Goal: Task Accomplishment & Management: Use online tool/utility

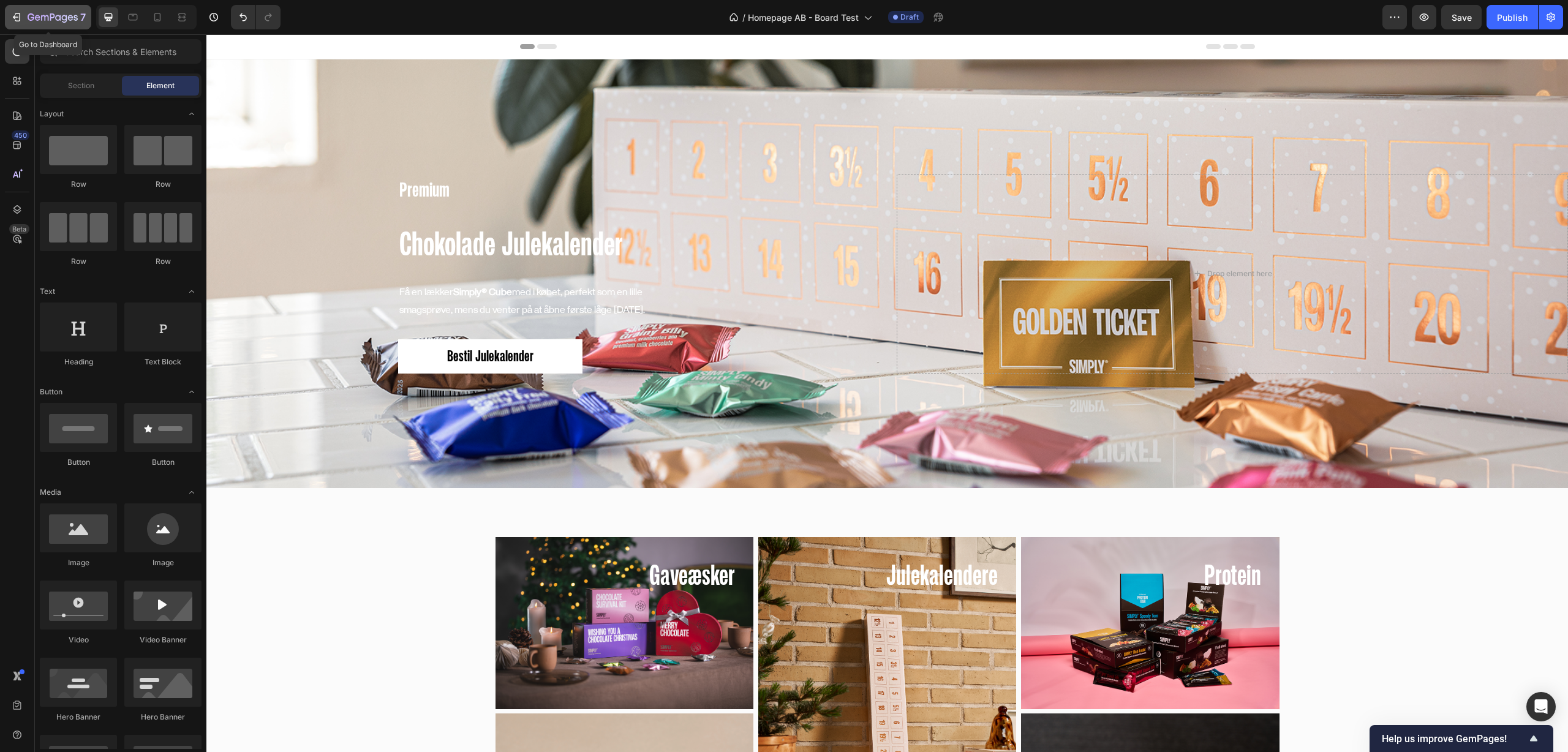
scroll to position [46, 0]
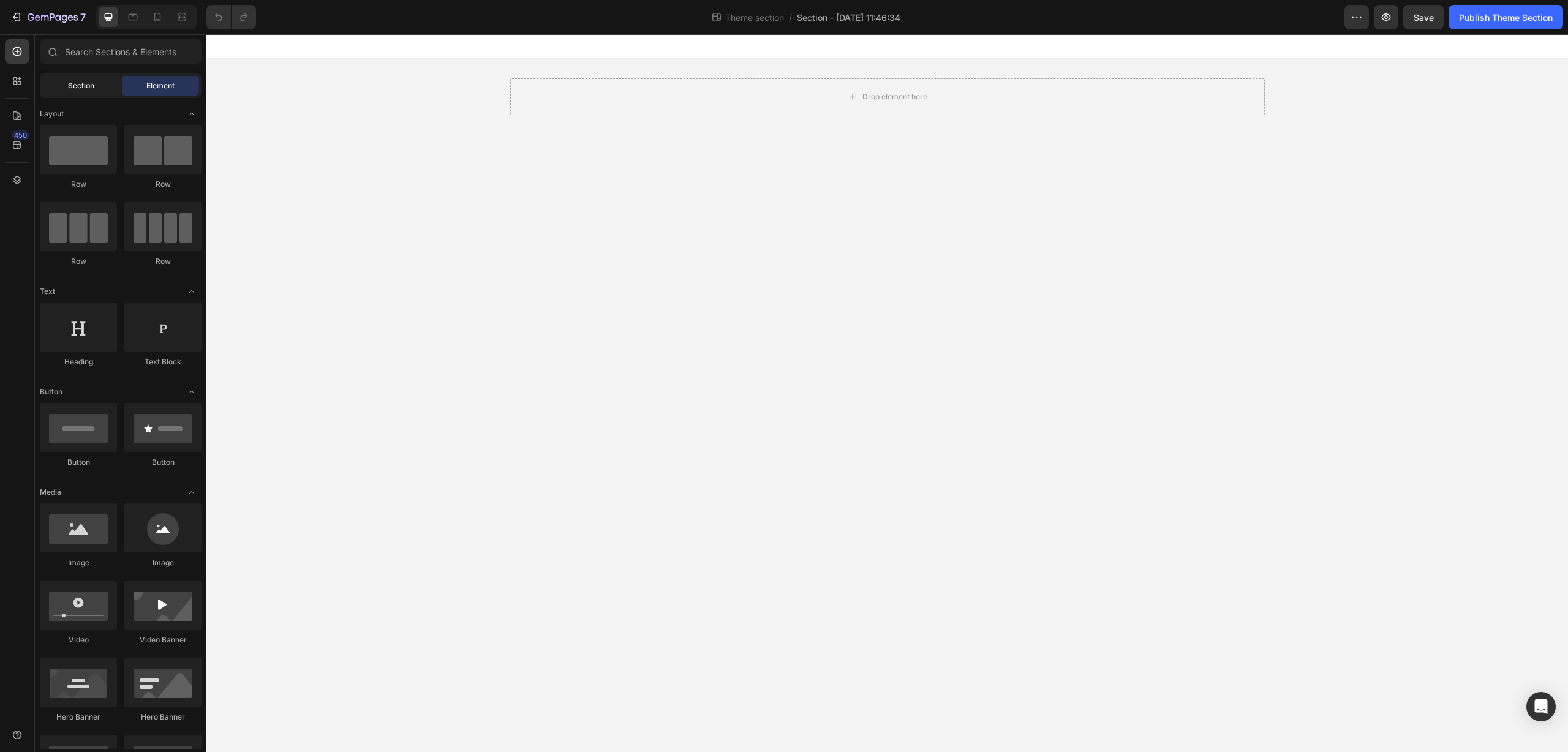
click at [83, 85] on span "Section" at bounding box center [82, 85] width 27 height 11
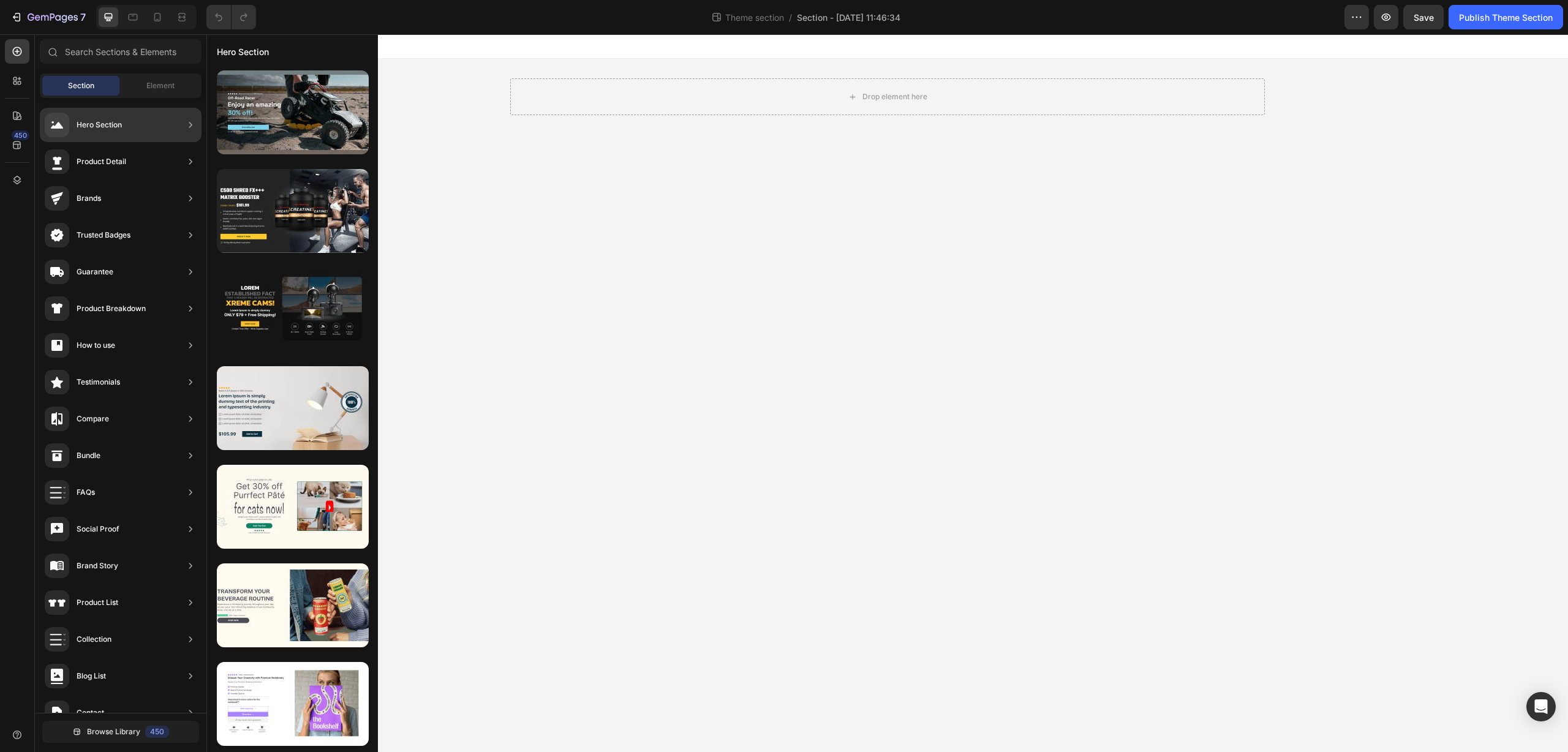
click at [183, 121] on div "Hero Section" at bounding box center [121, 125] width 162 height 35
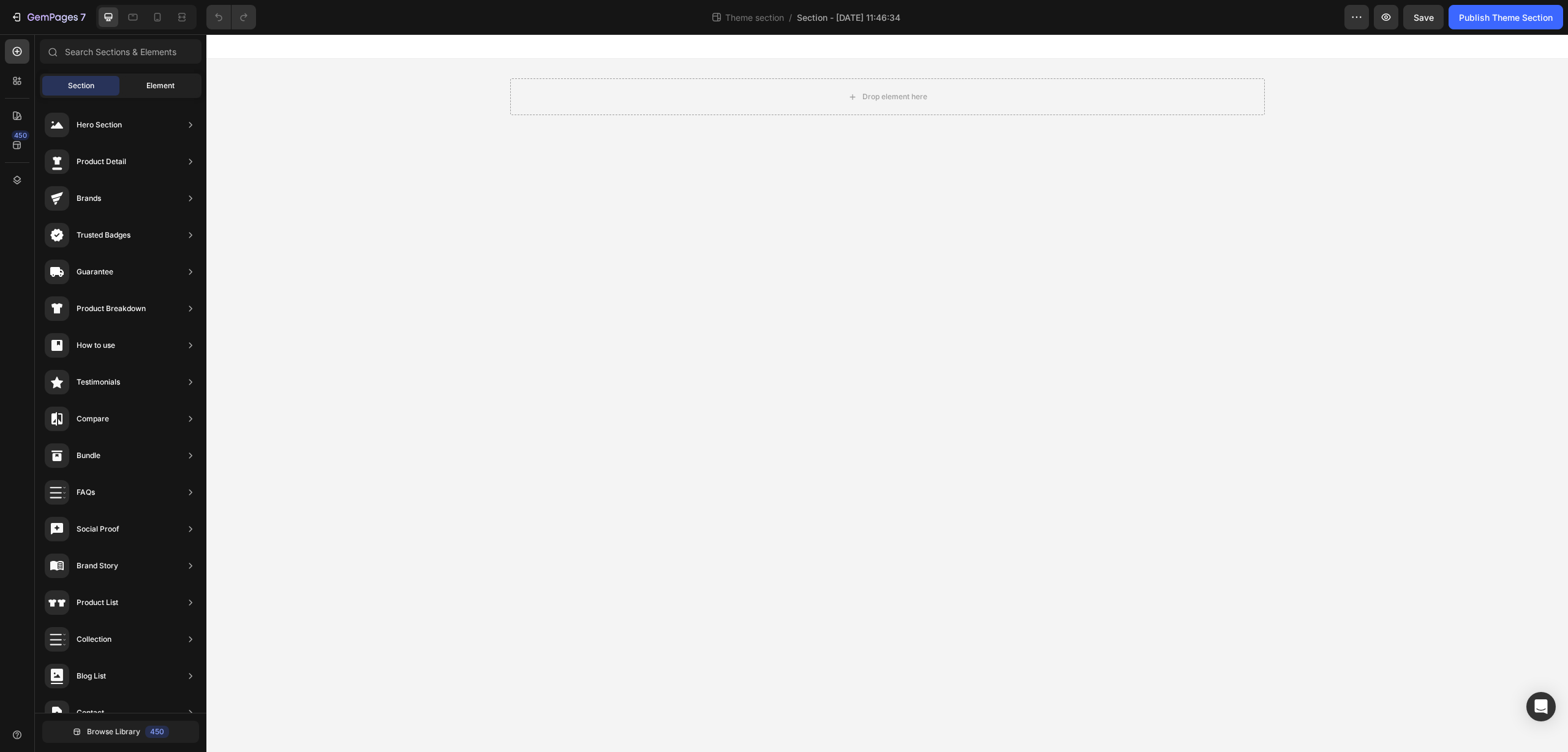
click at [151, 91] on span "Element" at bounding box center [161, 85] width 28 height 11
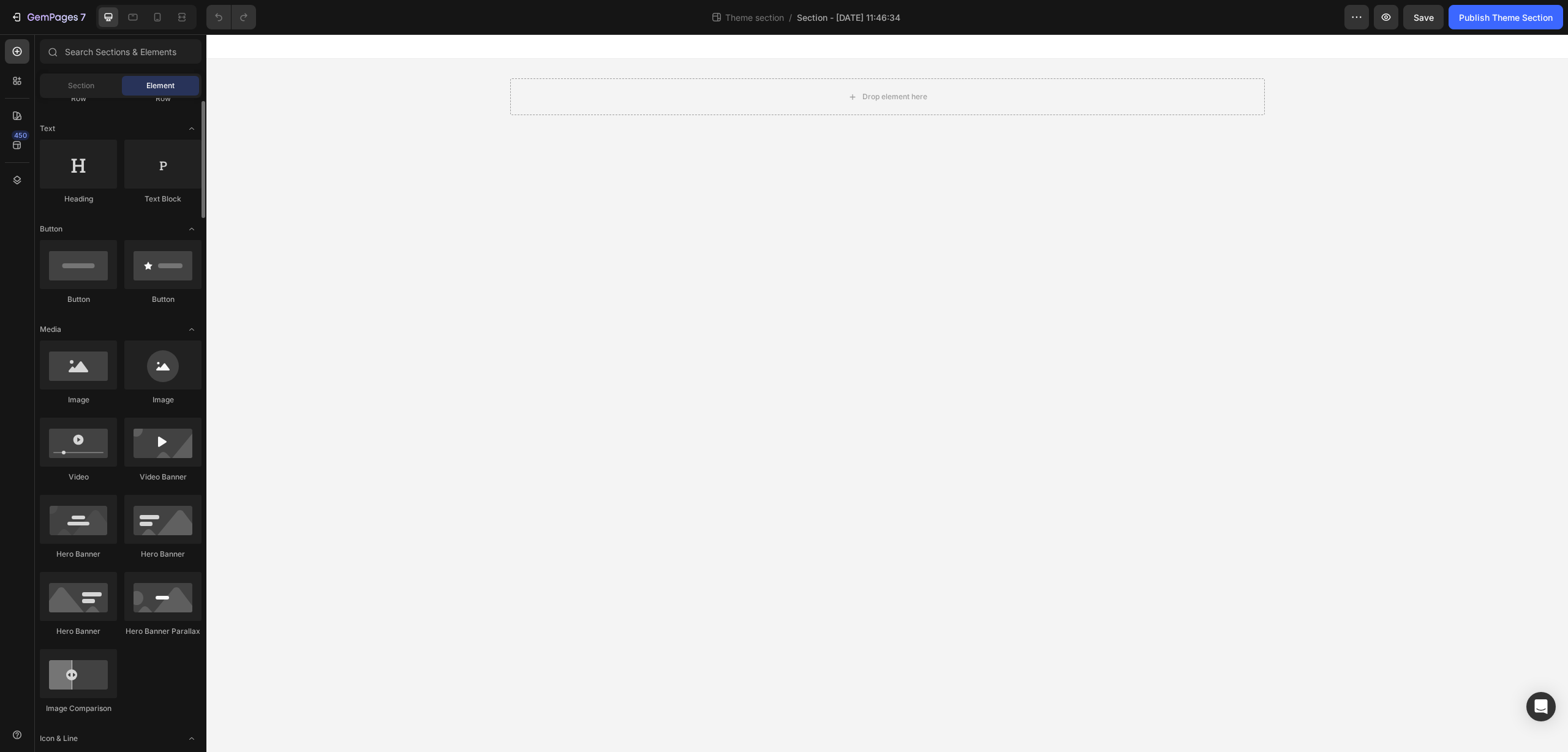
scroll to position [141, 0]
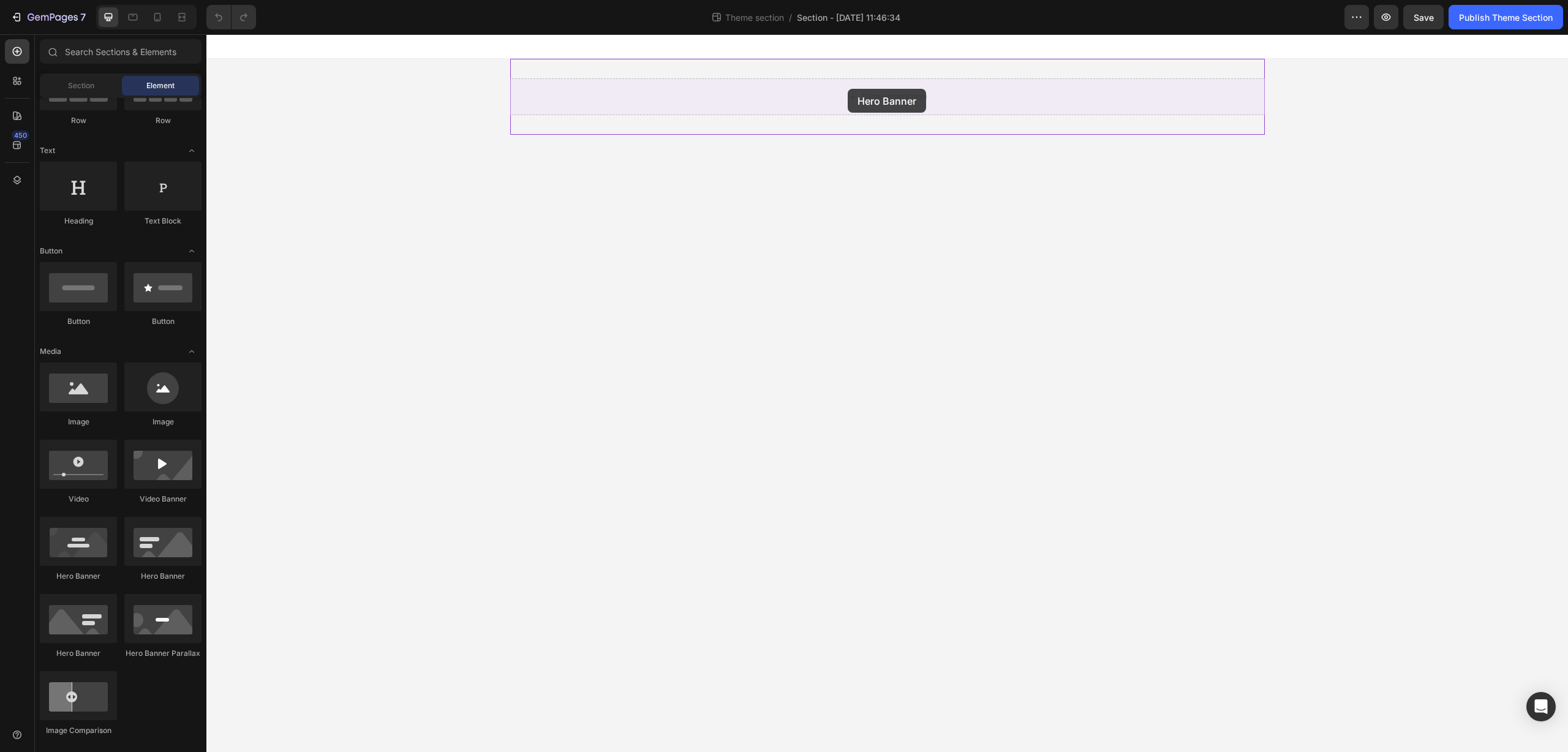
drag, startPoint x: 370, startPoint y: 582, endPoint x: 848, endPoint y: 89, distance: 686.7
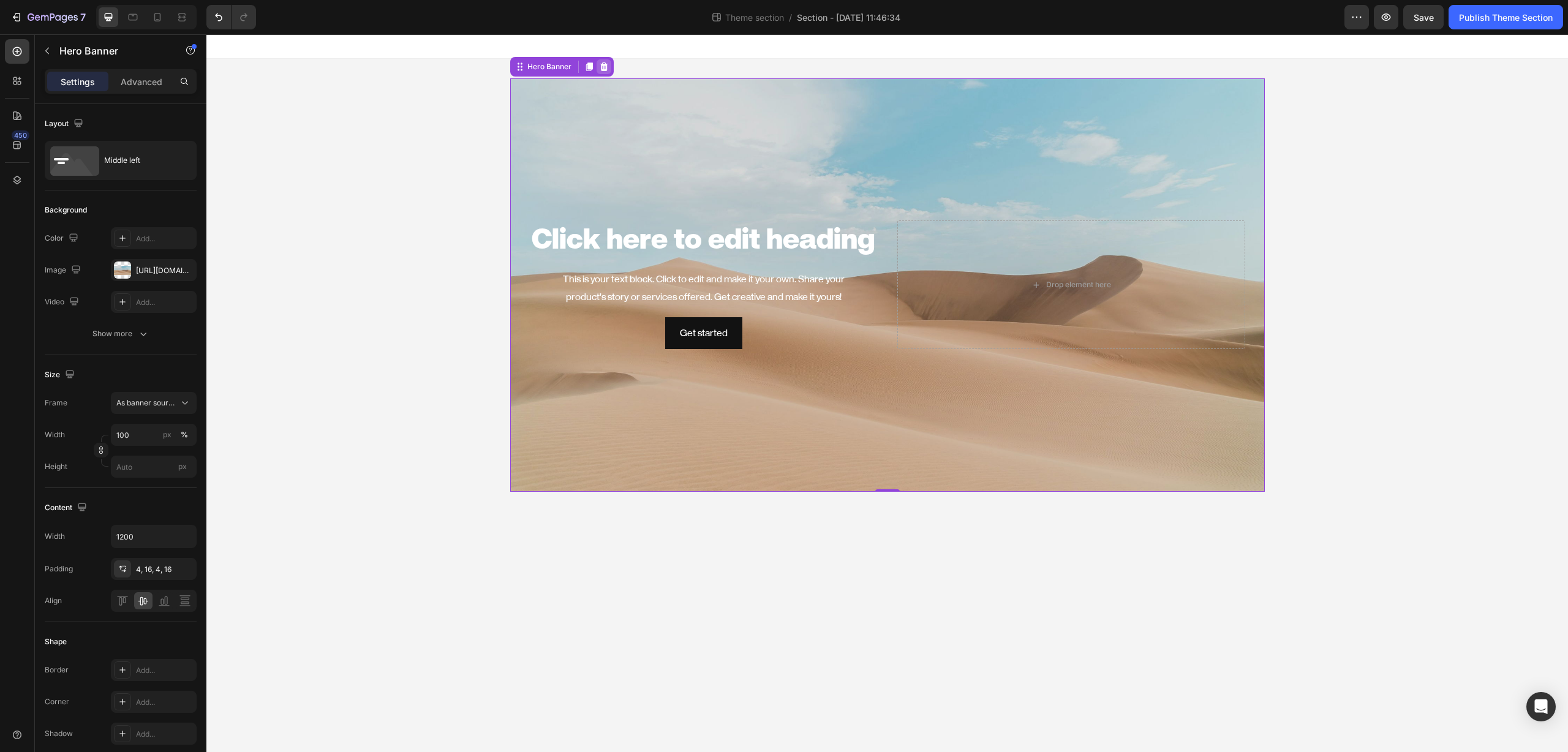
click at [604, 66] on icon at bounding box center [604, 67] width 8 height 9
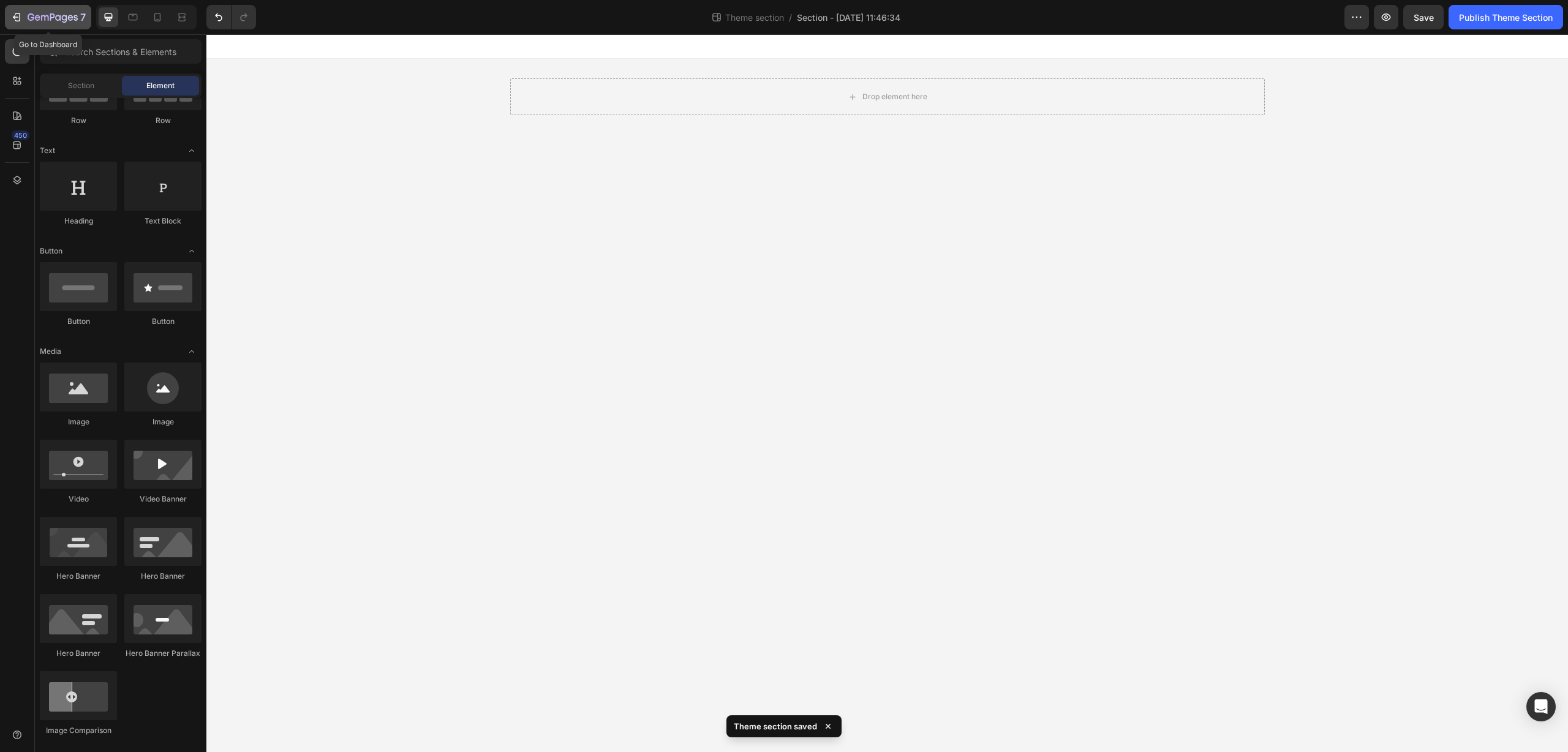
click at [26, 18] on div "7" at bounding box center [48, 16] width 75 height 15
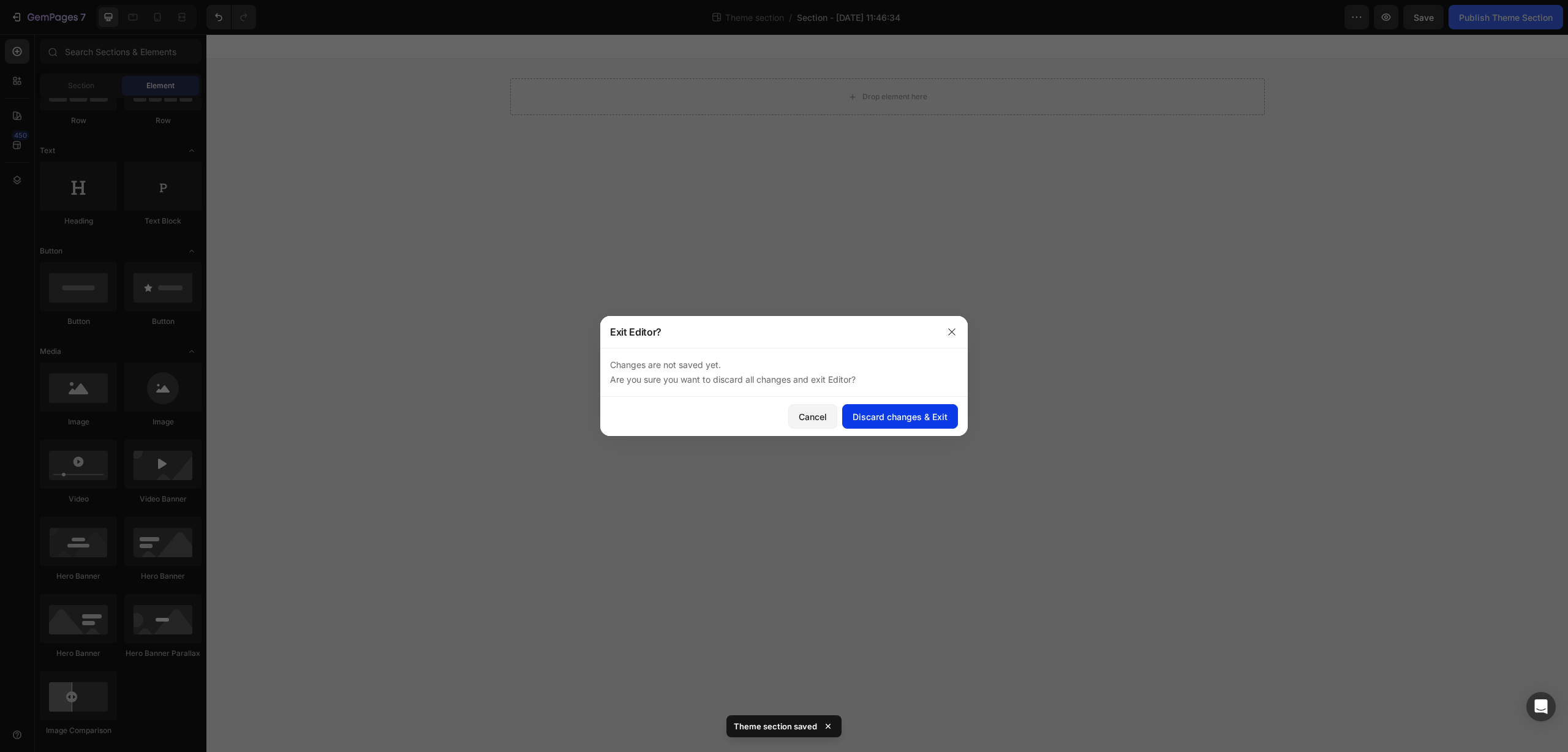
click at [877, 412] on div "Discard changes & Exit" at bounding box center [899, 416] width 95 height 13
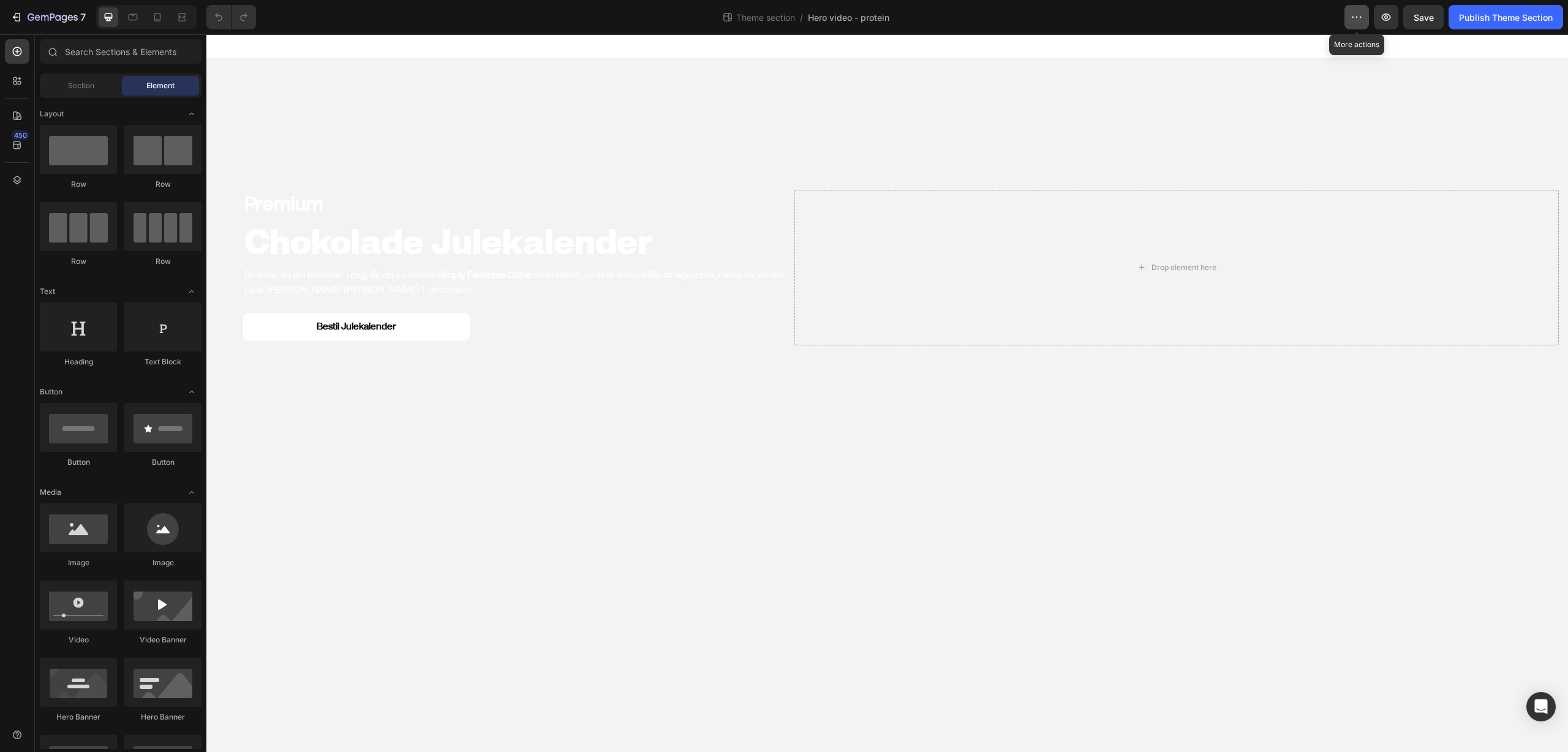
click at [1363, 18] on button "button" at bounding box center [1356, 16] width 24 height 24
click at [1312, 20] on div "Theme section / Hero video - protein" at bounding box center [805, 16] width 1079 height 24
click at [482, 74] on video "Background Image" at bounding box center [887, 399] width 1361 height 681
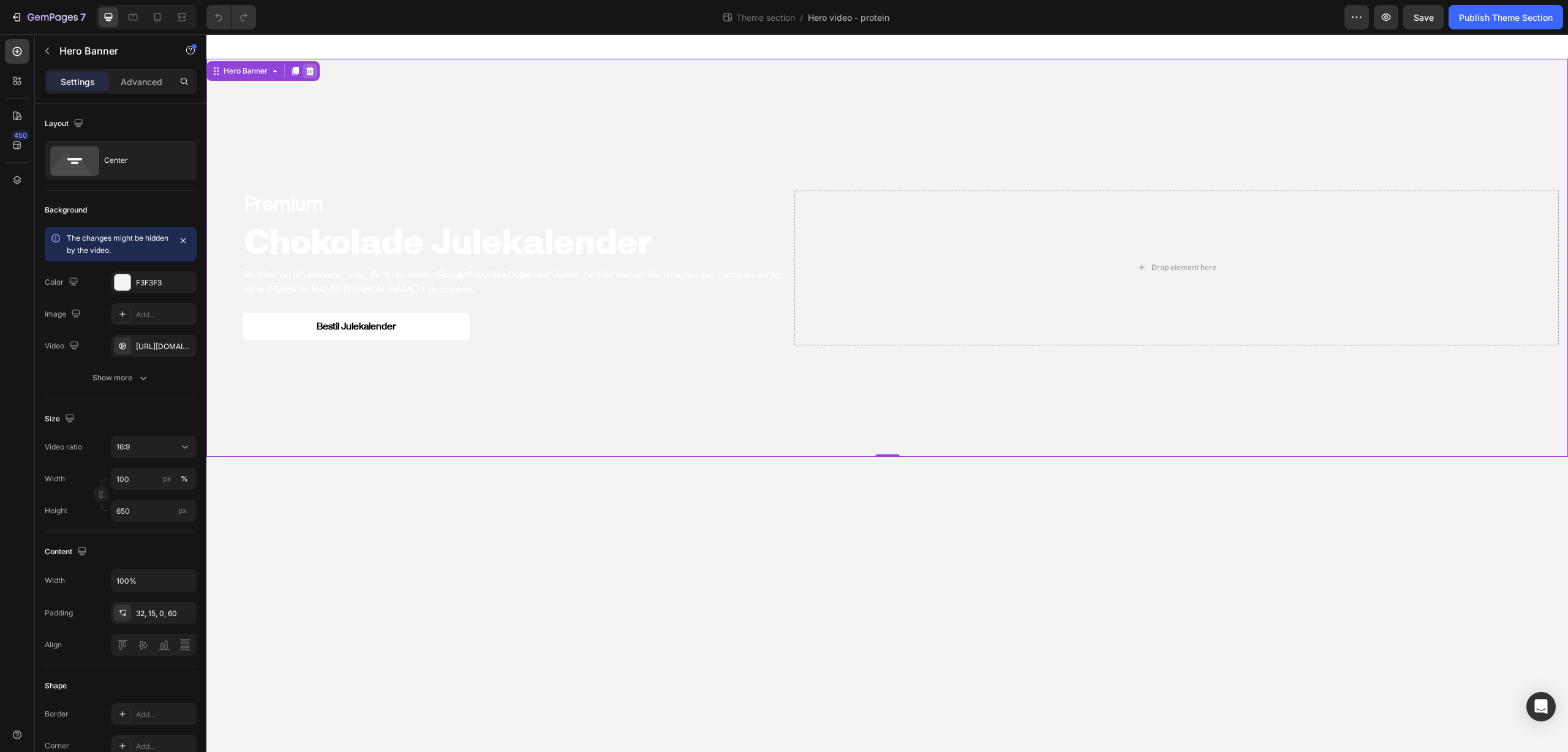
click at [310, 74] on icon at bounding box center [310, 71] width 8 height 9
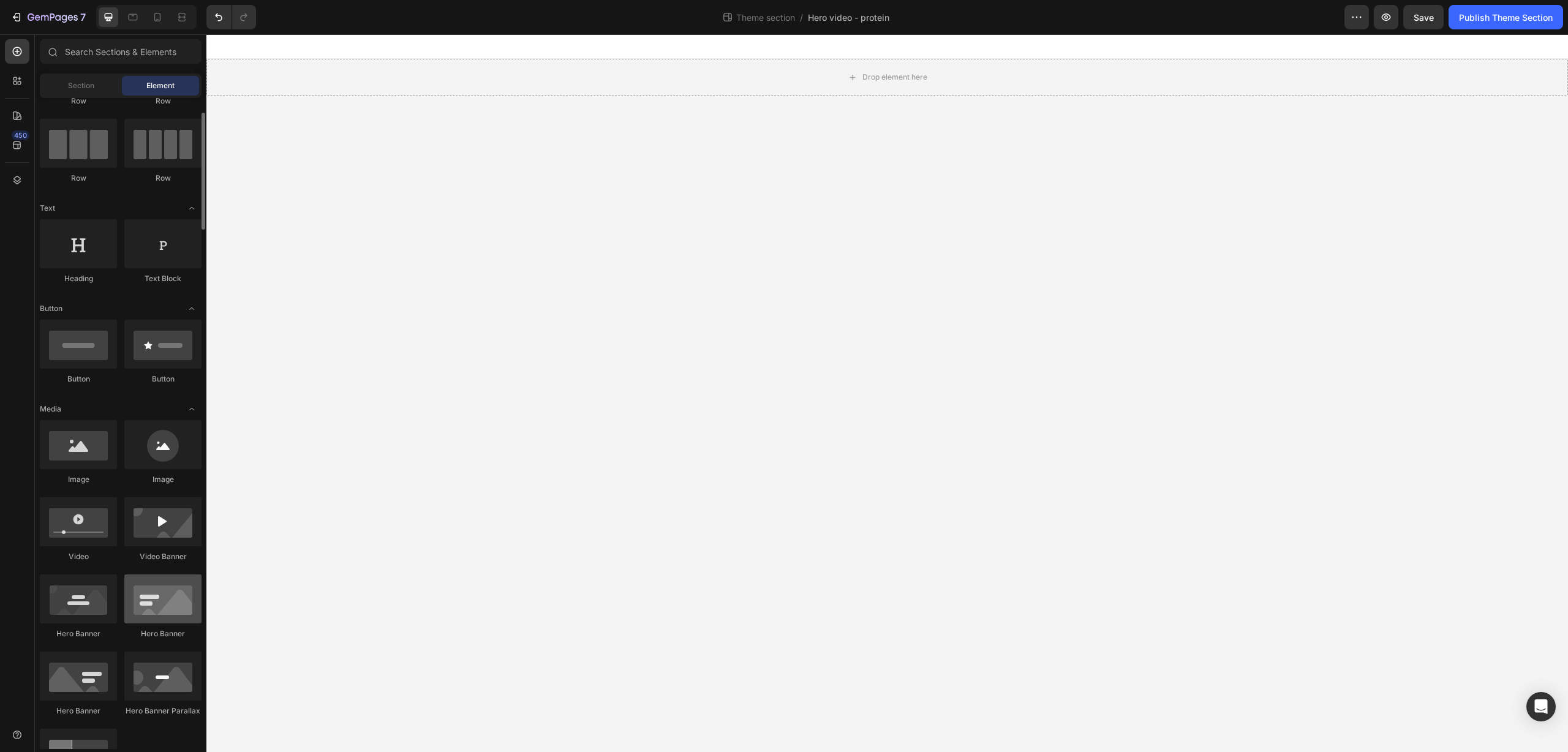
scroll to position [58, 0]
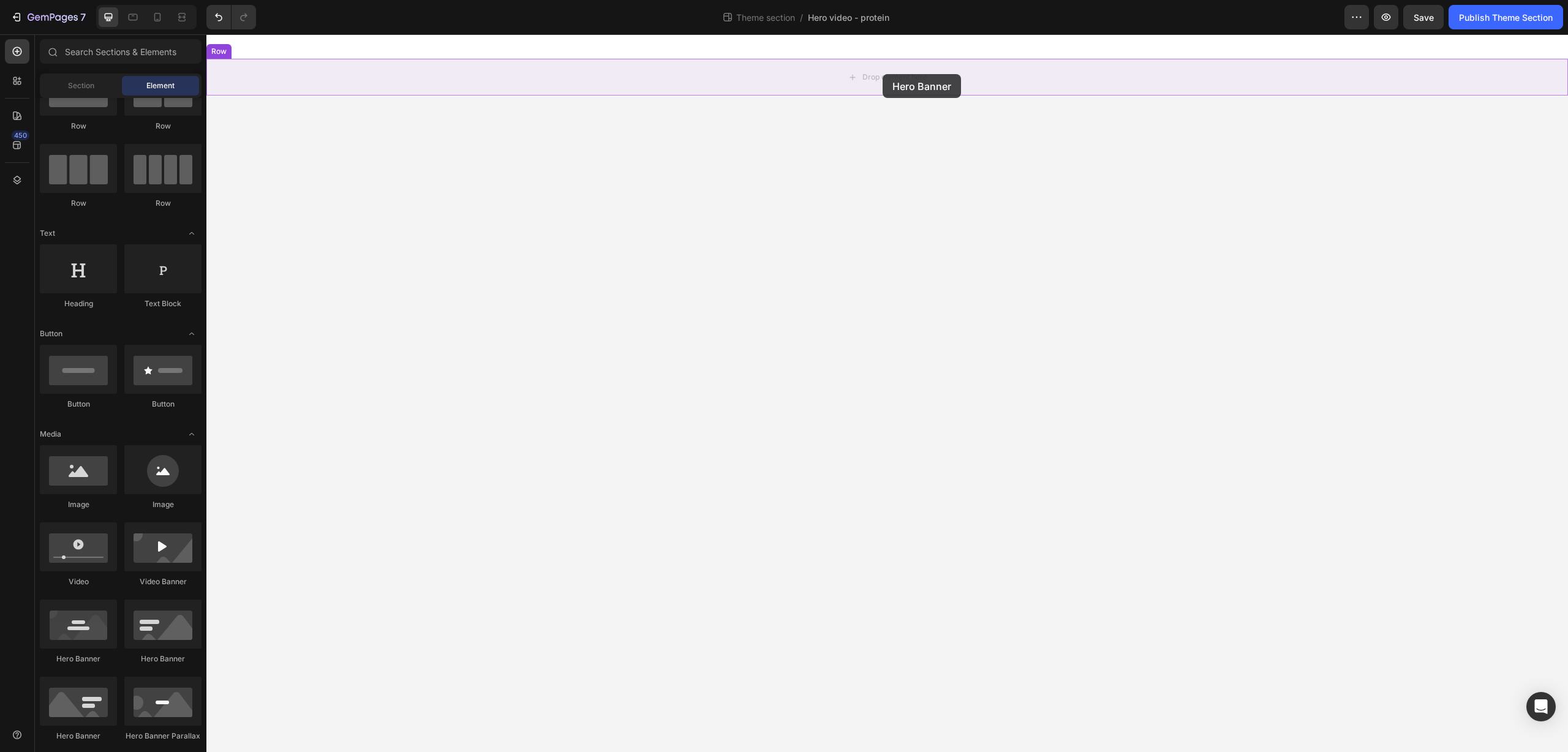
drag, startPoint x: 363, startPoint y: 665, endPoint x: 883, endPoint y: 74, distance: 787.2
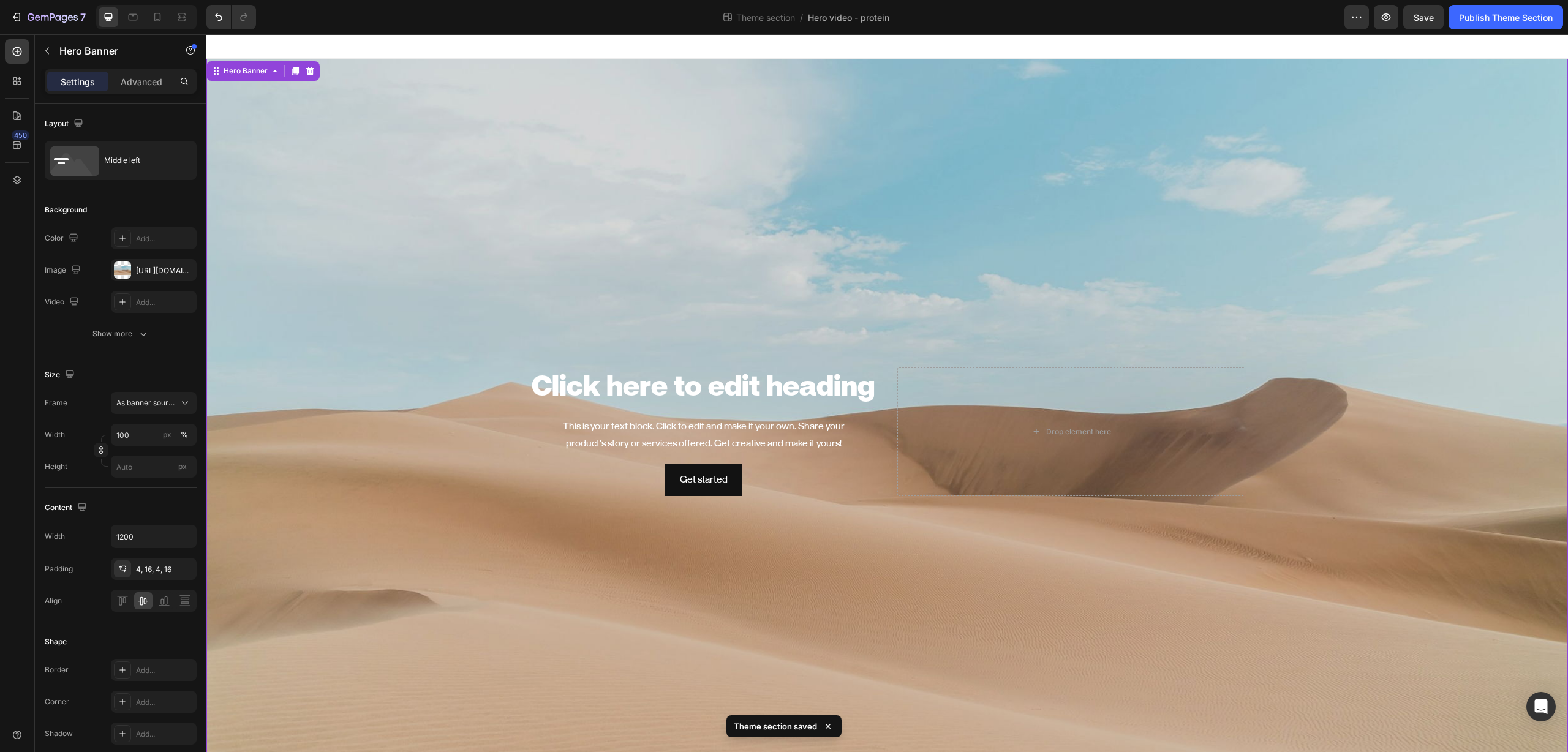
click at [950, 184] on div "Background Image" at bounding box center [887, 431] width 1361 height 746
click at [155, 267] on div "[URL][DOMAIN_NAME]" at bounding box center [153, 271] width 35 height 11
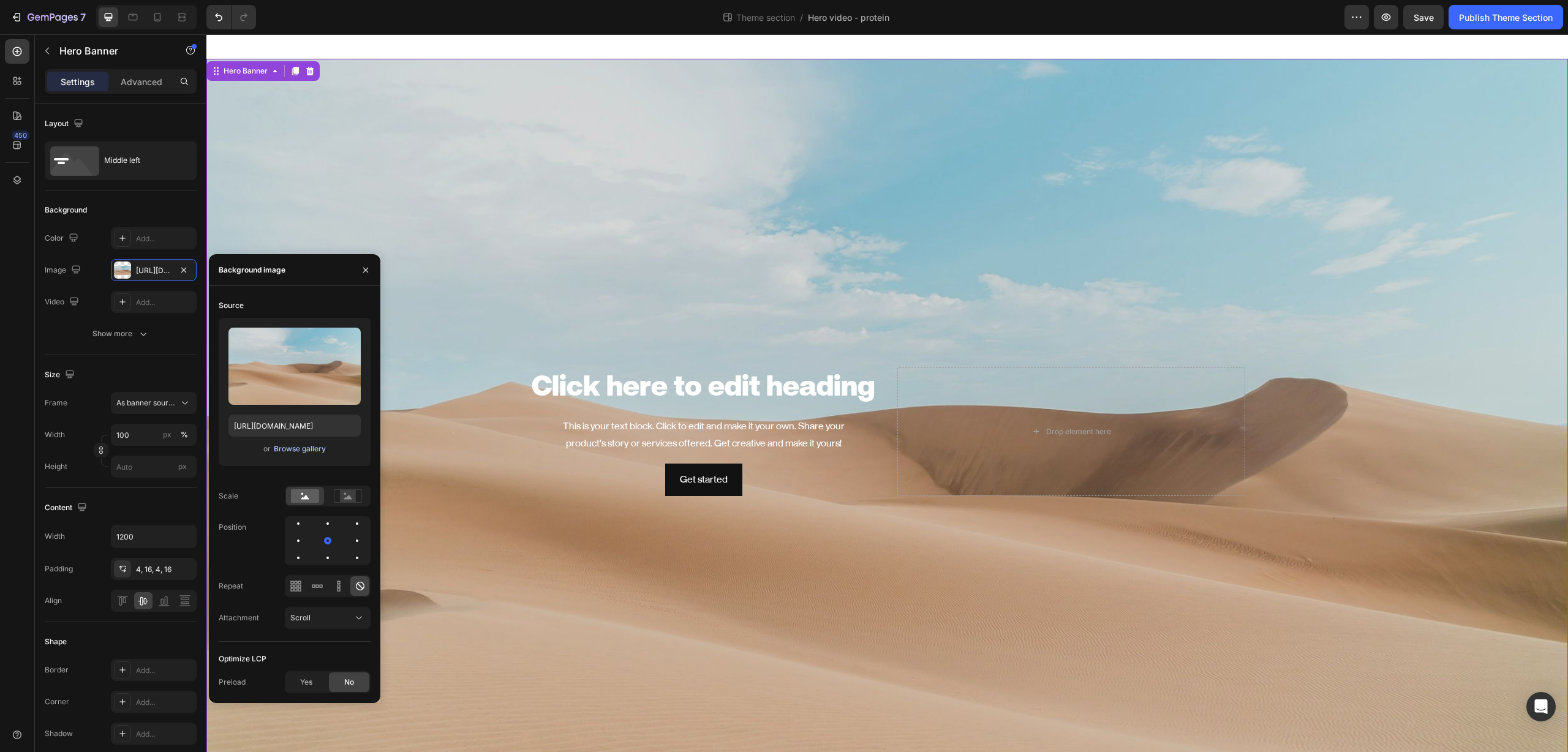
click at [295, 452] on div "Browse gallery" at bounding box center [299, 449] width 52 height 11
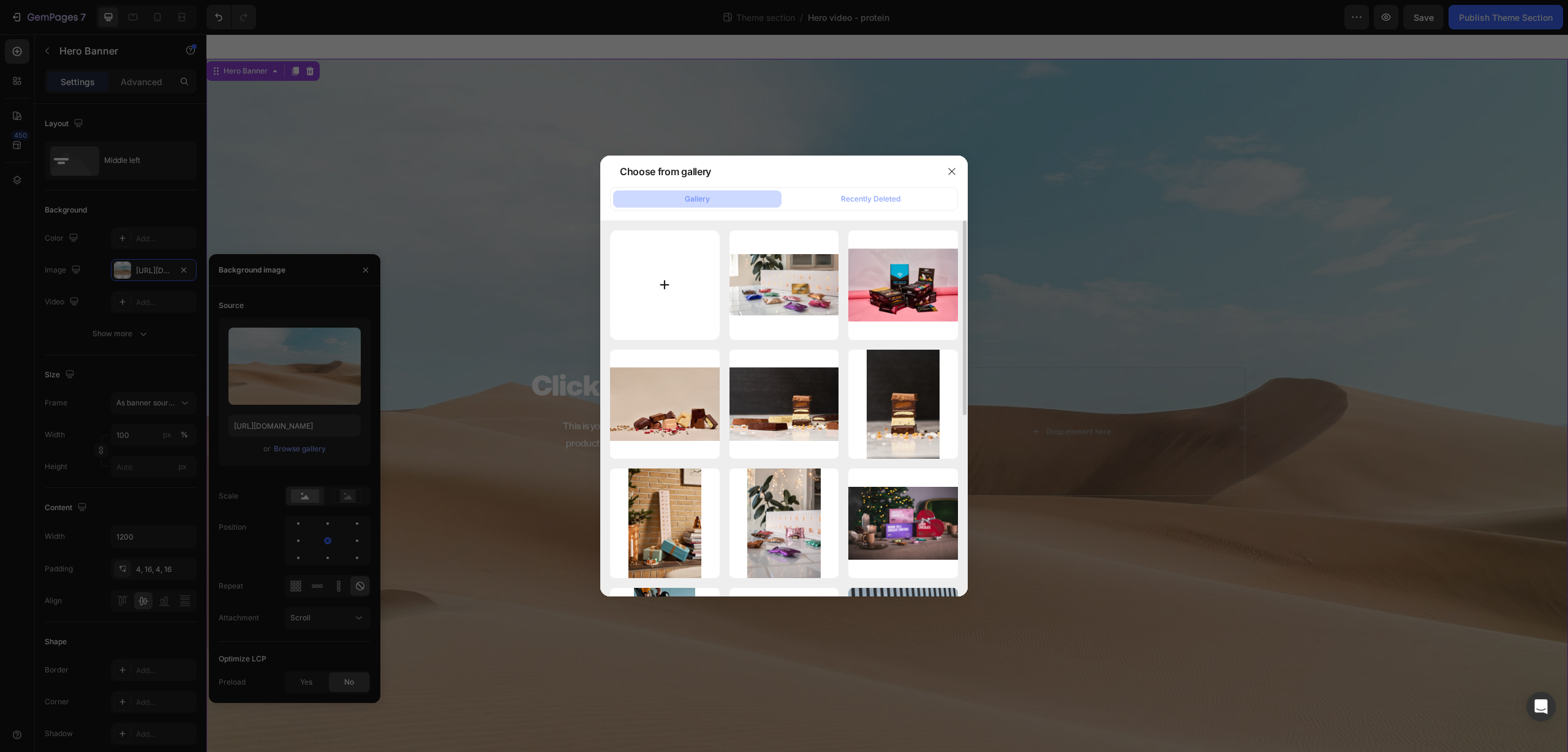
click at [673, 295] on input "file" at bounding box center [665, 285] width 110 height 110
type input "C:\fakepath\01_scary_perry_hero_web_edited.png"
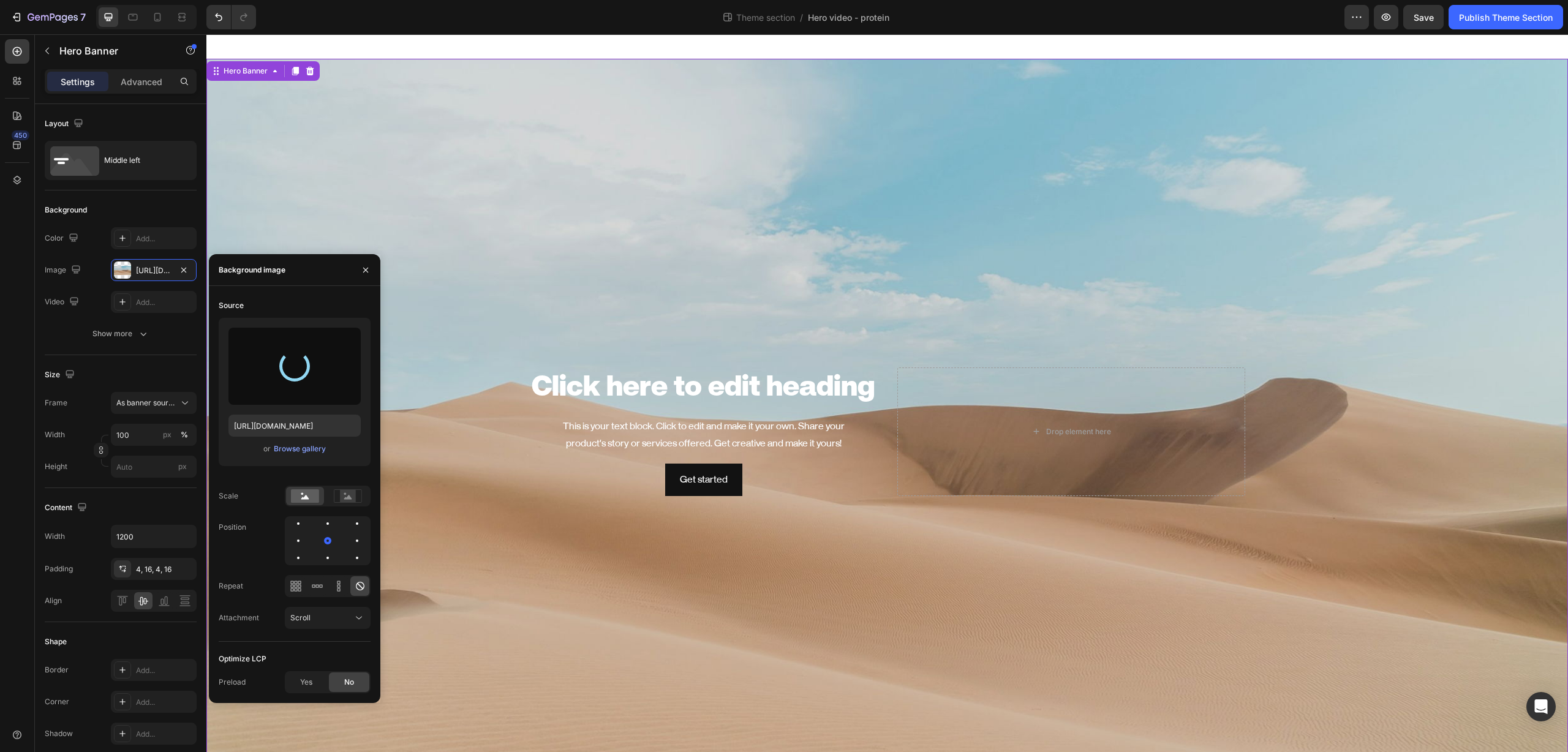
type input "https://cdn.shopify.com/s/files/1/0581/1909/4479/files/gempages_578847762334876…"
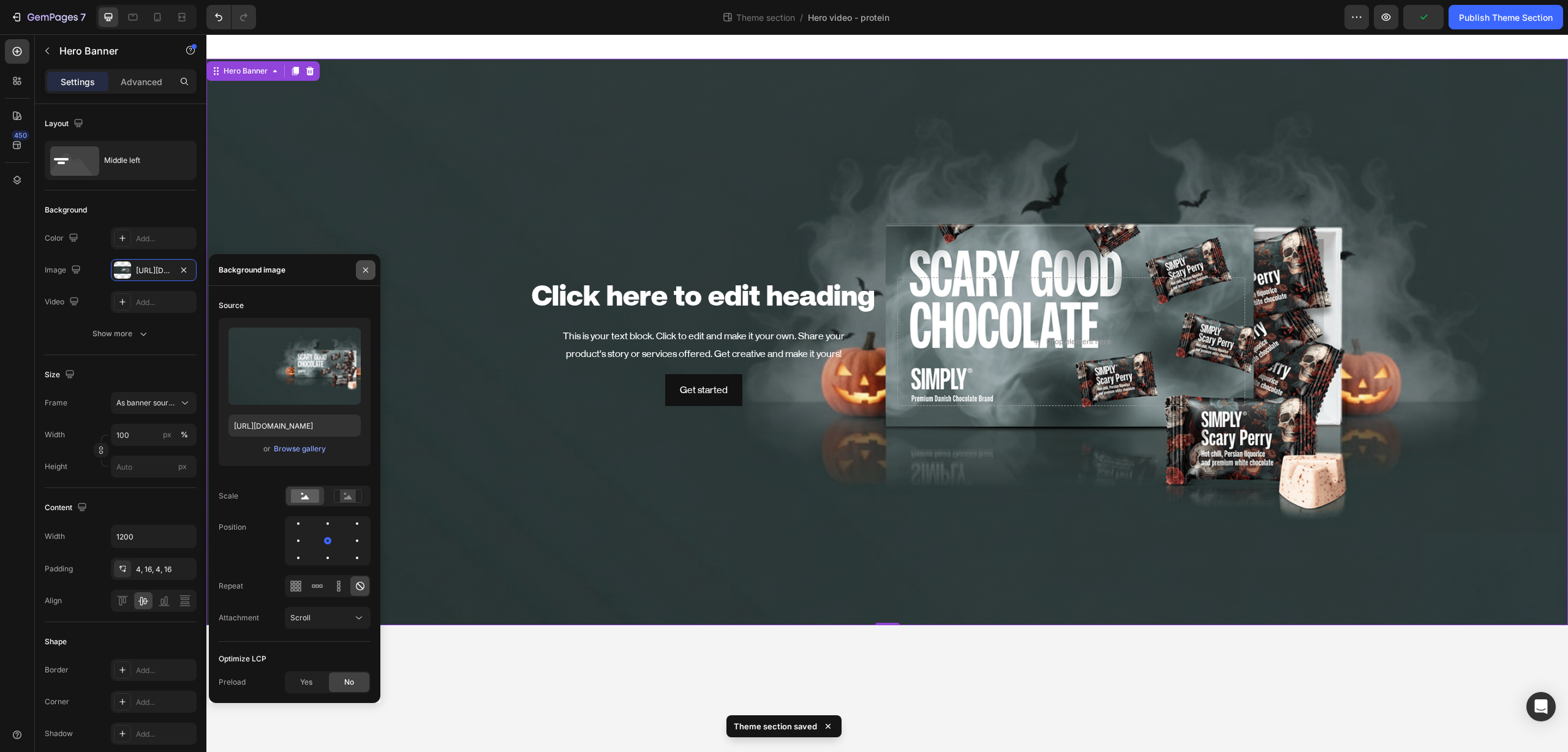
click at [368, 271] on icon "button" at bounding box center [365, 270] width 9 height 9
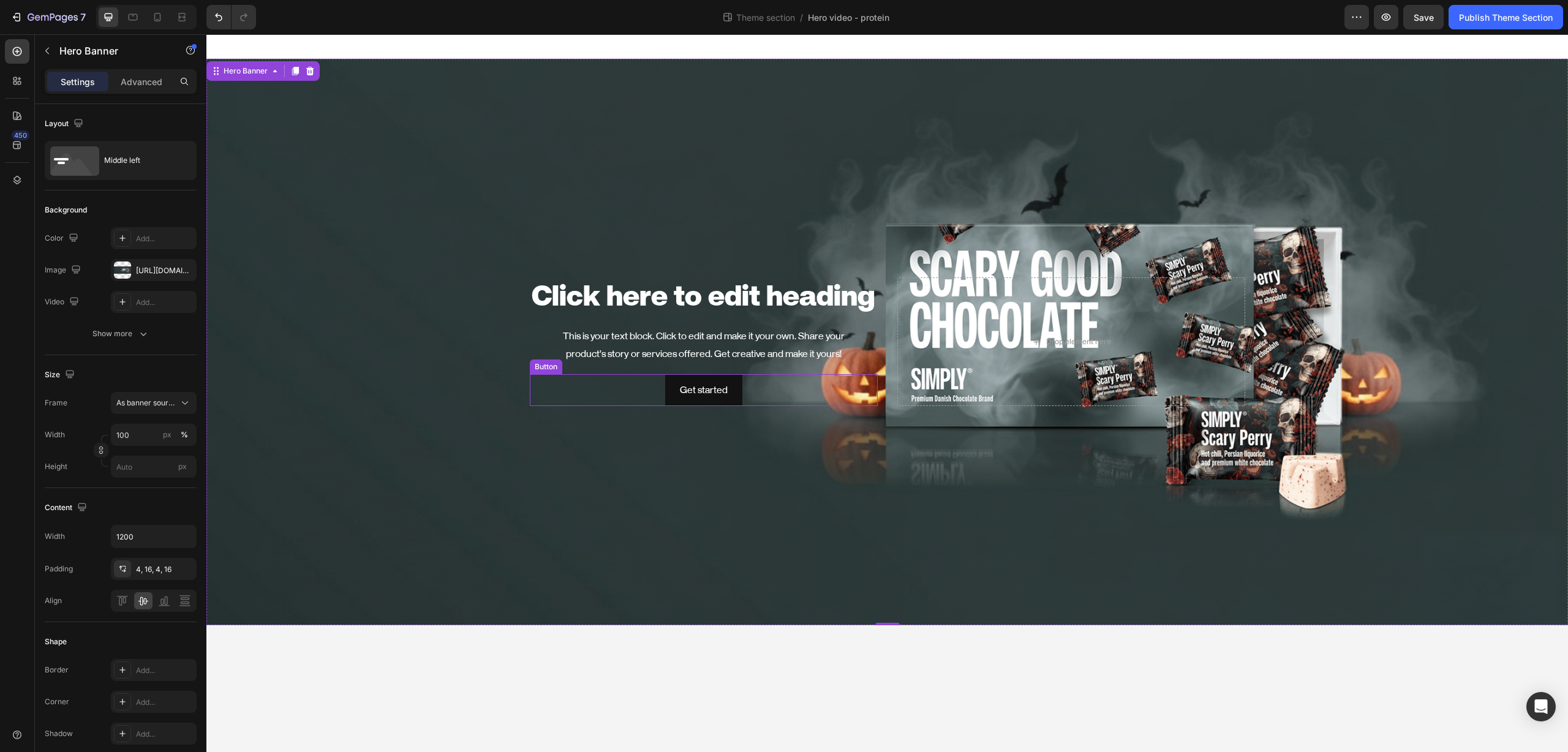
click at [775, 398] on div "Get started Button" at bounding box center [704, 390] width 348 height 32
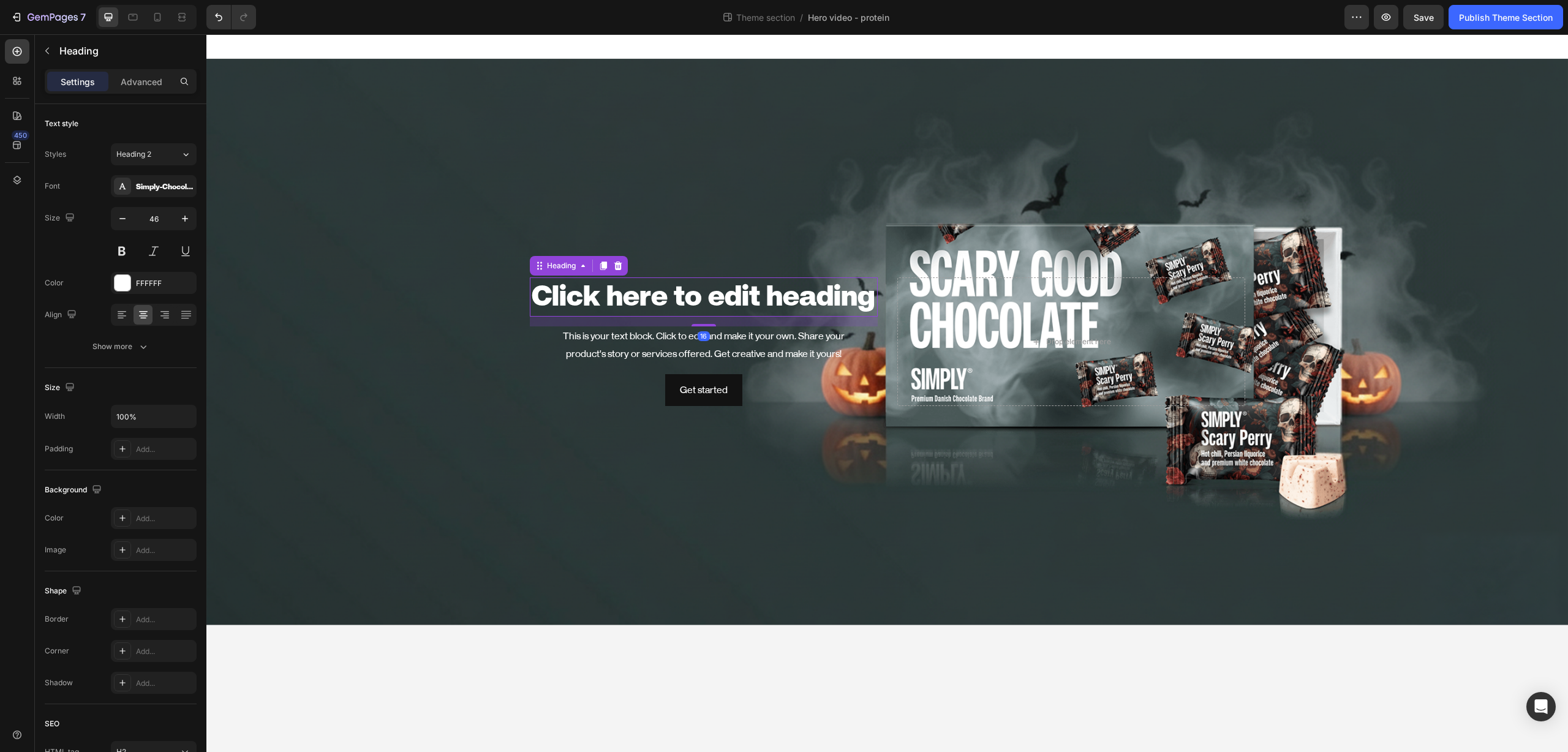
click at [661, 289] on h2 "Click here to edit heading" at bounding box center [704, 297] width 348 height 39
click at [127, 313] on div at bounding box center [122, 314] width 19 height 20
click at [142, 314] on icon at bounding box center [143, 314] width 6 height 2
click at [134, 342] on div "Show more" at bounding box center [121, 347] width 57 height 13
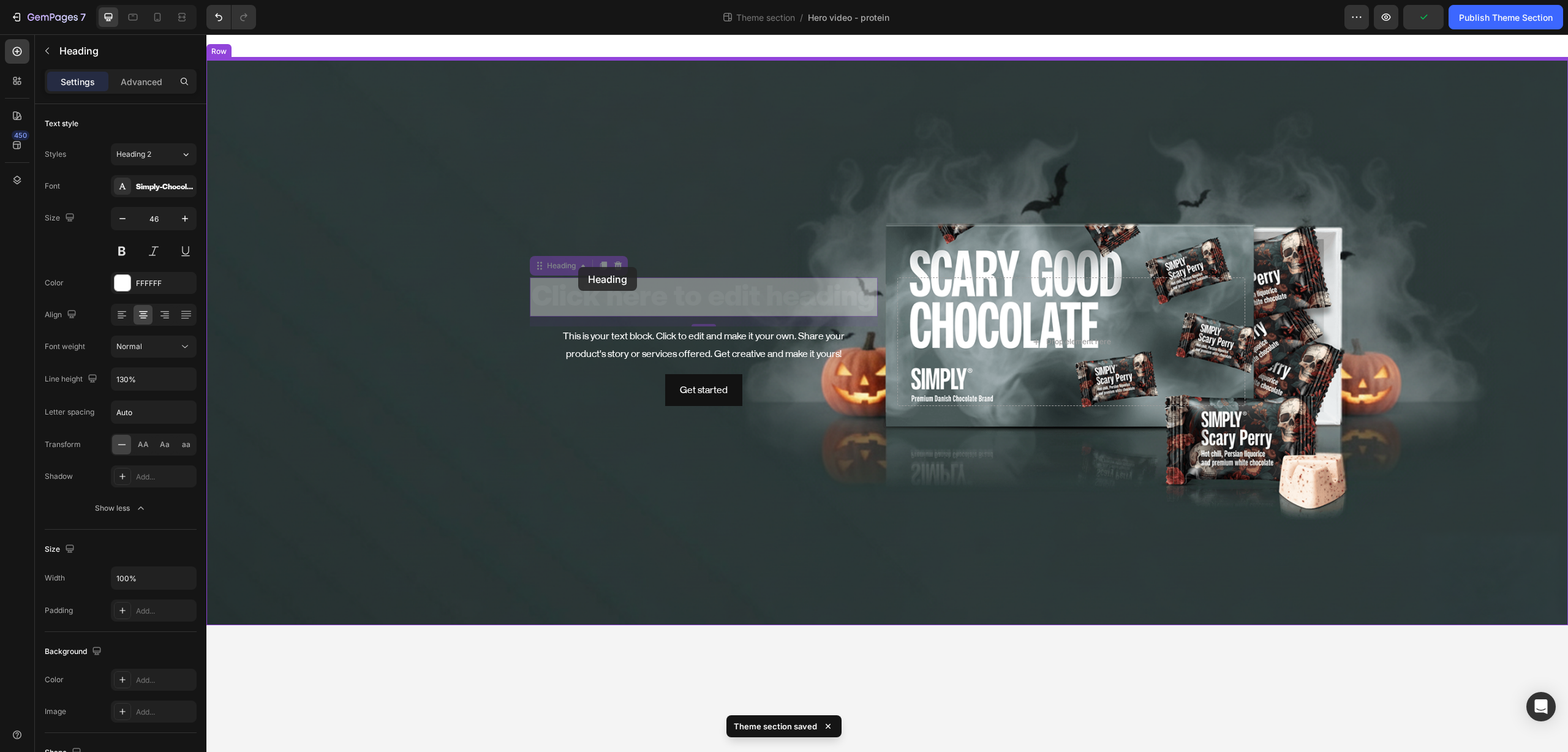
drag, startPoint x: 545, startPoint y: 267, endPoint x: 578, endPoint y: 267, distance: 33.0
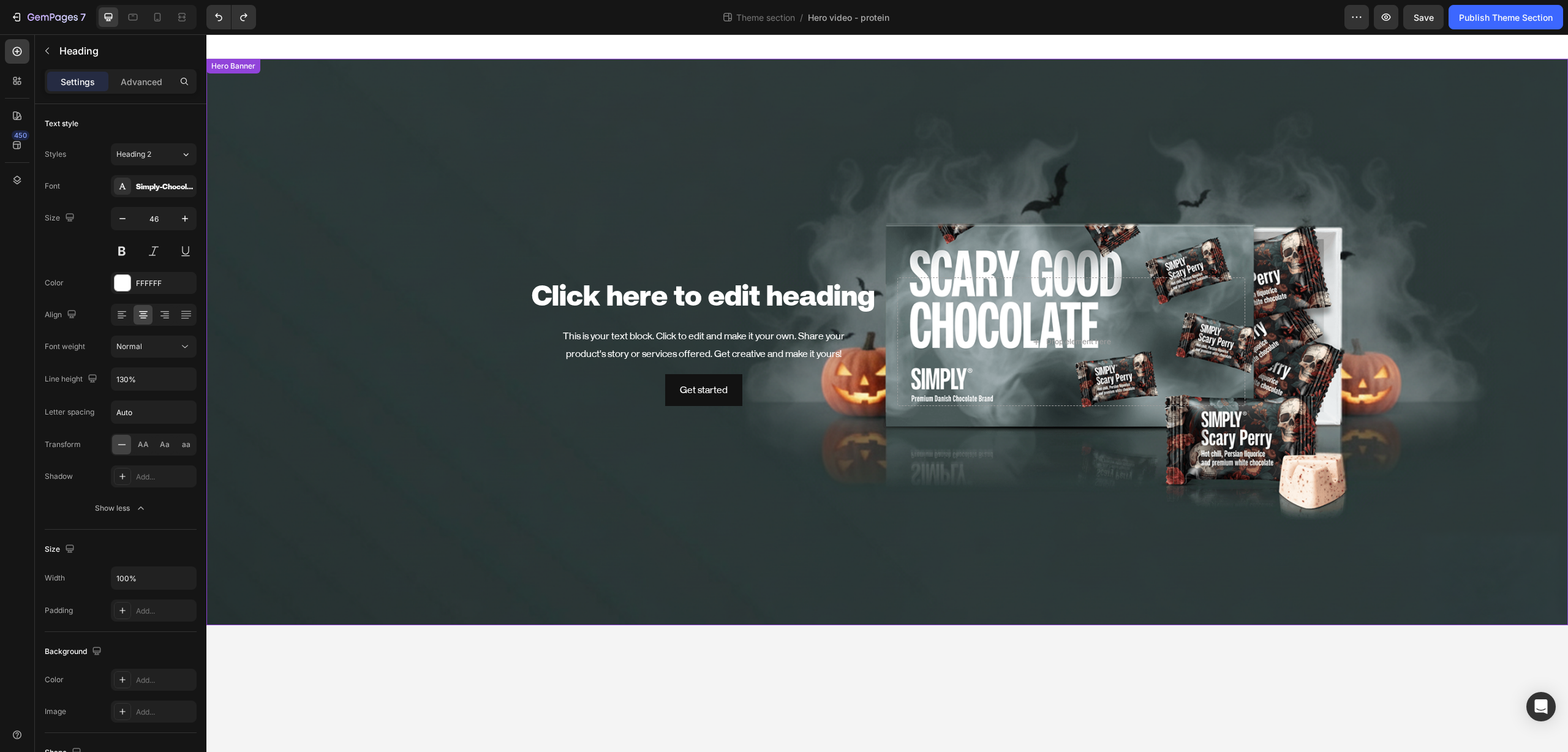
click at [951, 517] on div "Background Image" at bounding box center [887, 342] width 1361 height 567
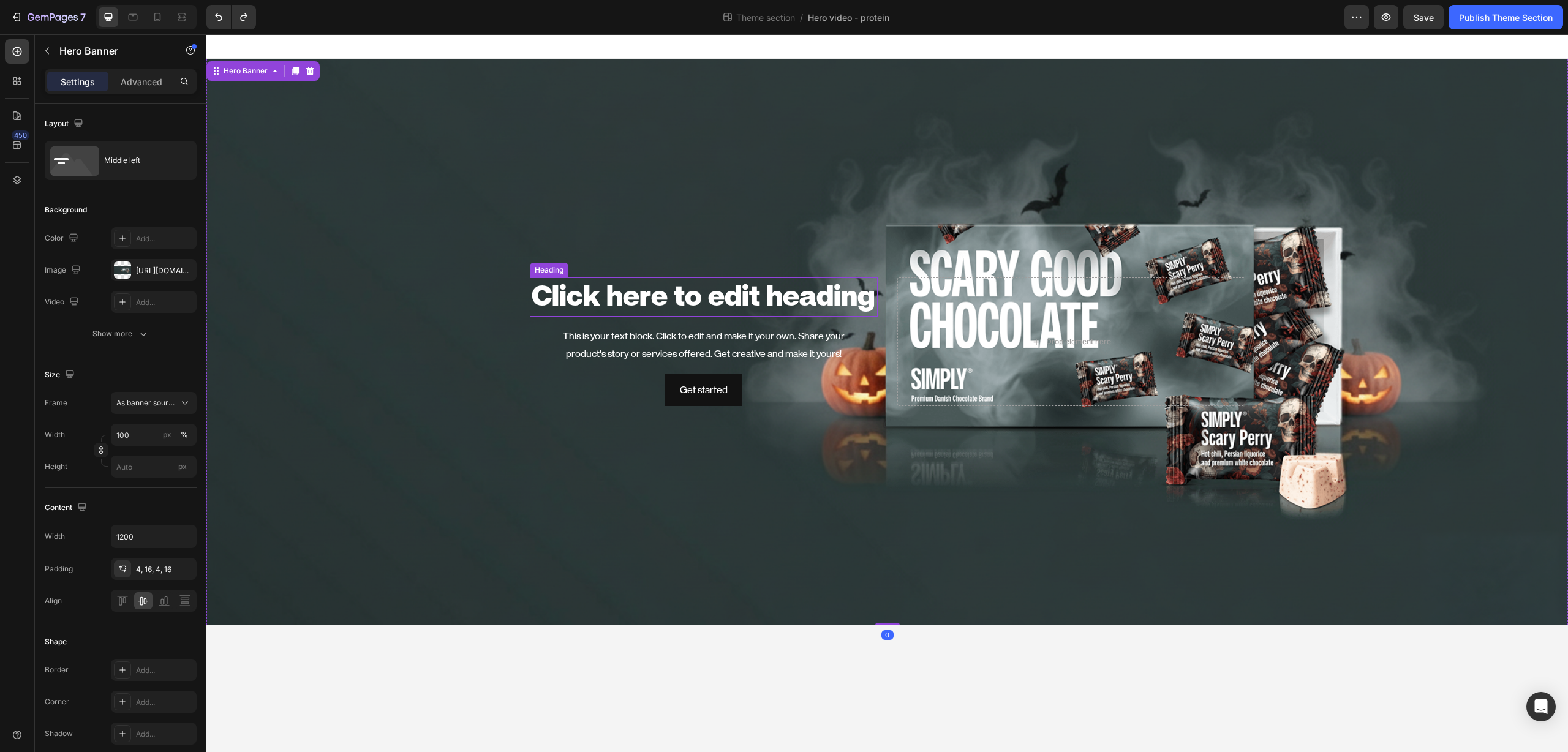
click at [651, 298] on h2 "Click here to edit heading" at bounding box center [704, 297] width 348 height 39
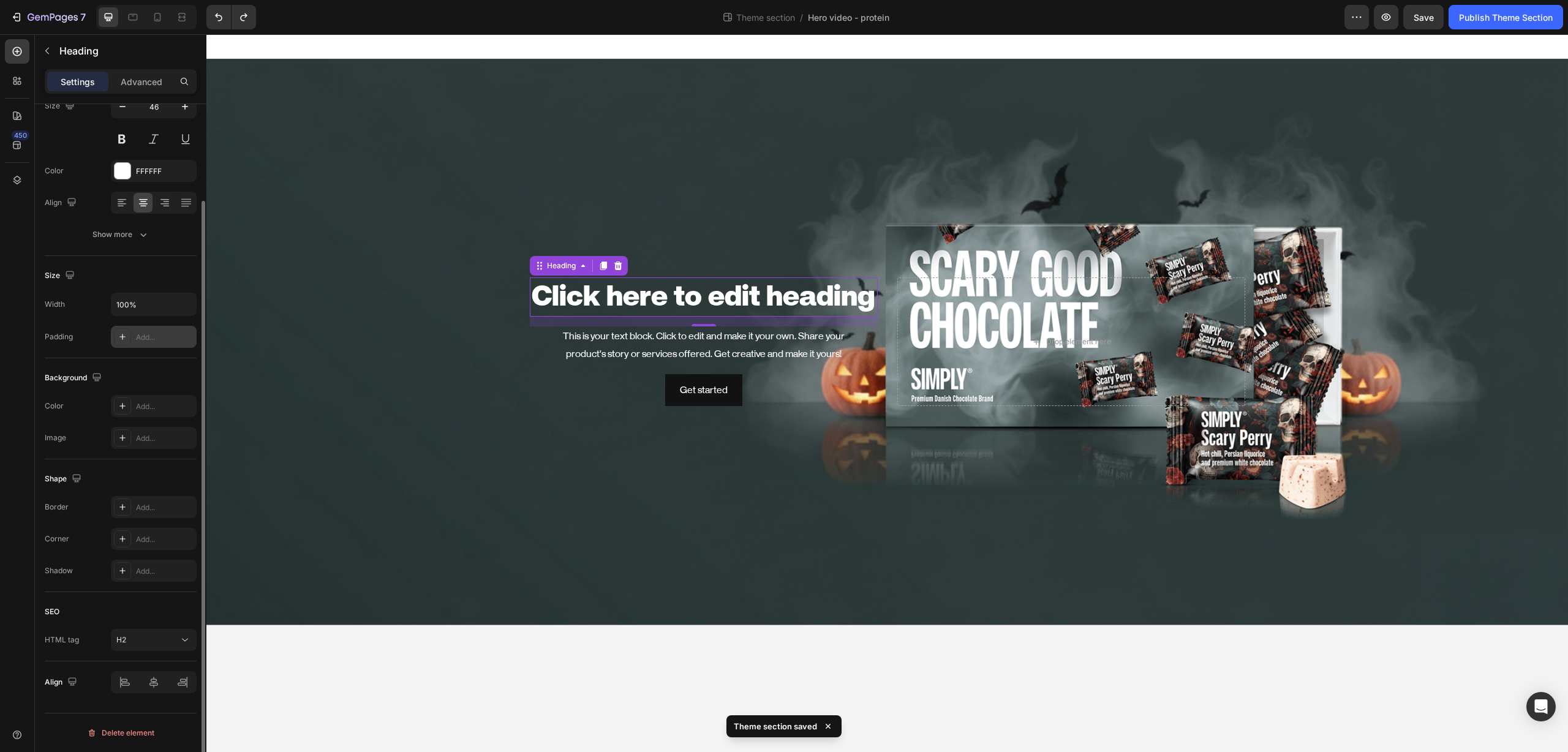
scroll to position [0, 0]
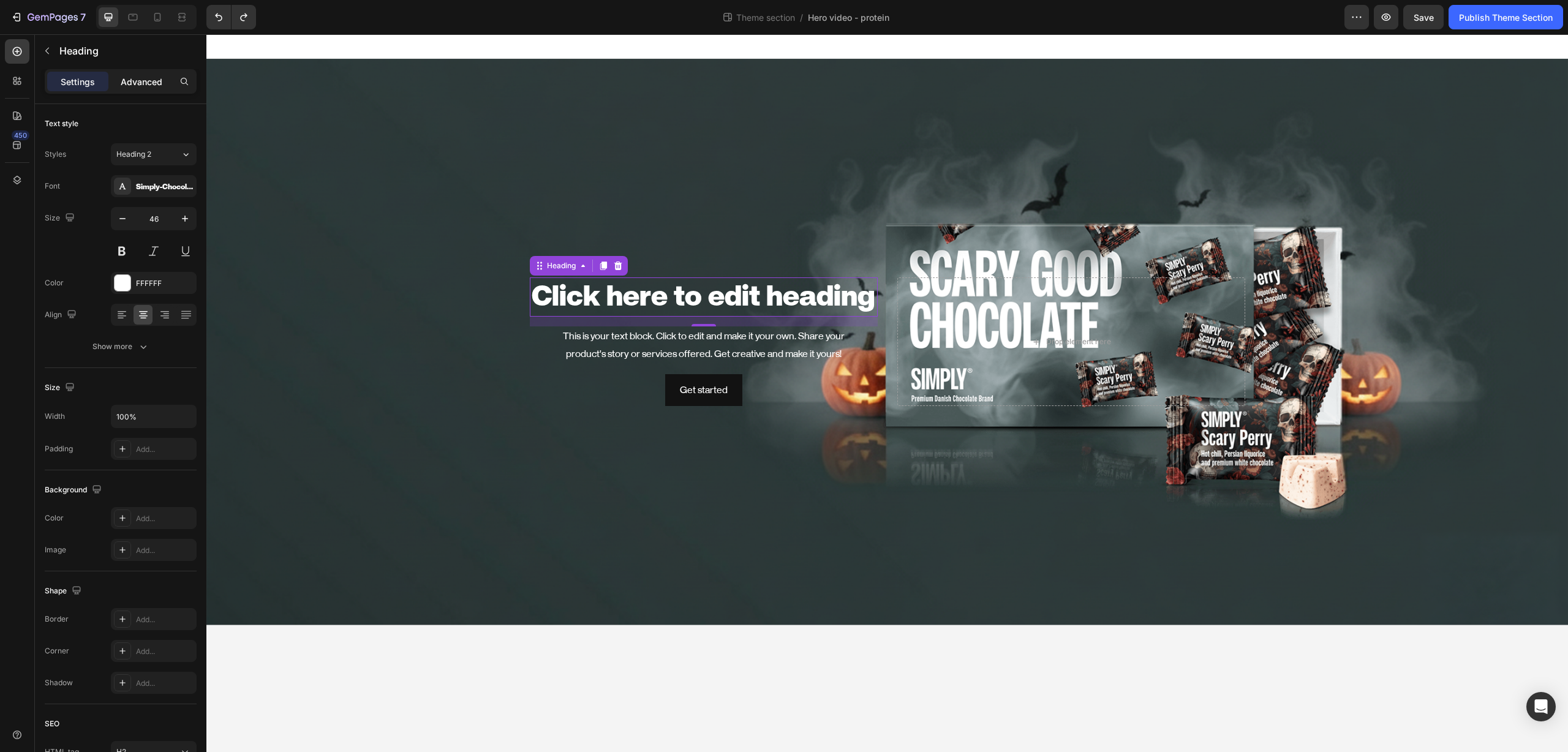
click at [143, 82] on p "Advanced" at bounding box center [141, 82] width 42 height 13
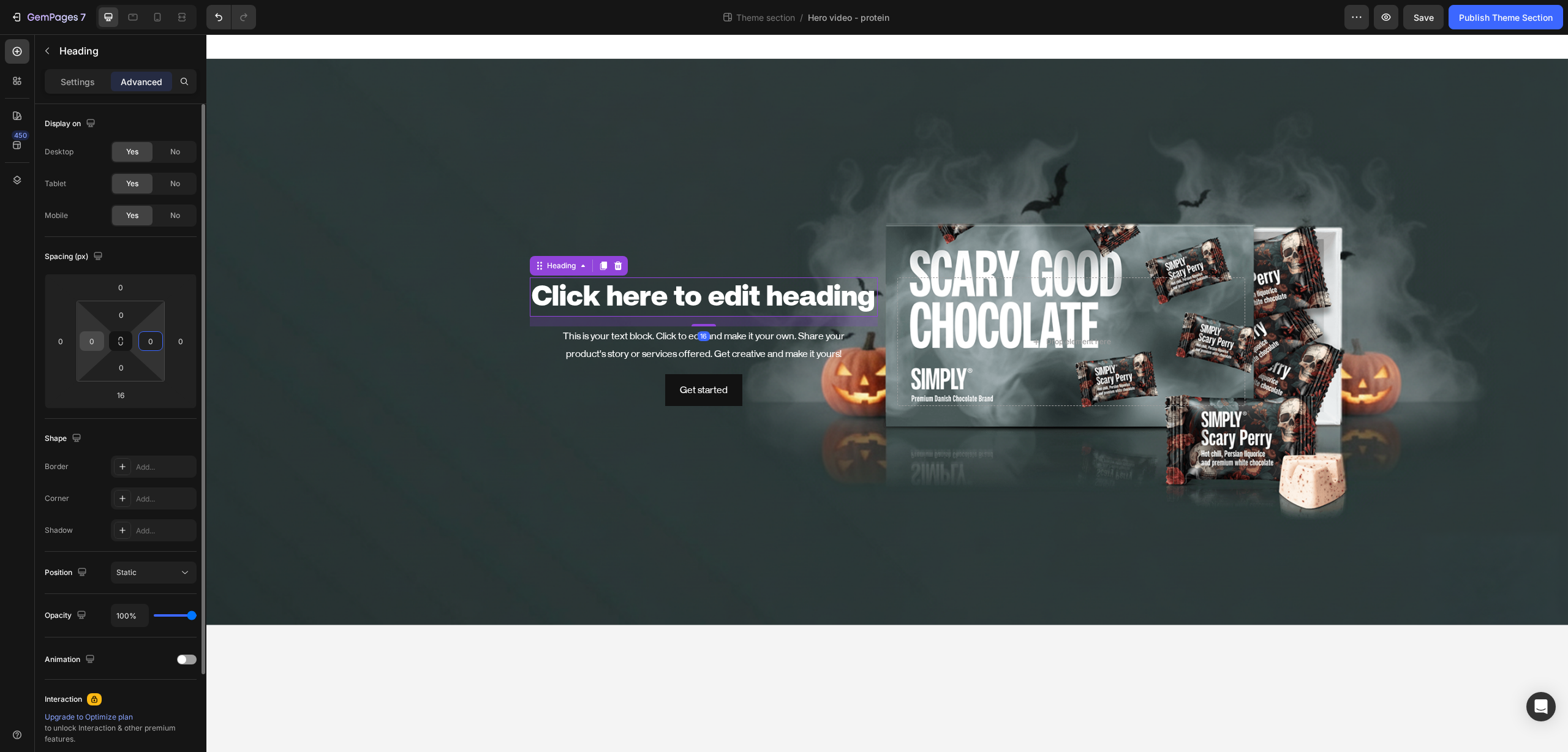
drag, startPoint x: 156, startPoint y: 342, endPoint x: 91, endPoint y: 343, distance: 65.0
click at [91, 343] on div "0 0 0 0" at bounding box center [121, 341] width 88 height 81
click at [91, 343] on input "0" at bounding box center [91, 340] width 18 height 18
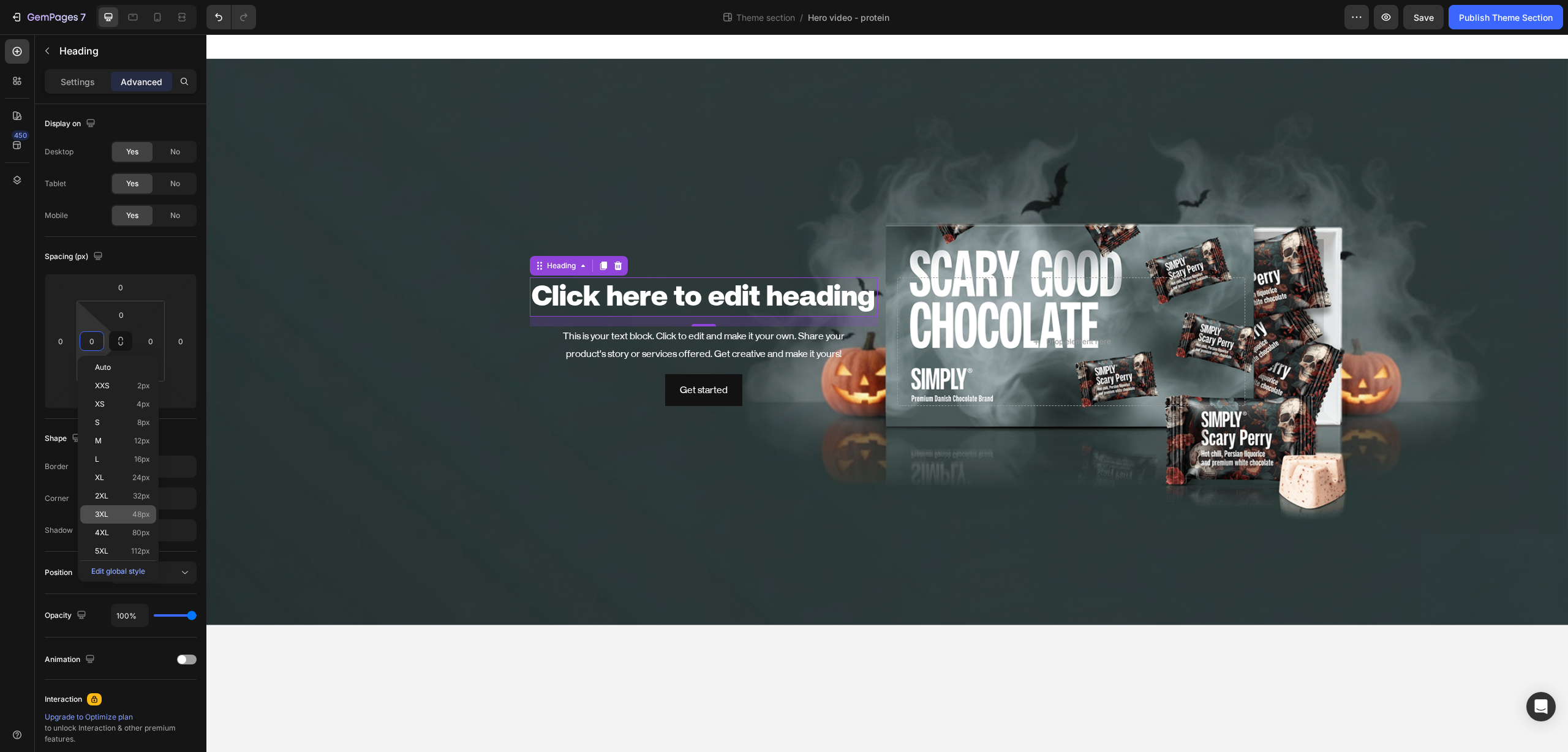
click at [107, 510] on span "3XL" at bounding box center [101, 514] width 13 height 9
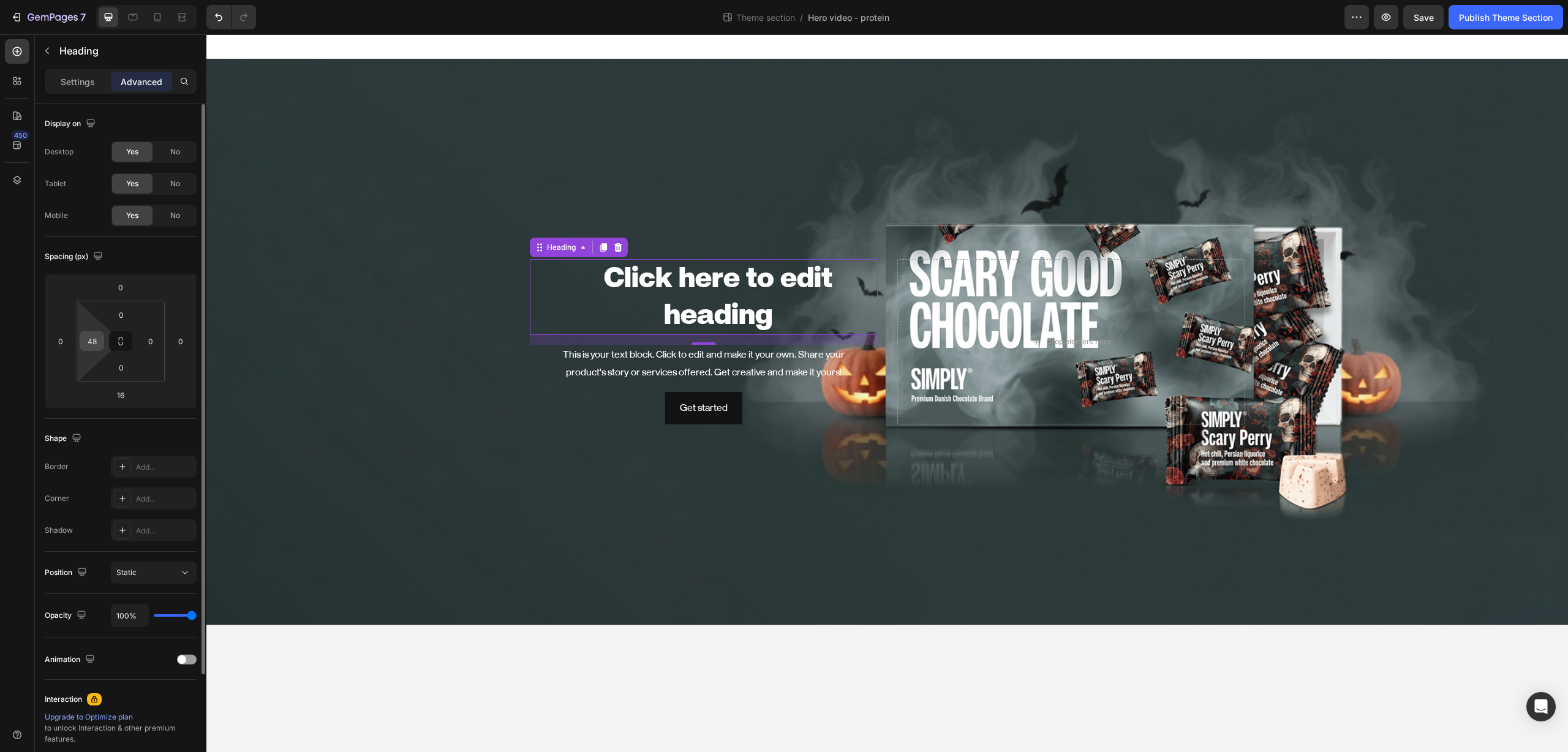
click at [96, 339] on input "48" at bounding box center [91, 340] width 18 height 18
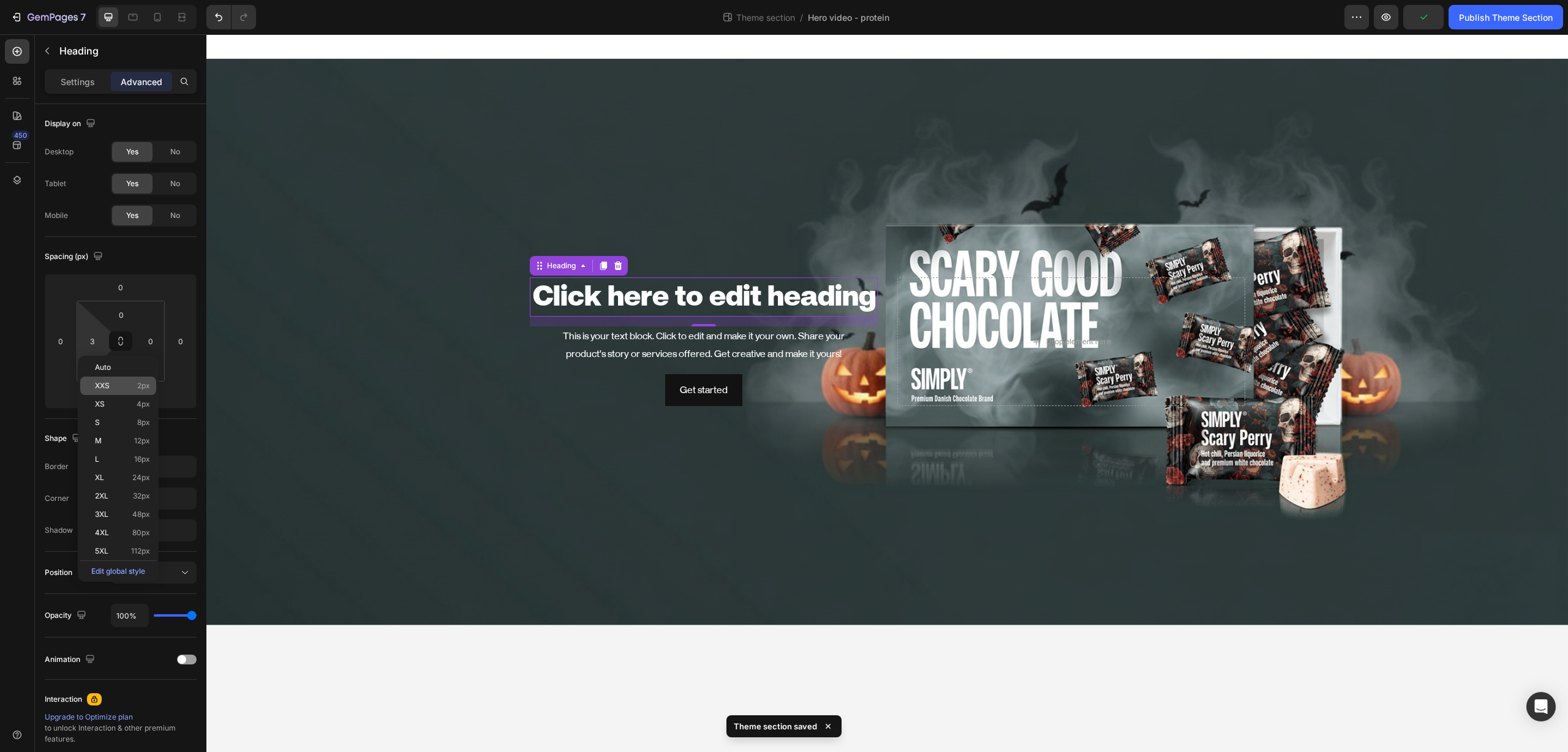
click at [99, 387] on span "XXS" at bounding box center [102, 386] width 15 height 9
type input "2"
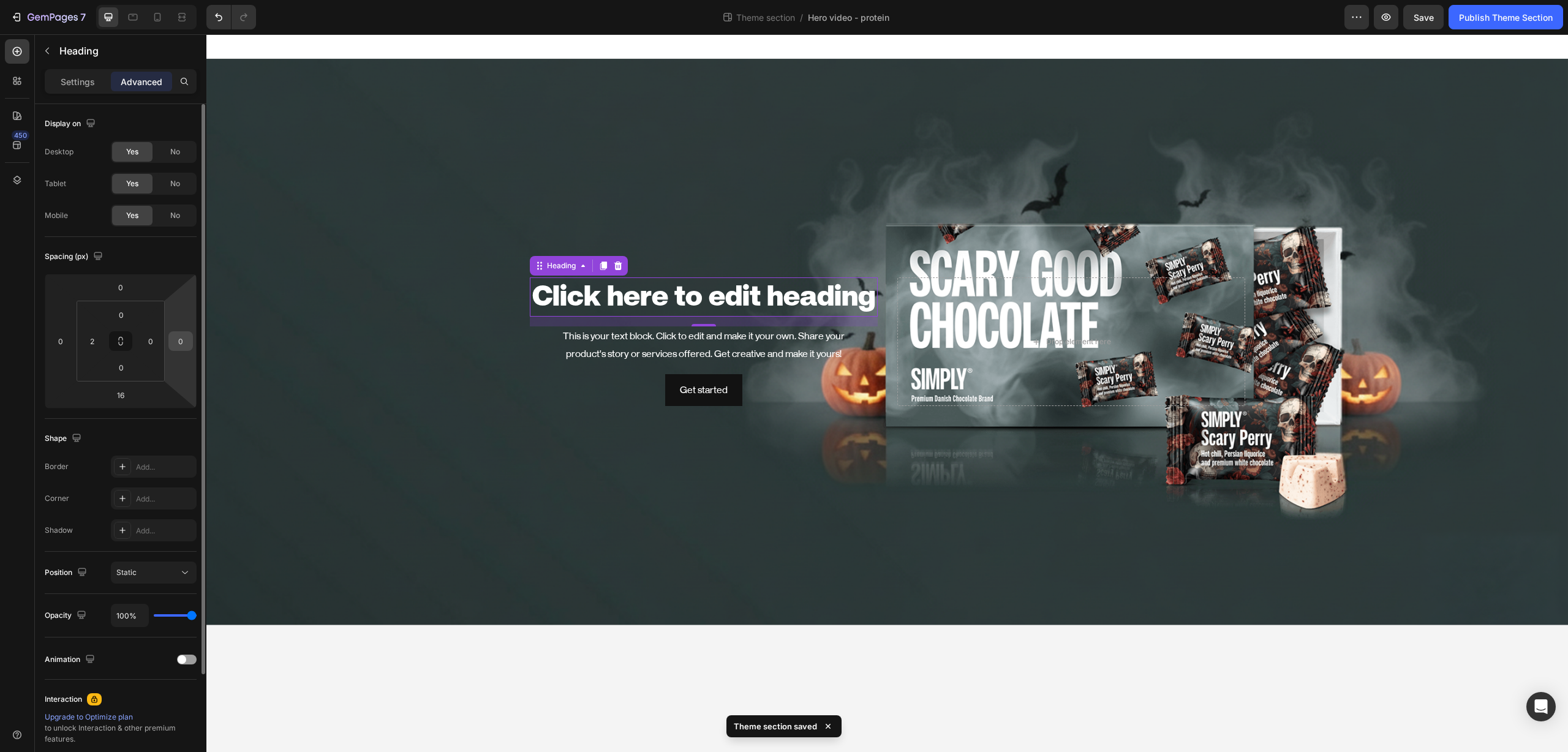
click at [176, 348] on input "0" at bounding box center [180, 340] width 18 height 18
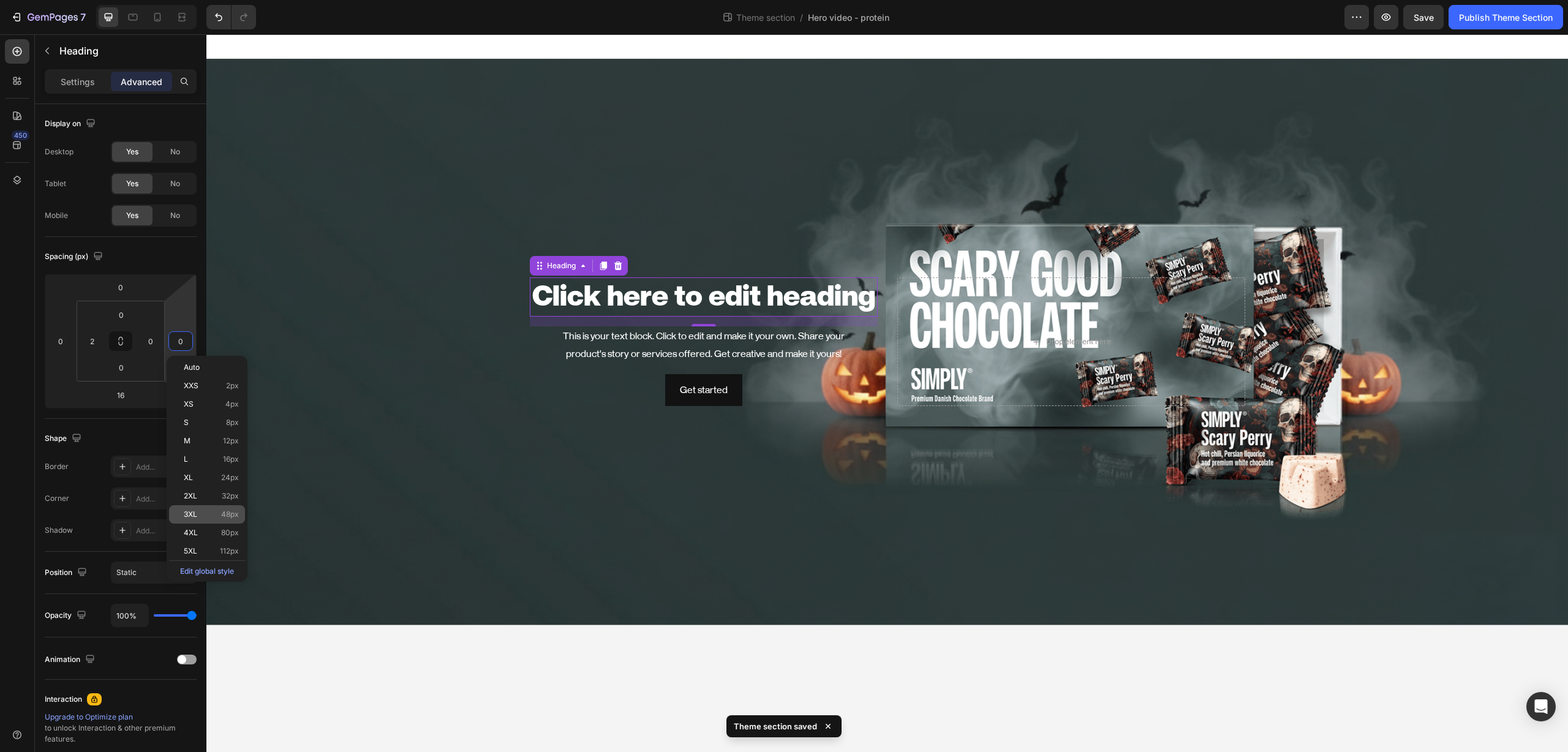
click at [223, 508] on div "3XL 48px" at bounding box center [207, 514] width 76 height 18
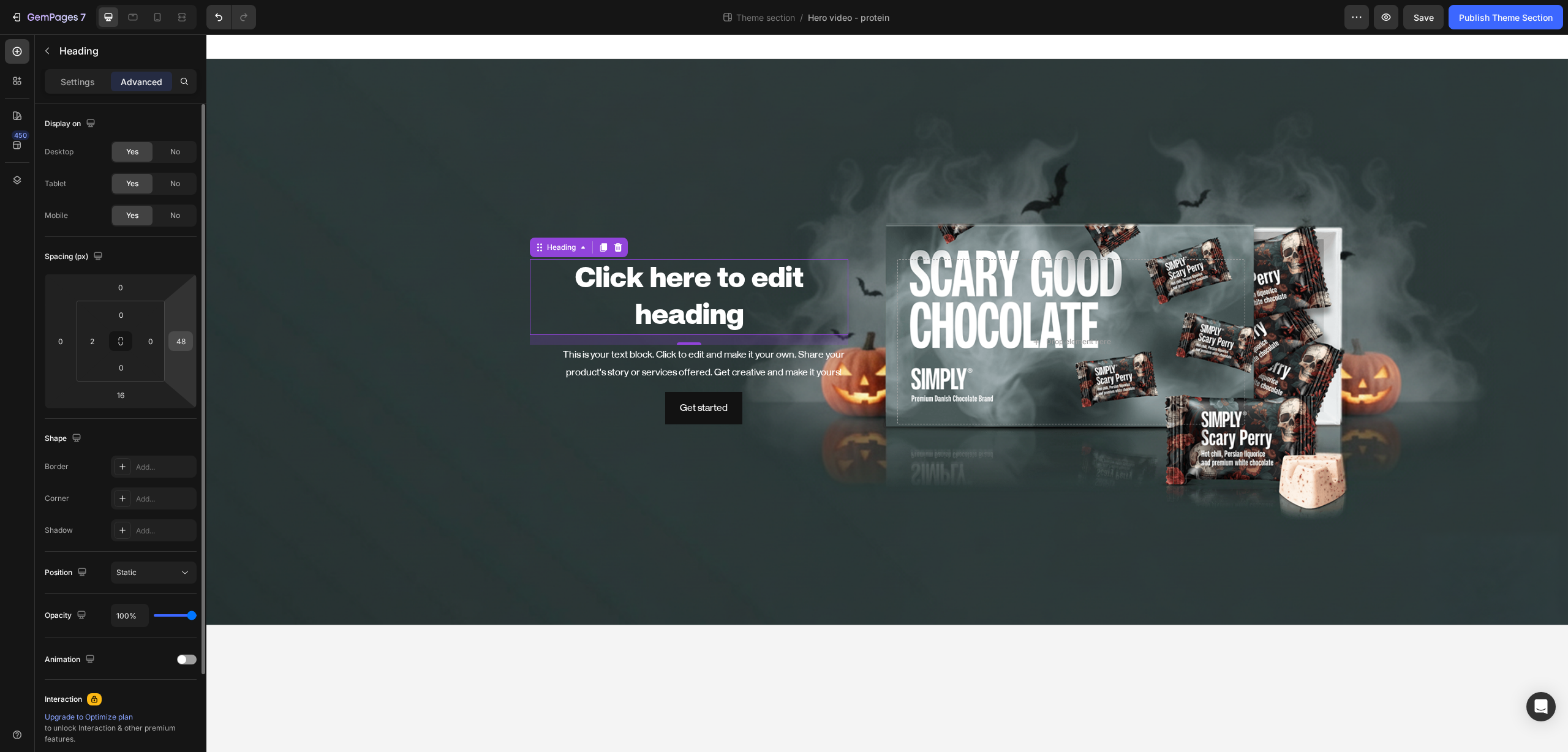
click at [176, 337] on input "48" at bounding box center [180, 340] width 18 height 18
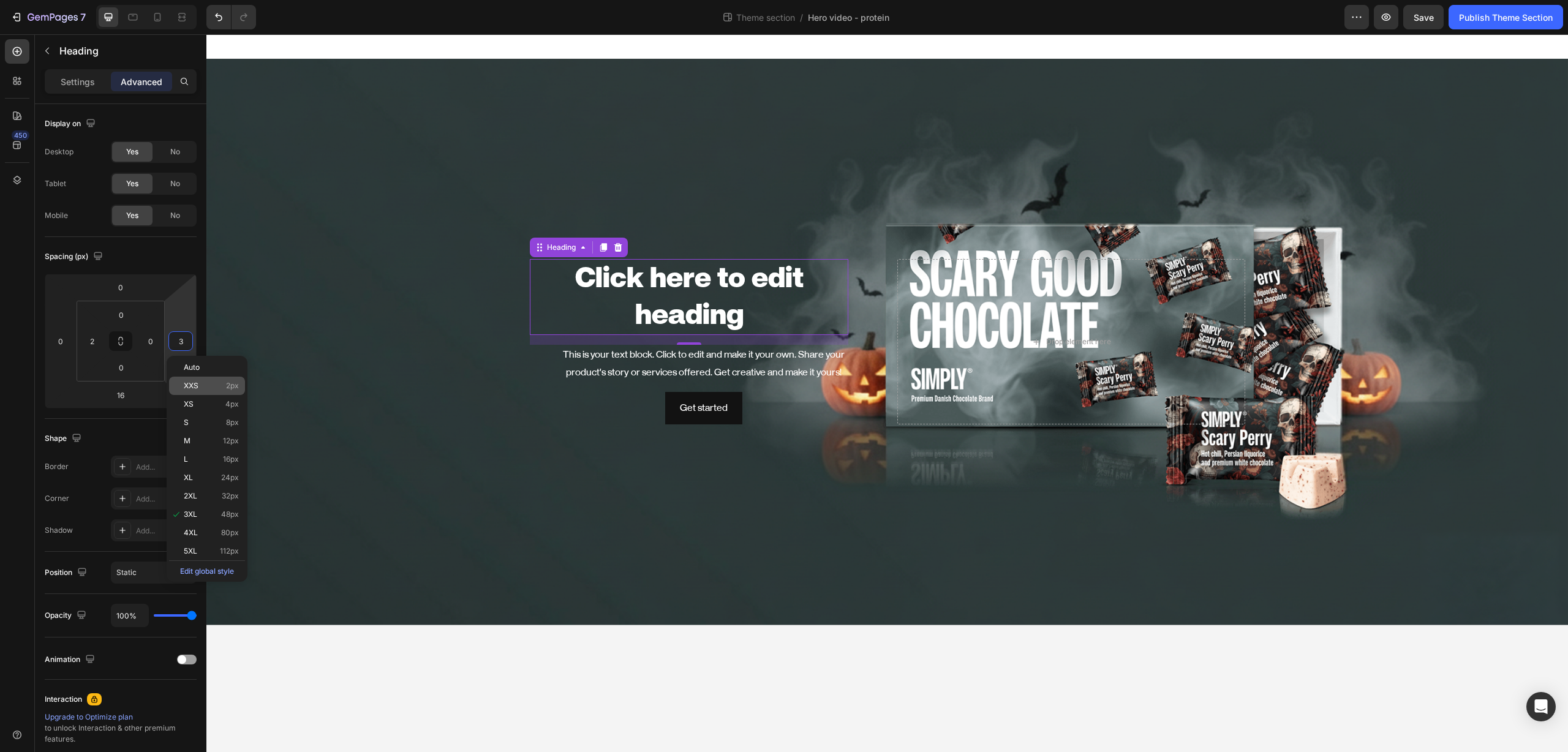
click at [194, 390] on span "XXS" at bounding box center [191, 386] width 15 height 9
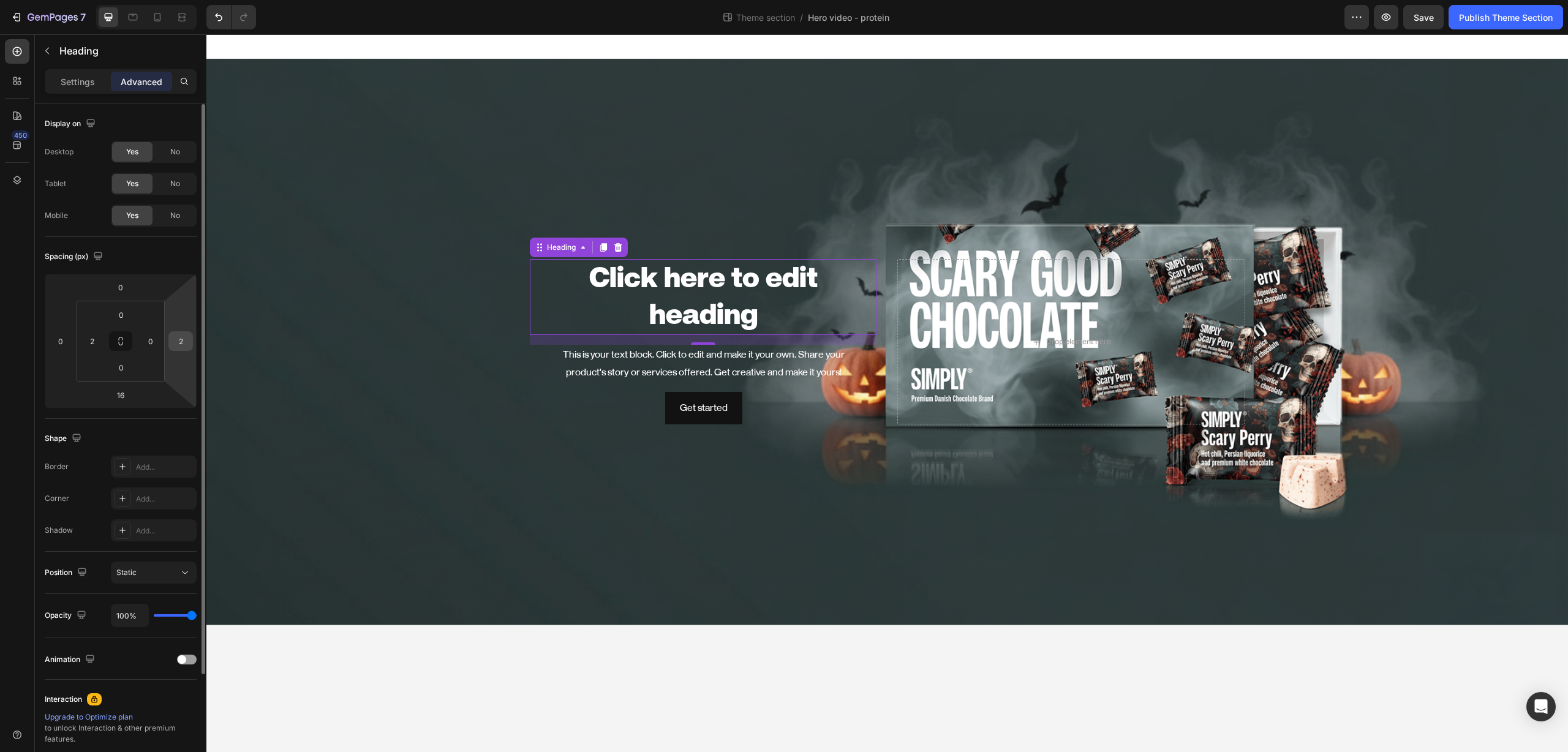
click at [169, 343] on div "2" at bounding box center [180, 341] width 24 height 20
click at [175, 343] on input "2" at bounding box center [180, 340] width 18 height 18
type input "0"
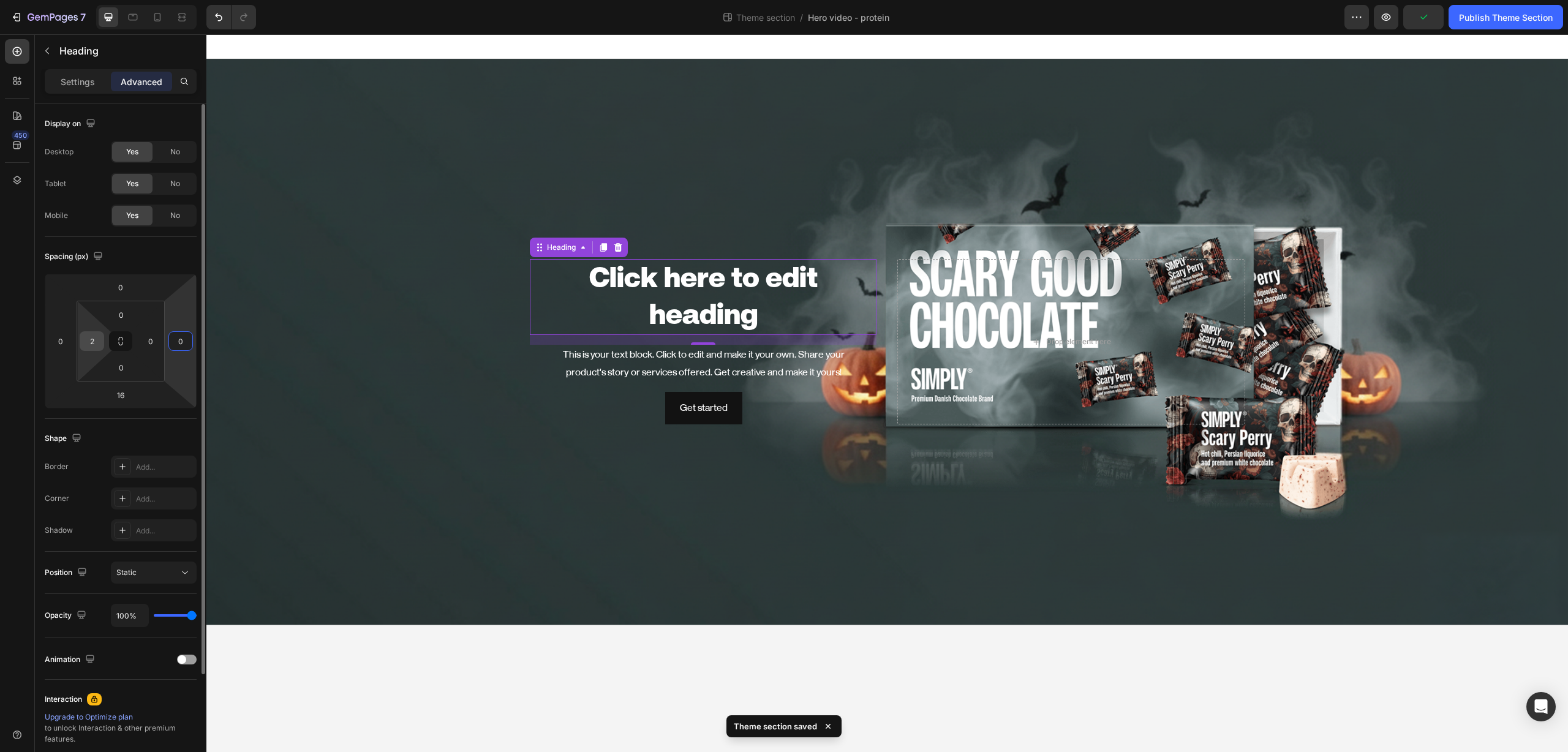
click at [91, 340] on input "2" at bounding box center [91, 340] width 18 height 18
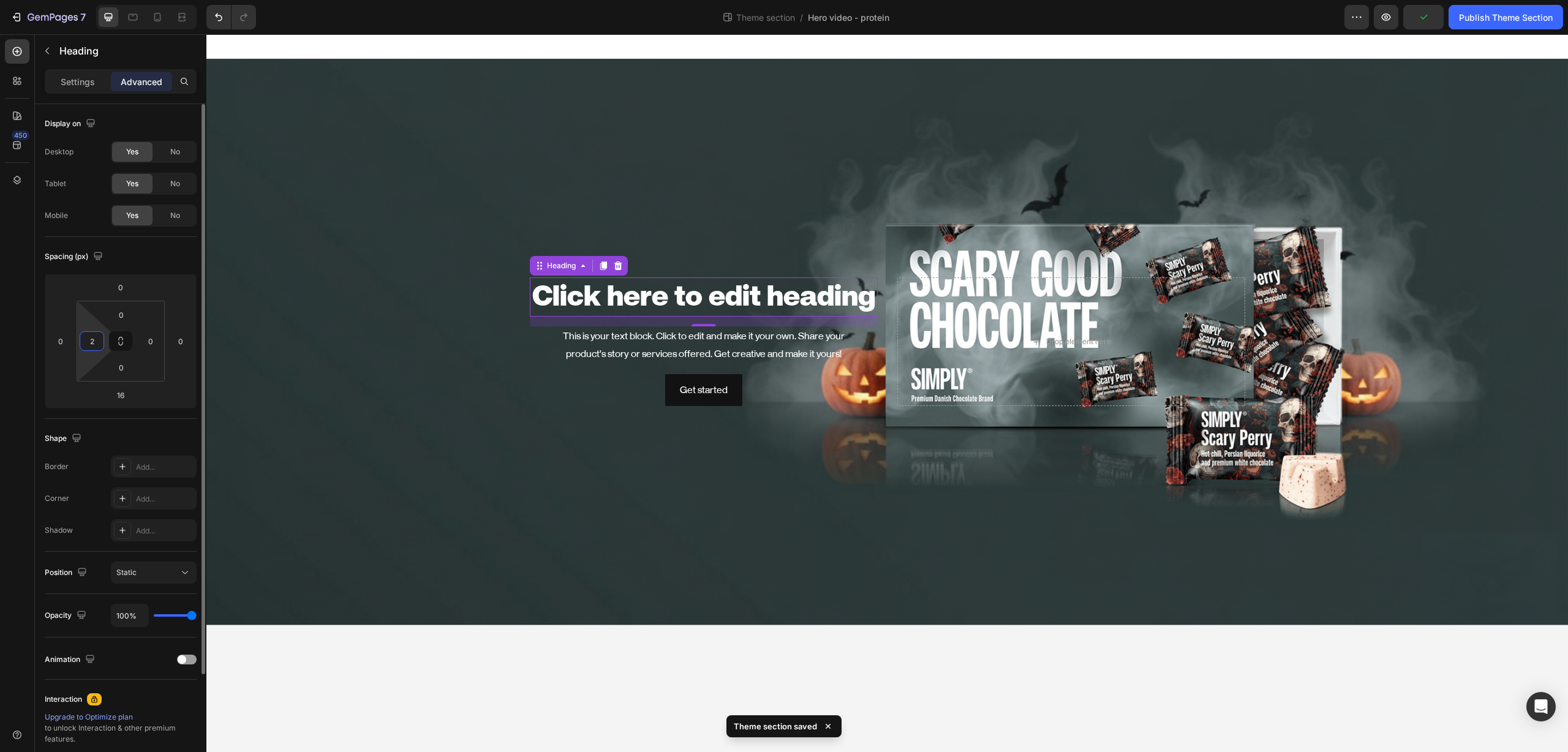
click at [91, 340] on input "2" at bounding box center [91, 340] width 18 height 18
type input "0"
click at [64, 341] on input "0" at bounding box center [60, 340] width 18 height 18
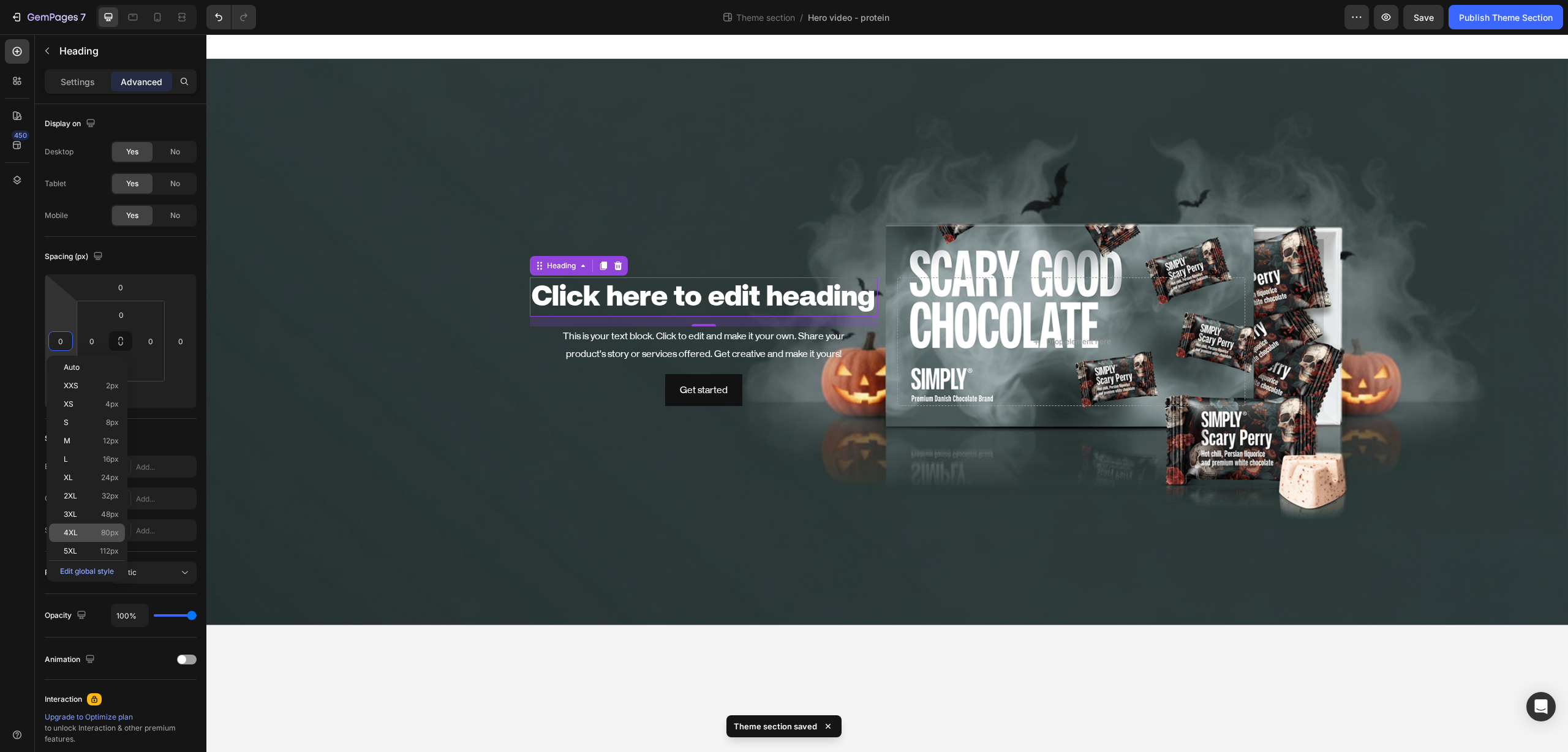
click at [79, 534] on p "4XL 80px" at bounding box center [91, 532] width 55 height 9
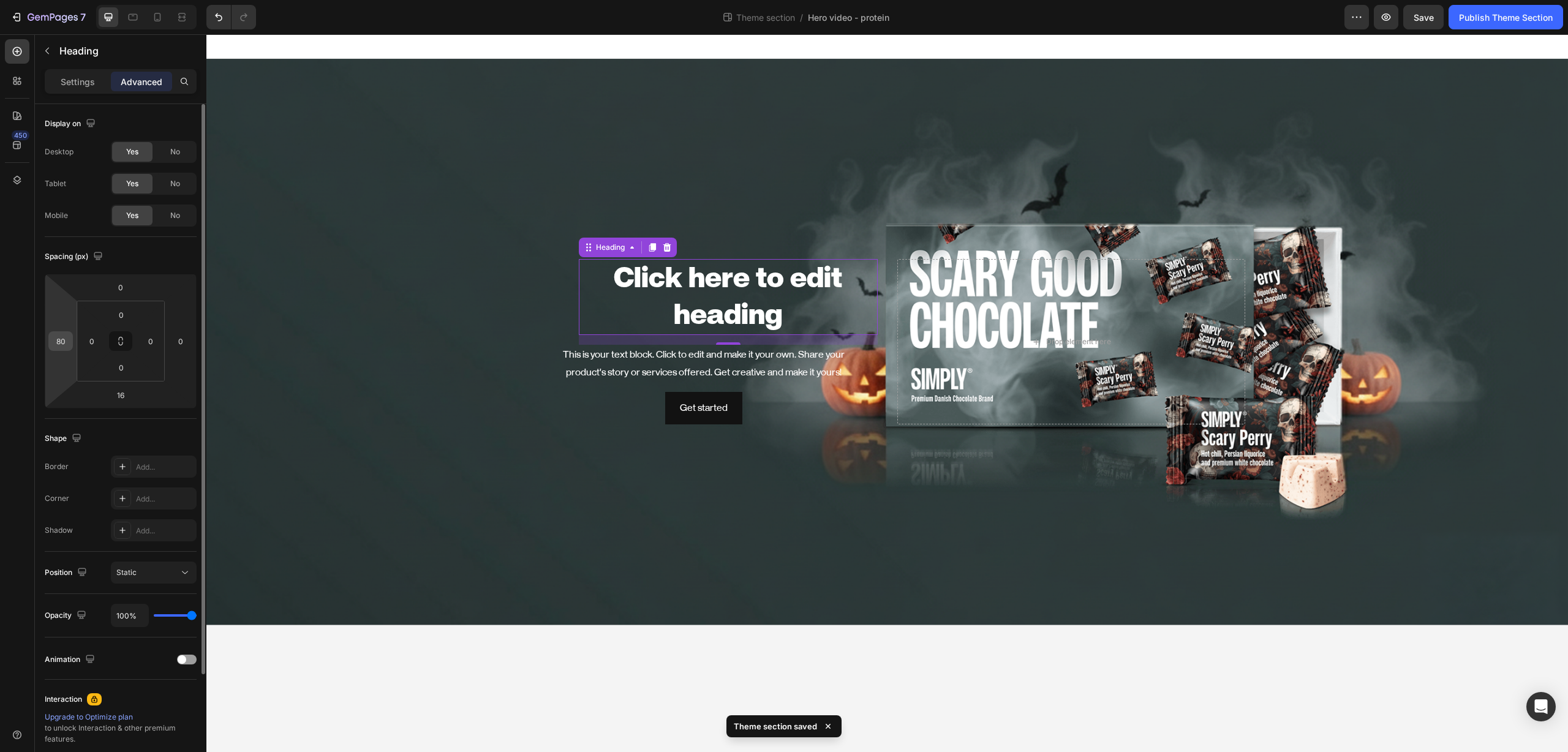
click at [63, 340] on input "80" at bounding box center [60, 340] width 18 height 18
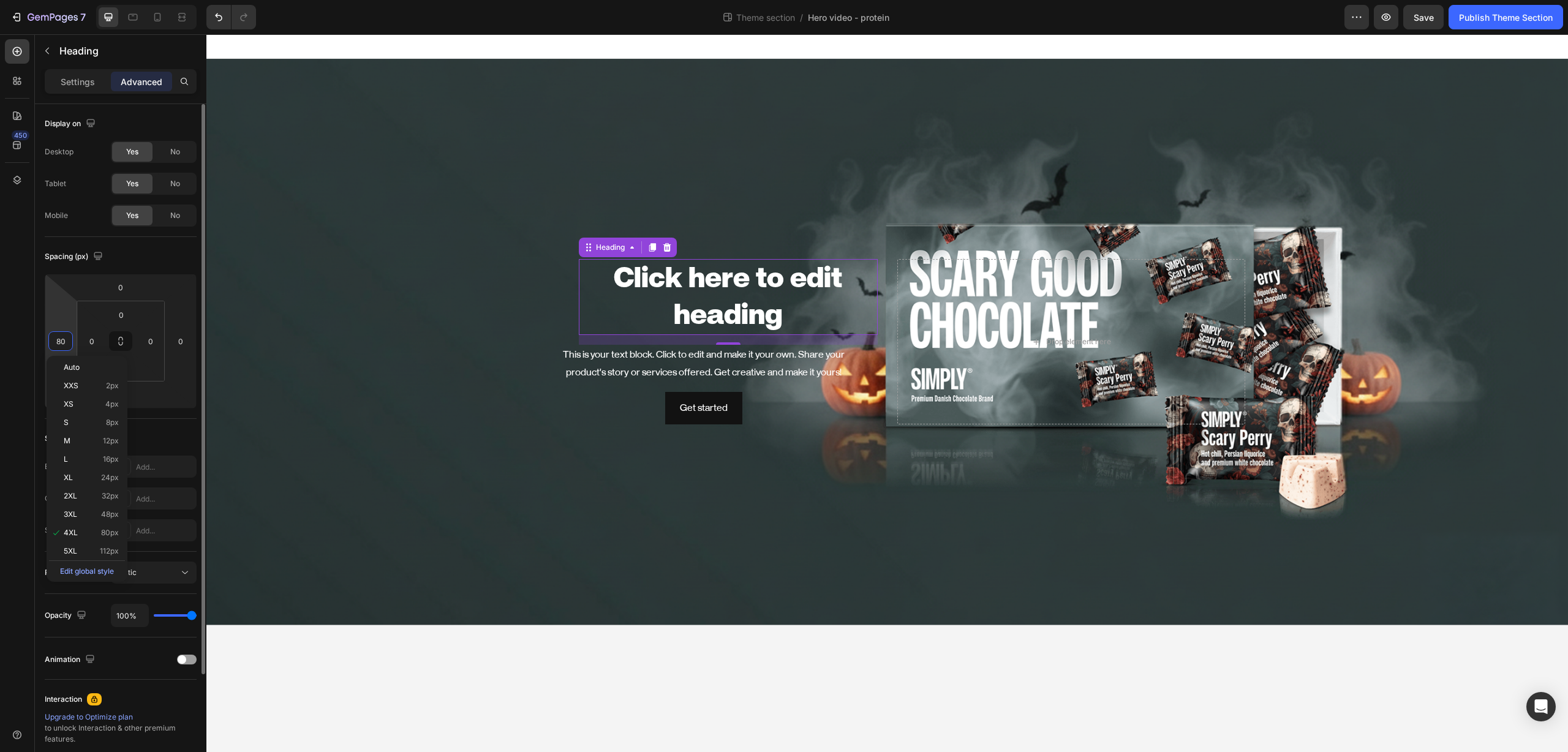
click at [63, 340] on input "80" at bounding box center [60, 340] width 18 height 18
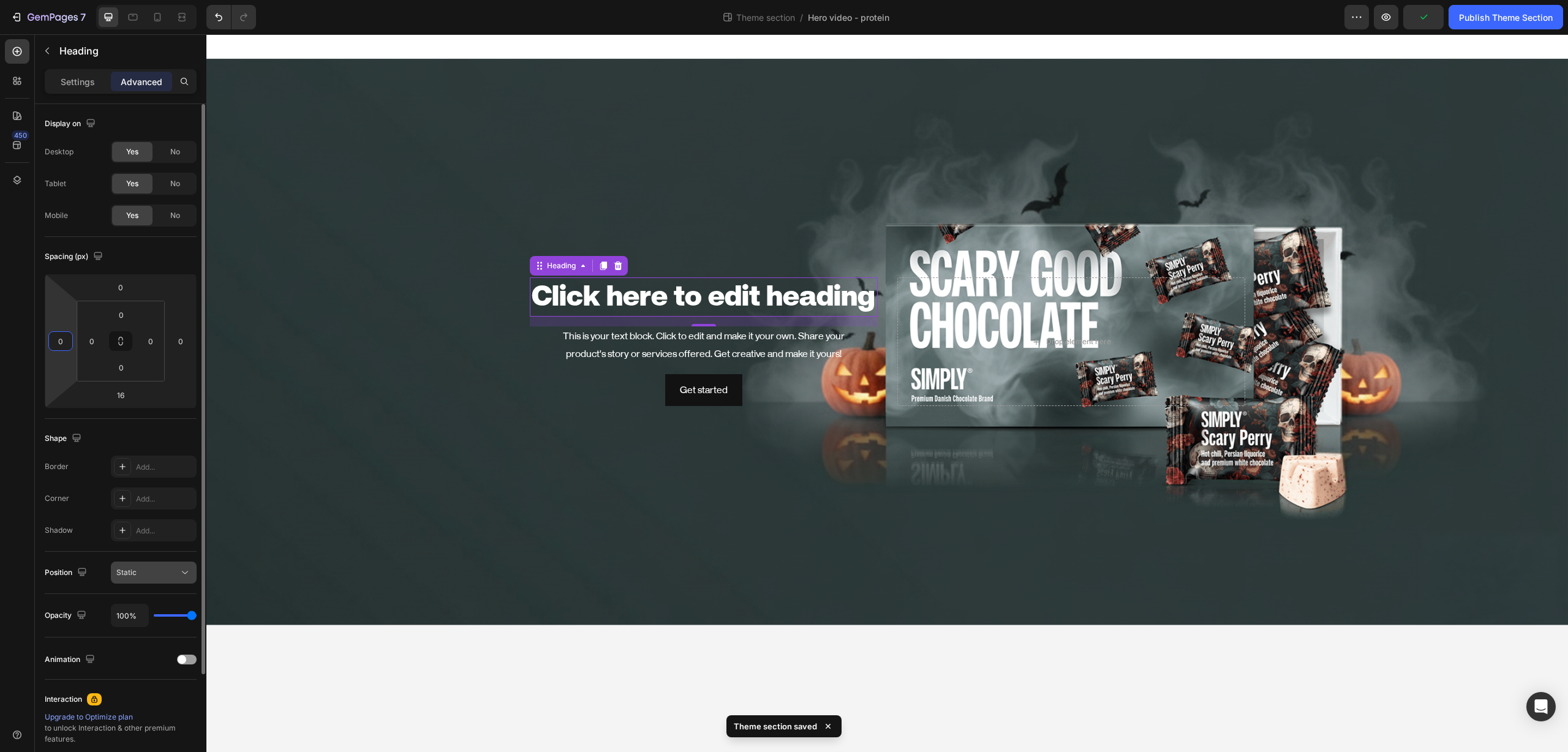
type input "0"
click at [191, 575] on button "Static" at bounding box center [153, 572] width 85 height 22
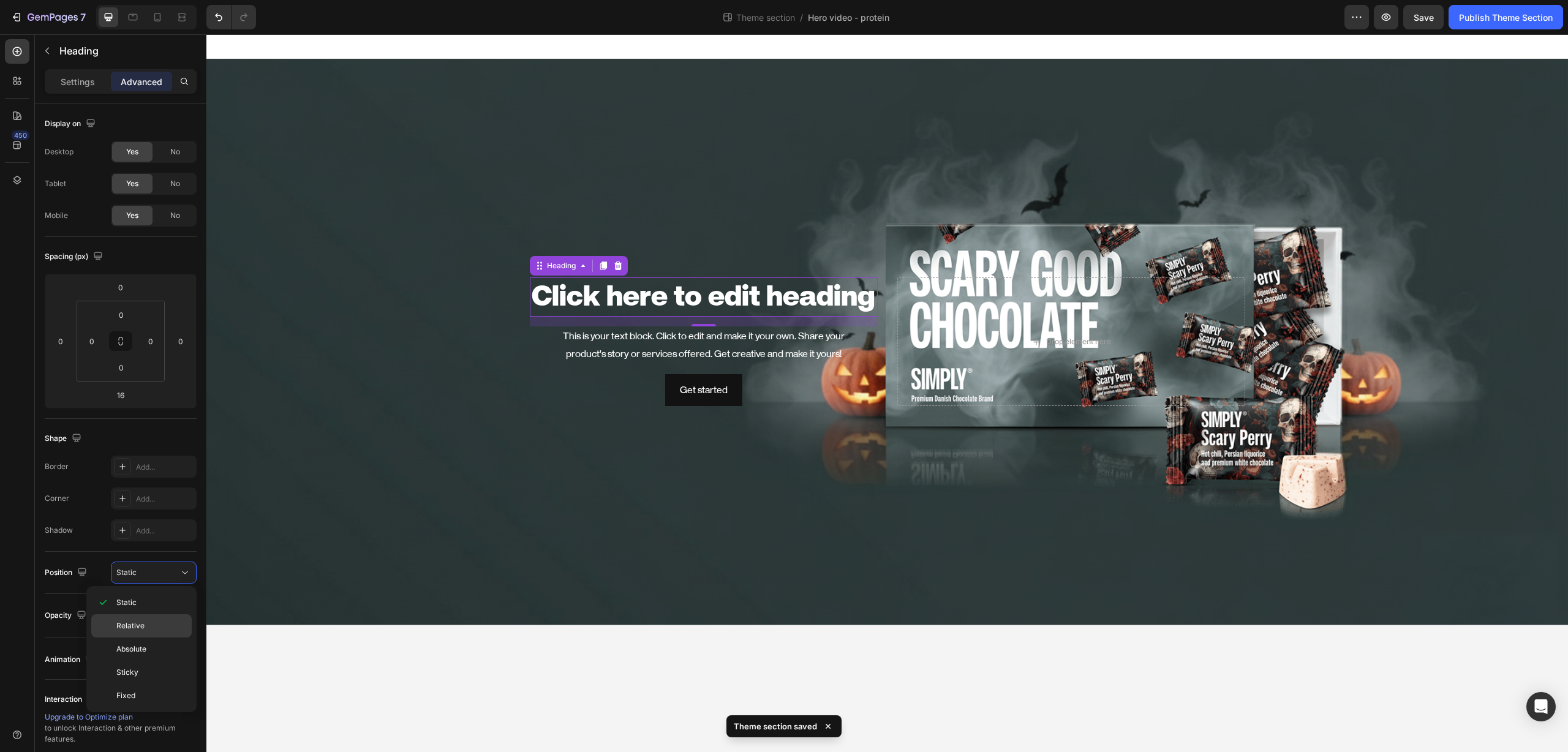
click at [159, 632] on div "Relative" at bounding box center [141, 626] width 100 height 24
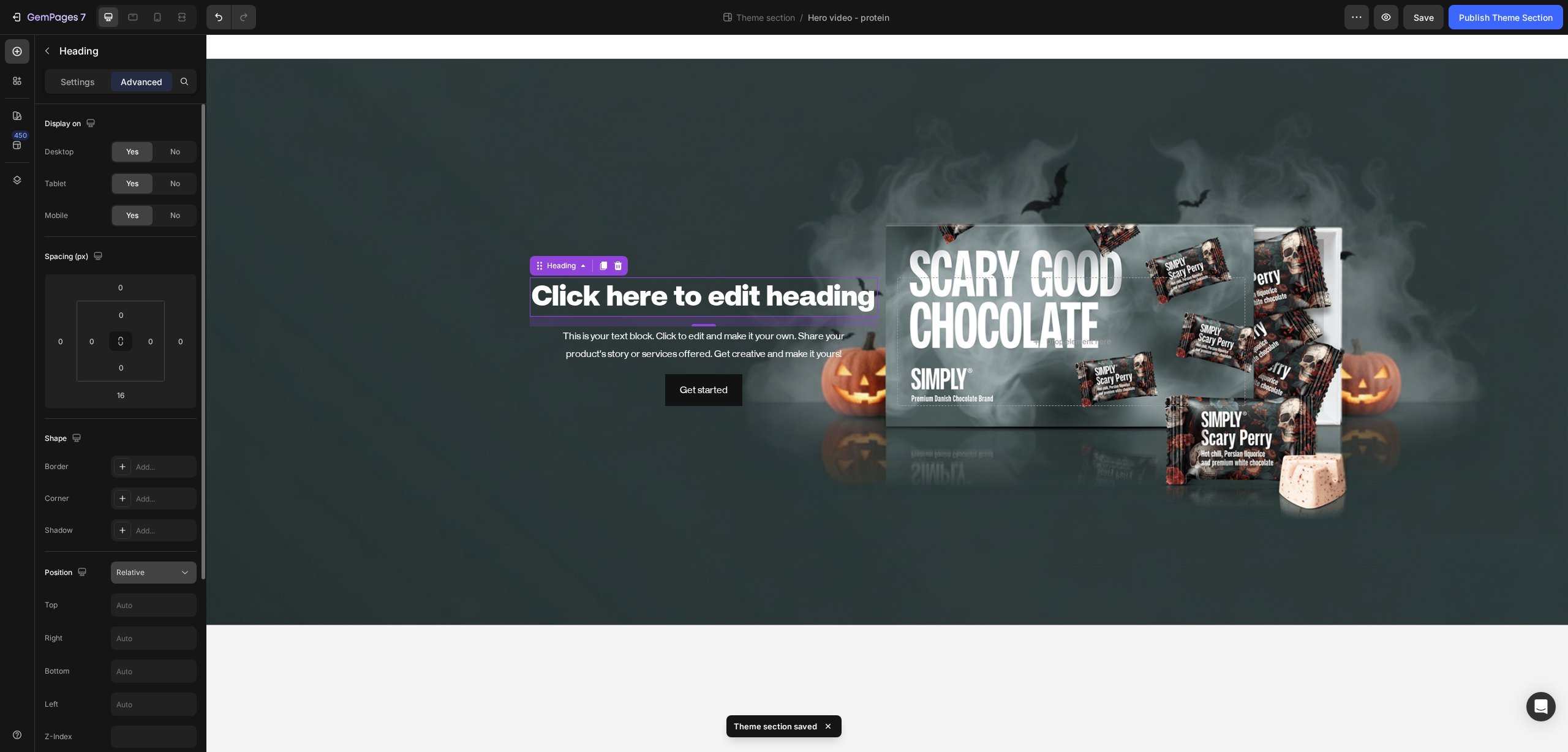
click at [162, 575] on div "Relative" at bounding box center [147, 572] width 63 height 11
click at [151, 710] on input "text" at bounding box center [154, 704] width 85 height 22
type input "1"
type input "-150"
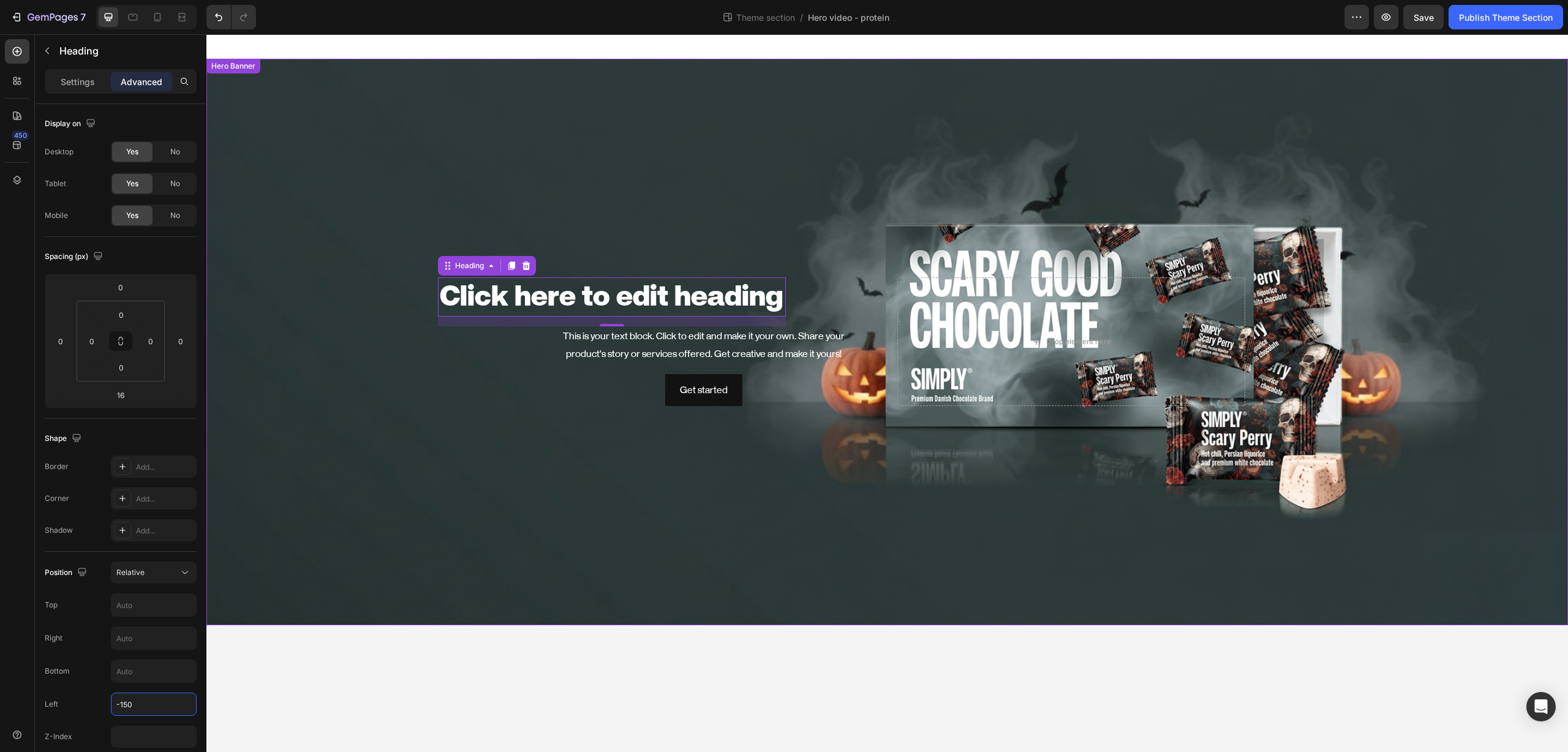
click at [647, 347] on div "This is your text block. Click to edit and make it your own. Share your product…" at bounding box center [704, 345] width 348 height 38
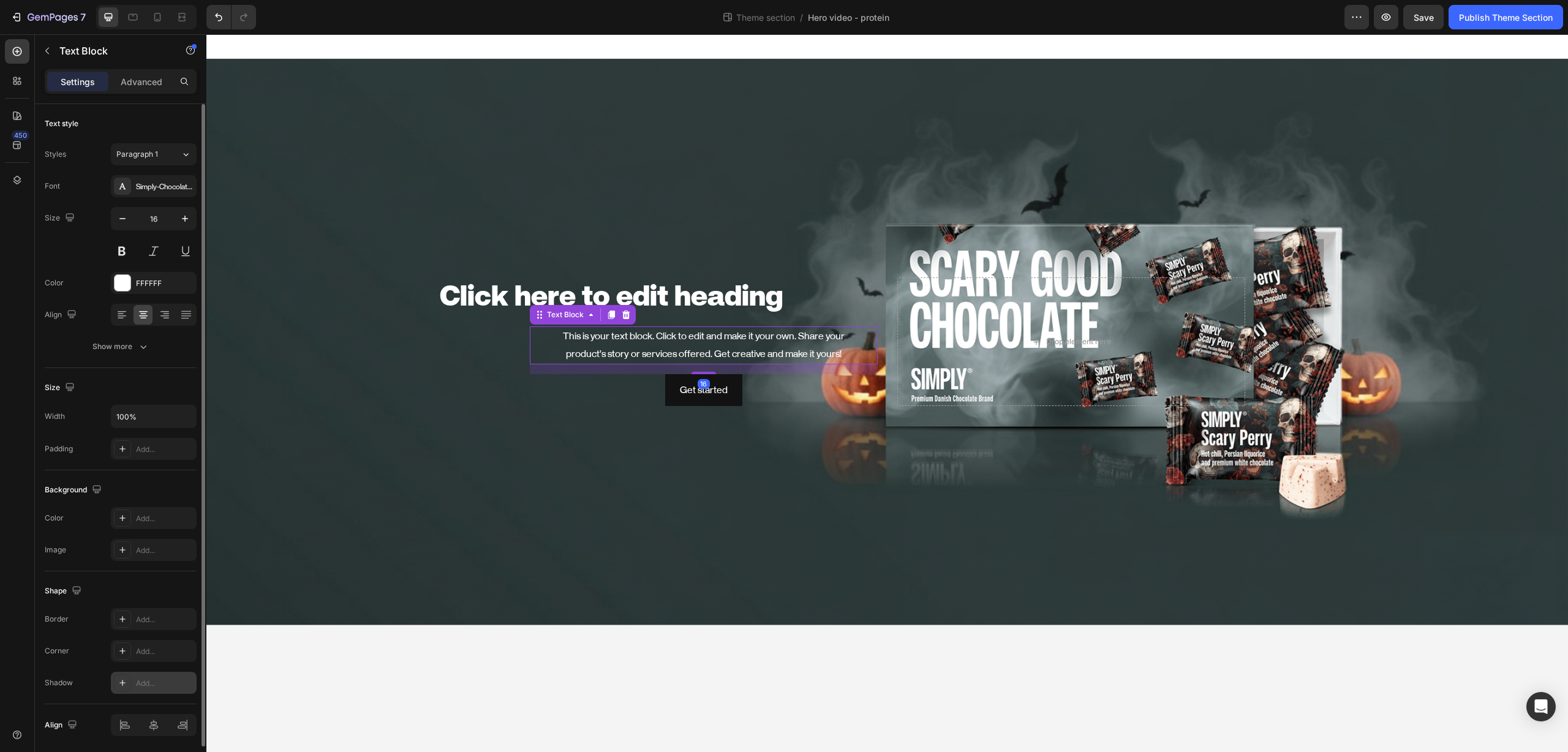
scroll to position [43, 0]
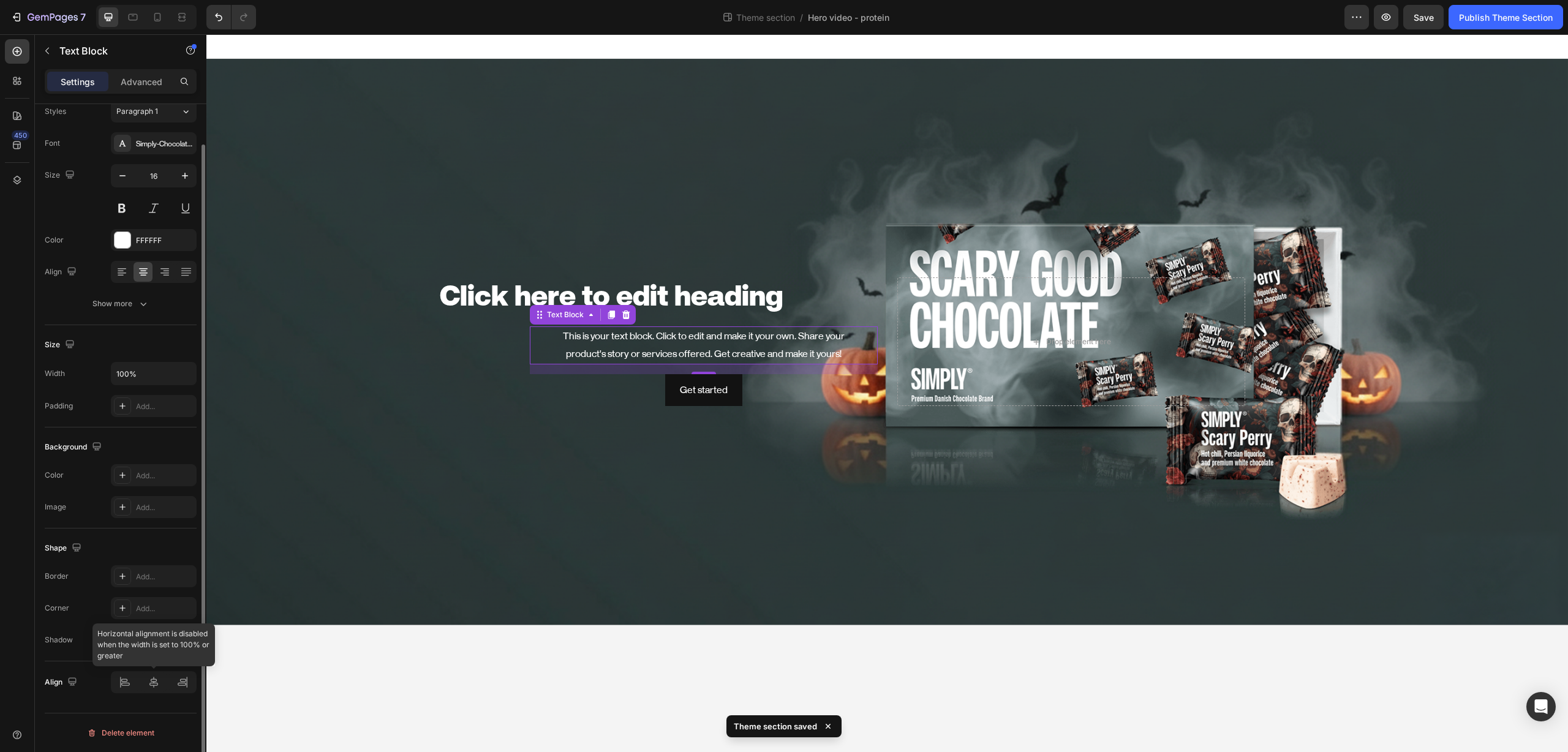
click at [126, 686] on div at bounding box center [153, 682] width 85 height 22
click at [52, 681] on div "Align" at bounding box center [62, 682] width 35 height 16
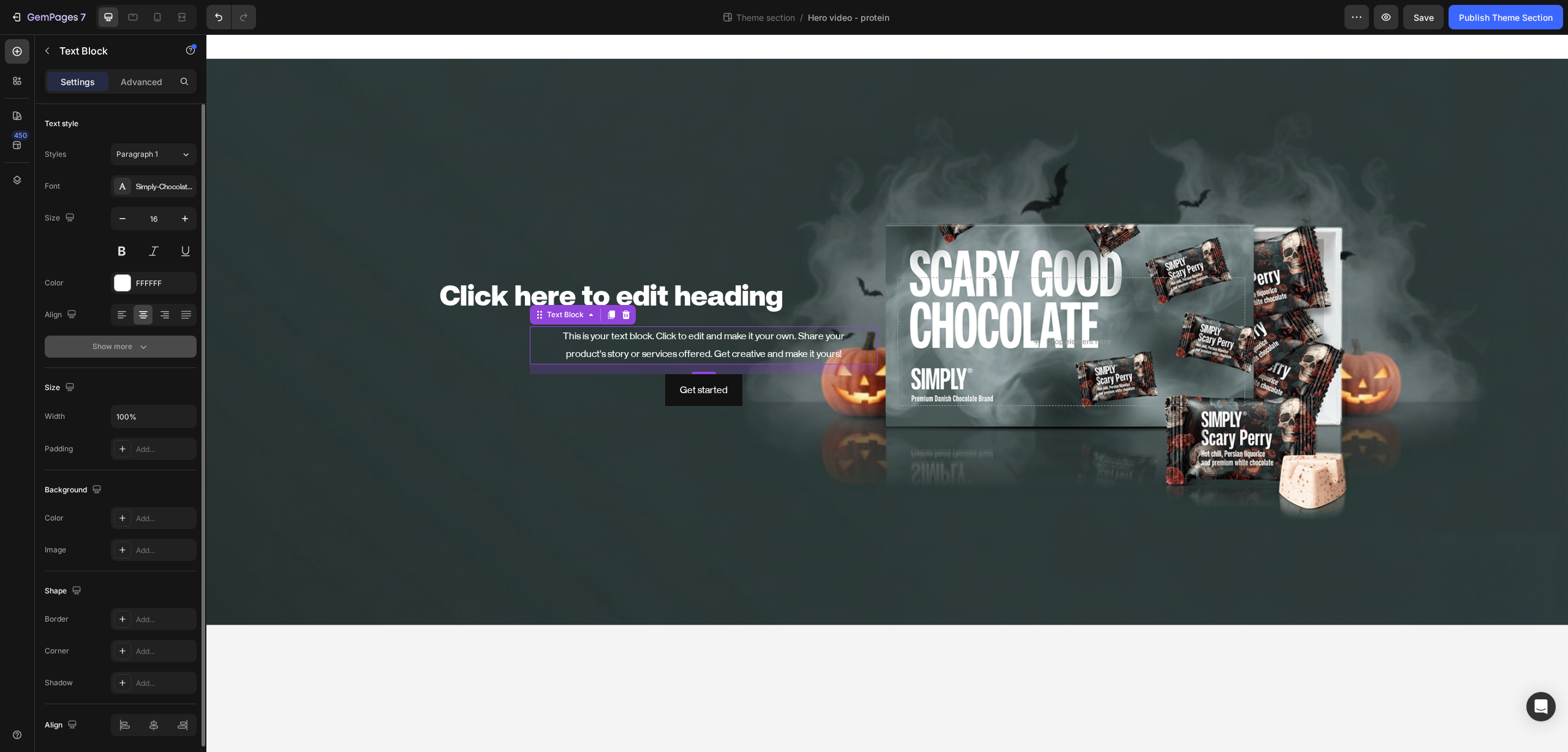
click at [133, 348] on div "Show more" at bounding box center [121, 347] width 57 height 13
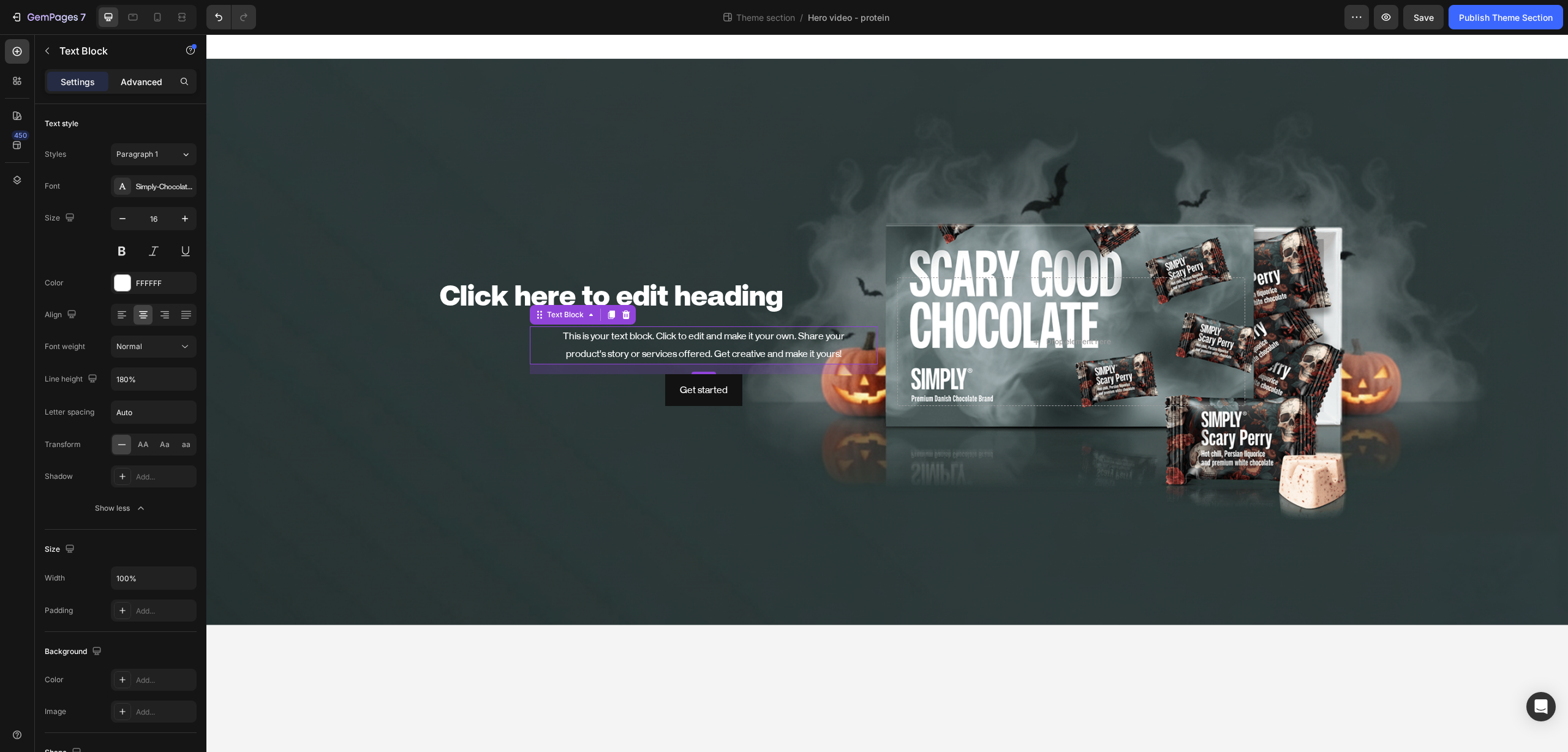
click at [131, 79] on p "Advanced" at bounding box center [141, 82] width 42 height 13
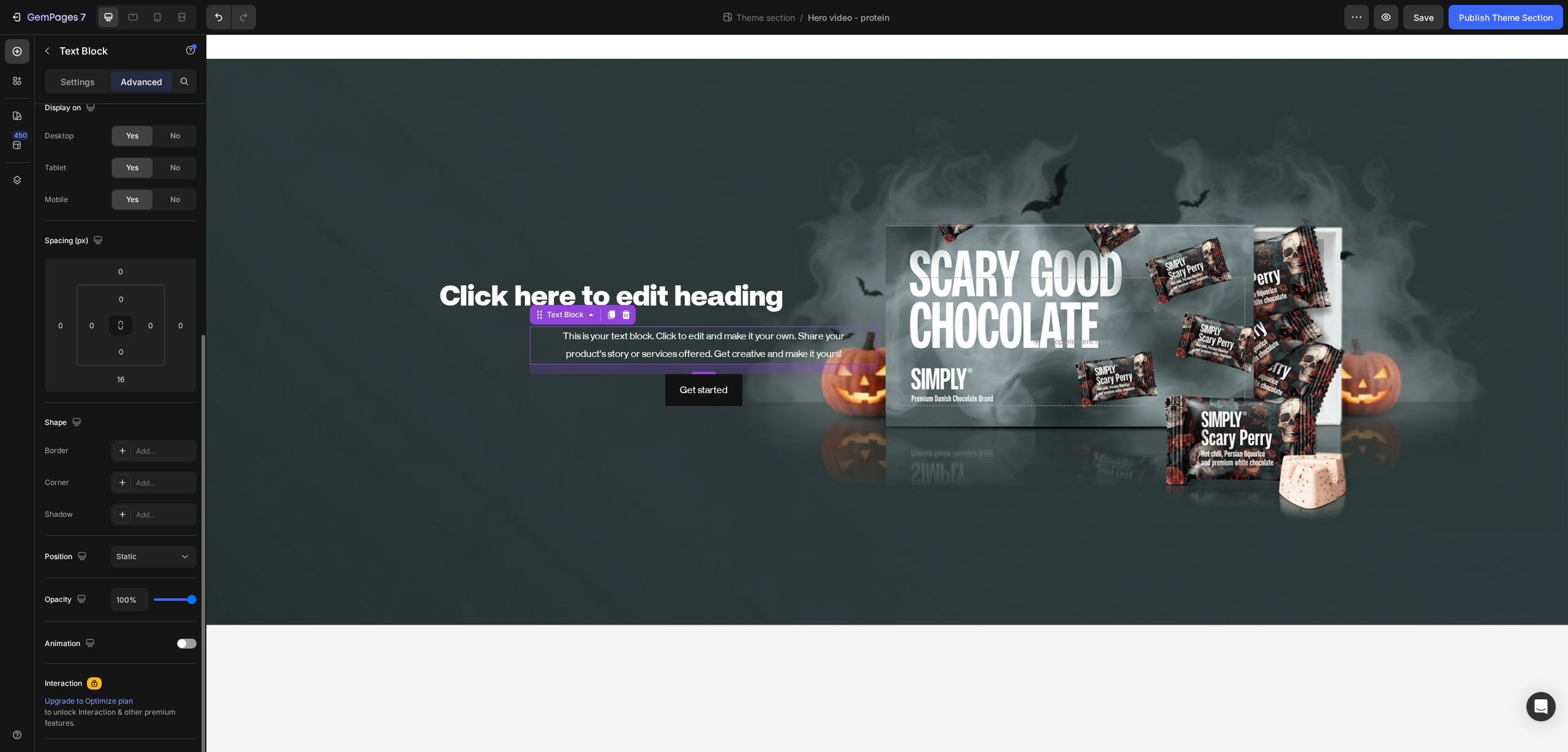
scroll to position [134, 0]
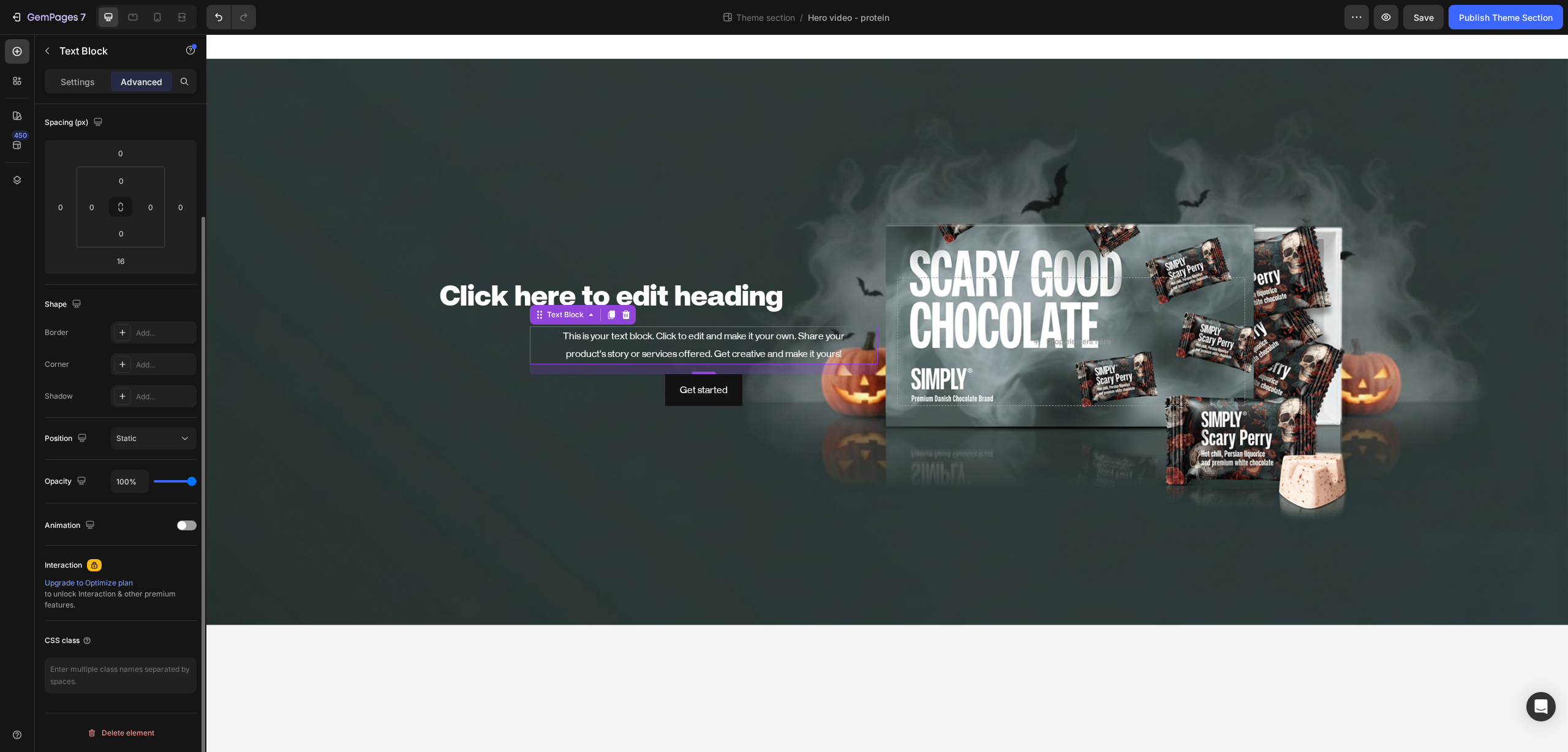
click at [181, 424] on div "Position Static" at bounding box center [121, 439] width 152 height 42
click at [179, 434] on icon at bounding box center [185, 438] width 13 height 13
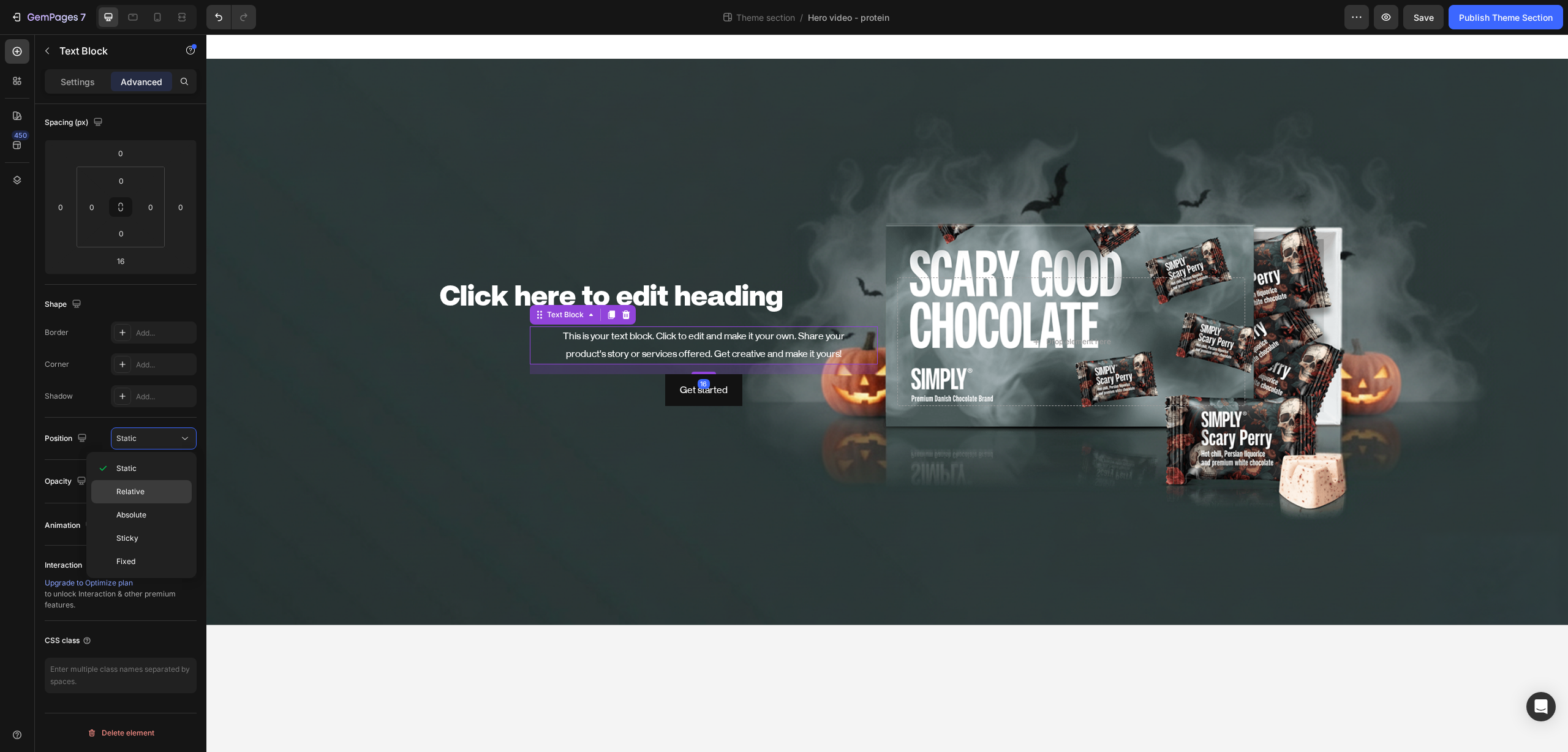
click at [161, 483] on div "Relative" at bounding box center [141, 492] width 100 height 24
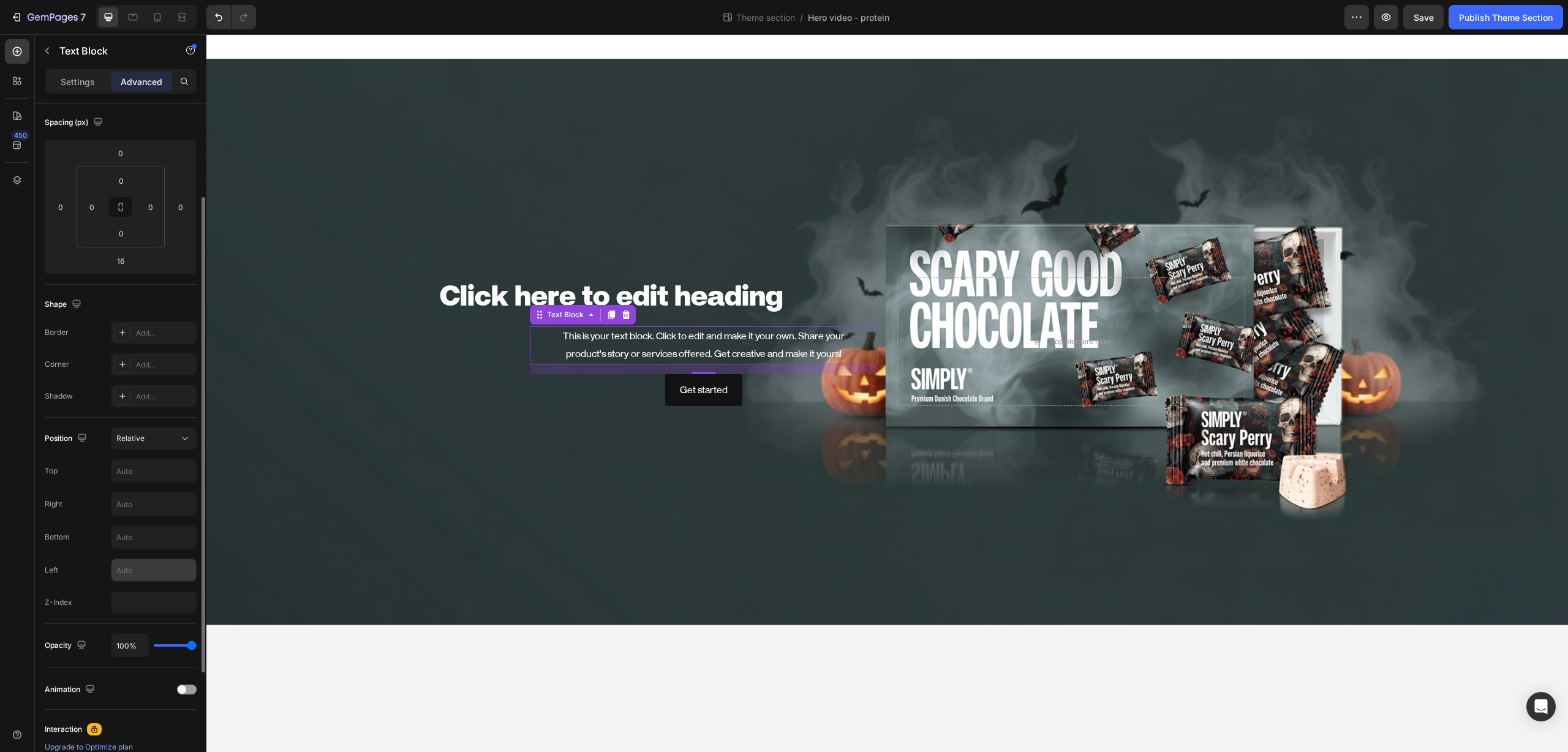
click at [141, 568] on input "text" at bounding box center [154, 570] width 85 height 22
type input "-150"
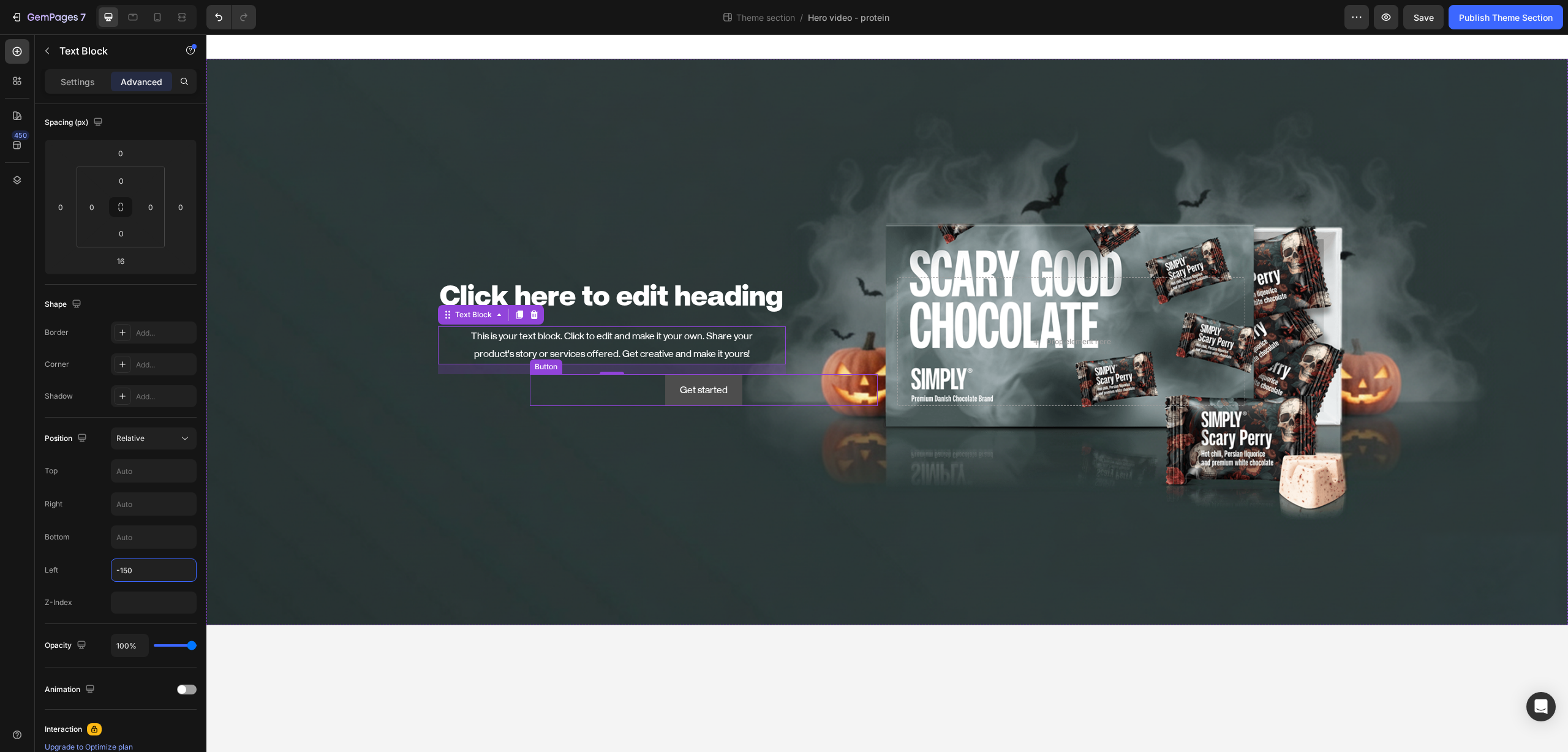
click at [737, 398] on button "Get started" at bounding box center [703, 390] width 77 height 32
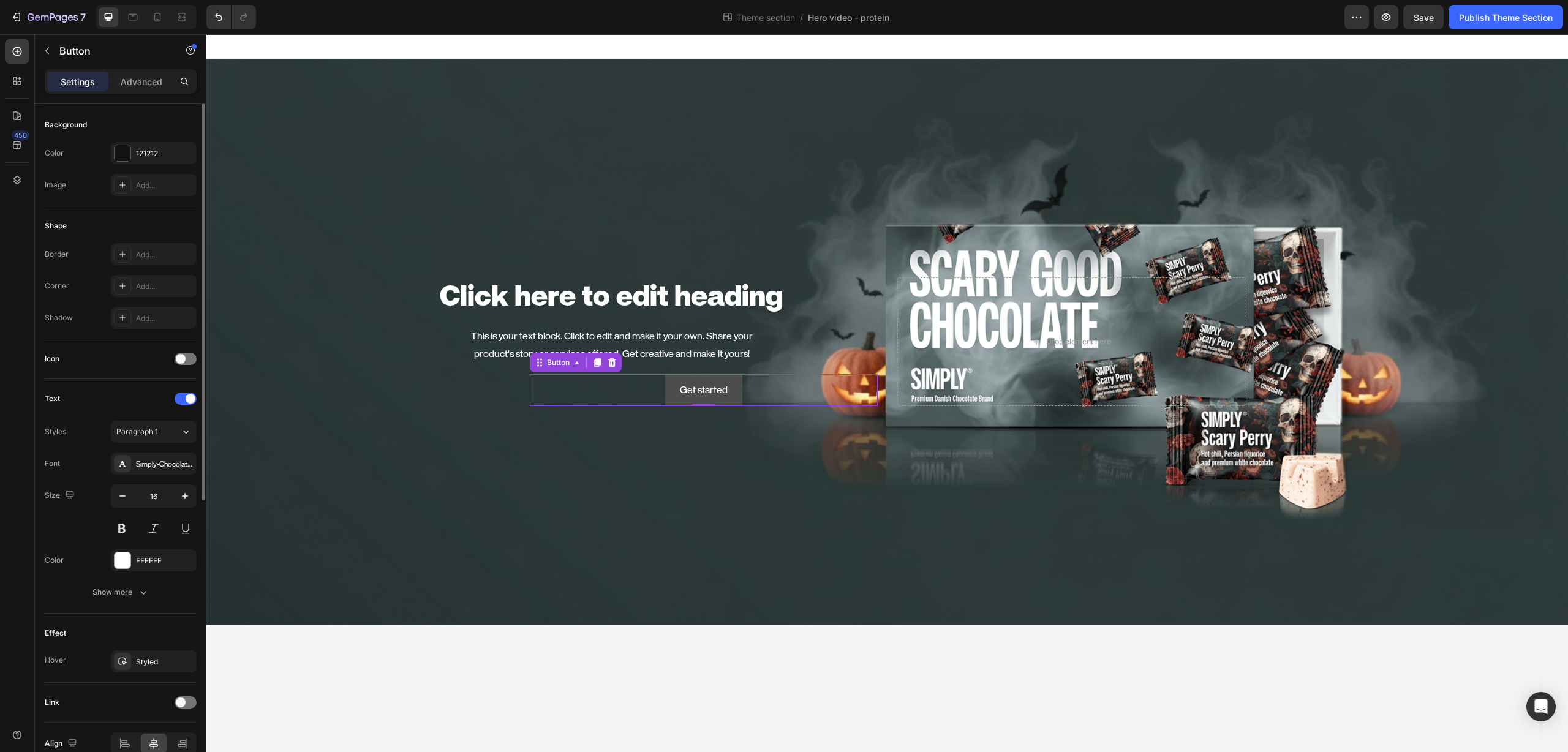
scroll to position [0, 0]
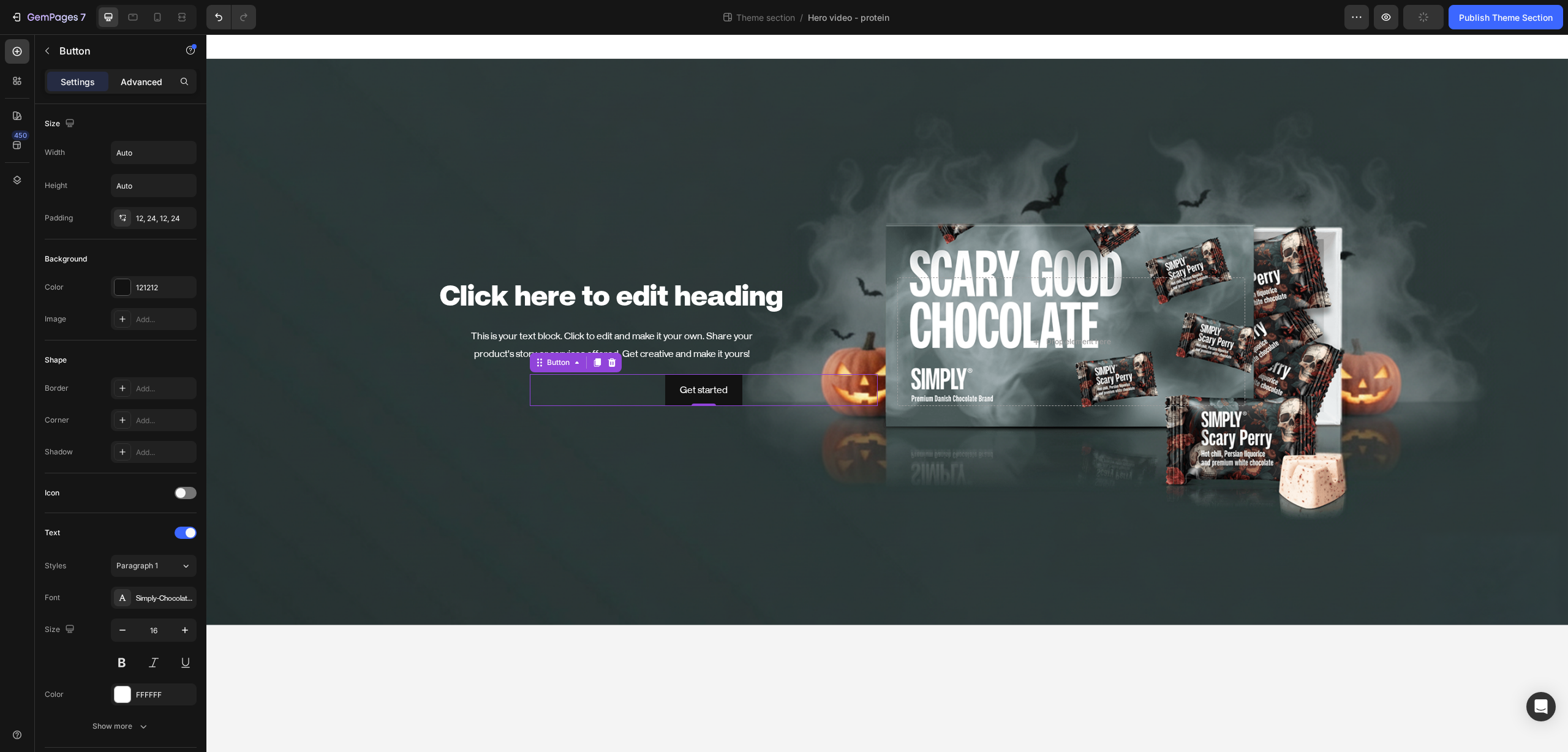
click at [155, 81] on p "Advanced" at bounding box center [141, 82] width 42 height 13
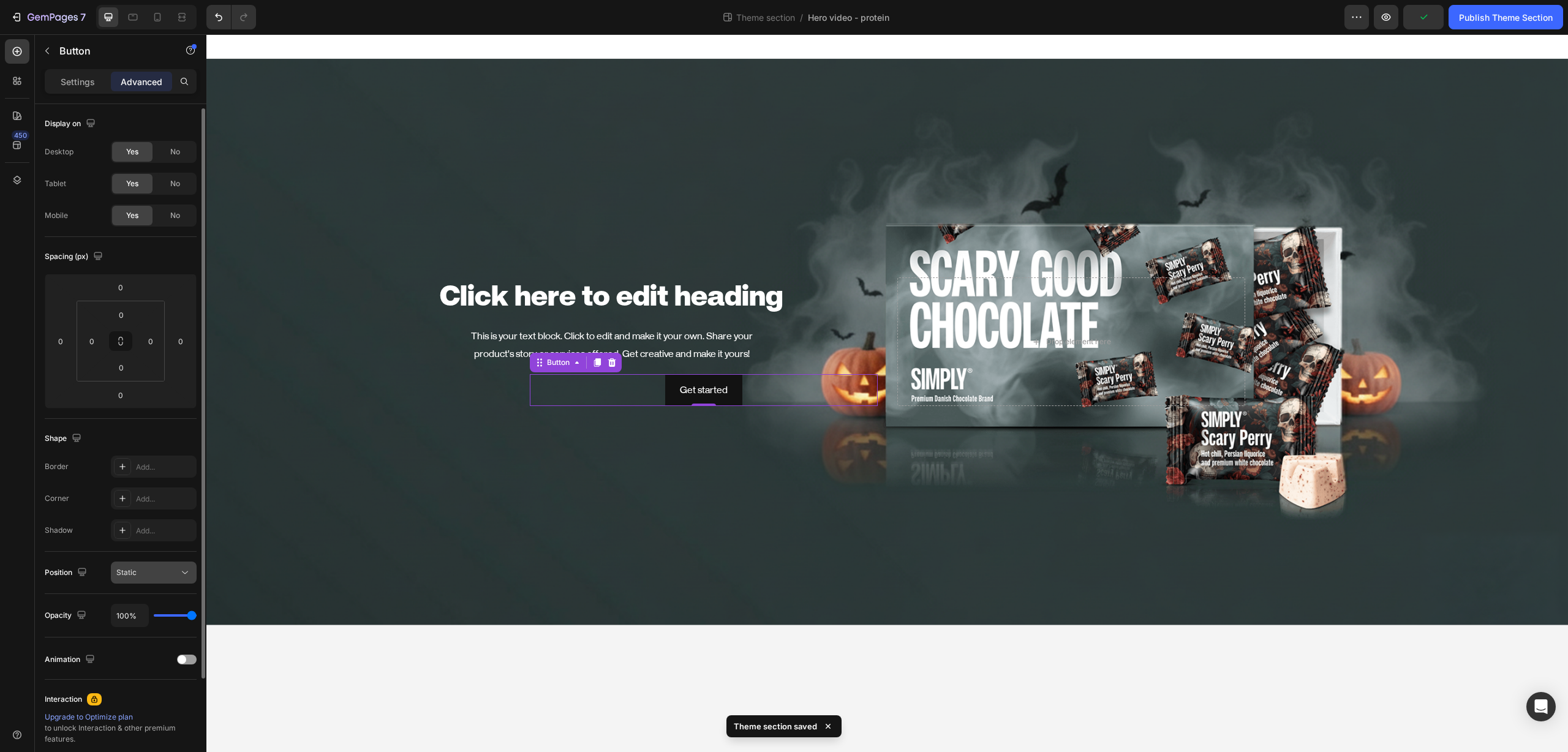
scroll to position [24, 0]
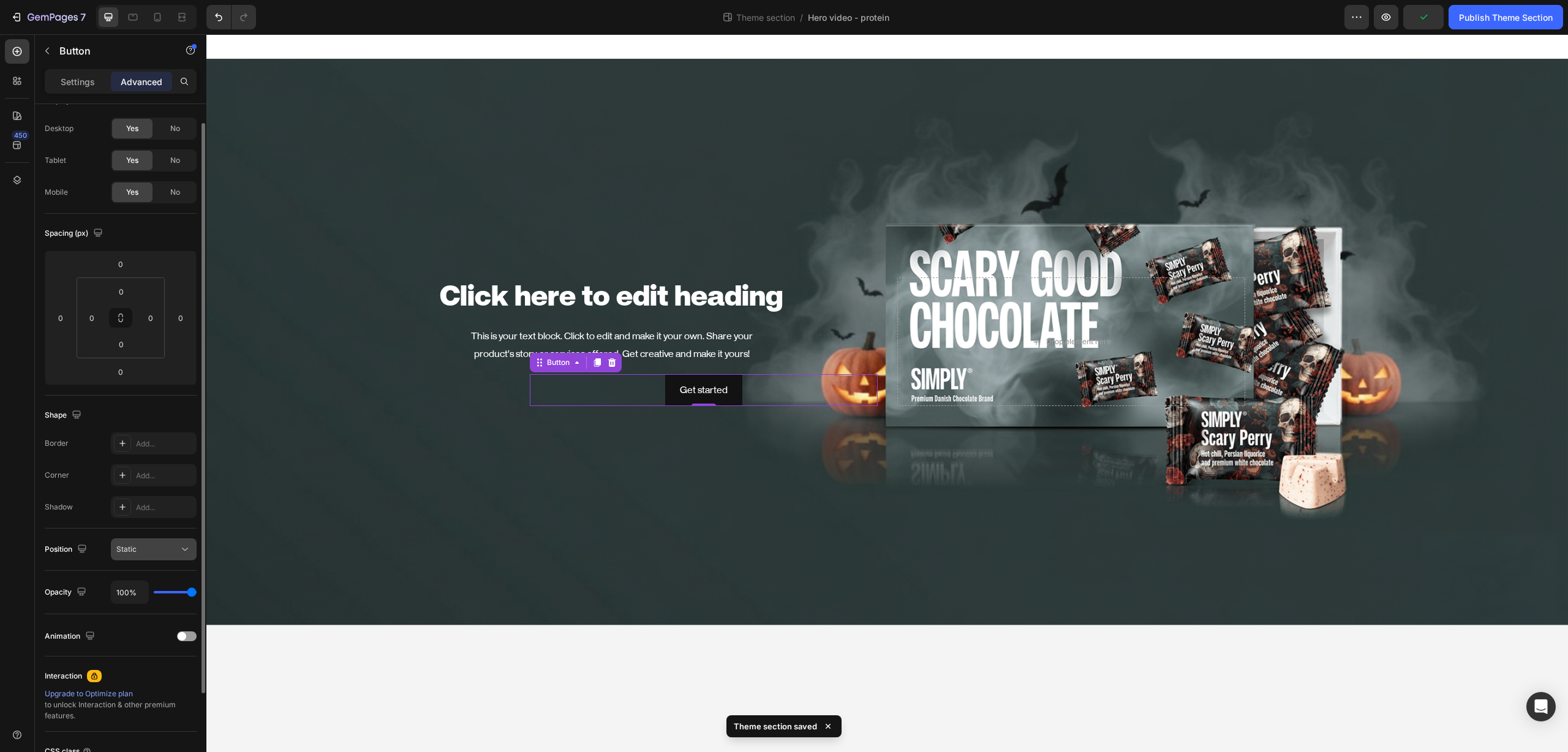
click at [144, 556] on button "Static" at bounding box center [153, 550] width 85 height 22
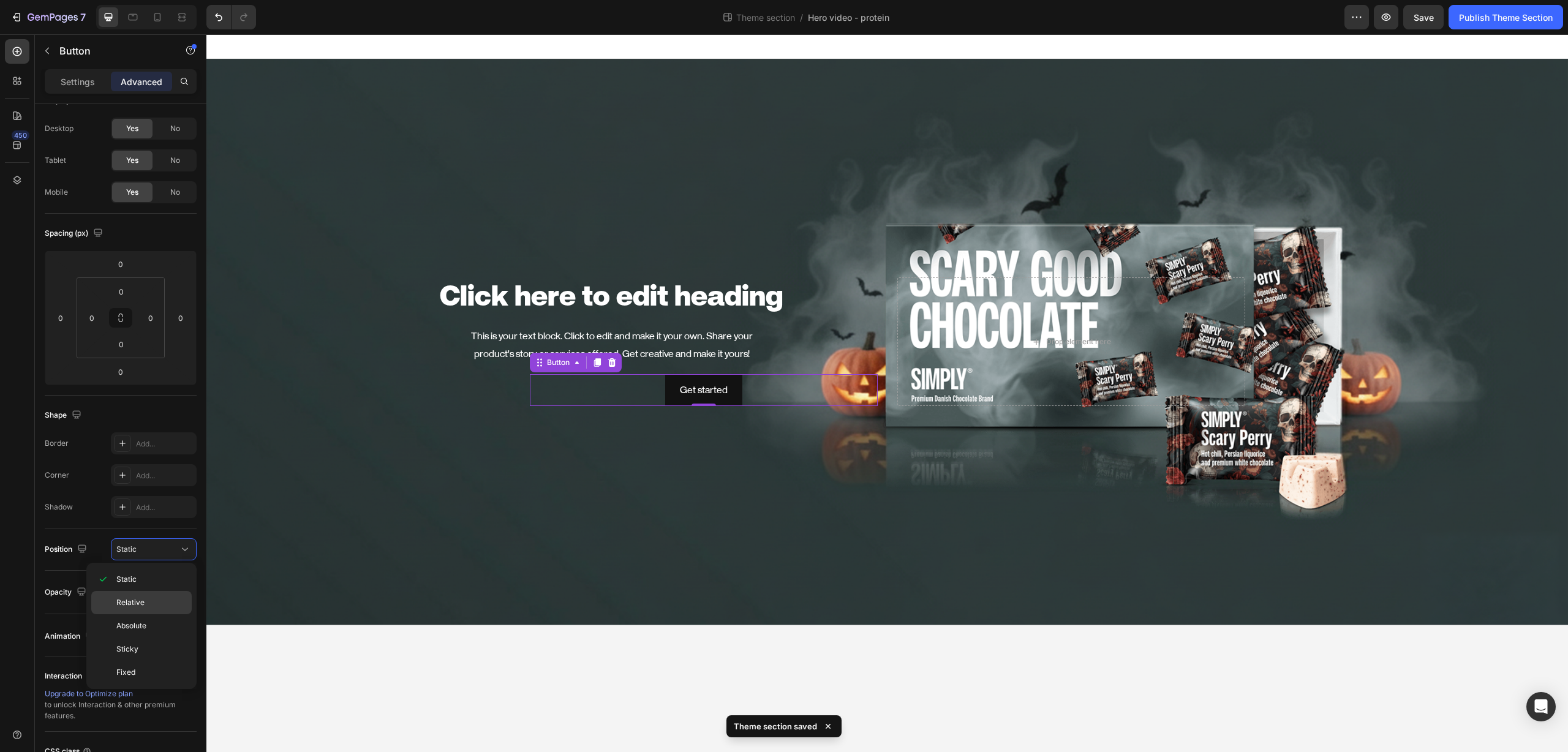
click at [139, 603] on span "Relative" at bounding box center [130, 603] width 28 height 11
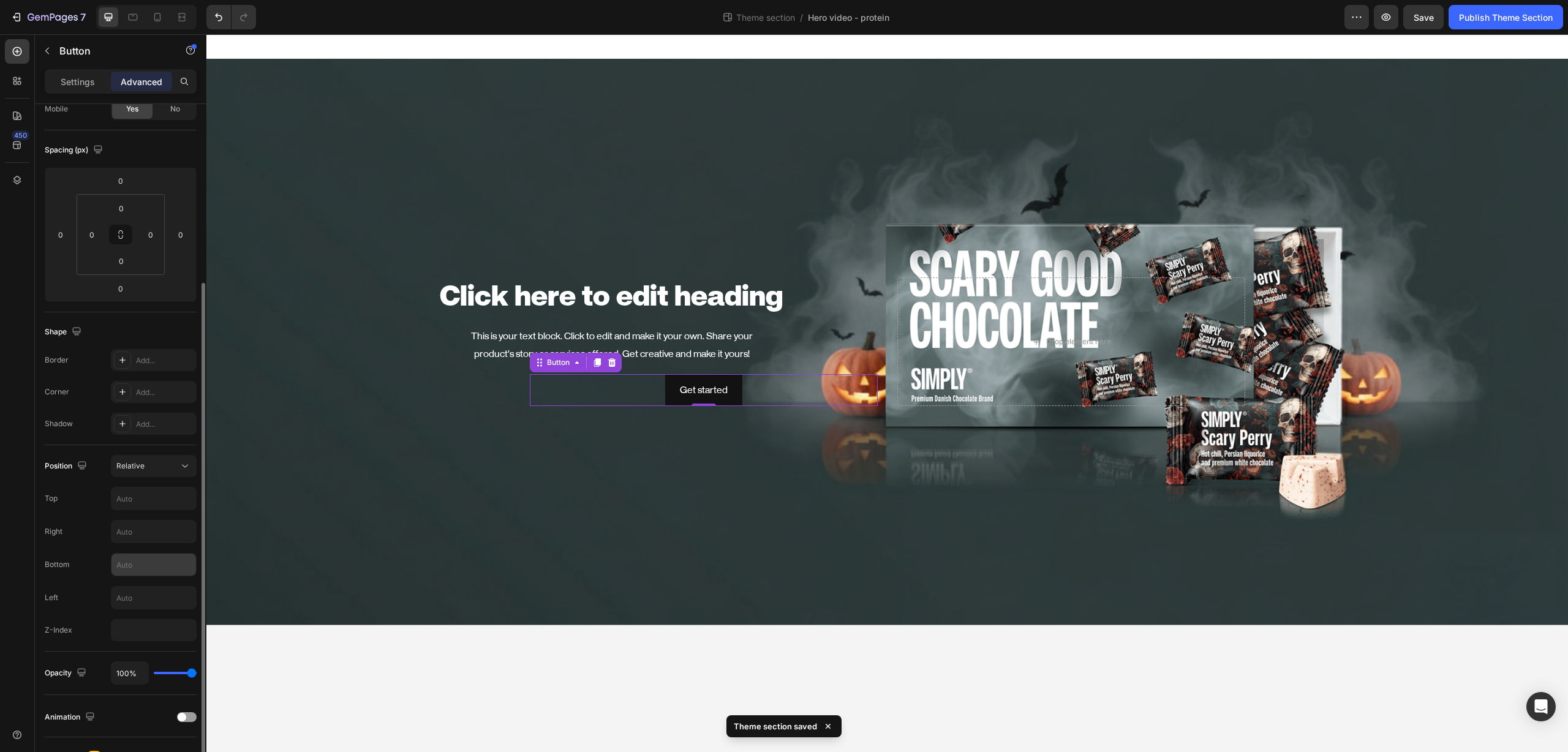
scroll to position [169, 0]
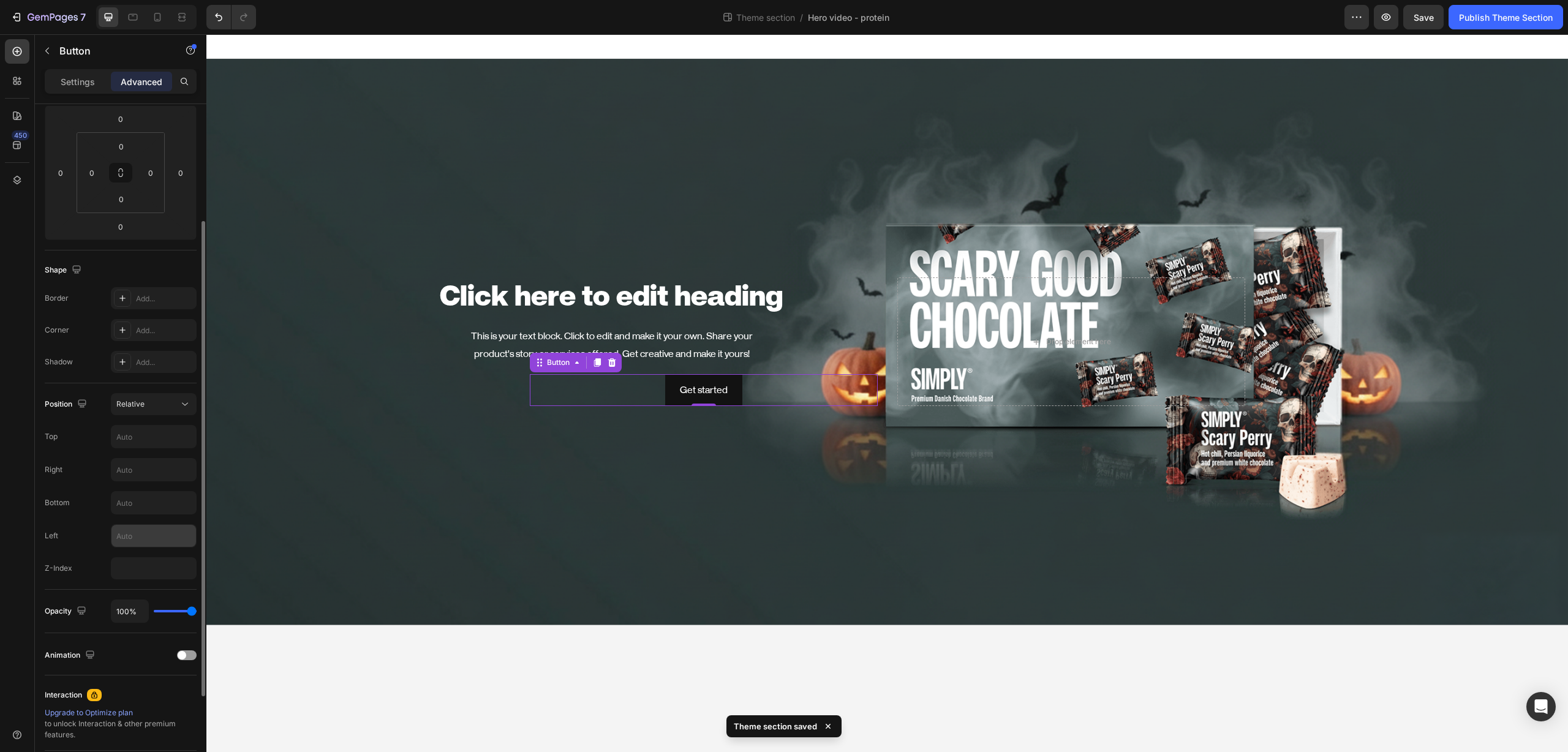
click at [157, 536] on input "text" at bounding box center [154, 536] width 85 height 22
type input "-150"
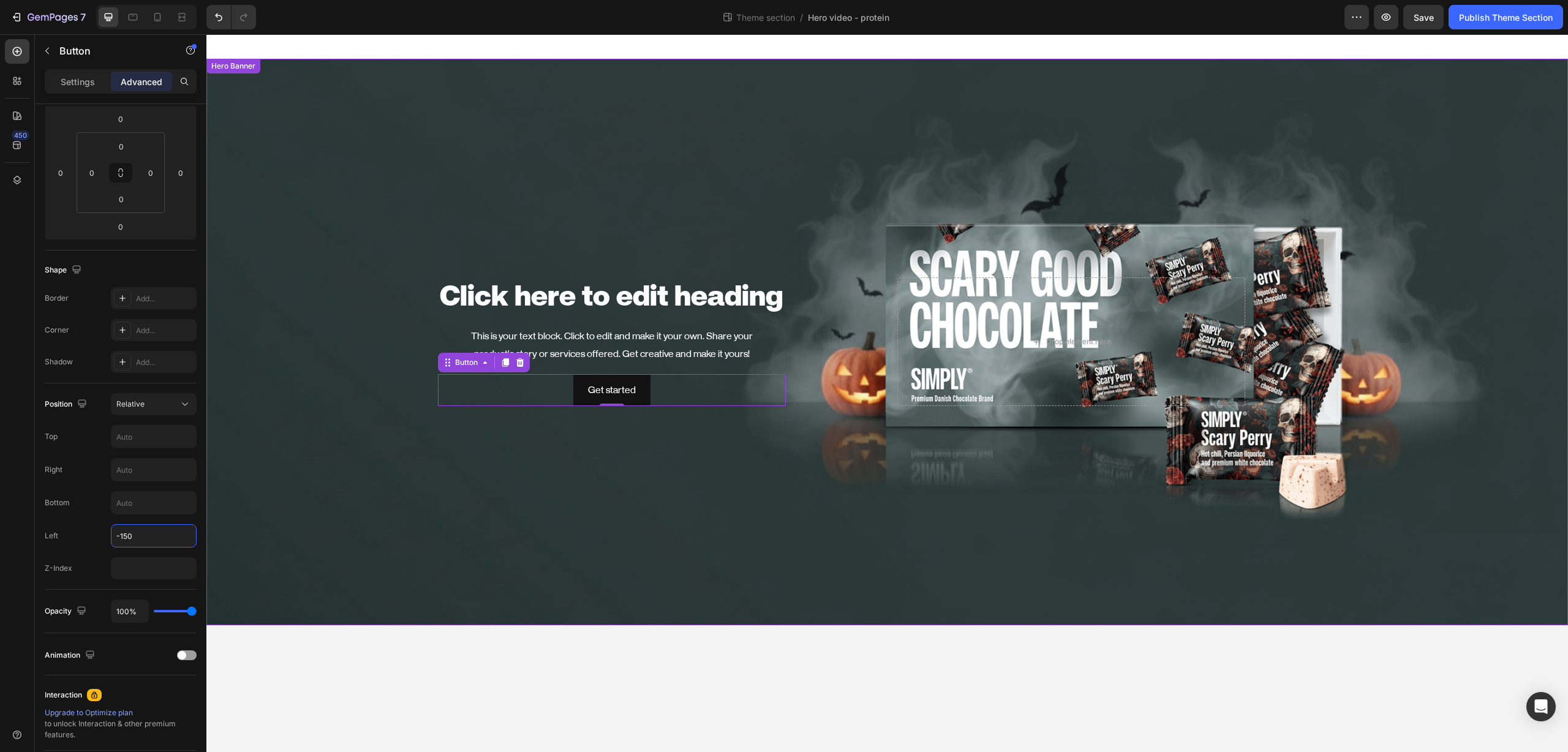
click at [633, 542] on div "Background Image" at bounding box center [887, 342] width 1361 height 567
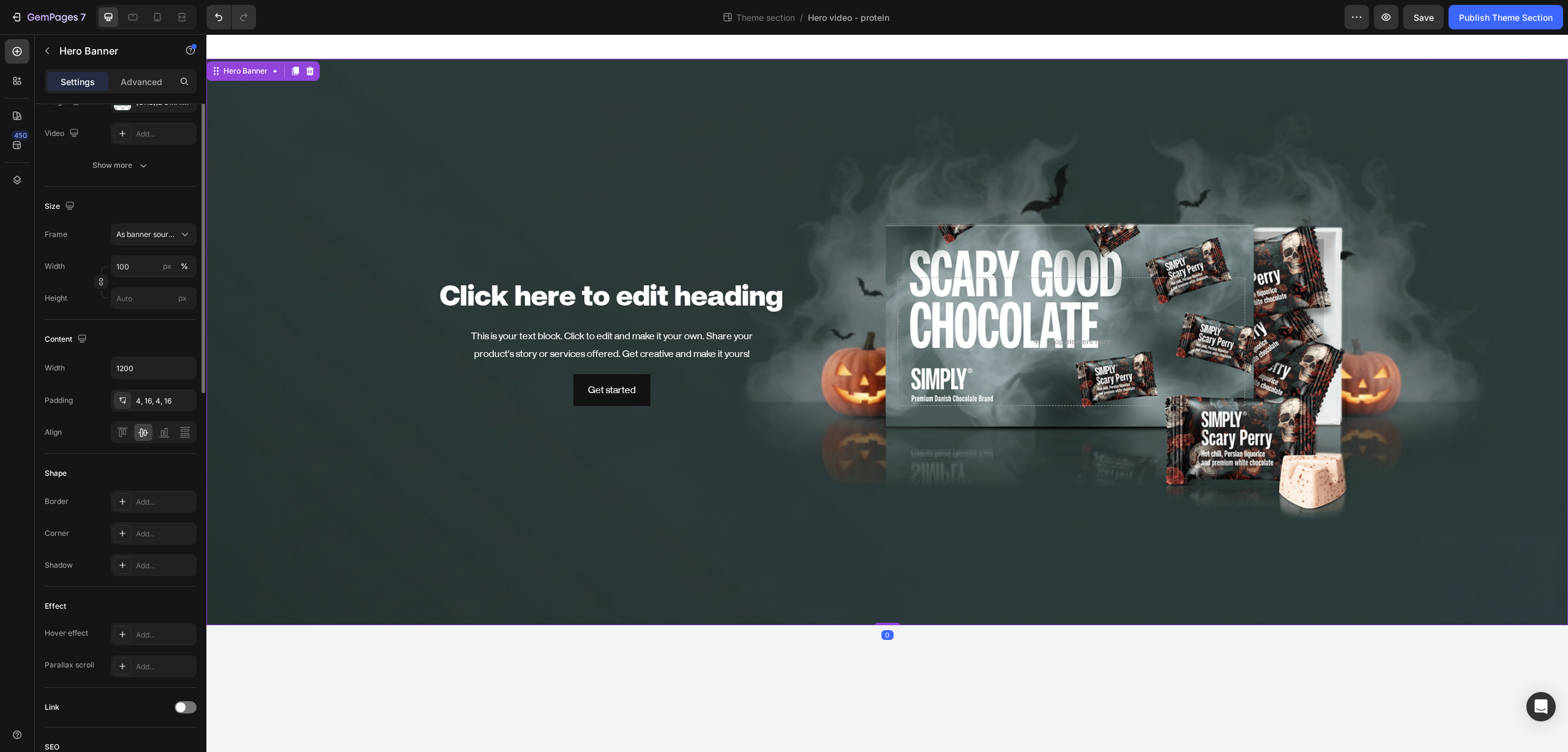
scroll to position [0, 0]
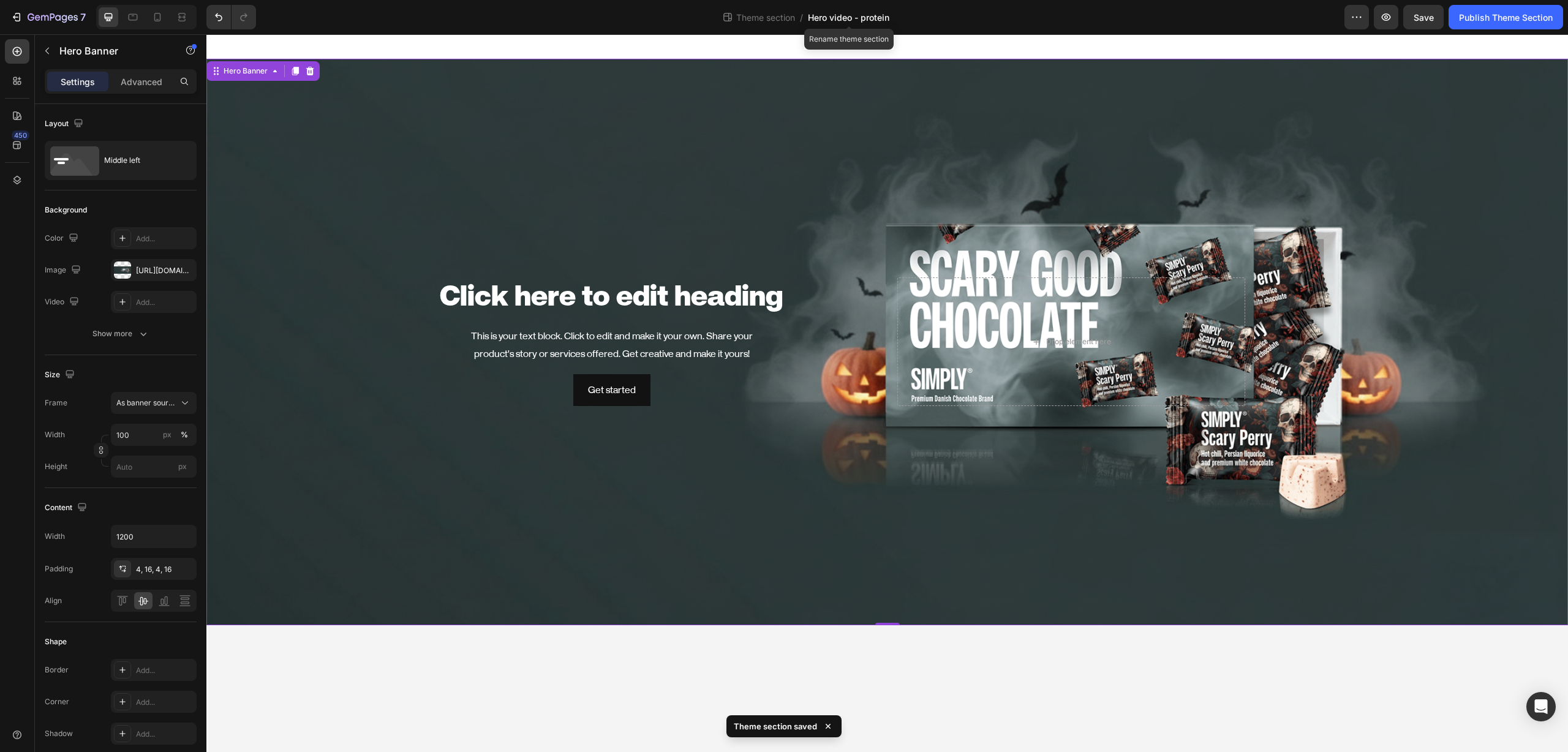
click at [869, 23] on span "Hero video - protein" at bounding box center [848, 17] width 82 height 13
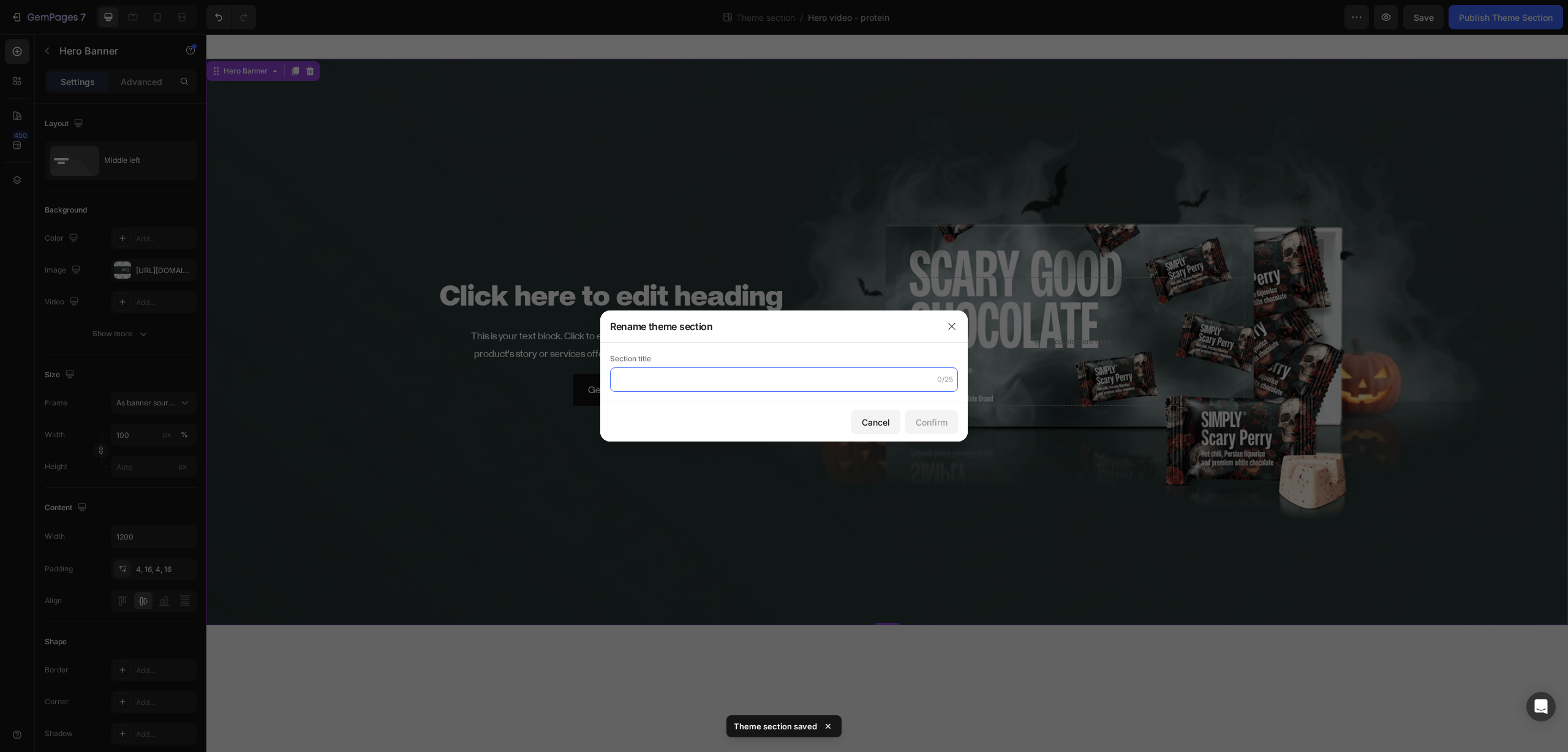
click at [898, 374] on input "text" at bounding box center [784, 380] width 348 height 24
type input "O"
type input "oktober_hallo_christ"
click at [938, 423] on div "Confirm" at bounding box center [931, 422] width 32 height 13
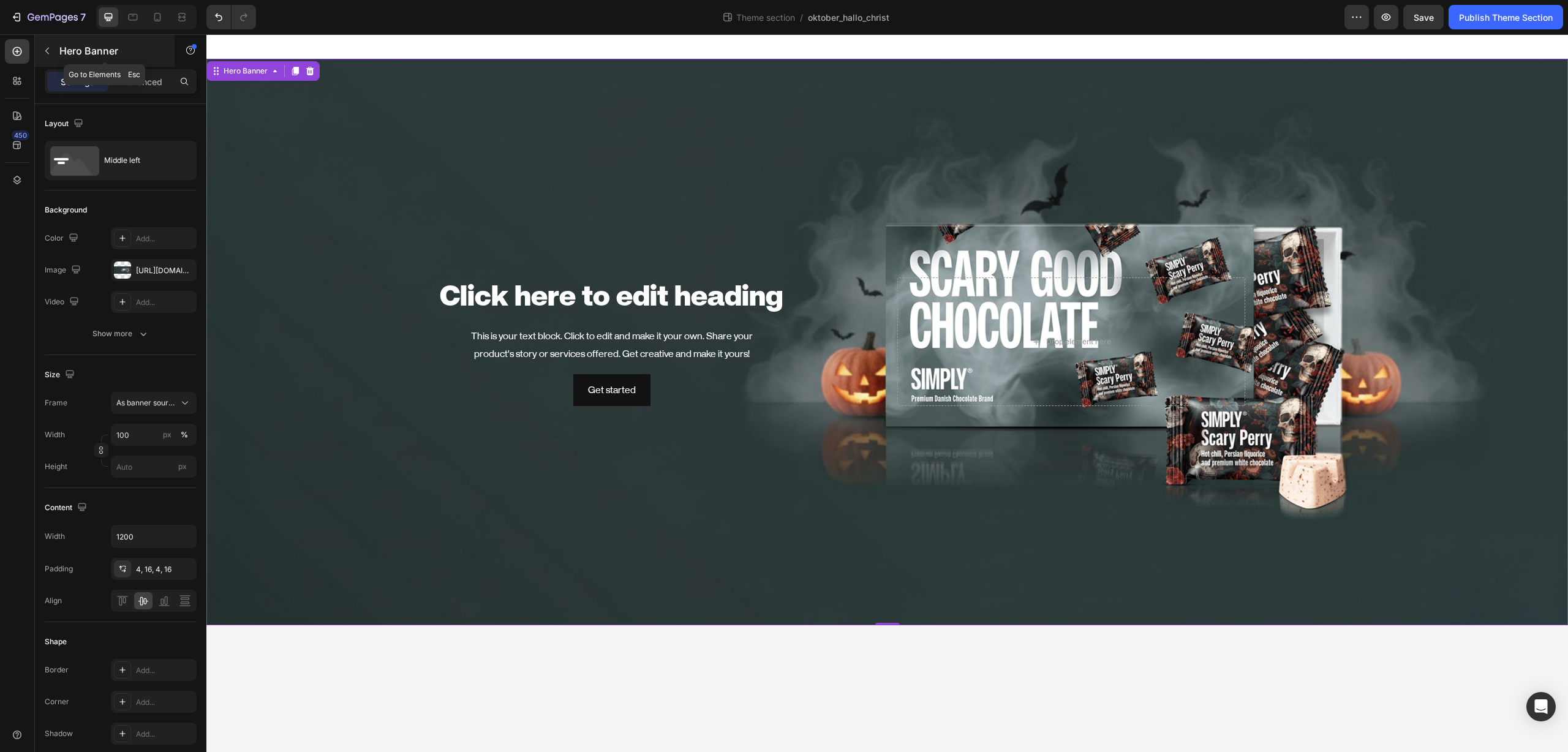
click at [49, 52] on icon "button" at bounding box center [47, 51] width 9 height 9
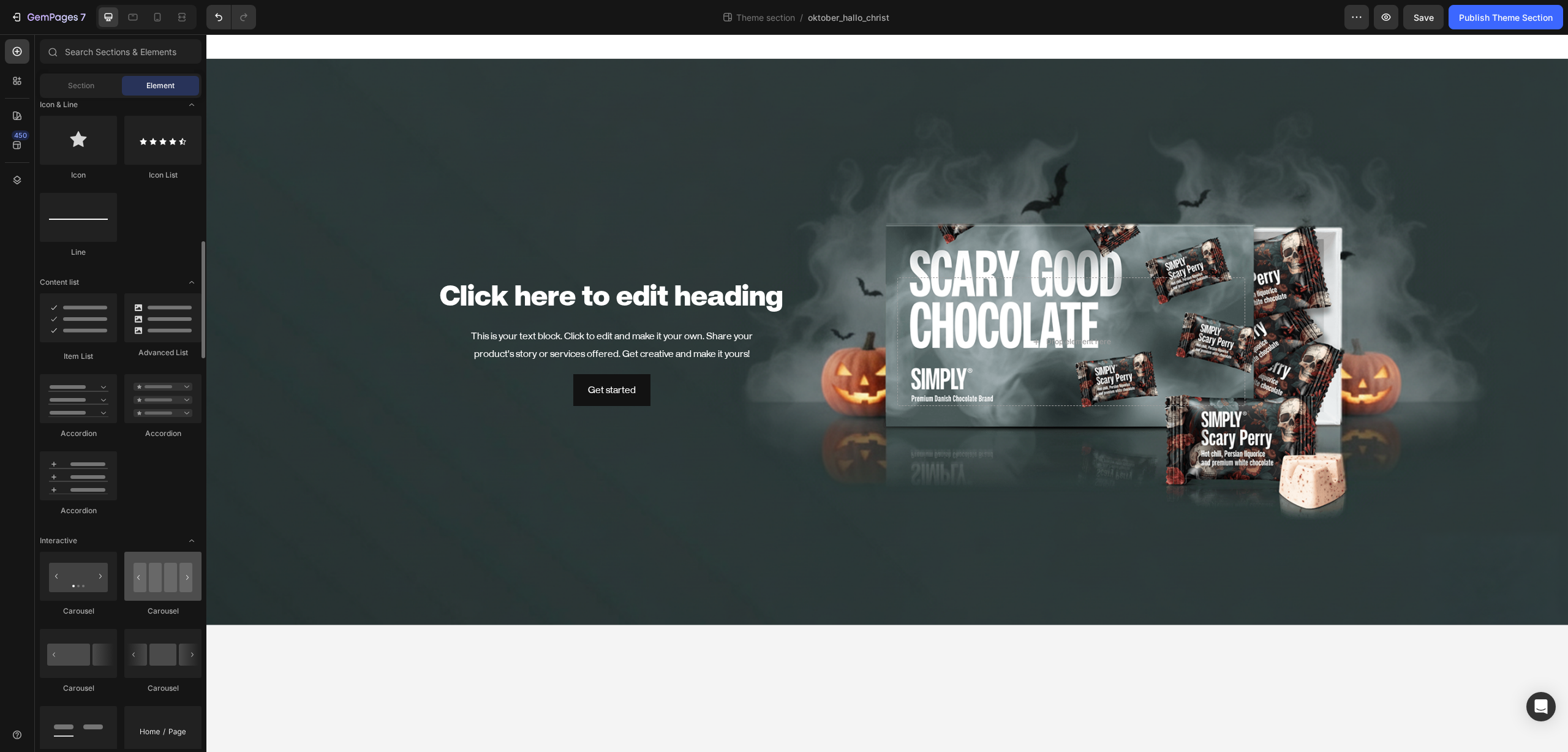
scroll to position [975, 0]
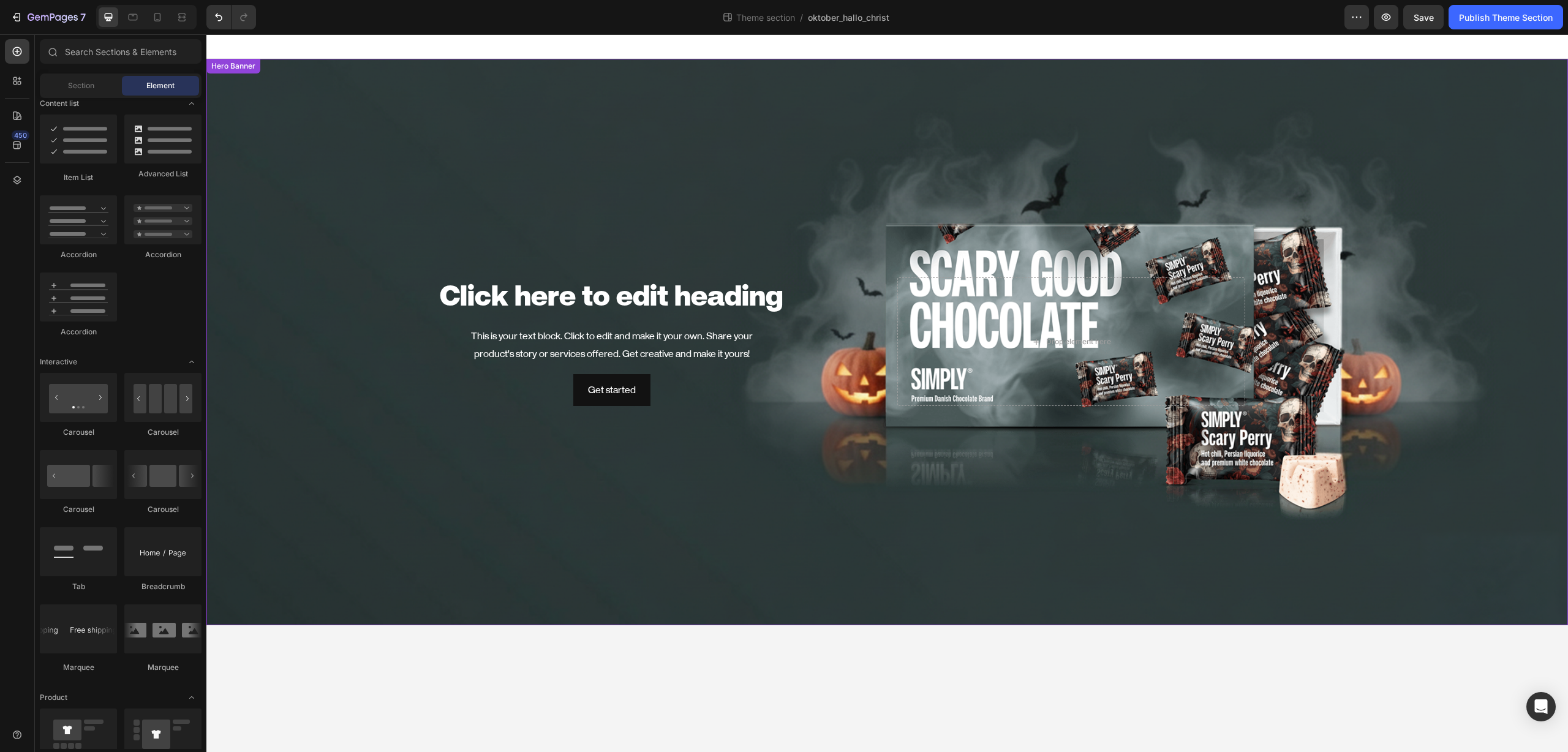
click at [356, 198] on div "Background Image" at bounding box center [887, 342] width 1361 height 567
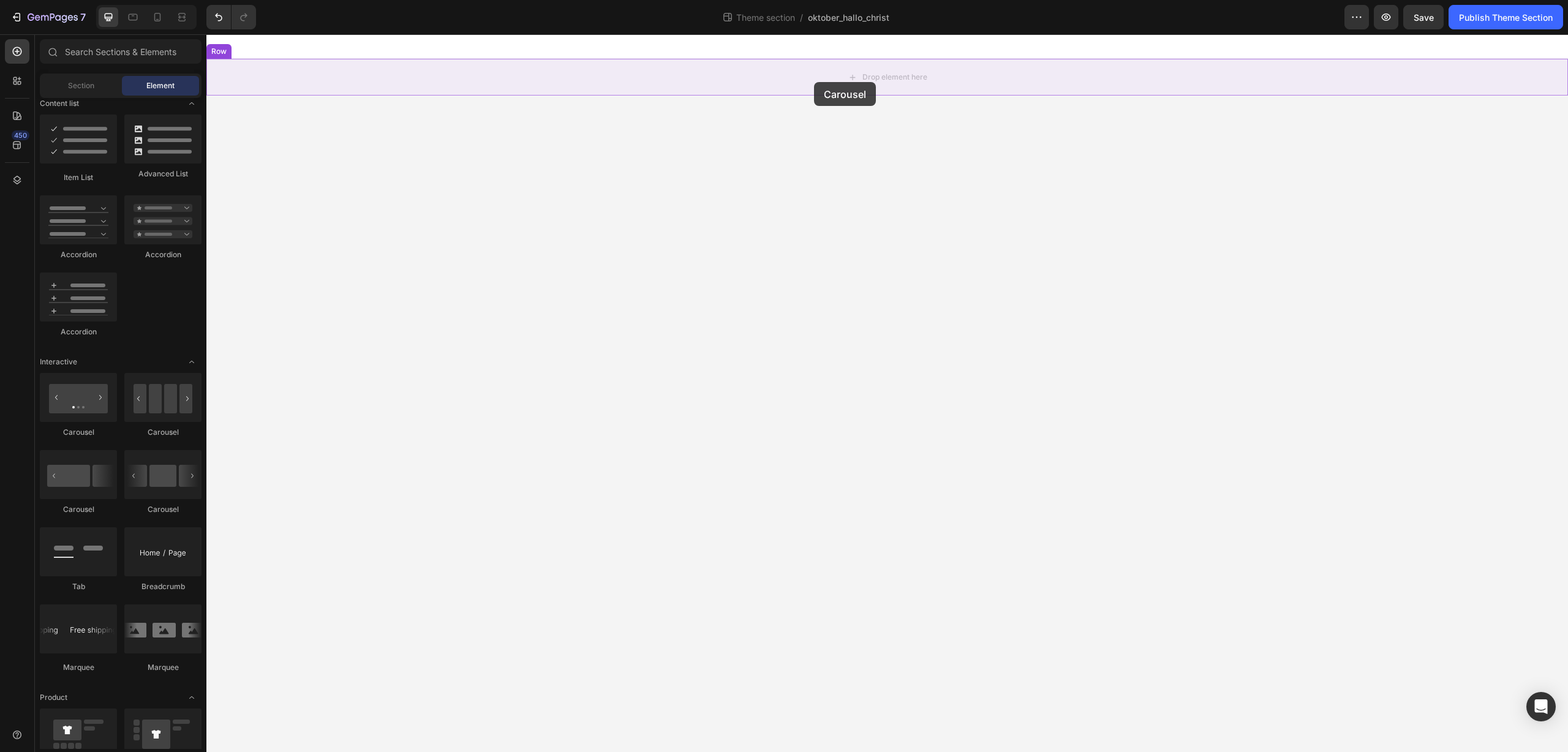
drag, startPoint x: 281, startPoint y: 437, endPoint x: 814, endPoint y: 82, distance: 640.4
drag, startPoint x: 284, startPoint y: 435, endPoint x: 809, endPoint y: 71, distance: 638.8
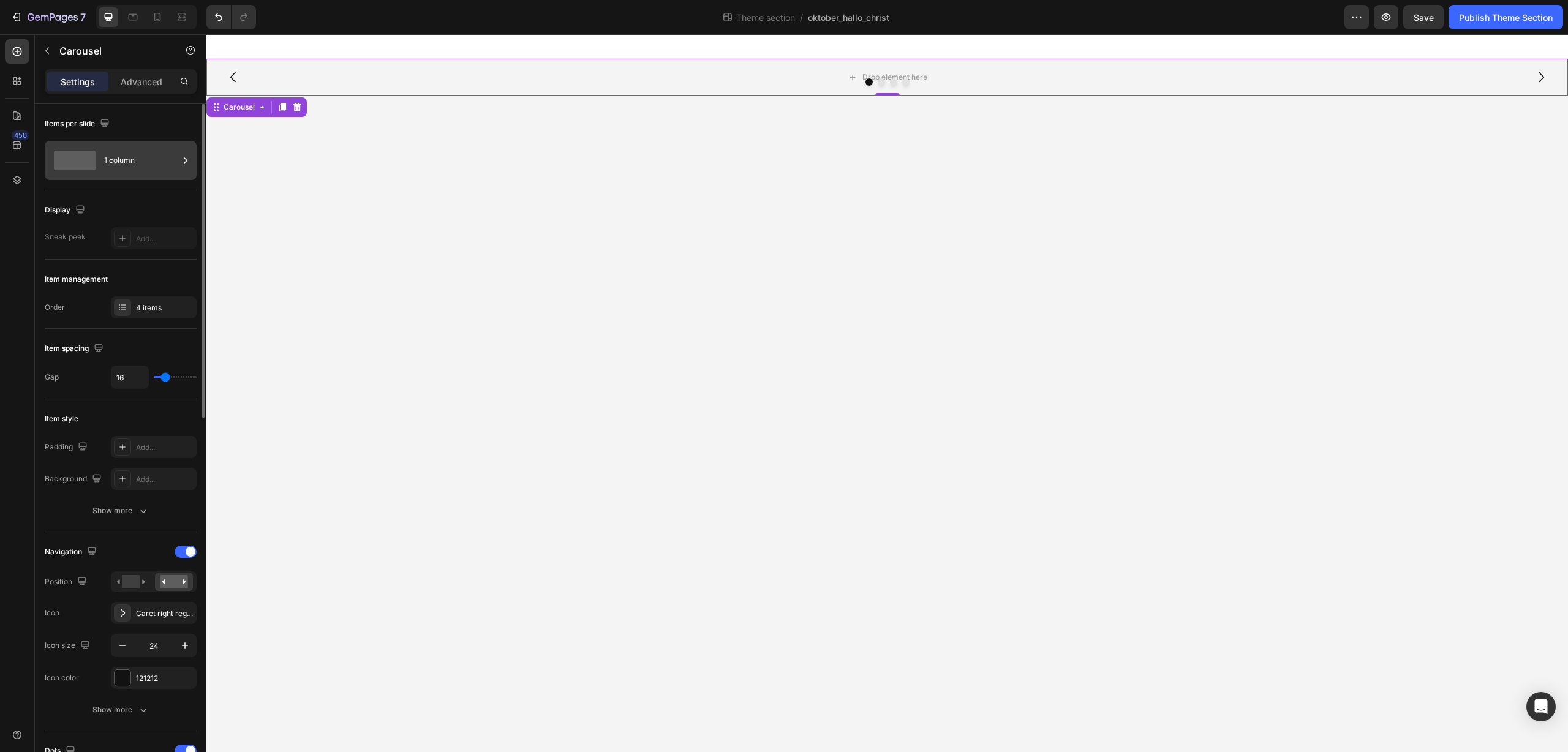
click at [172, 158] on div "1 column" at bounding box center [141, 161] width 74 height 28
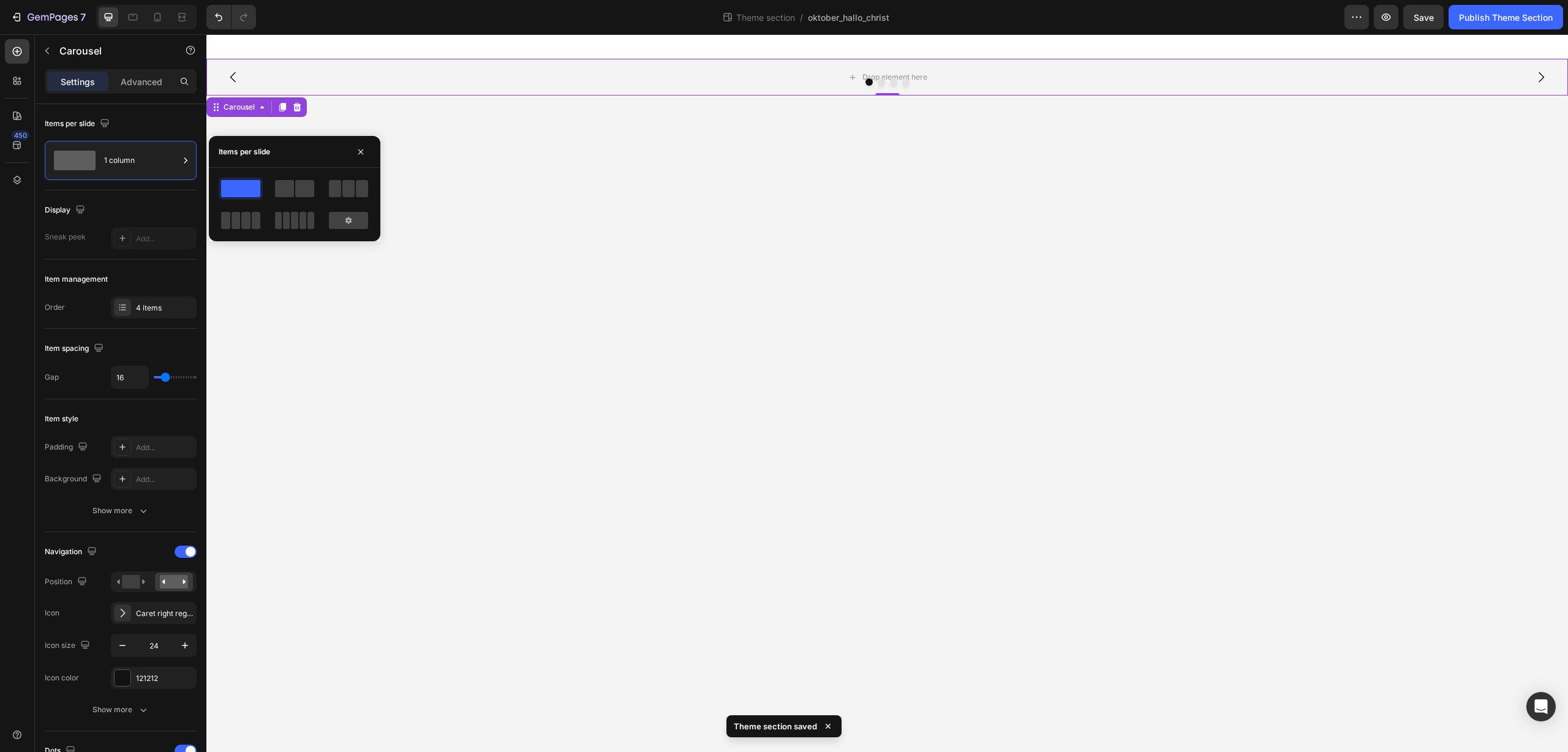
click at [526, 80] on div at bounding box center [887, 82] width 1361 height 7
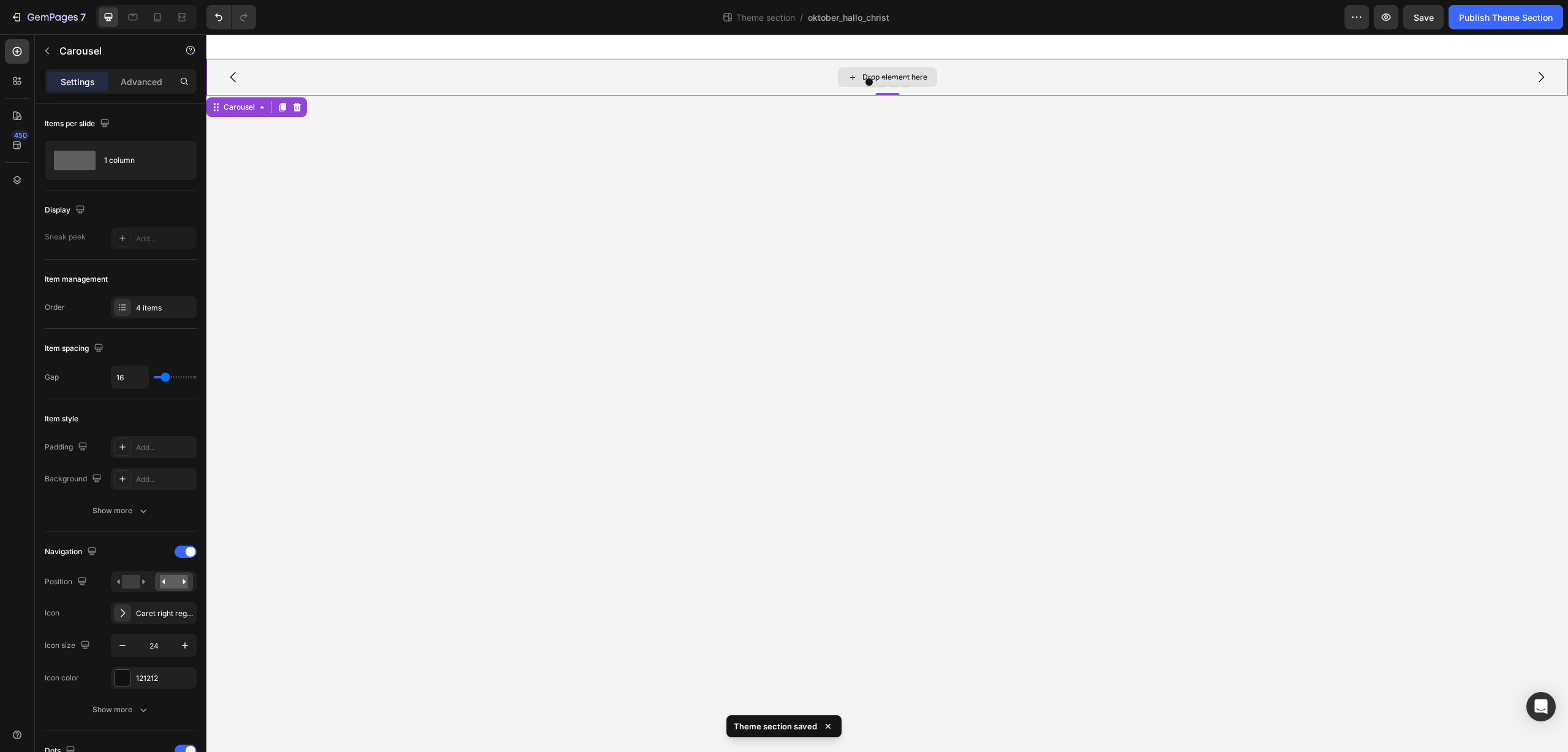
click at [888, 75] on div "Drop element here" at bounding box center [895, 77] width 65 height 9
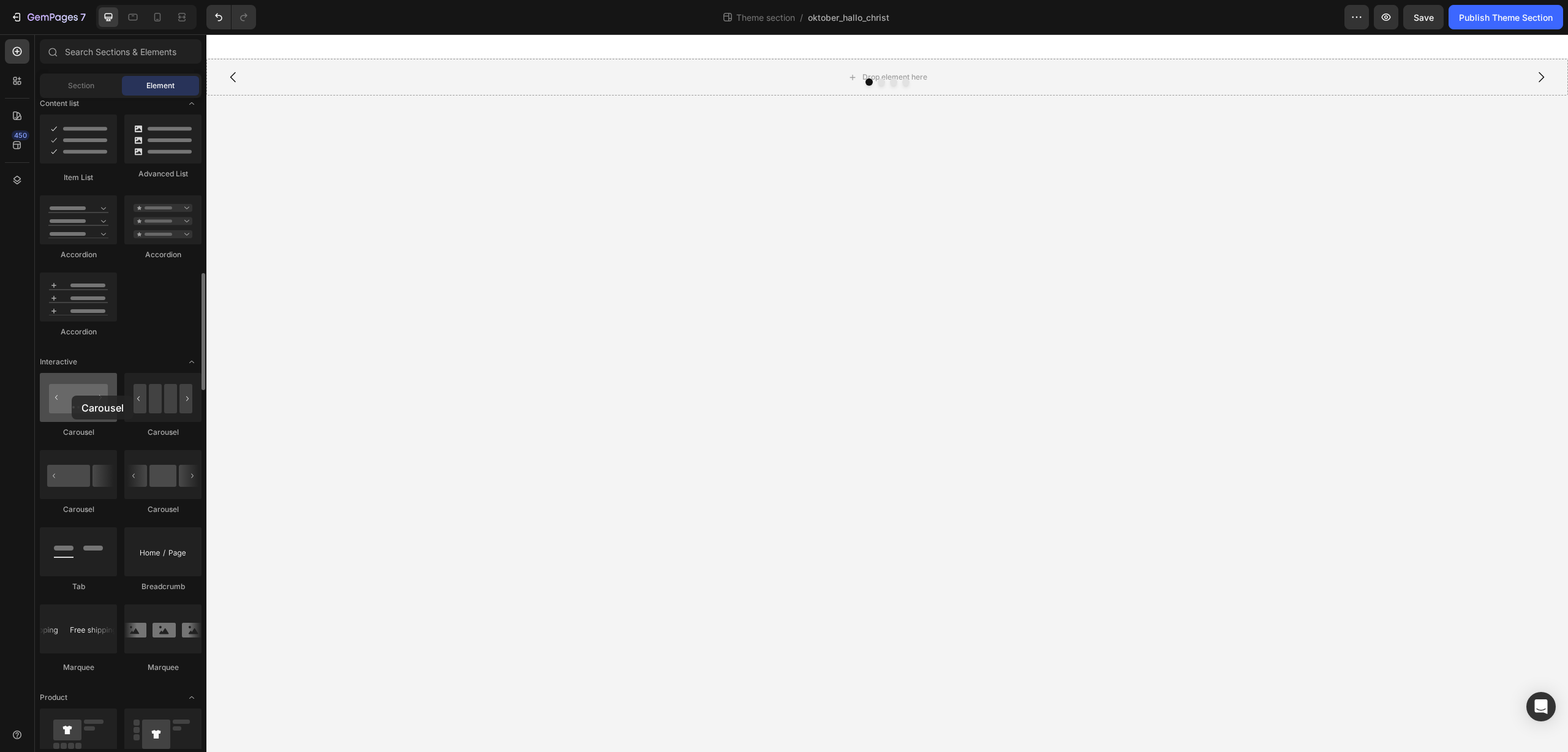
click at [71, 396] on div at bounding box center [78, 398] width 77 height 49
click at [275, 82] on div at bounding box center [887, 82] width 1361 height 7
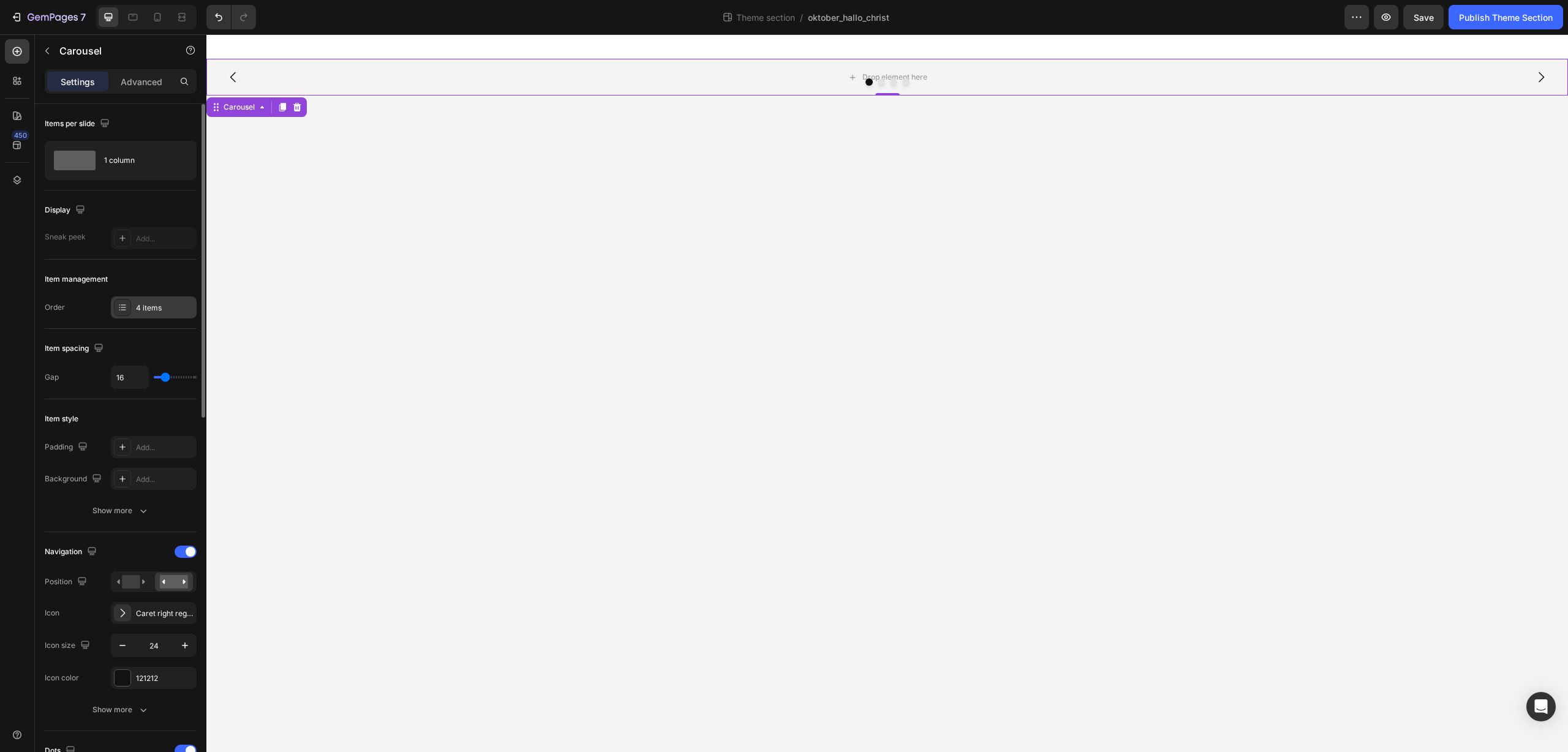
click at [158, 308] on div "4 items" at bounding box center [164, 308] width 57 height 11
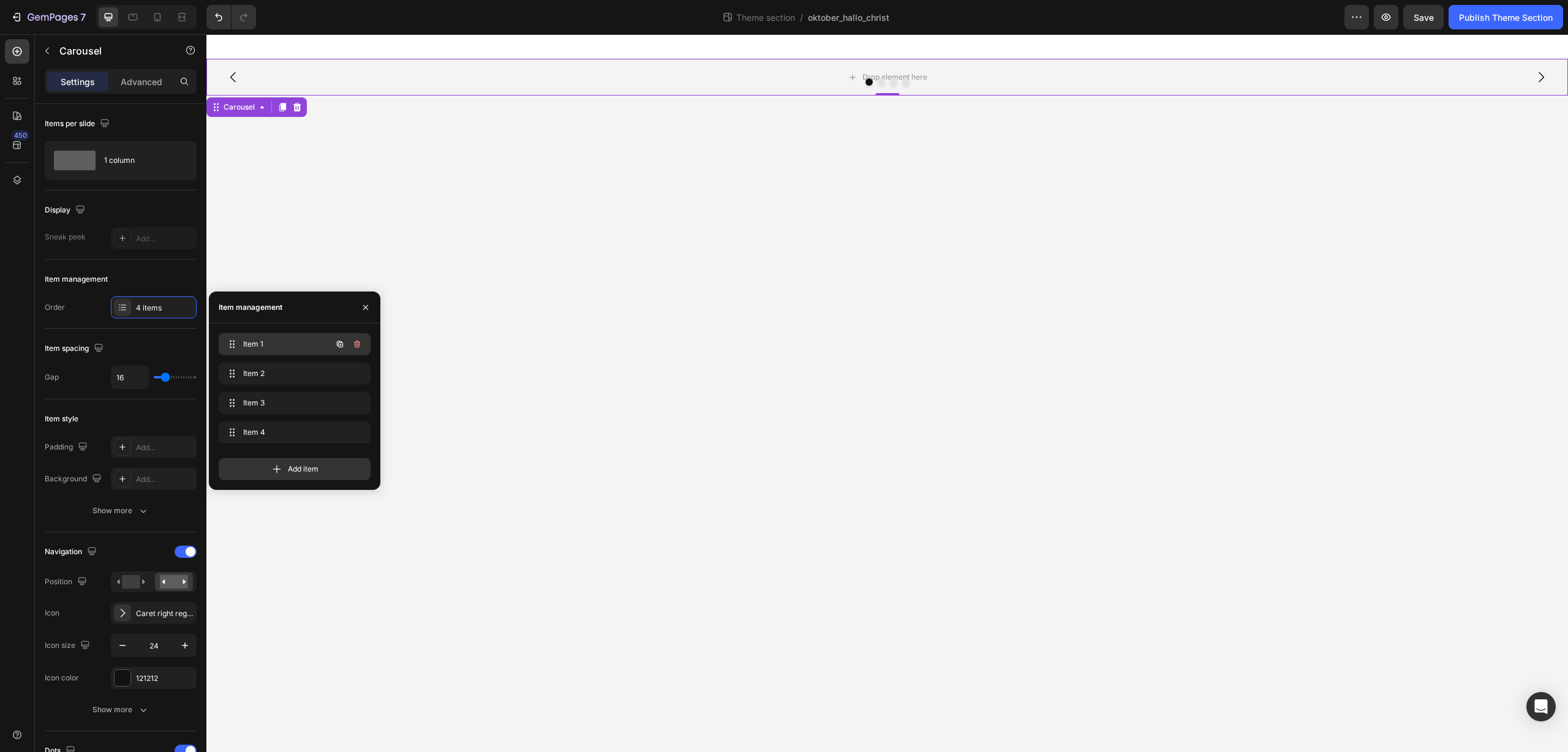
click at [290, 348] on span "Item 1" at bounding box center [278, 344] width 69 height 11
click at [342, 346] on icon "button" at bounding box center [339, 344] width 9 height 9
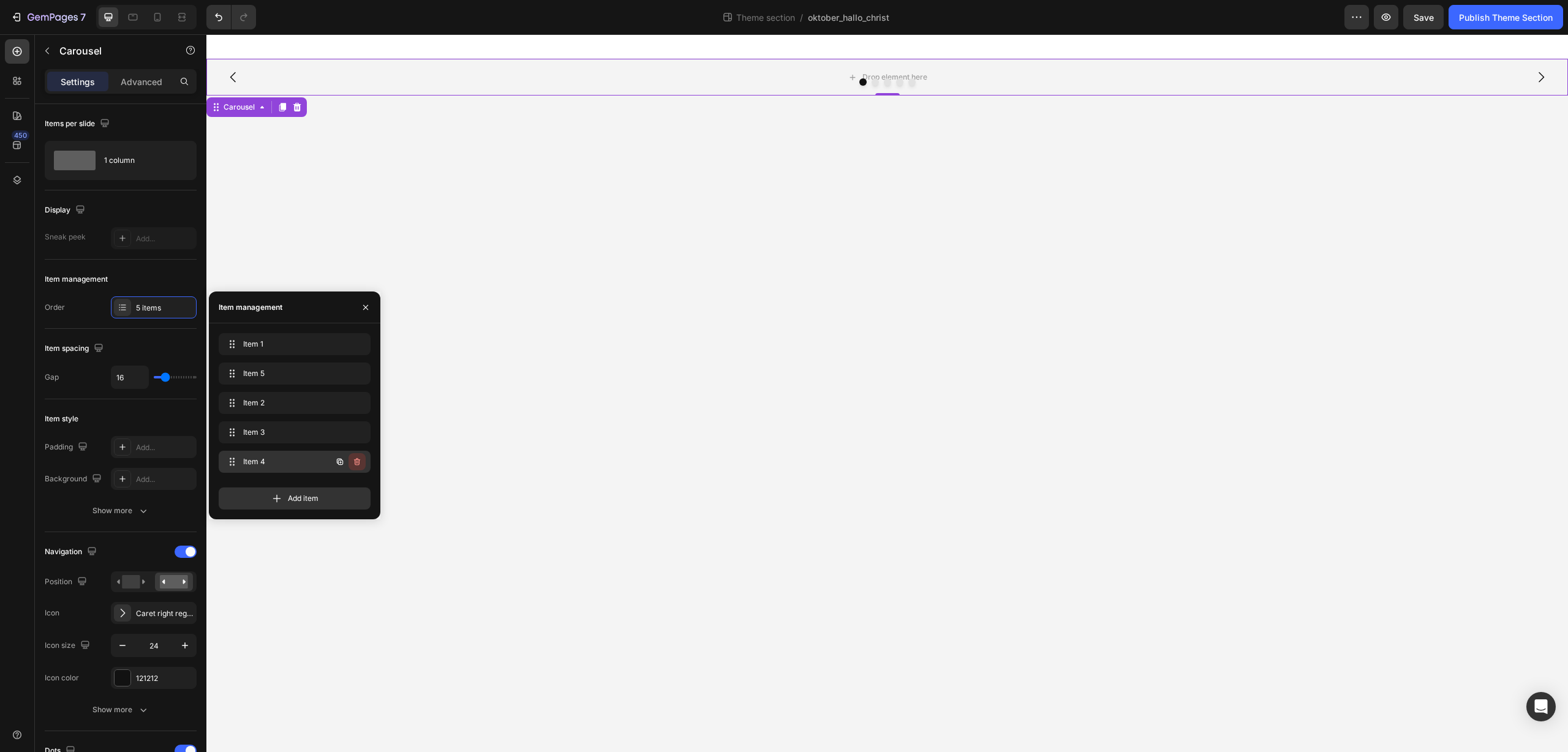
click at [358, 465] on icon "button" at bounding box center [357, 462] width 9 height 9
click at [358, 465] on div "Delete" at bounding box center [348, 462] width 23 height 11
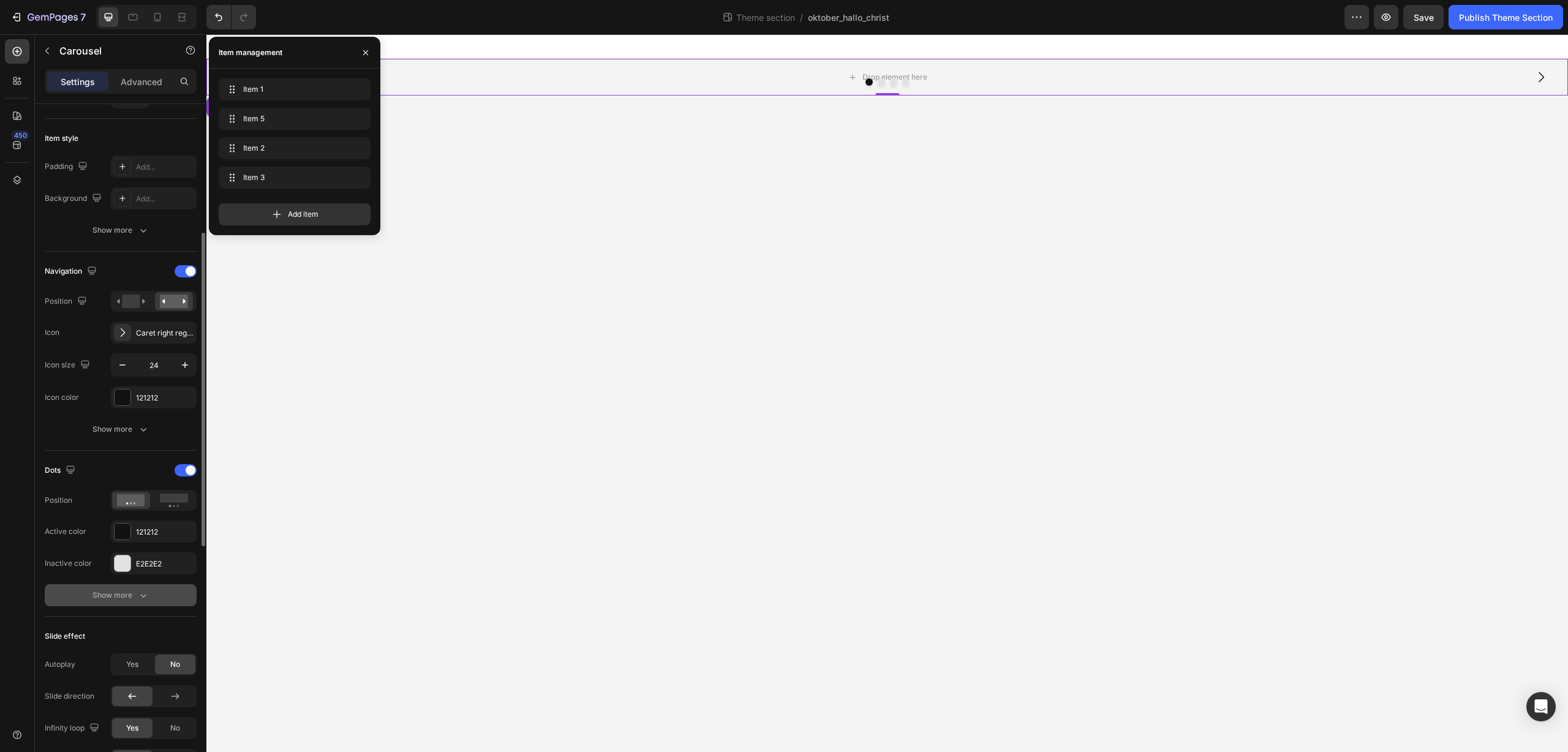
scroll to position [242, 0]
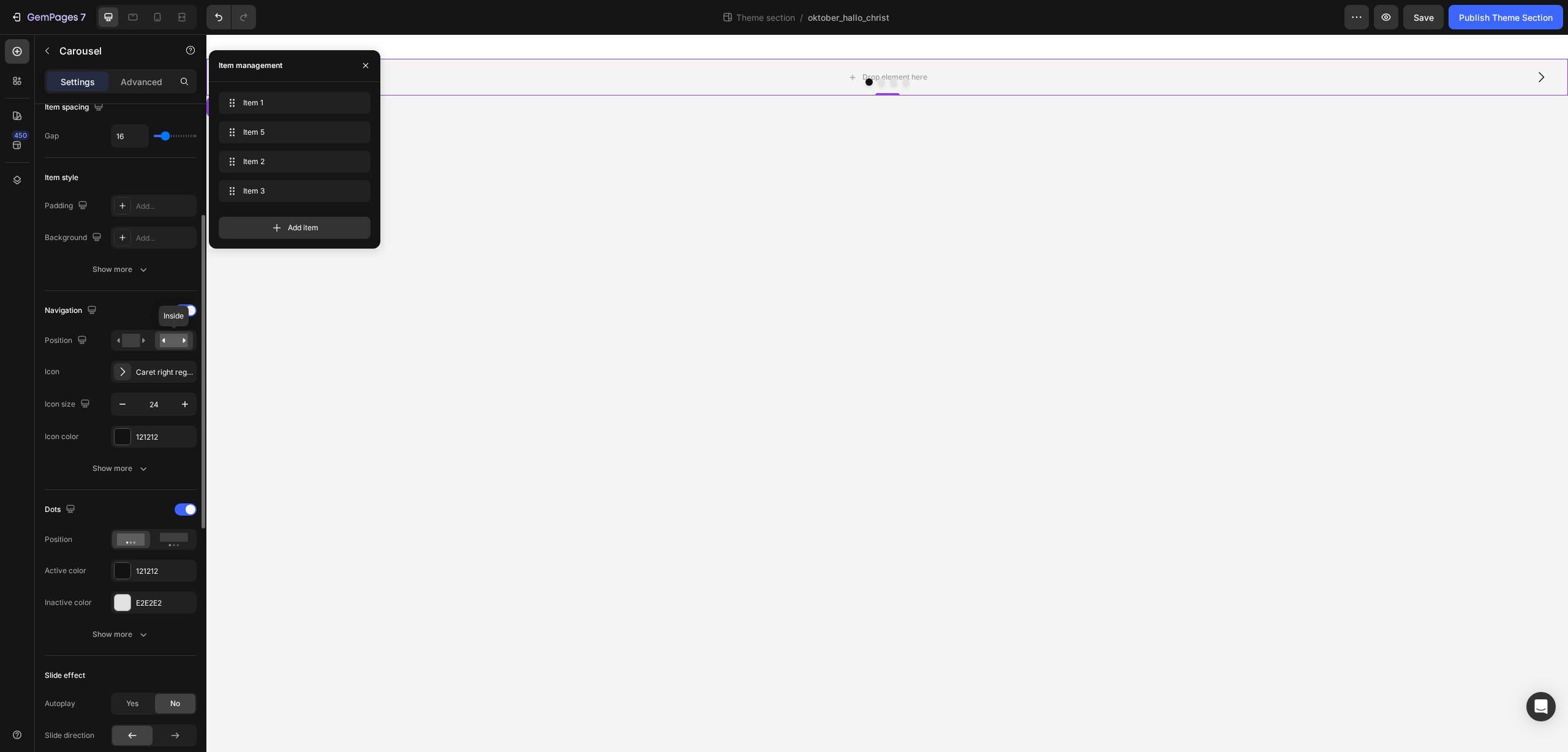
click at [172, 340] on rect at bounding box center [174, 340] width 28 height 13
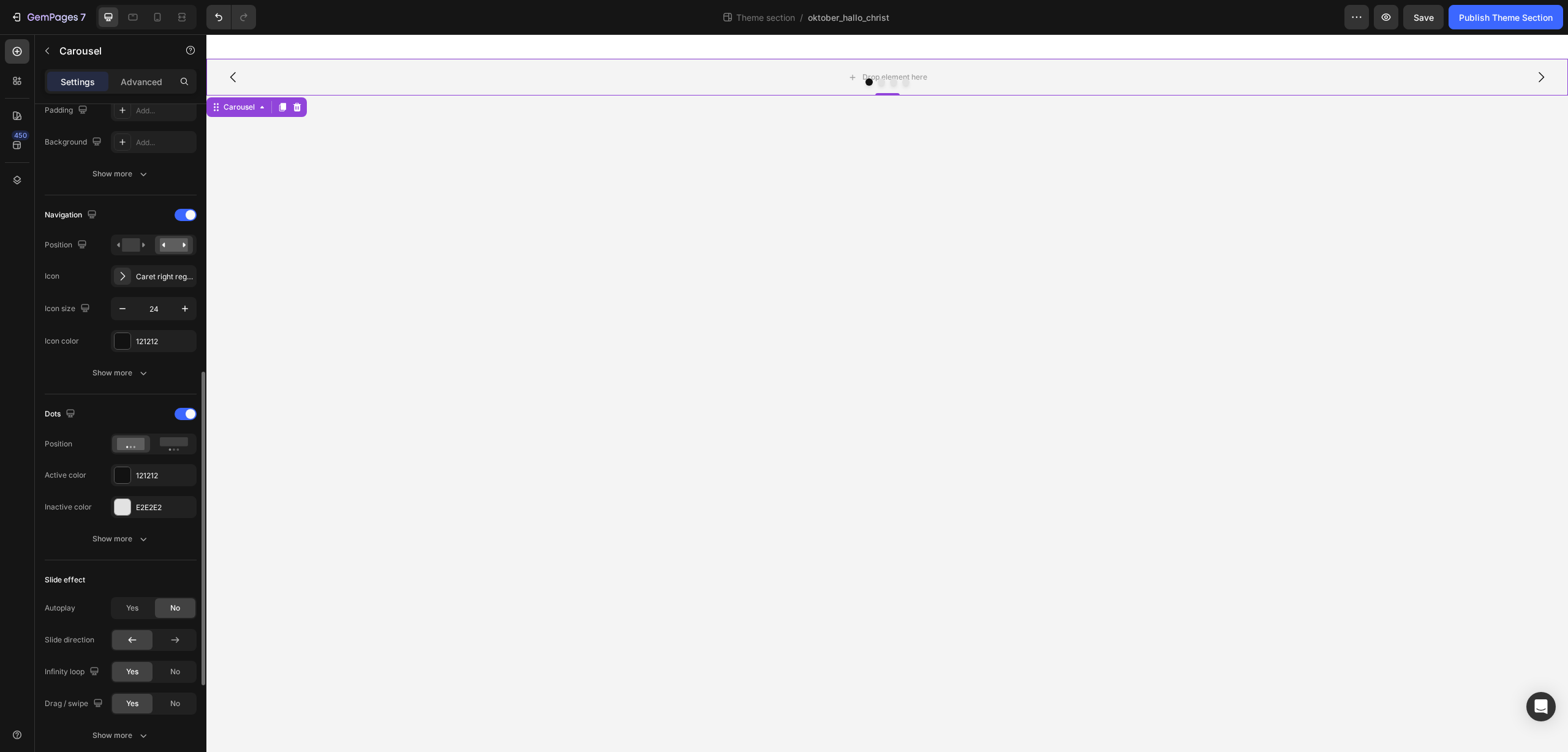
scroll to position [414, 0]
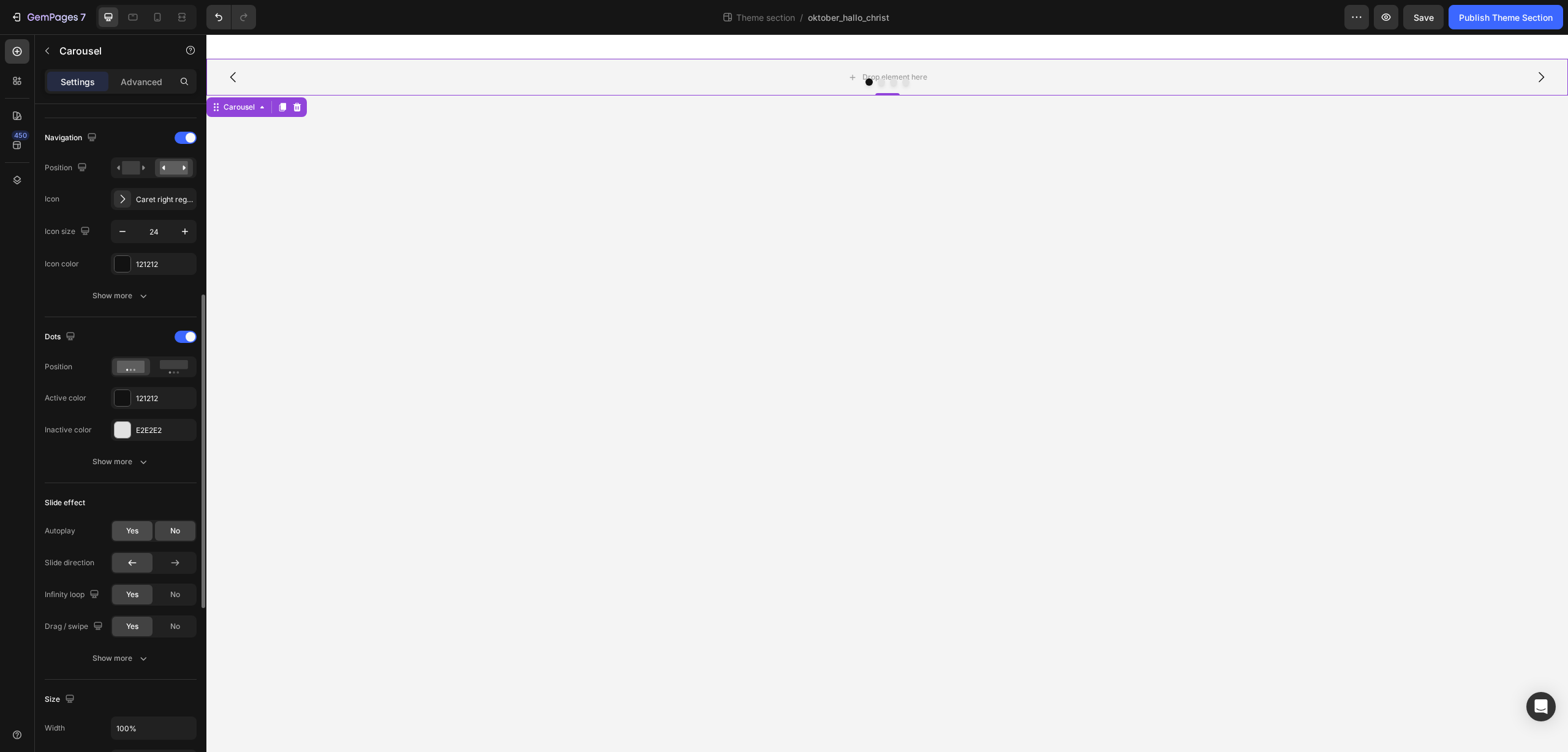
click at [141, 525] on div "Yes" at bounding box center [132, 531] width 41 height 20
type input "2.4s"
type input "2.4"
type input "2.3s"
type input "2.3"
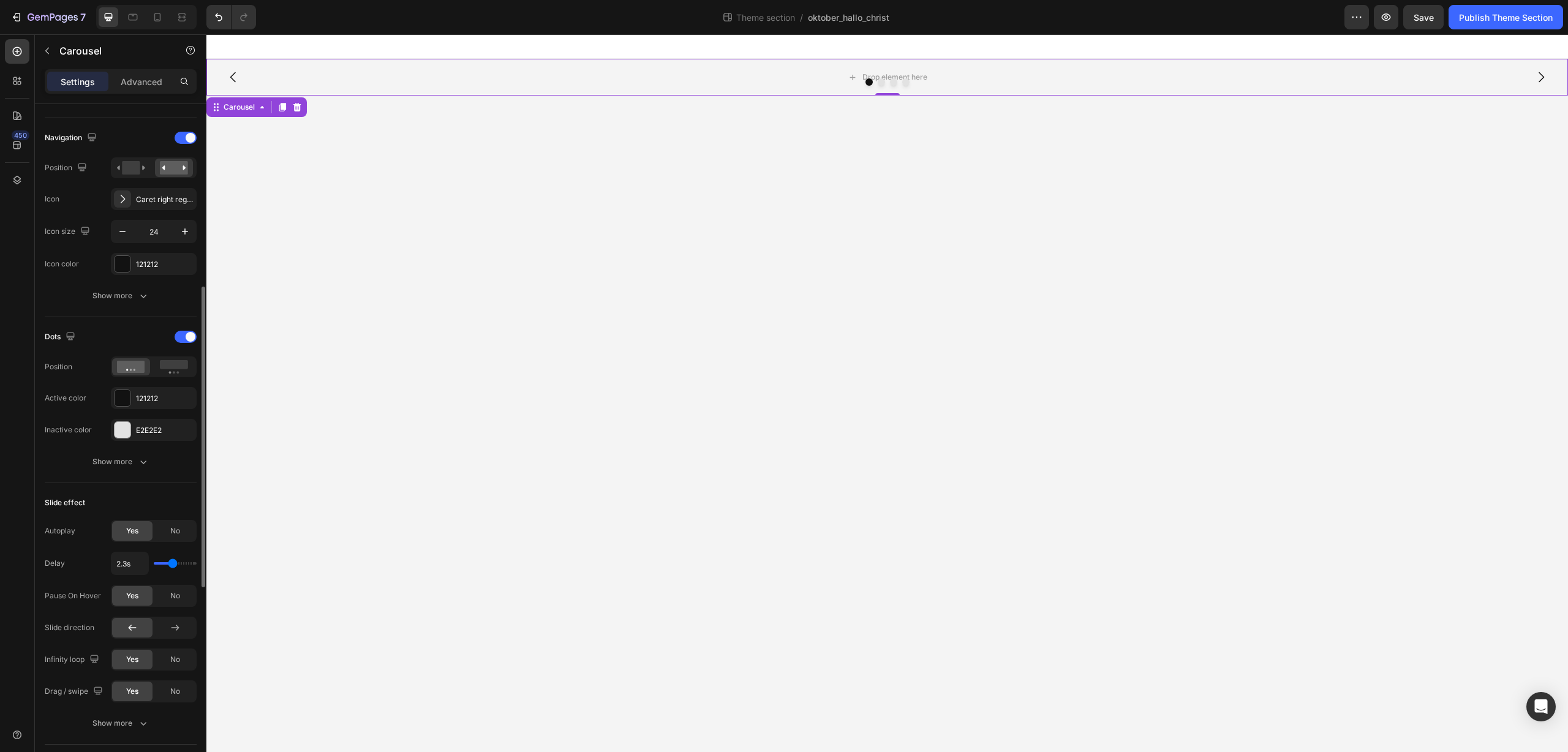
type input "2.2s"
type input "2.2"
type input "2.1s"
type input "2.1"
type input "2s"
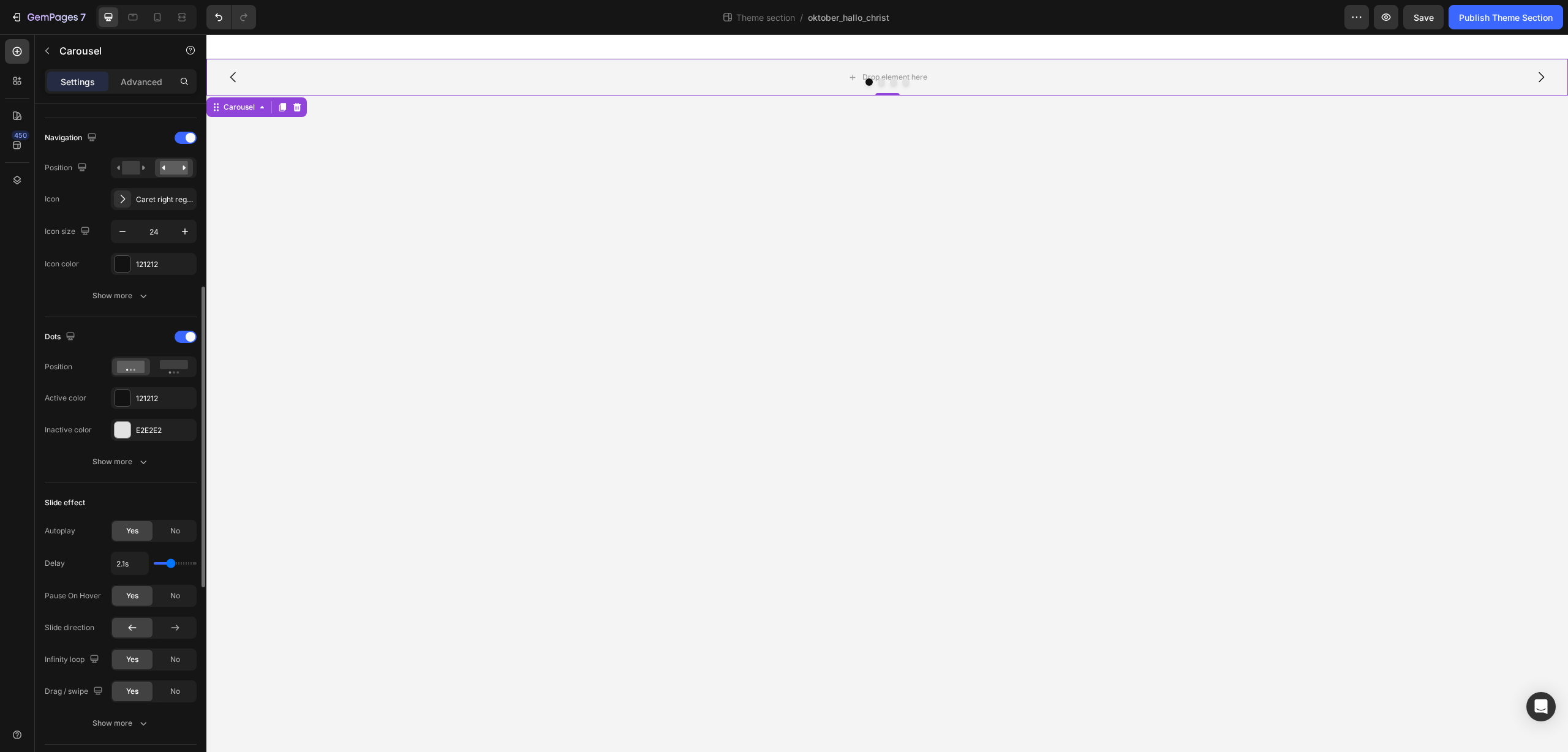
type input "2"
type input "1.9s"
type input "1.9"
type input "1.8s"
type input "1.8"
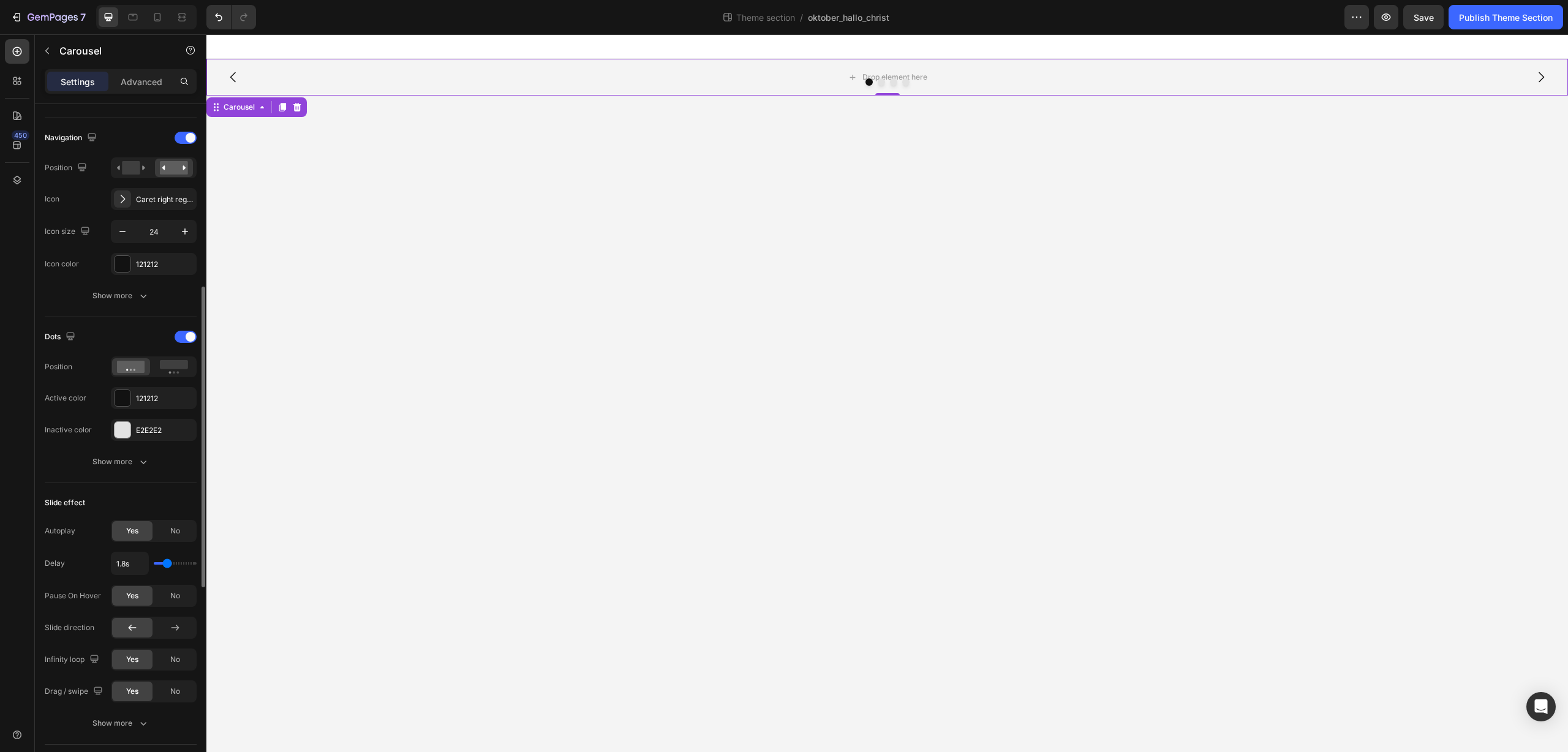
type input "1.7s"
type input "1.7"
type input "1.6s"
type input "1.6"
type input "1.5s"
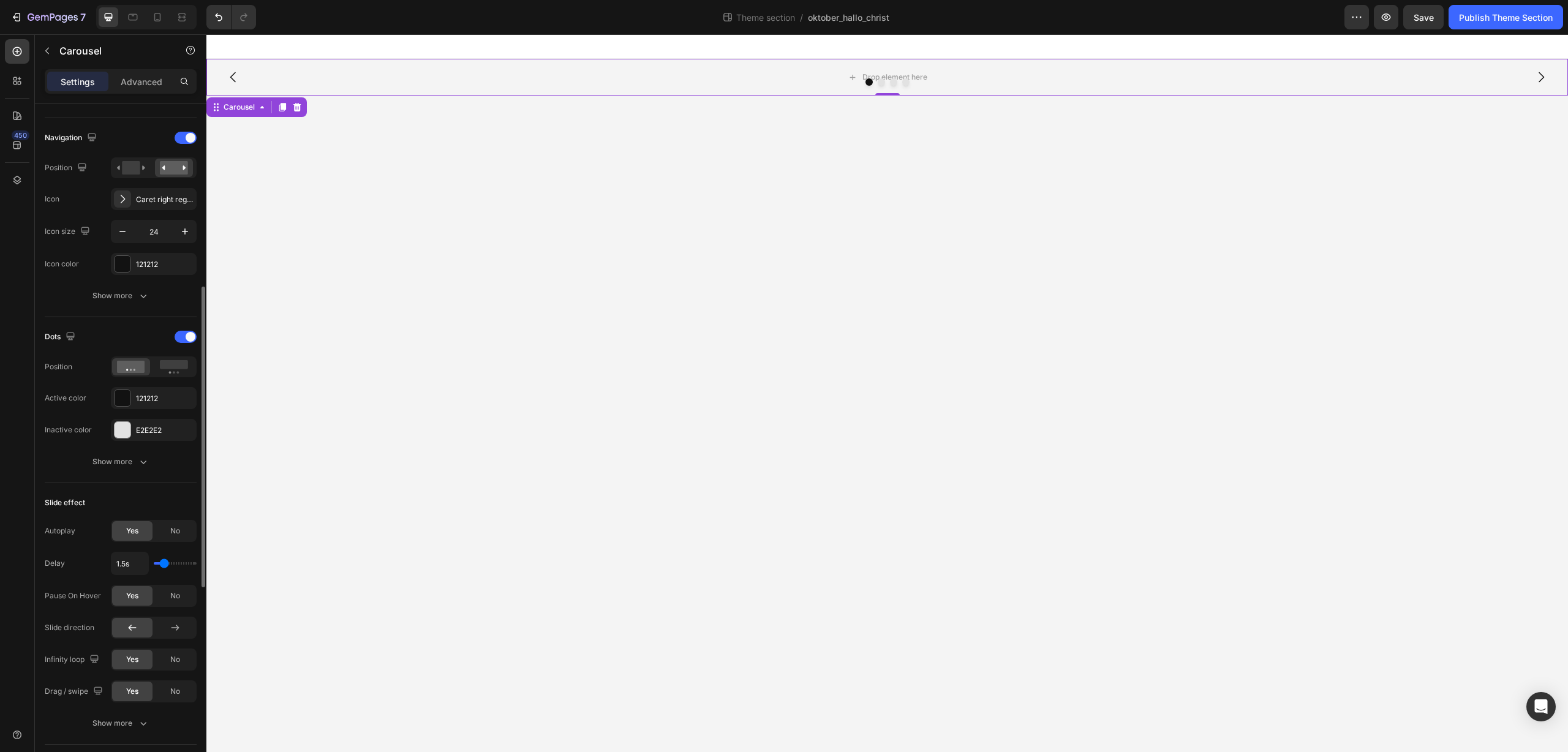
drag, startPoint x: 174, startPoint y: 565, endPoint x: 164, endPoint y: 565, distance: 10.0
type input "1.5"
click at [164, 565] on input "range" at bounding box center [175, 563] width 43 height 2
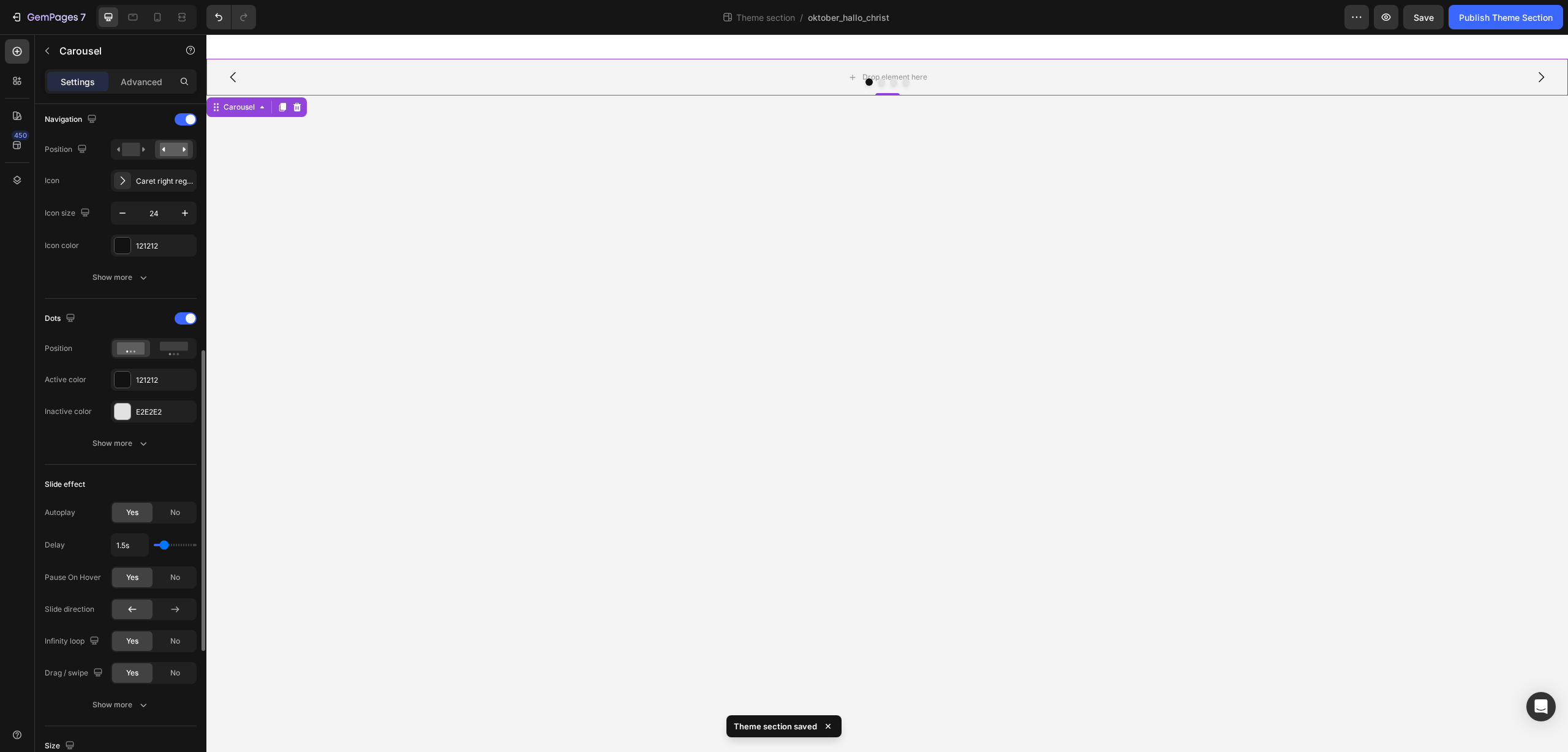
scroll to position [471, 0]
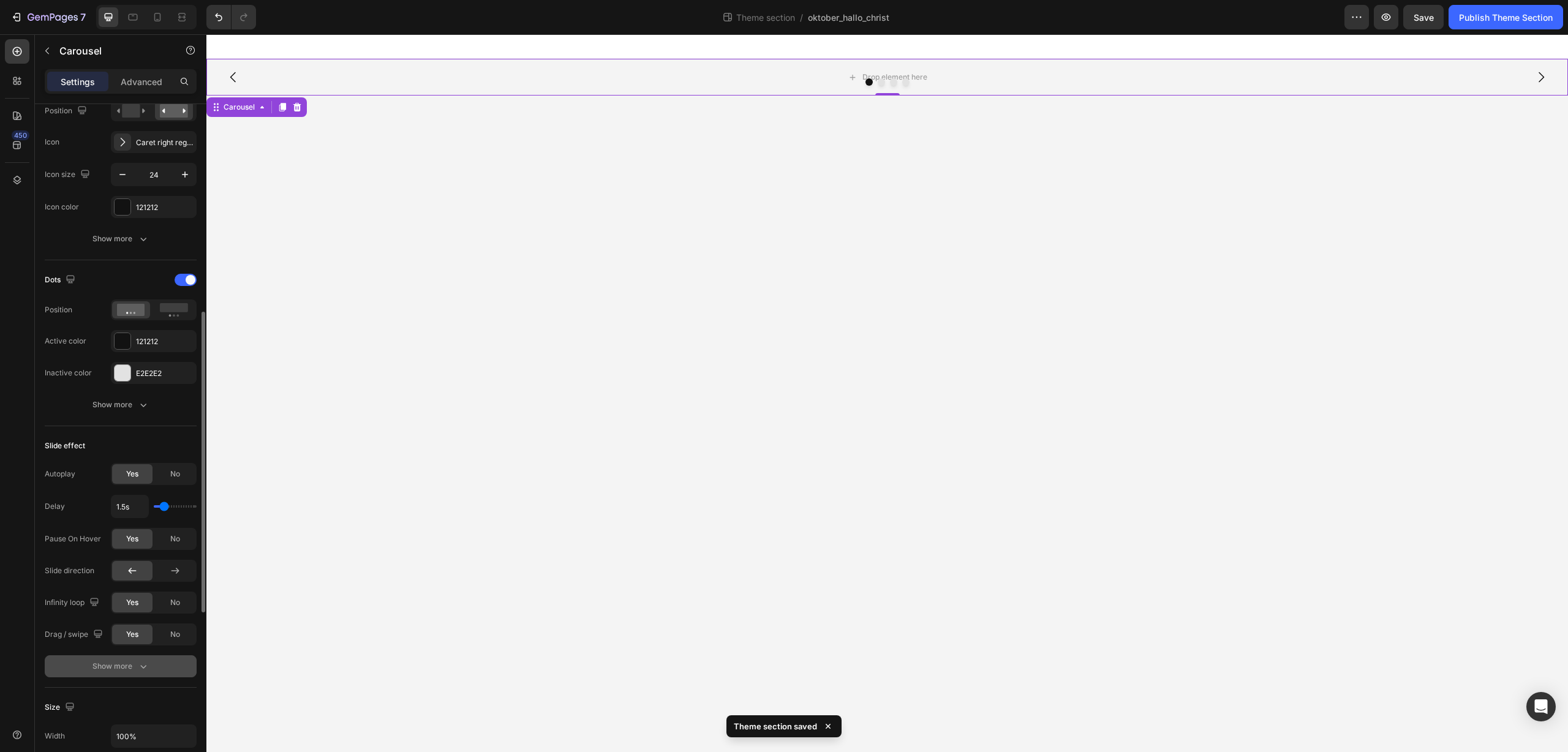
click at [147, 670] on icon "button" at bounding box center [143, 667] width 13 height 13
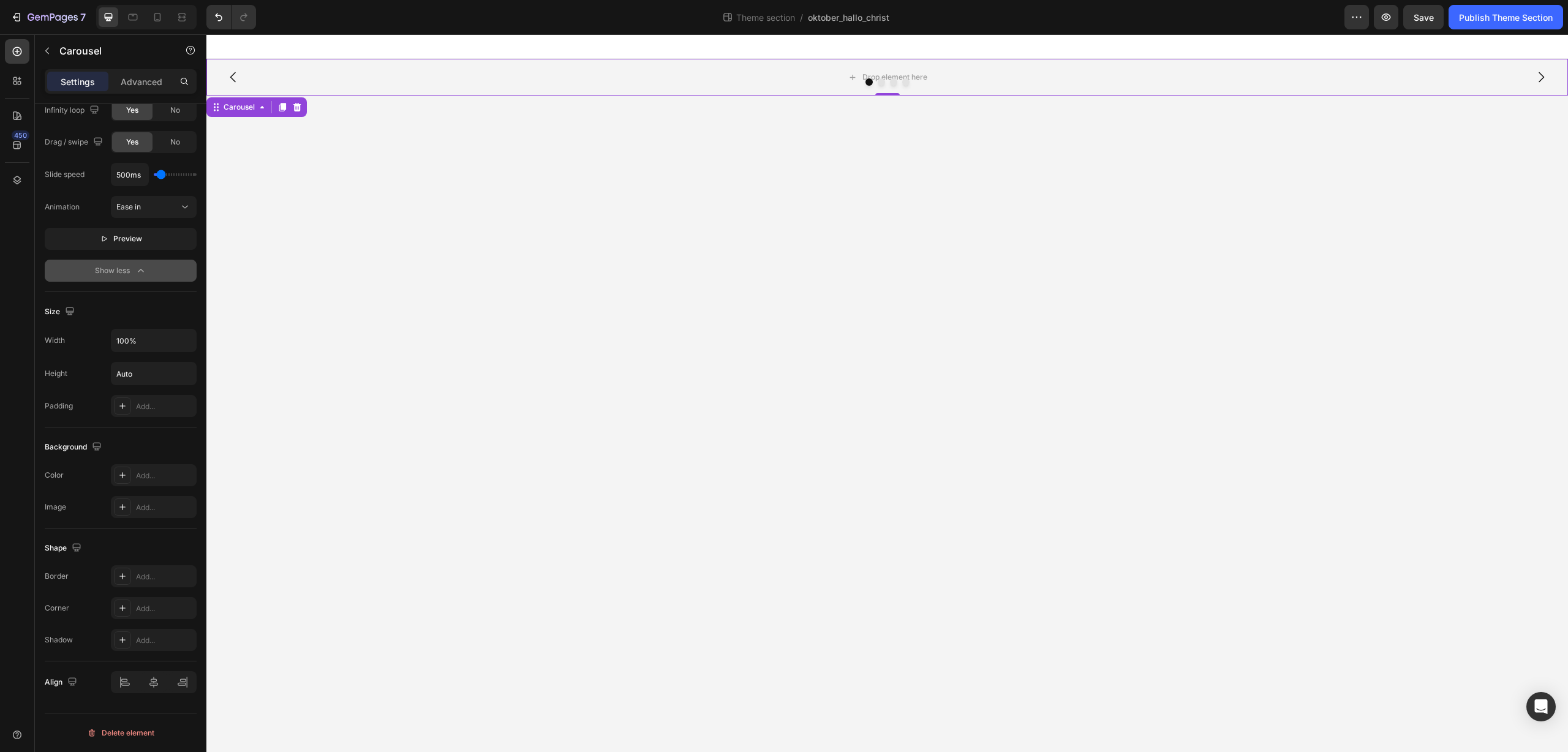
scroll to position [0, 0]
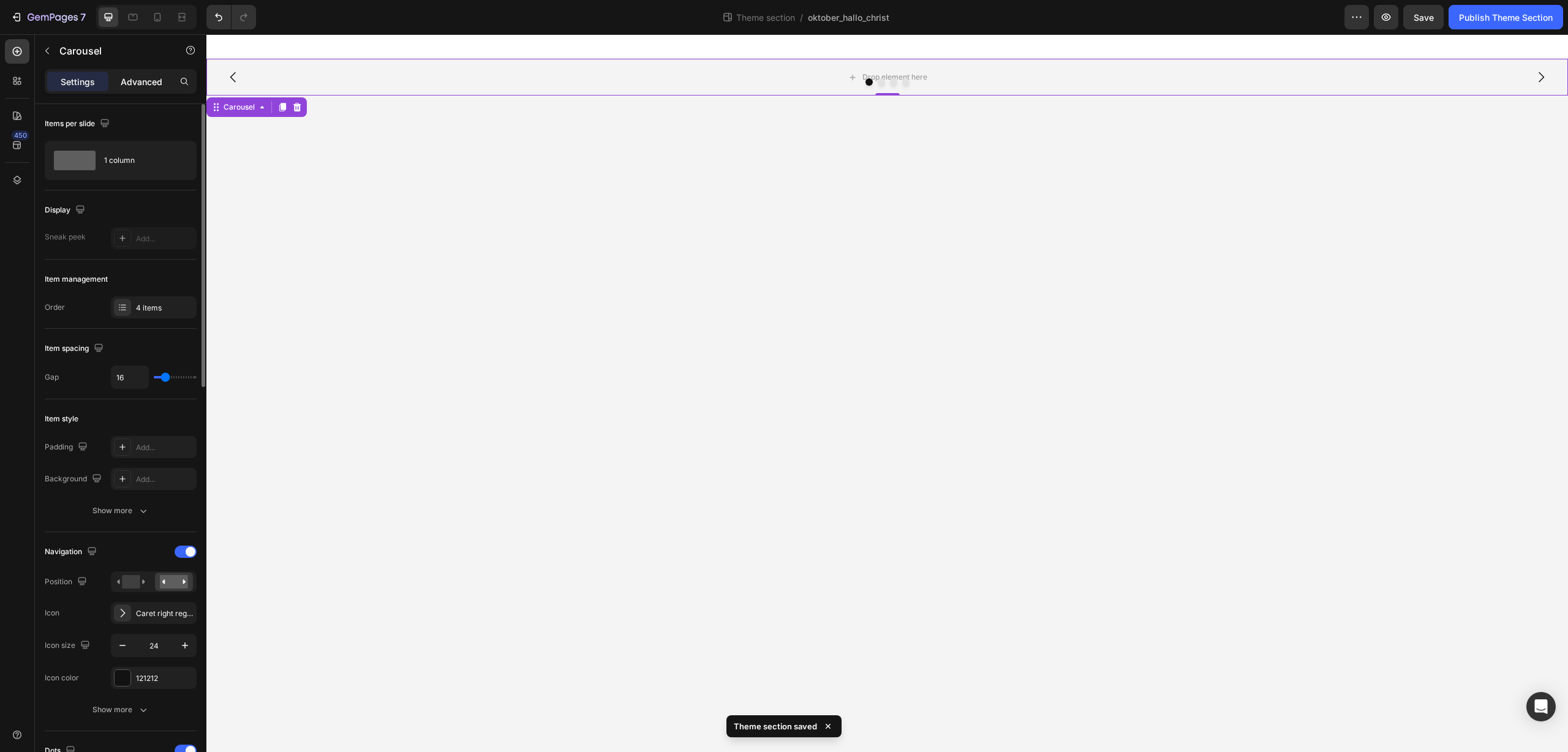
click at [158, 88] on p "Advanced" at bounding box center [141, 82] width 42 height 13
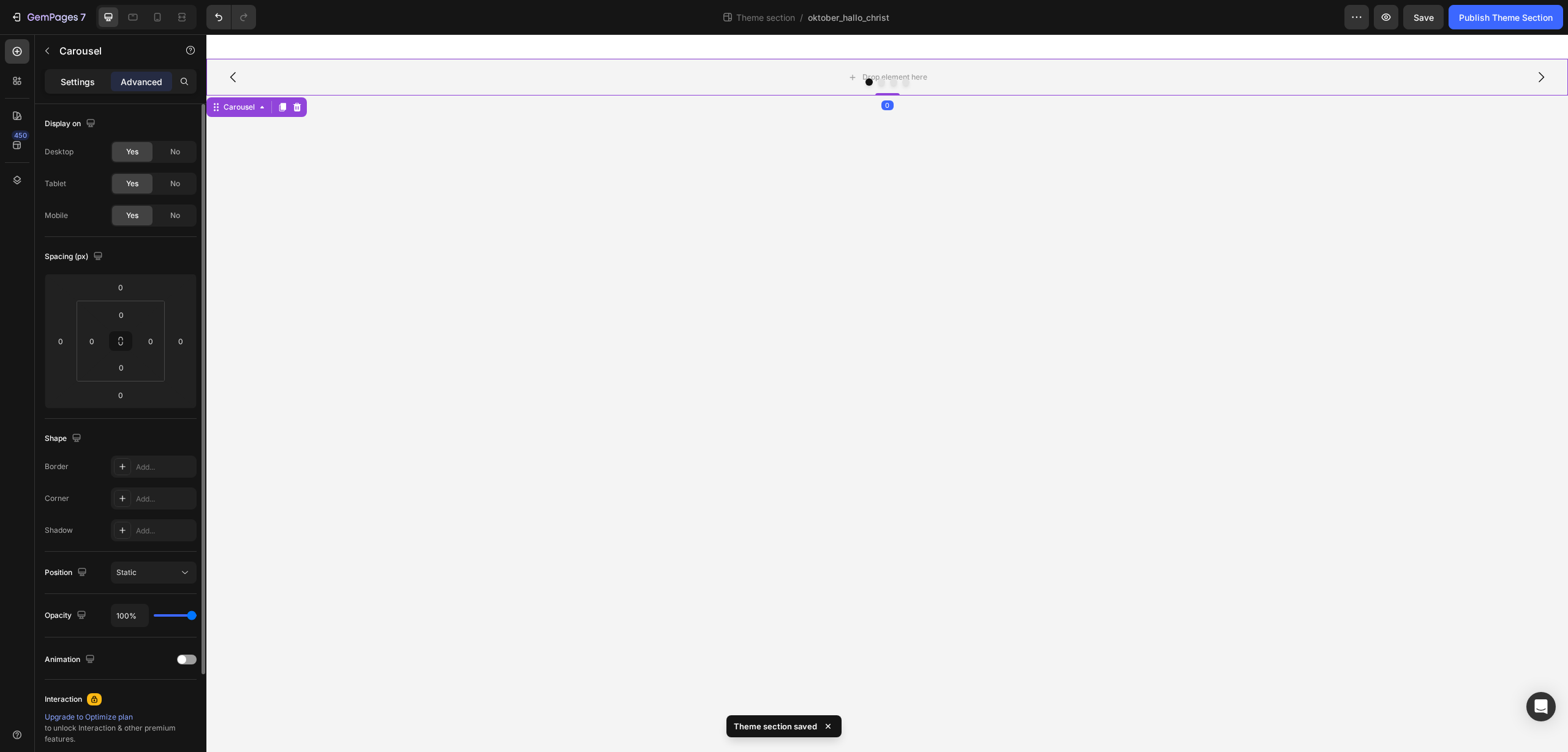
click at [85, 78] on p "Settings" at bounding box center [78, 82] width 34 height 13
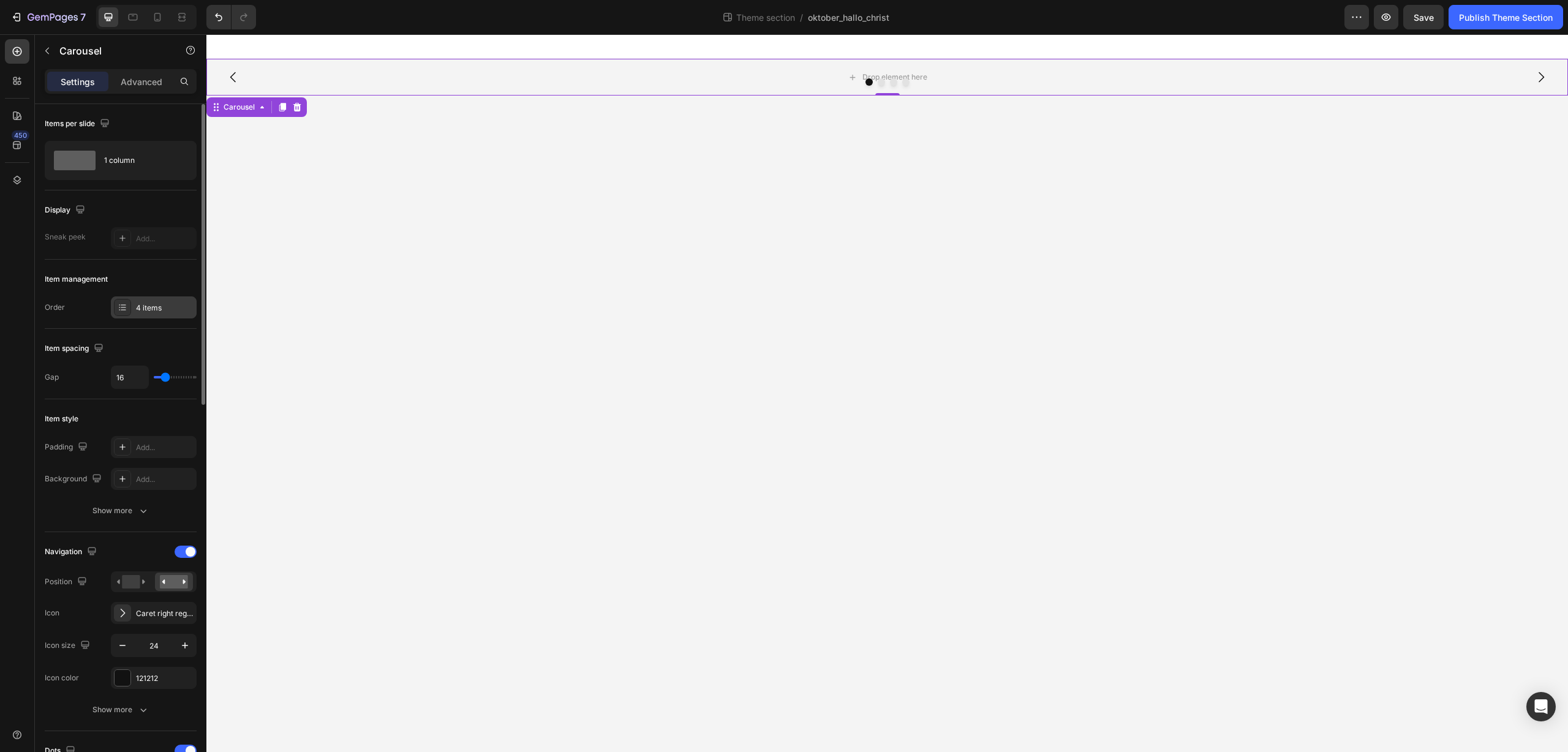
click at [158, 311] on div "4 items" at bounding box center [164, 308] width 57 height 11
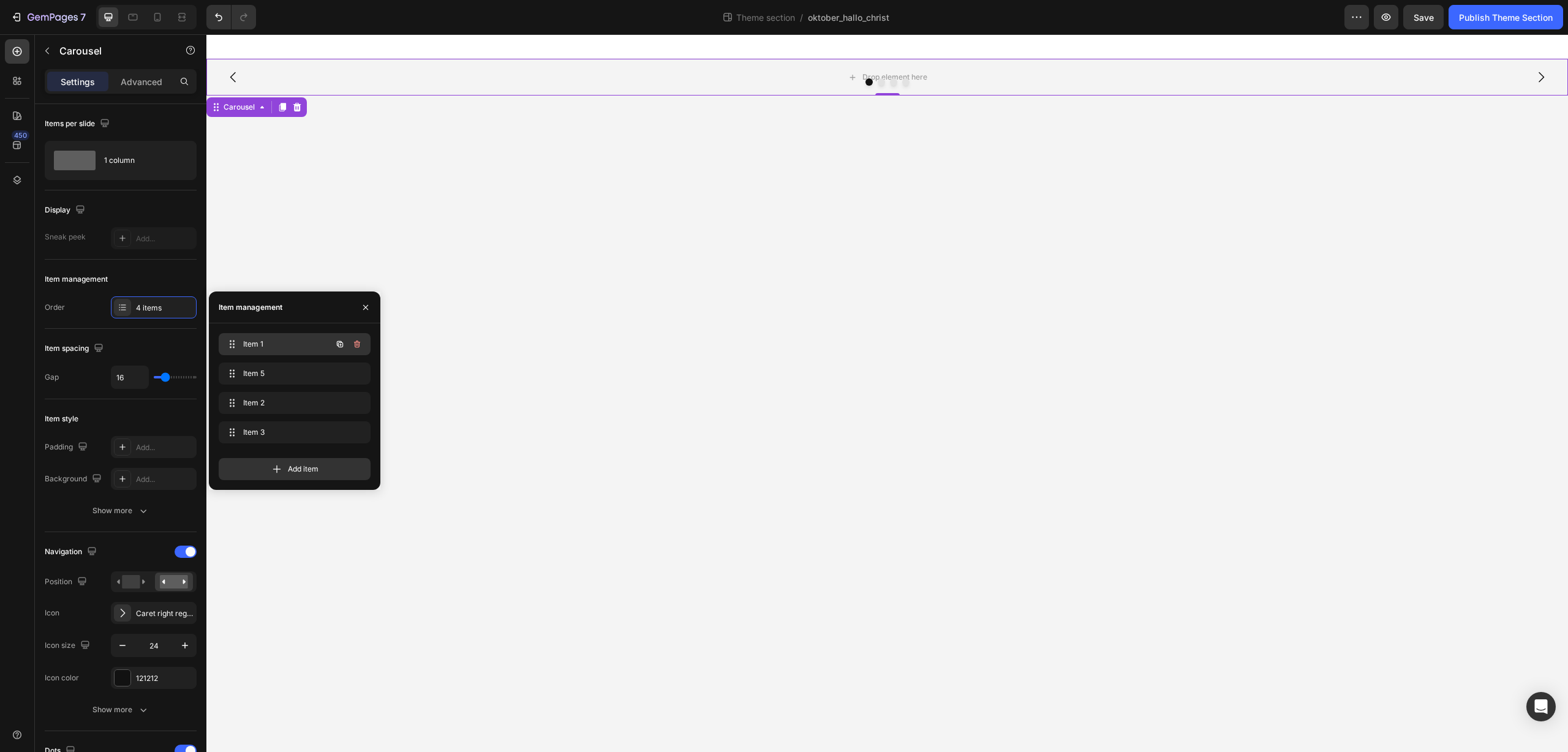
click at [245, 343] on span "Item 1" at bounding box center [278, 344] width 69 height 11
click at [245, 343] on span "Item 1" at bounding box center [286, 344] width 91 height 11
click at [172, 205] on div "Display" at bounding box center [121, 209] width 152 height 20
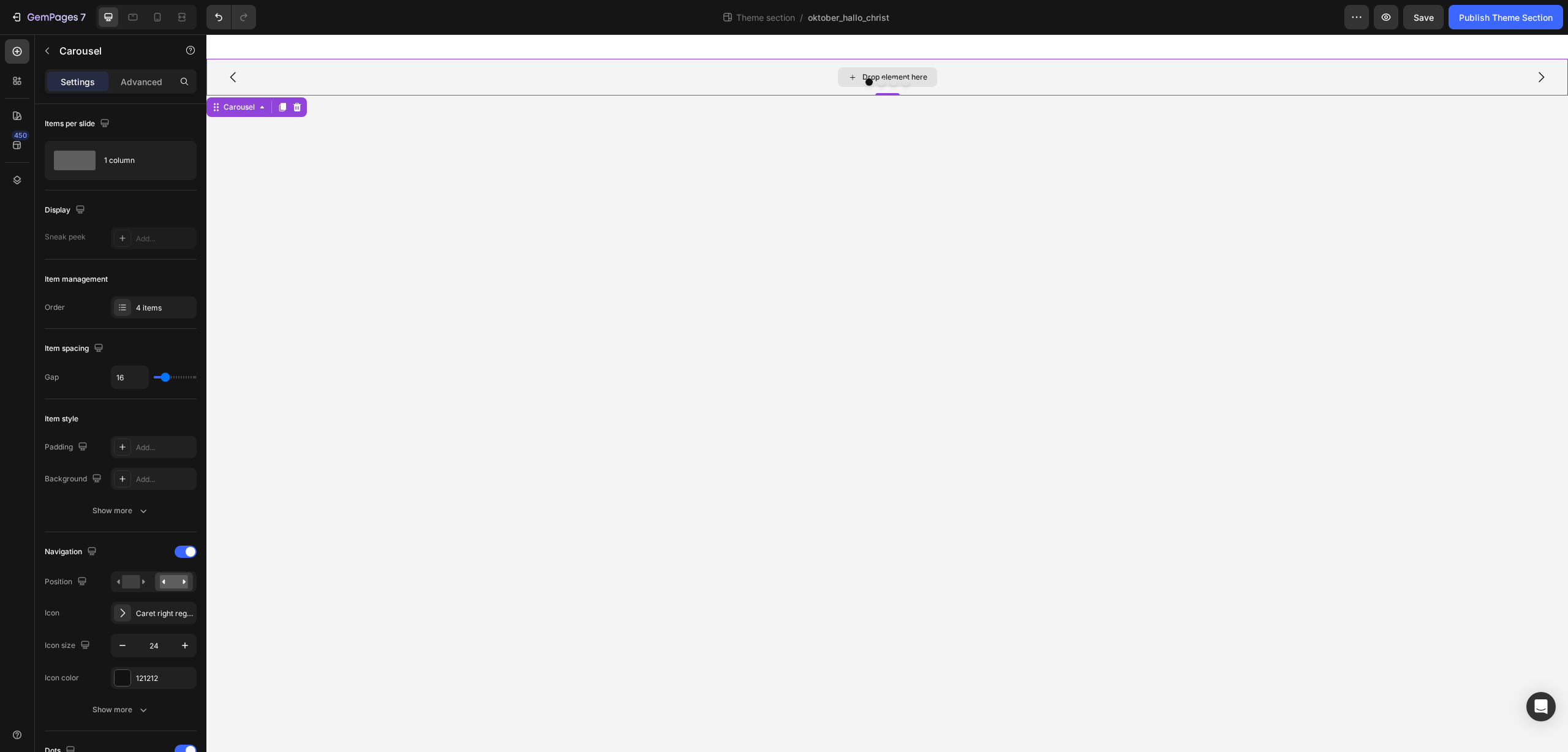
click at [908, 71] on div "Drop element here" at bounding box center [887, 77] width 100 height 20
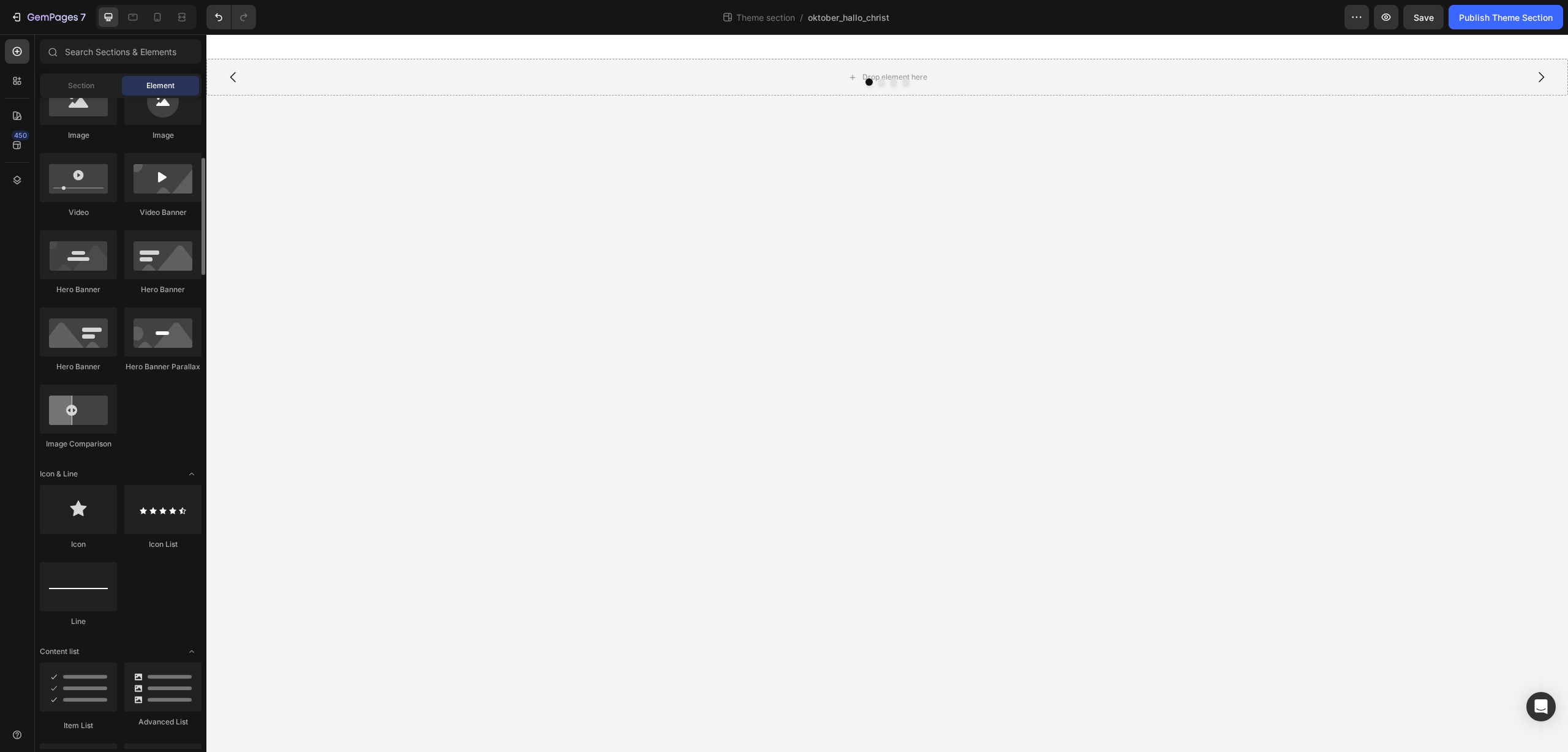
scroll to position [413, 0]
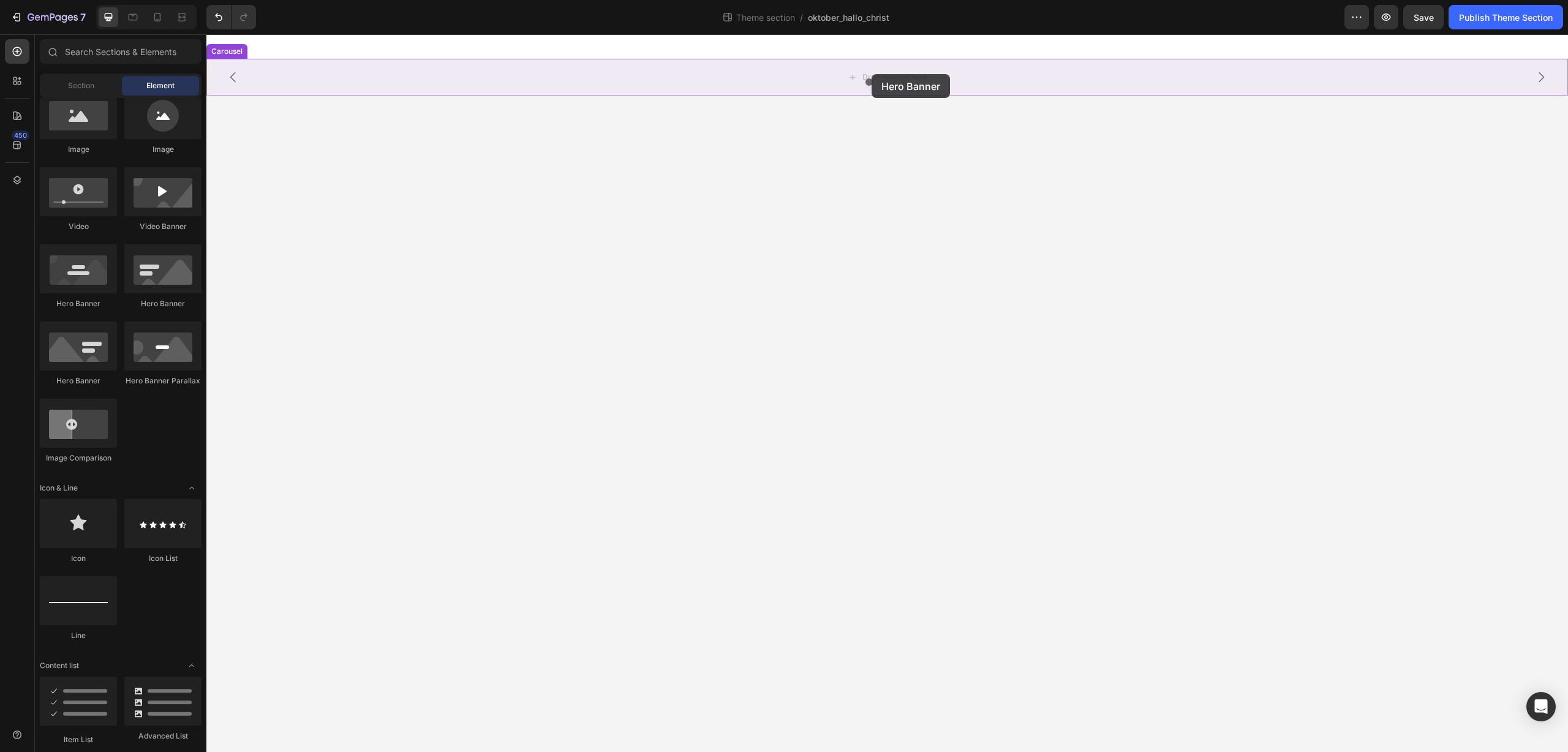
drag, startPoint x: 371, startPoint y: 308, endPoint x: 872, endPoint y: 74, distance: 553.0
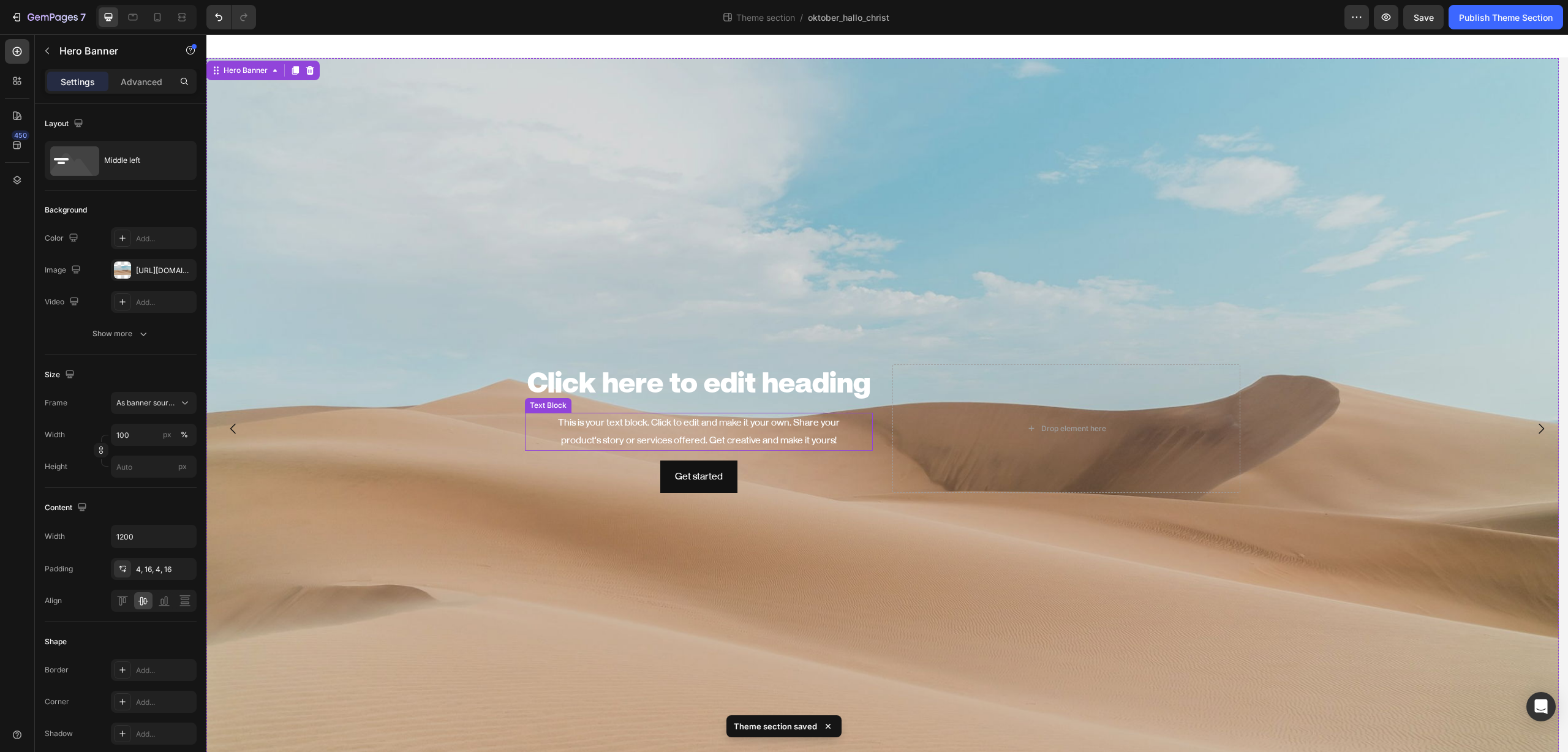
scroll to position [0, 0]
click at [1385, 20] on icon "button" at bounding box center [1386, 16] width 9 height 7
click at [724, 191] on div "Background Image" at bounding box center [882, 429] width 1352 height 740
click at [148, 276] on div "[URL][DOMAIN_NAME]" at bounding box center [153, 270] width 85 height 22
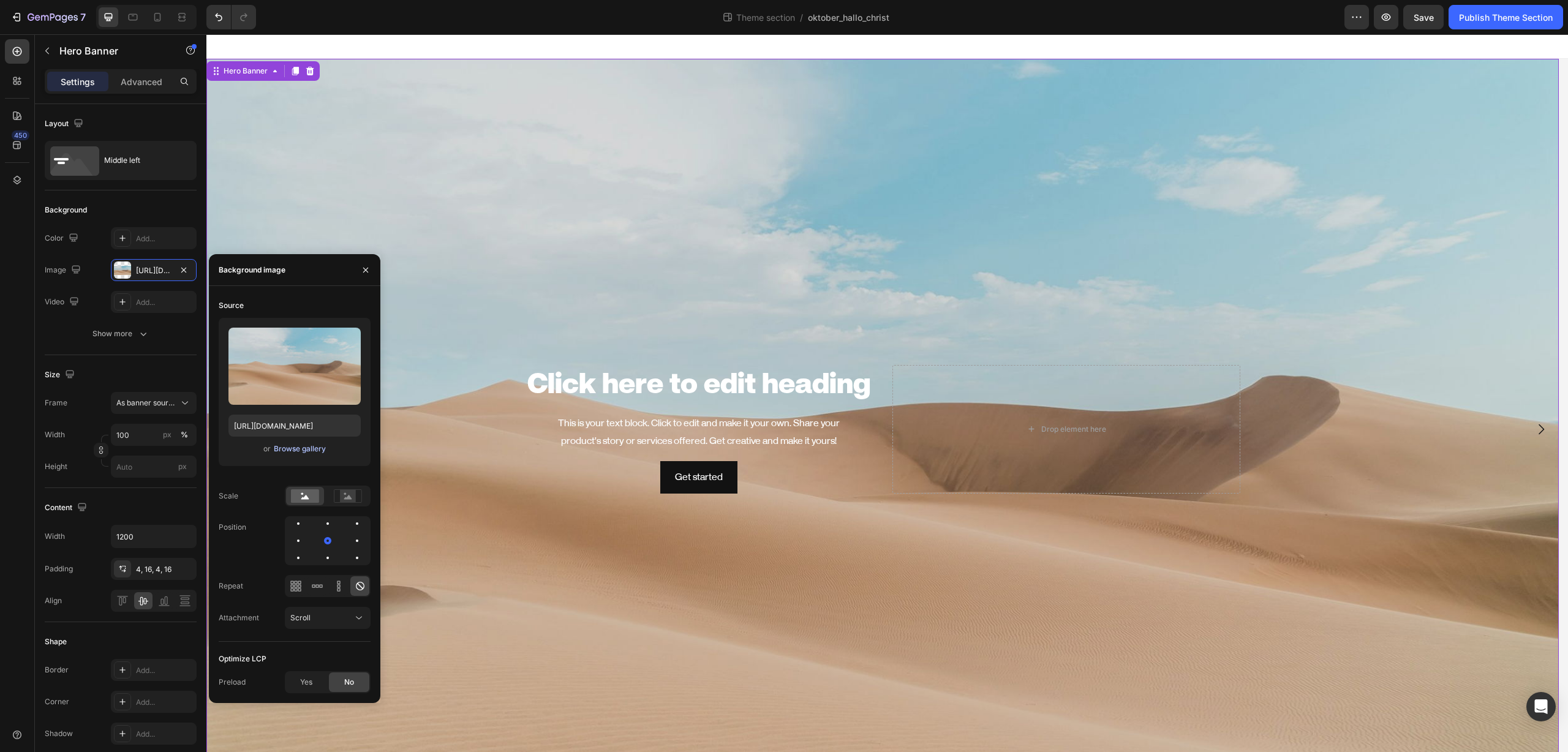
click at [298, 447] on div "Browse gallery" at bounding box center [299, 449] width 52 height 11
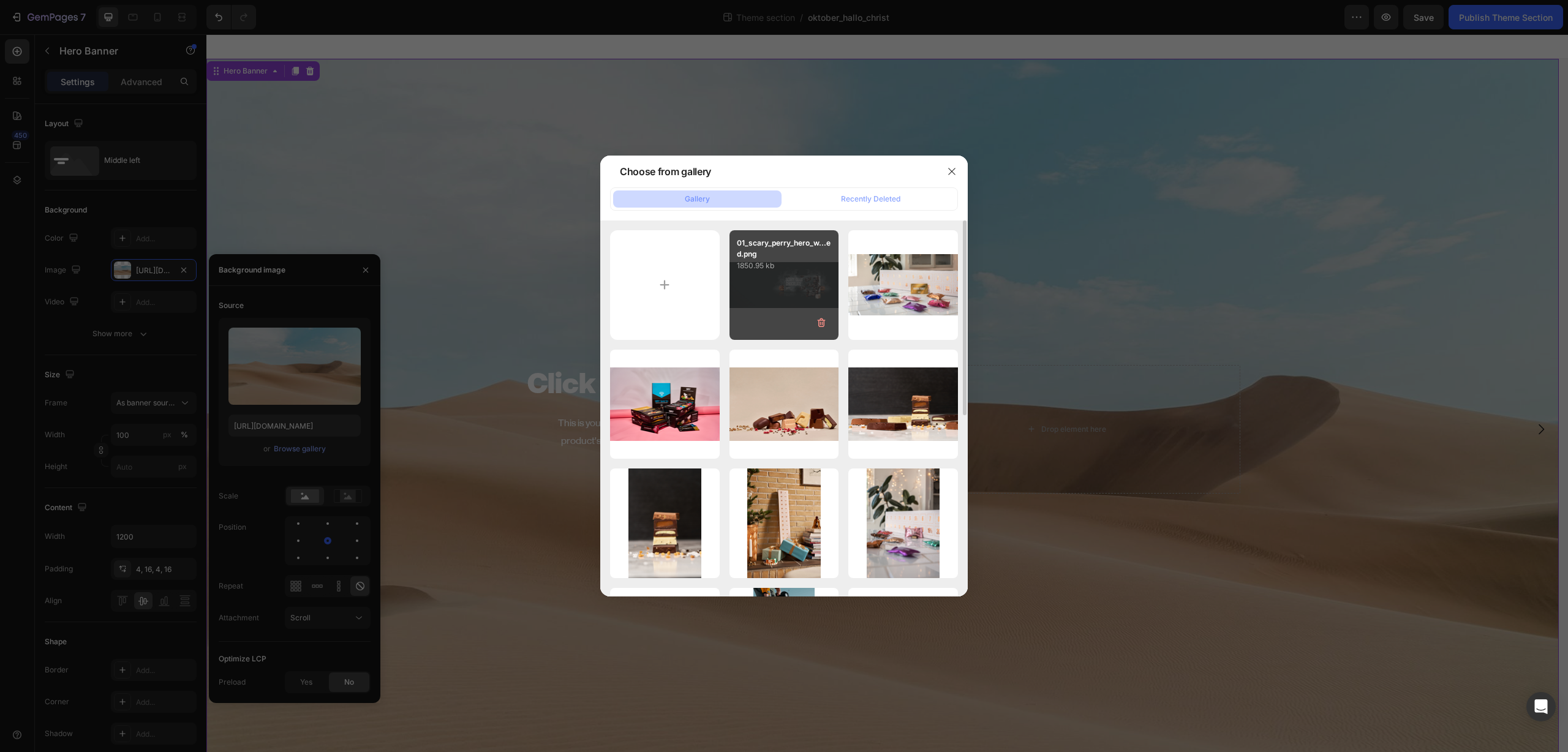
click at [762, 276] on div "01_scary_perry_hero_w...ed.png 1850.95 kb" at bounding box center [784, 285] width 110 height 110
type input "https://cdn.shopify.com/s/files/1/0581/1909/4479/files/gempages_578847762334876…"
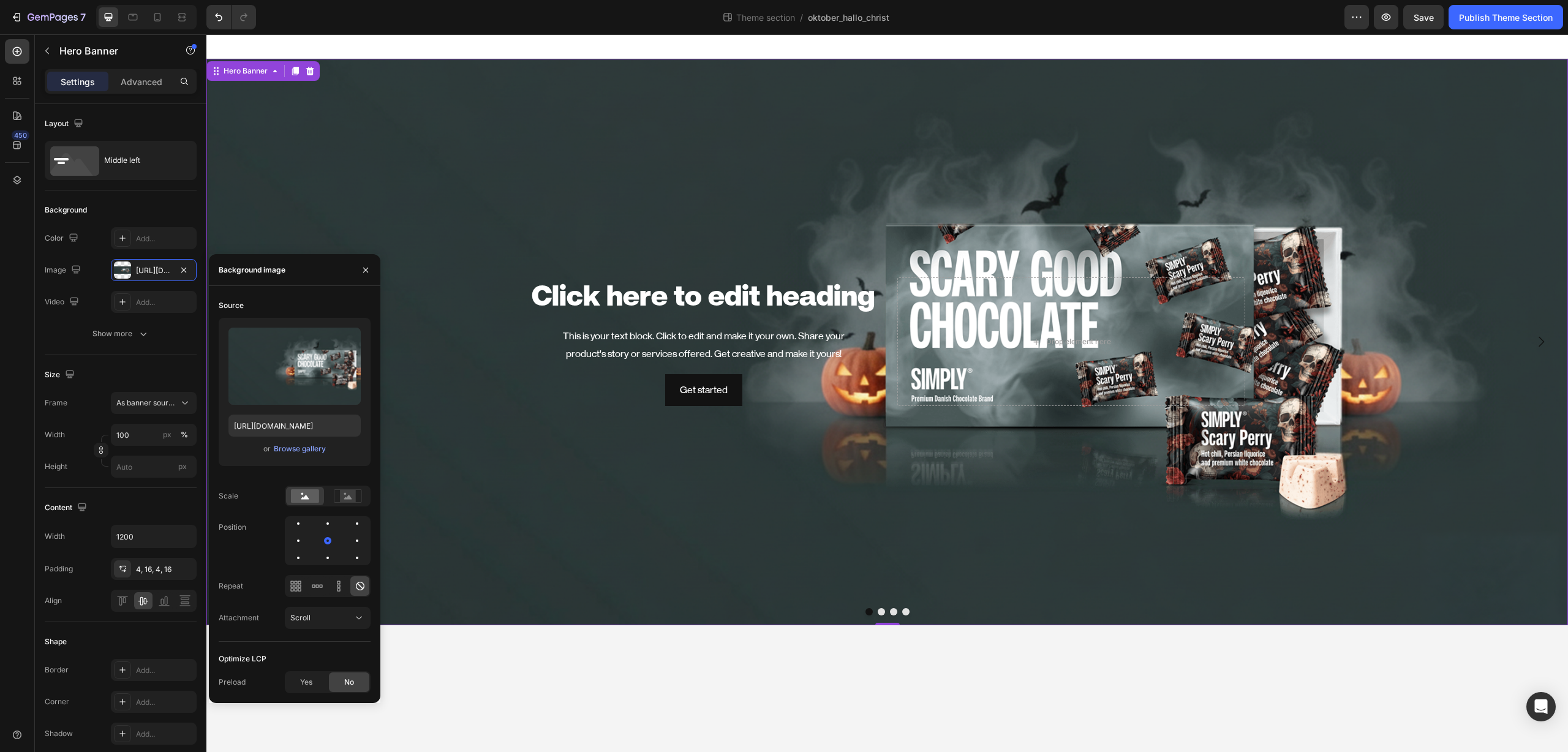
click at [902, 49] on div at bounding box center [887, 46] width 1361 height 24
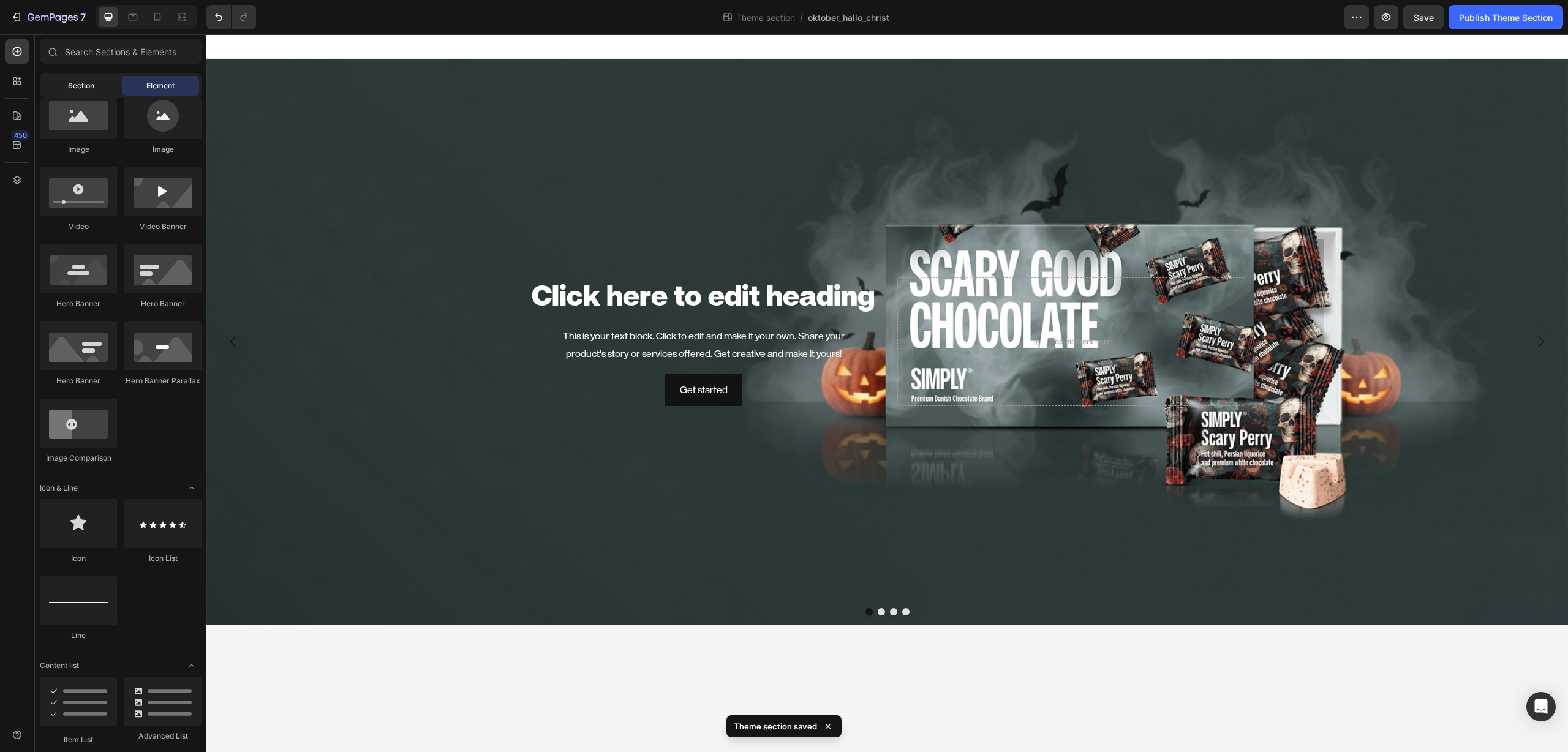
click at [89, 85] on span "Section" at bounding box center [82, 85] width 27 height 11
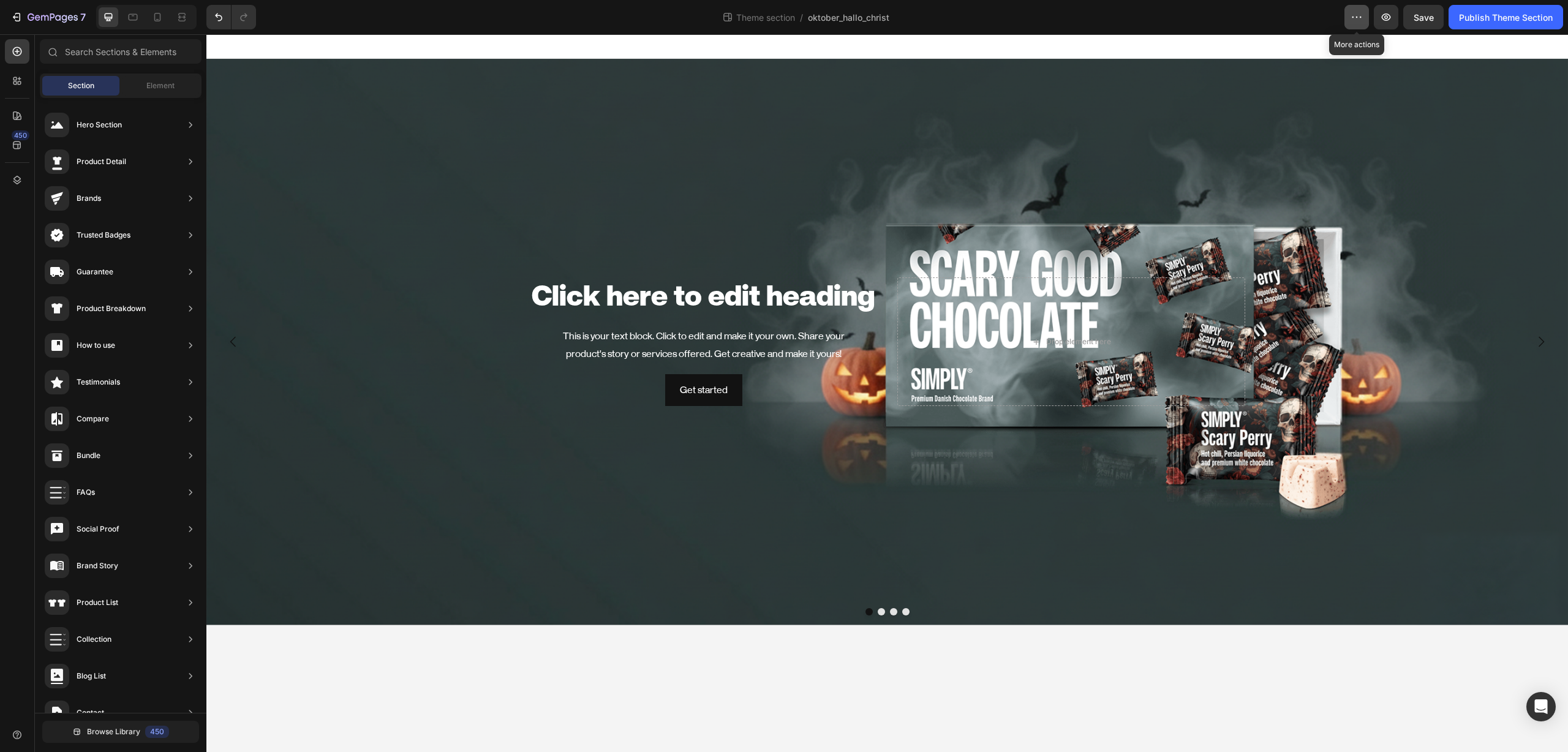
click at [1359, 20] on icon "button" at bounding box center [1356, 17] width 13 height 13
click at [881, 612] on button "Dot" at bounding box center [880, 612] width 7 height 7
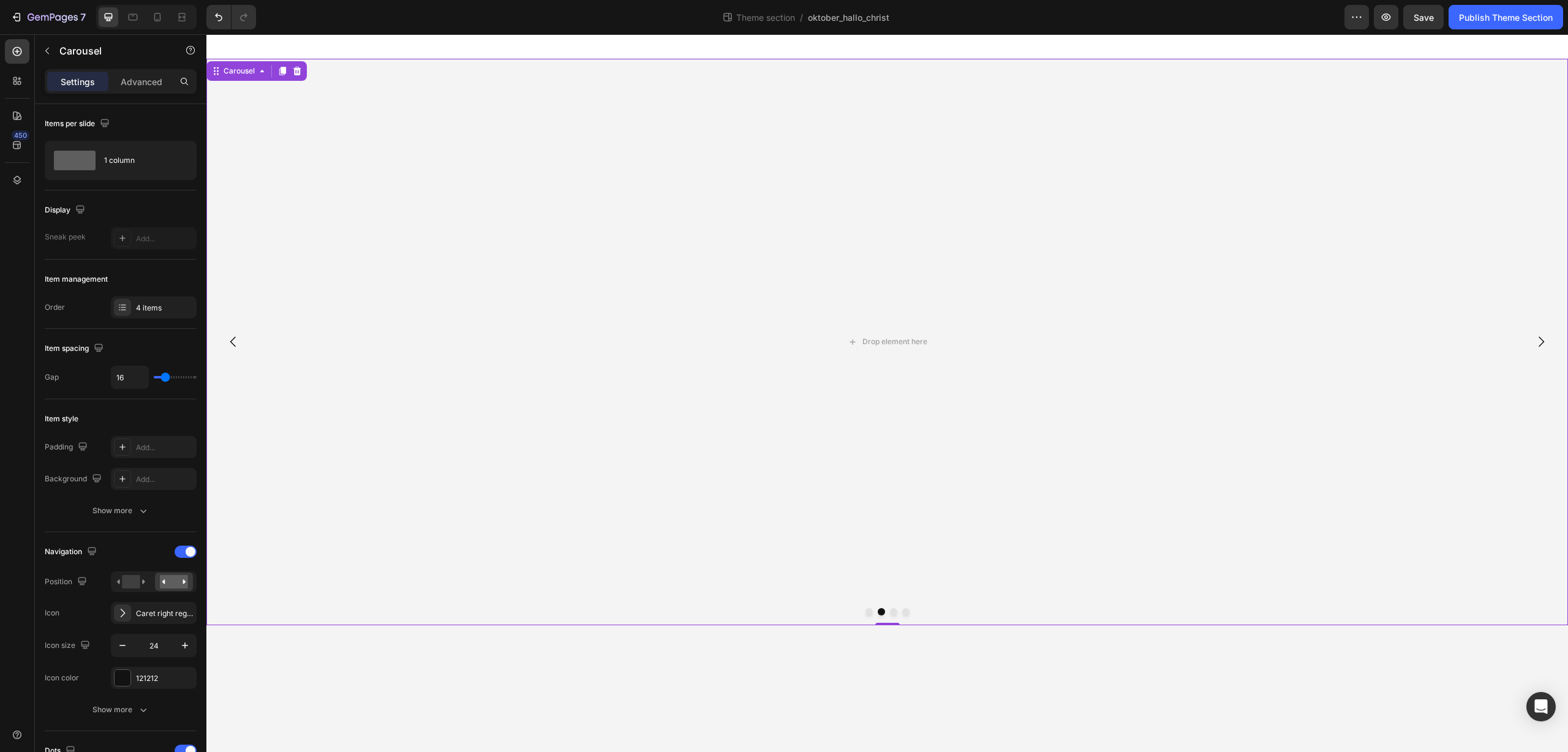
click at [869, 612] on button "Dot" at bounding box center [869, 612] width 7 height 7
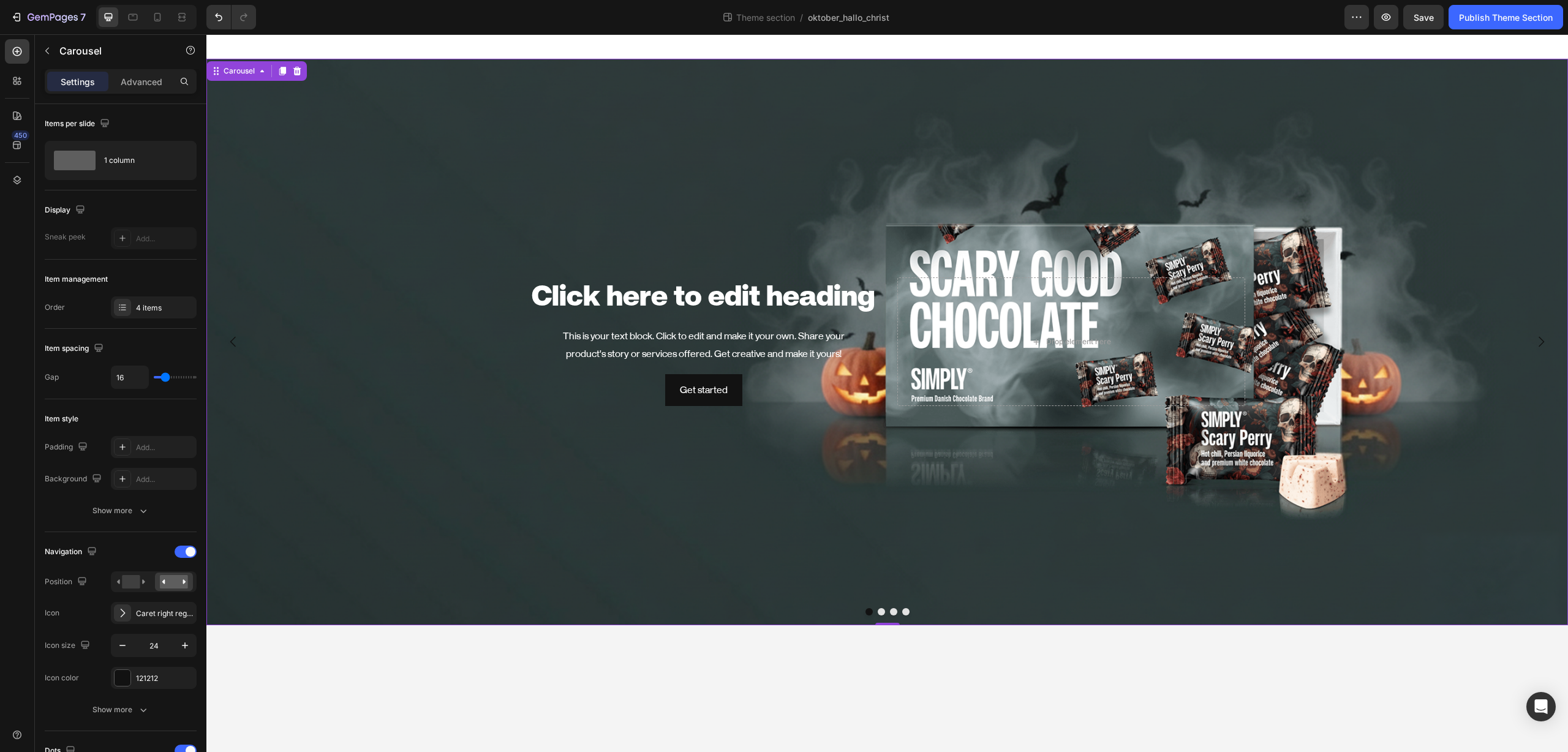
click at [891, 612] on button "Dot" at bounding box center [893, 612] width 7 height 7
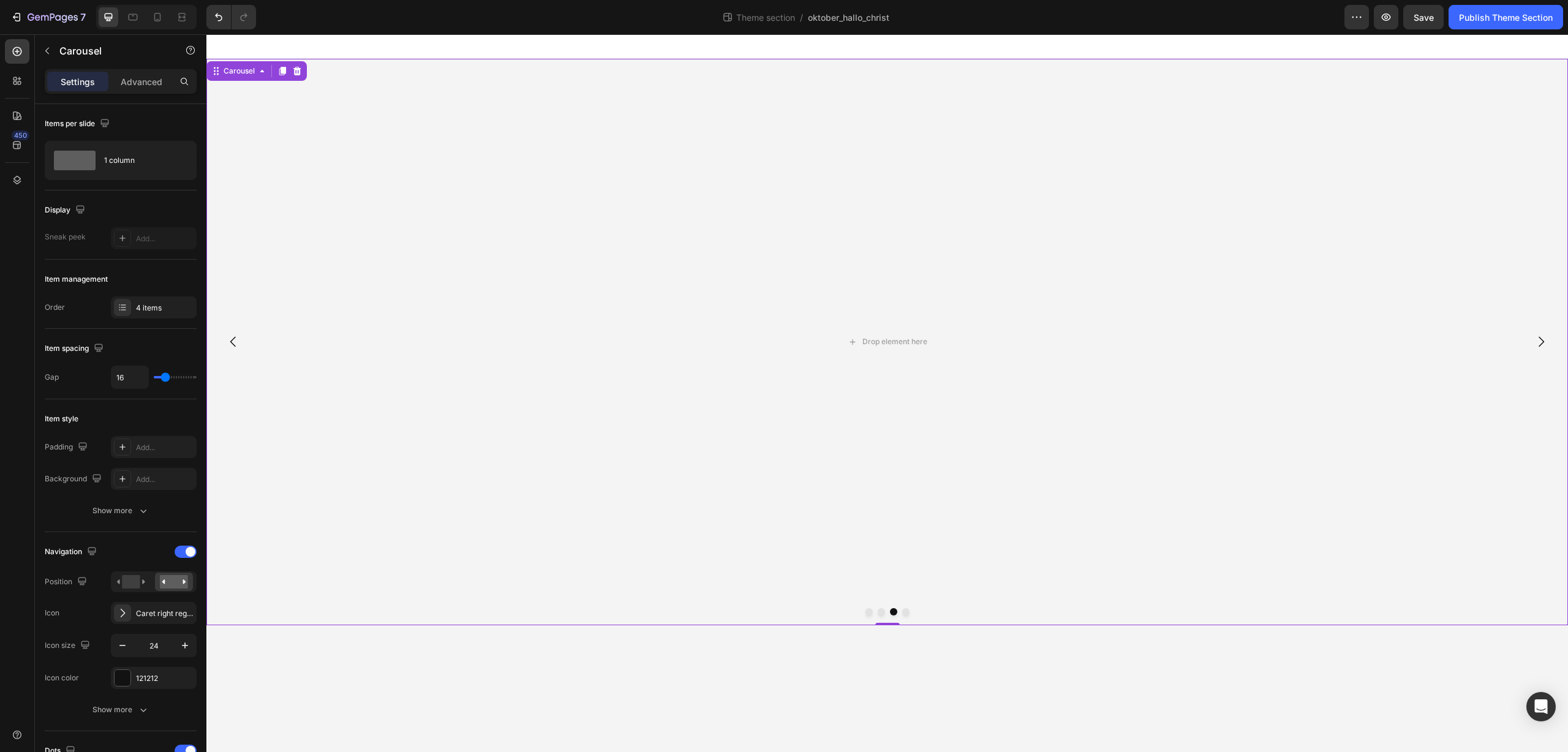
click at [883, 612] on button "Dot" at bounding box center [880, 612] width 7 height 7
click at [164, 306] on div "4 items" at bounding box center [164, 308] width 57 height 11
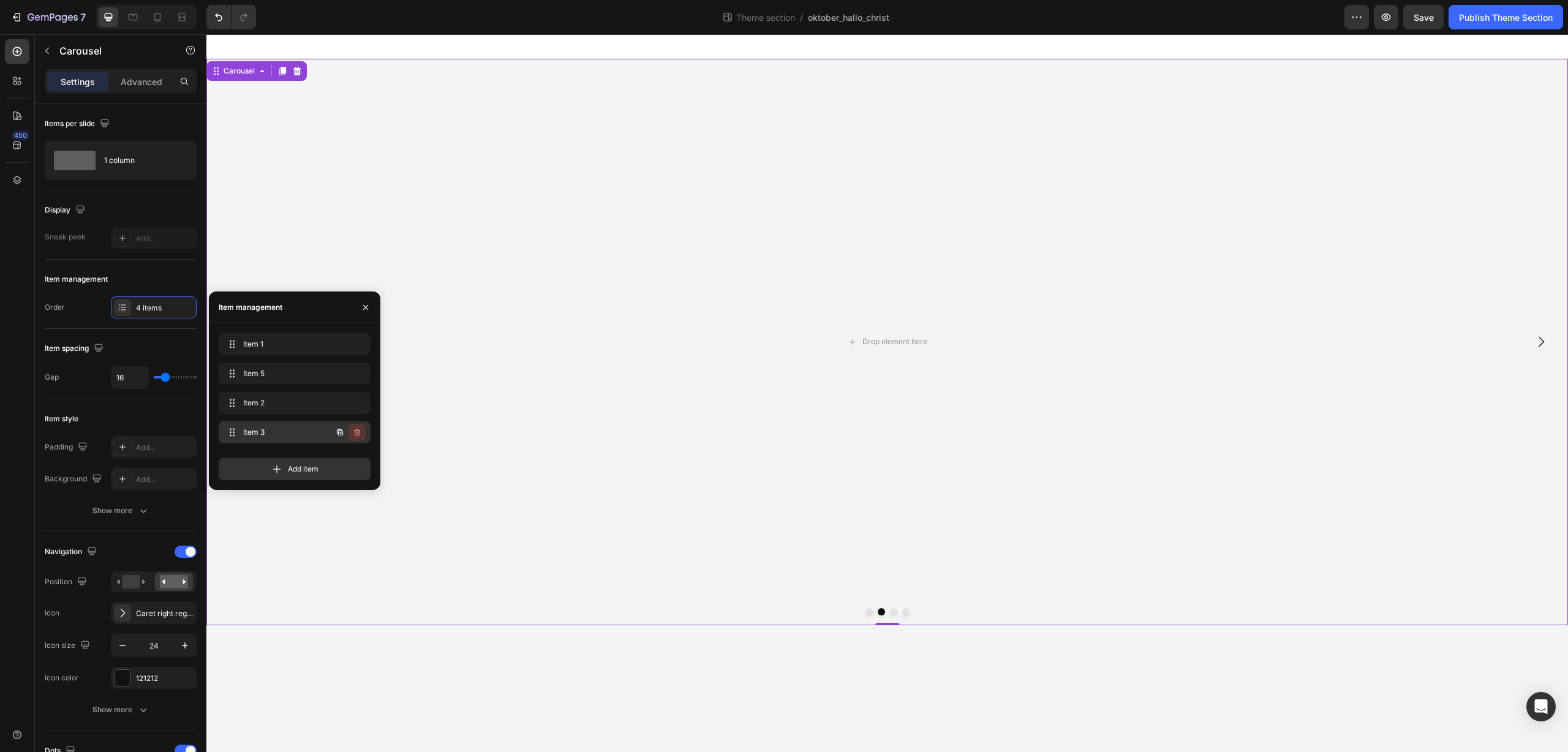
click at [359, 434] on icon "button" at bounding box center [357, 432] width 6 height 7
click at [359, 434] on div "Delete" at bounding box center [348, 432] width 23 height 11
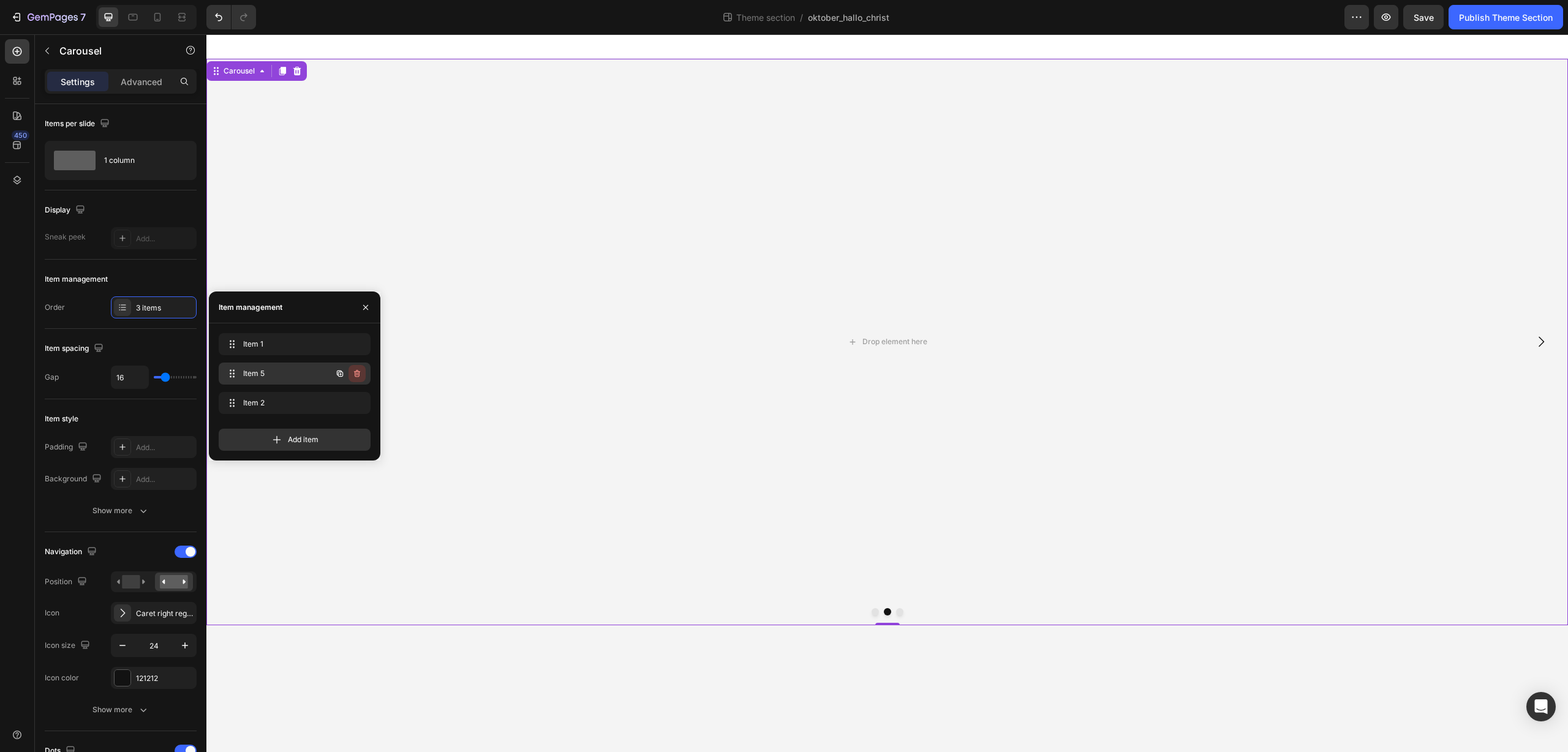
click at [359, 373] on icon "button" at bounding box center [357, 373] width 6 height 7
click at [359, 373] on div "Delete" at bounding box center [348, 373] width 23 height 11
click at [273, 371] on span "Item 2" at bounding box center [278, 373] width 69 height 11
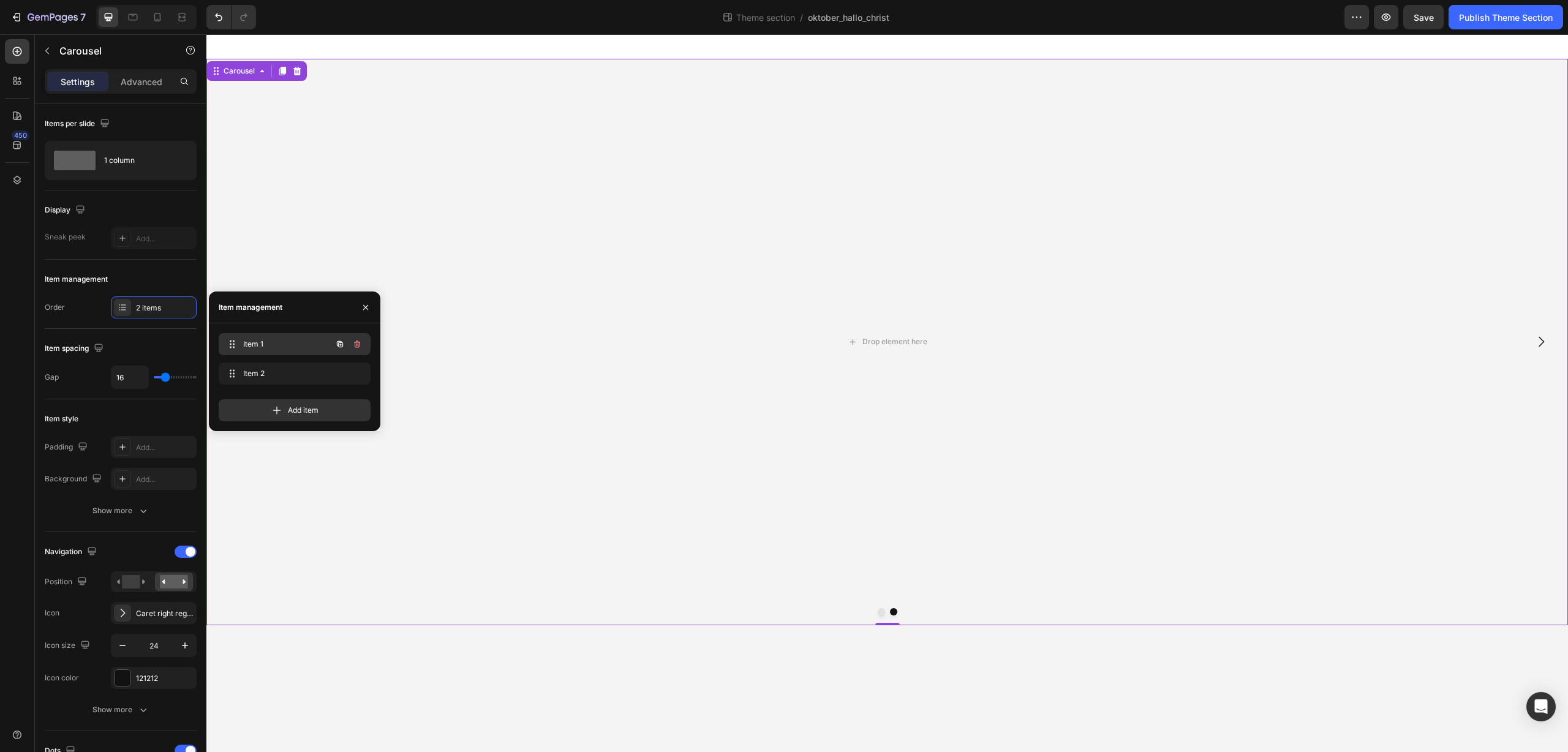
click at [275, 347] on span "Item 1" at bounding box center [278, 344] width 69 height 11
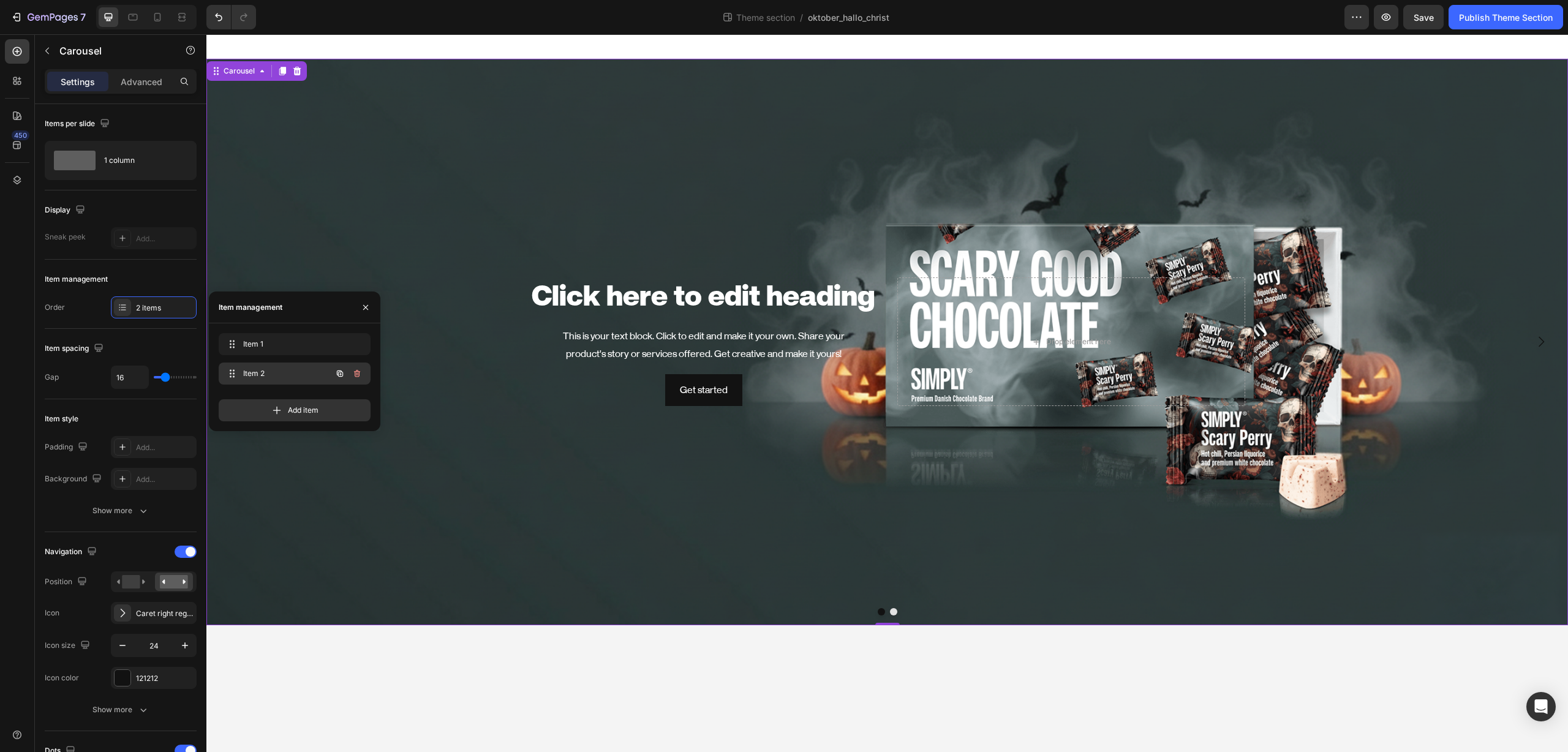
click at [278, 369] on span "Item 2" at bounding box center [278, 373] width 69 height 11
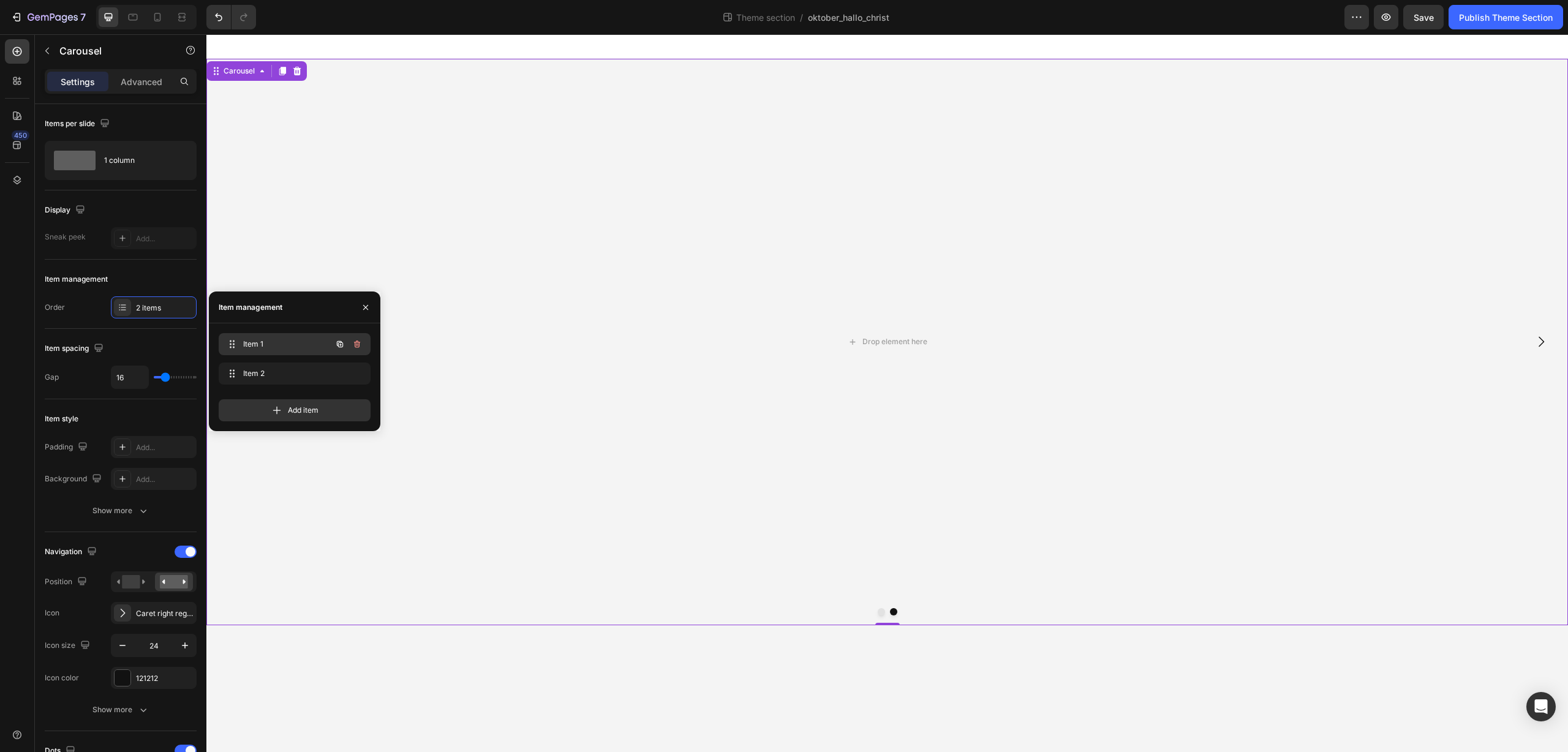
click at [278, 349] on span "Item 1" at bounding box center [278, 344] width 69 height 11
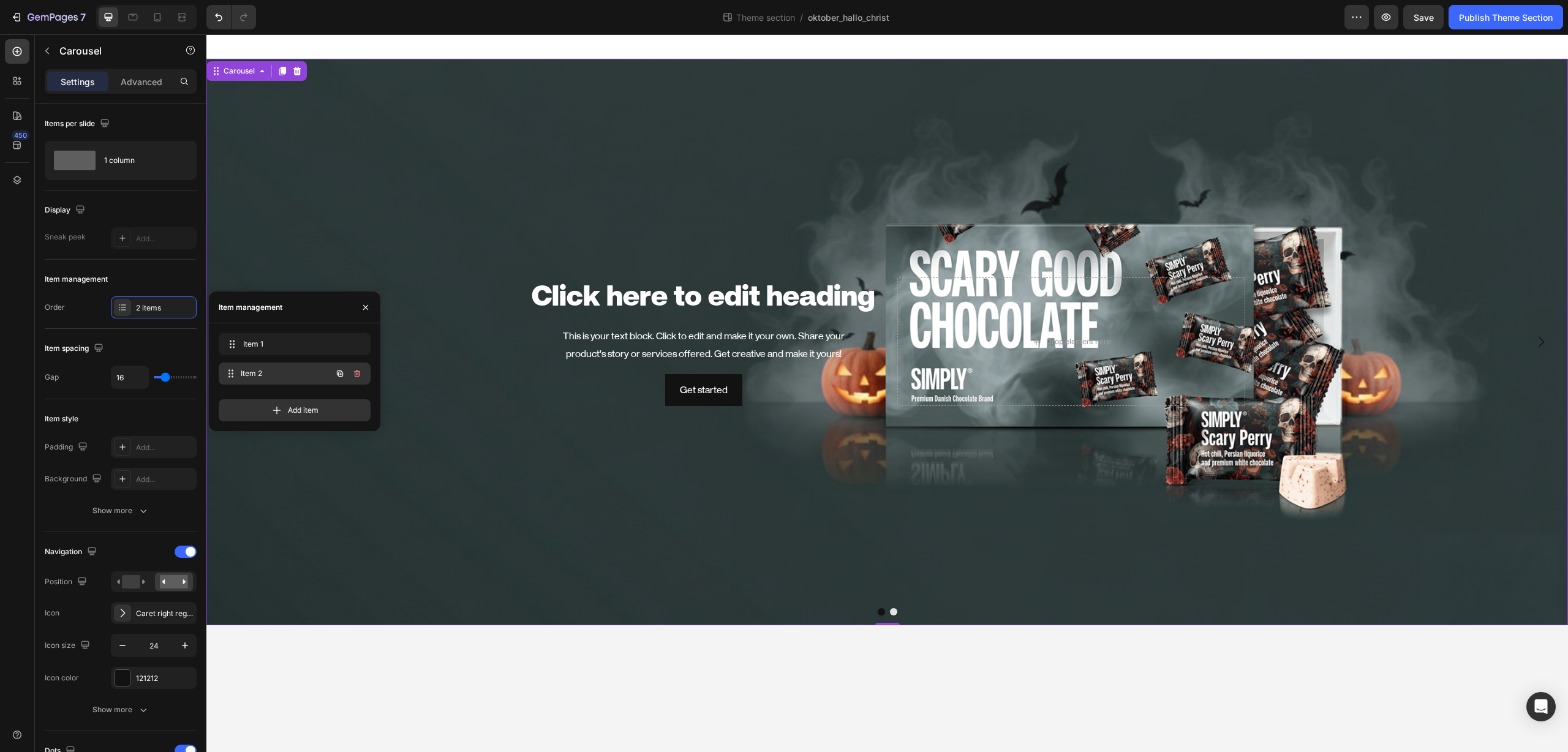
click at [282, 376] on span "Item 2" at bounding box center [286, 373] width 91 height 11
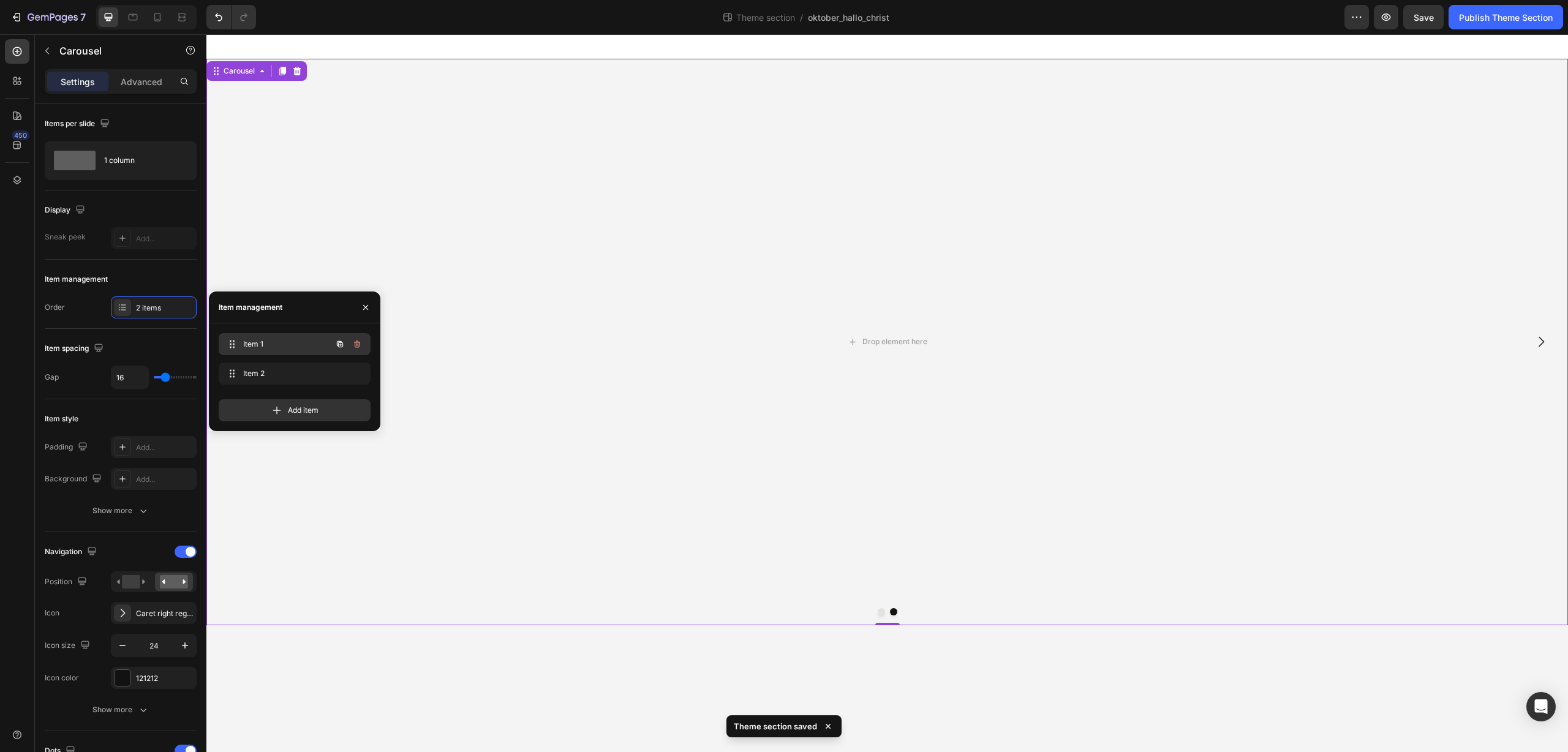
click at [284, 346] on span "Item 1" at bounding box center [278, 344] width 69 height 11
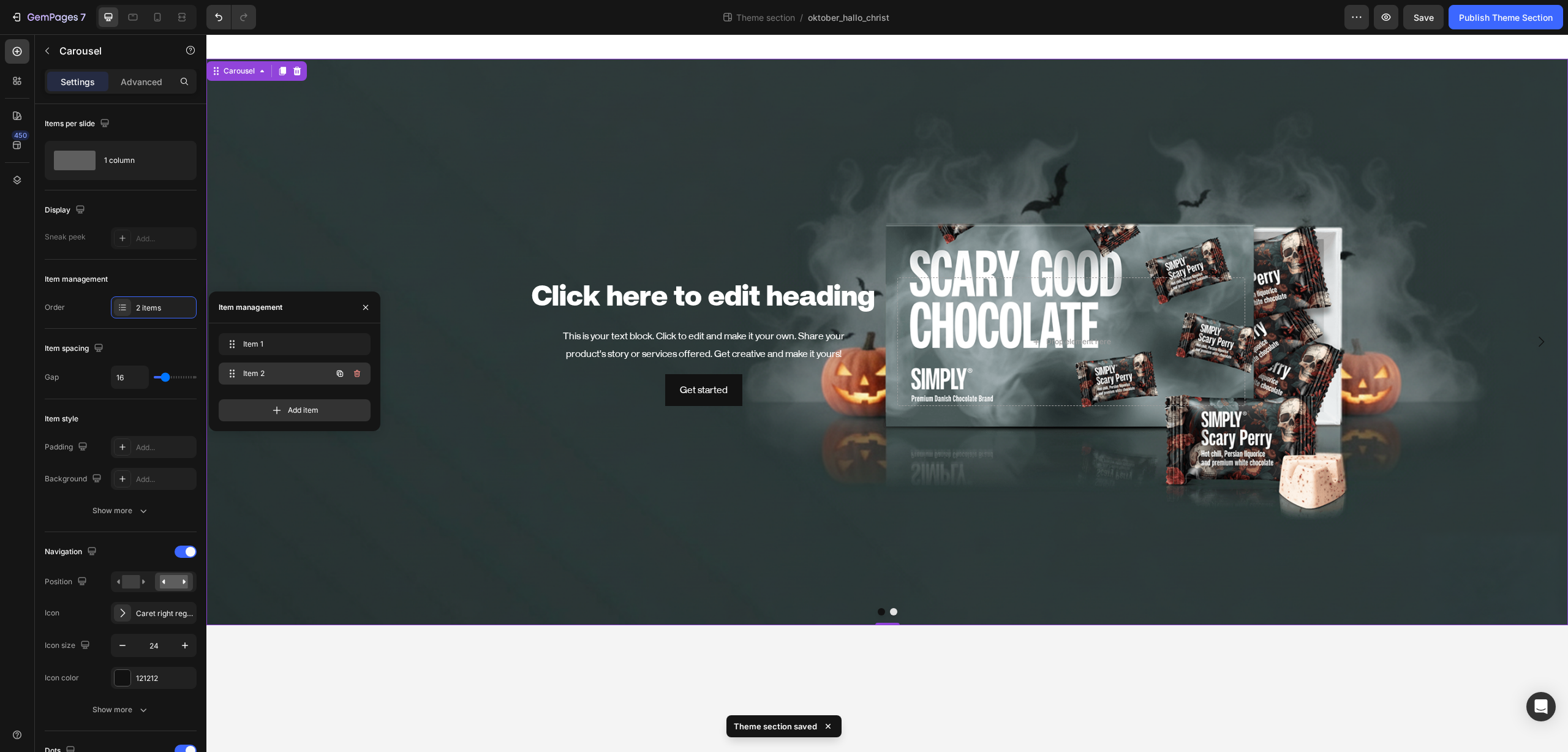
click at [287, 377] on span "Item 2" at bounding box center [278, 373] width 69 height 11
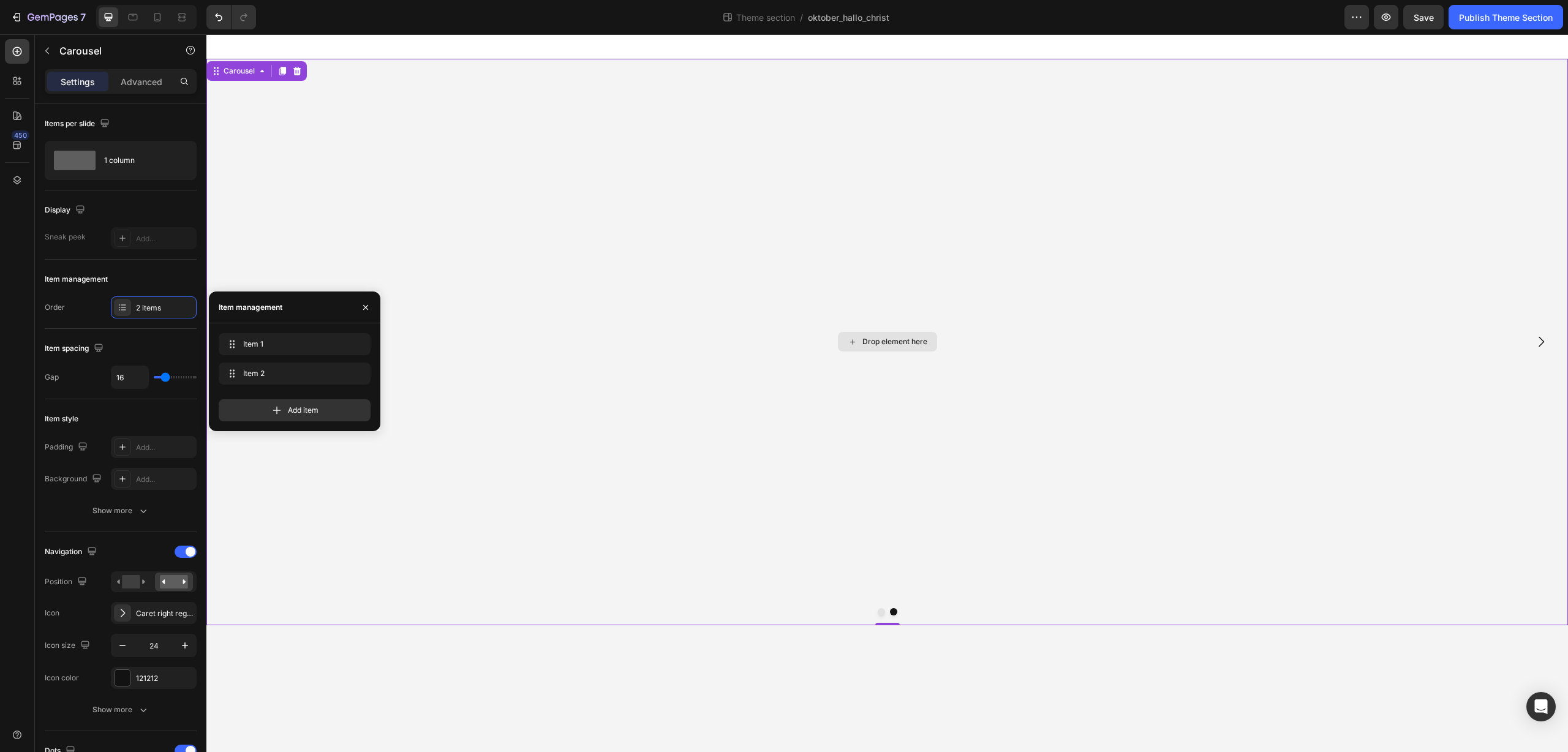
click at [456, 202] on div "Drop element here" at bounding box center [887, 342] width 1361 height 567
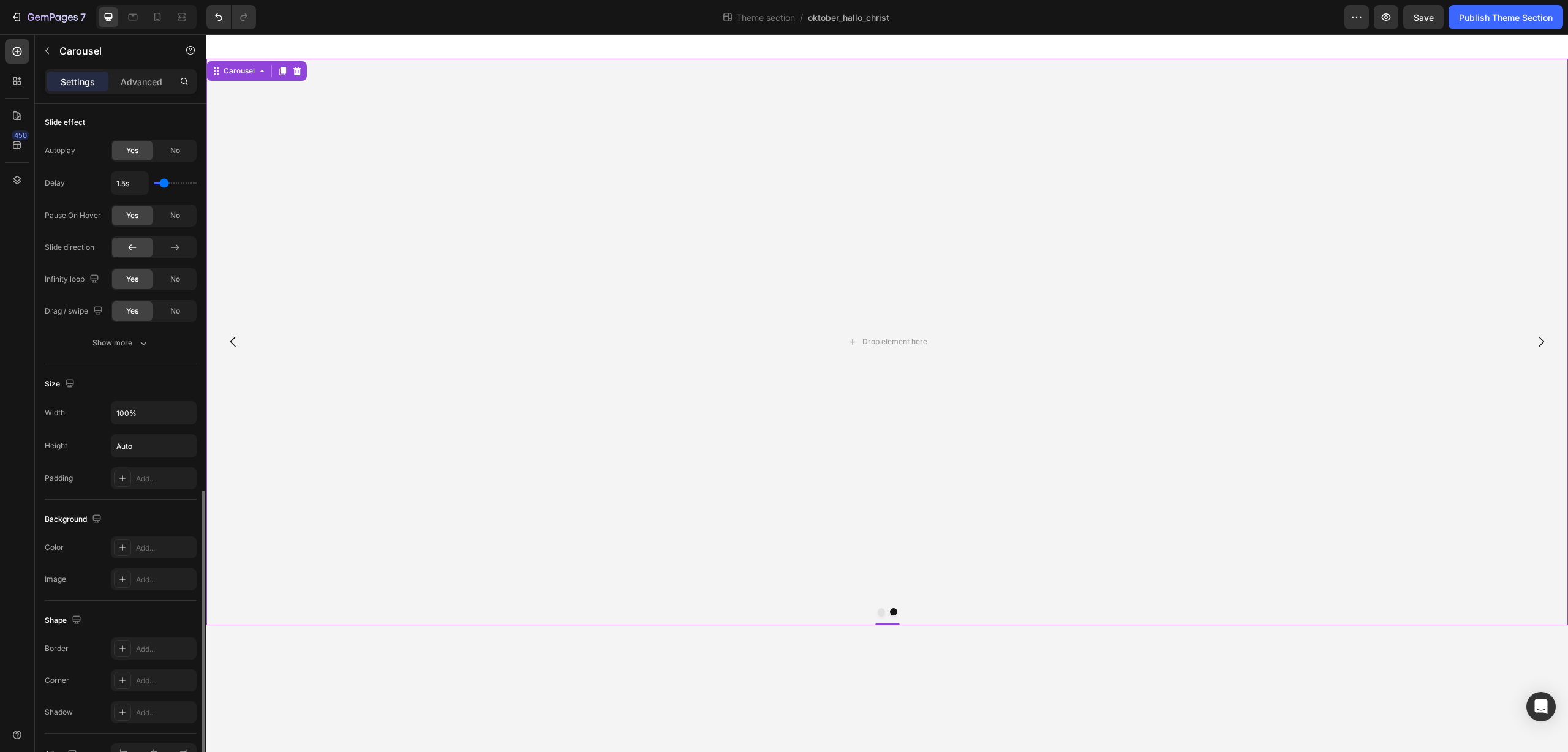
scroll to position [866, 0]
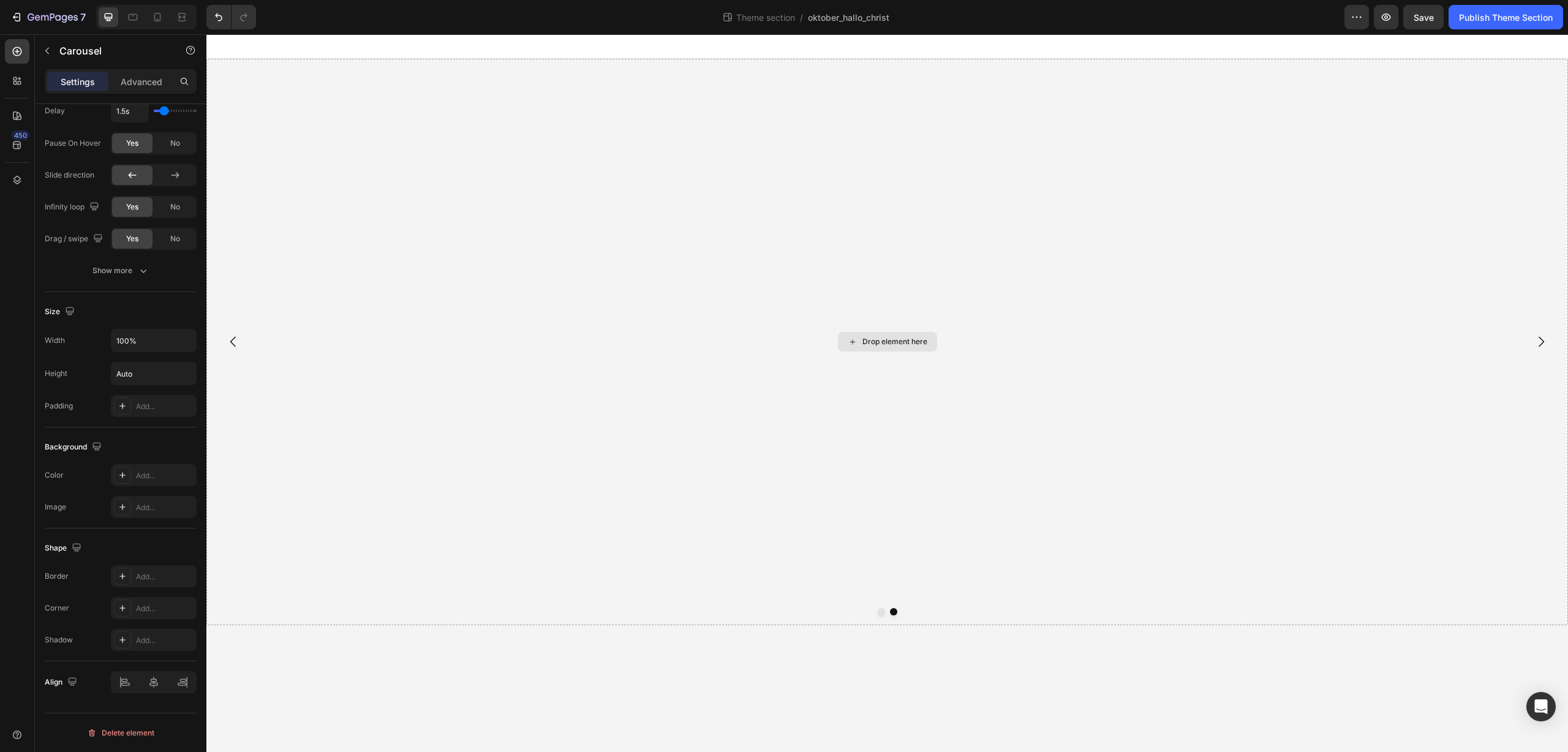
click at [876, 348] on div "Drop element here" at bounding box center [887, 341] width 100 height 20
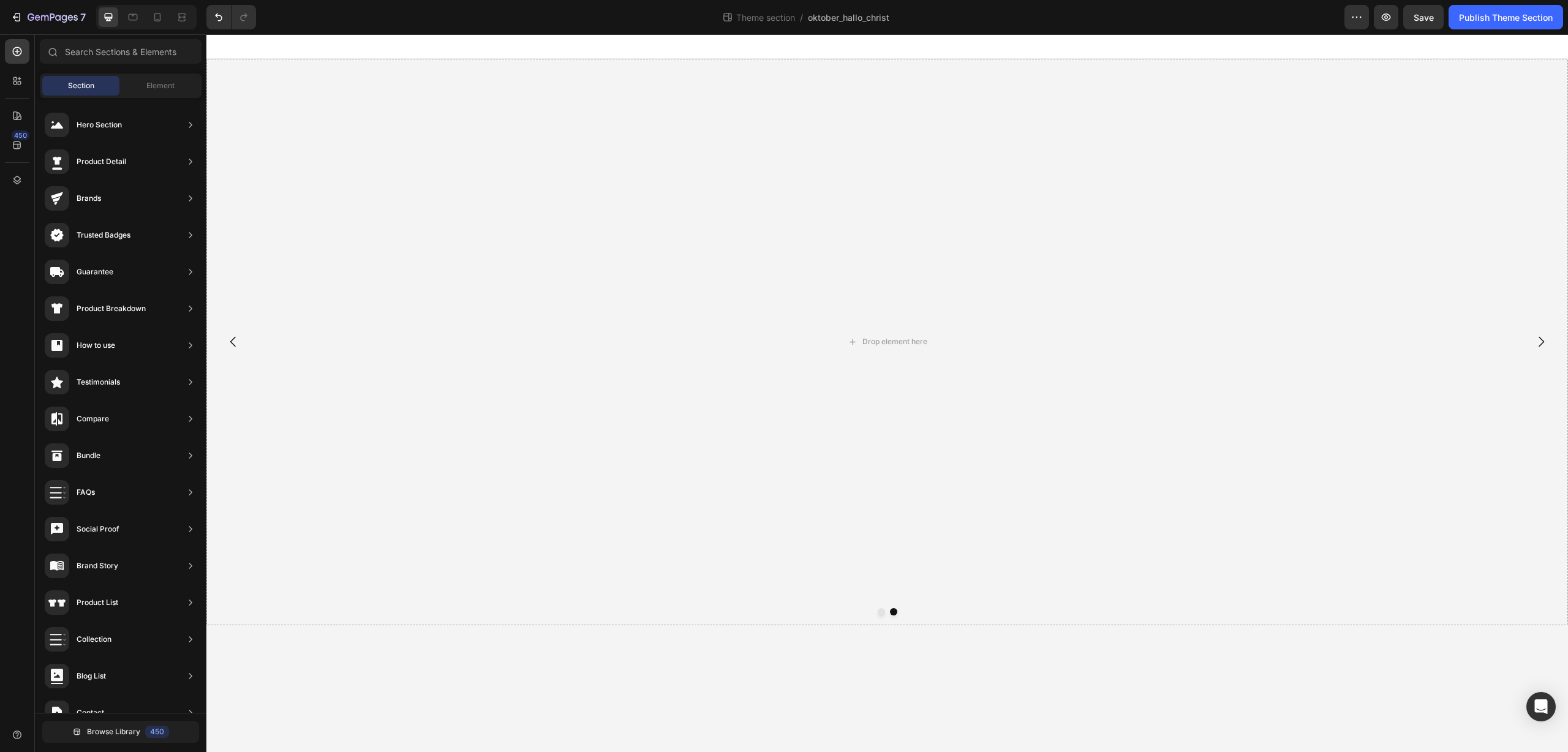
click at [167, 96] on div "Section Element" at bounding box center [121, 85] width 162 height 24
click at [167, 89] on span "Element" at bounding box center [161, 85] width 28 height 11
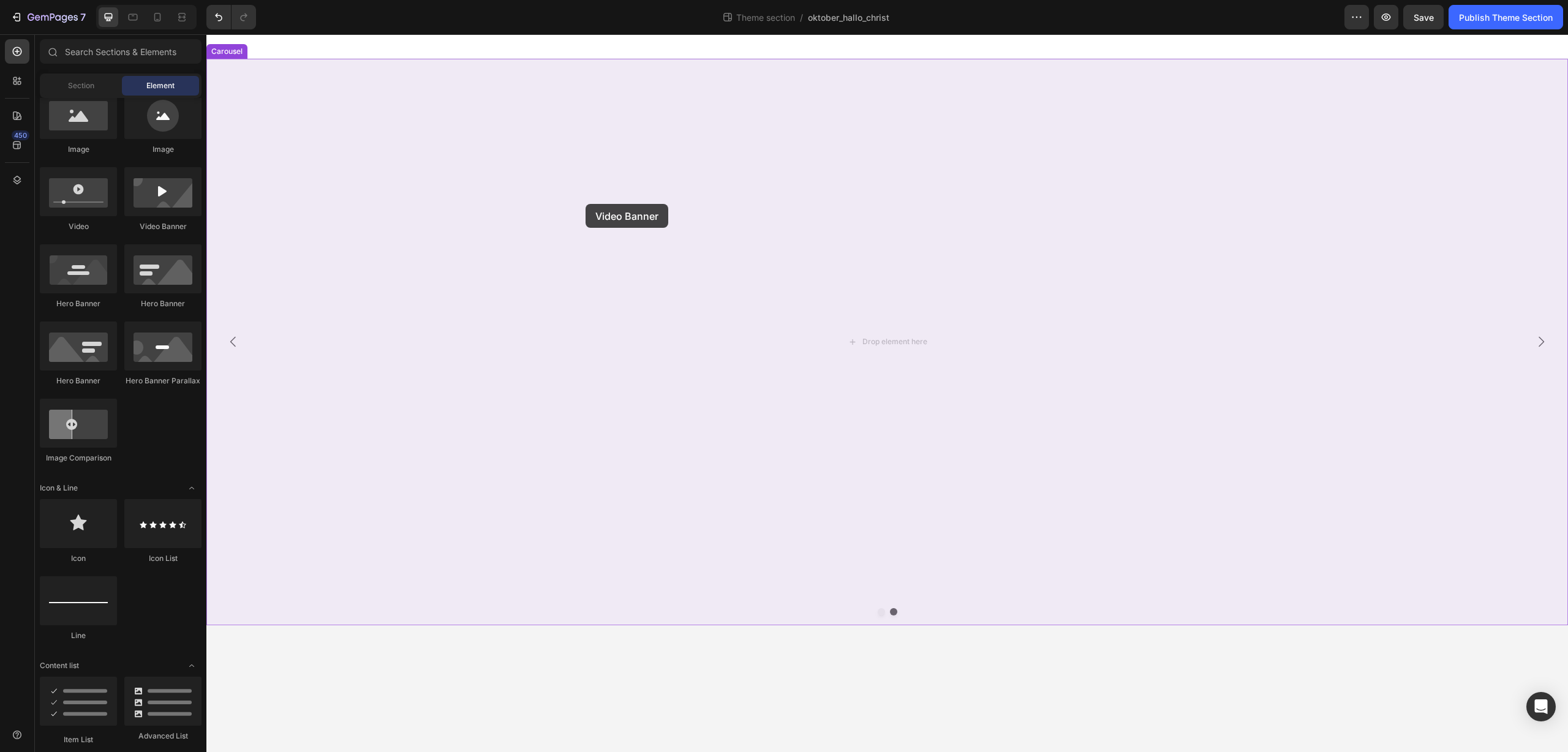
drag, startPoint x: 351, startPoint y: 225, endPoint x: 586, endPoint y: 204, distance: 235.9
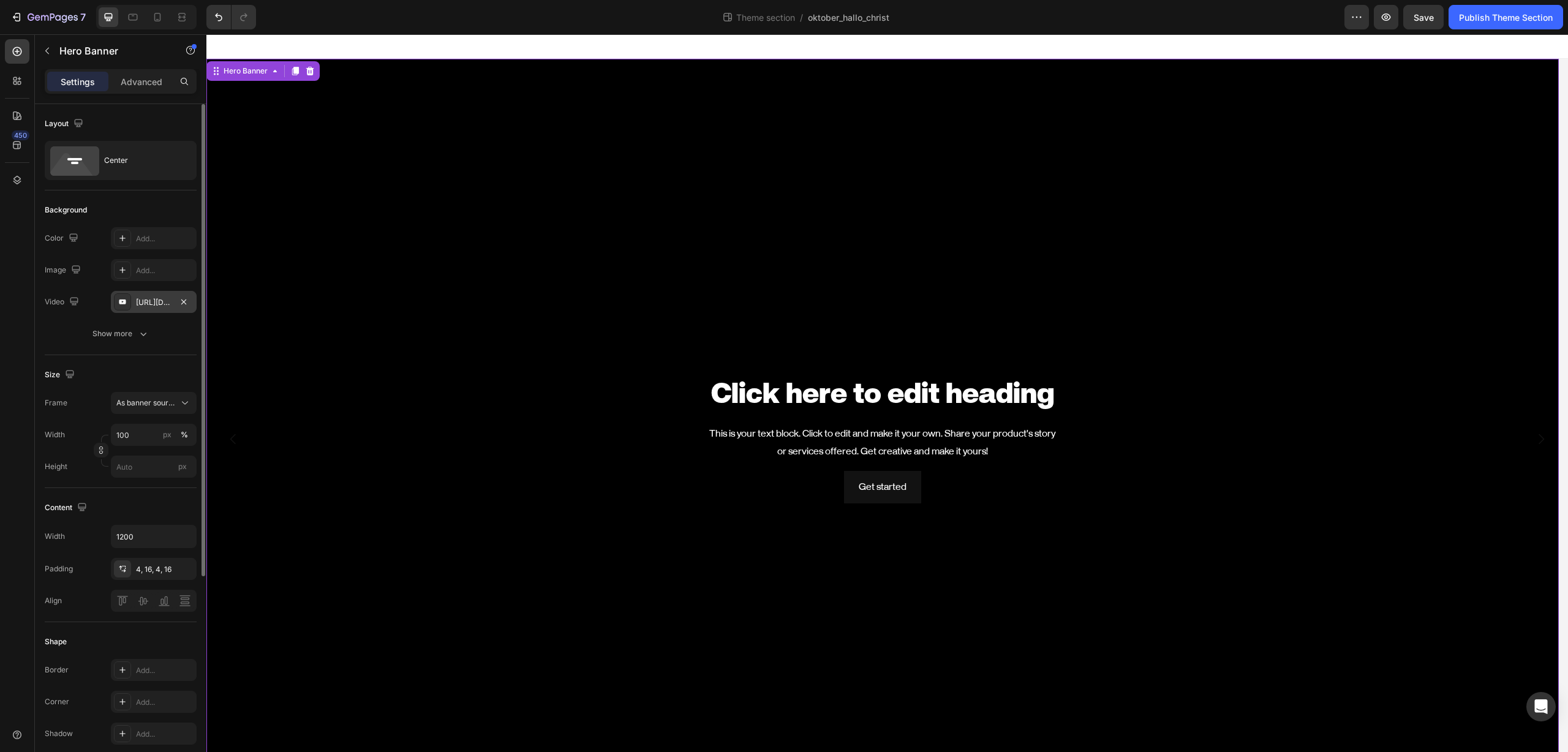
click at [157, 309] on div "https://www.youtube.com/watch?v=drIt4RH_kyQ" at bounding box center [153, 302] width 85 height 22
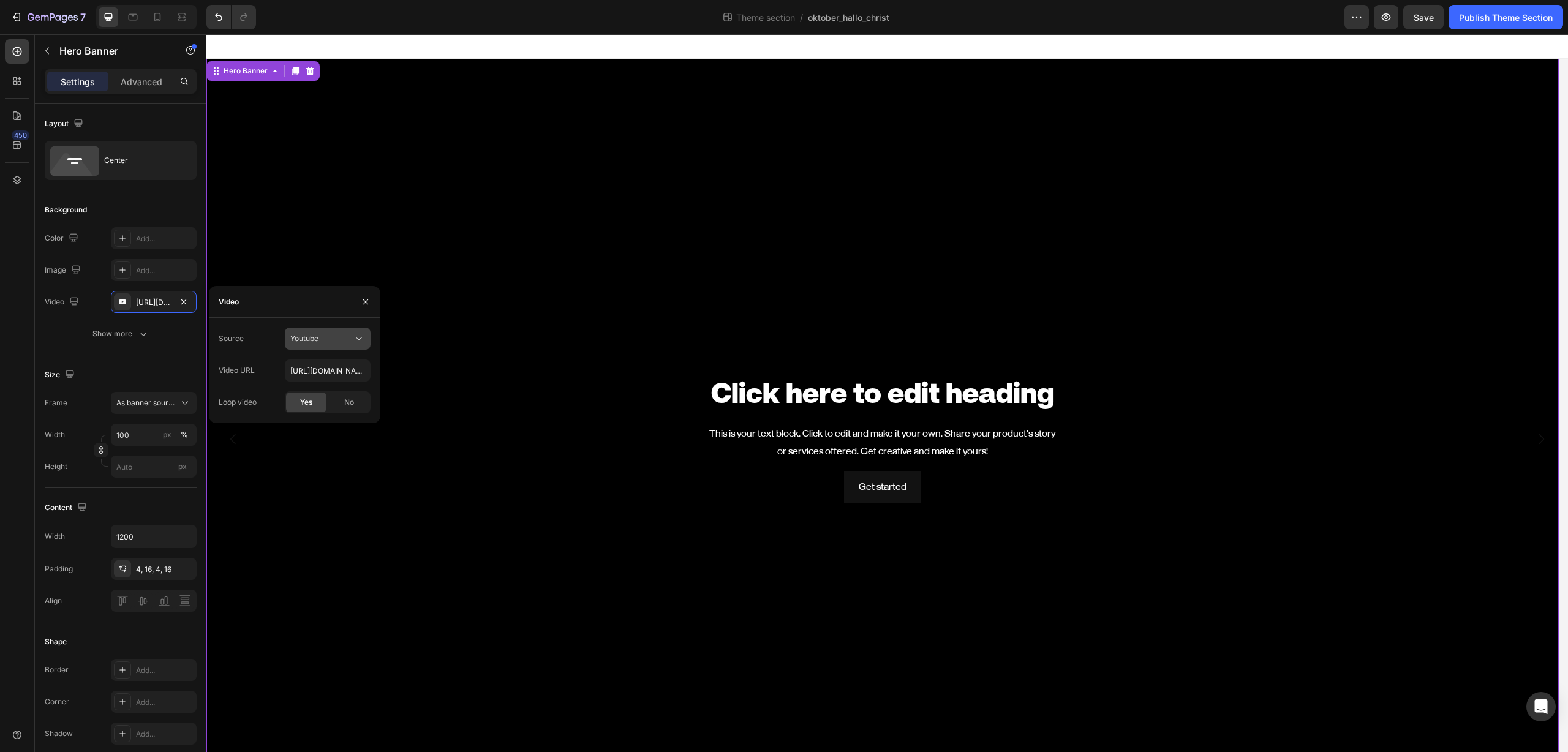
click at [339, 336] on div "Youtube" at bounding box center [321, 339] width 63 height 11
click at [331, 365] on span "Video hosting" at bounding box center [313, 369] width 46 height 11
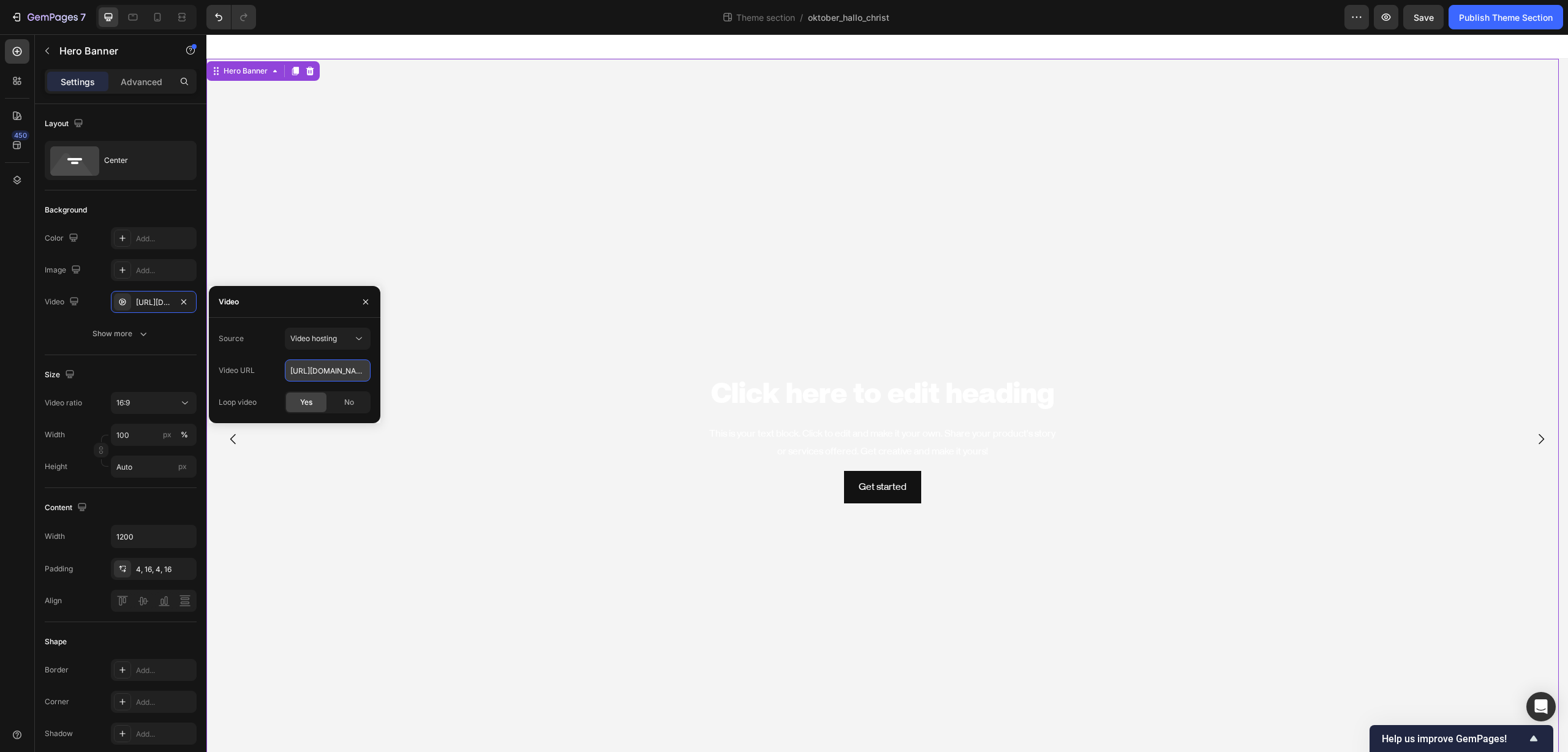
click at [331, 371] on input "https://cdn.shopify.com/videos/c/o/v/92a407d4e0c94a288eb54cac18c387dc.mp4" at bounding box center [327, 371] width 85 height 22
click at [303, 311] on div "Video" at bounding box center [294, 302] width 172 height 32
click at [341, 370] on input "https://cdn.shopify.com/videos/c/o/v/92a407d4e0c94a288eb54cac18c387dc.mp4" at bounding box center [327, 371] width 85 height 22
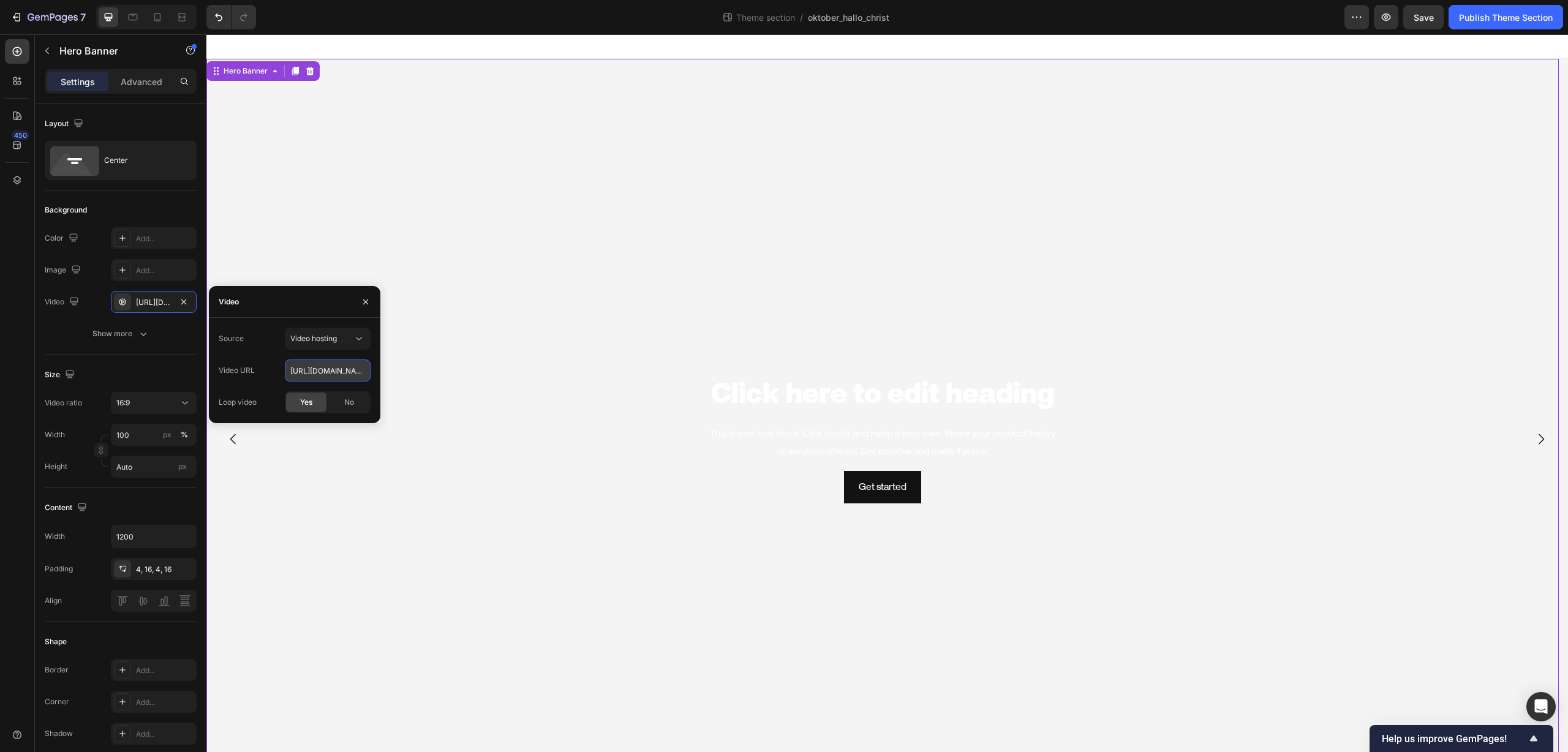
paste input "d655407eecf14a0a95f22c67b988bda2.mov"
type input "https://cdn.shopify.com/videos/c/o/v/d655407eecf14a0a95f22c67b988bda2.mov"
click at [681, 48] on div at bounding box center [887, 46] width 1361 height 24
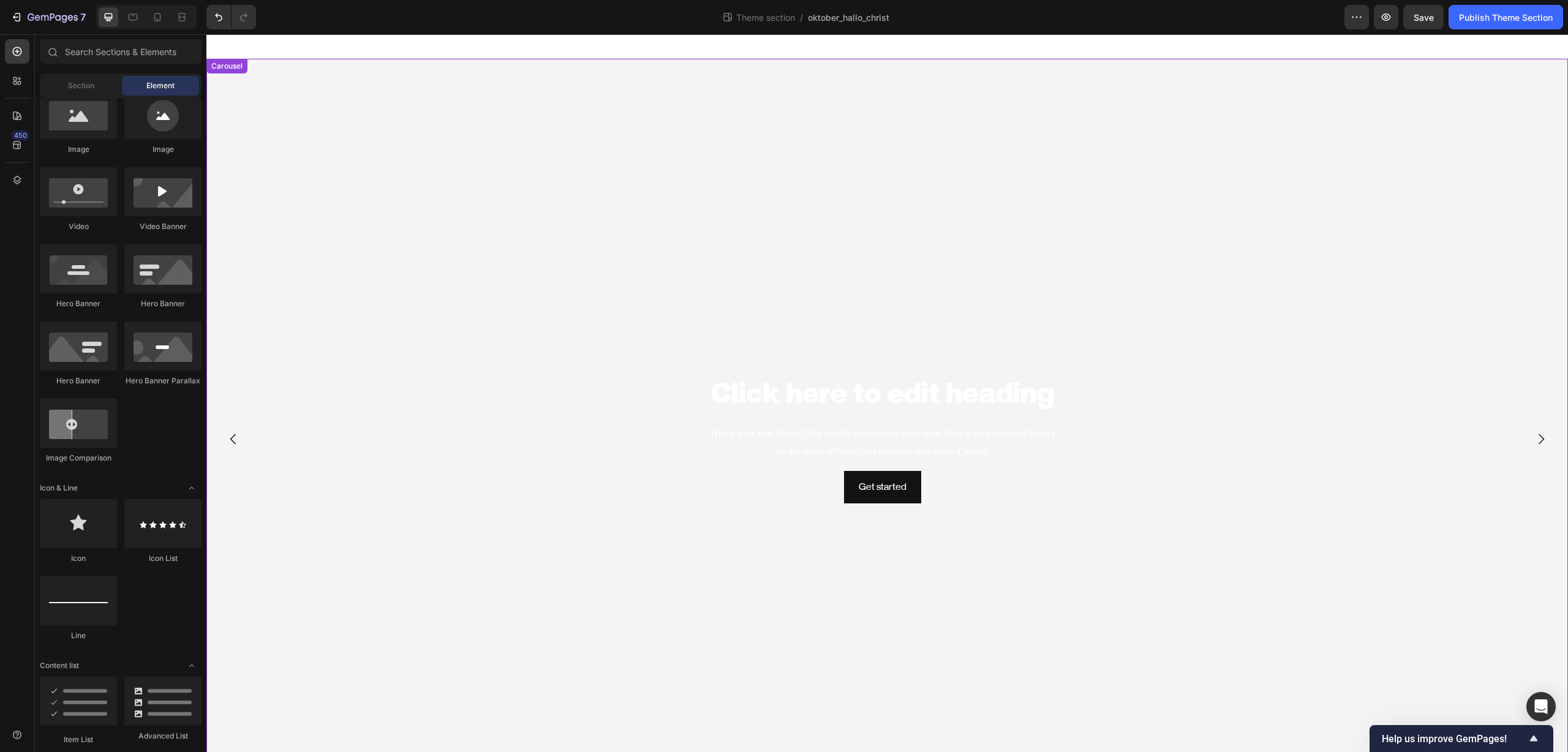
click at [239, 438] on icon "Carousel Back Arrow" at bounding box center [233, 439] width 15 height 15
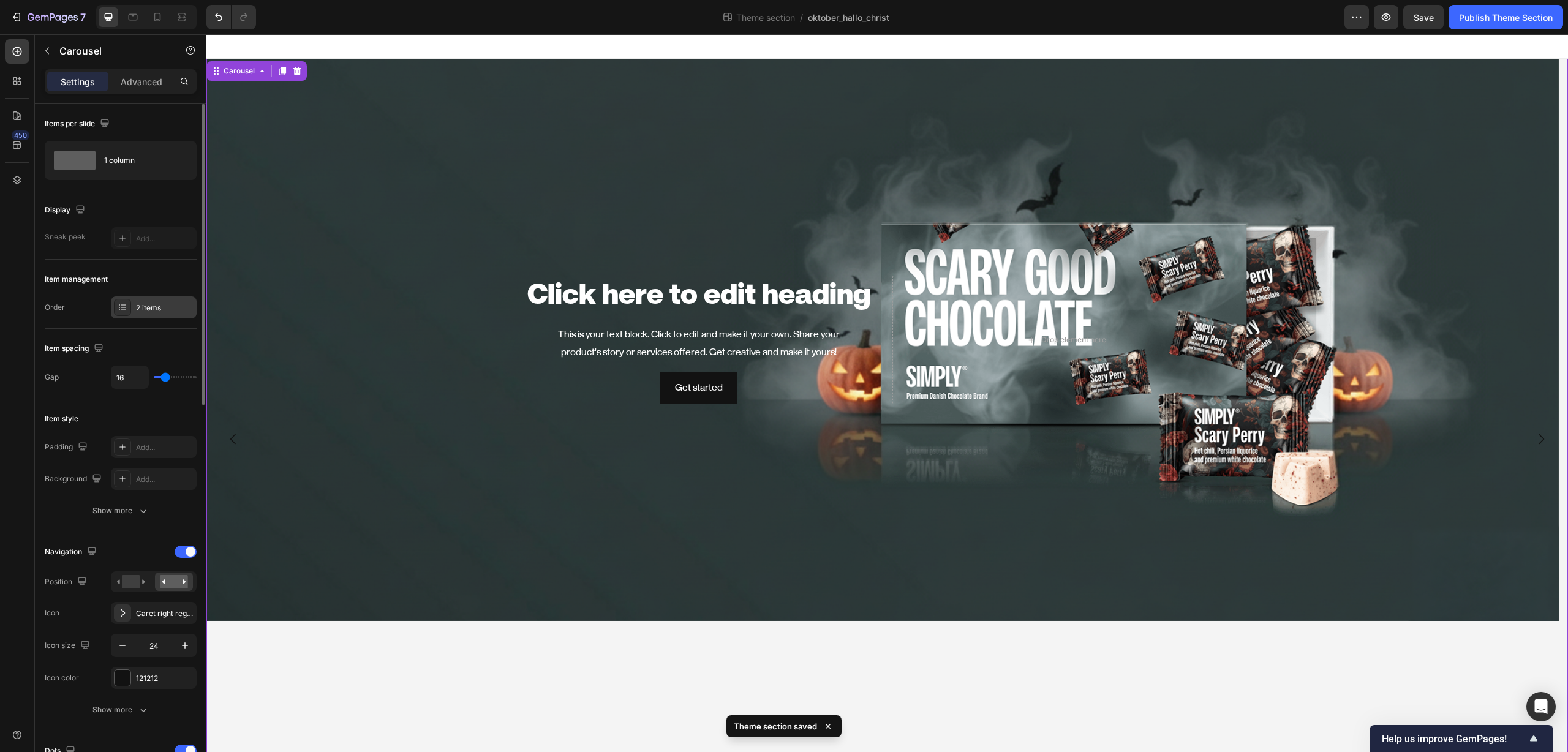
click at [143, 315] on div "2 items" at bounding box center [153, 307] width 85 height 22
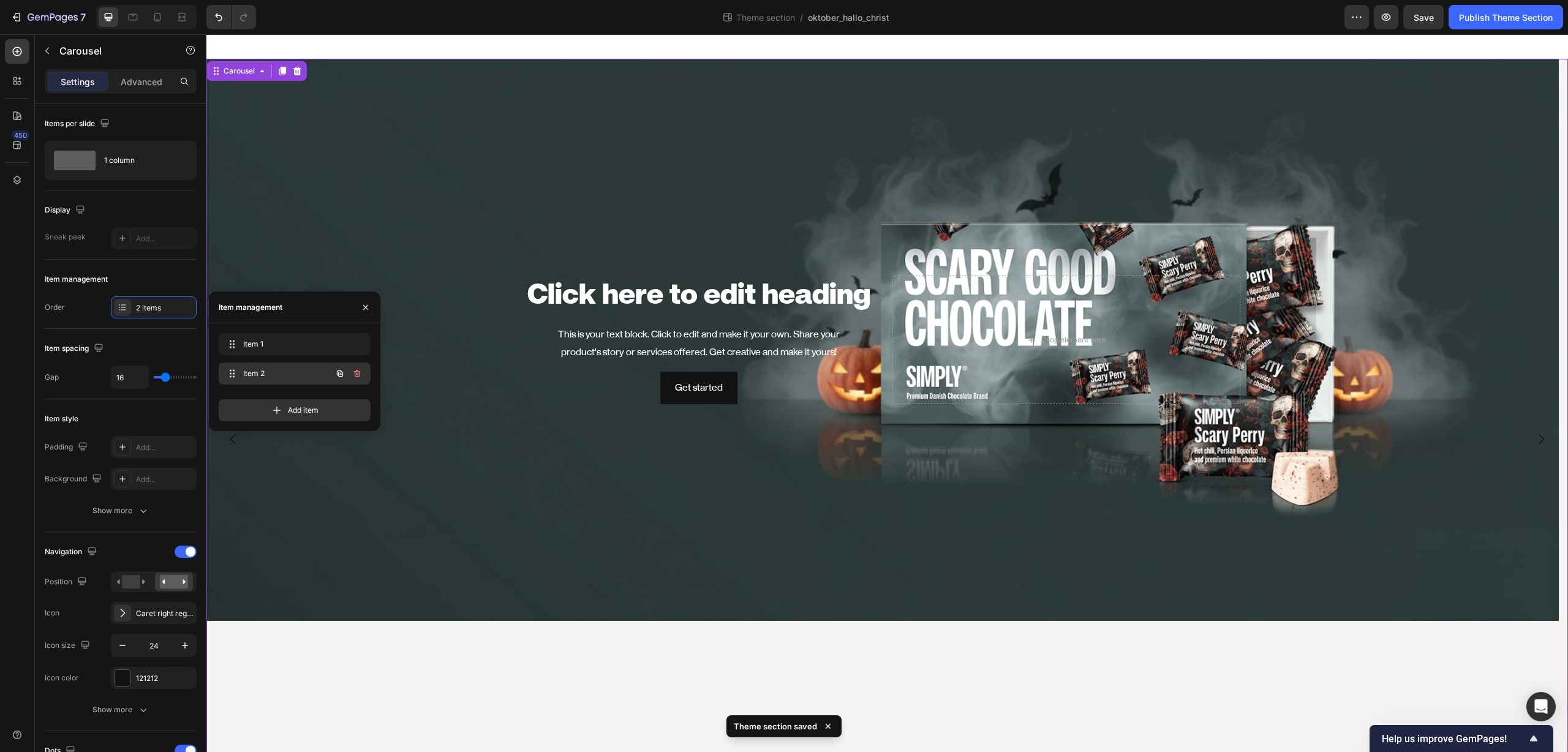
click at [291, 373] on span "Item 2" at bounding box center [278, 373] width 69 height 11
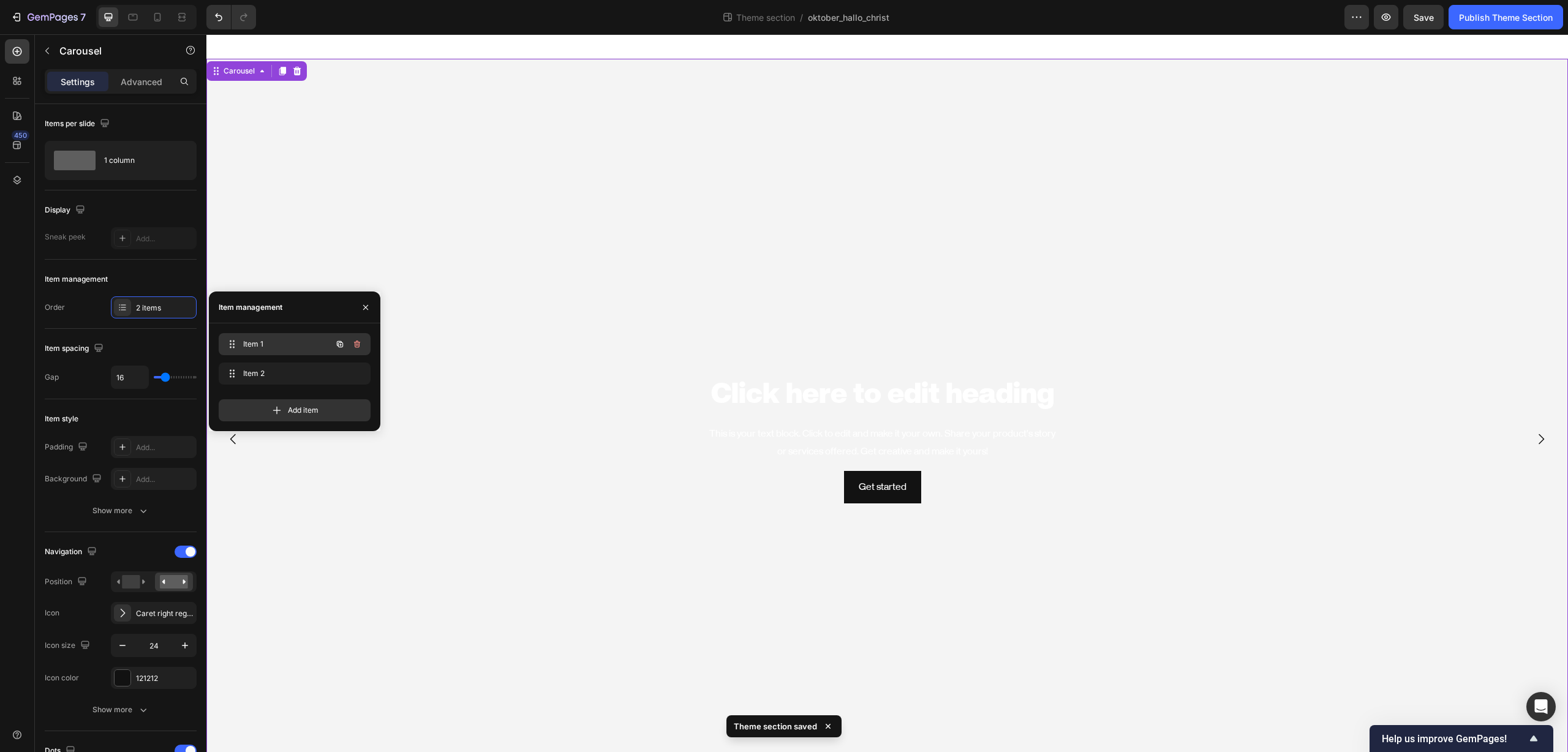
click at [289, 346] on span "Item 1" at bounding box center [278, 344] width 69 height 11
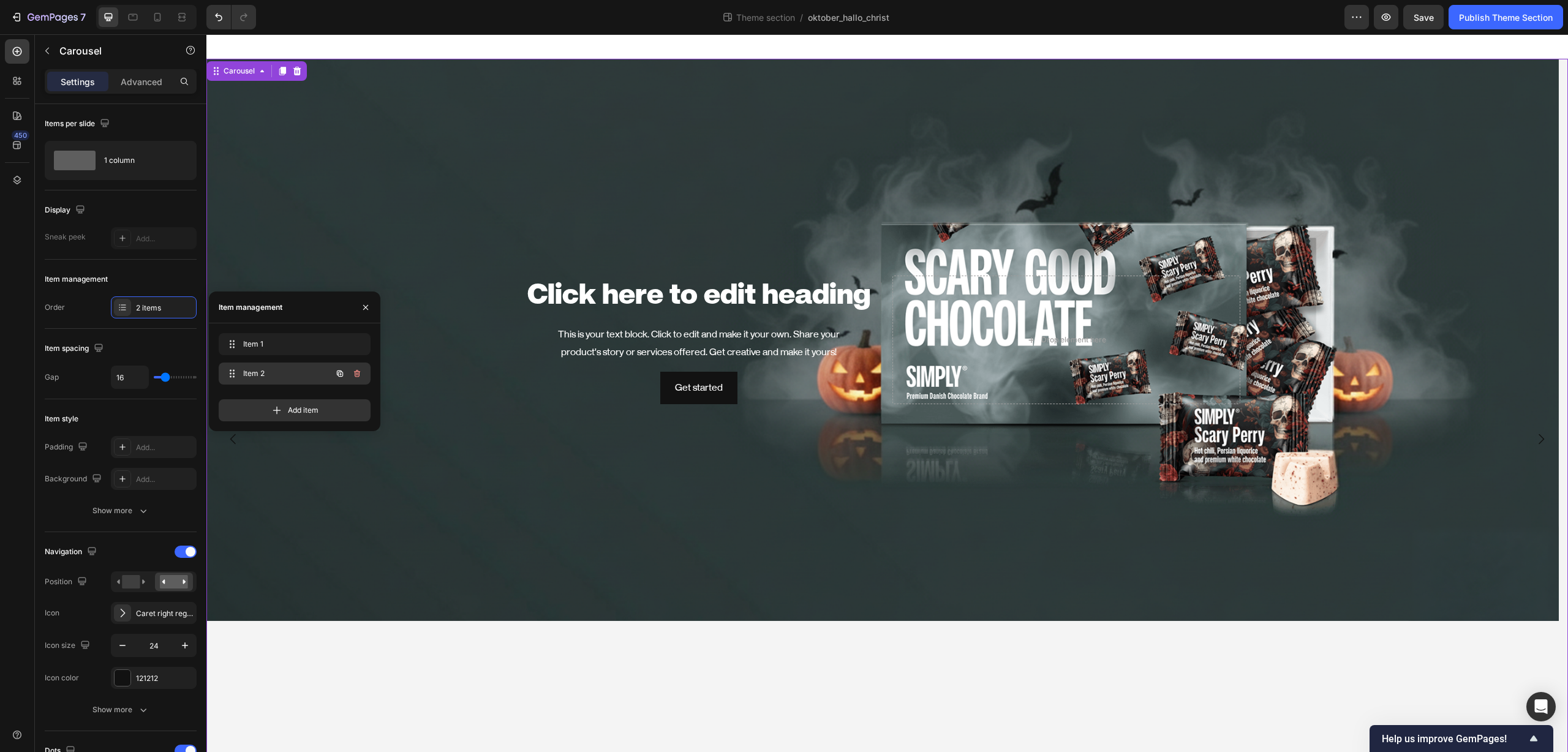
click at [285, 367] on div "Item 2 Item 2" at bounding box center [277, 374] width 107 height 17
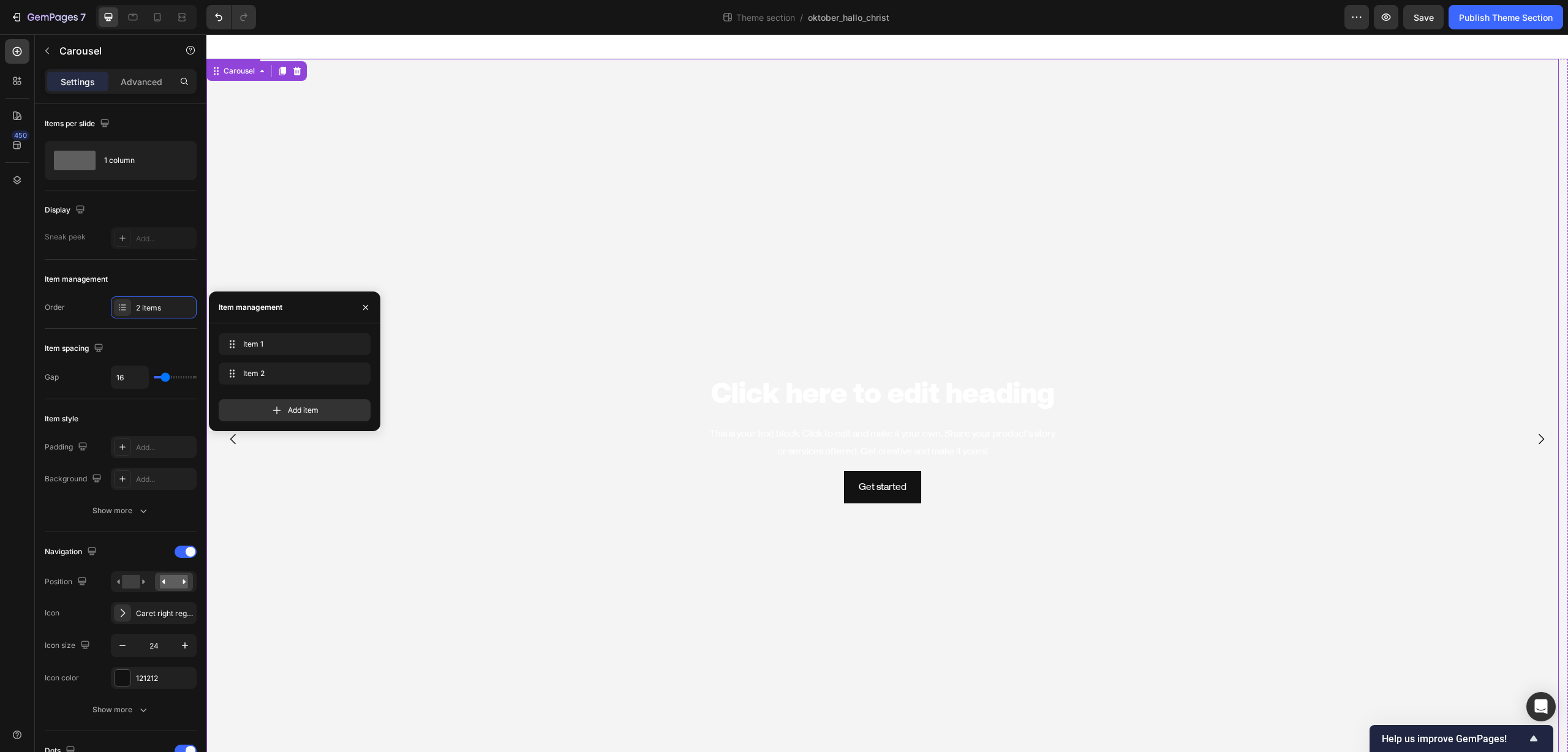
click at [655, 307] on video "Background Image" at bounding box center [882, 439] width 1352 height 761
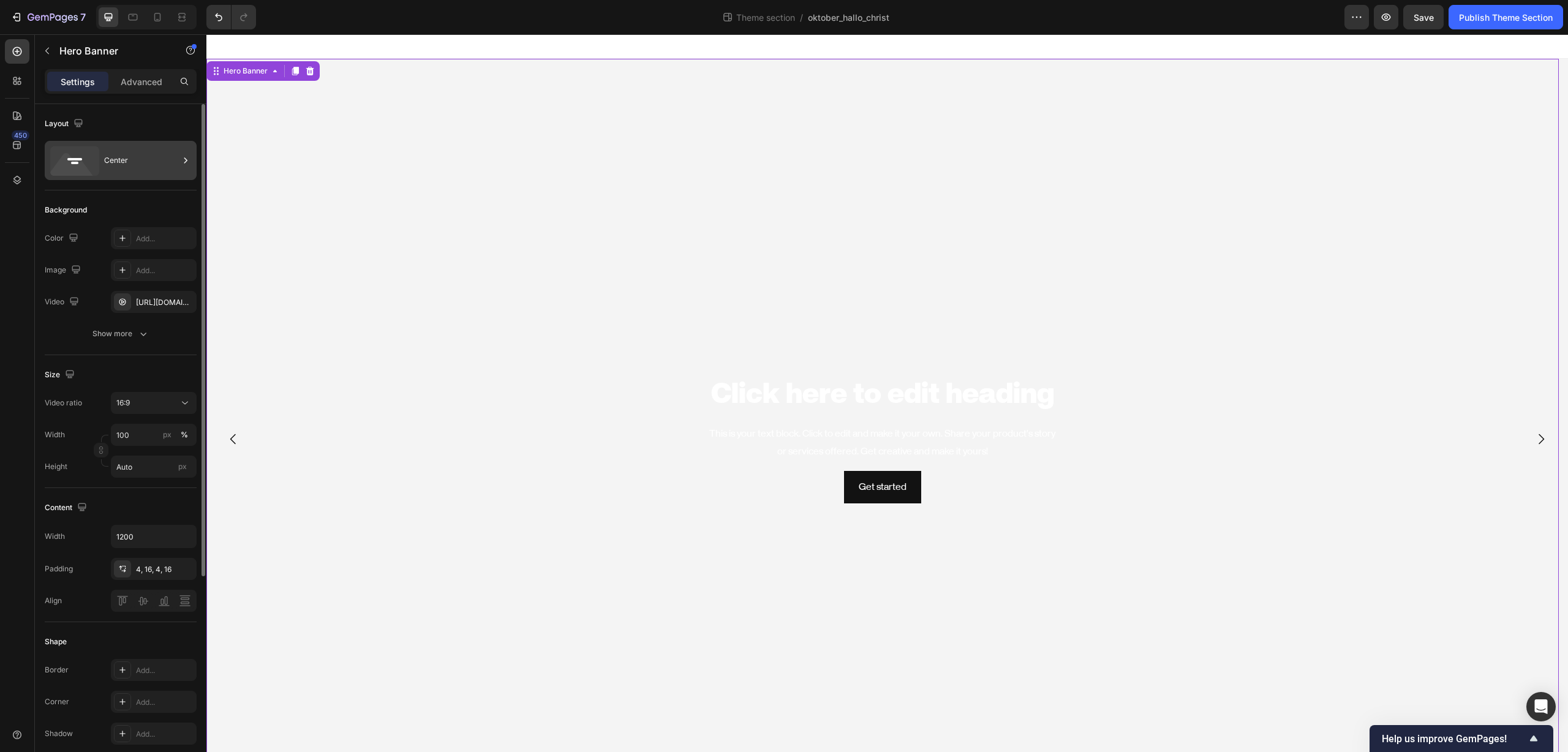
click at [165, 163] on div "Center" at bounding box center [141, 161] width 74 height 28
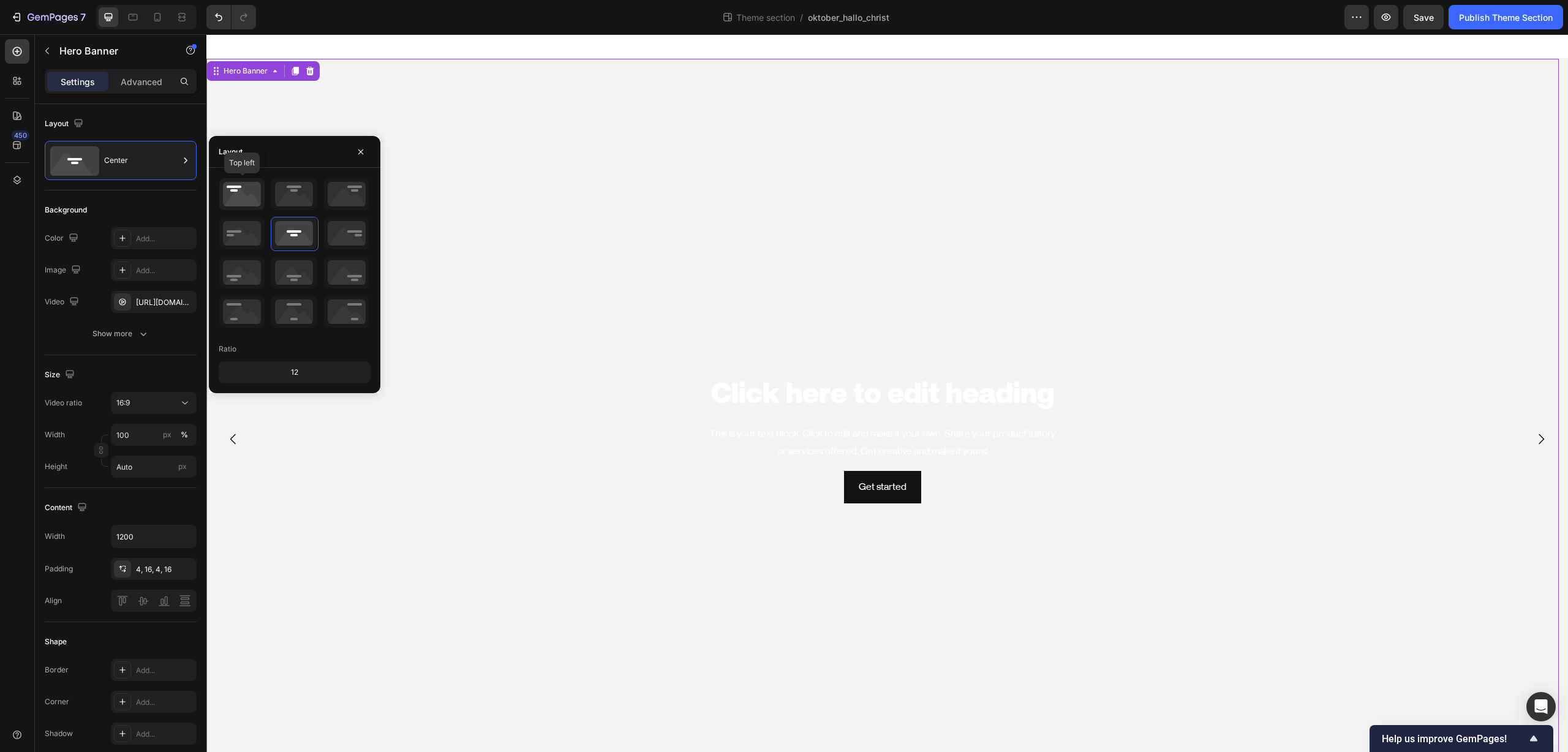
click at [241, 204] on icon at bounding box center [242, 194] width 45 height 32
click at [238, 242] on icon at bounding box center [242, 233] width 45 height 32
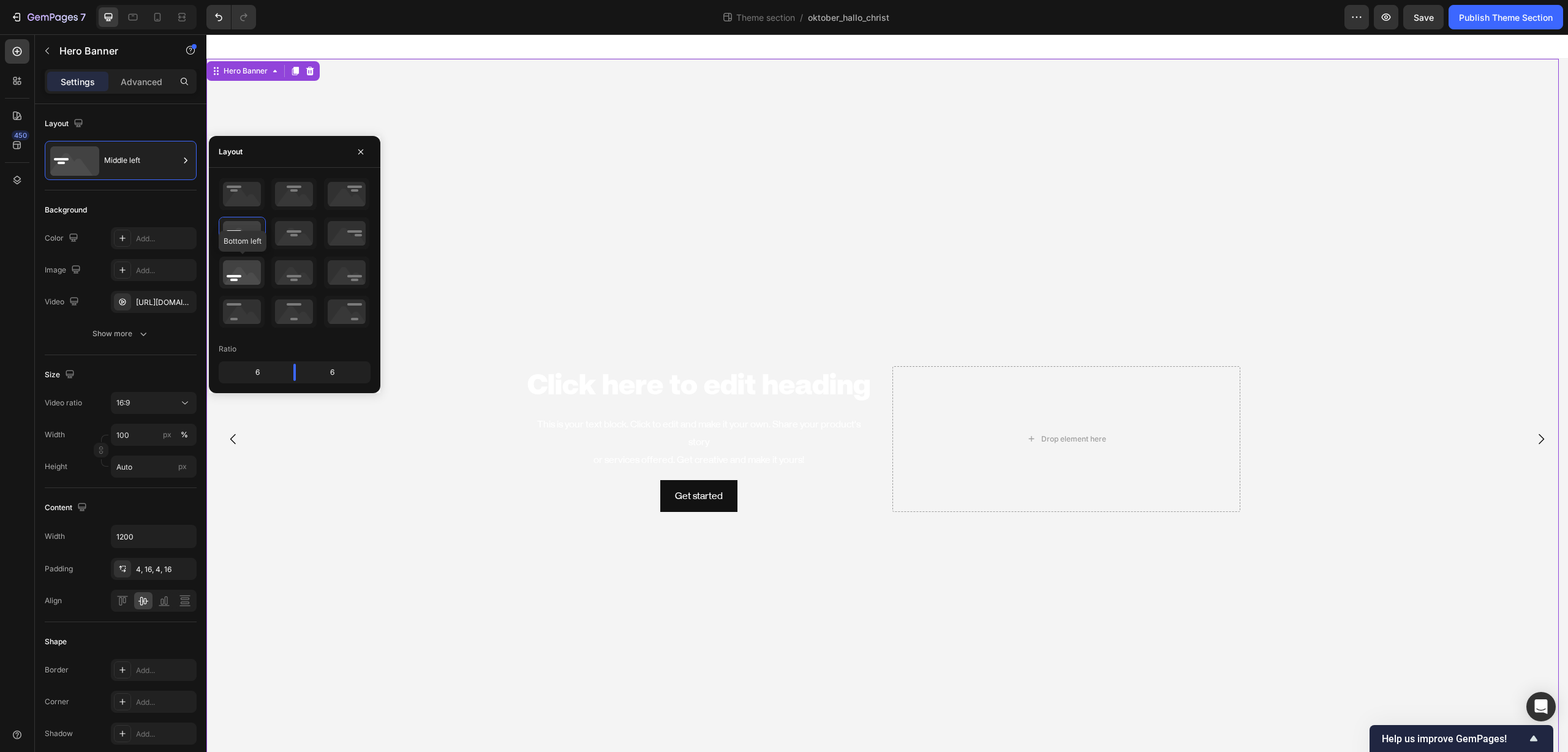
click at [242, 263] on icon at bounding box center [242, 272] width 45 height 32
click at [228, 232] on icon at bounding box center [242, 233] width 45 height 32
click at [159, 471] on input "Auto" at bounding box center [153, 467] width 85 height 22
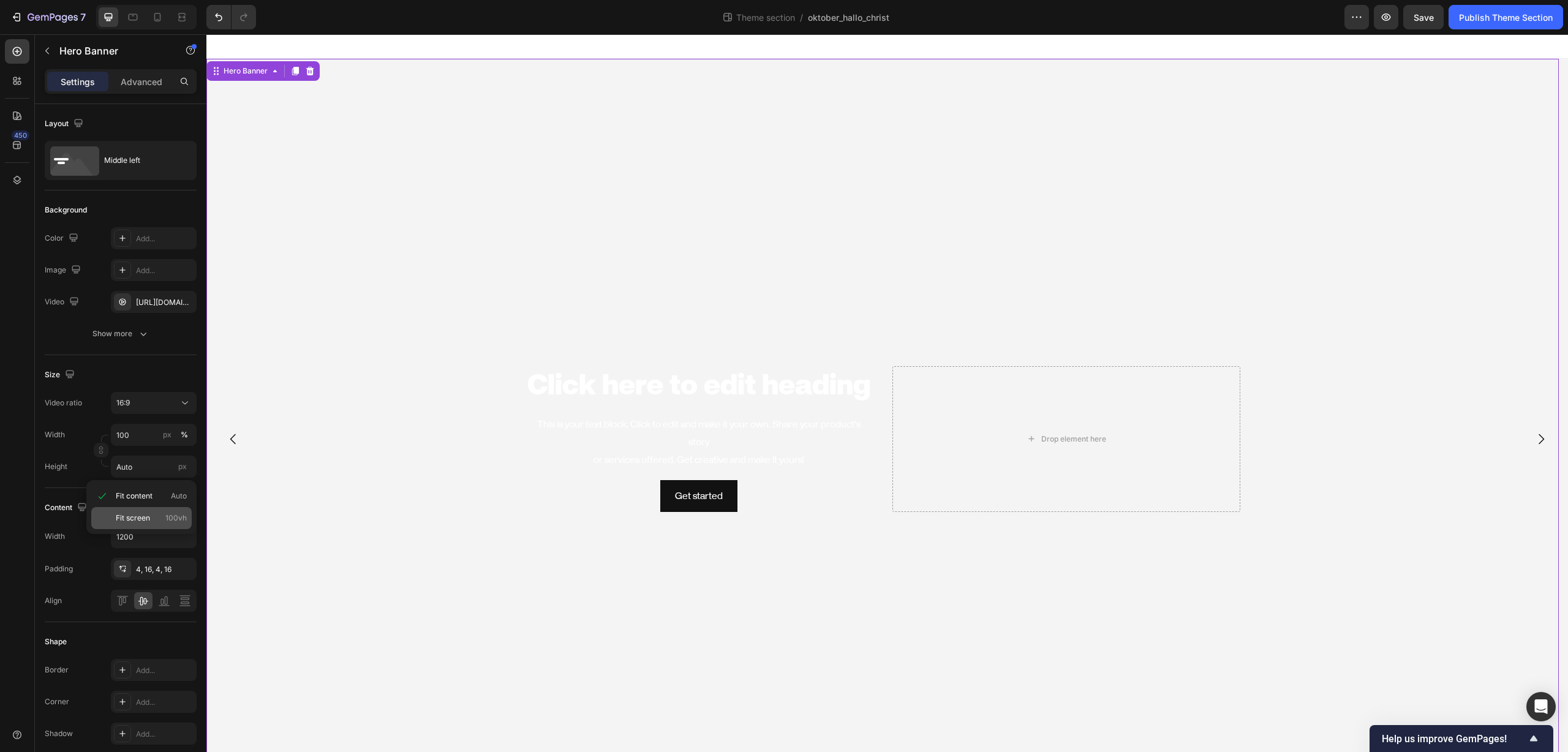
click at [152, 518] on p "Fit screen 100vh" at bounding box center [151, 518] width 71 height 11
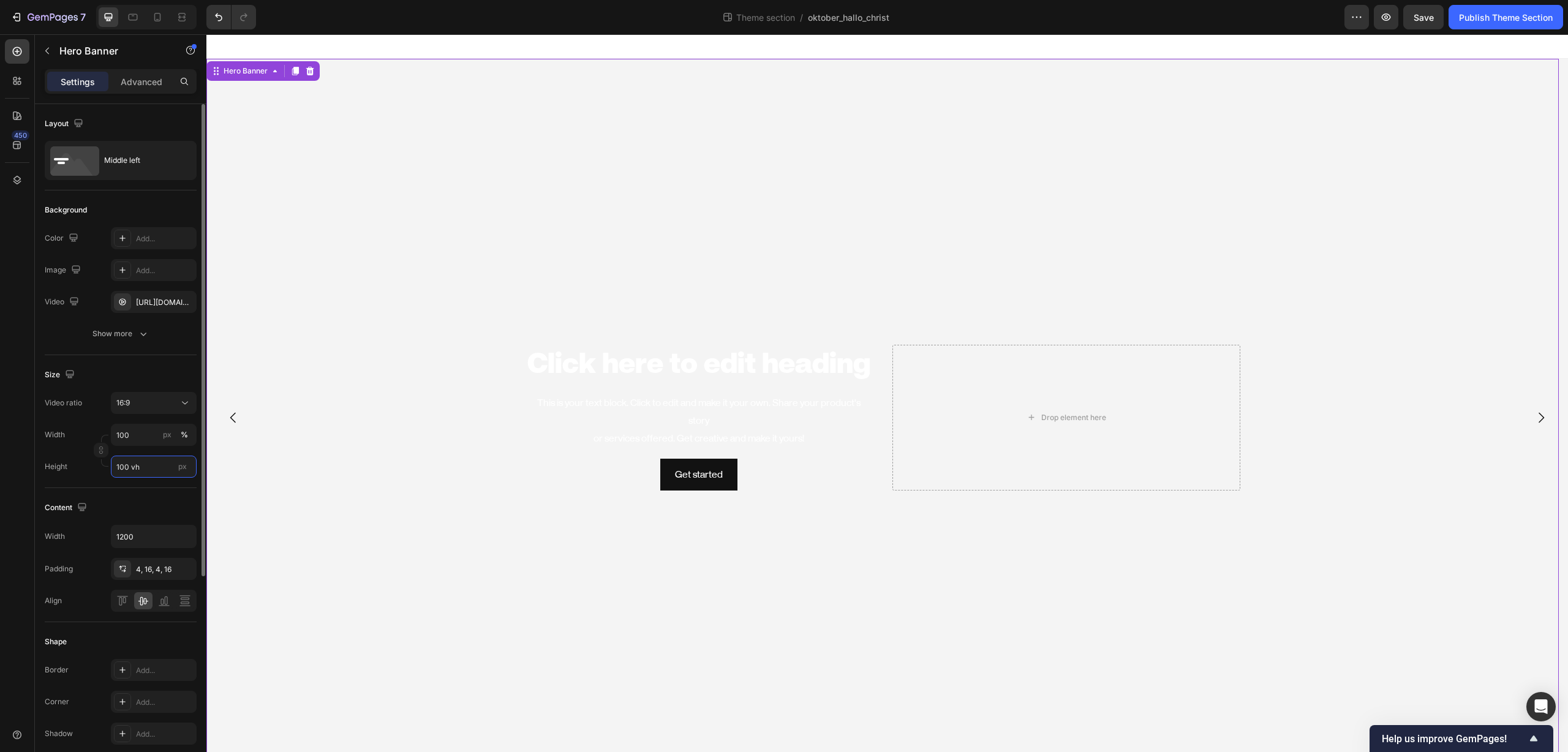
click at [152, 466] on input "100 vh" at bounding box center [153, 467] width 85 height 22
click at [143, 496] on span "Fit content" at bounding box center [134, 496] width 37 height 11
type input "Auto"
click at [147, 438] on input "100" at bounding box center [153, 435] width 85 height 22
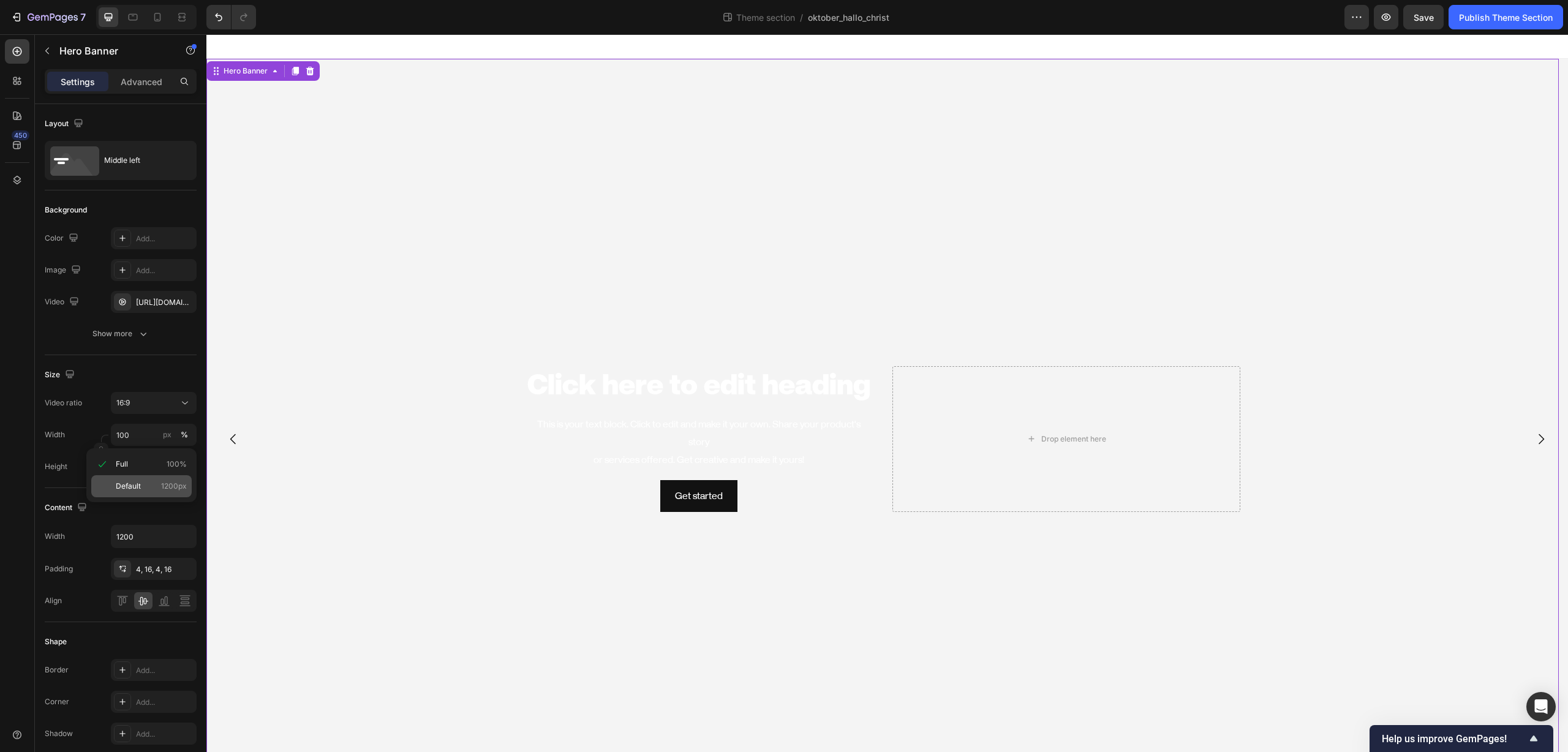
click at [144, 484] on p "Default 1200px" at bounding box center [151, 486] width 71 height 11
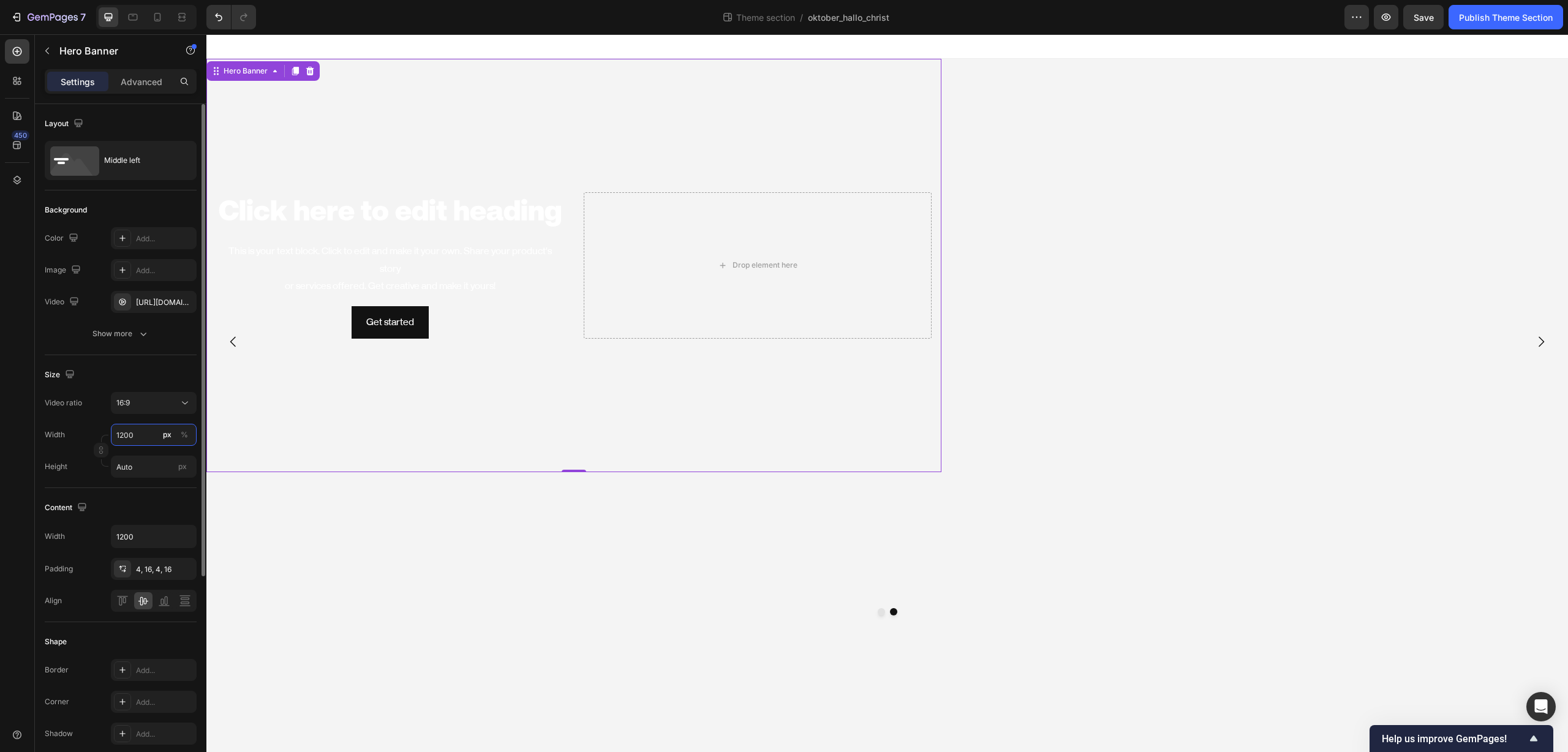
click at [143, 437] on input "1200" at bounding box center [153, 435] width 85 height 22
click at [143, 459] on p "Full 100%" at bounding box center [151, 464] width 71 height 11
type input "100"
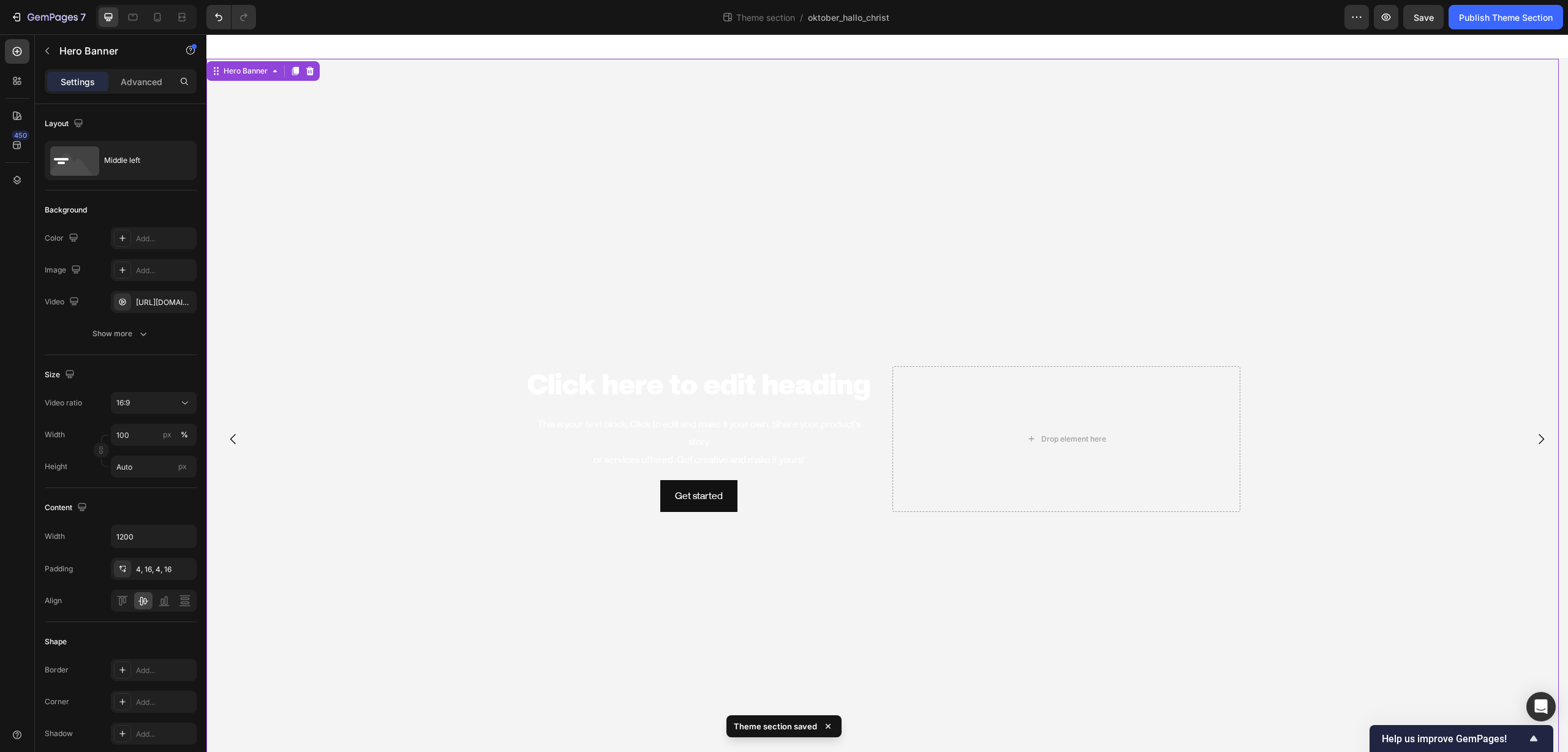
click at [485, 116] on video "Background Image" at bounding box center [882, 439] width 1352 height 761
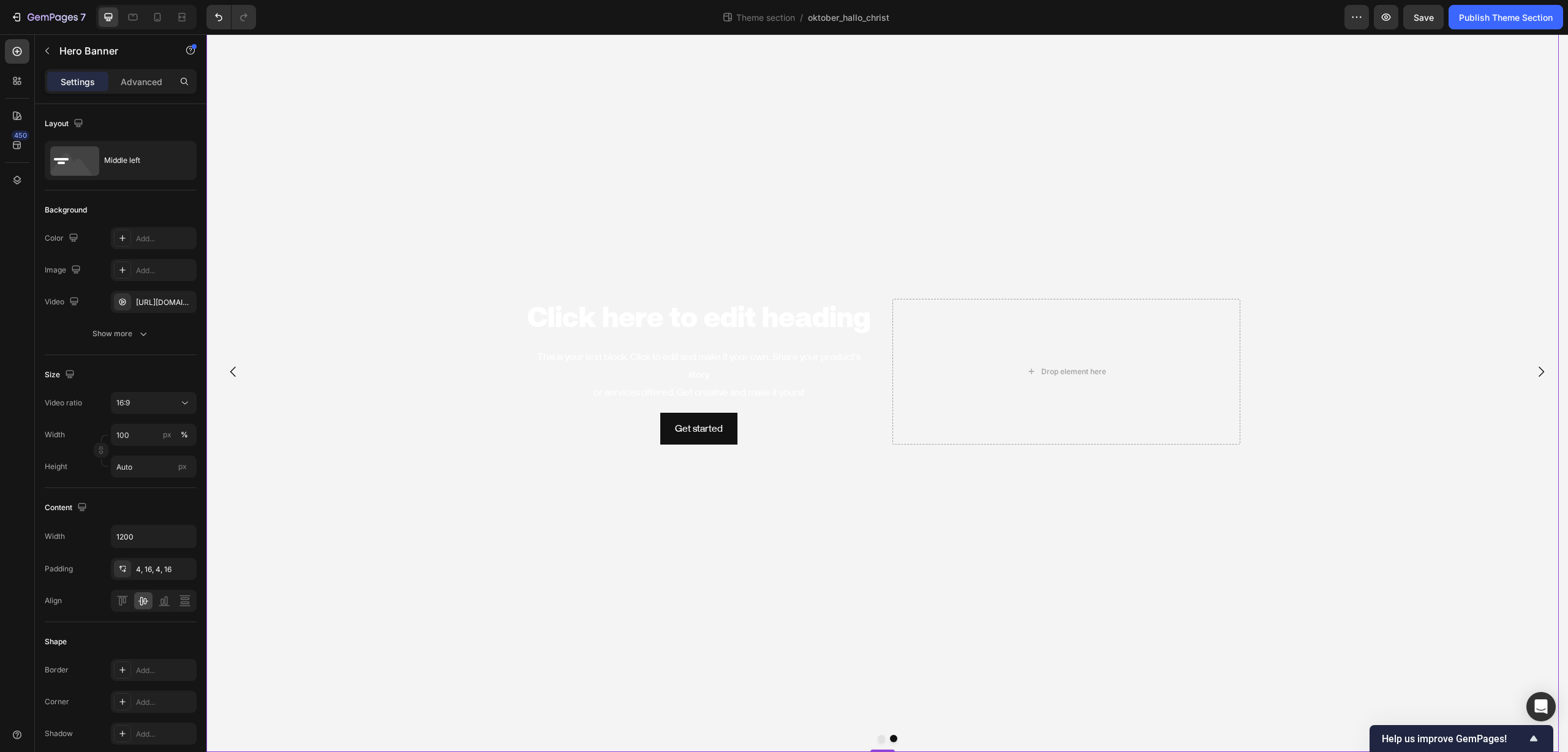
scroll to position [0, 0]
click at [314, 67] on icon at bounding box center [310, 71] width 9 height 9
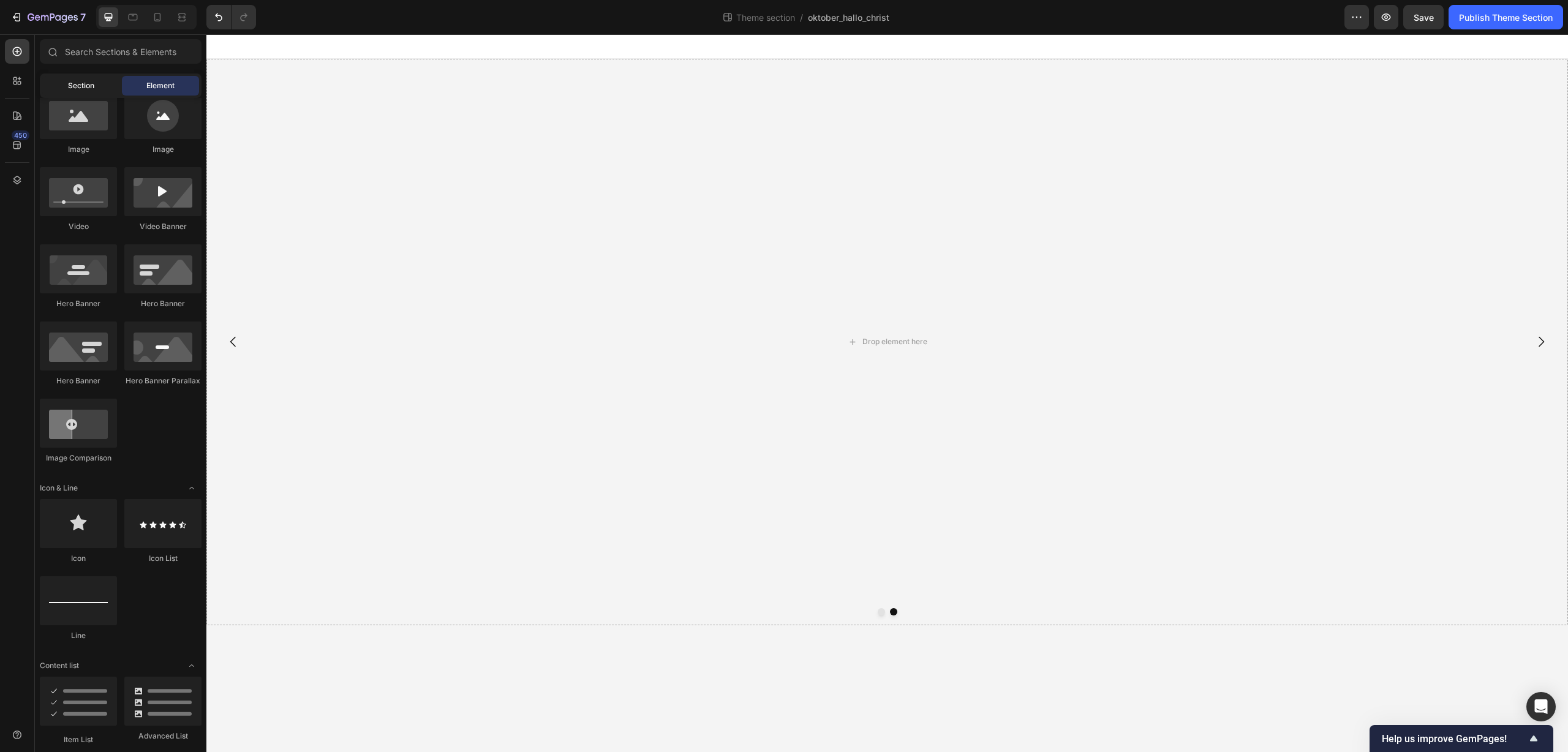
click at [91, 94] on div "Section" at bounding box center [81, 85] width 77 height 20
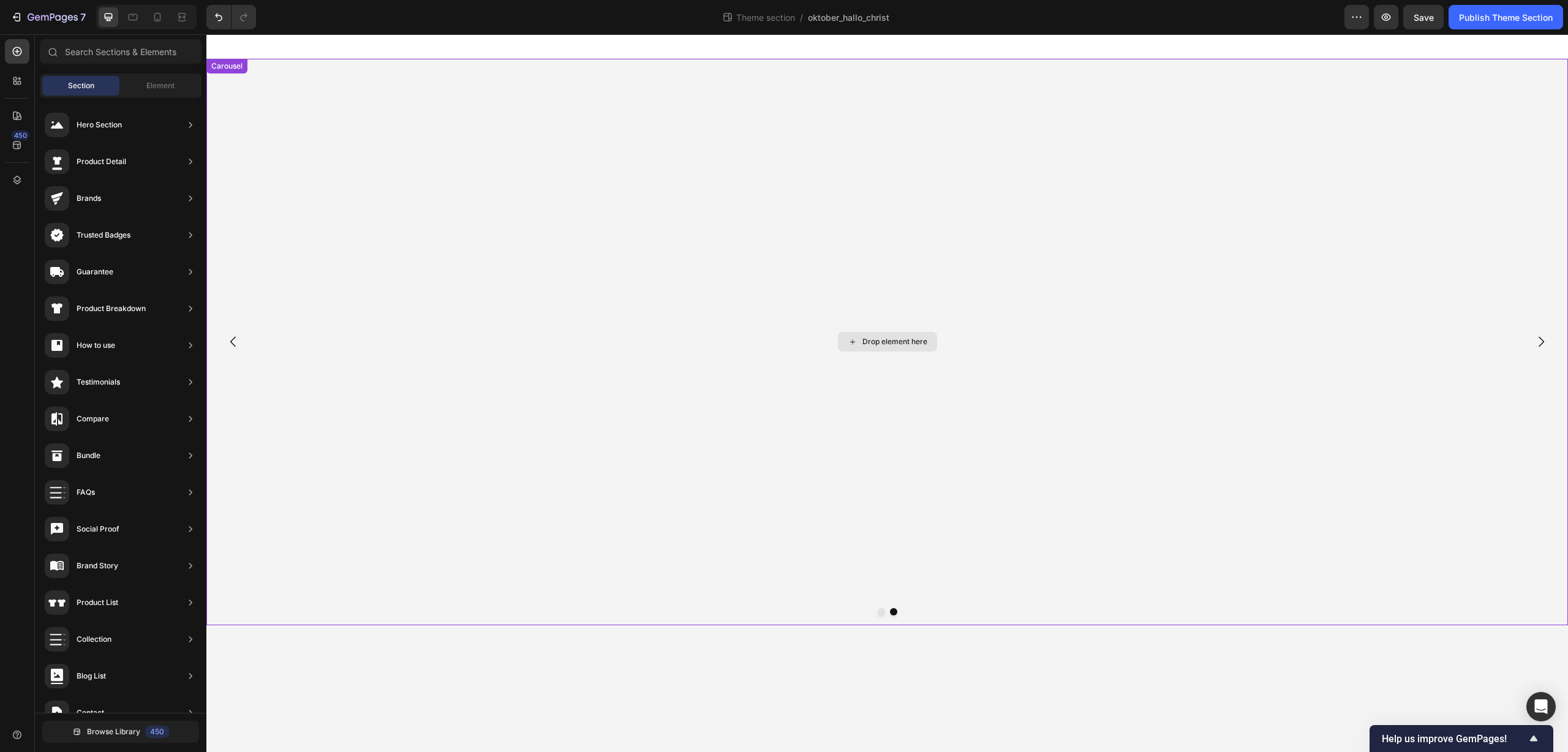
click at [734, 183] on div "Drop element here" at bounding box center [887, 342] width 1361 height 567
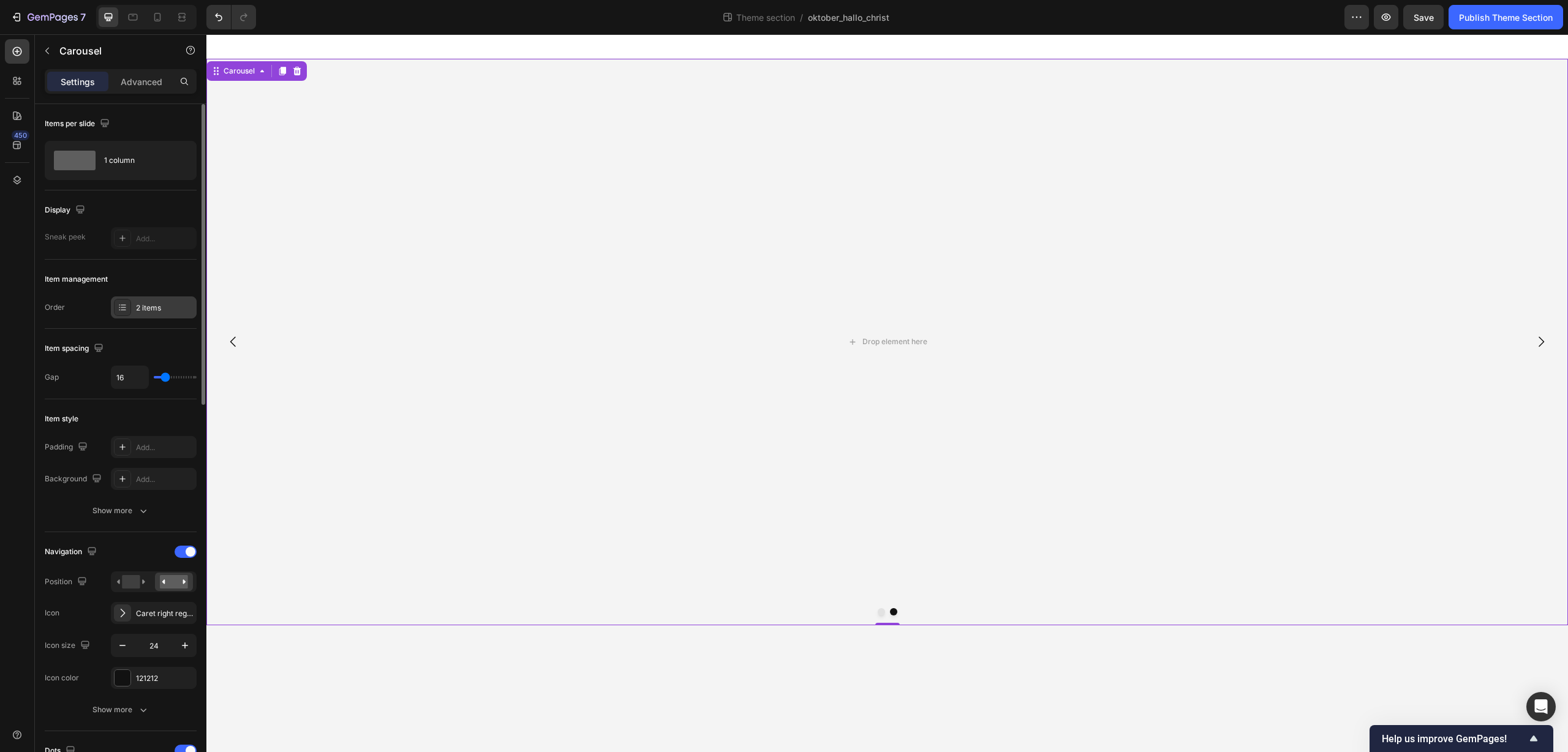
click at [149, 304] on div "2 items" at bounding box center [164, 308] width 57 height 11
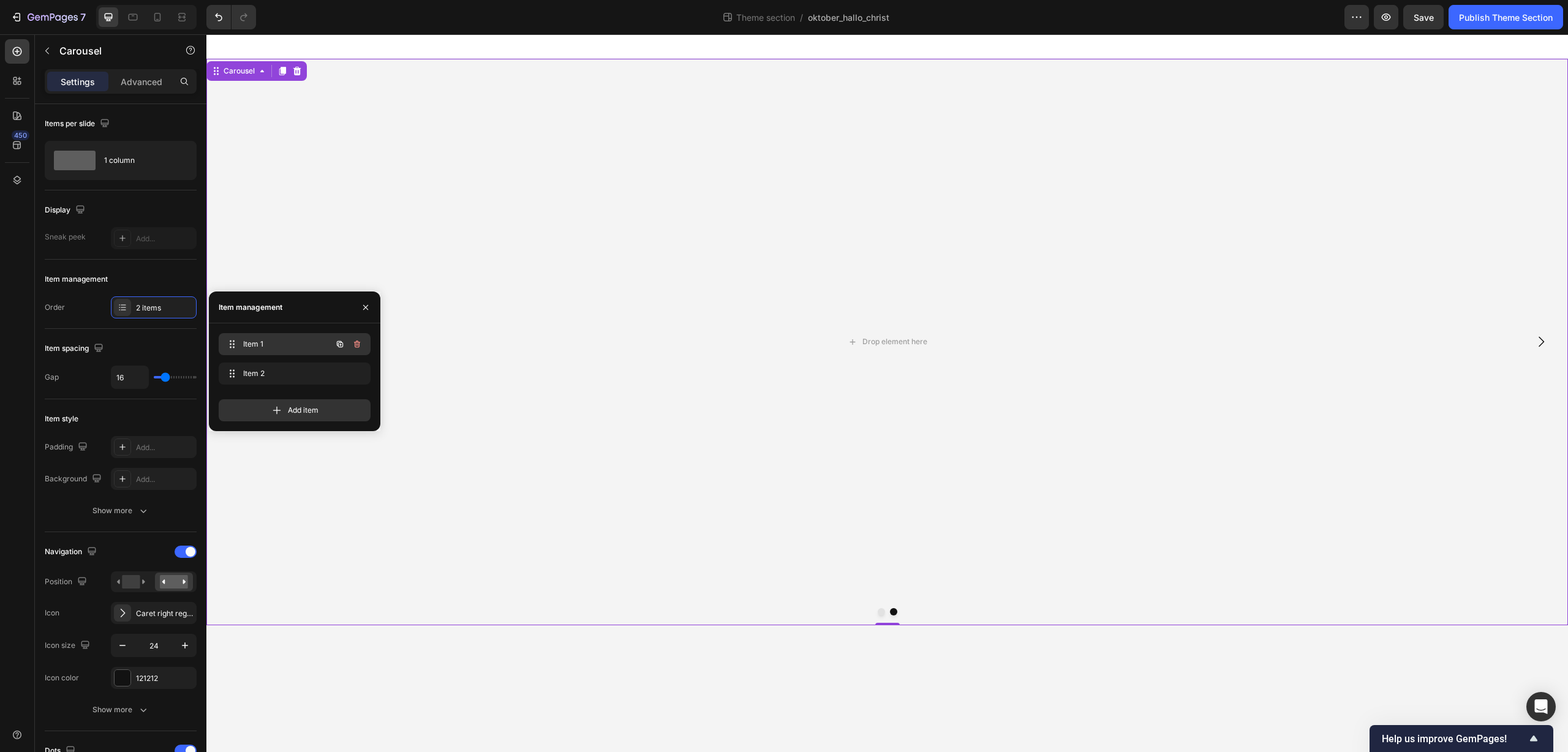
click at [276, 345] on span "Item 1" at bounding box center [278, 344] width 69 height 11
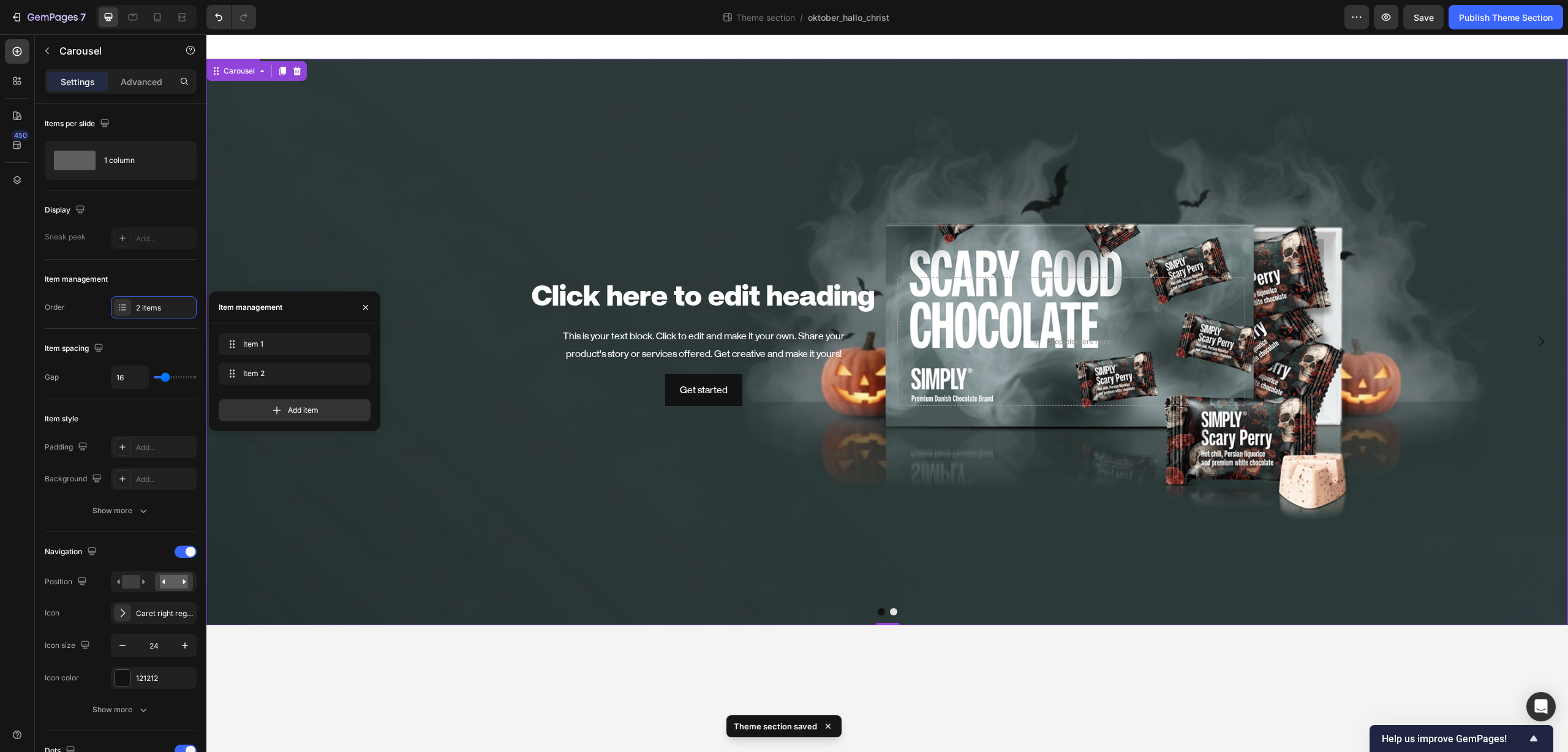
click at [491, 203] on div "Background Image" at bounding box center [887, 342] width 1361 height 567
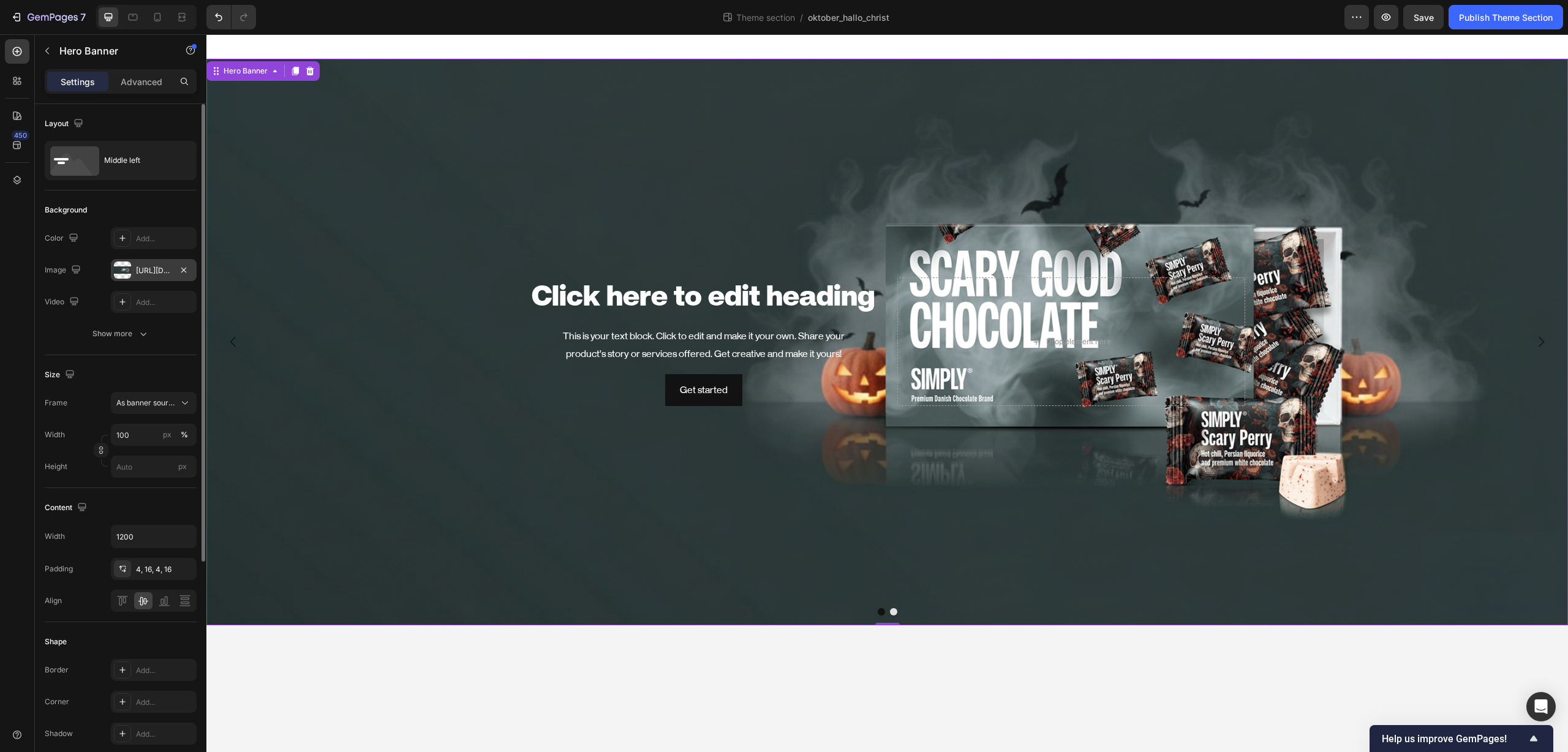
click at [151, 269] on div "https://cdn.shopify.com/s/files/1/0581/1909/4479/files/gempages_578847762334876…" at bounding box center [153, 271] width 35 height 11
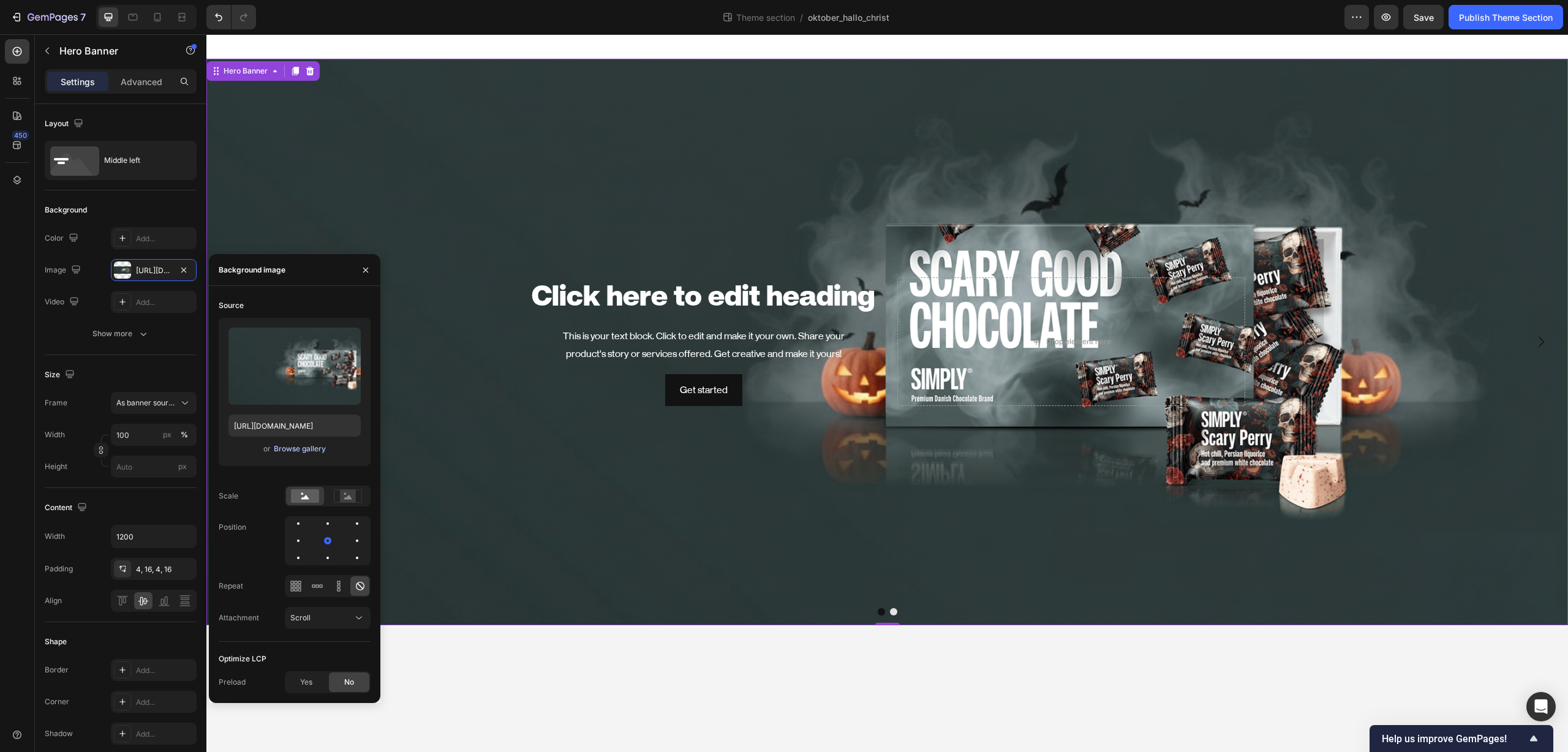
click at [302, 450] on div "Browse gallery" at bounding box center [299, 449] width 52 height 11
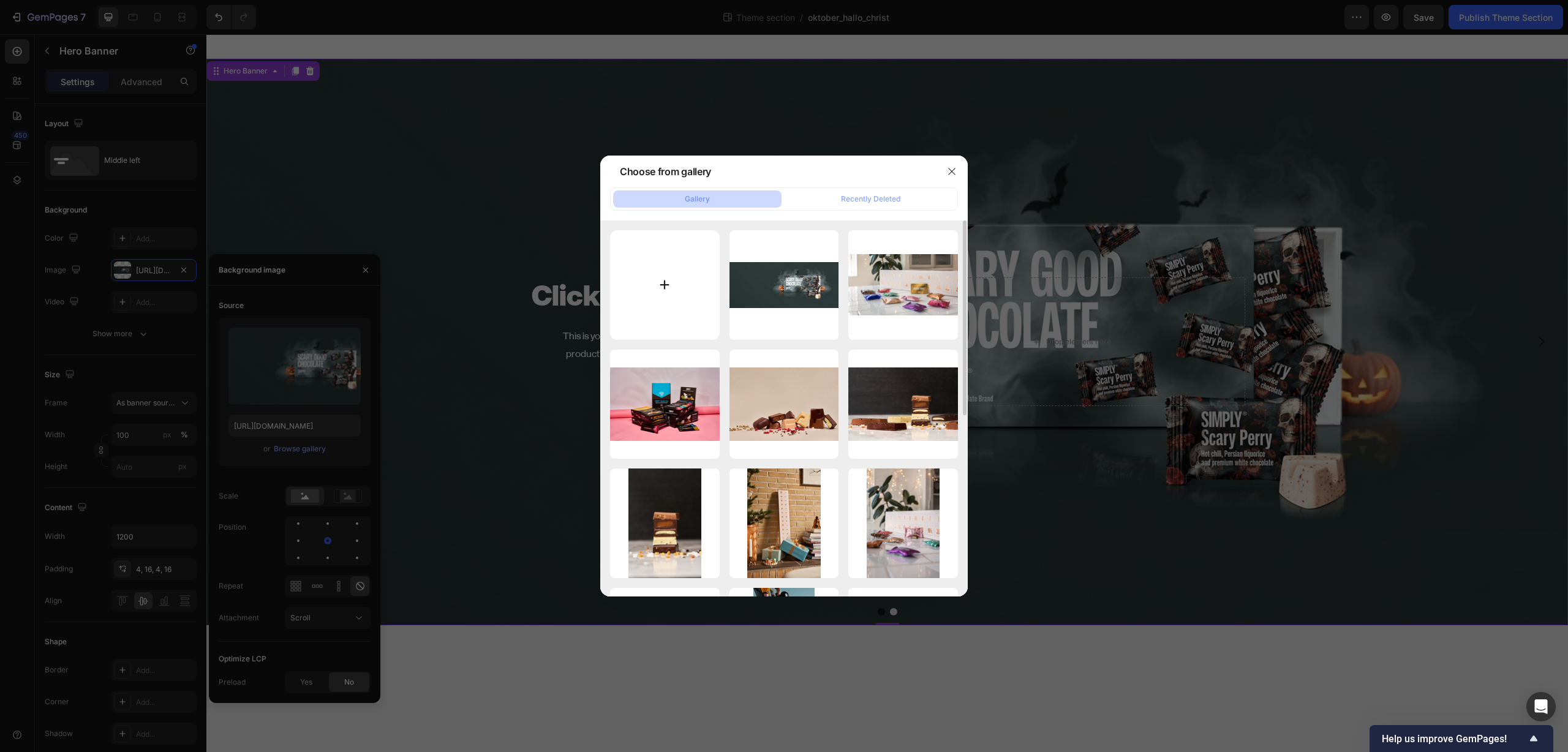
click at [659, 282] on input "file" at bounding box center [665, 285] width 110 height 110
type input "C:\fakepath\AY7A0217.jpg"
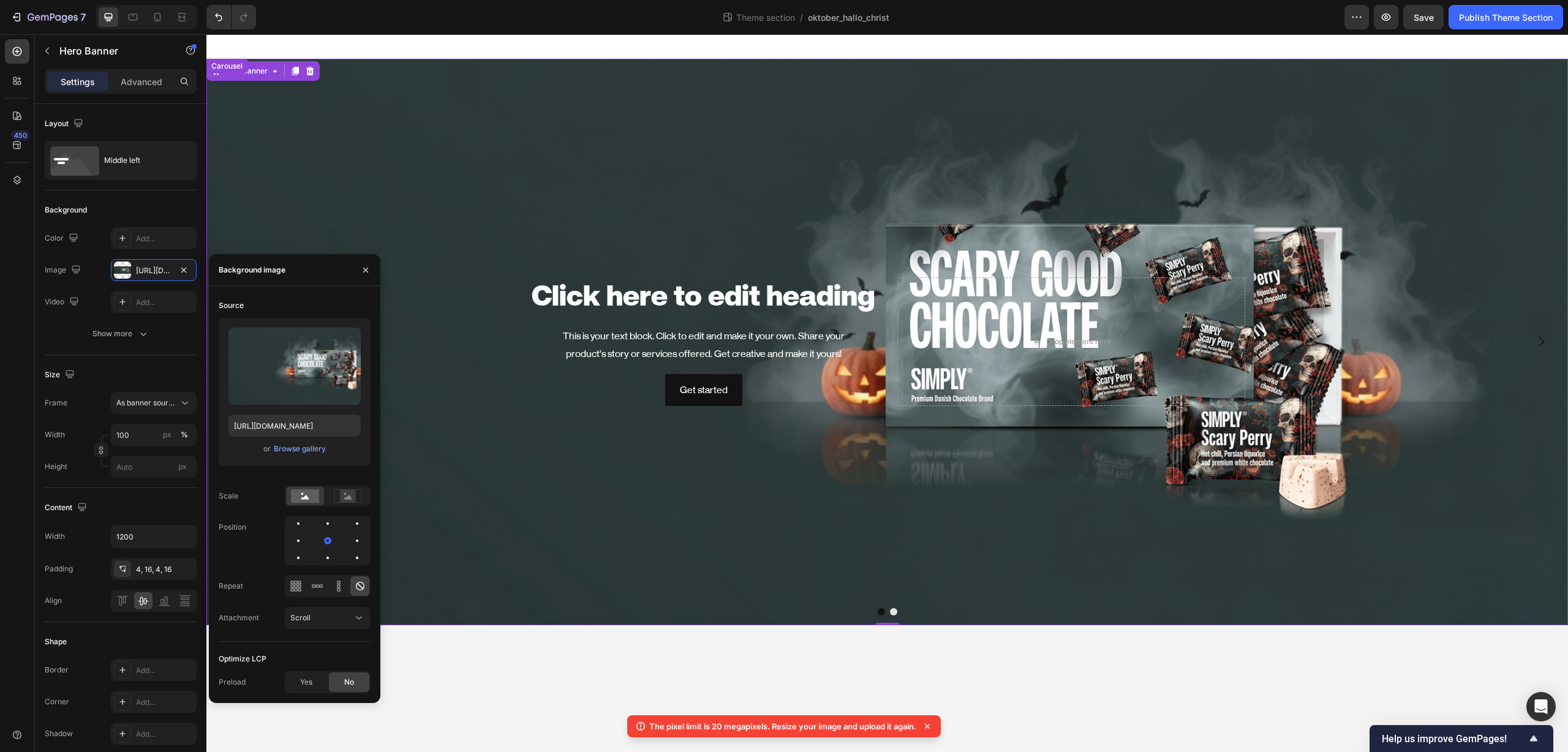
click at [880, 613] on button "Dot" at bounding box center [880, 612] width 7 height 7
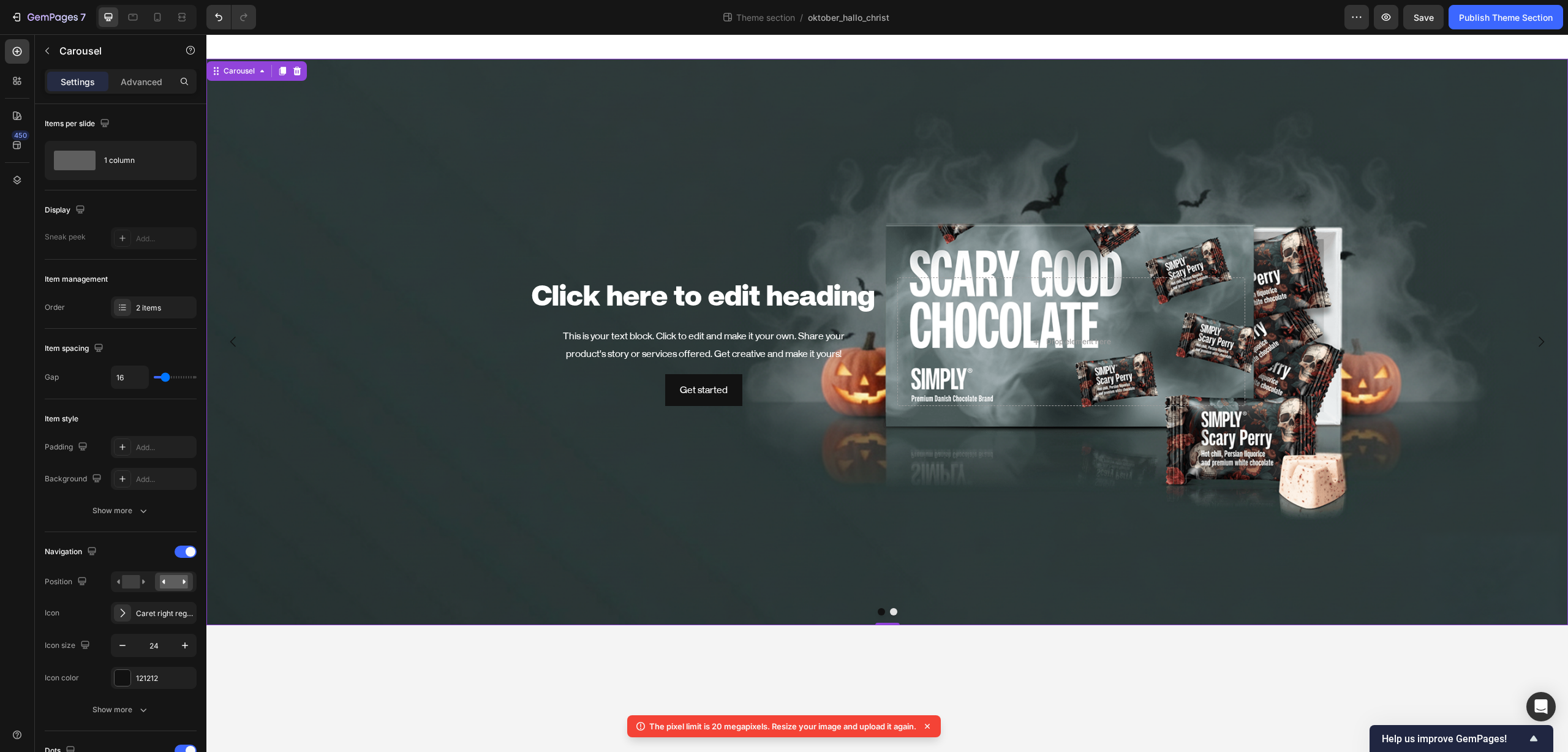
click at [881, 612] on button "Dot" at bounding box center [880, 612] width 7 height 7
click at [894, 612] on button "Dot" at bounding box center [893, 612] width 7 height 7
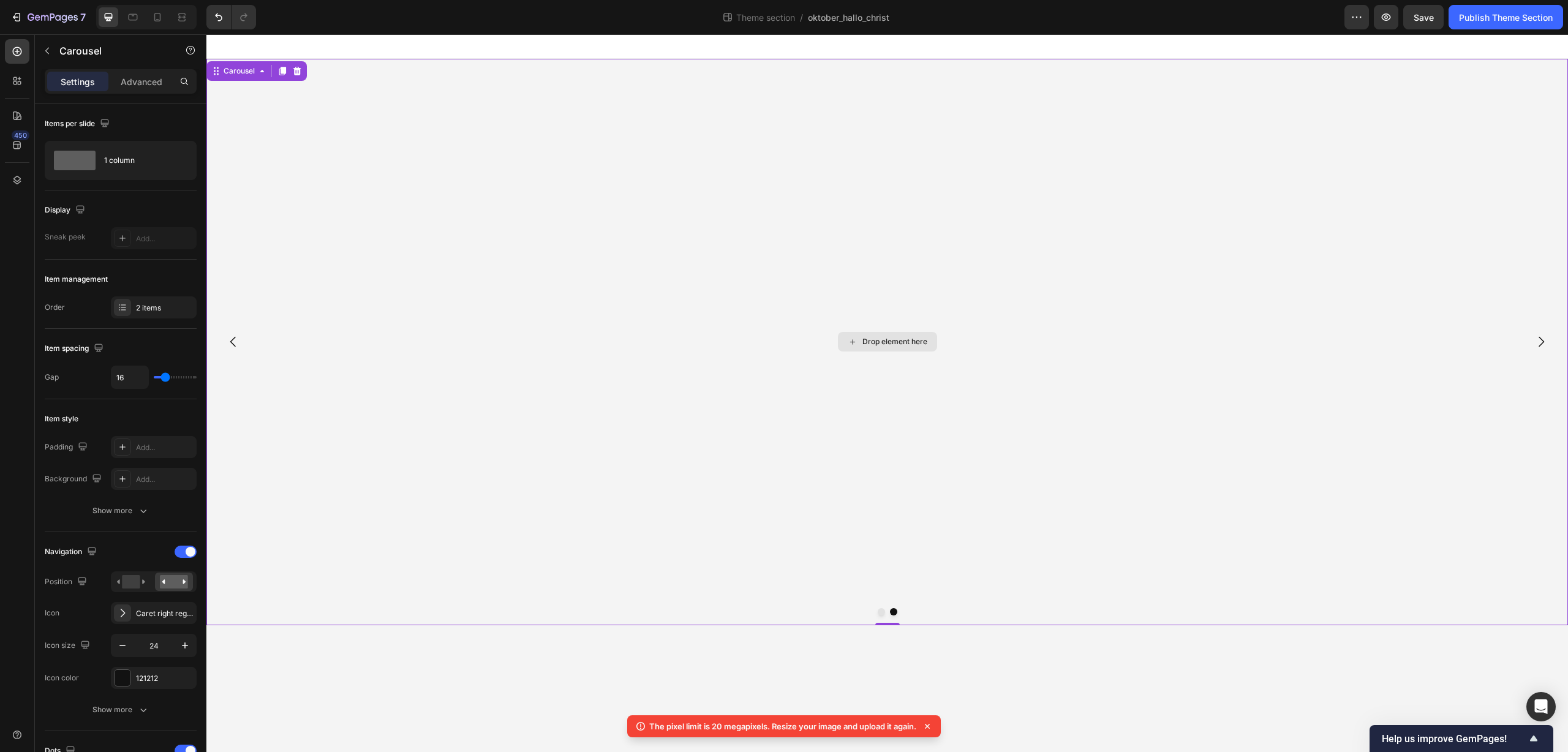
click at [877, 341] on div "Drop element here" at bounding box center [895, 342] width 65 height 9
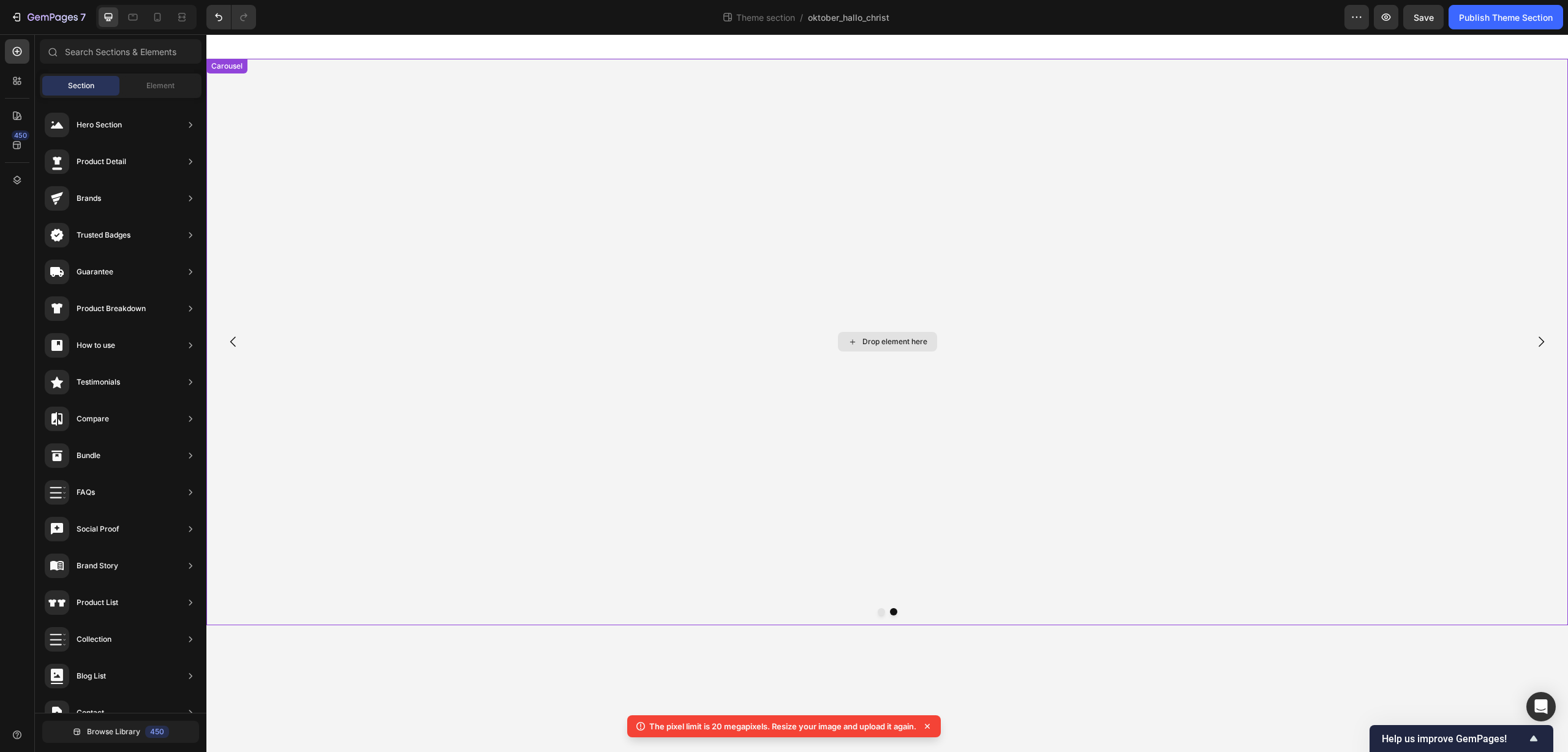
click at [874, 341] on div "Drop element here" at bounding box center [895, 342] width 65 height 9
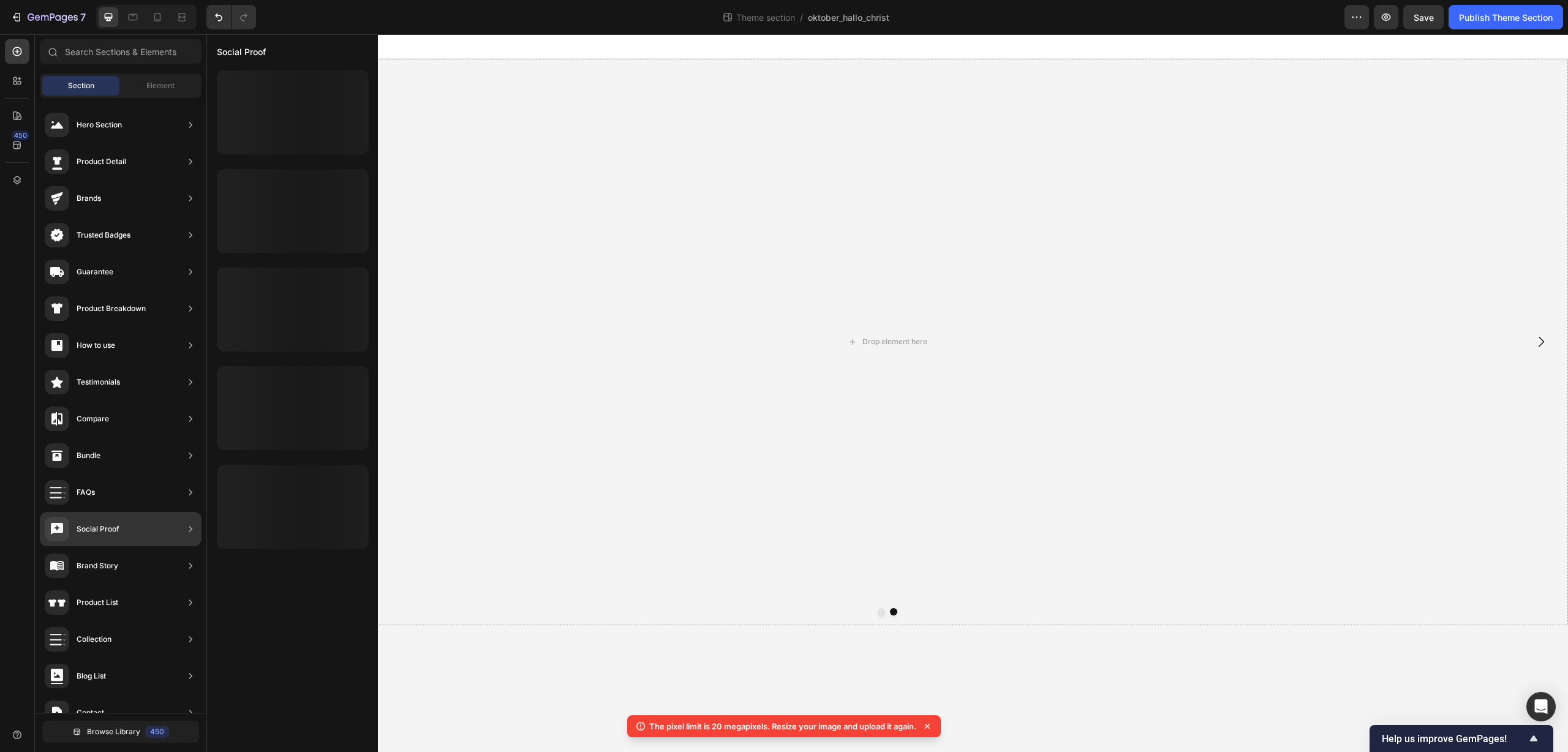
scroll to position [96, 0]
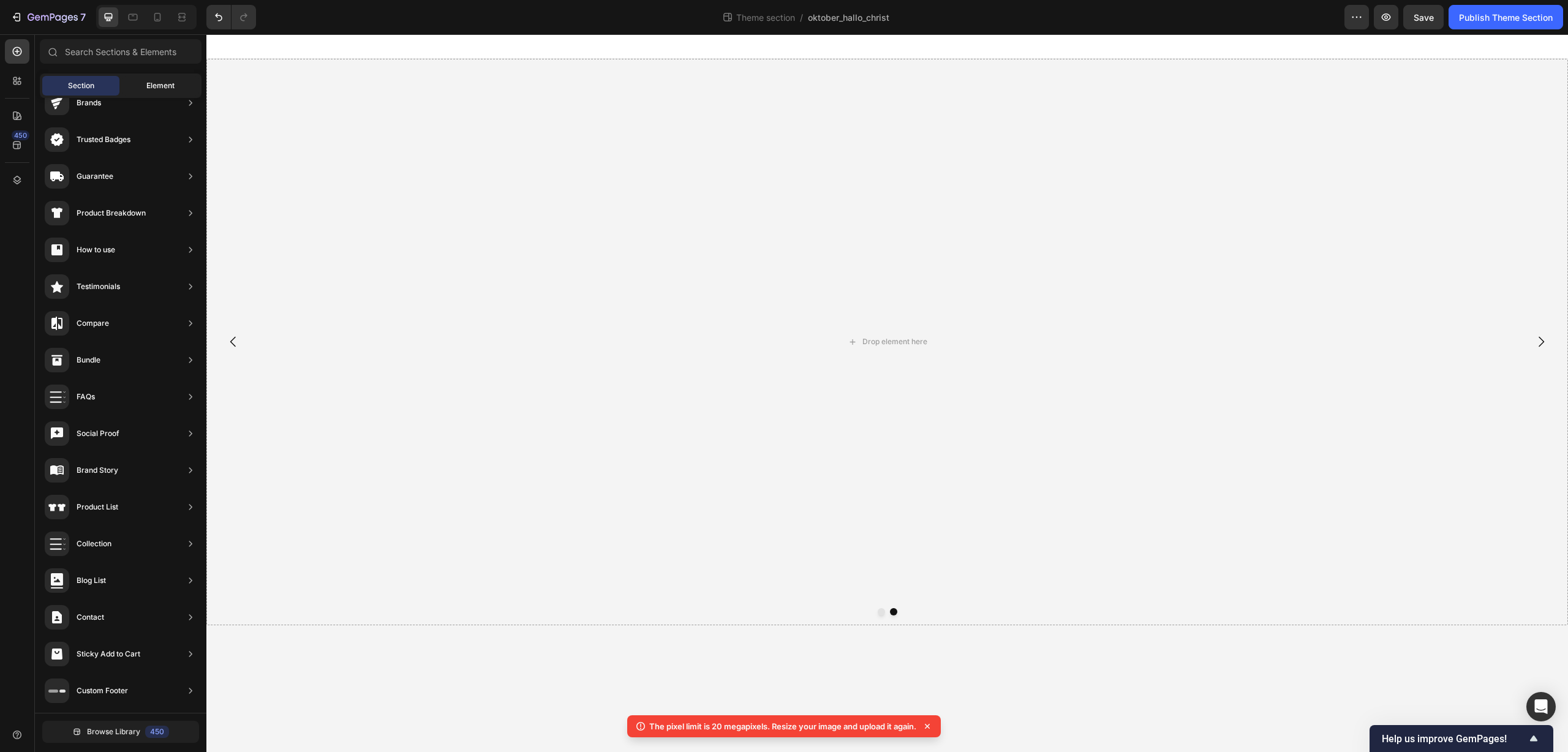
click at [161, 83] on span "Element" at bounding box center [161, 85] width 28 height 11
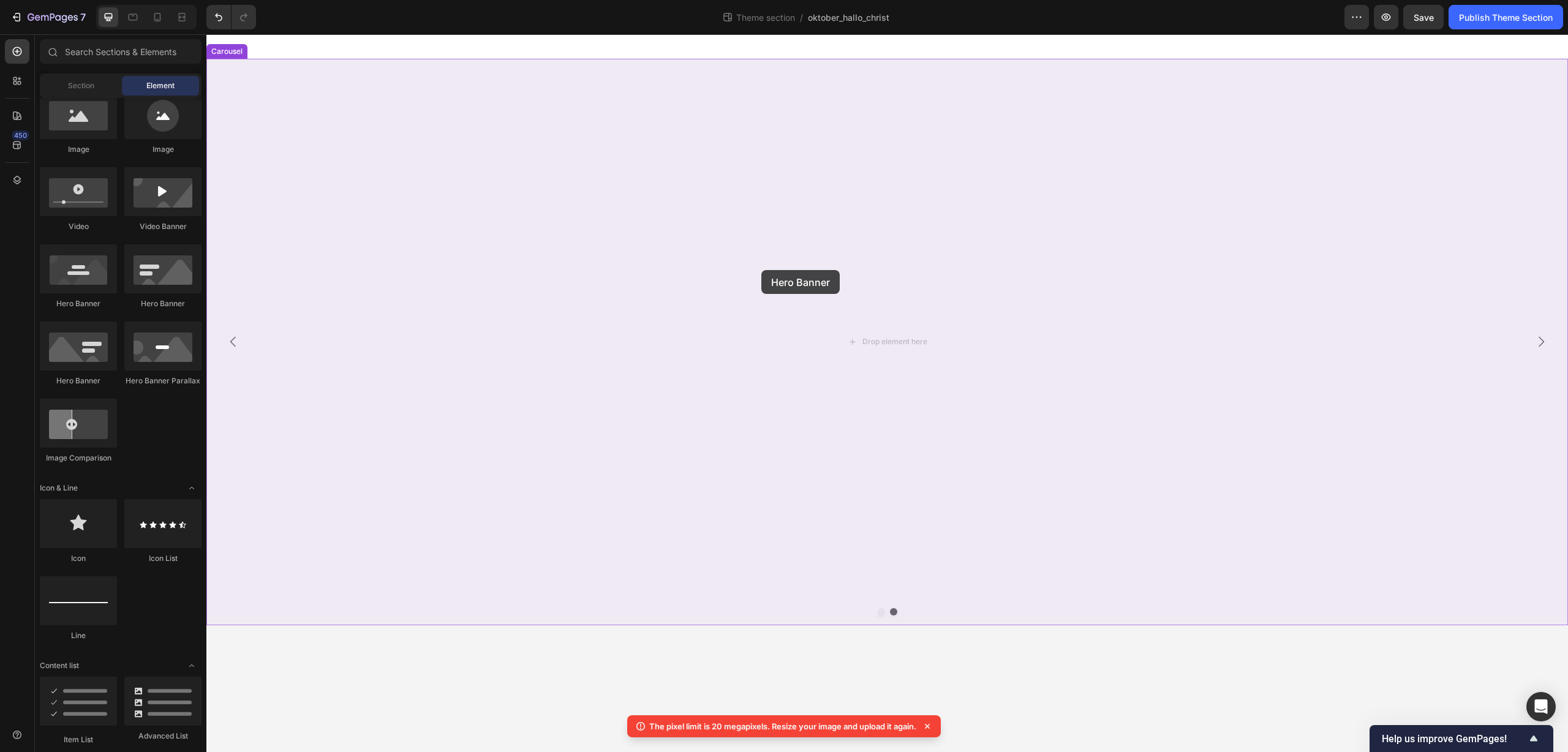
drag, startPoint x: 358, startPoint y: 303, endPoint x: 761, endPoint y: 270, distance: 404.3
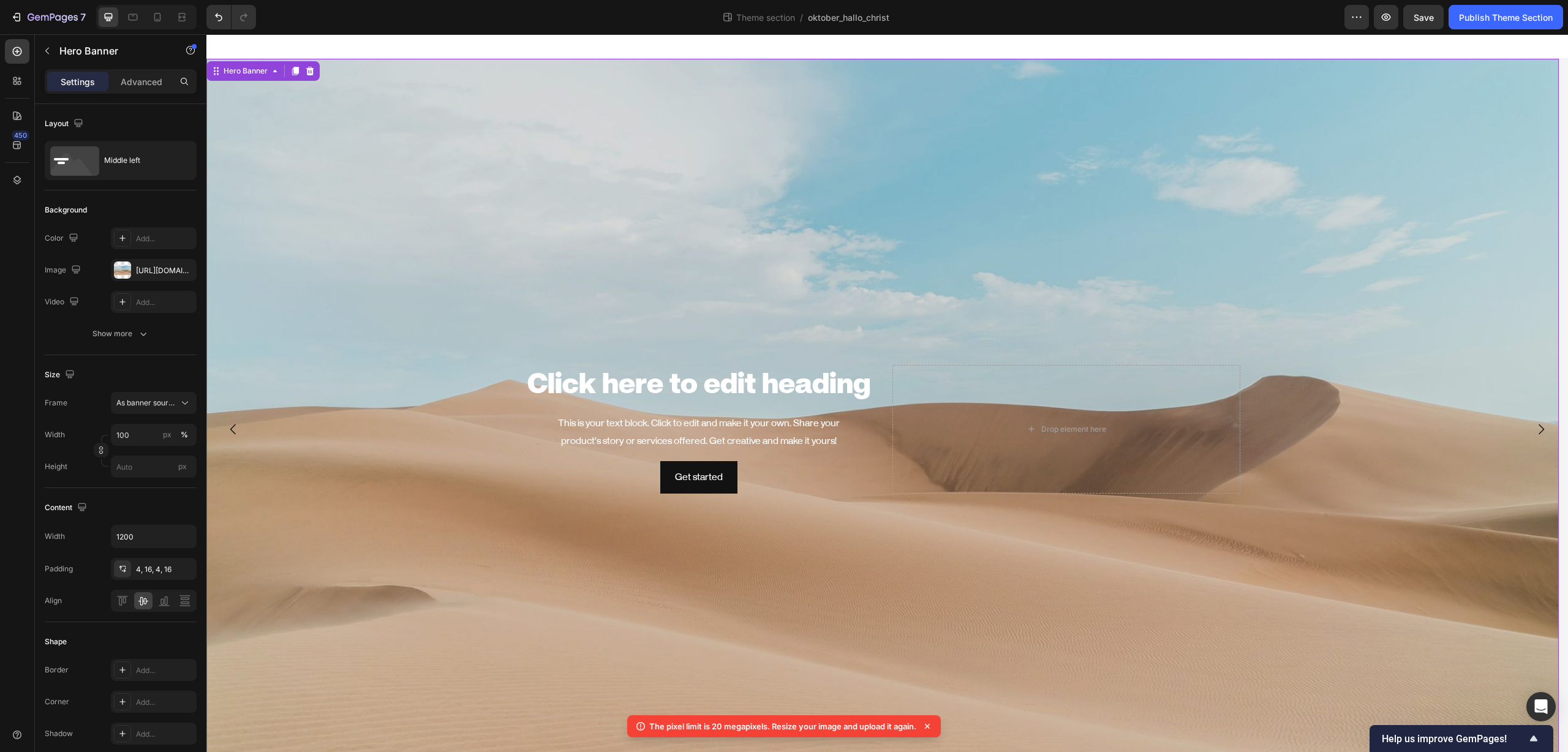
click at [509, 140] on div "Background Image" at bounding box center [882, 429] width 1352 height 740
click at [140, 267] on div "[URL][DOMAIN_NAME]" at bounding box center [153, 271] width 35 height 11
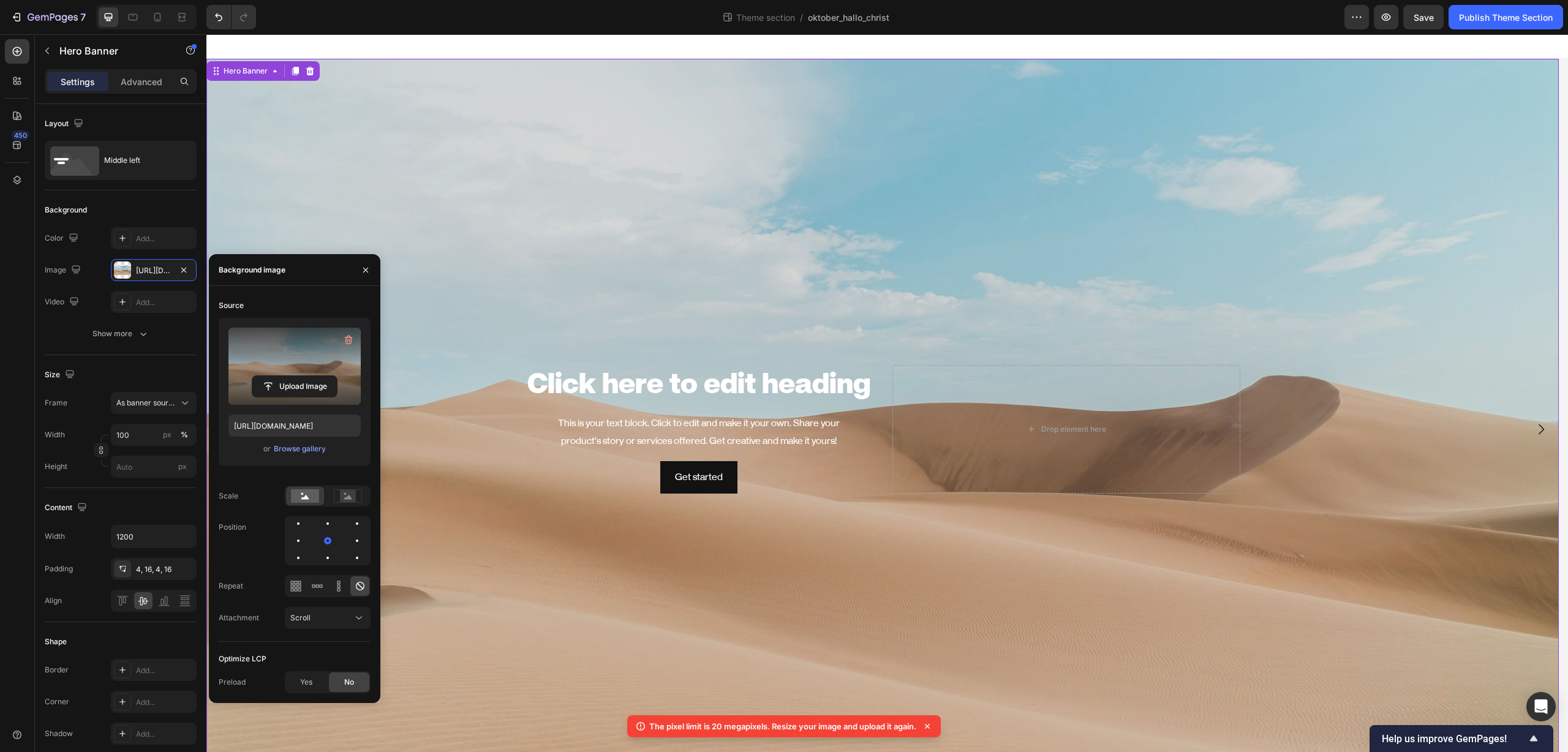
click at [281, 362] on label at bounding box center [294, 366] width 132 height 77
click at [281, 376] on input "file" at bounding box center [295, 387] width 85 height 21
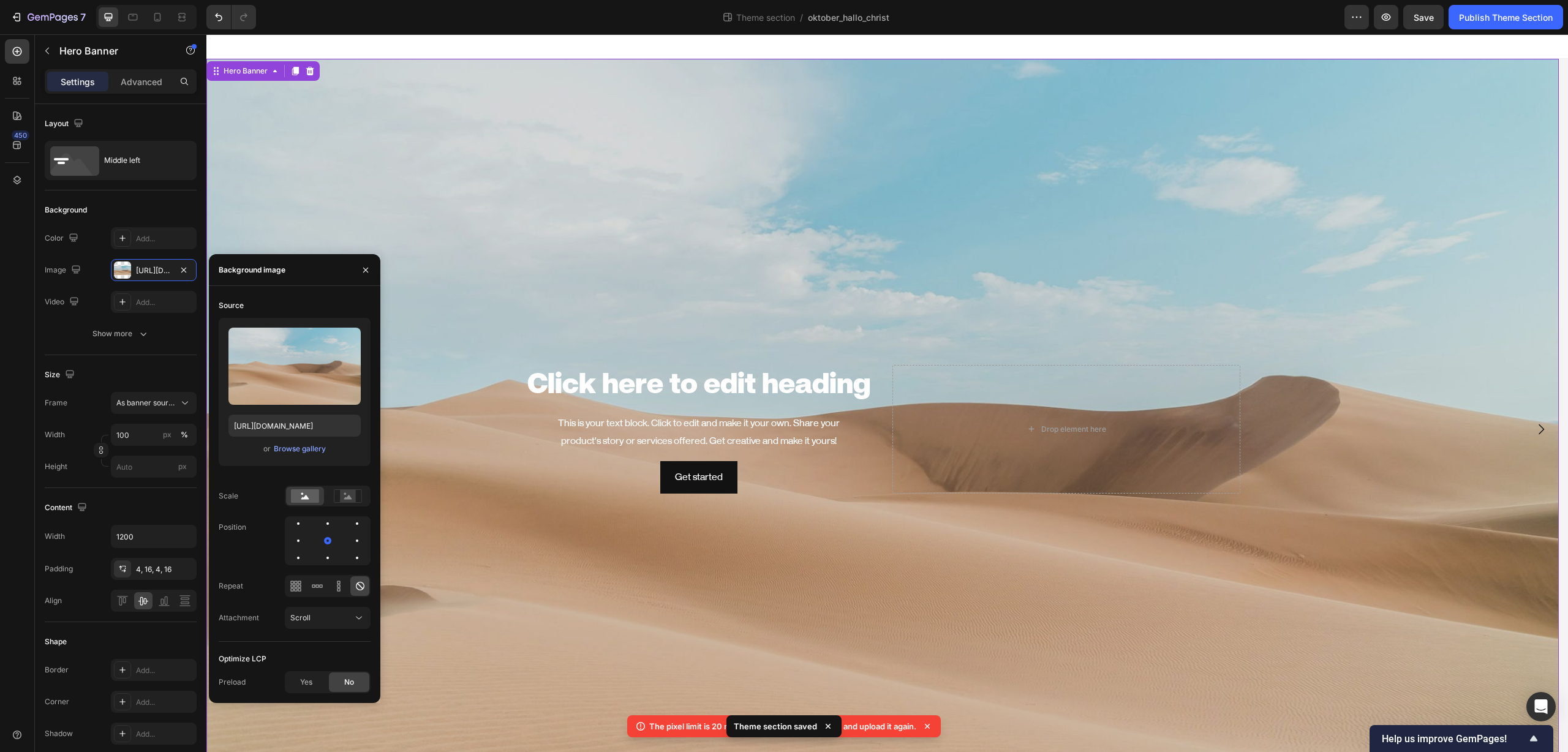
type input "C:\fakepath\christmas_beige_edited_hero_01.png"
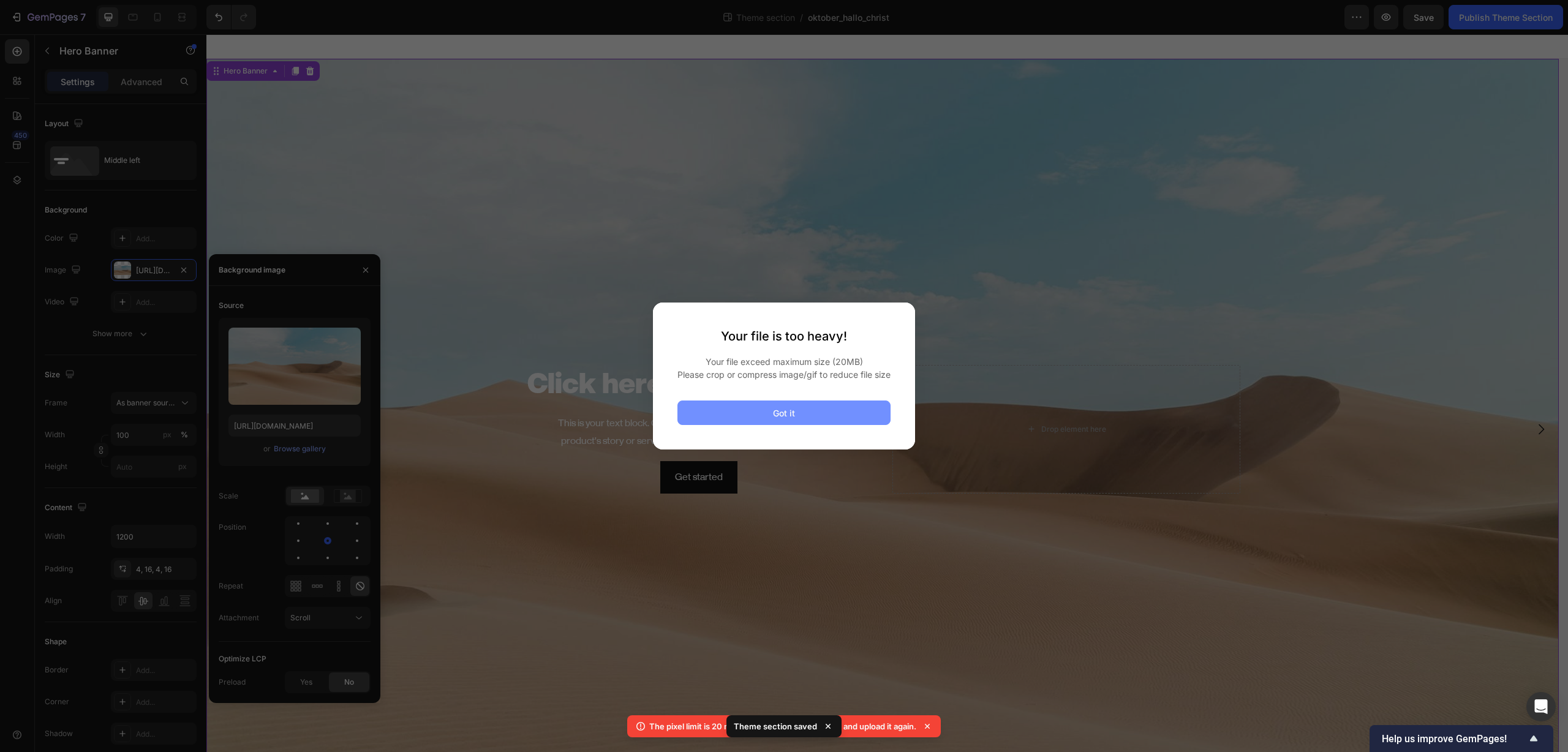
click at [813, 422] on button "Got it" at bounding box center [784, 412] width 213 height 24
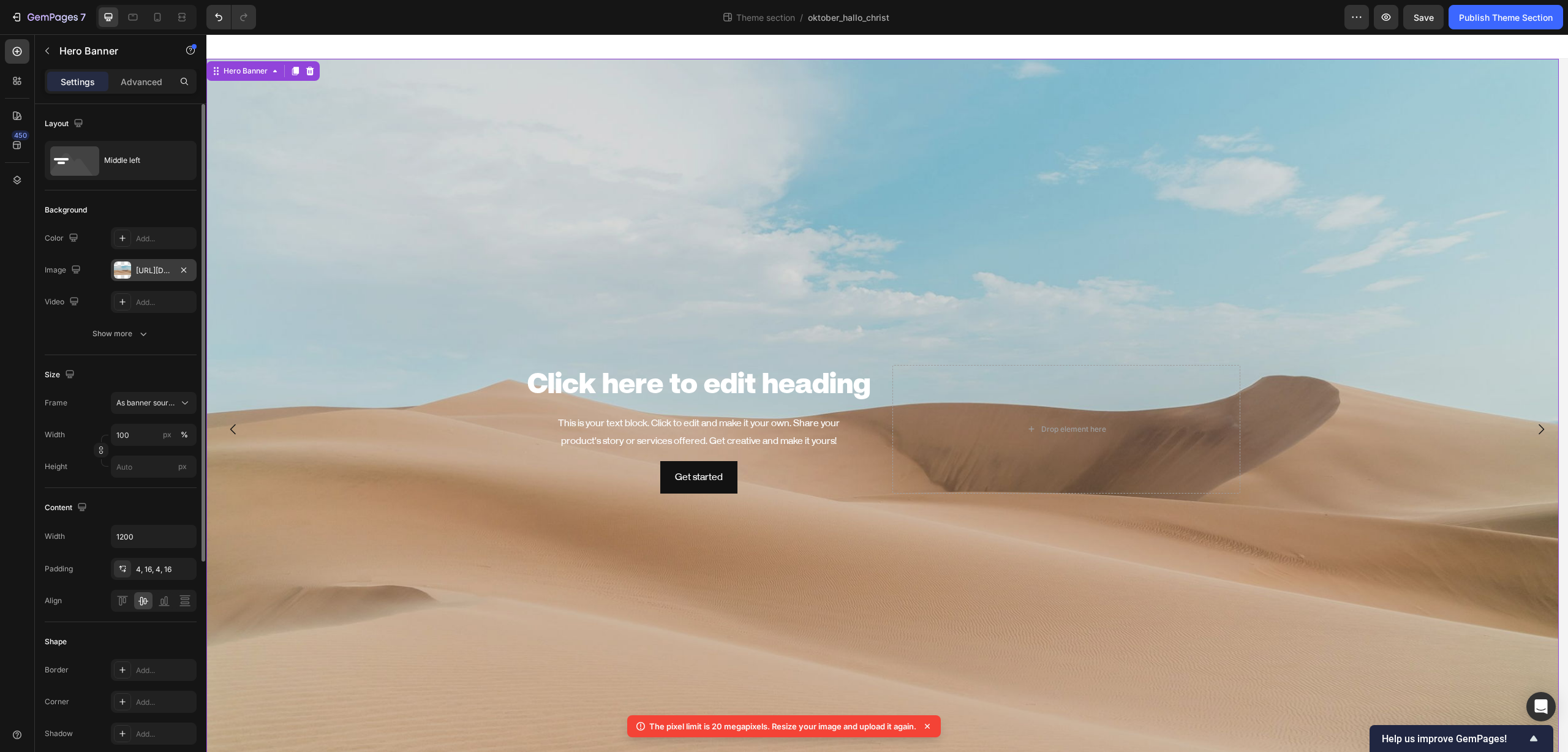
click at [149, 270] on div "[URL][DOMAIN_NAME]" at bounding box center [153, 271] width 35 height 11
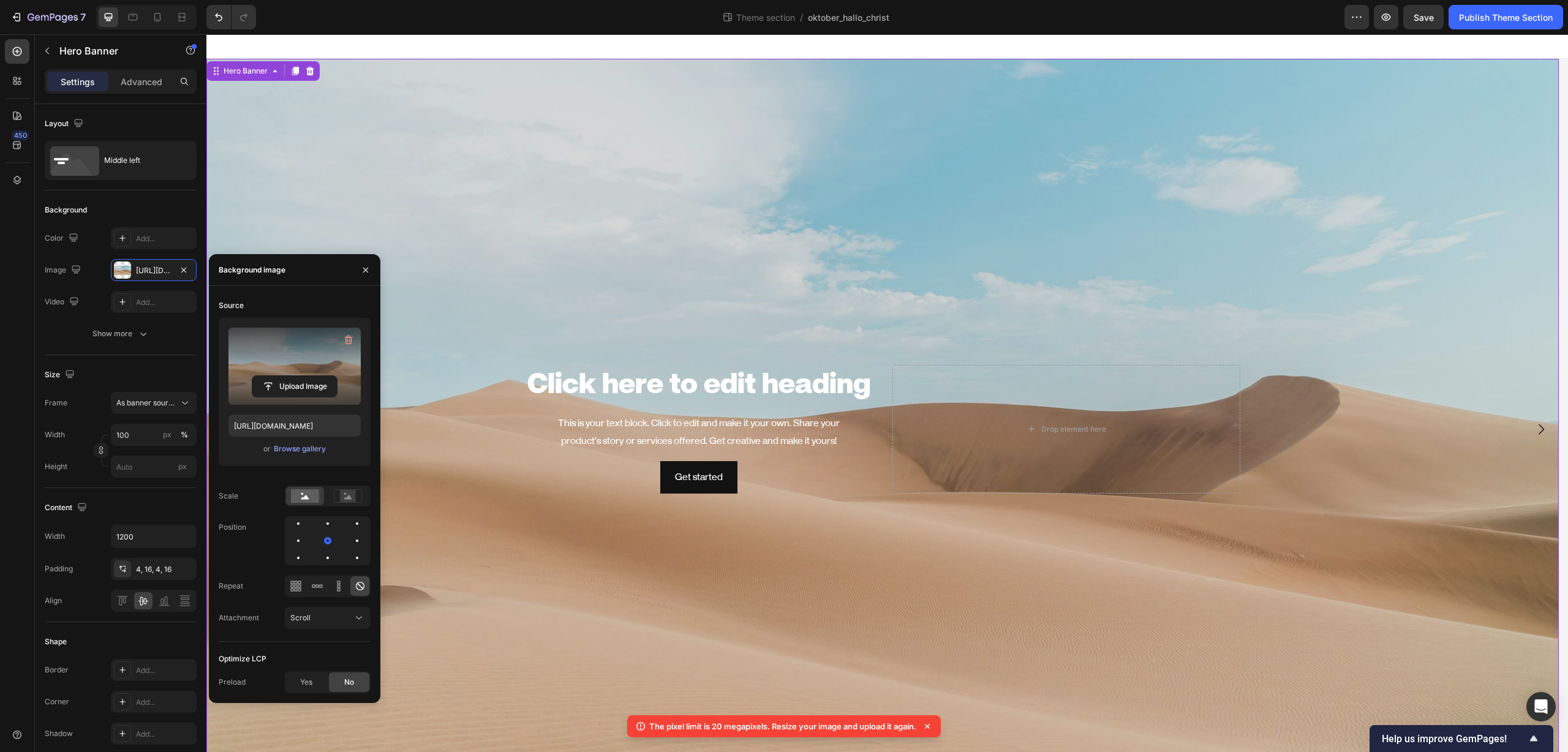
click at [295, 354] on label at bounding box center [294, 366] width 132 height 77
click at [295, 376] on input "file" at bounding box center [295, 387] width 85 height 21
click at [293, 448] on div "Browse gallery" at bounding box center [299, 449] width 52 height 11
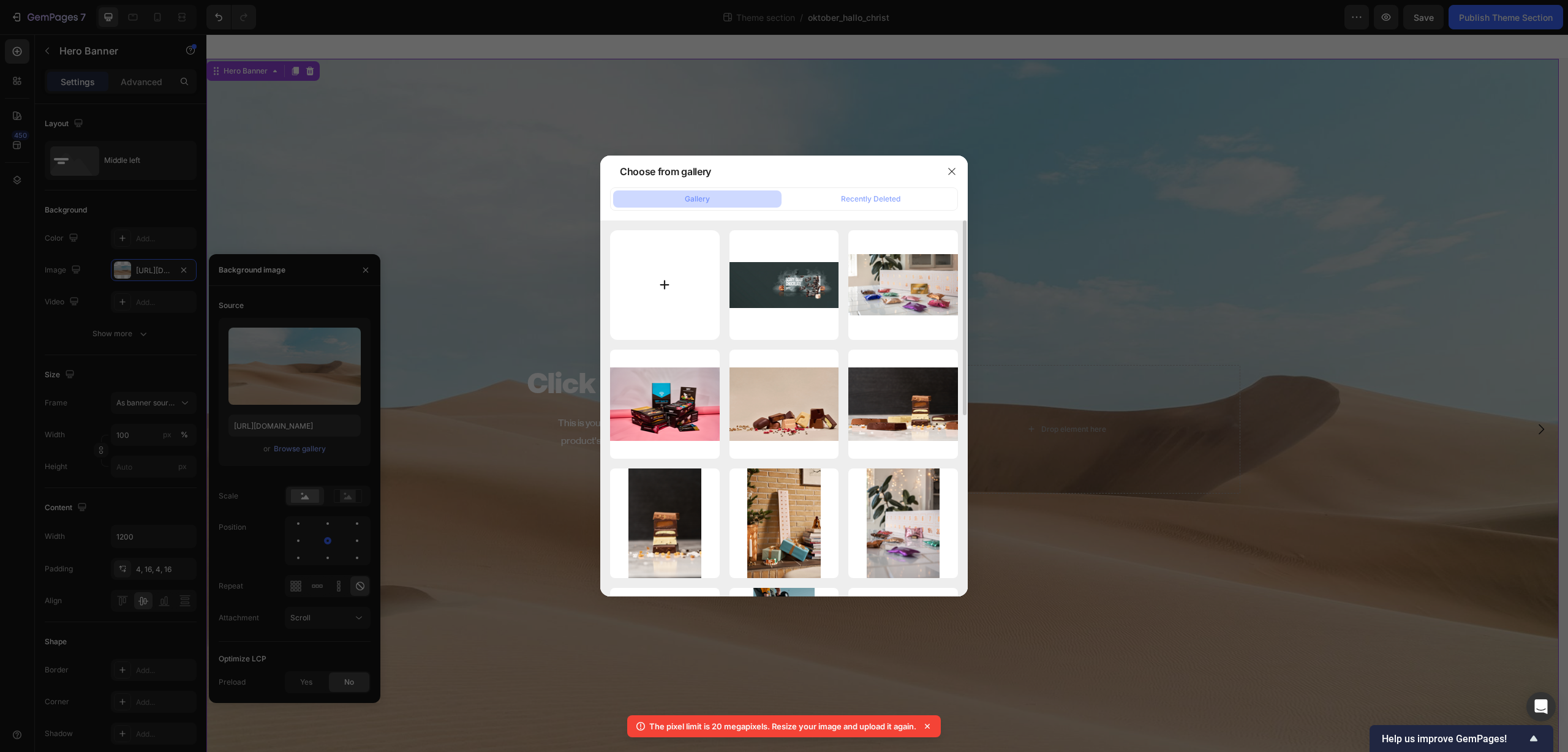
click at [655, 291] on input "file" at bounding box center [665, 285] width 110 height 110
type input "C:\fakepath\christmas_beige_edited_hero_01.png"
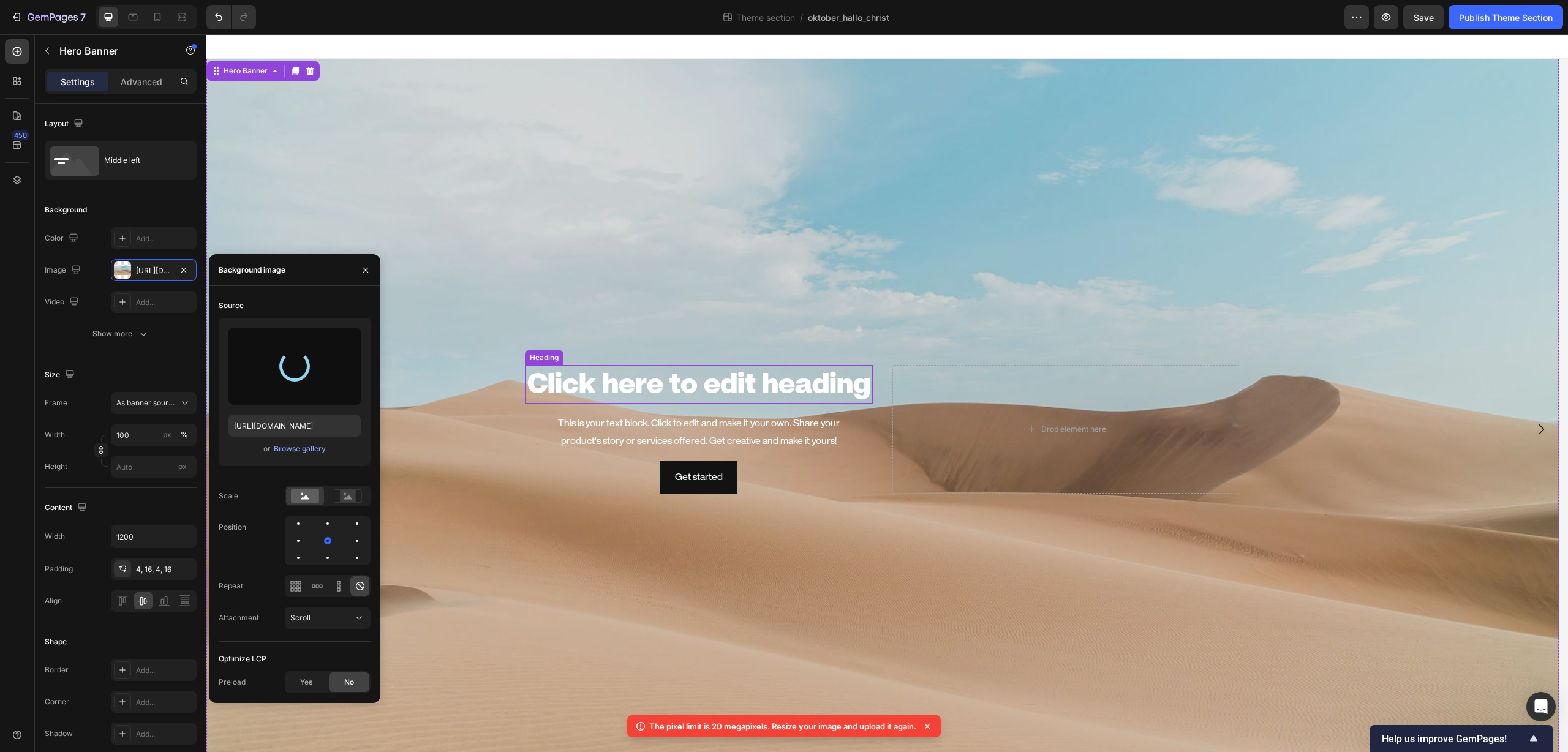
type input "https://cdn.shopify.com/s/files/1/0581/1909/4479/files/gempages_578847762334876…"
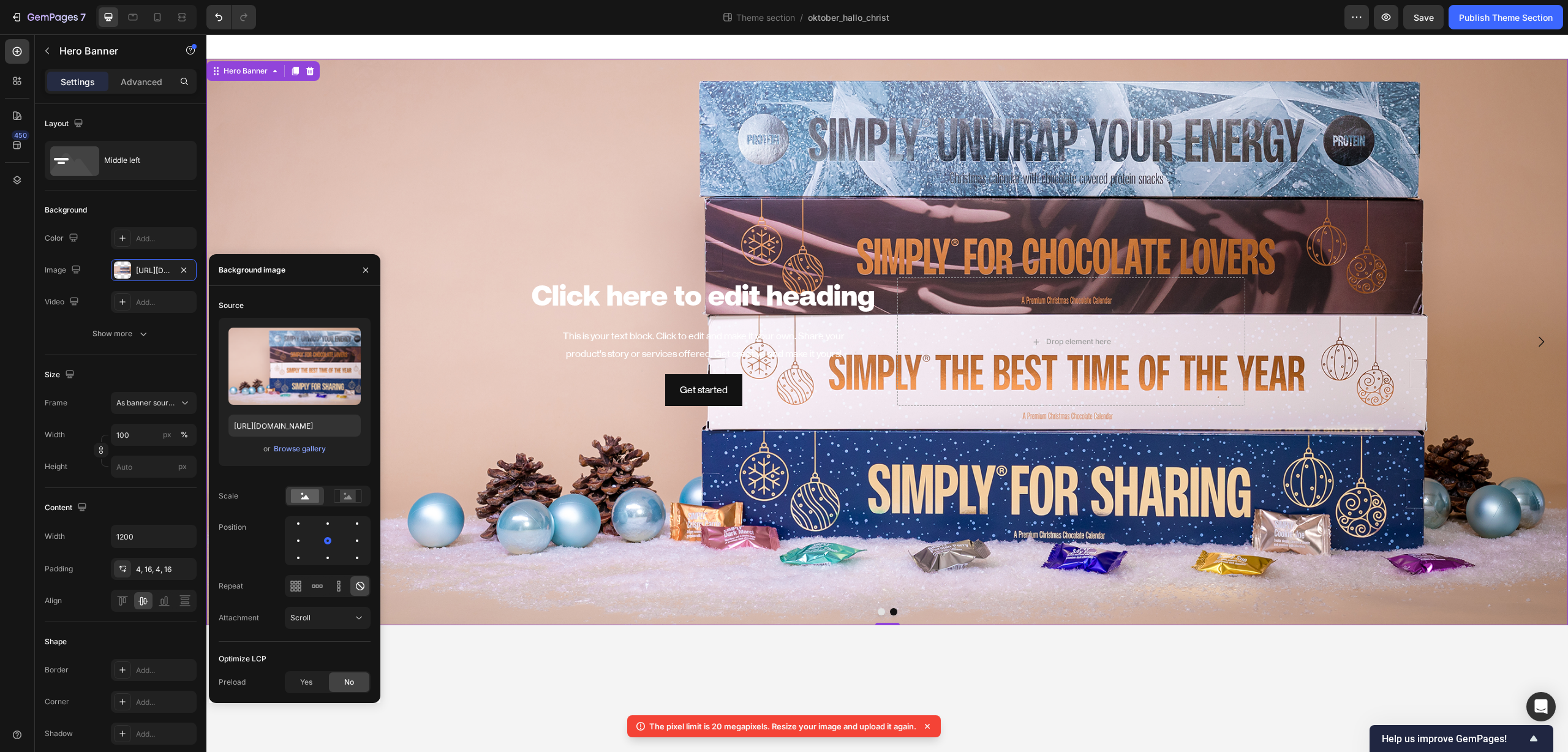
click at [931, 729] on icon at bounding box center [927, 727] width 13 height 13
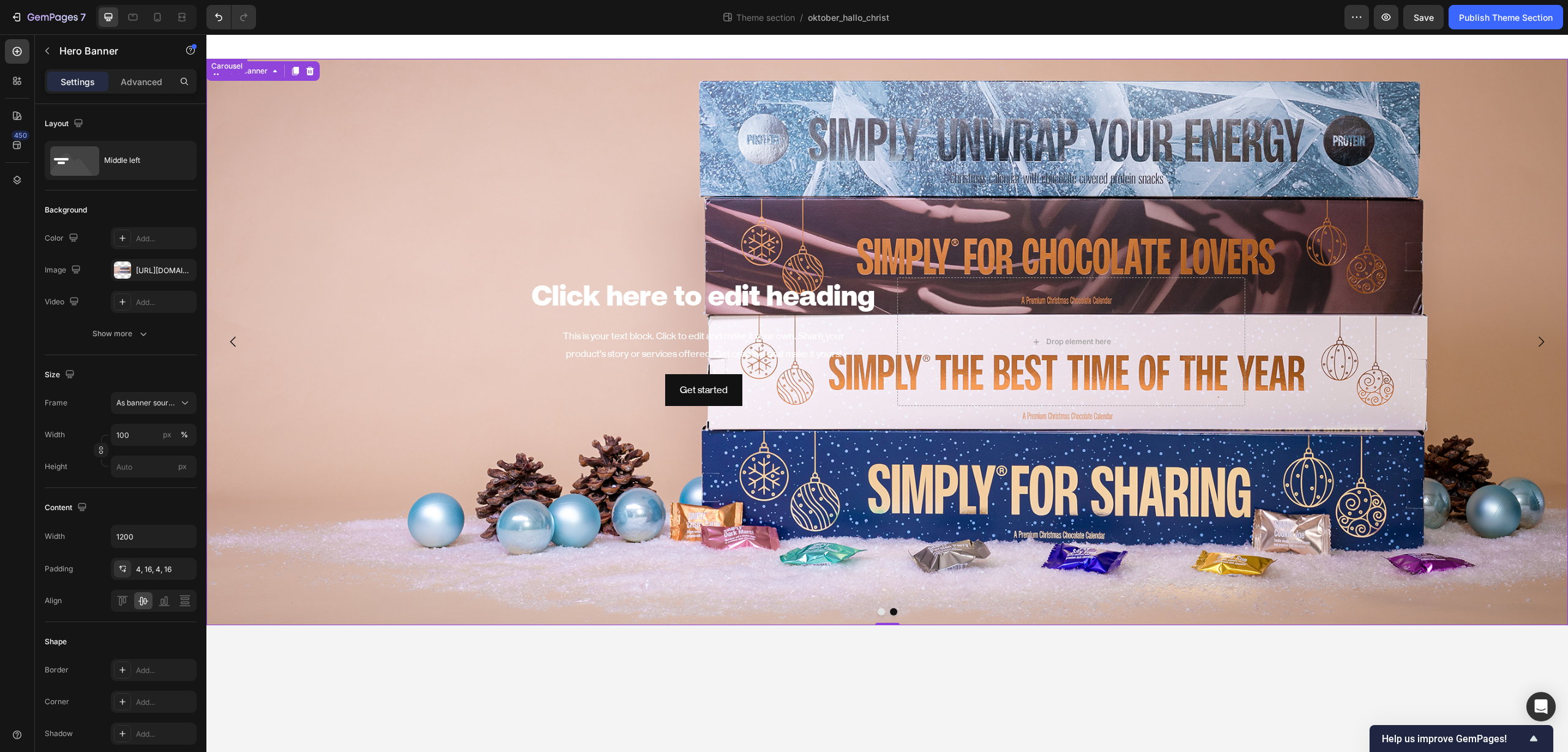
click at [1541, 341] on icon "Carousel Next Arrow" at bounding box center [1541, 341] width 15 height 15
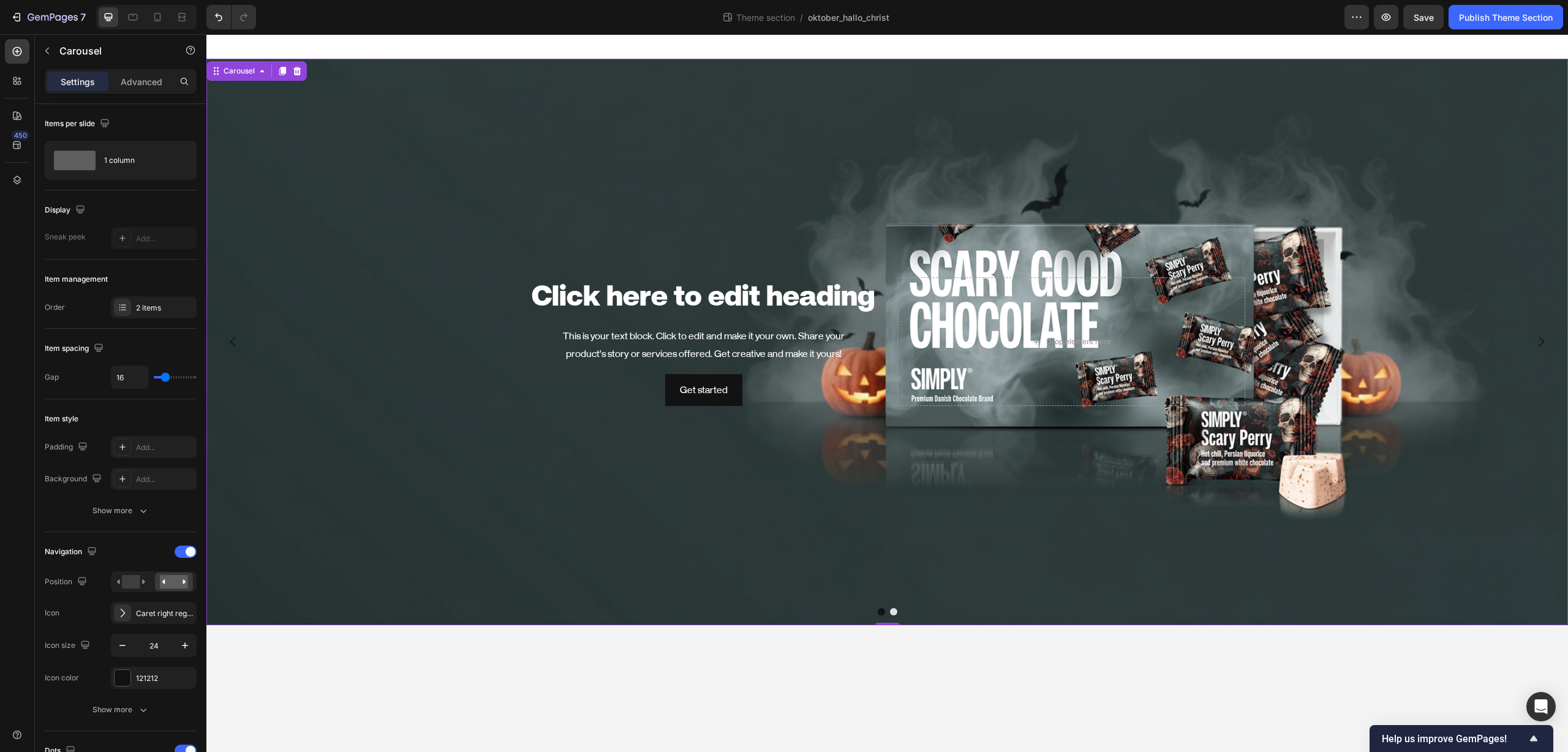
click at [1541, 341] on icon "Carousel Next Arrow" at bounding box center [1541, 341] width 15 height 15
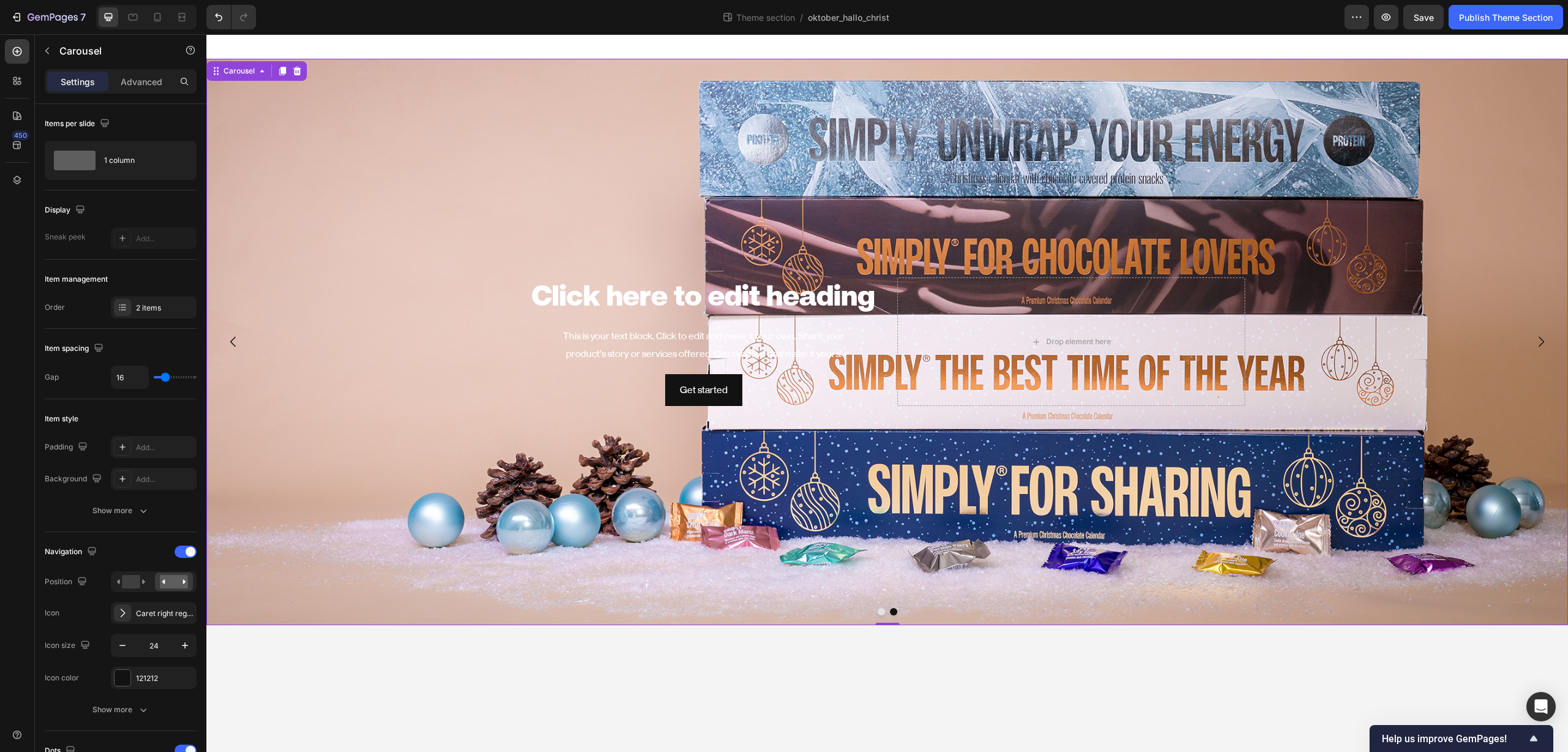
click at [1541, 341] on icon "Carousel Next Arrow" at bounding box center [1541, 341] width 15 height 15
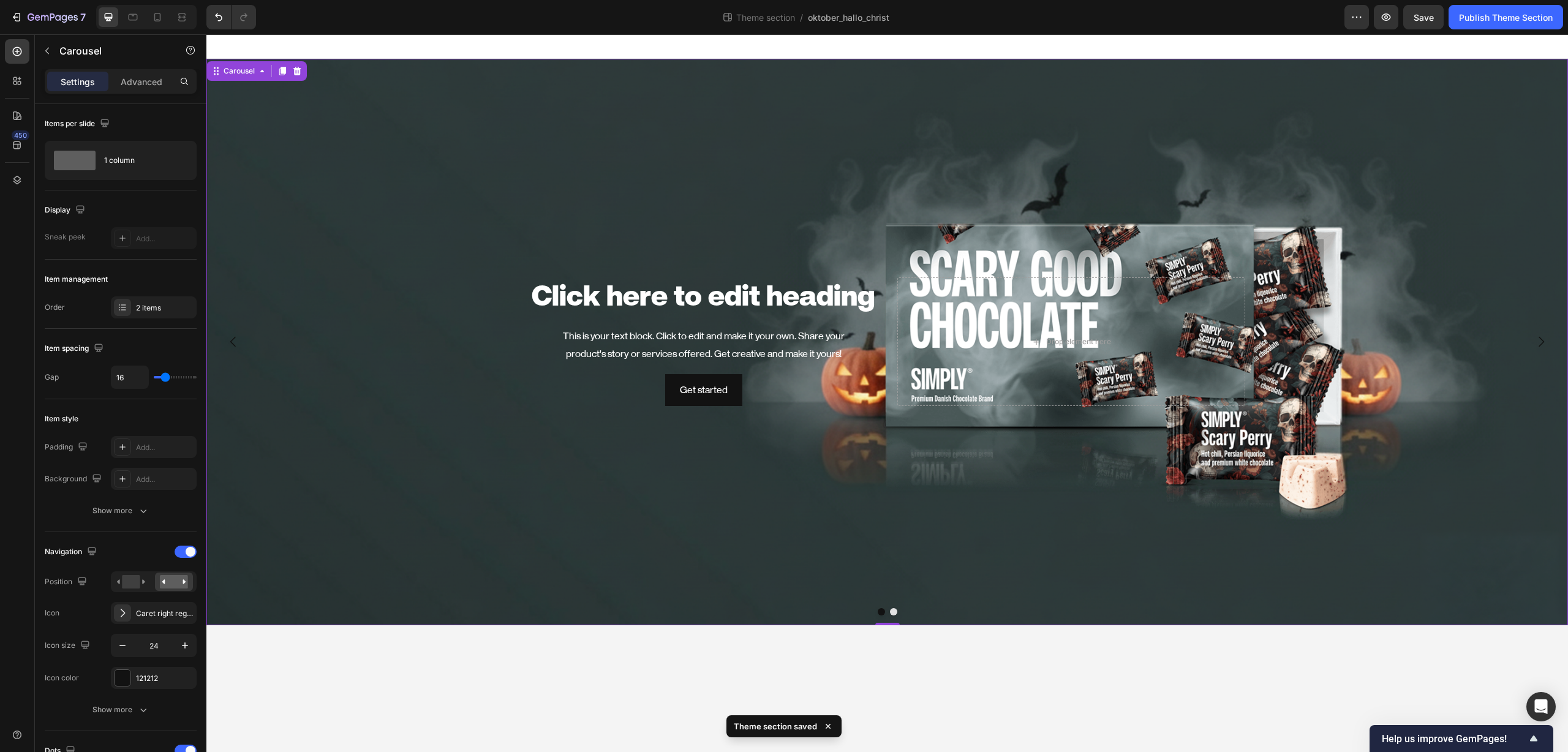
click at [1541, 341] on icon "Carousel Next Arrow" at bounding box center [1541, 341] width 15 height 15
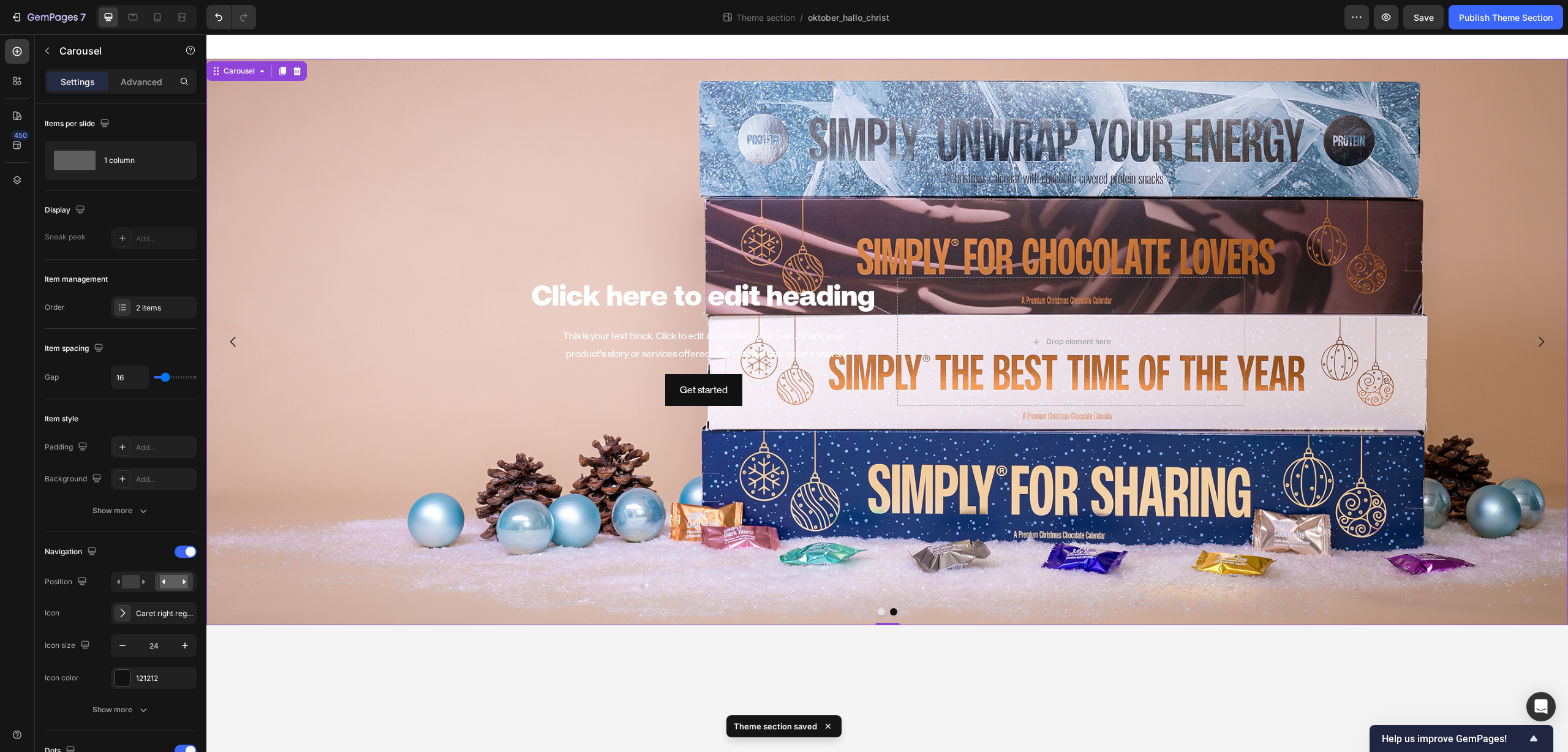
click at [1541, 341] on icon "Carousel Next Arrow" at bounding box center [1541, 341] width 15 height 15
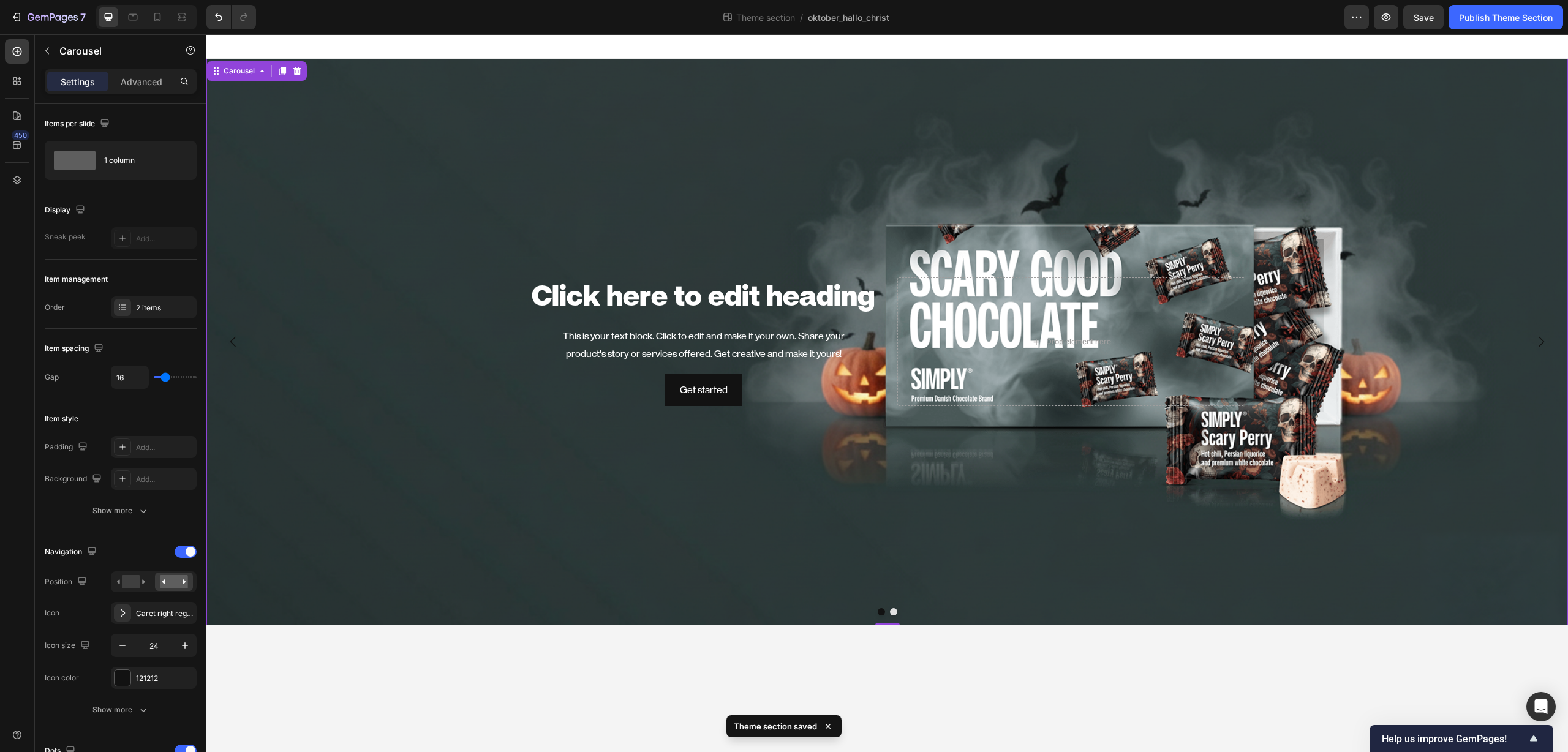
click at [1541, 341] on icon "Carousel Next Arrow" at bounding box center [1541, 341] width 15 height 15
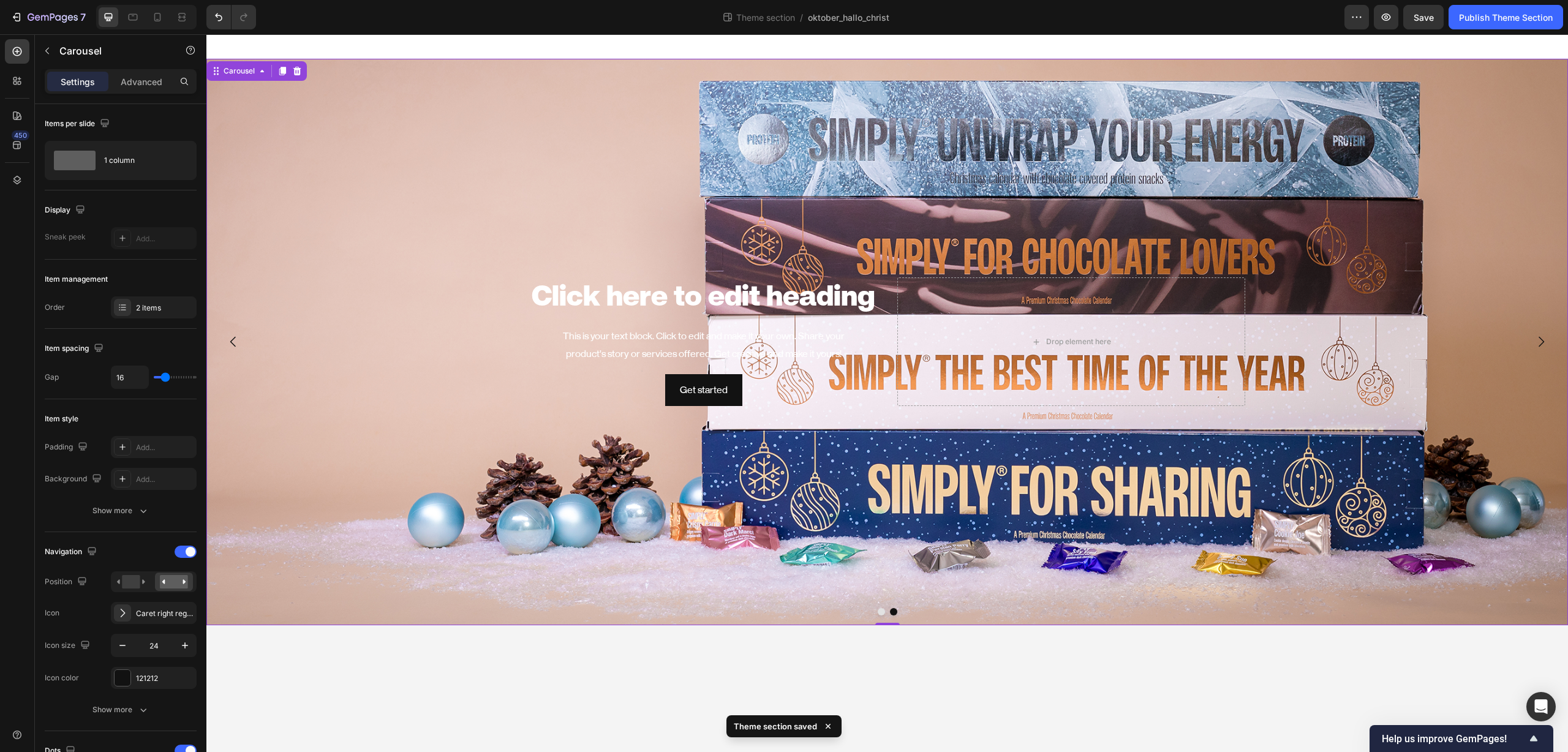
click at [1541, 341] on icon "Carousel Next Arrow" at bounding box center [1541, 341] width 15 height 15
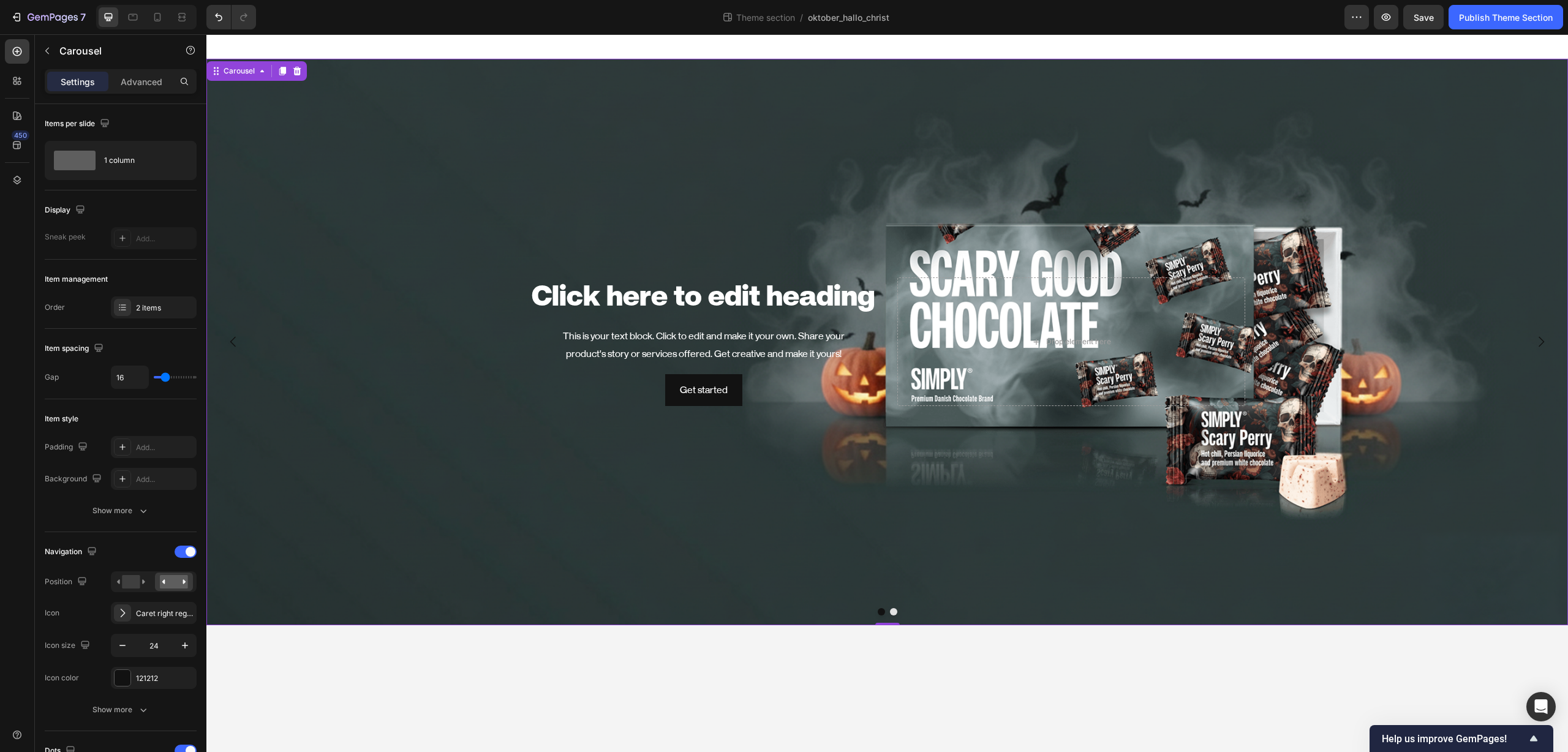
click at [1541, 341] on icon "Carousel Next Arrow" at bounding box center [1541, 341] width 15 height 15
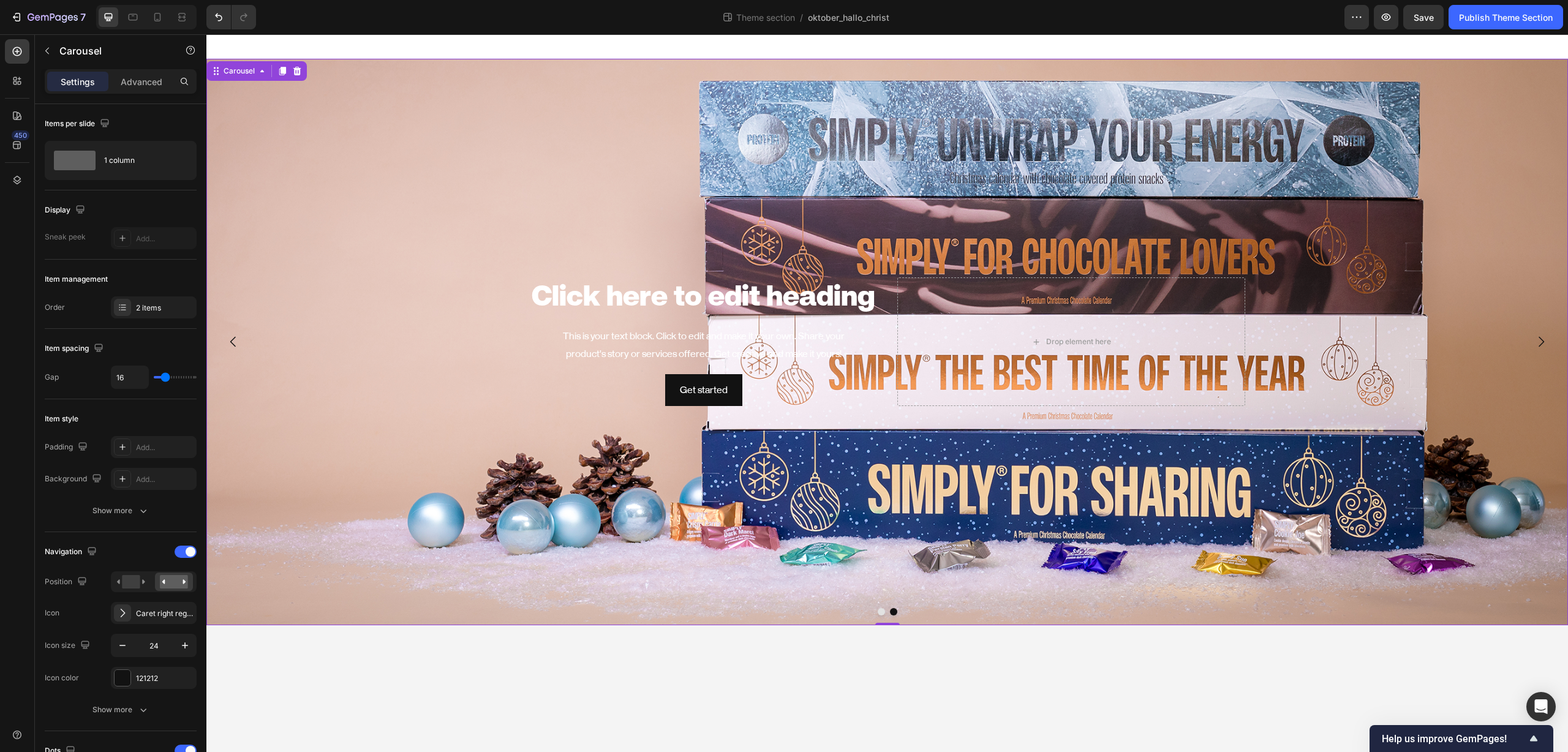
click at [1541, 341] on icon "Carousel Next Arrow" at bounding box center [1541, 341] width 15 height 15
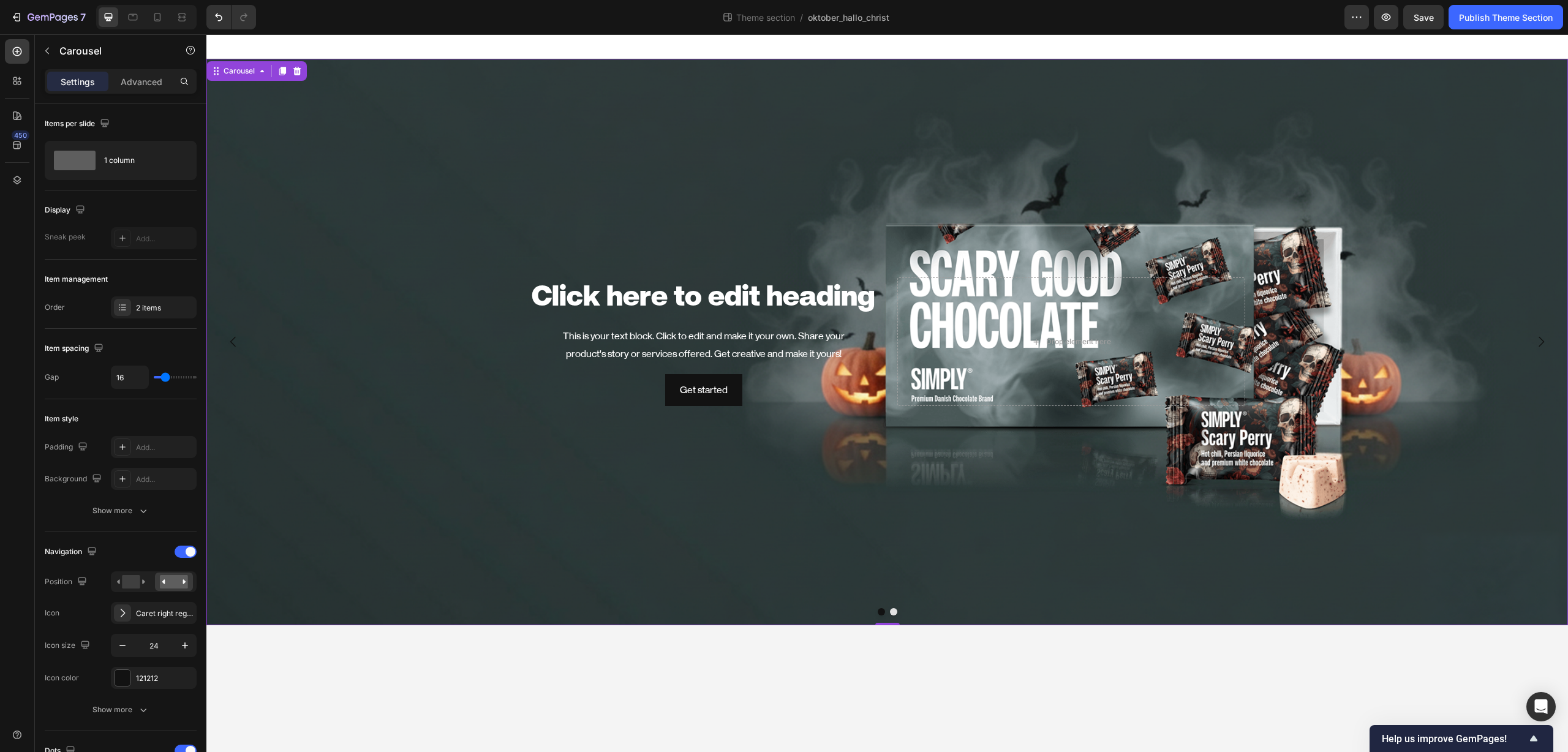
click at [1541, 341] on icon "Carousel Next Arrow" at bounding box center [1541, 341] width 15 height 15
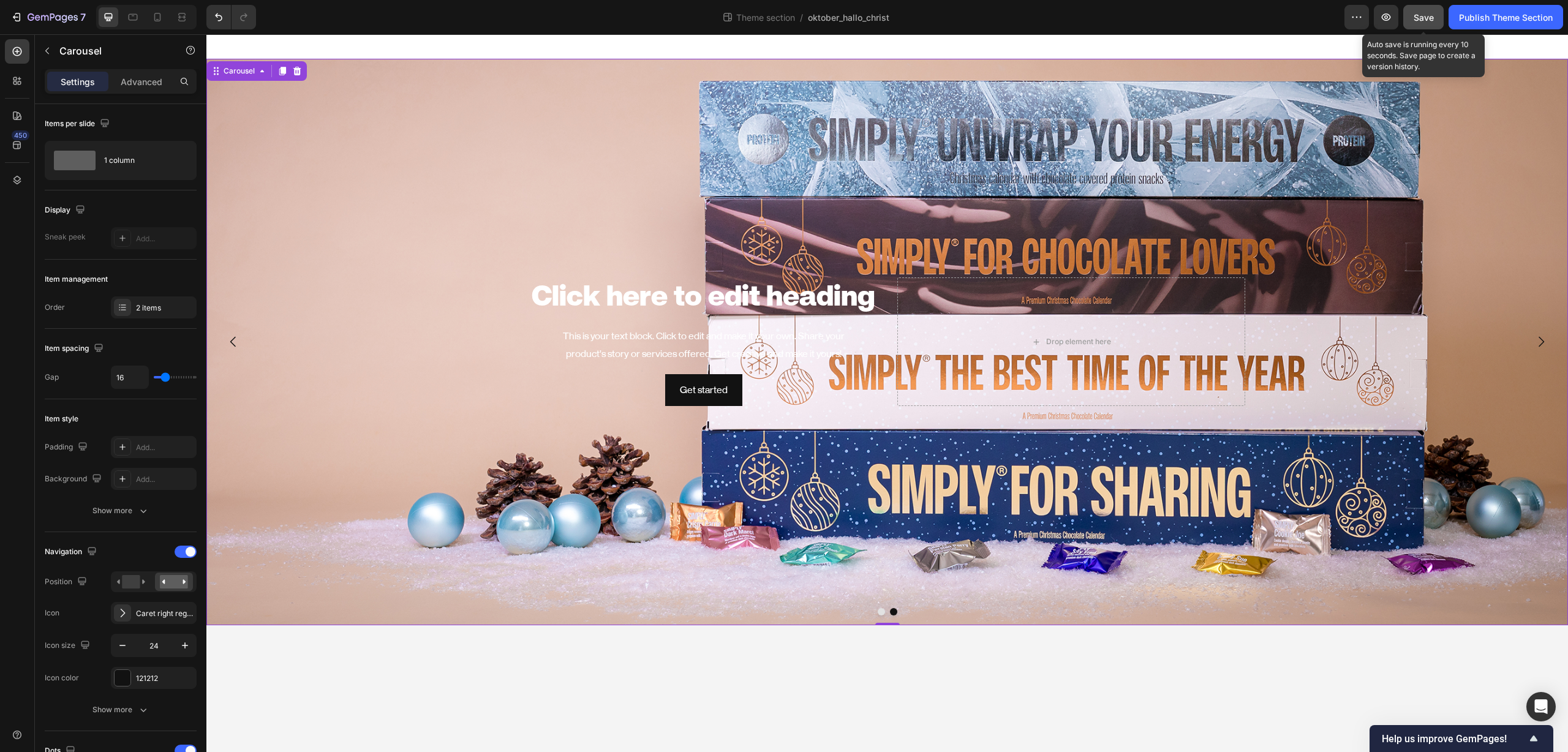
click at [1425, 21] on span "Save" at bounding box center [1424, 17] width 20 height 10
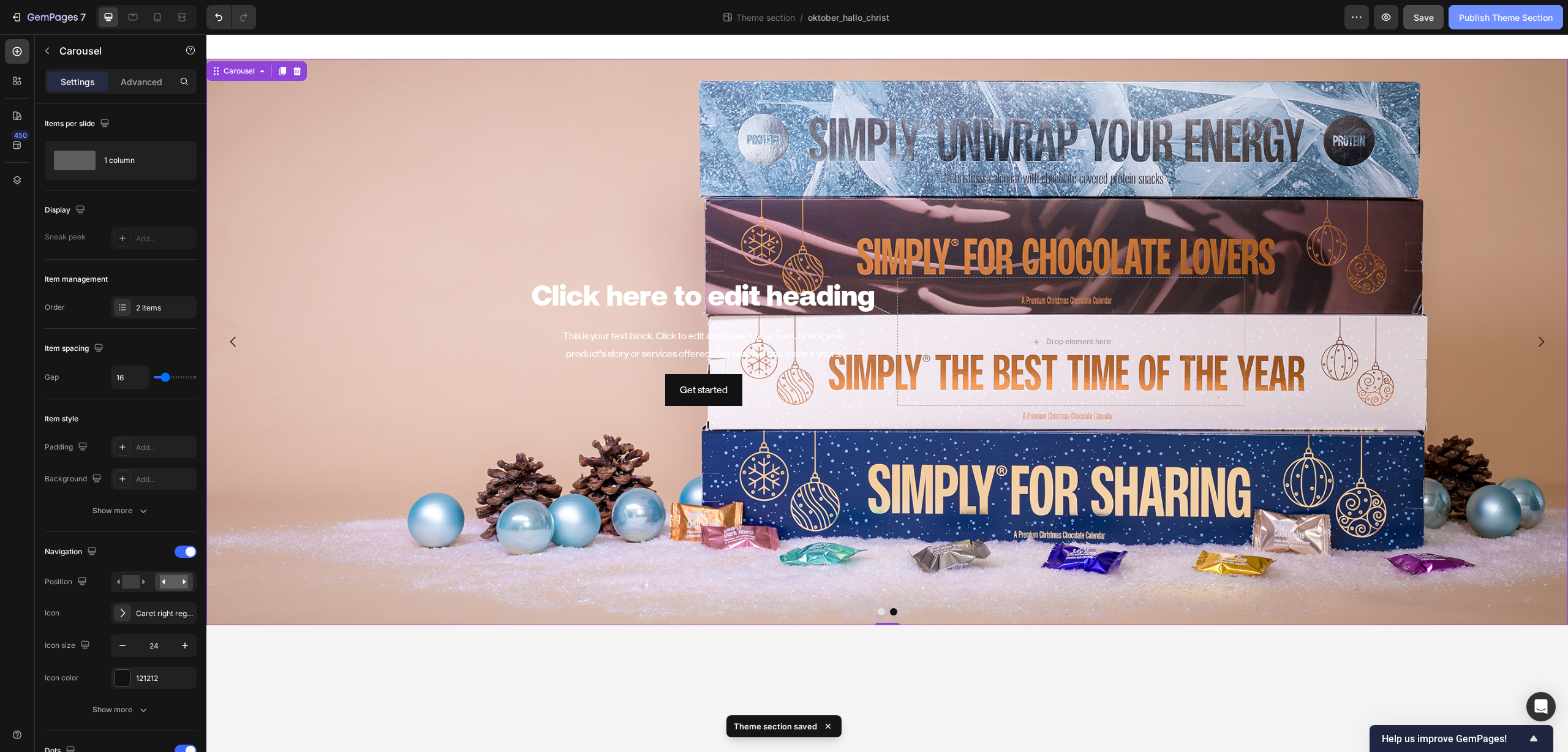
click at [1557, 19] on button "Publish Theme Section" at bounding box center [1505, 16] width 114 height 24
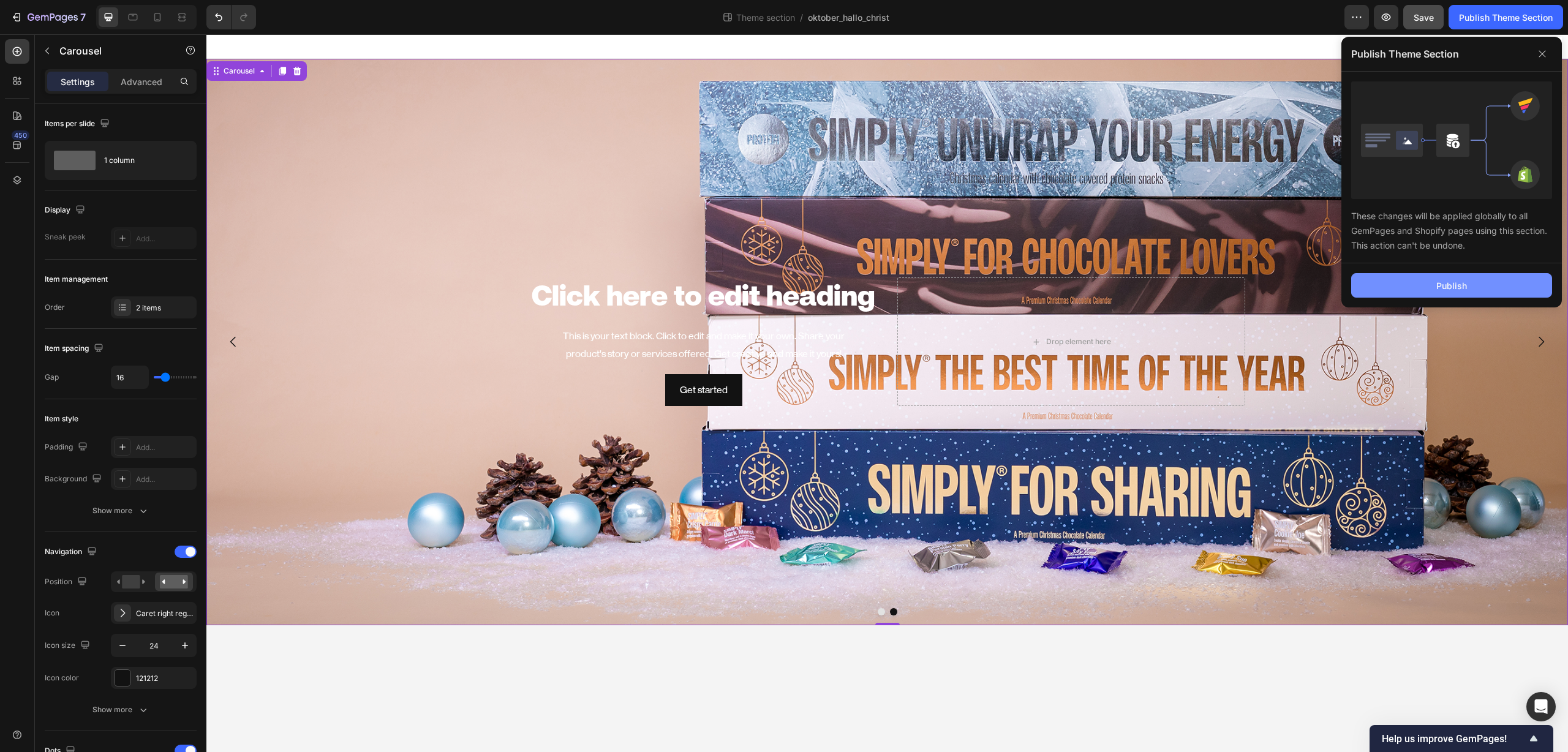
click at [1471, 281] on button "Publish" at bounding box center [1451, 285] width 201 height 24
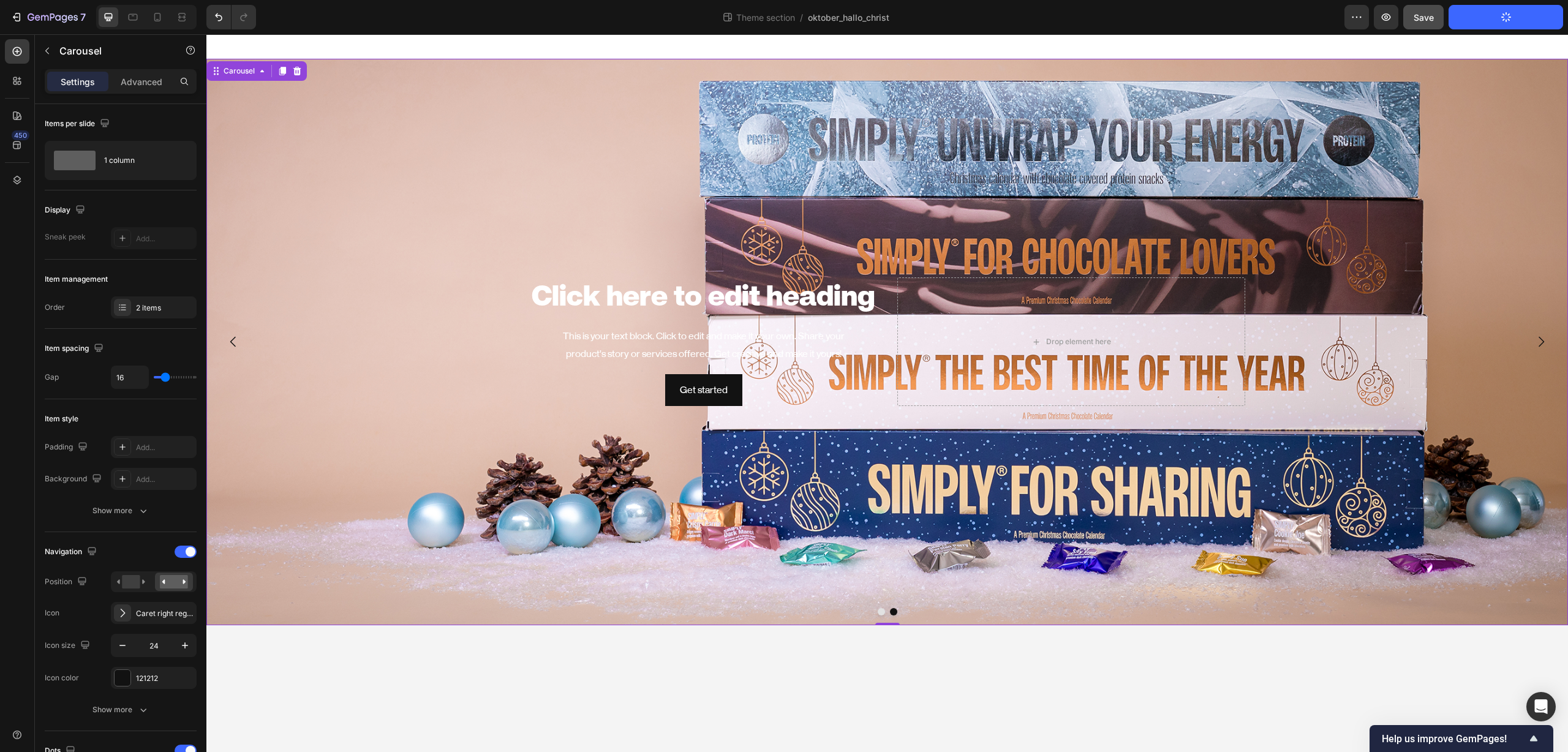
click at [1543, 344] on icon "Carousel Next Arrow" at bounding box center [1541, 341] width 15 height 15
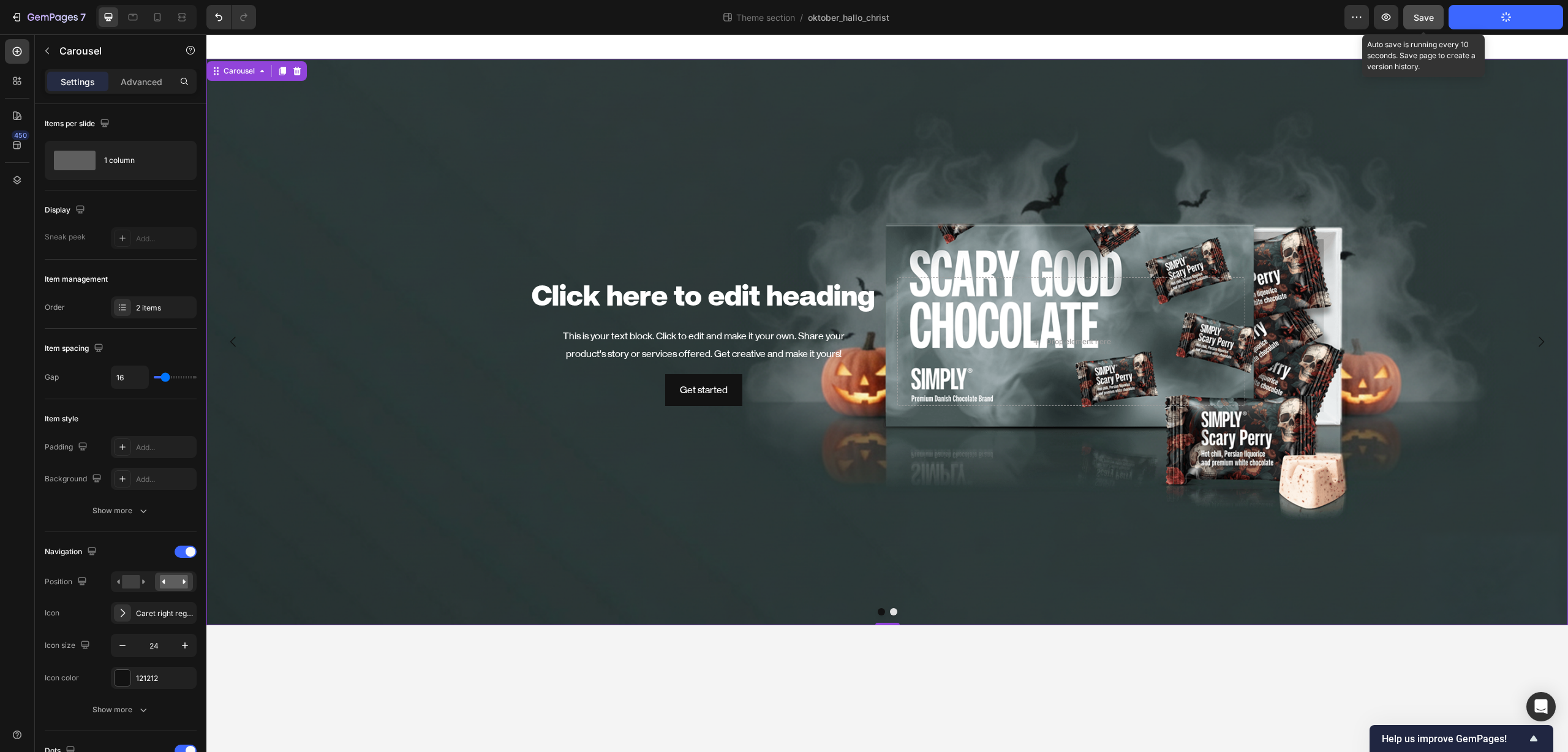
click at [1432, 19] on span "Save" at bounding box center [1424, 17] width 20 height 10
click at [1387, 21] on icon "button" at bounding box center [1386, 17] width 13 height 13
click at [544, 273] on div "Heading" at bounding box center [549, 270] width 38 height 15
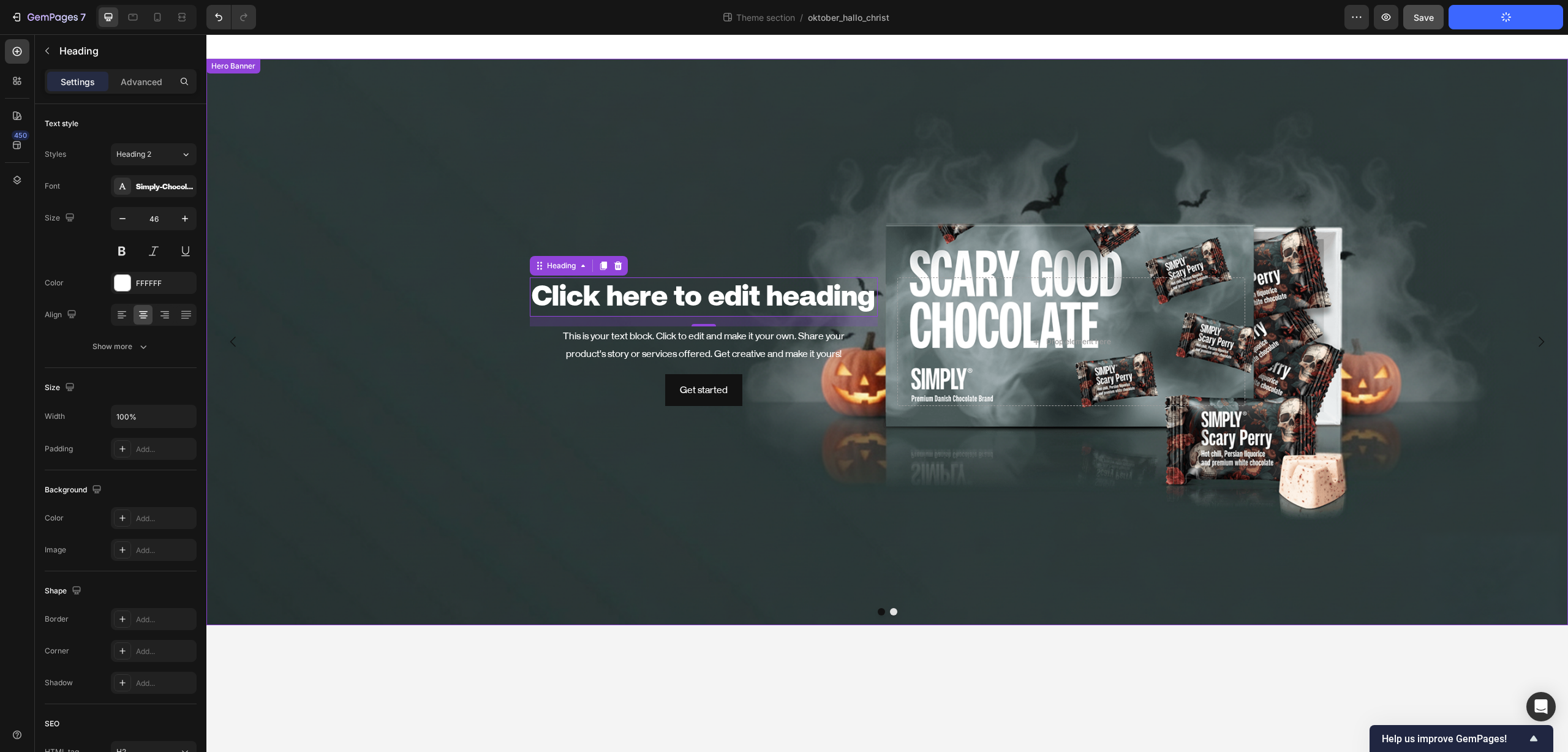
click at [408, 135] on div "Background Image" at bounding box center [887, 342] width 1361 height 567
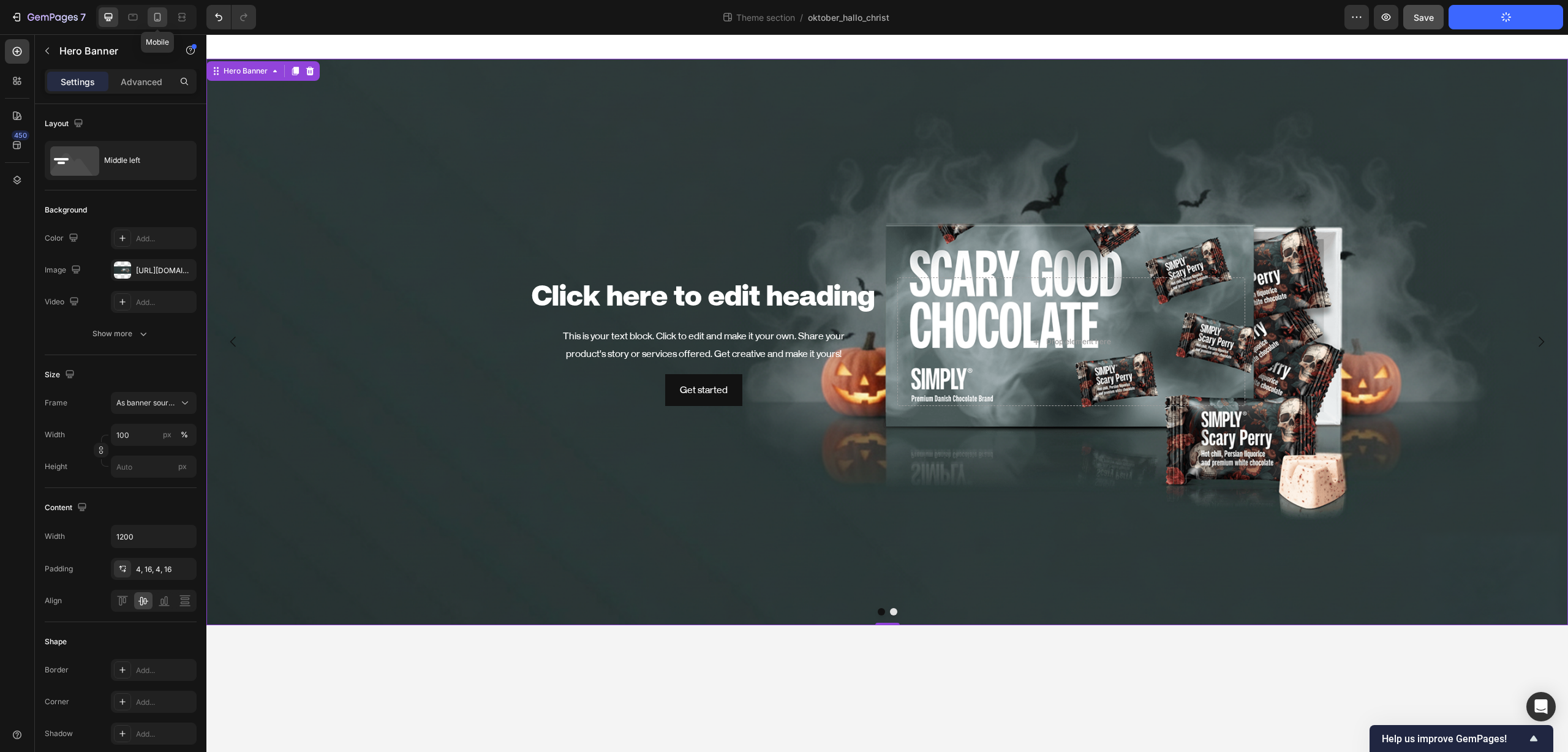
click at [164, 19] on div at bounding box center [157, 16] width 20 height 20
type input "Auto"
type input "100%"
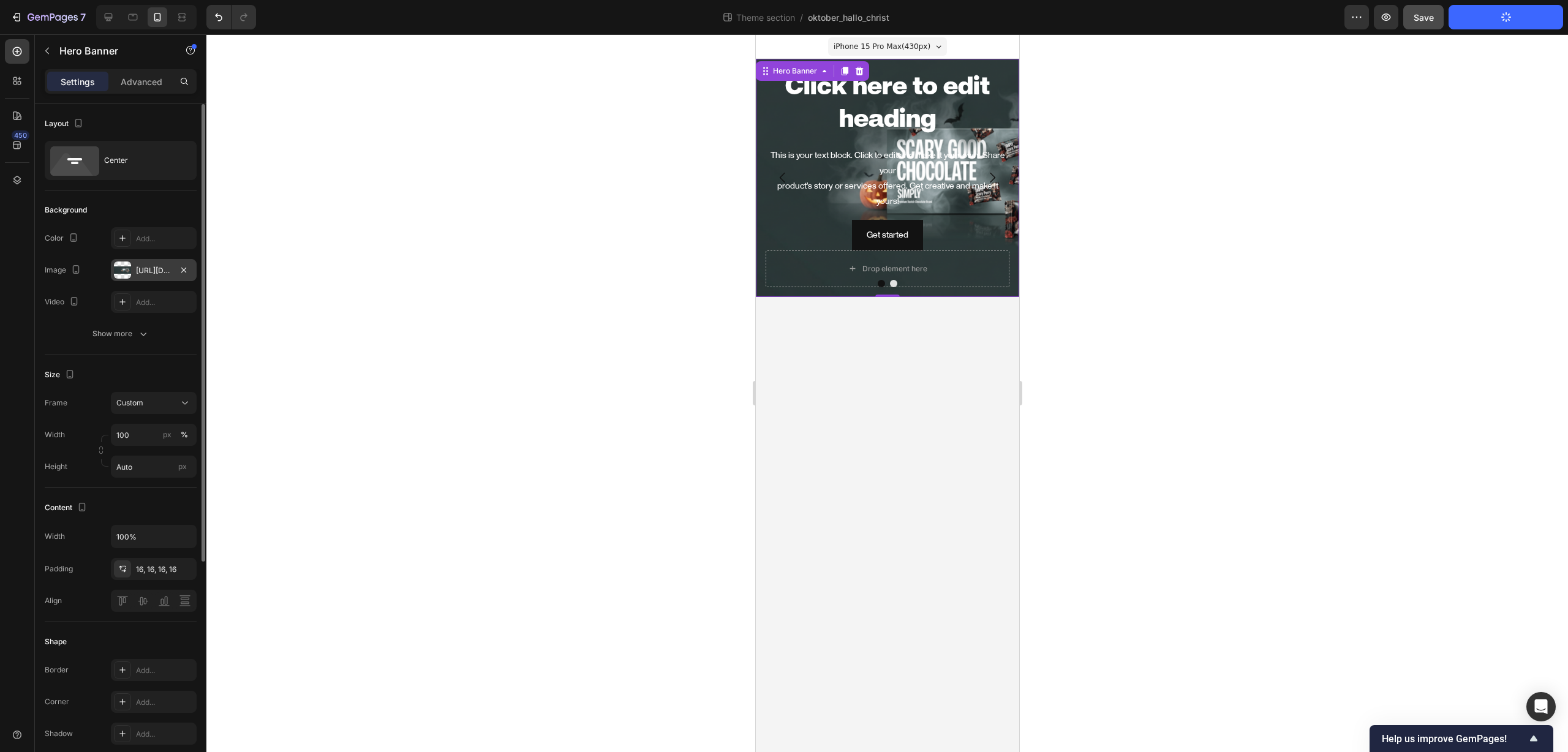
click at [144, 267] on div "https://cdn.shopify.com/s/files/1/0581/1909/4479/files/gempages_578847762334876…" at bounding box center [153, 271] width 35 height 11
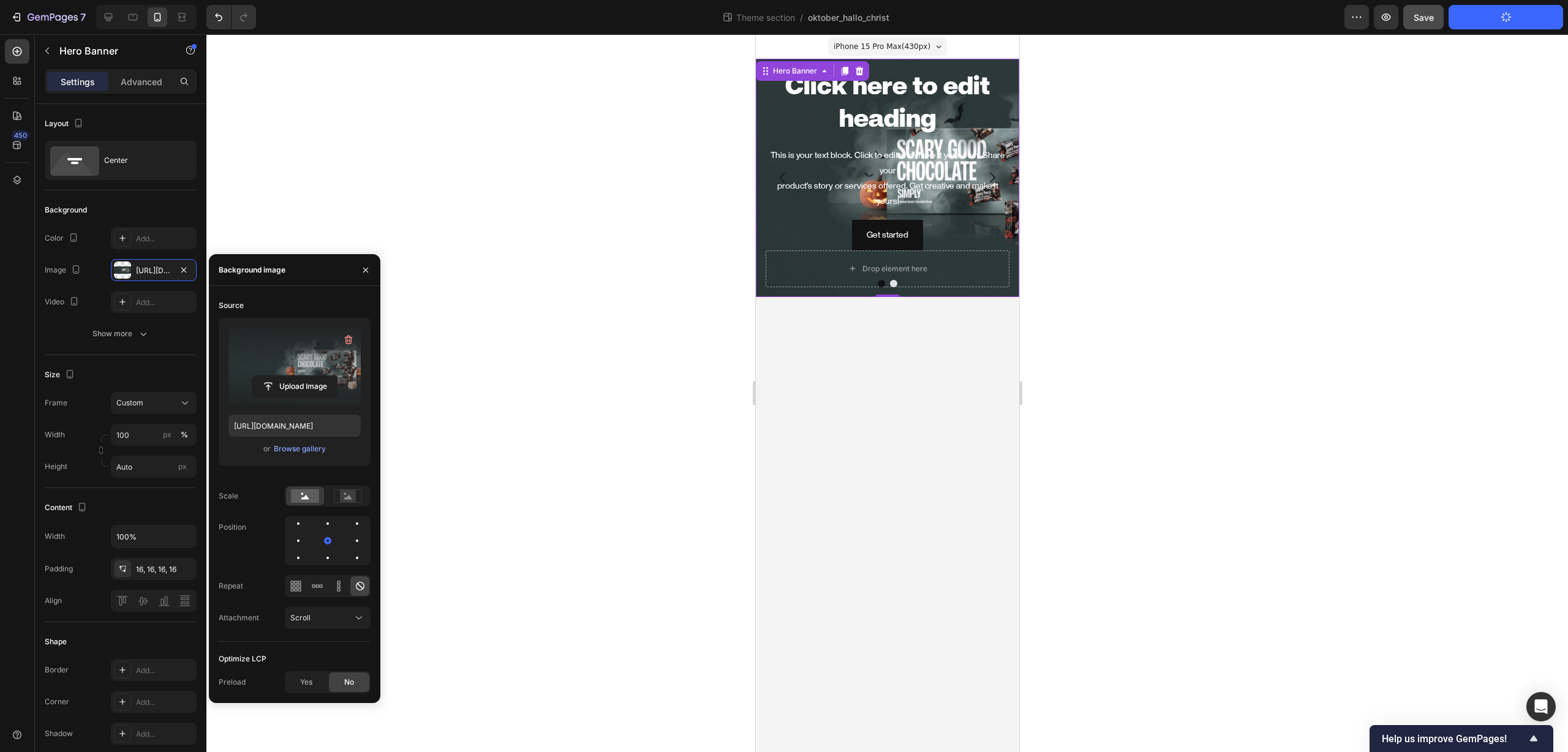
click at [289, 365] on label at bounding box center [294, 366] width 132 height 77
click at [289, 376] on input "file" at bounding box center [295, 387] width 85 height 21
type input "https://cdn.shopify.com/s/files/1/0581/1909/4479/files/gempages_578847762334876…"
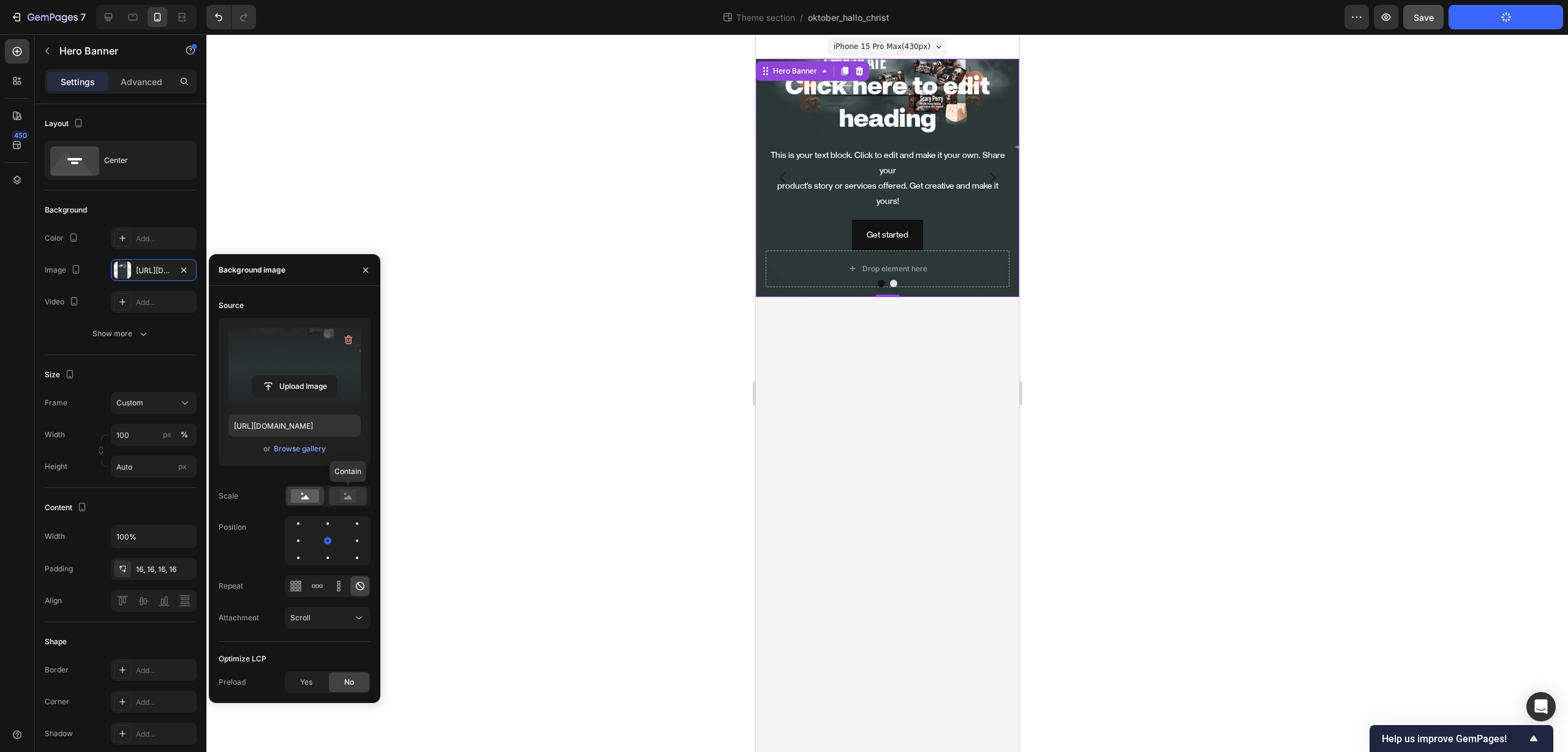
click at [350, 494] on rect at bounding box center [348, 496] width 16 height 13
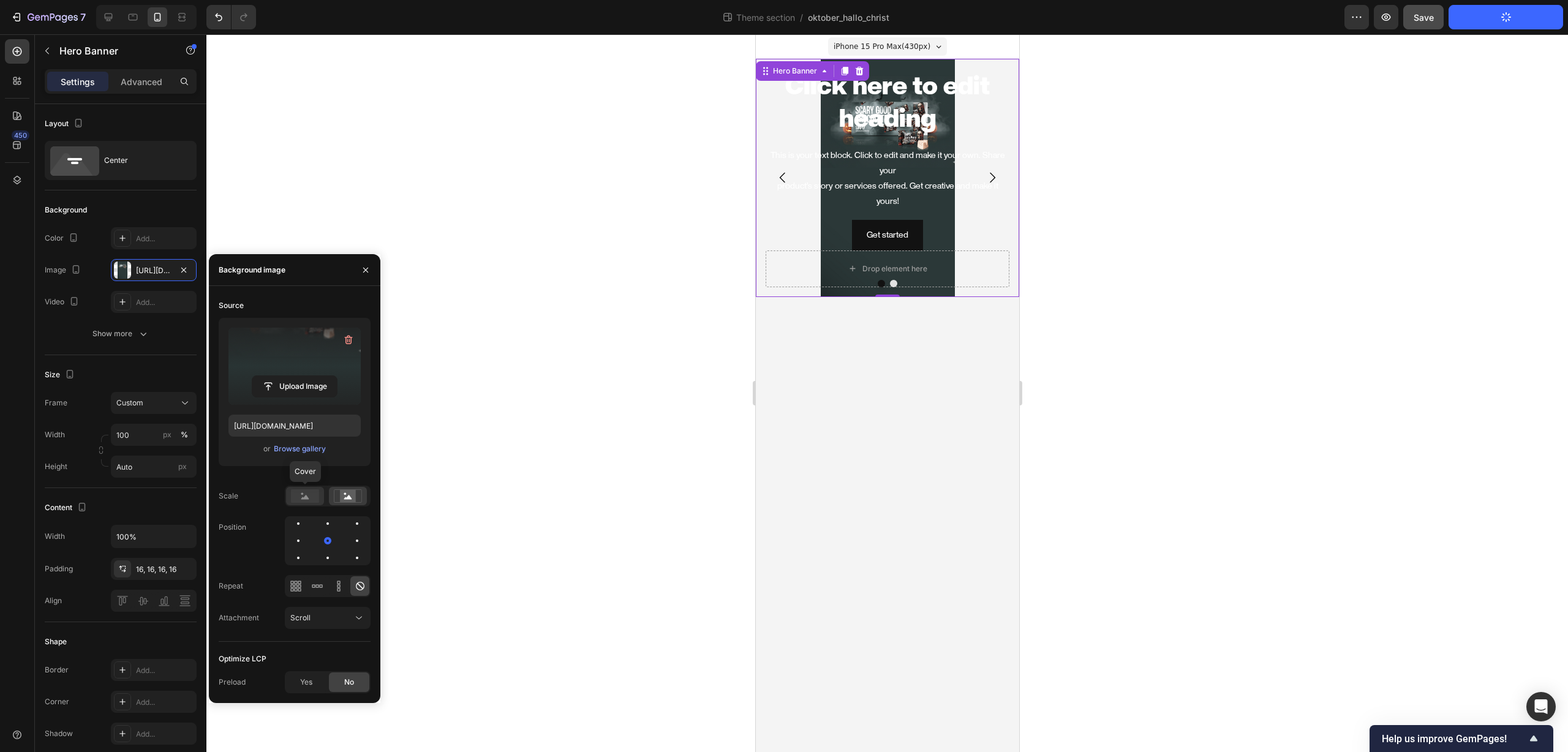
click at [303, 496] on icon at bounding box center [305, 496] width 8 height 4
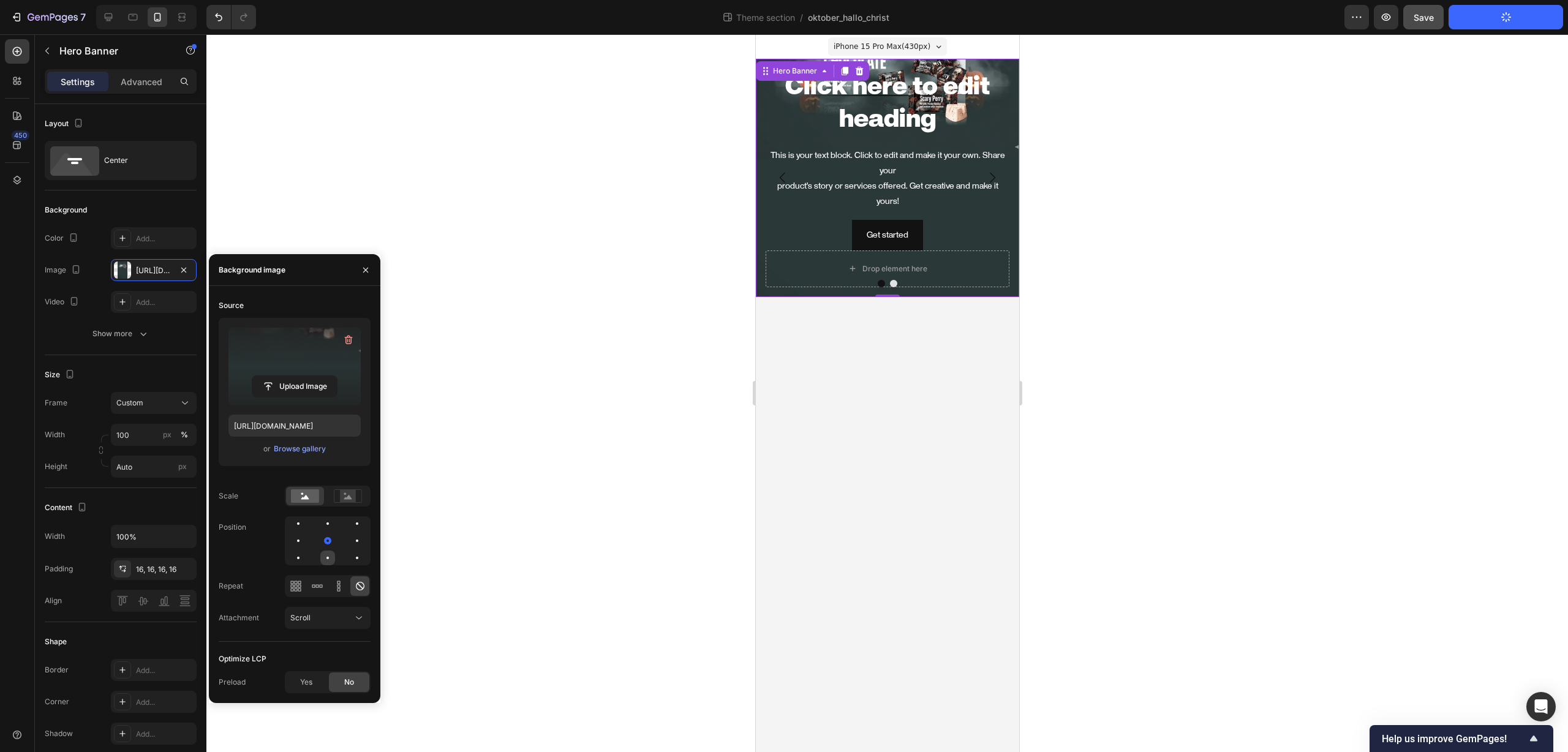
click at [330, 558] on div at bounding box center [328, 558] width 15 height 15
click at [328, 528] on div at bounding box center [328, 523] width 15 height 15
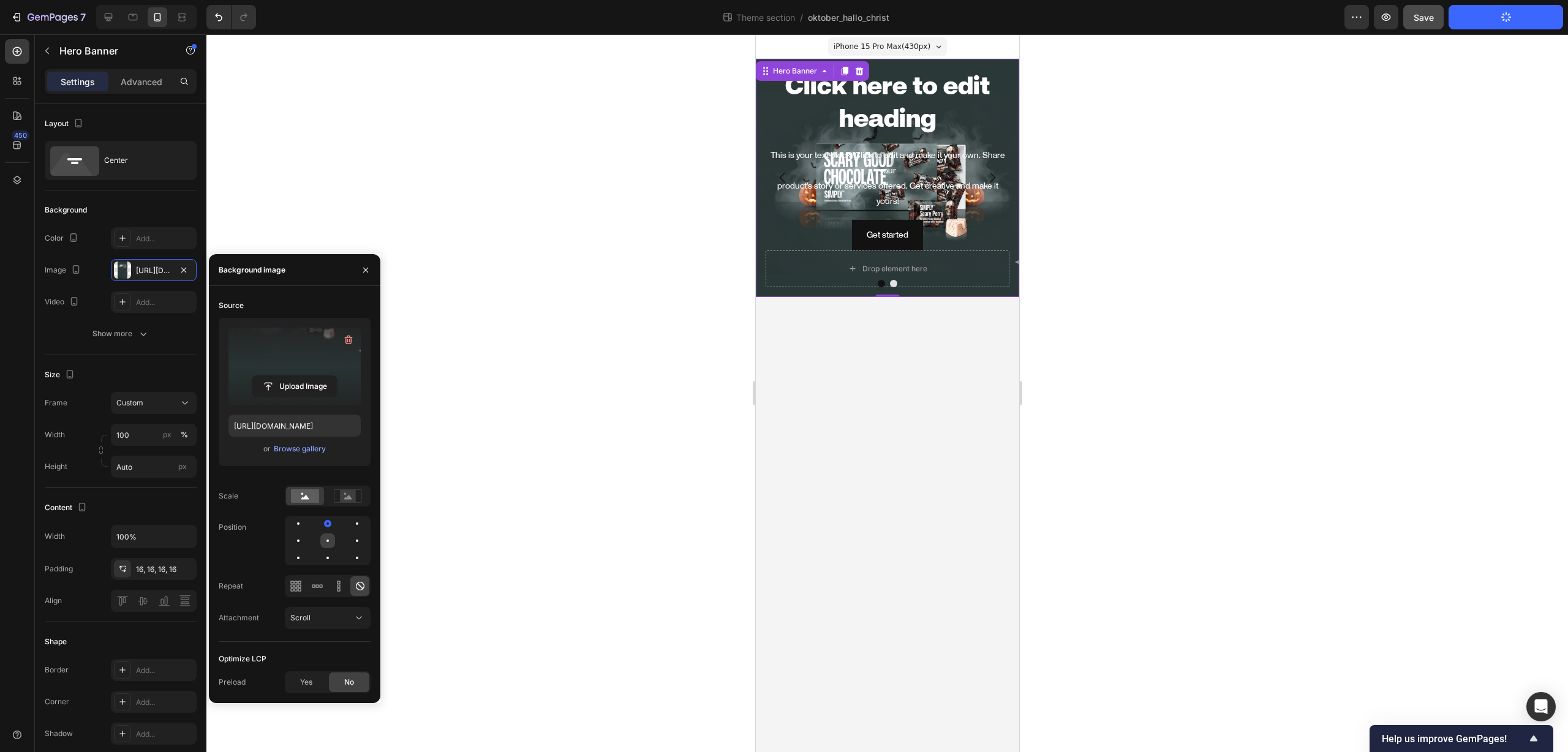
click at [328, 538] on div at bounding box center [328, 540] width 15 height 15
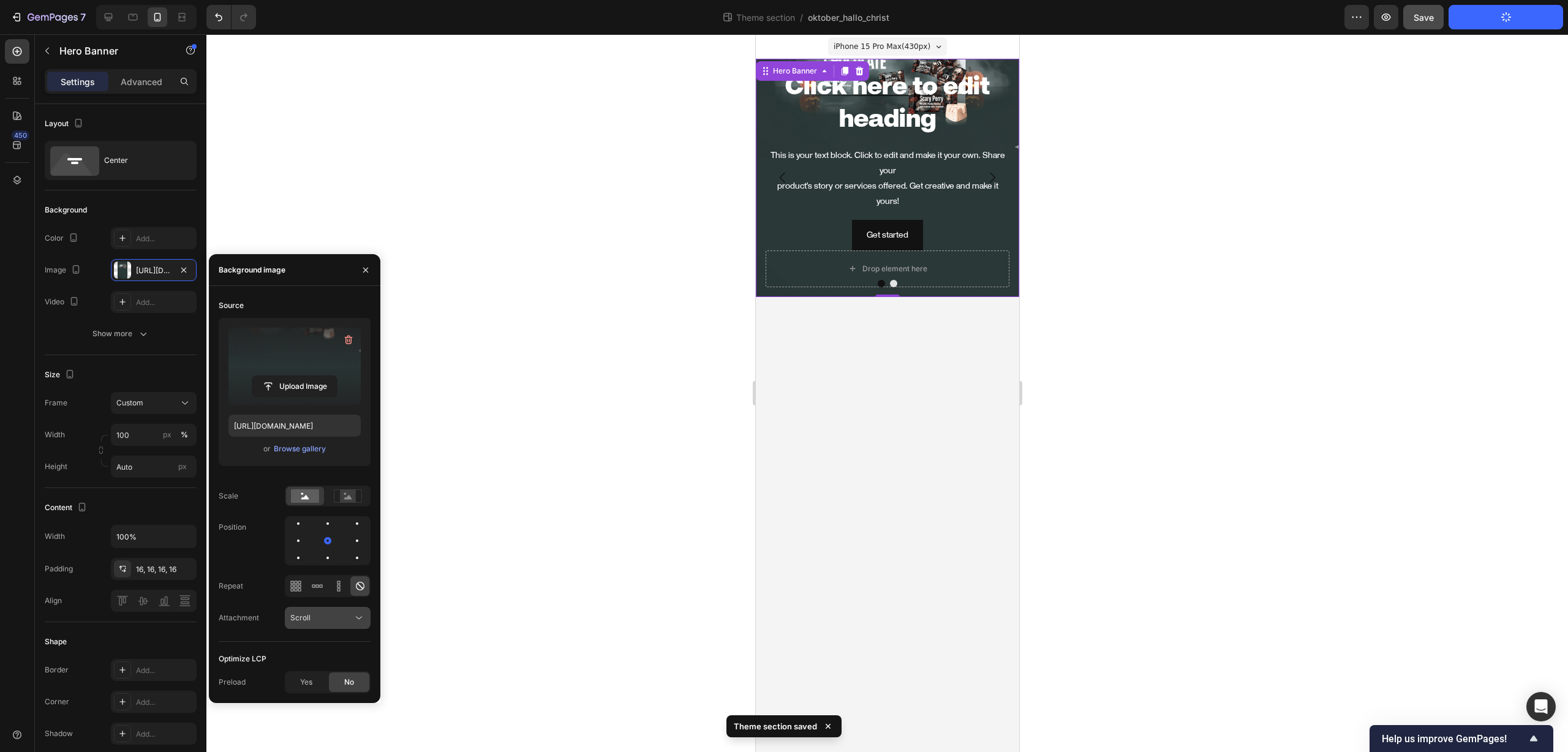
click at [331, 621] on div "Scroll" at bounding box center [321, 618] width 63 height 11
click at [319, 673] on p "Fixed" at bounding box center [325, 671] width 70 height 11
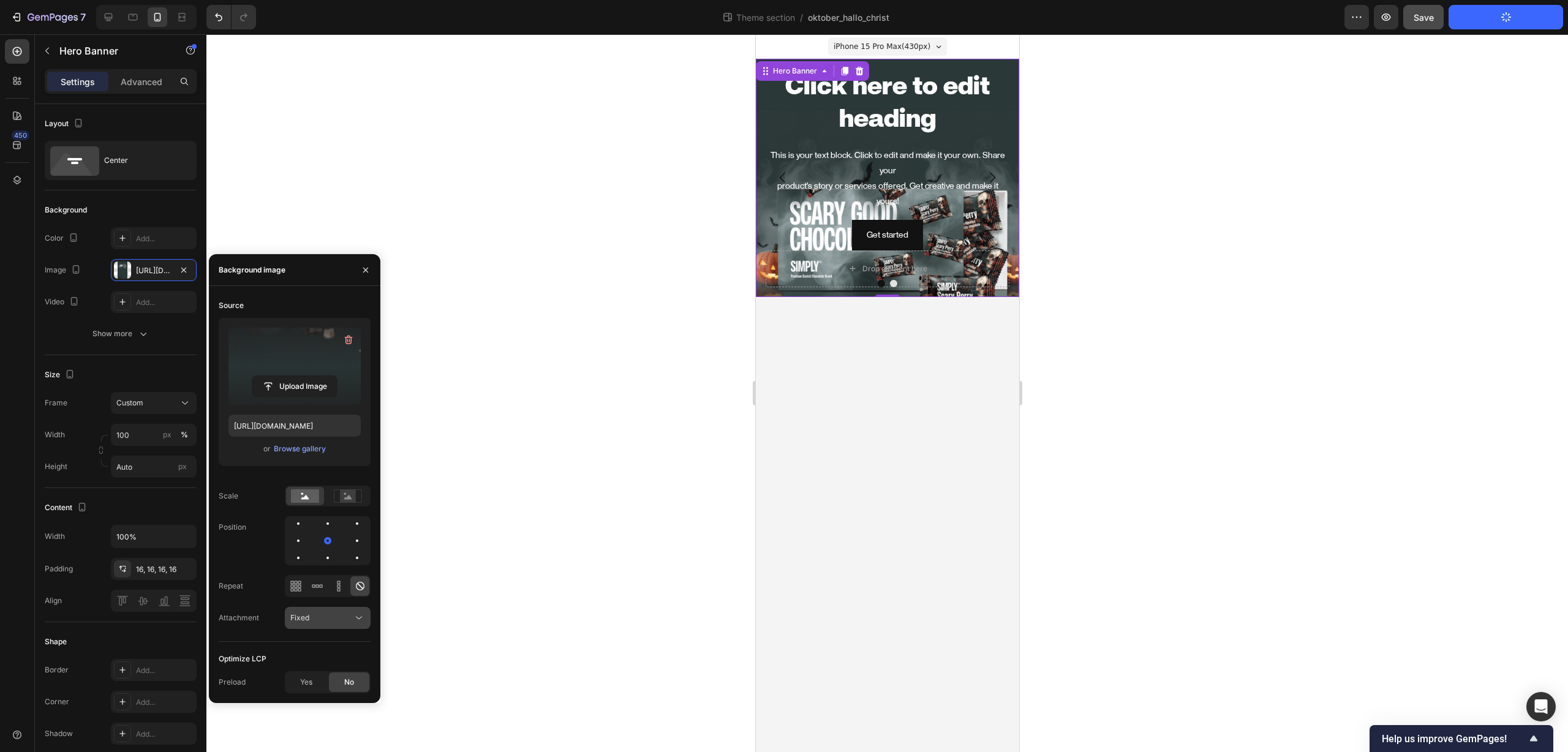
click at [321, 616] on div "Fixed" at bounding box center [321, 618] width 63 height 11
click at [312, 688] on div "Local" at bounding box center [315, 695] width 100 height 24
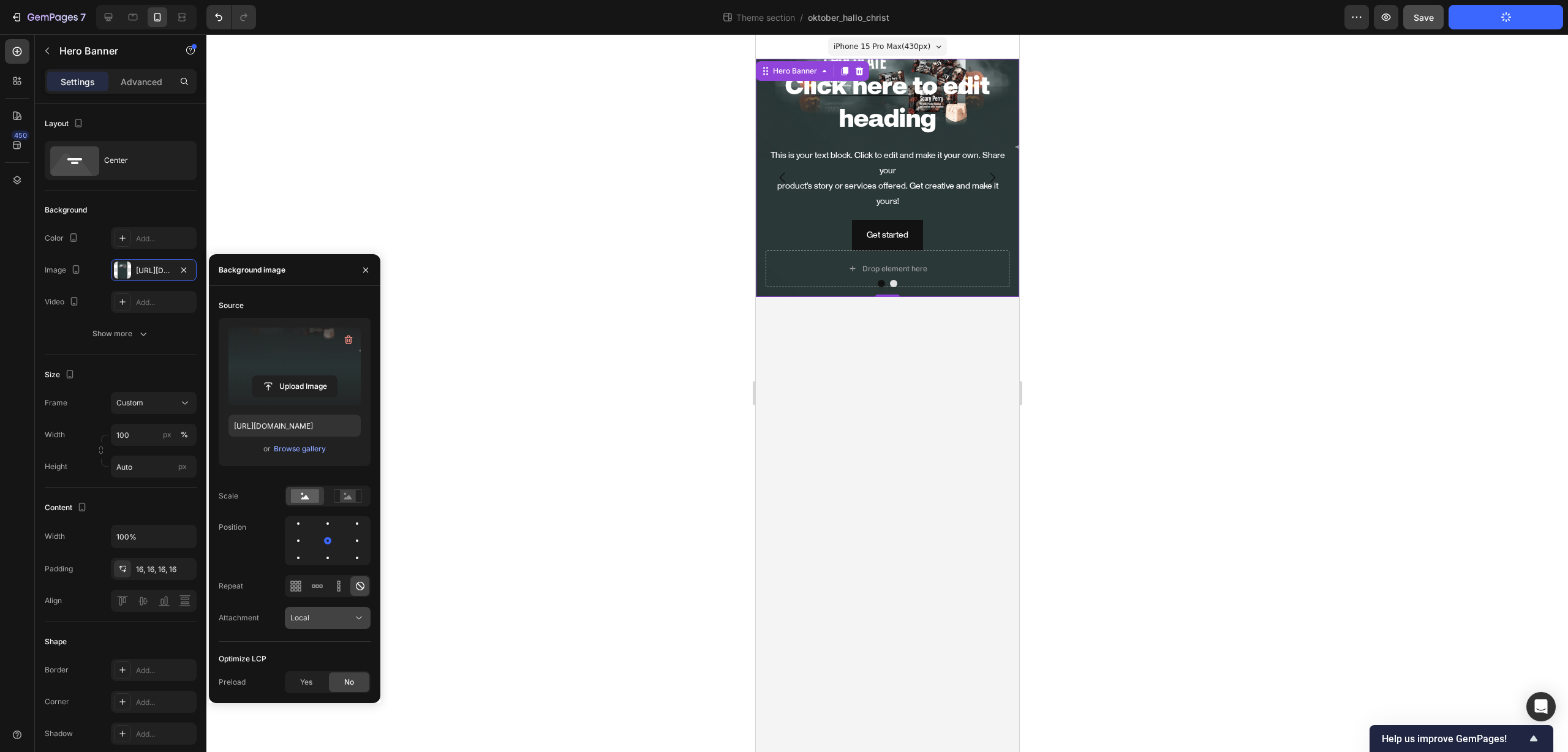
click at [314, 615] on div "Local" at bounding box center [321, 618] width 63 height 11
click at [309, 648] on span "Scroll" at bounding box center [300, 648] width 20 height 11
click at [292, 525] on div at bounding box center [298, 523] width 15 height 15
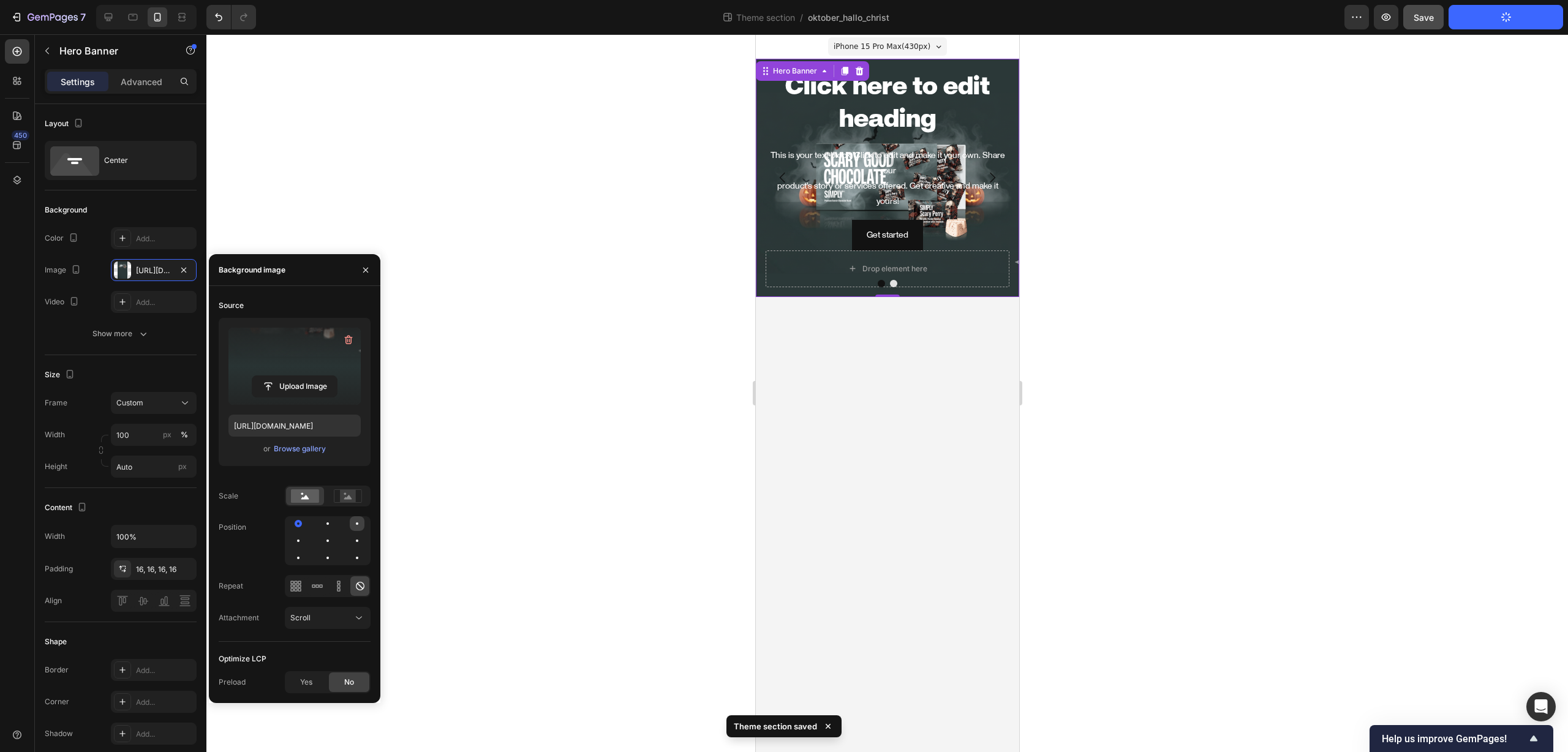
click at [360, 525] on div at bounding box center [357, 523] width 15 height 15
click at [332, 525] on div at bounding box center [328, 523] width 15 height 15
click at [328, 539] on div at bounding box center [328, 540] width 15 height 15
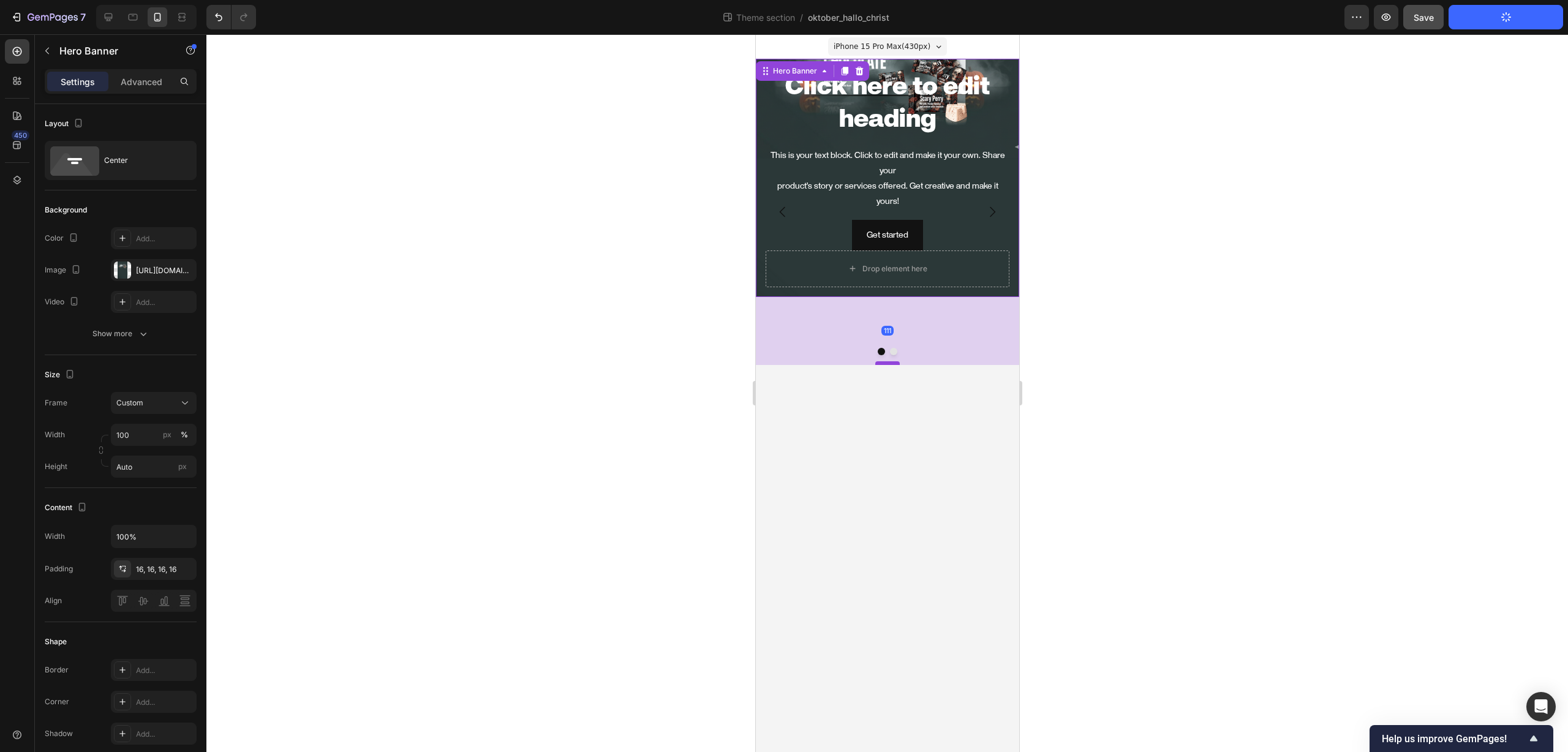
drag, startPoint x: 888, startPoint y: 278, endPoint x: 891, endPoint y: 346, distance: 68.1
click at [891, 361] on div at bounding box center [886, 363] width 24 height 4
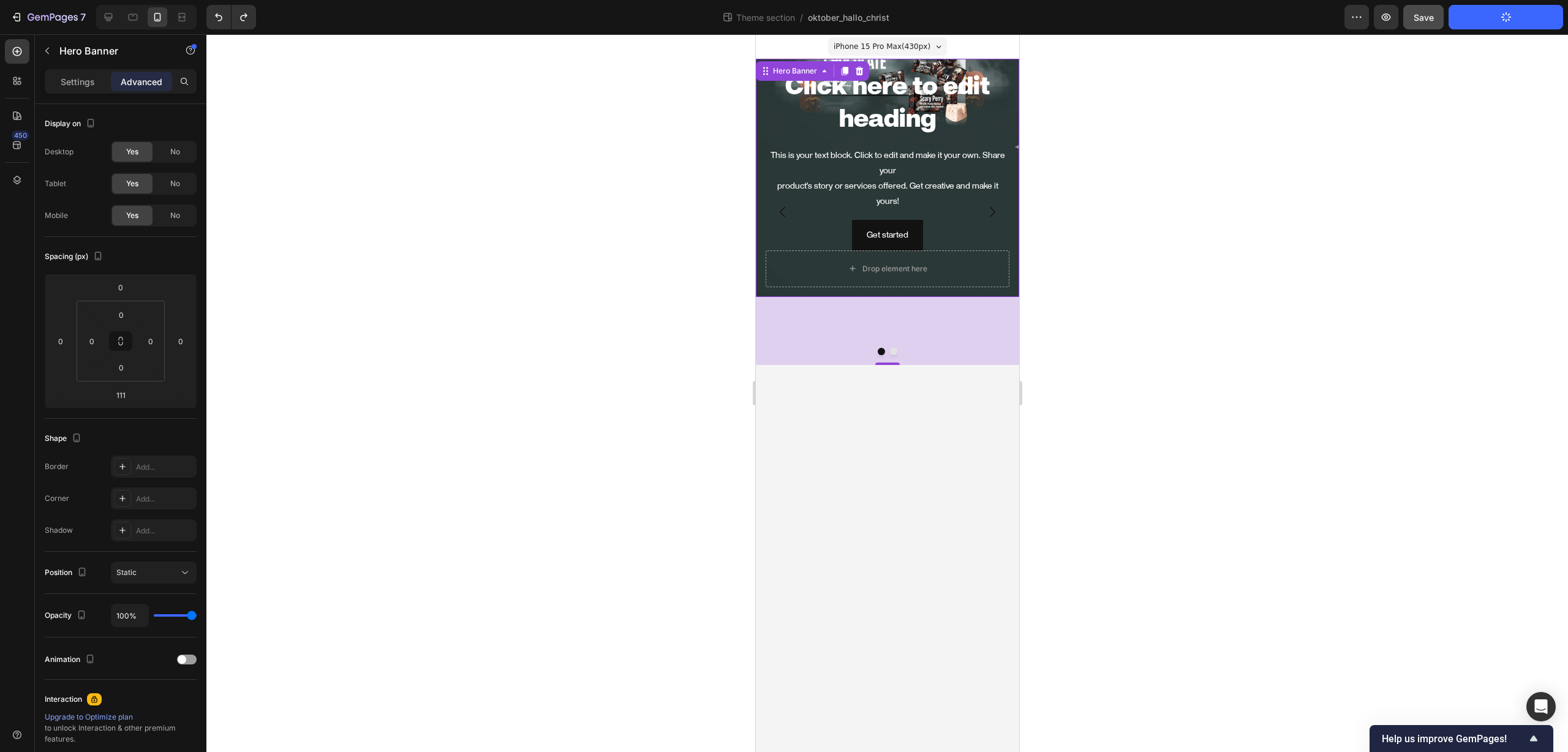
type input "0"
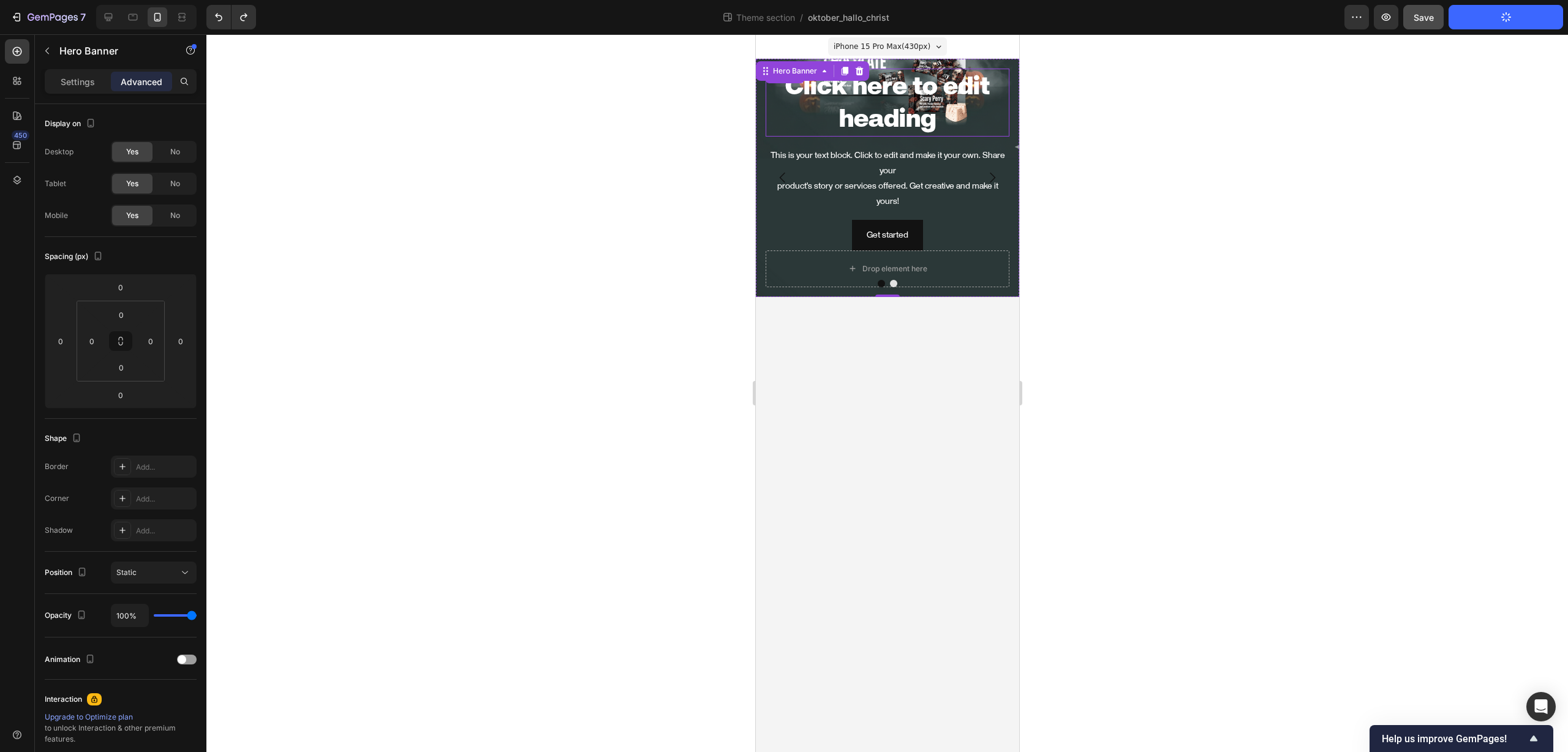
click at [909, 100] on h2 "Click here to edit heading" at bounding box center [887, 102] width 244 height 68
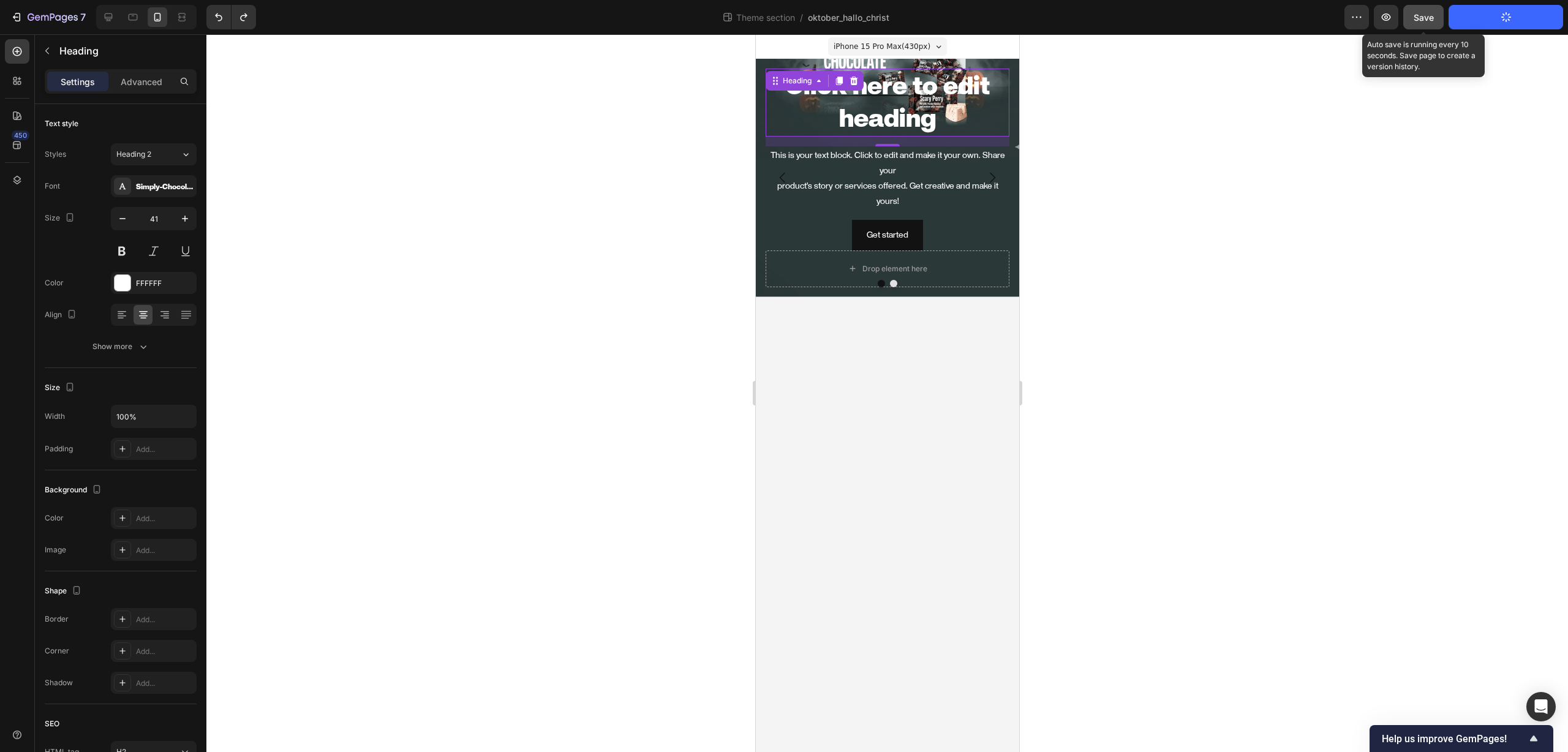
click at [1432, 21] on span "Save" at bounding box center [1424, 17] width 20 height 10
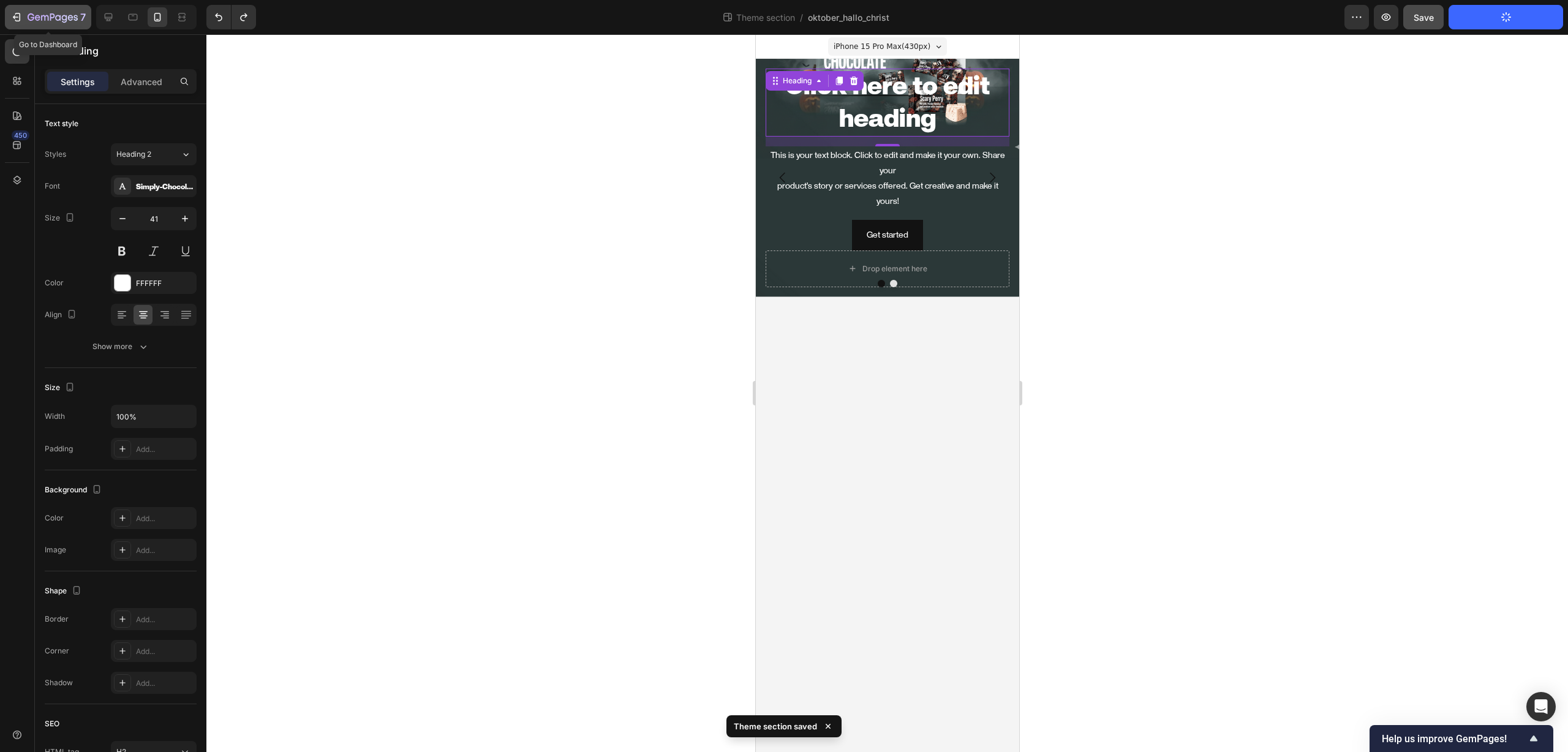
click at [38, 21] on icon "button" at bounding box center [53, 17] width 50 height 10
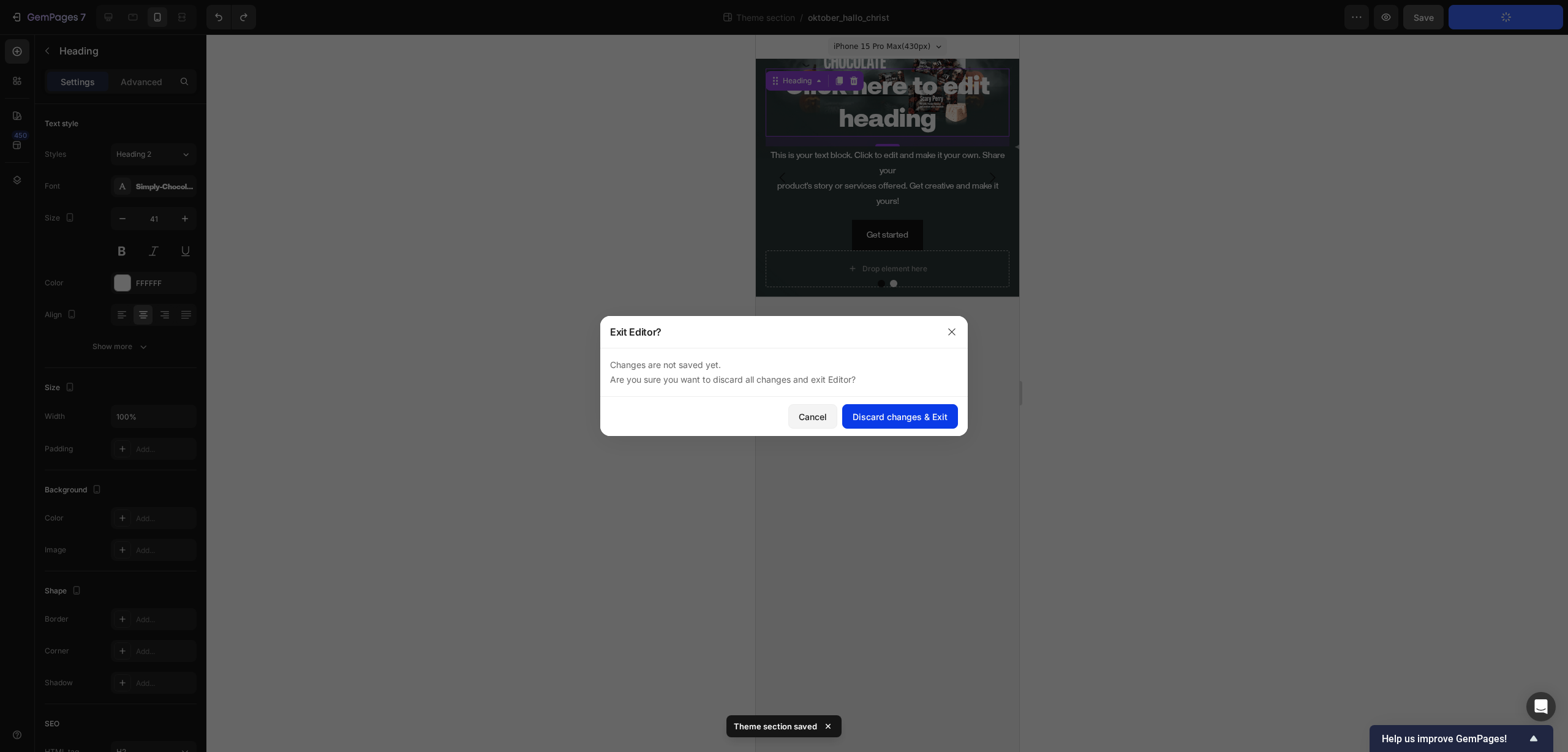
click at [927, 413] on div "Discard changes & Exit" at bounding box center [899, 416] width 95 height 13
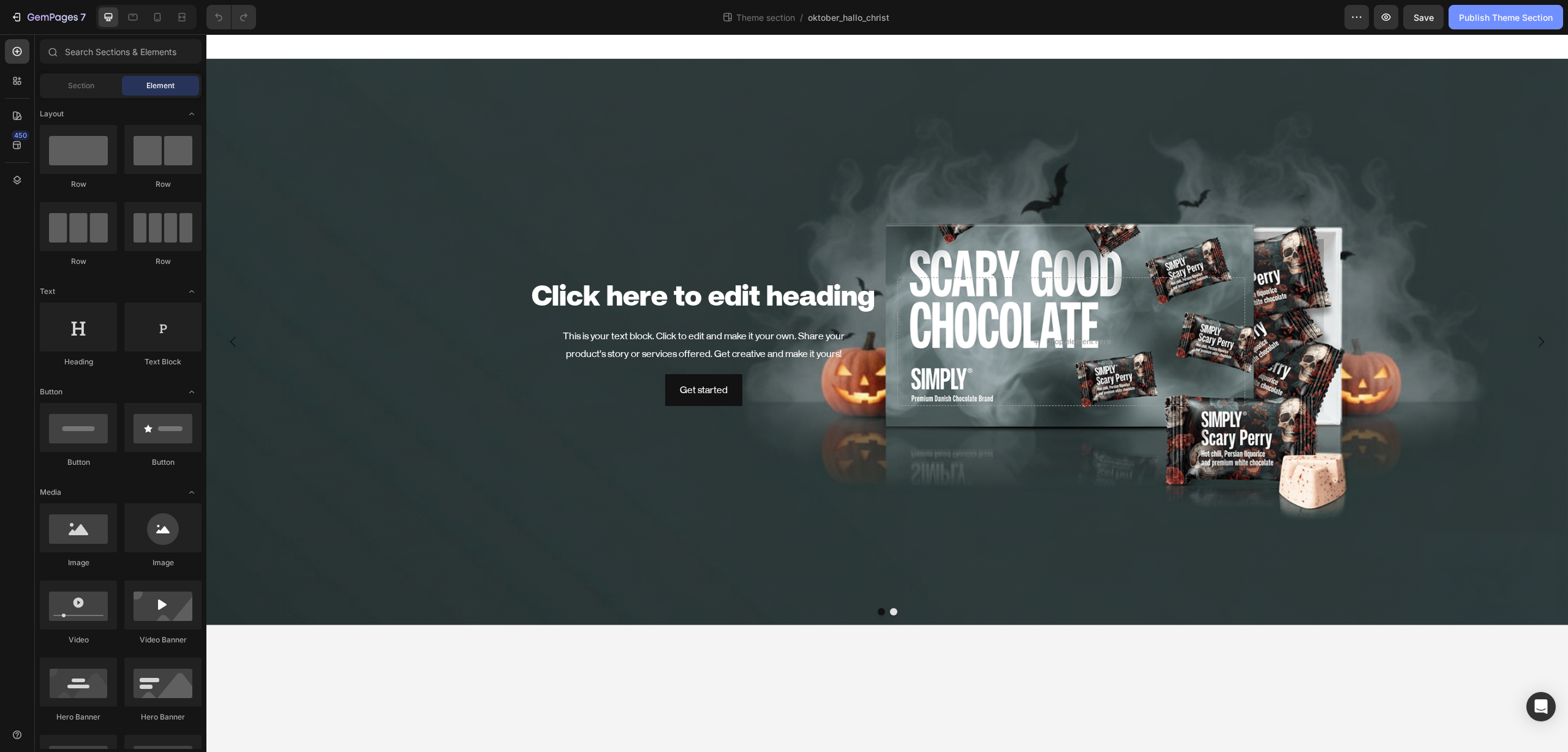
click at [1504, 24] on button "Publish Theme Section" at bounding box center [1505, 16] width 114 height 24
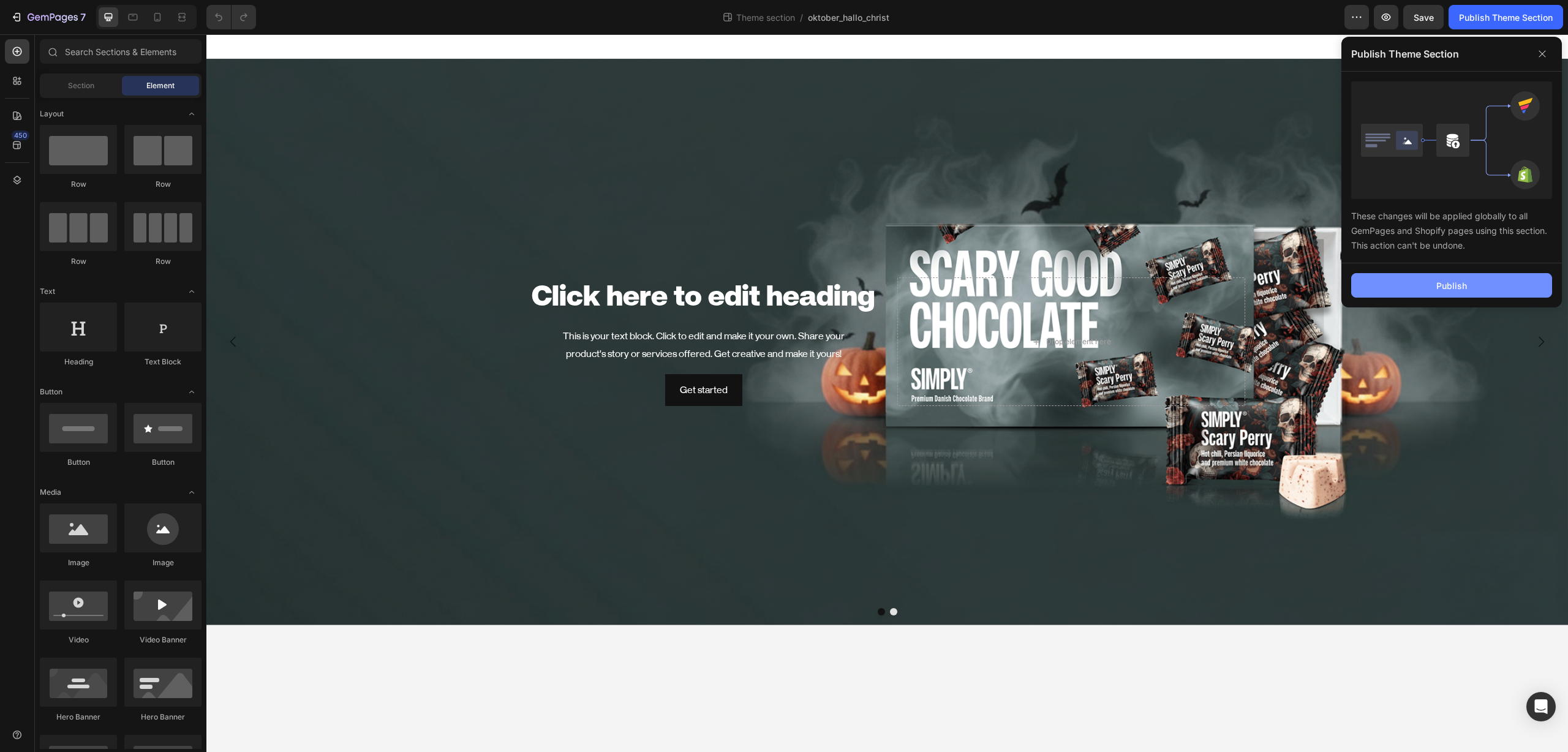
click at [1475, 287] on button "Publish" at bounding box center [1451, 285] width 201 height 24
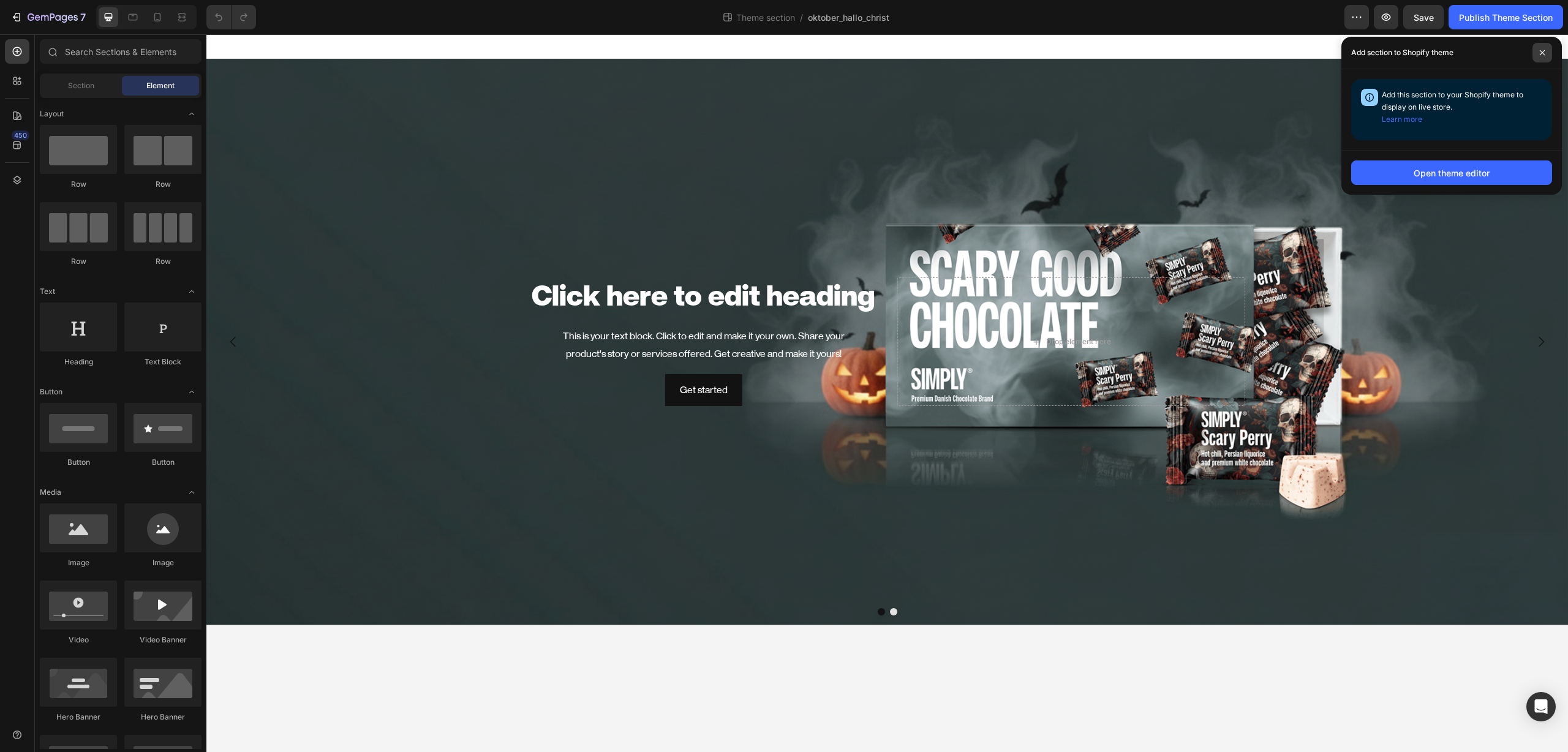
click at [1544, 54] on icon at bounding box center [1542, 53] width 6 height 6
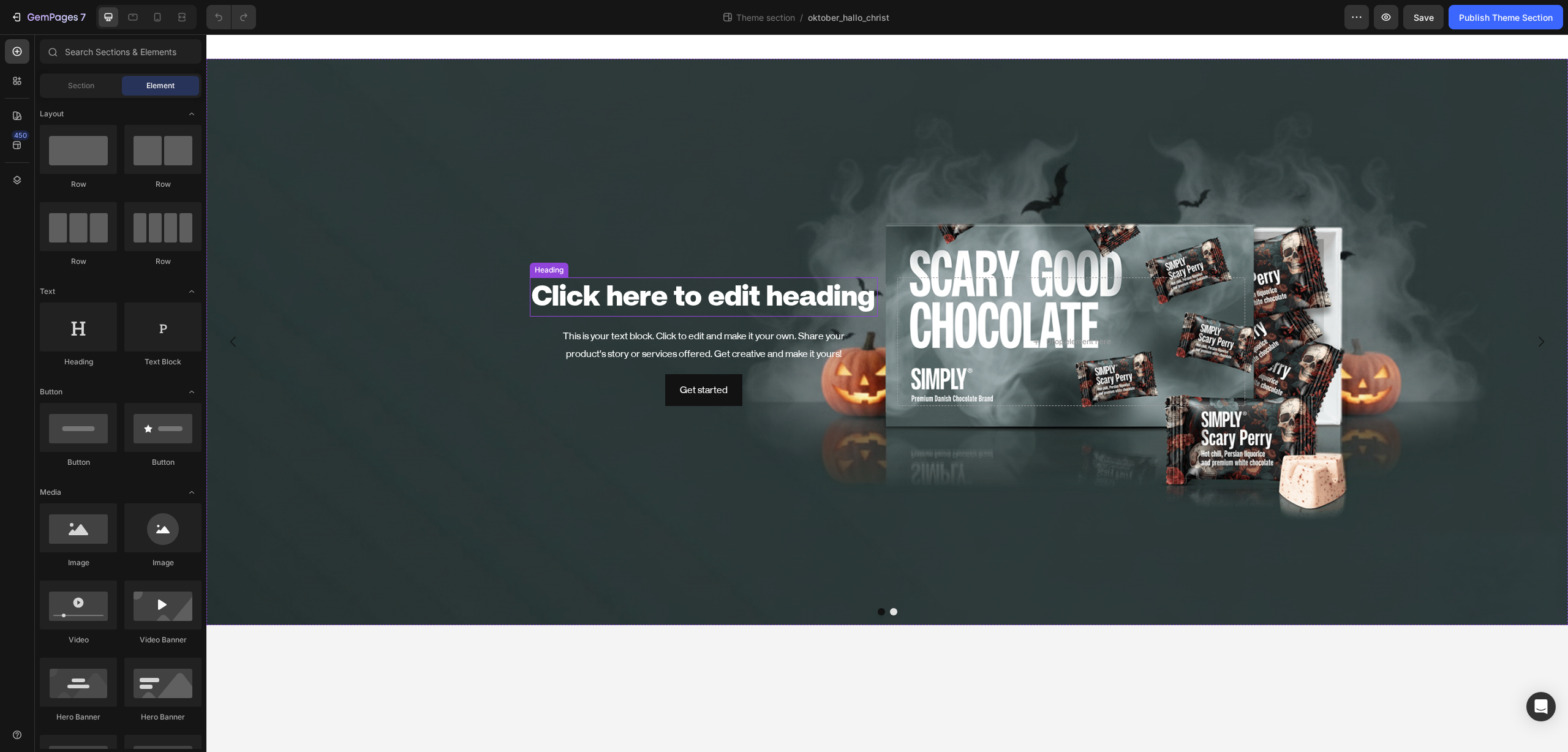
click at [769, 301] on h2 "Click here to edit heading" at bounding box center [704, 297] width 348 height 39
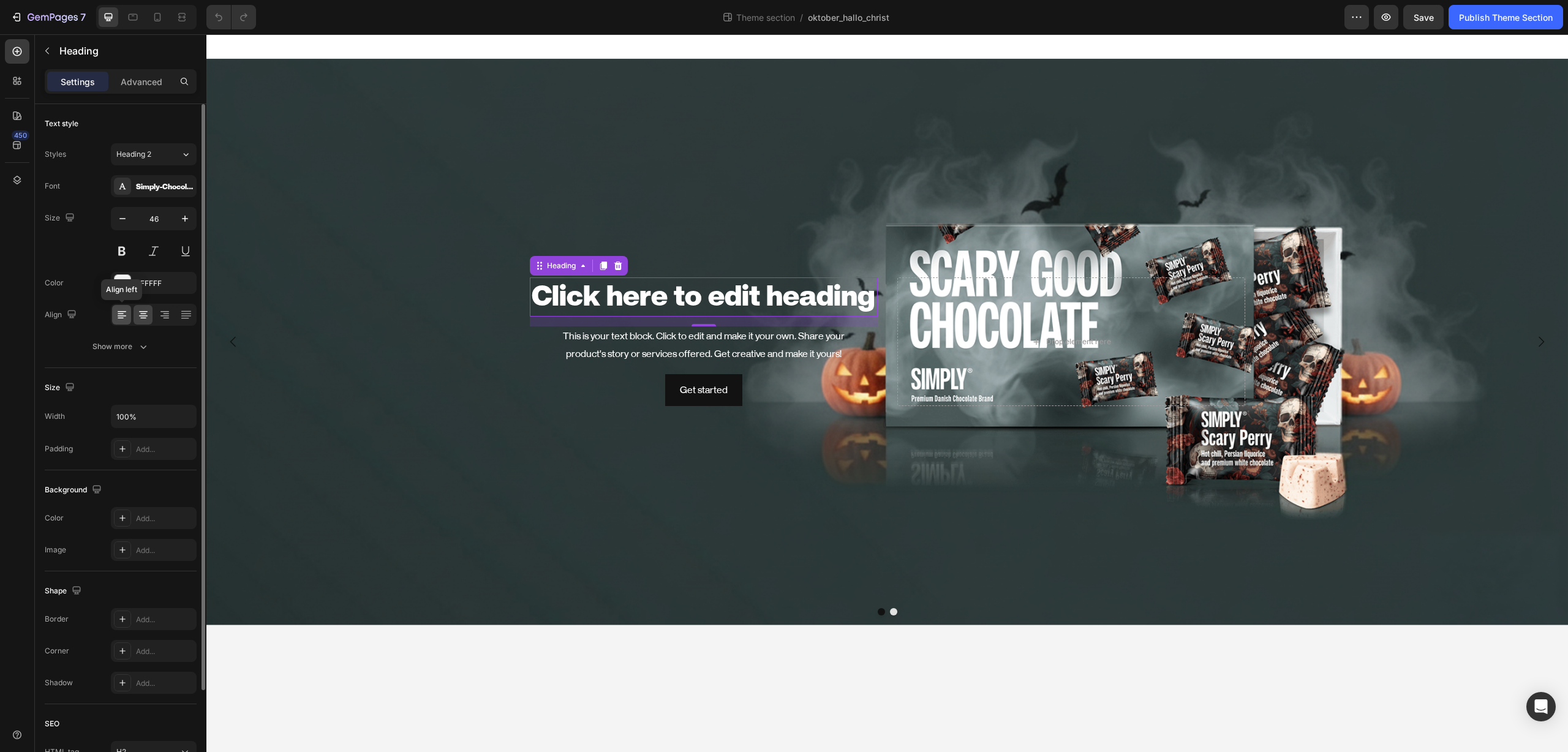
click at [114, 314] on div at bounding box center [122, 314] width 19 height 20
click at [141, 316] on icon at bounding box center [143, 316] width 9 height 2
click at [122, 318] on icon at bounding box center [121, 318] width 6 height 2
click at [604, 344] on div "This is your text block. Click to edit and make it your own. Share your product…" at bounding box center [704, 345] width 348 height 38
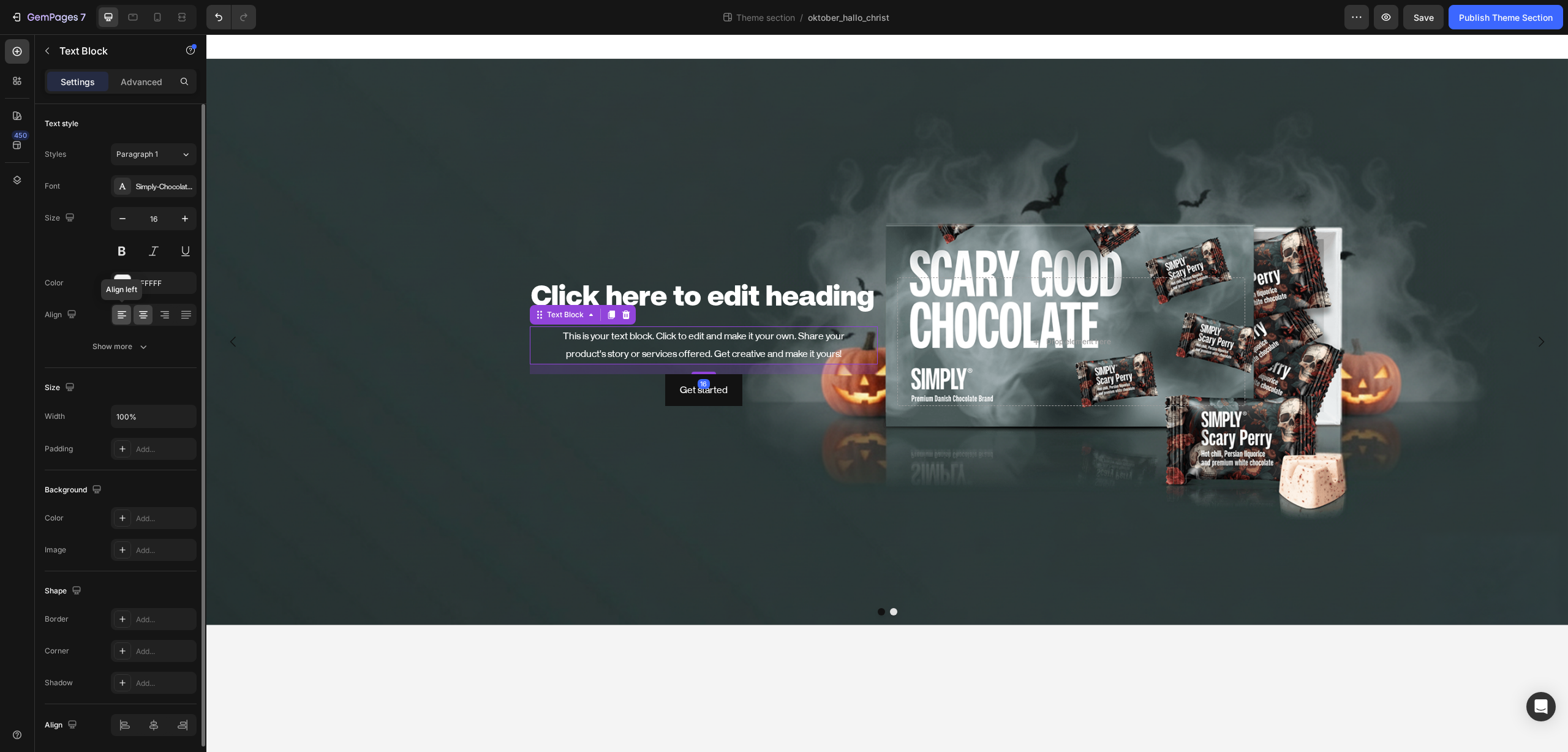
click at [118, 315] on icon at bounding box center [122, 316] width 9 height 2
click at [144, 76] on p "Advanced" at bounding box center [141, 82] width 42 height 13
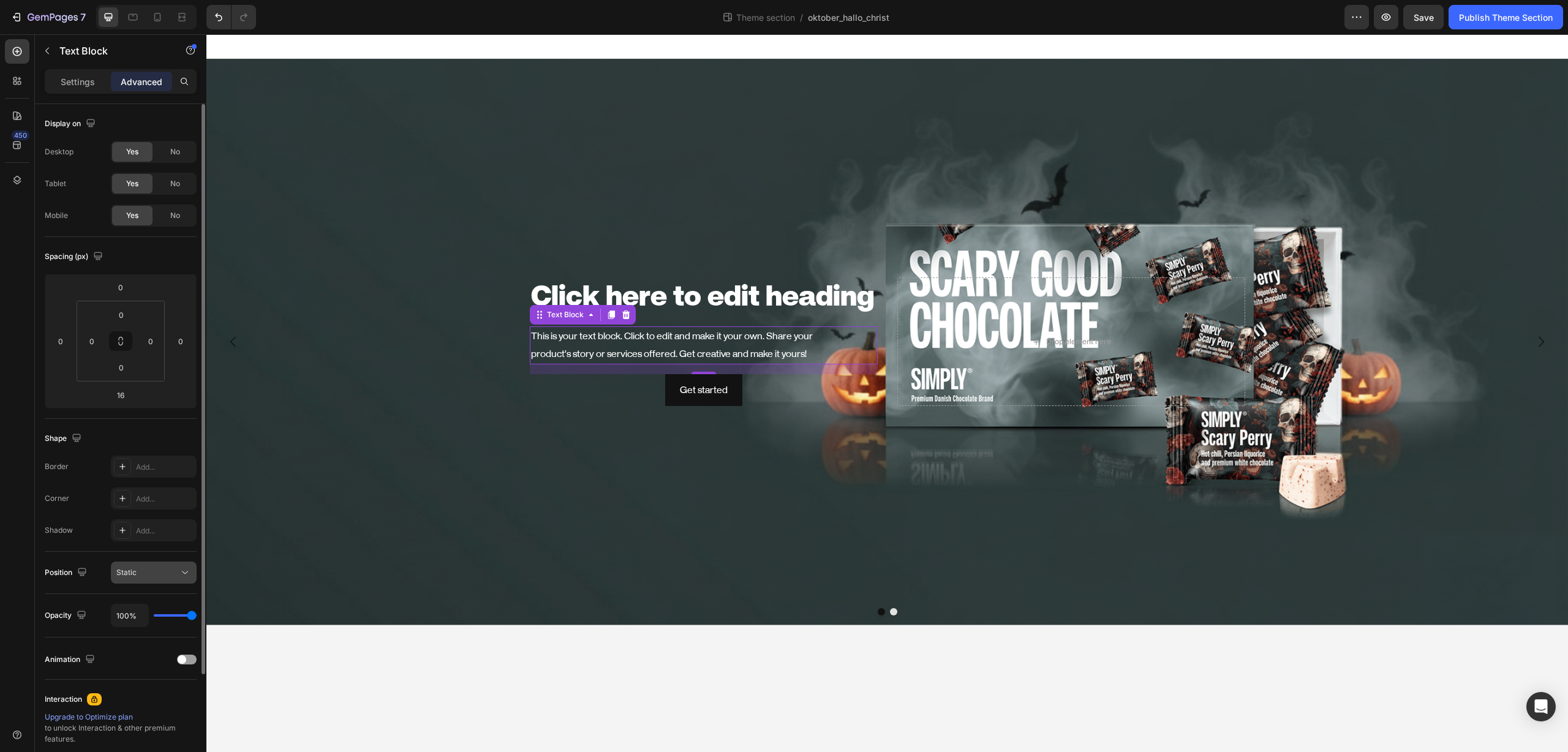
click at [158, 572] on div "Static" at bounding box center [147, 572] width 63 height 11
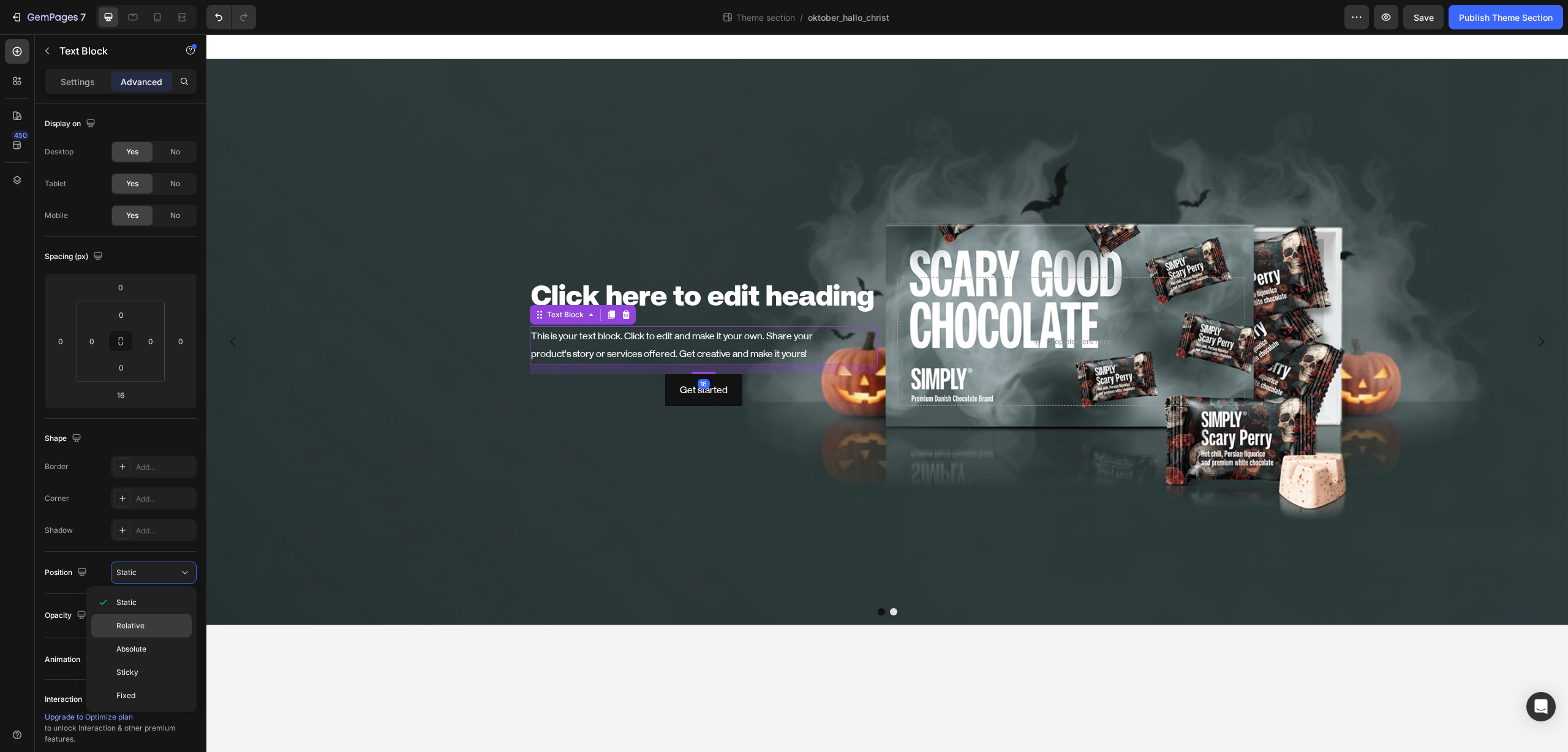
click at [150, 620] on p "Relative" at bounding box center [151, 626] width 70 height 11
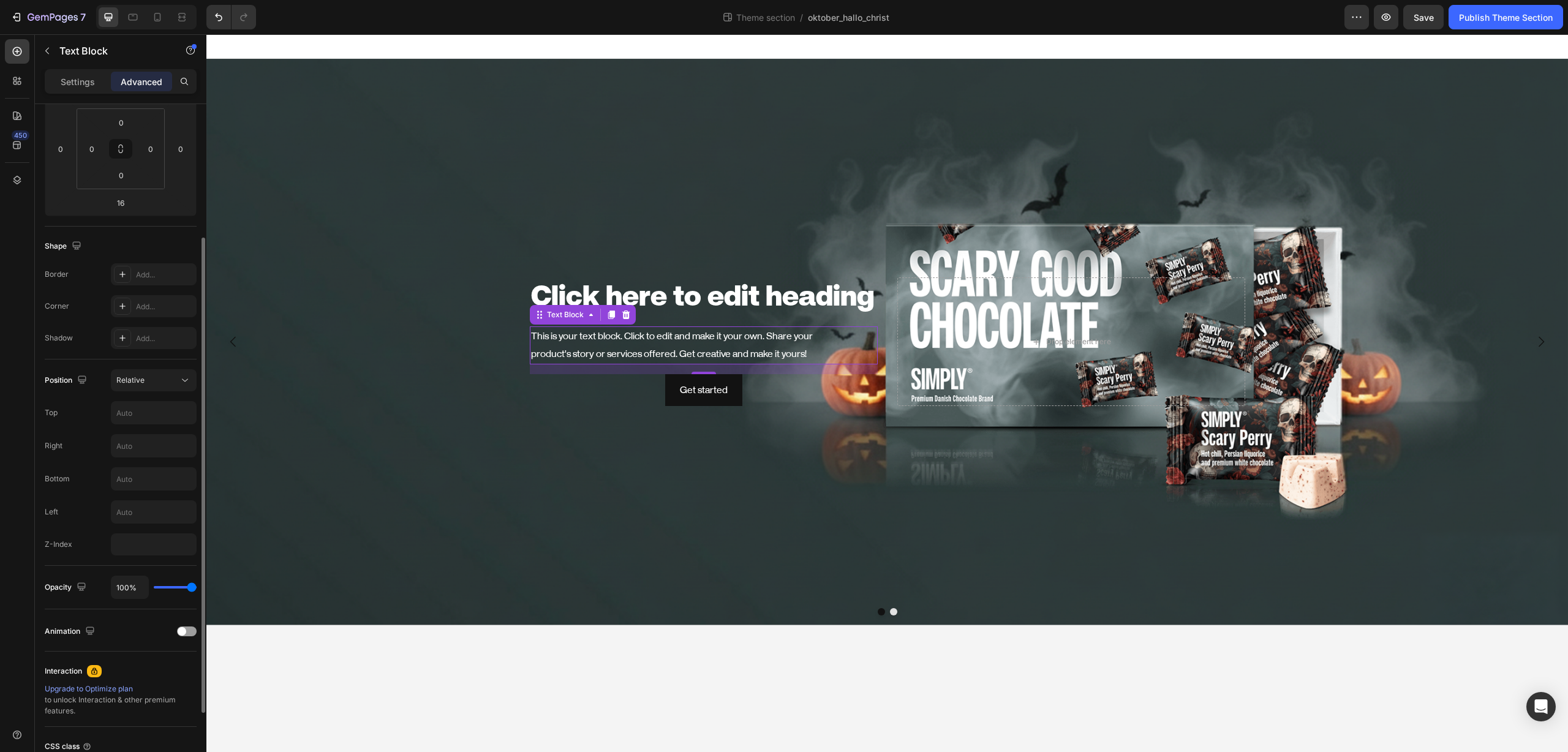
scroll to position [194, 0]
click at [166, 444] on input "text" at bounding box center [154, 443] width 85 height 22
type input "5"
type input "350"
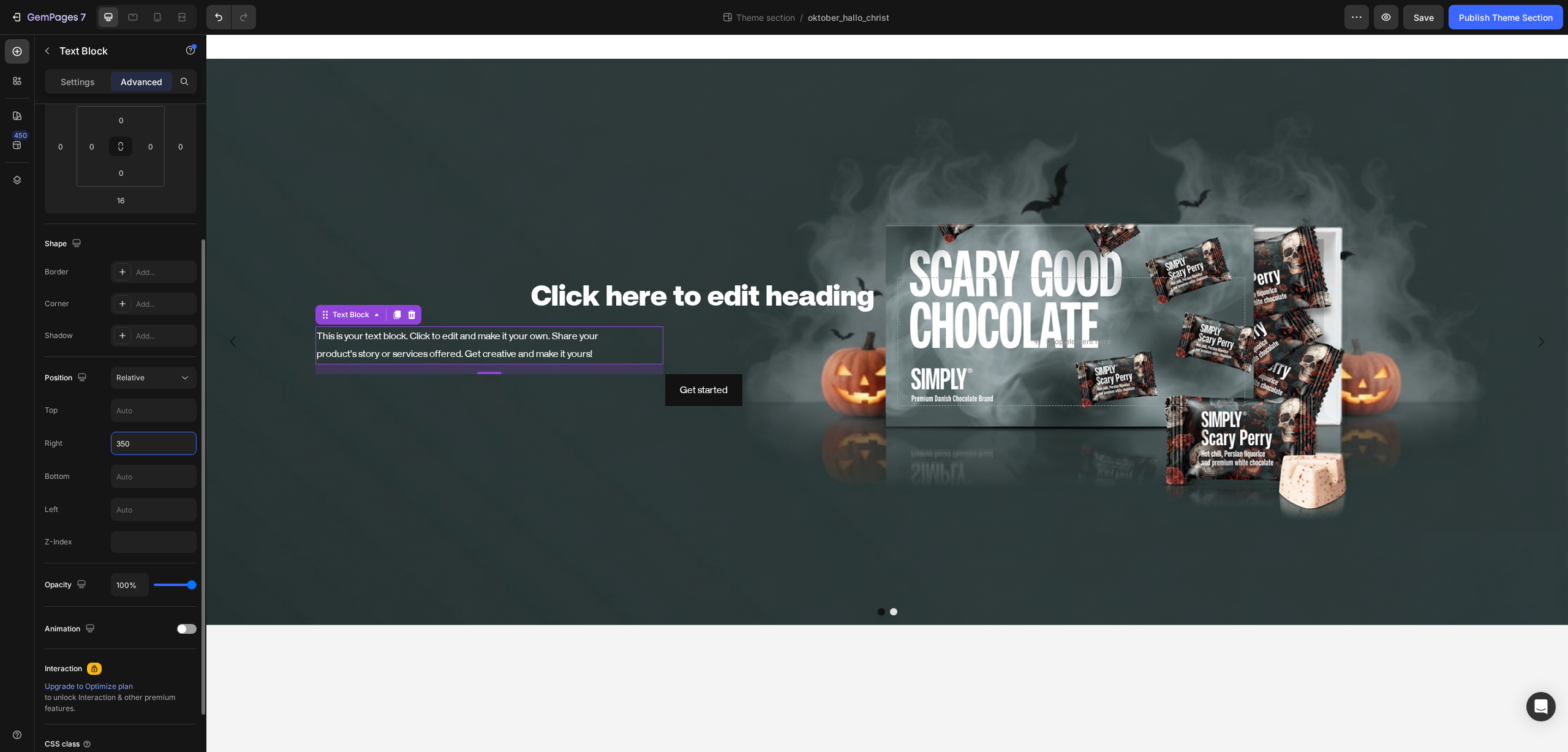
click at [158, 446] on input "350" at bounding box center [154, 443] width 85 height 22
click at [595, 292] on h2 "Click here to edit heading" at bounding box center [704, 297] width 348 height 39
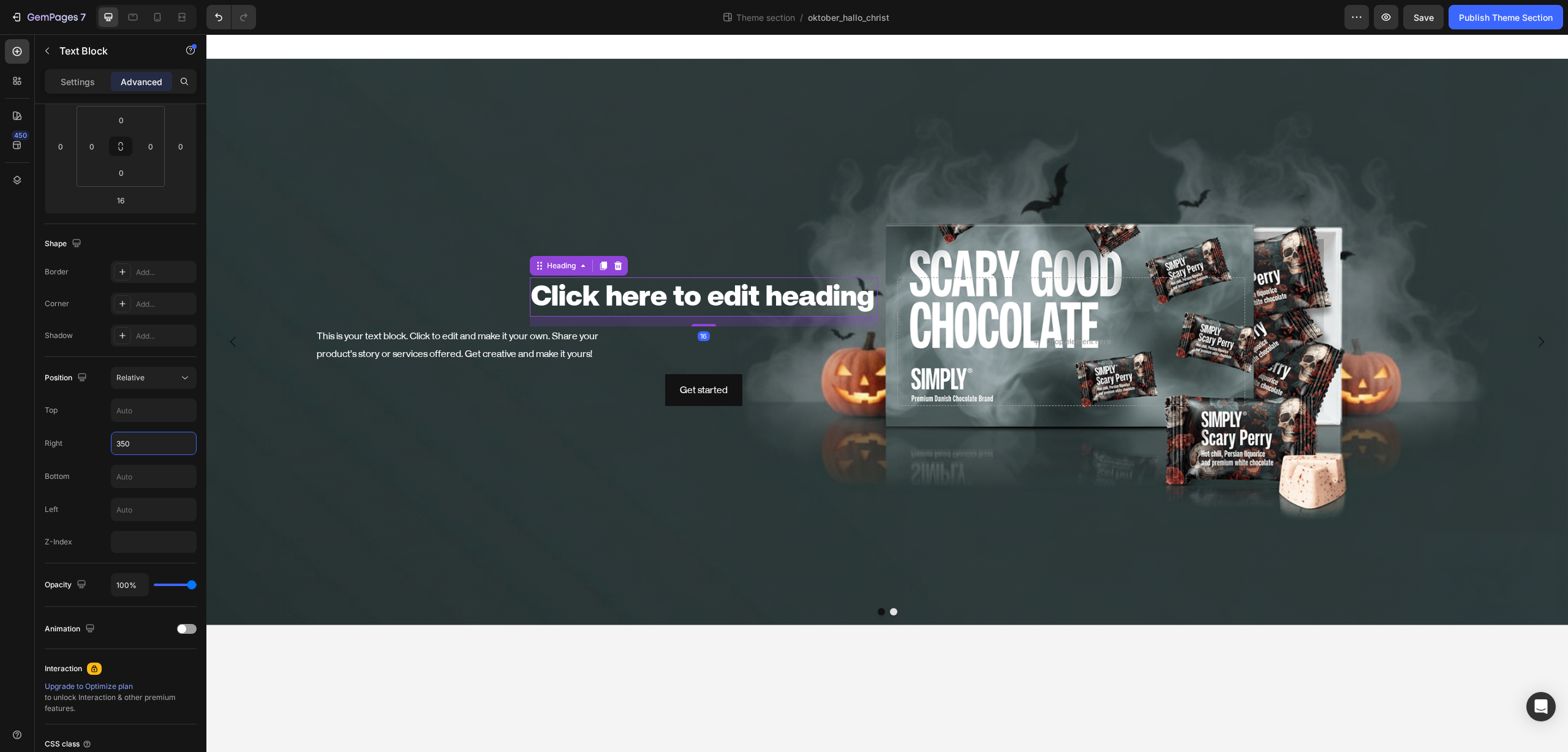
scroll to position [0, 0]
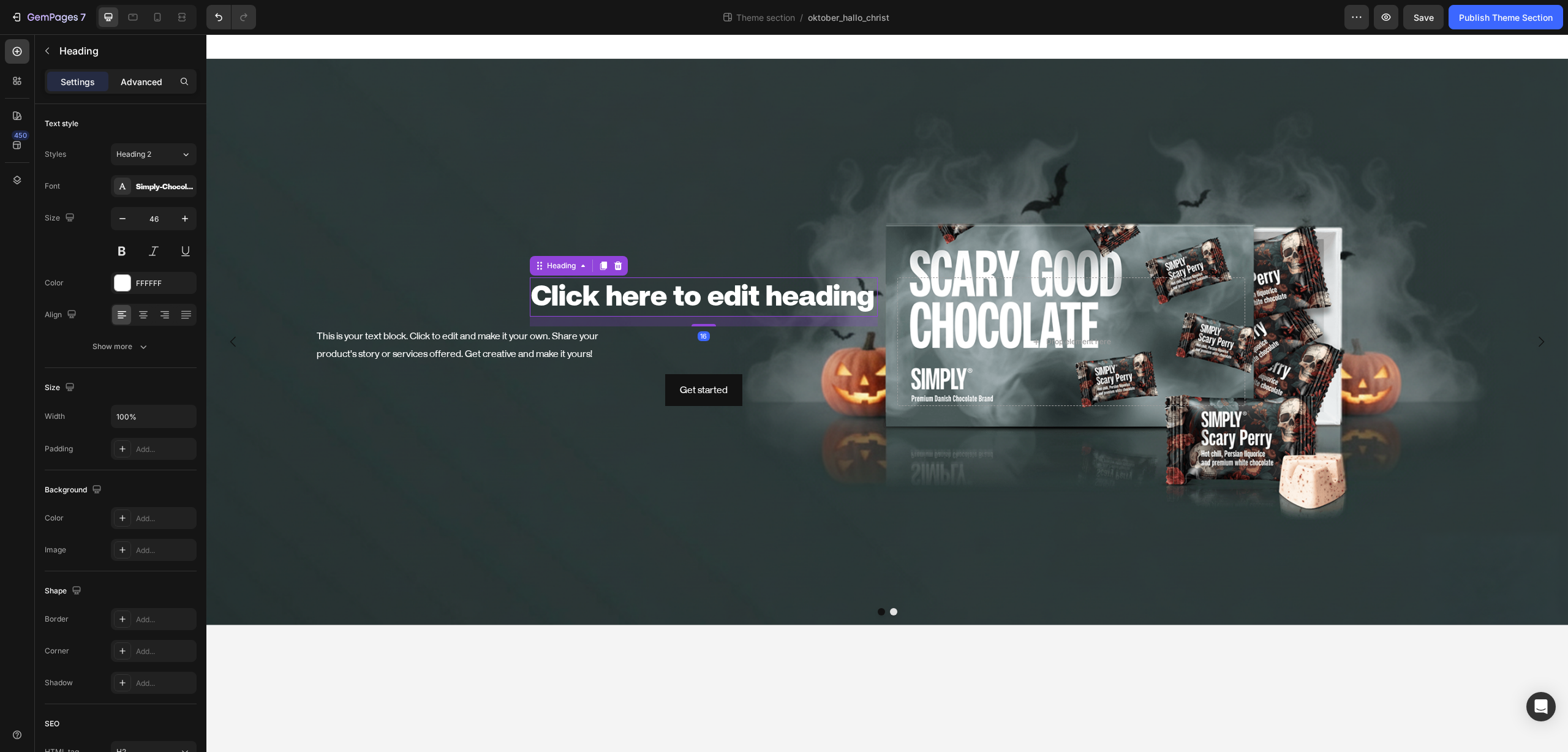
click at [151, 82] on p "Advanced" at bounding box center [141, 82] width 42 height 13
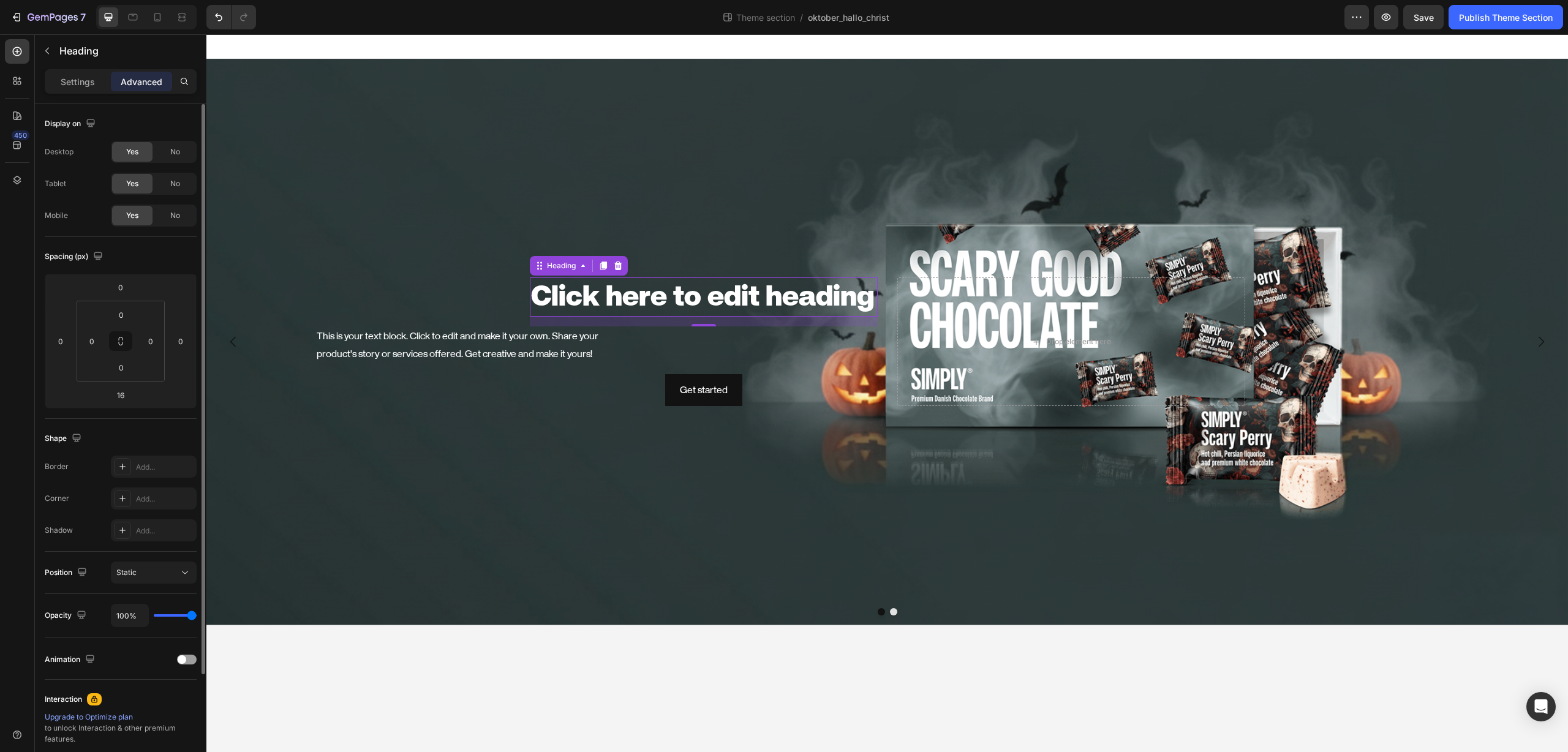
click at [172, 587] on div "Position Static" at bounding box center [121, 573] width 152 height 42
click at [169, 579] on button "Static" at bounding box center [153, 572] width 85 height 22
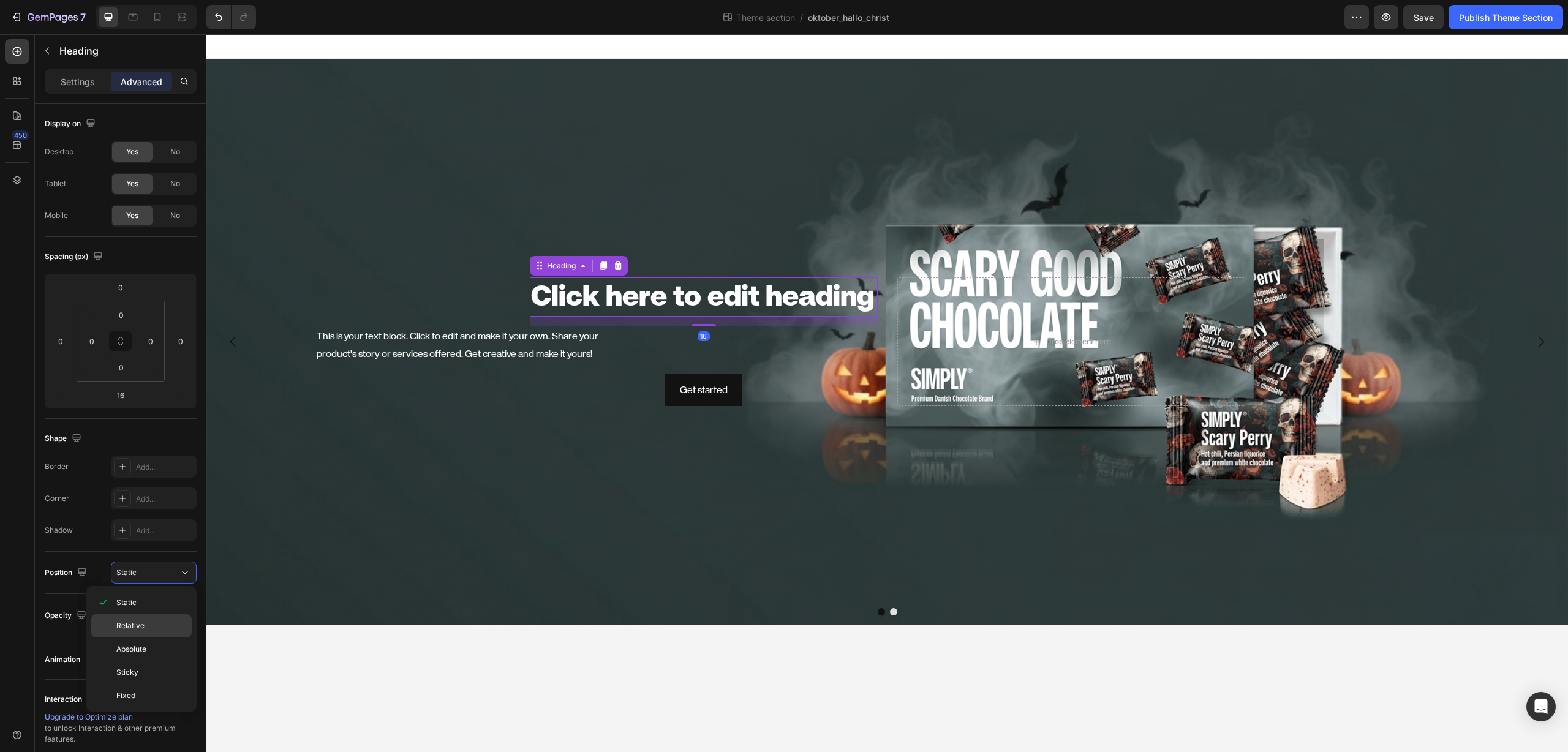
click at [146, 619] on div "Relative" at bounding box center [141, 626] width 100 height 24
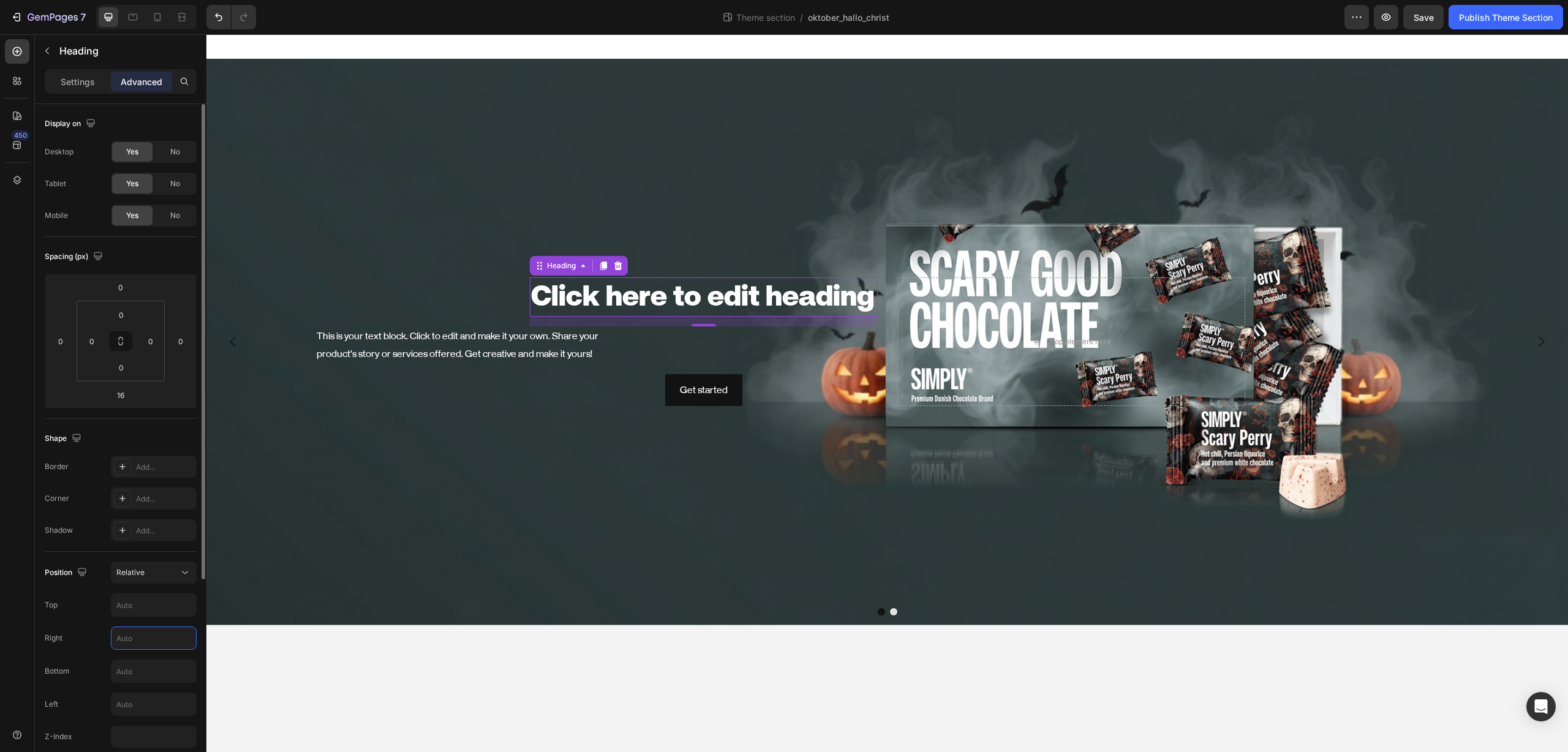
click at [141, 642] on input "text" at bounding box center [154, 638] width 85 height 22
paste input "350"
type input "350"
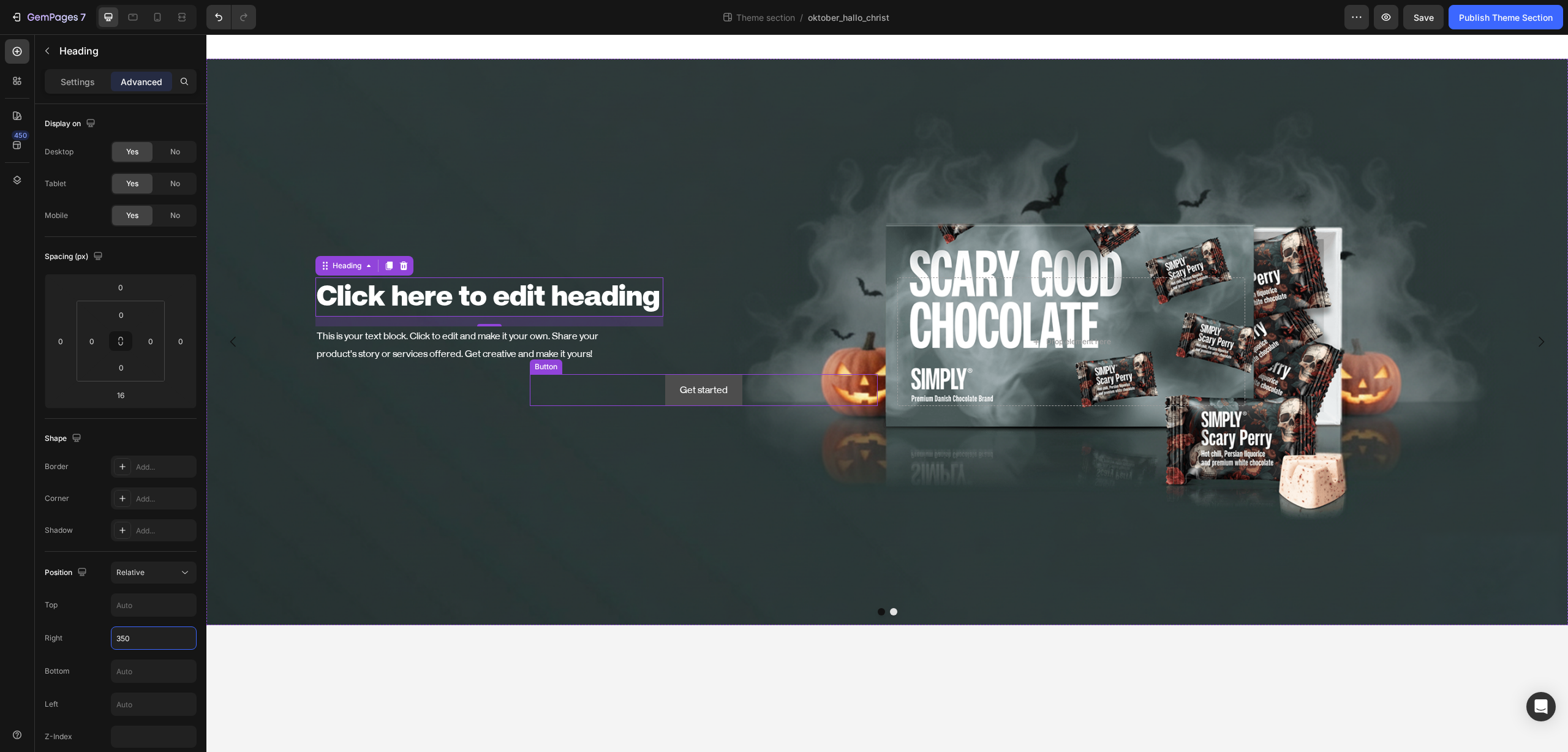
click at [735, 397] on button "Get started" at bounding box center [703, 390] width 77 height 32
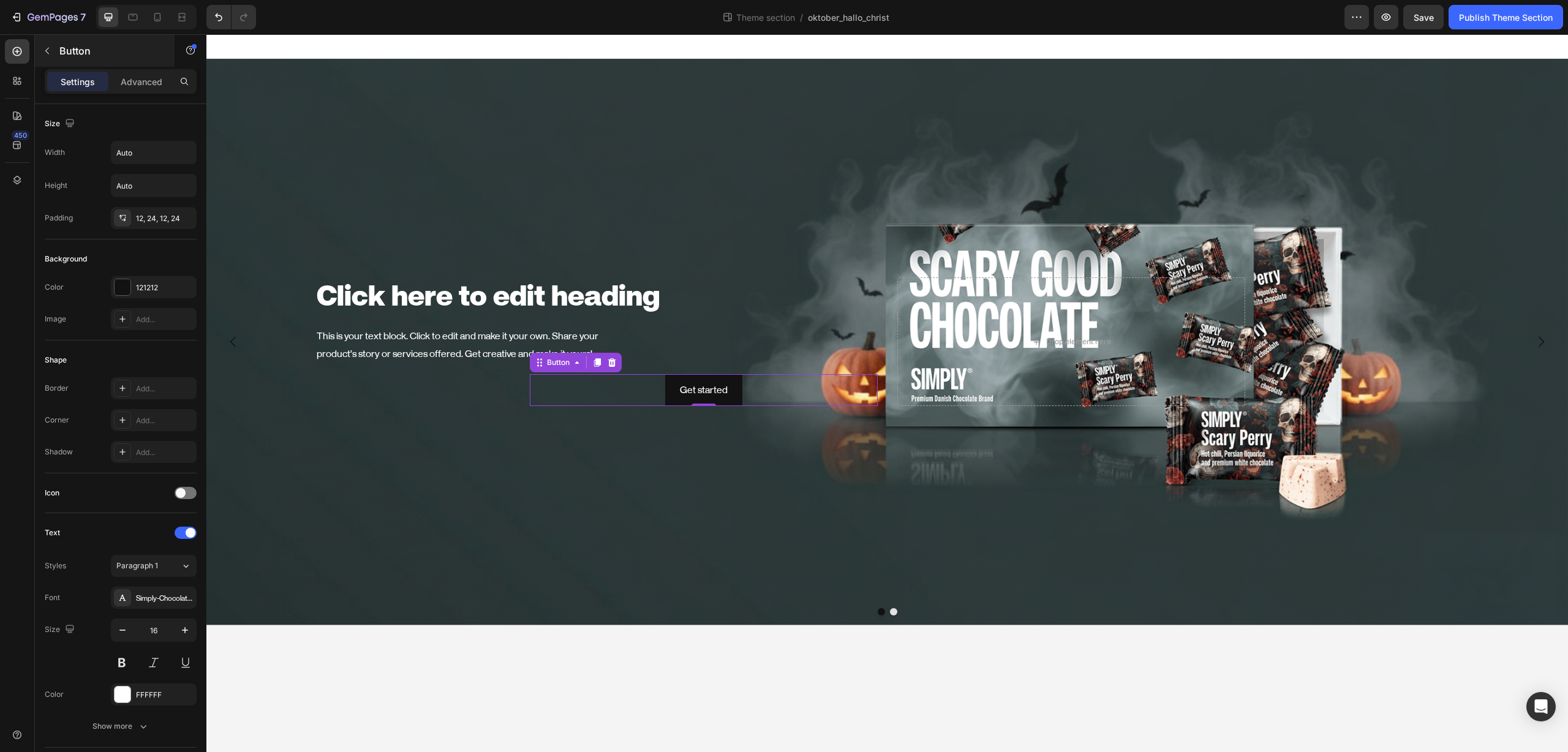
click at [147, 62] on div "Button" at bounding box center [105, 51] width 140 height 32
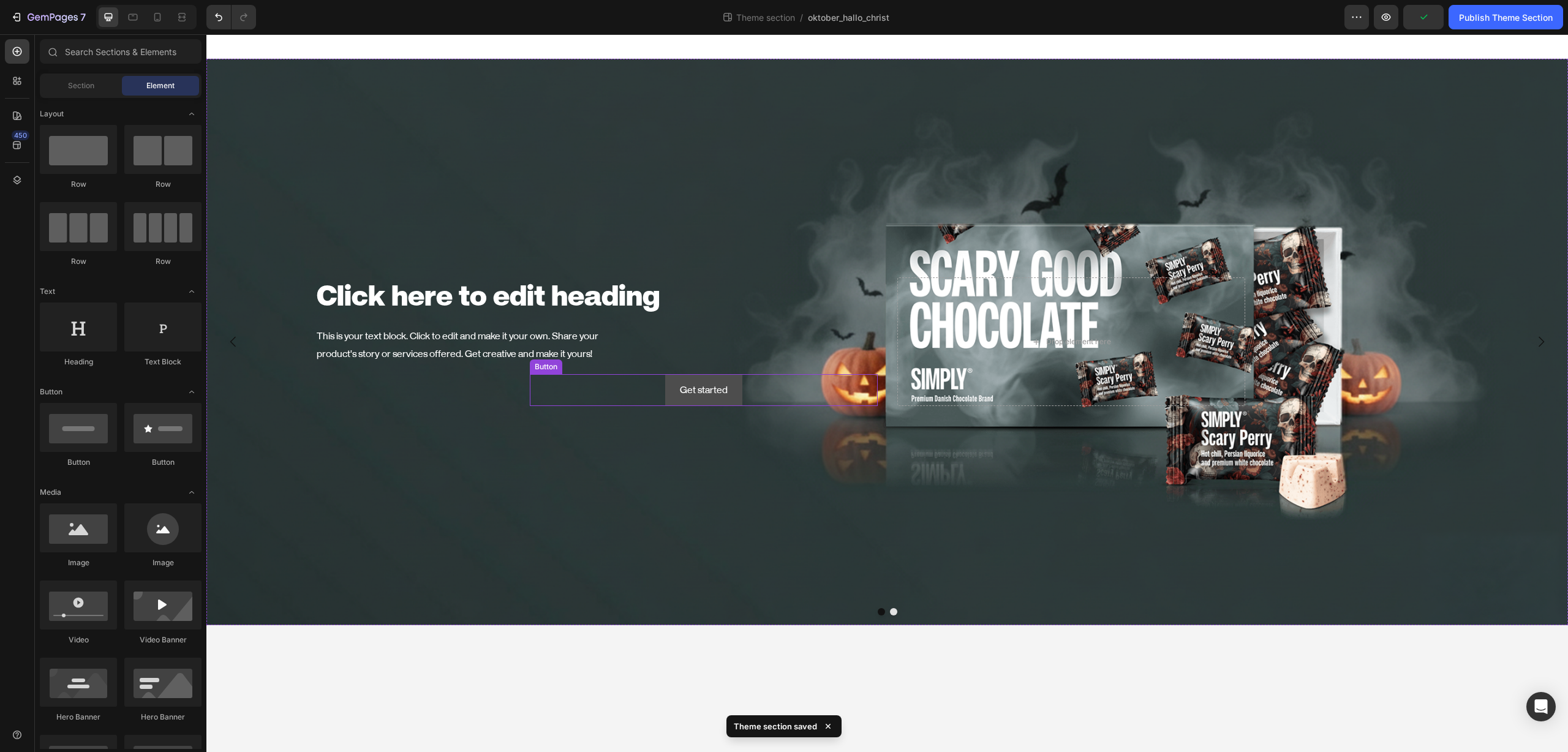
click at [735, 380] on button "Get started" at bounding box center [703, 390] width 77 height 32
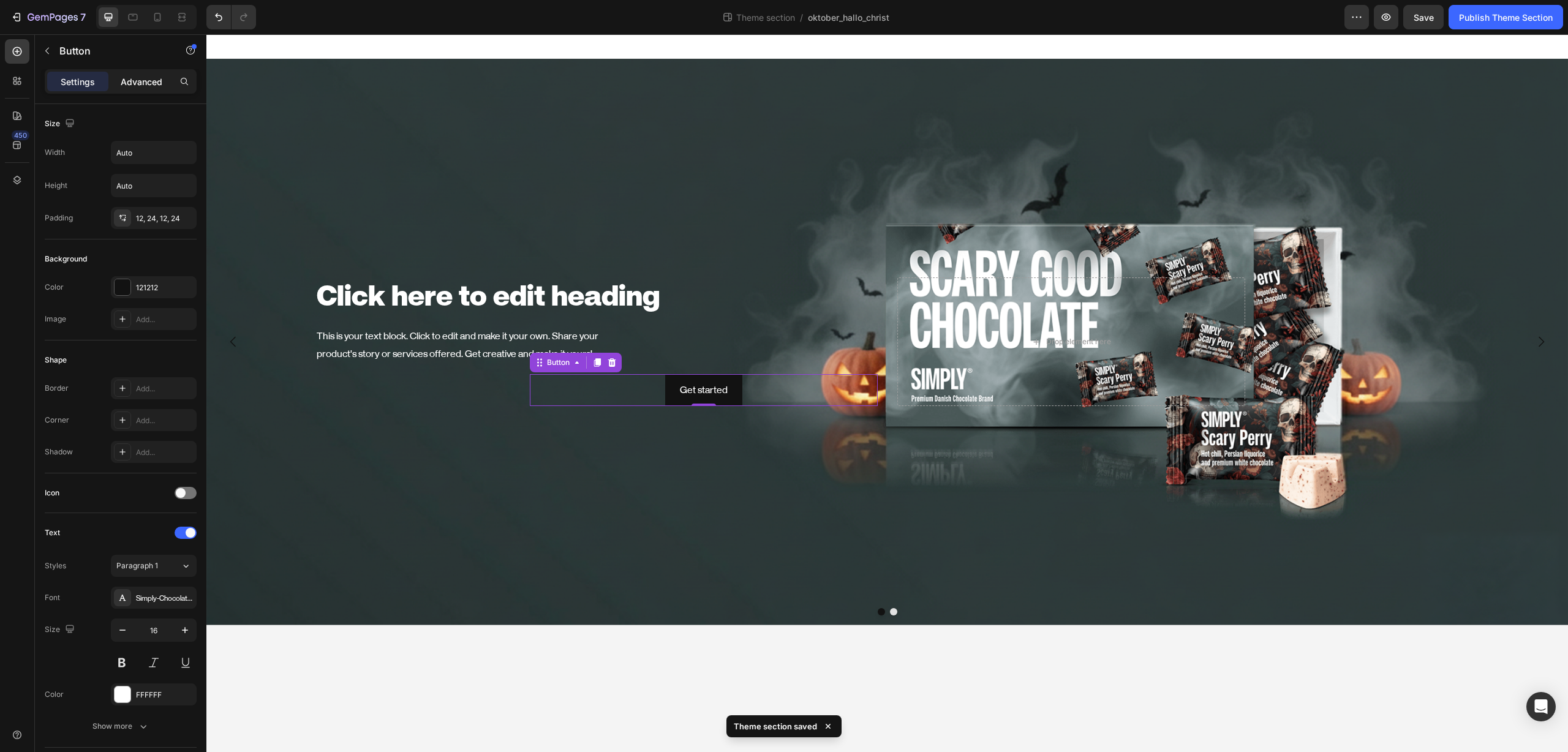
click at [140, 75] on p "Advanced" at bounding box center [141, 82] width 42 height 13
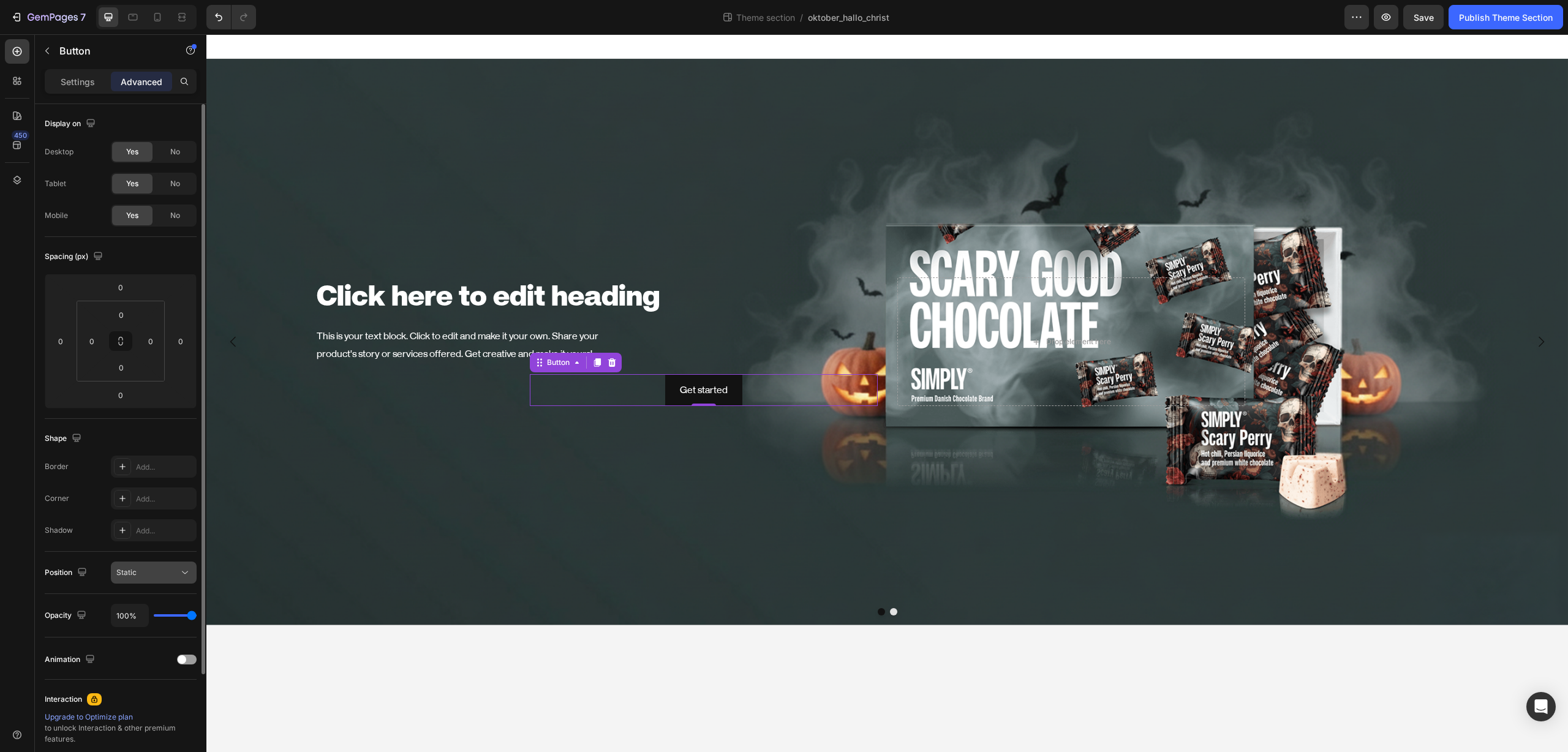
click at [159, 572] on div "Static" at bounding box center [147, 572] width 63 height 11
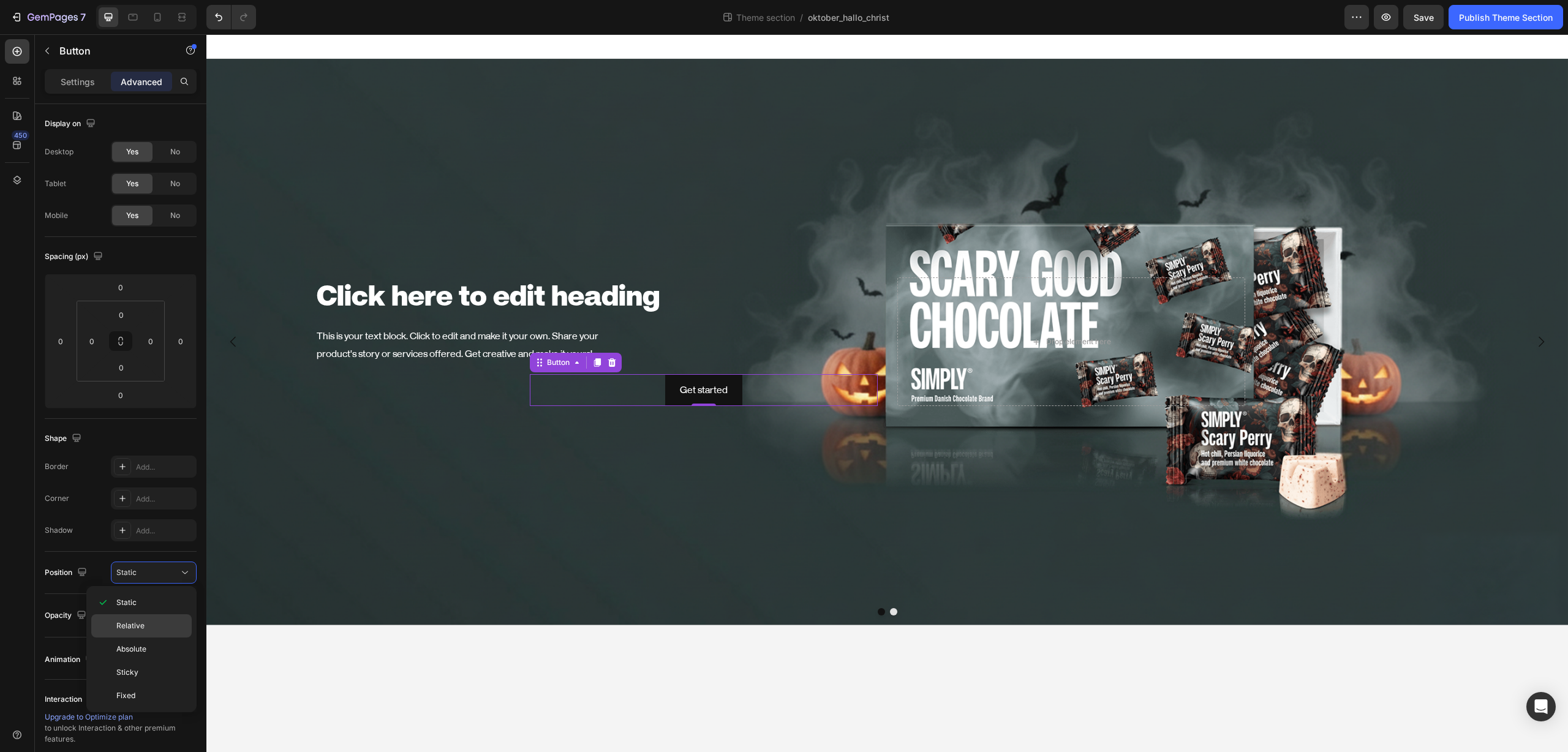
click at [147, 631] on p "Relative" at bounding box center [151, 626] width 70 height 11
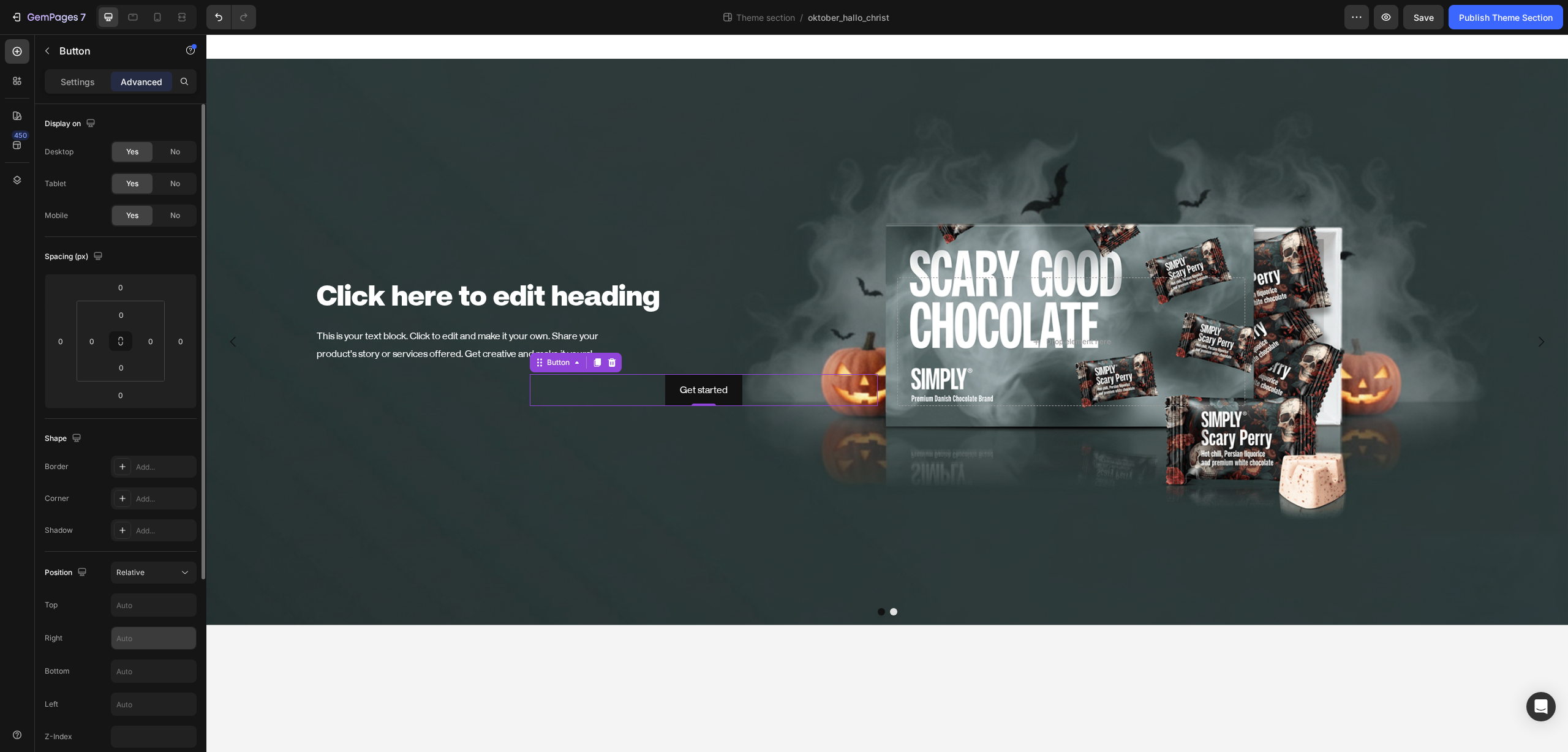
click at [146, 637] on input "text" at bounding box center [154, 638] width 85 height 22
paste input "350"
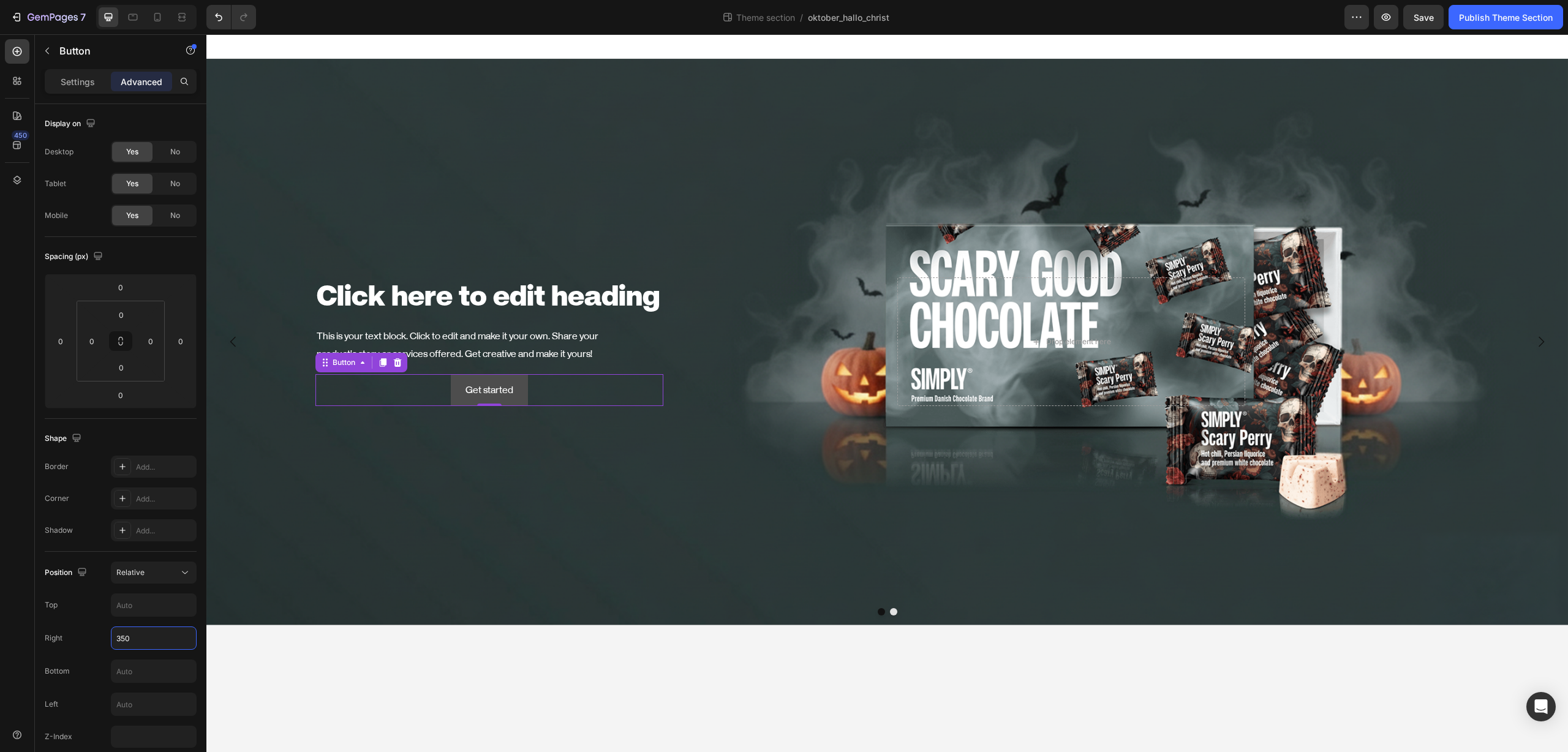
type input "350"
click at [518, 393] on button "Get started" at bounding box center [489, 390] width 77 height 32
click at [89, 78] on p "Settings" at bounding box center [78, 82] width 34 height 13
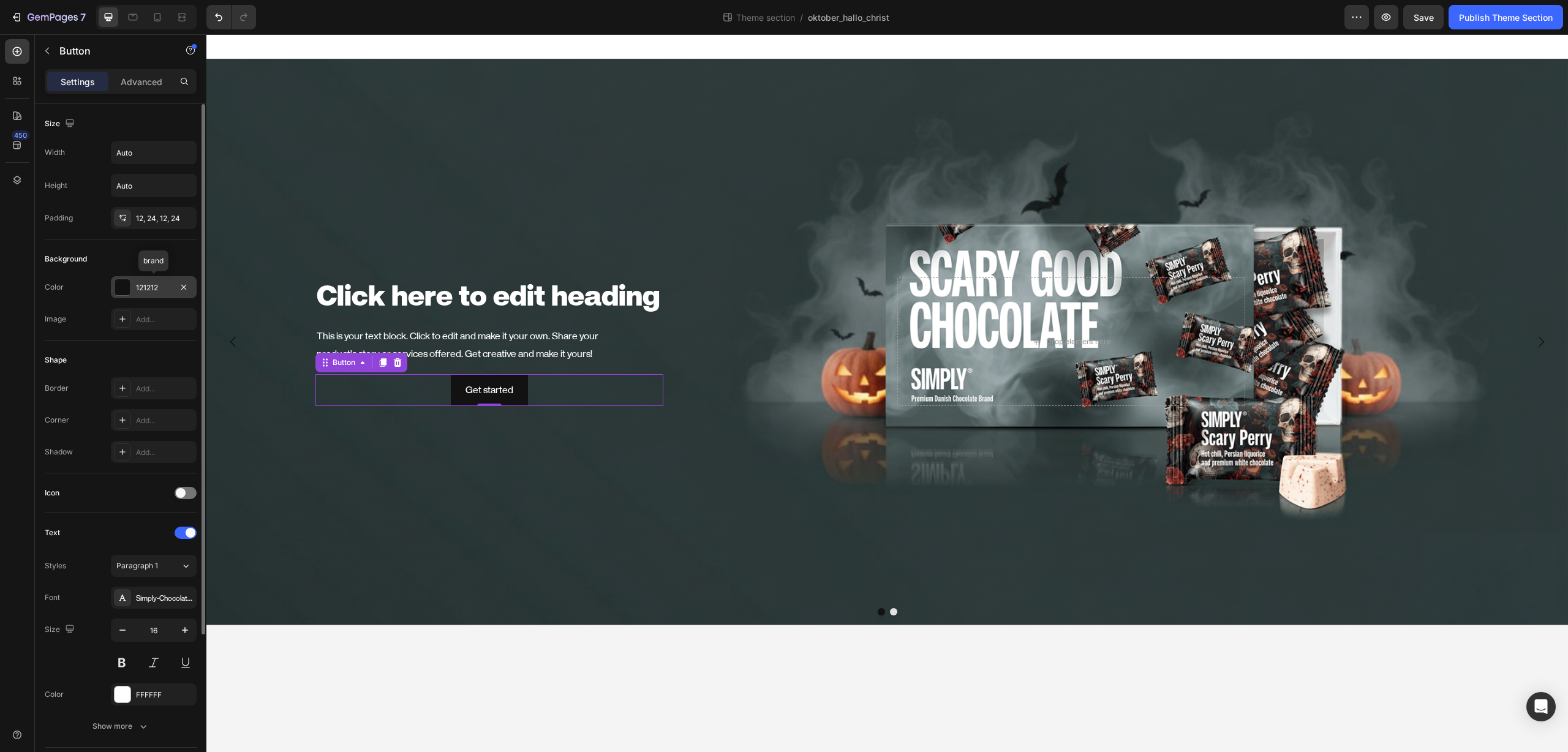
click at [166, 292] on div "121212" at bounding box center [153, 288] width 35 height 11
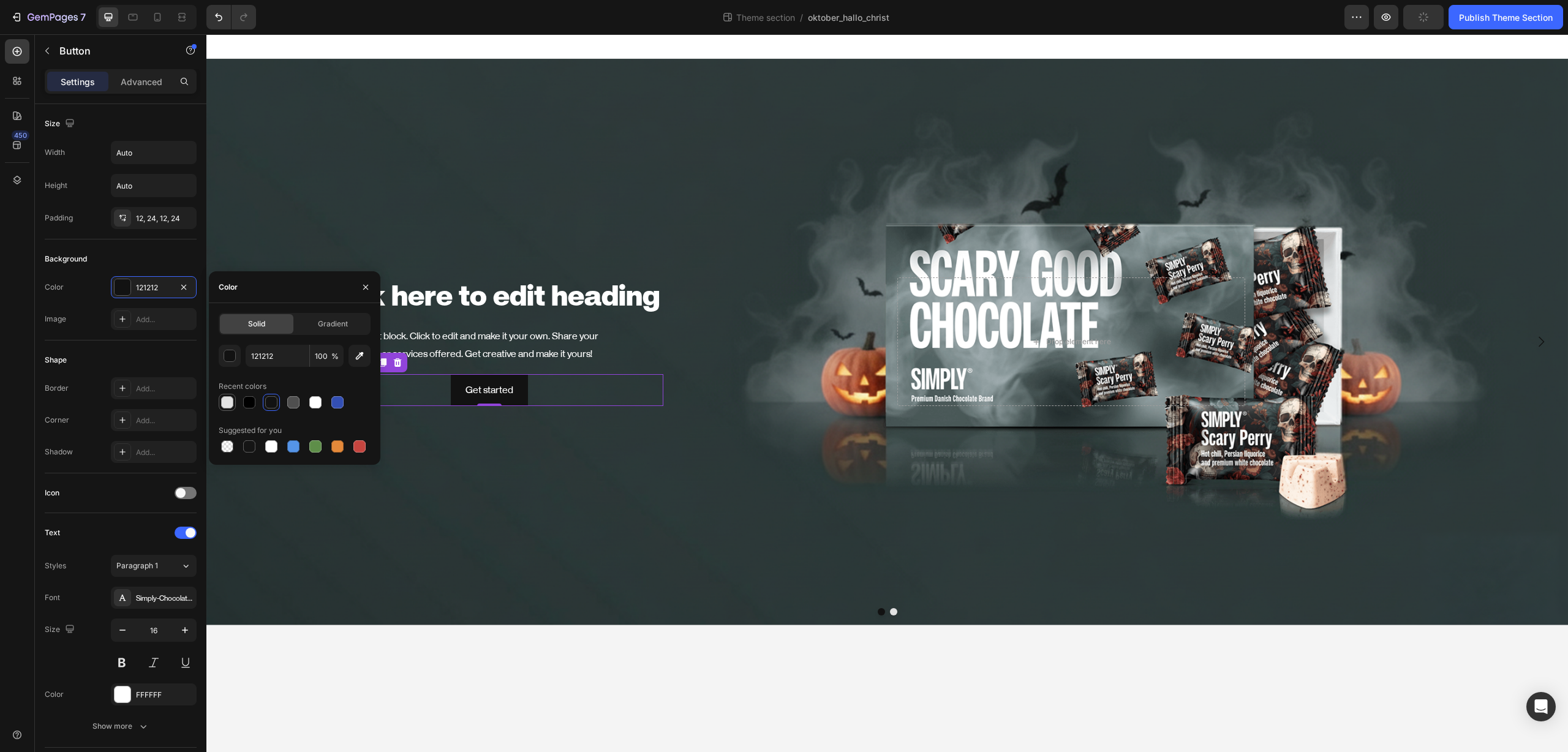
click at [230, 403] on div at bounding box center [227, 402] width 13 height 13
type input "E2E2E2"
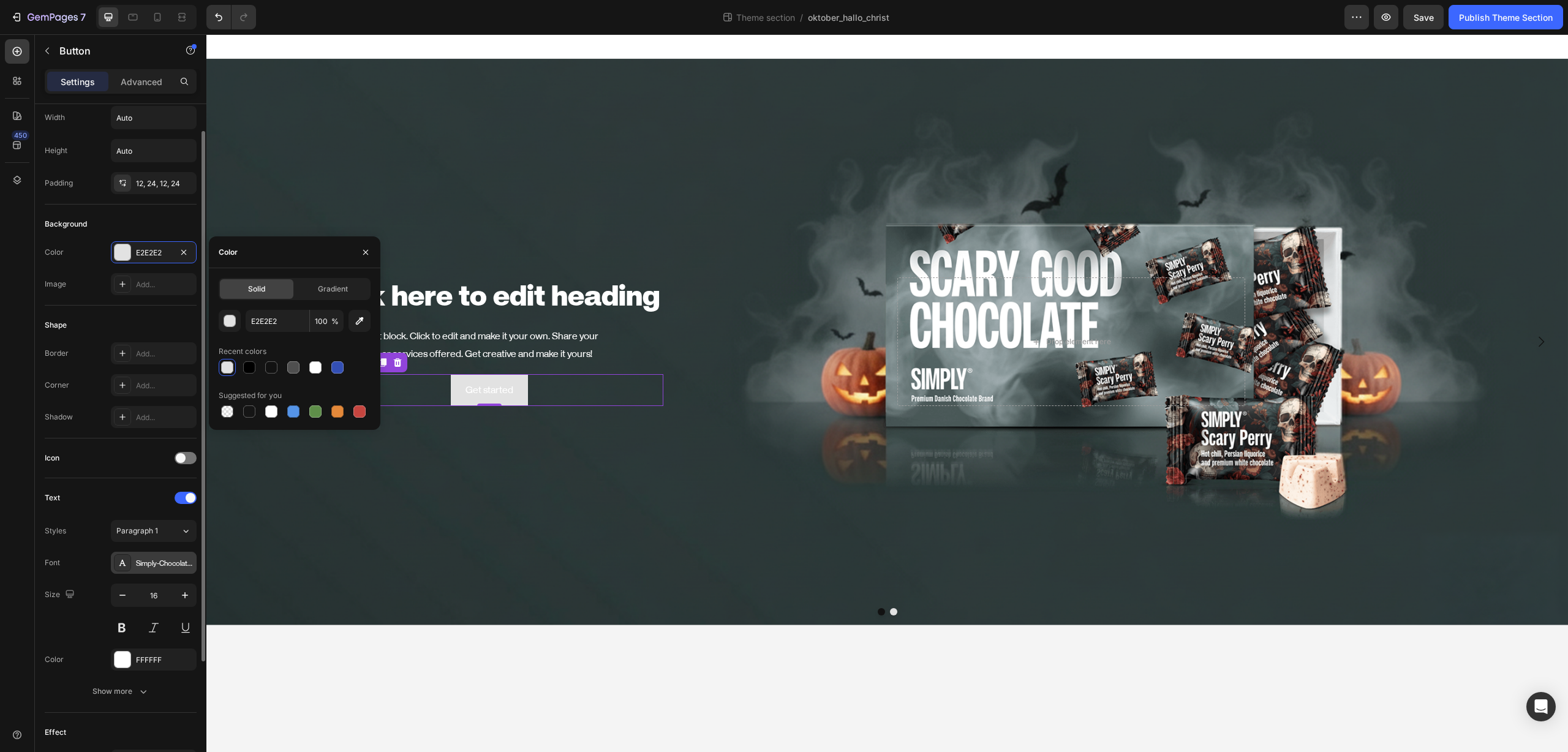
scroll to position [111, 0]
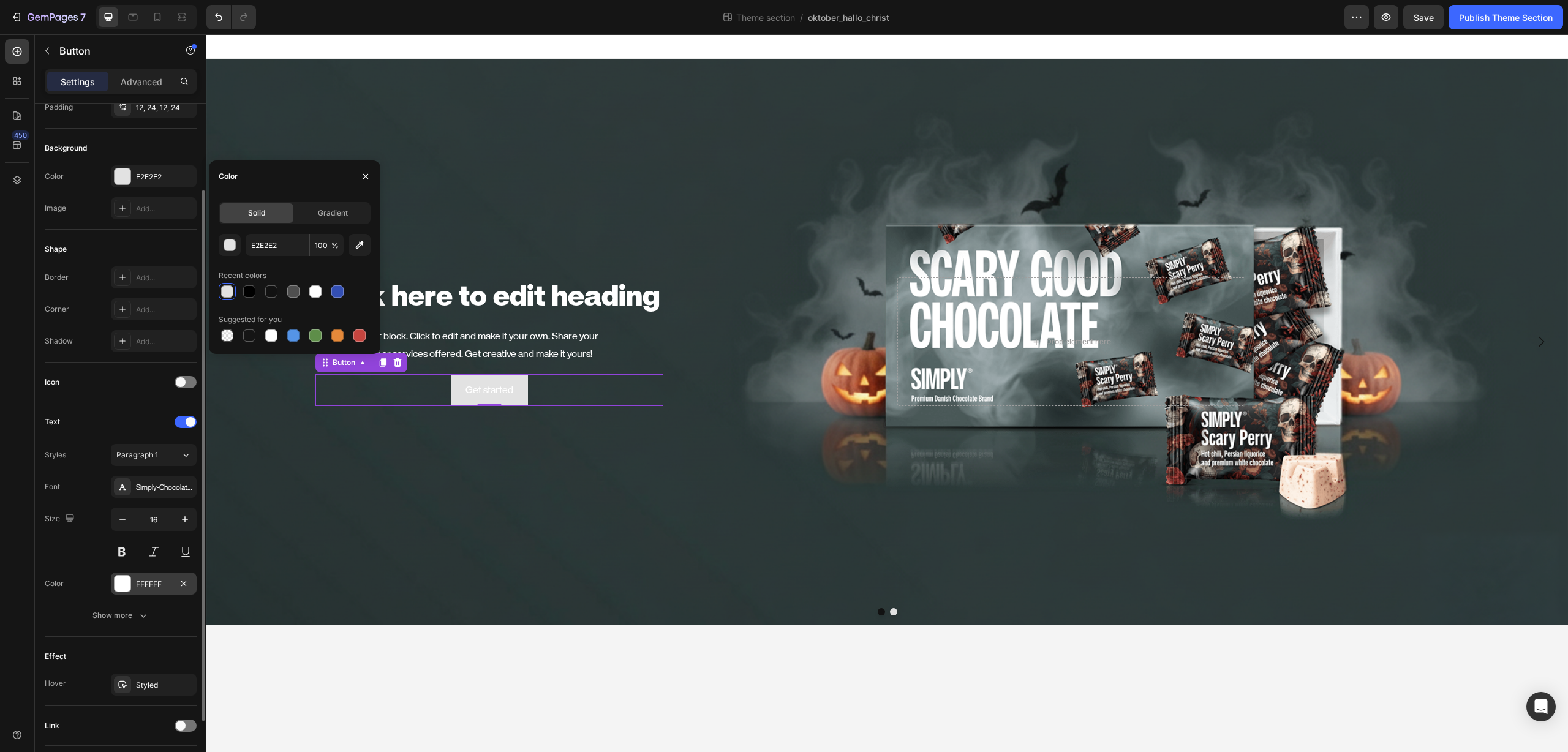
click at [132, 585] on div "FFFFFF" at bounding box center [153, 583] width 85 height 22
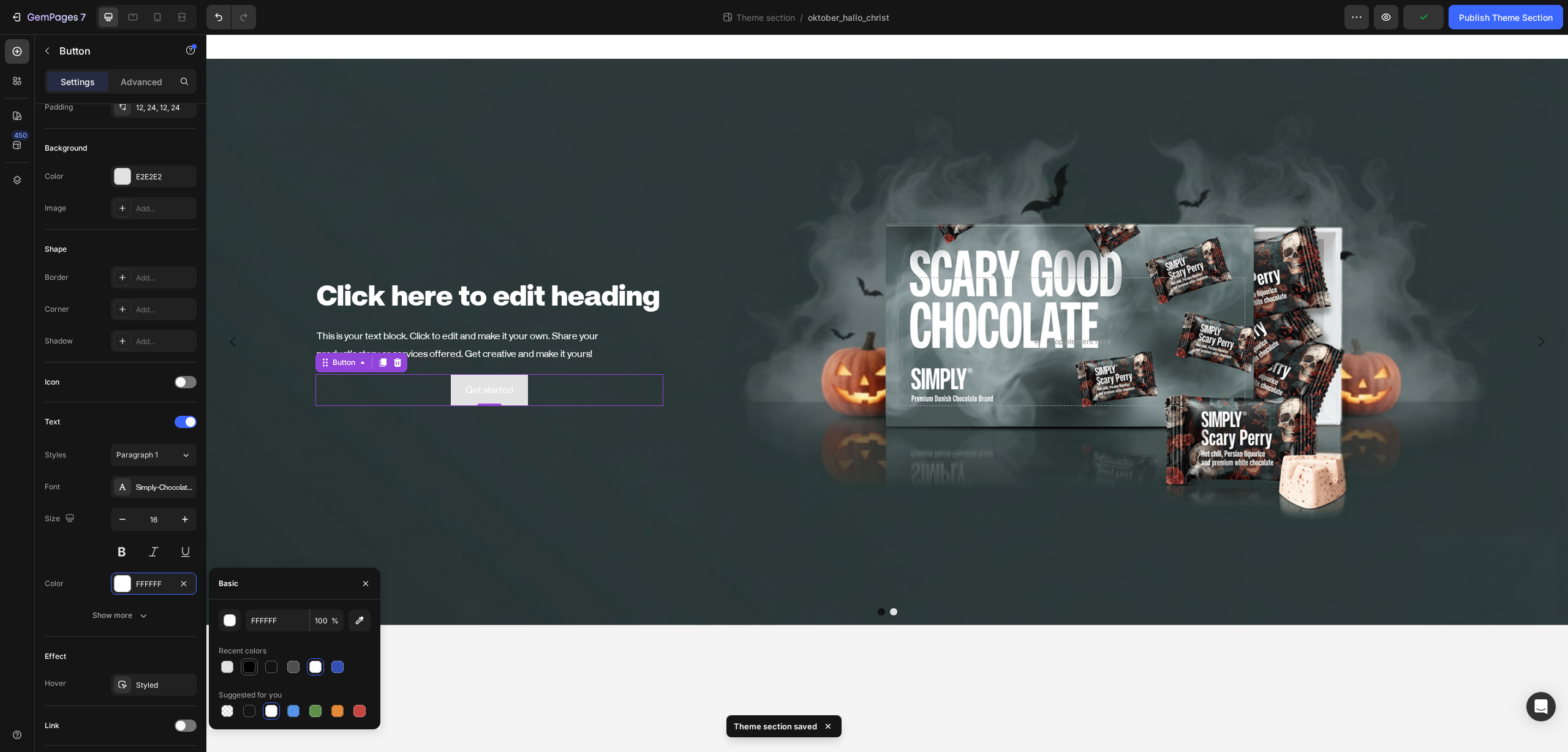
click at [256, 667] on div at bounding box center [249, 667] width 15 height 15
type input "000000"
click at [126, 550] on button at bounding box center [122, 552] width 22 height 22
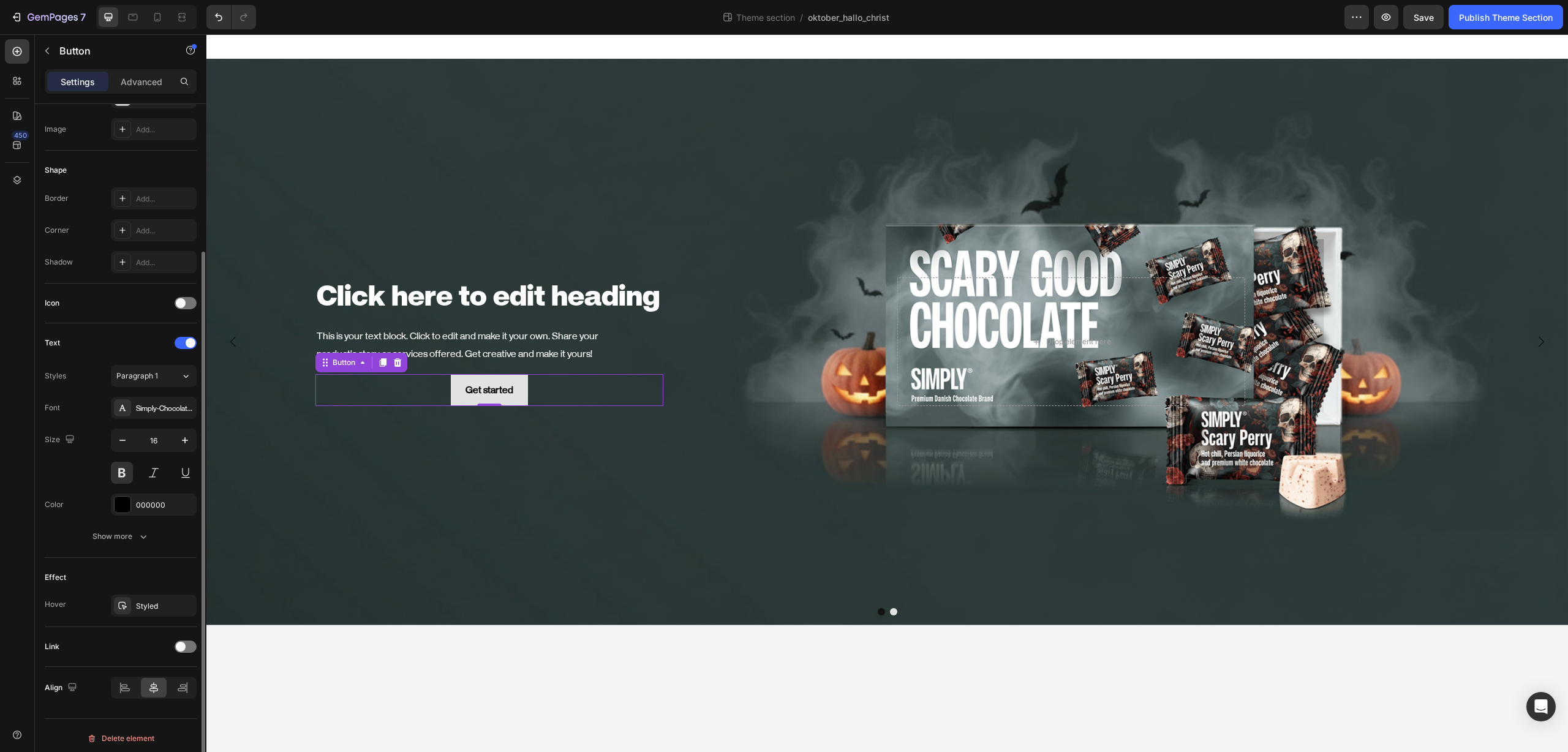
scroll to position [195, 0]
click at [147, 595] on div "Styled" at bounding box center [153, 601] width 35 height 11
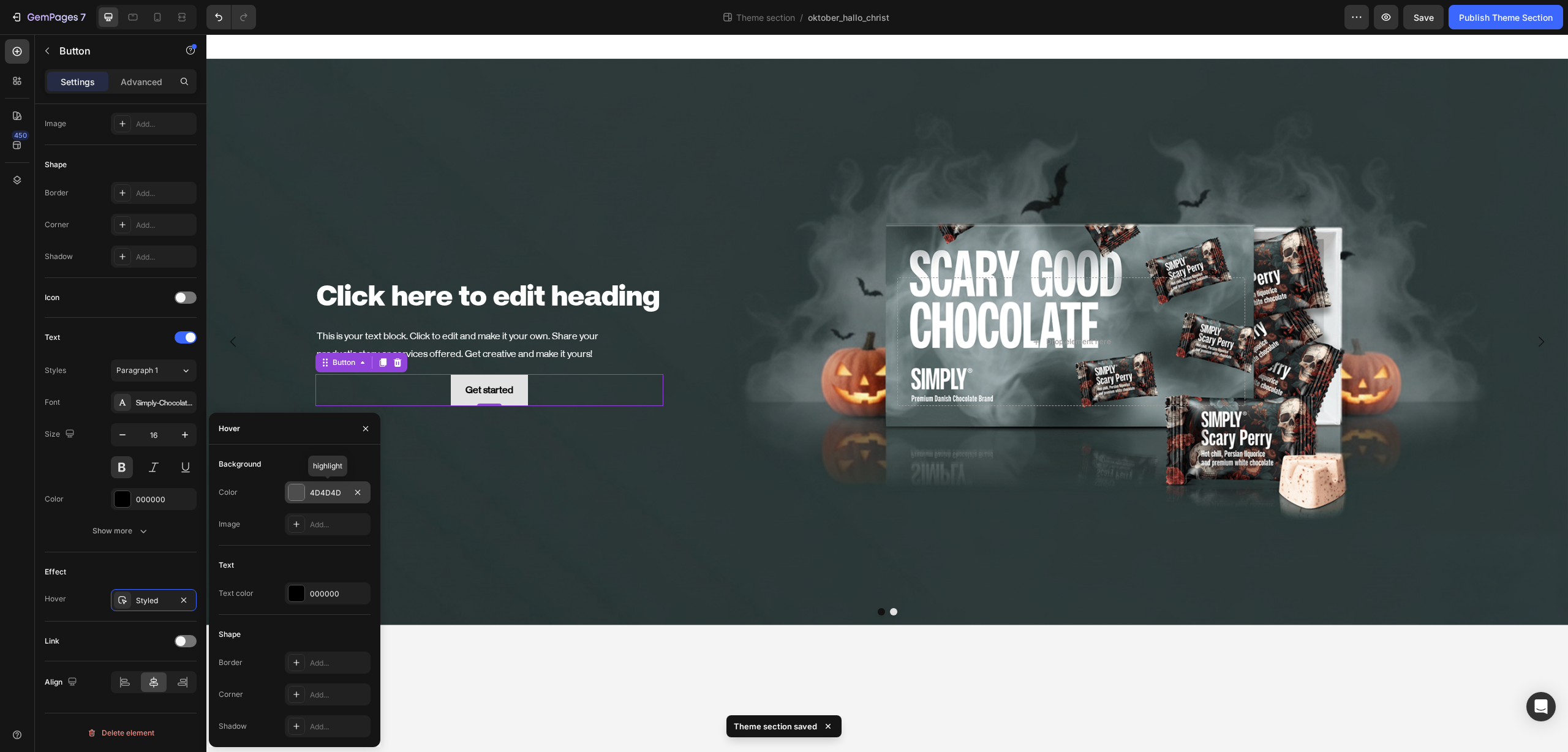
click at [346, 497] on div "4D4D4D" at bounding box center [327, 492] width 85 height 22
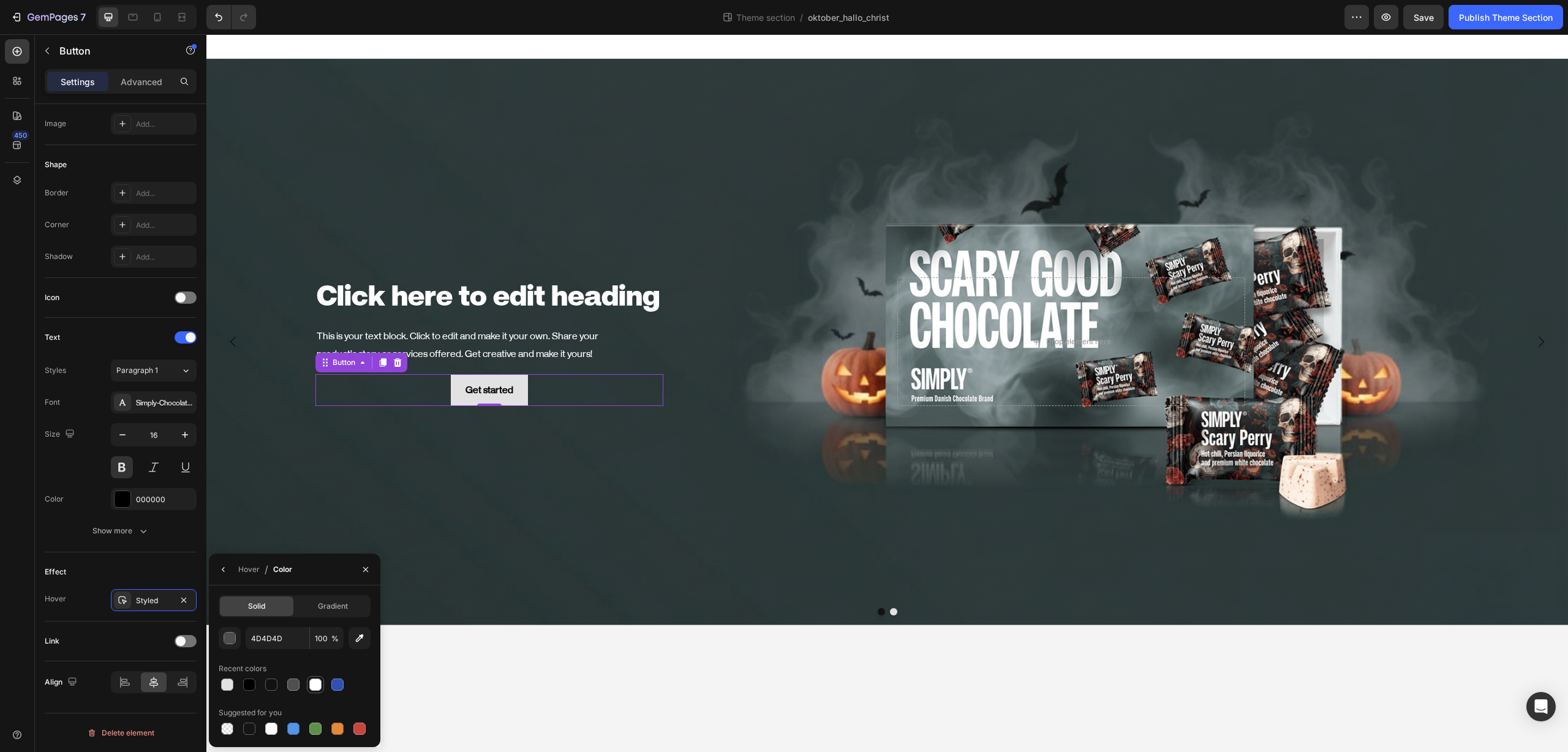
click at [309, 685] on div at bounding box center [315, 685] width 13 height 13
type input "FFFFFF"
click at [326, 606] on span "Gradient" at bounding box center [332, 606] width 30 height 11
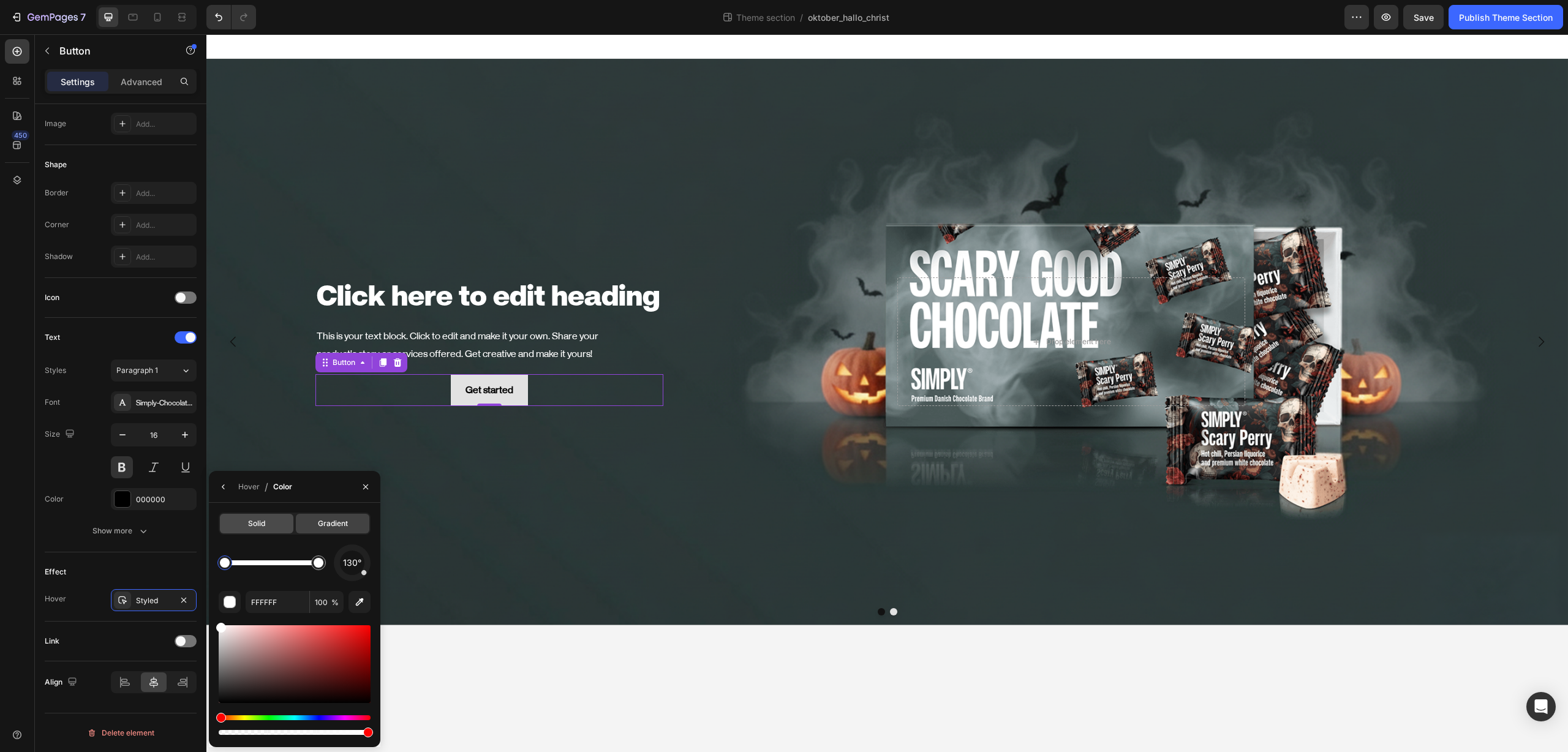
click at [250, 528] on span "Solid" at bounding box center [256, 524] width 17 height 11
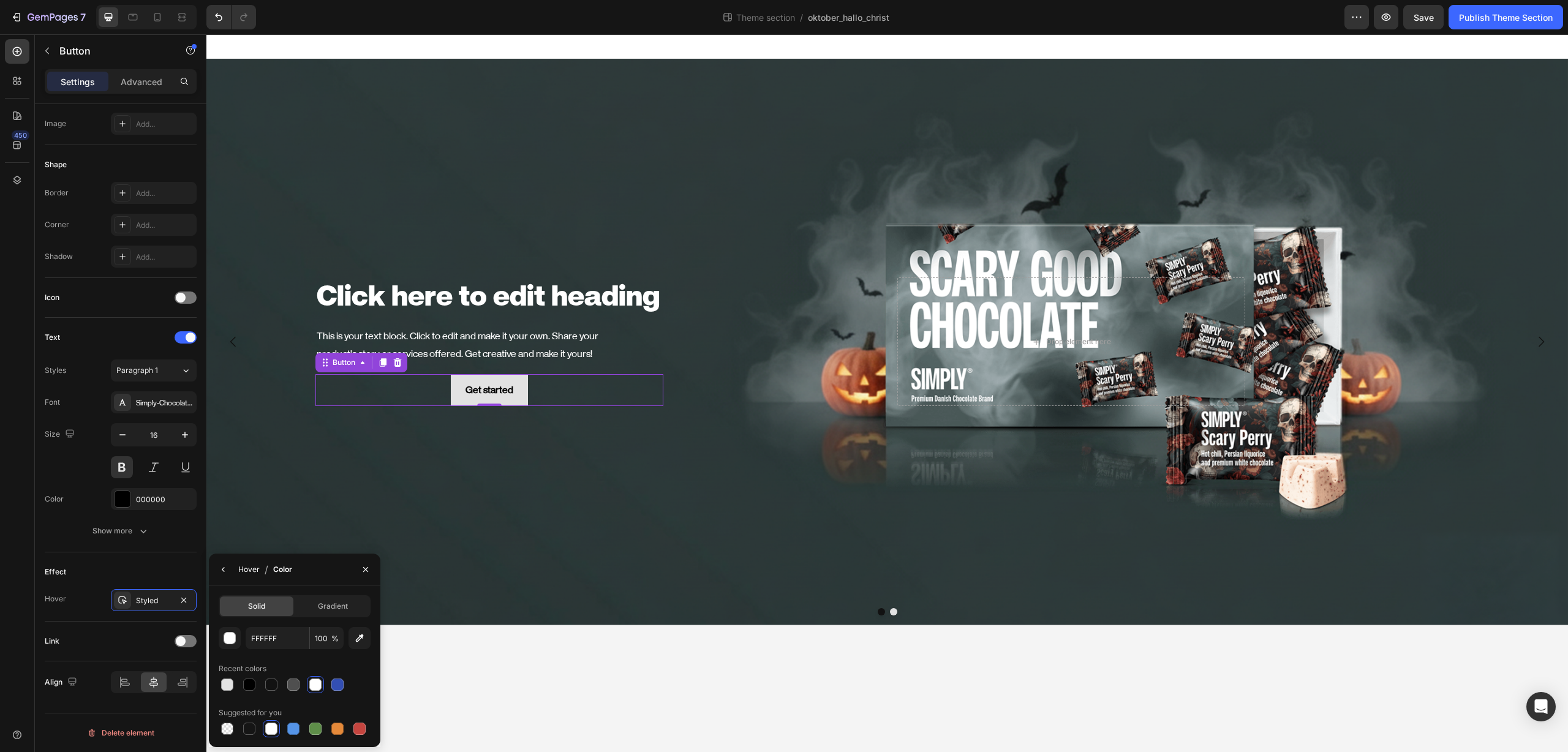
click at [245, 574] on div "Hover" at bounding box center [249, 569] width 21 height 11
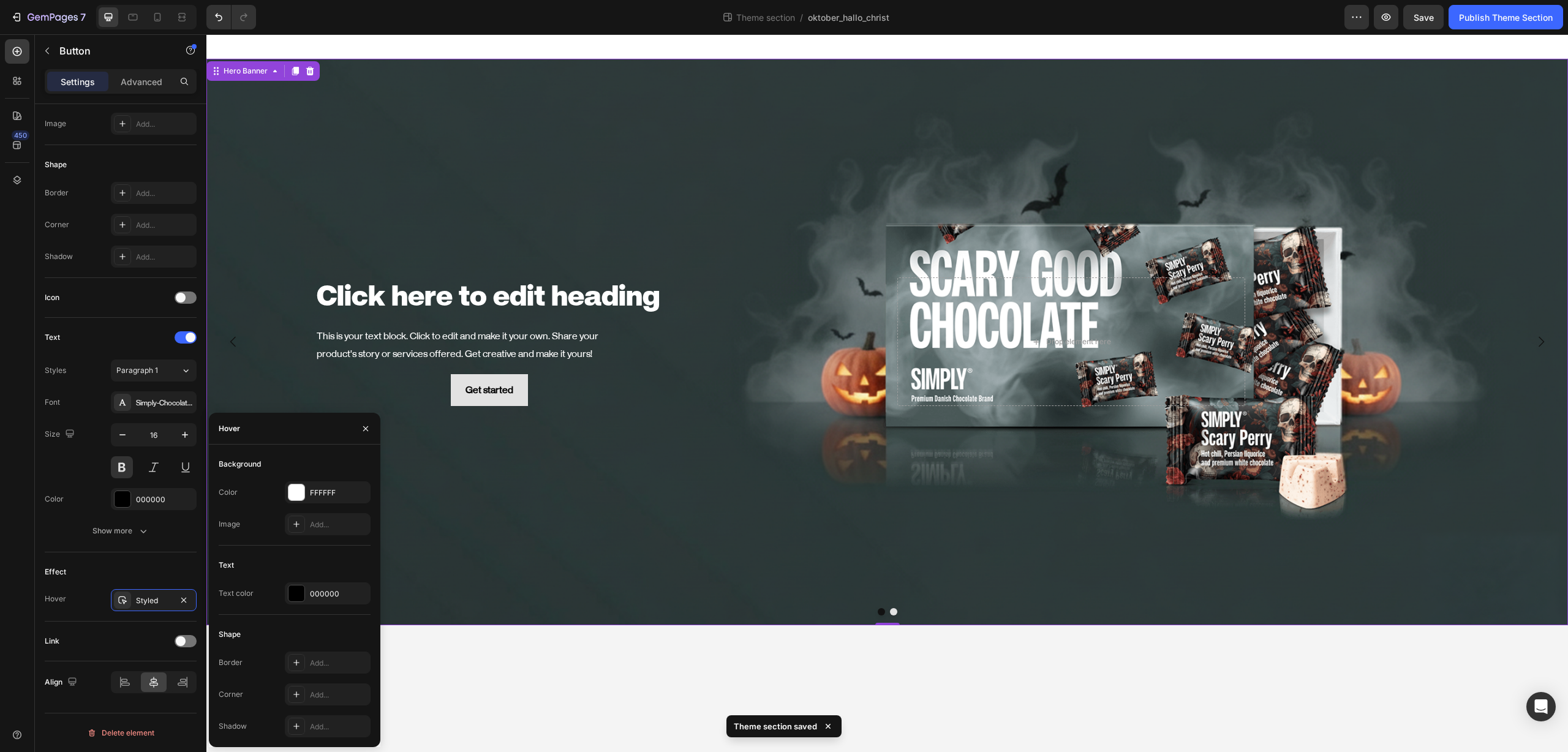
click at [546, 513] on div "Background Image" at bounding box center [887, 342] width 1361 height 567
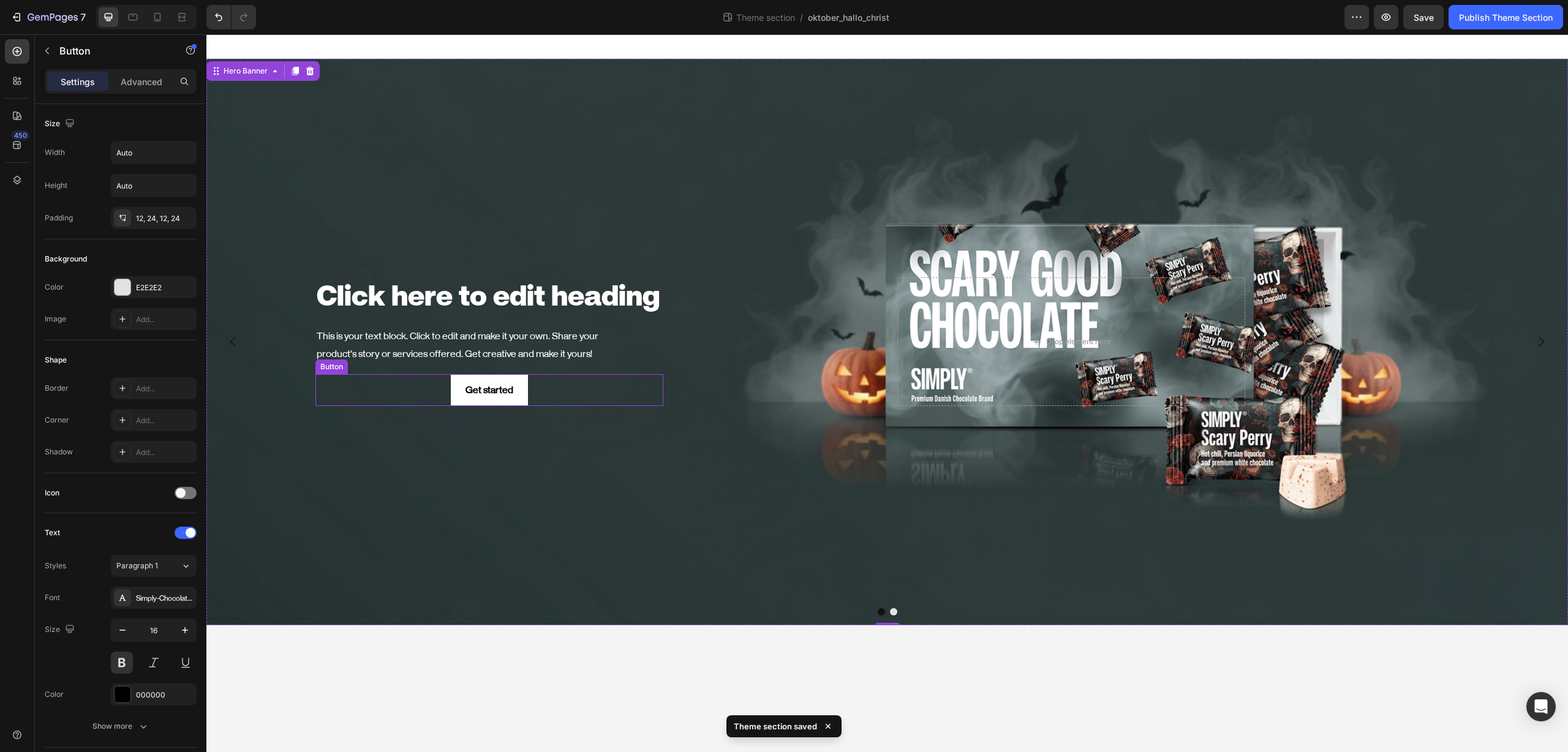
click at [521, 392] on button "Get started" at bounding box center [489, 390] width 77 height 32
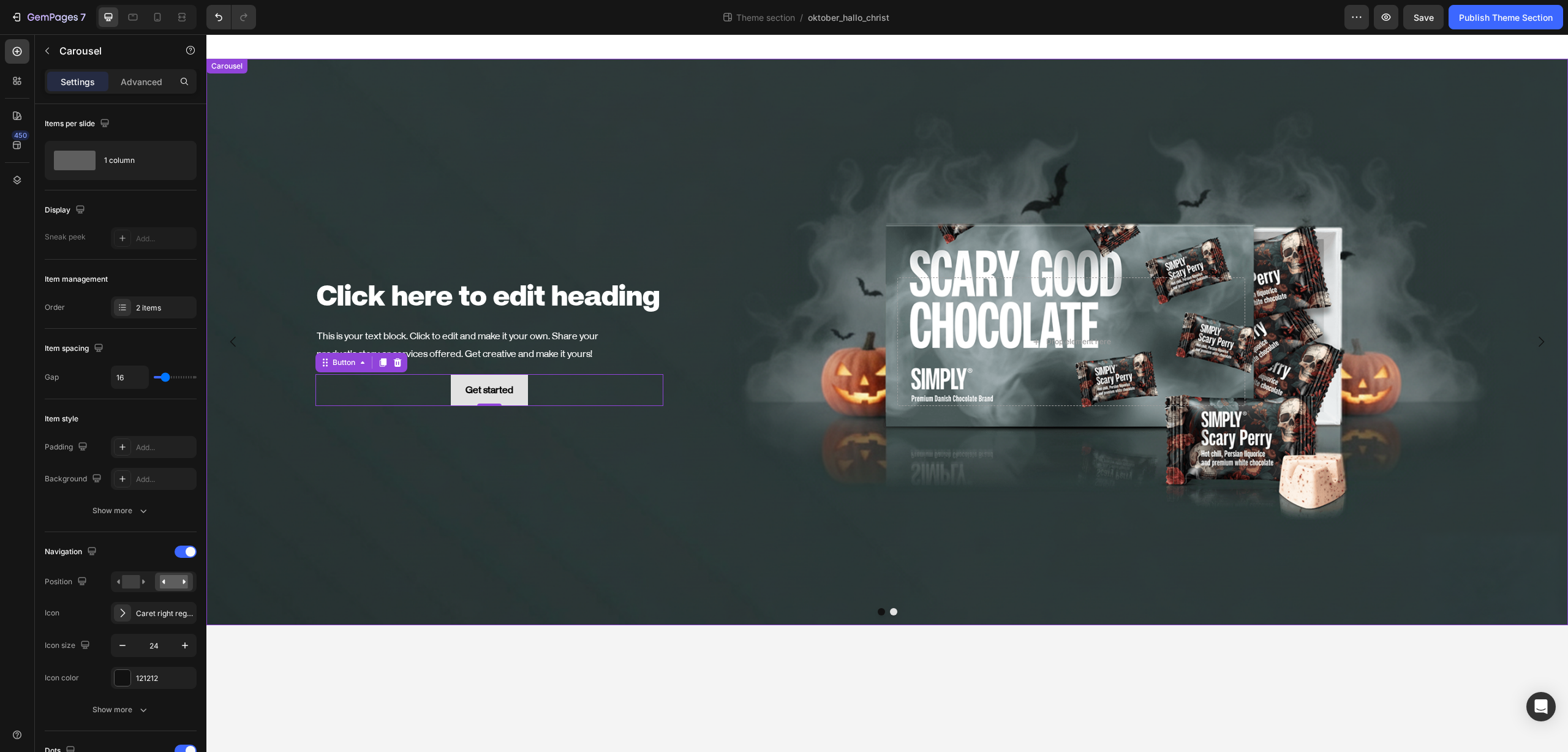
click at [895, 611] on button "Dot" at bounding box center [893, 612] width 7 height 7
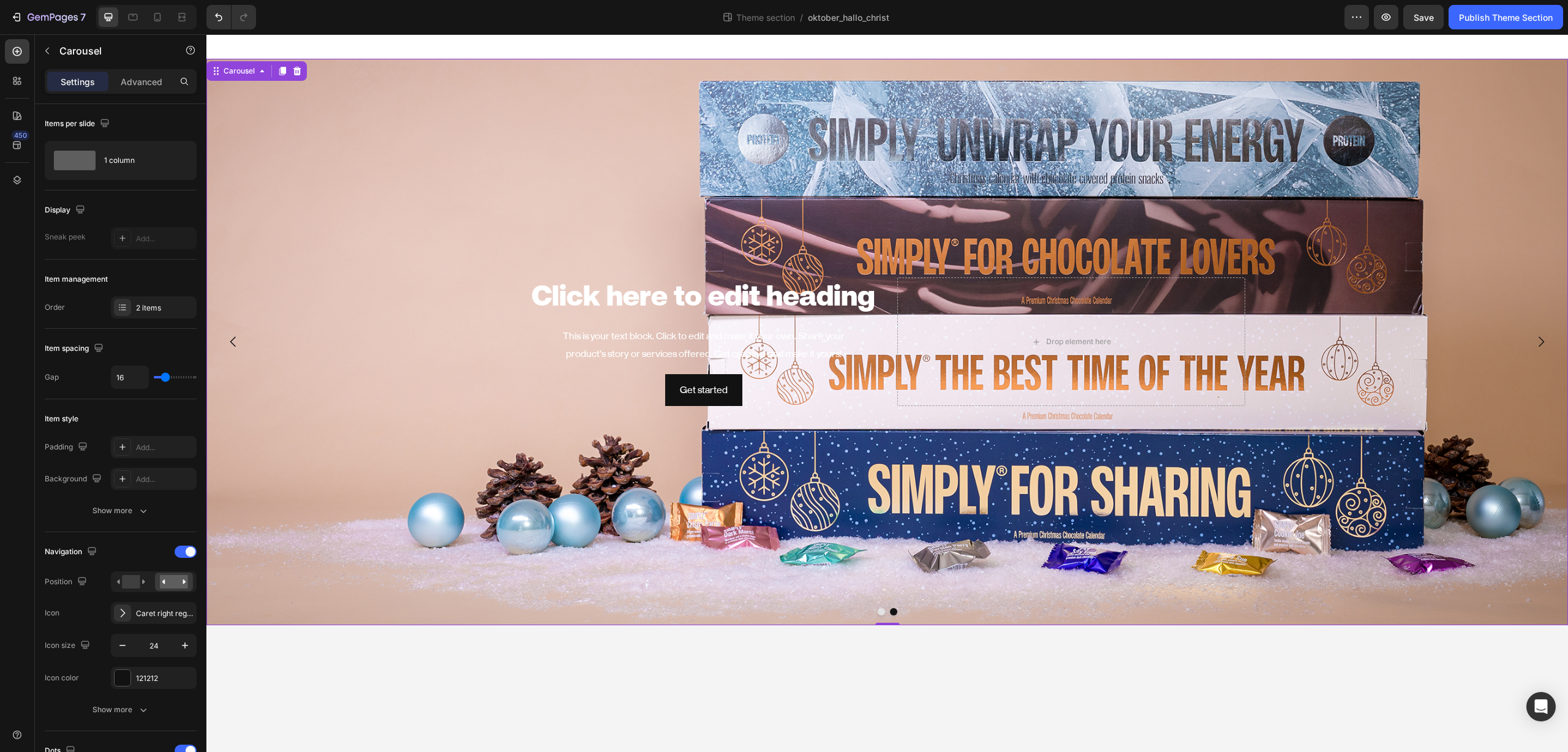
click at [880, 612] on button "Dot" at bounding box center [880, 612] width 7 height 7
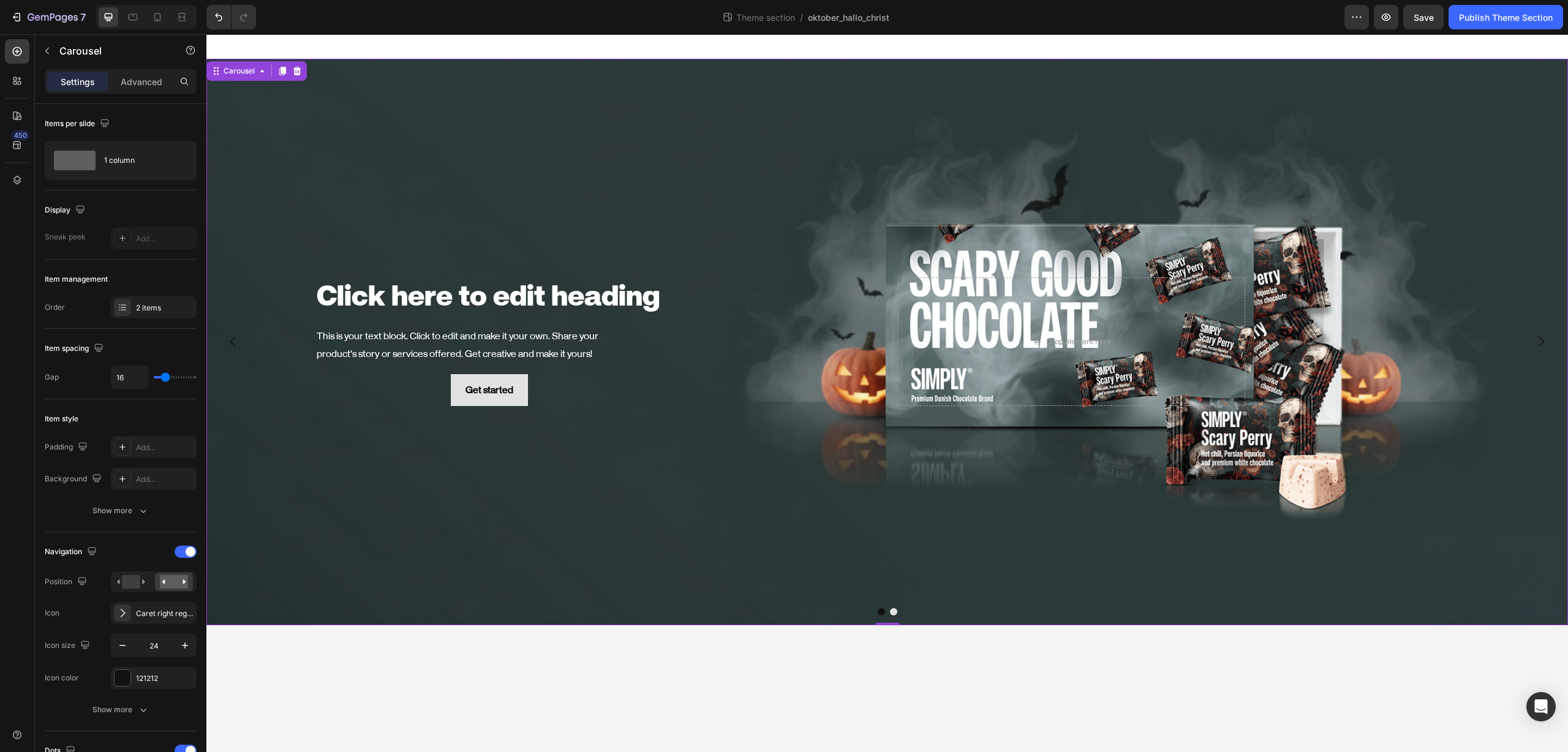
click at [891, 610] on button "Dot" at bounding box center [893, 612] width 7 height 7
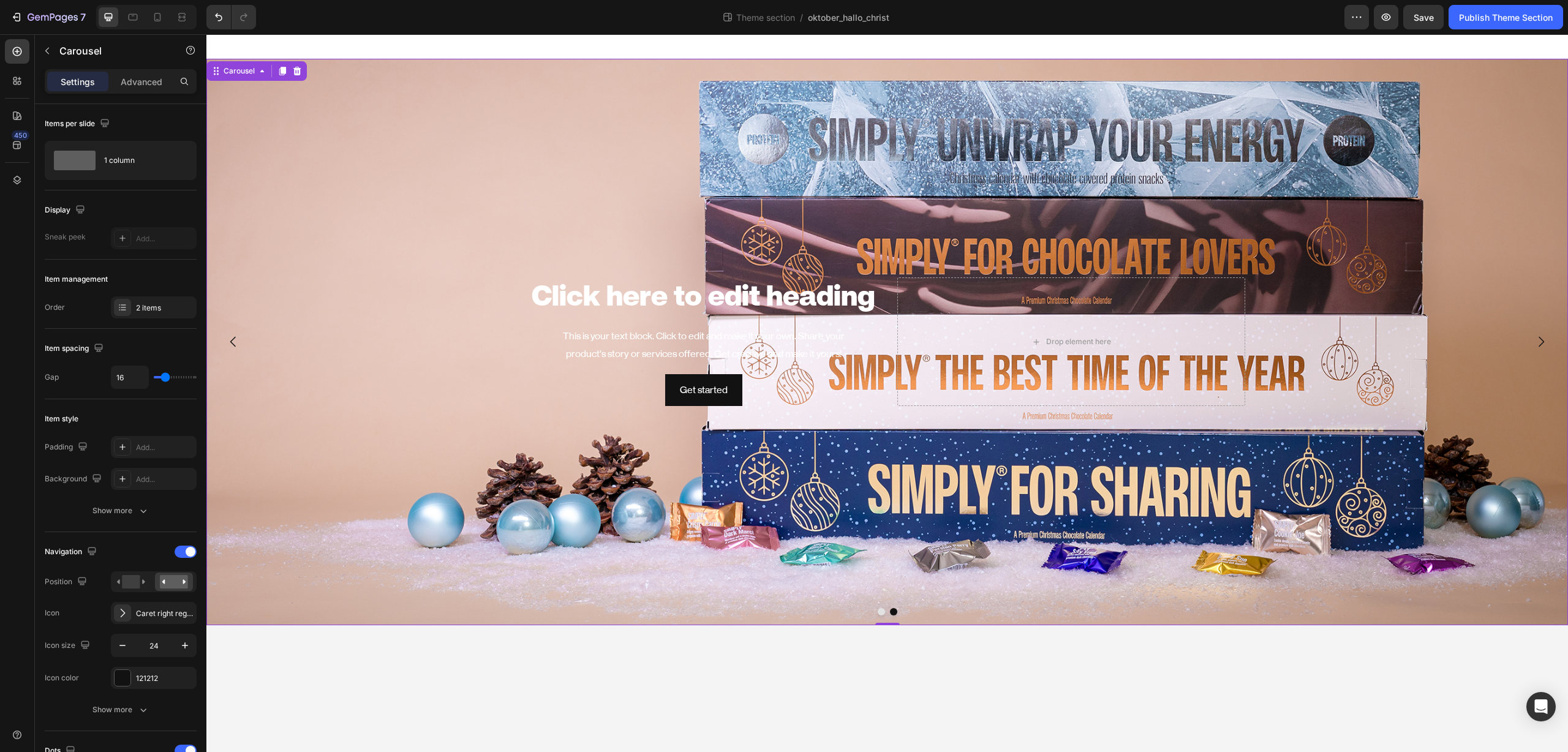
click at [880, 611] on button "Dot" at bounding box center [880, 612] width 7 height 7
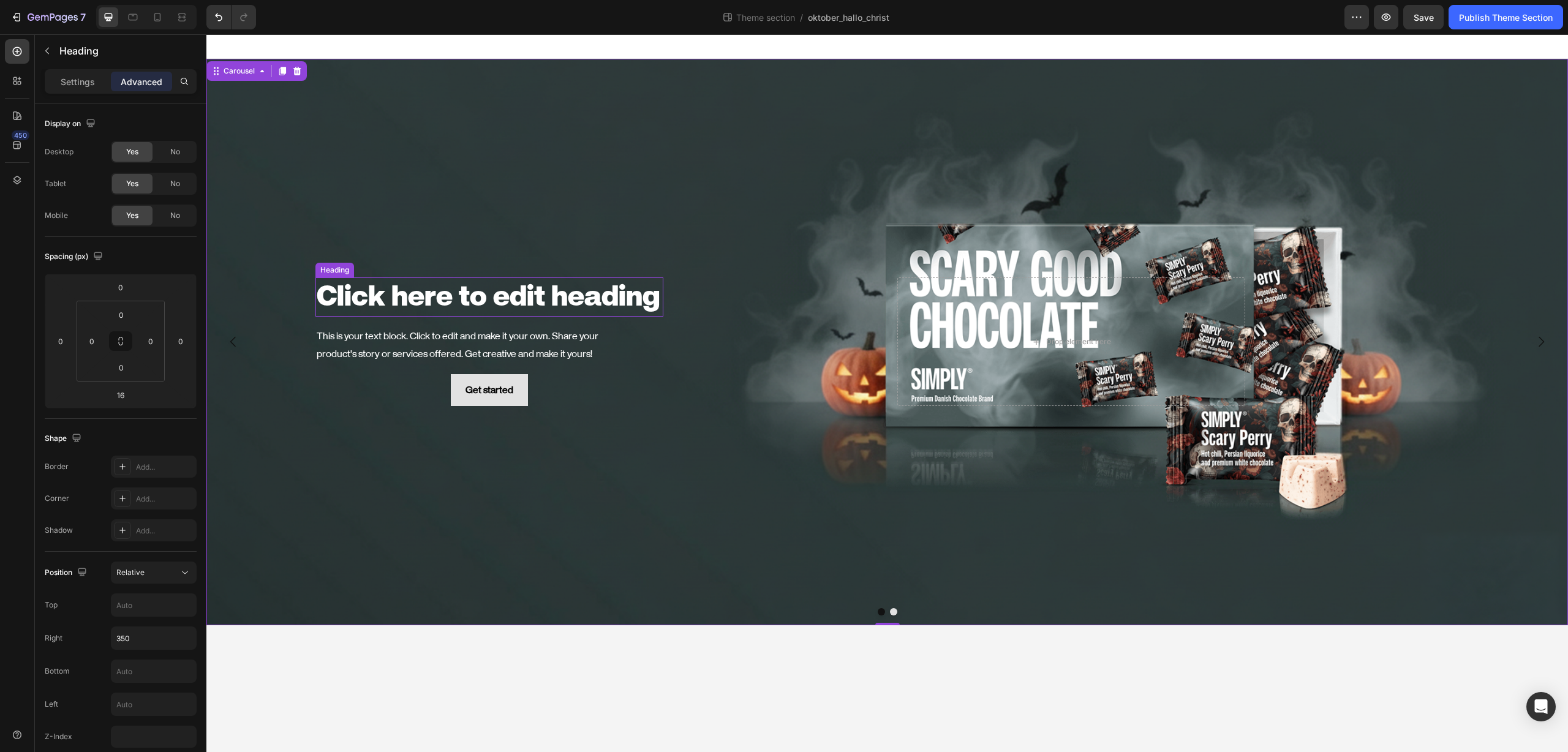
click at [524, 278] on h2 "Click here to edit heading" at bounding box center [489, 297] width 348 height 39
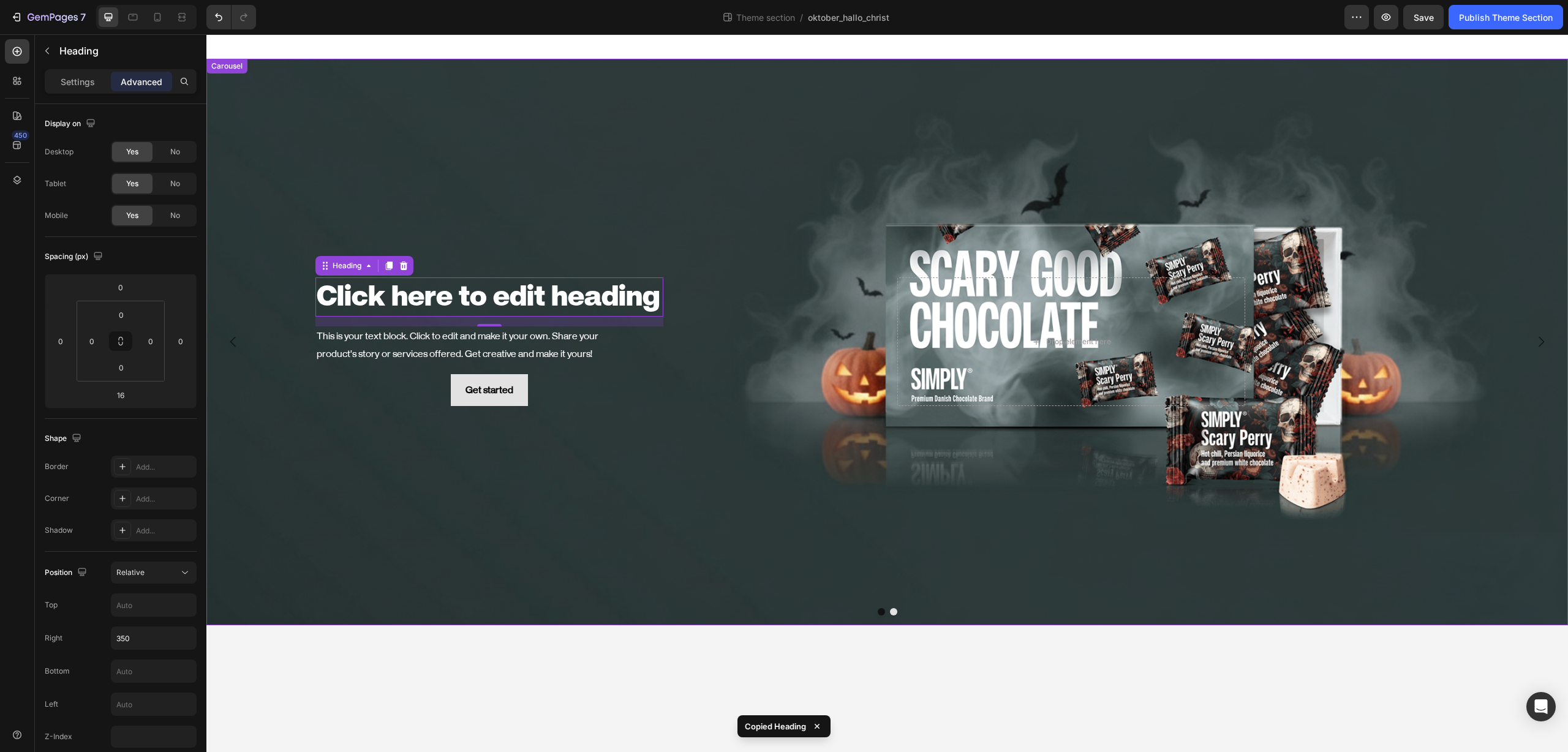
click at [891, 609] on button "Dot" at bounding box center [893, 612] width 7 height 7
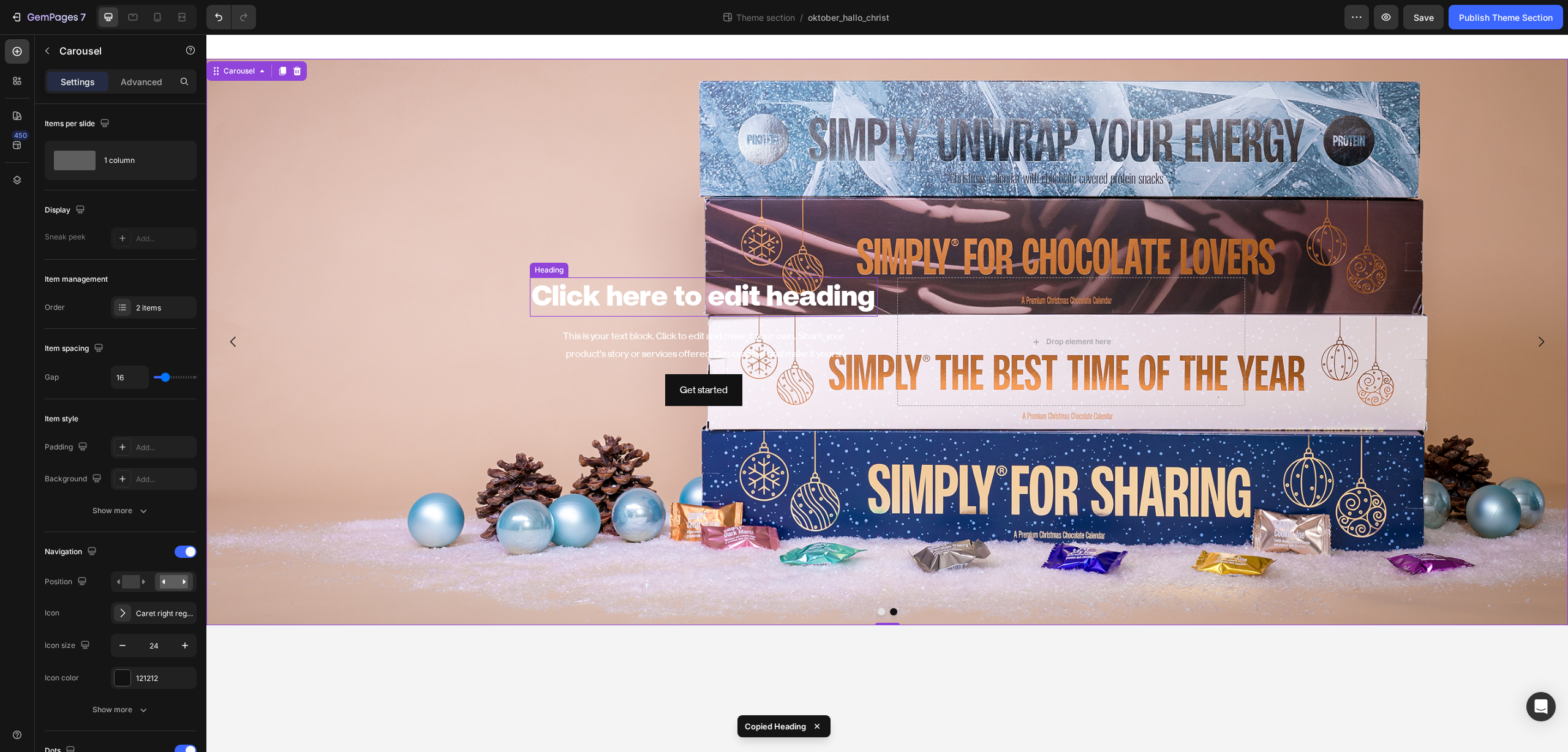
click at [678, 288] on h2 "Click here to edit heading" at bounding box center [704, 297] width 348 height 39
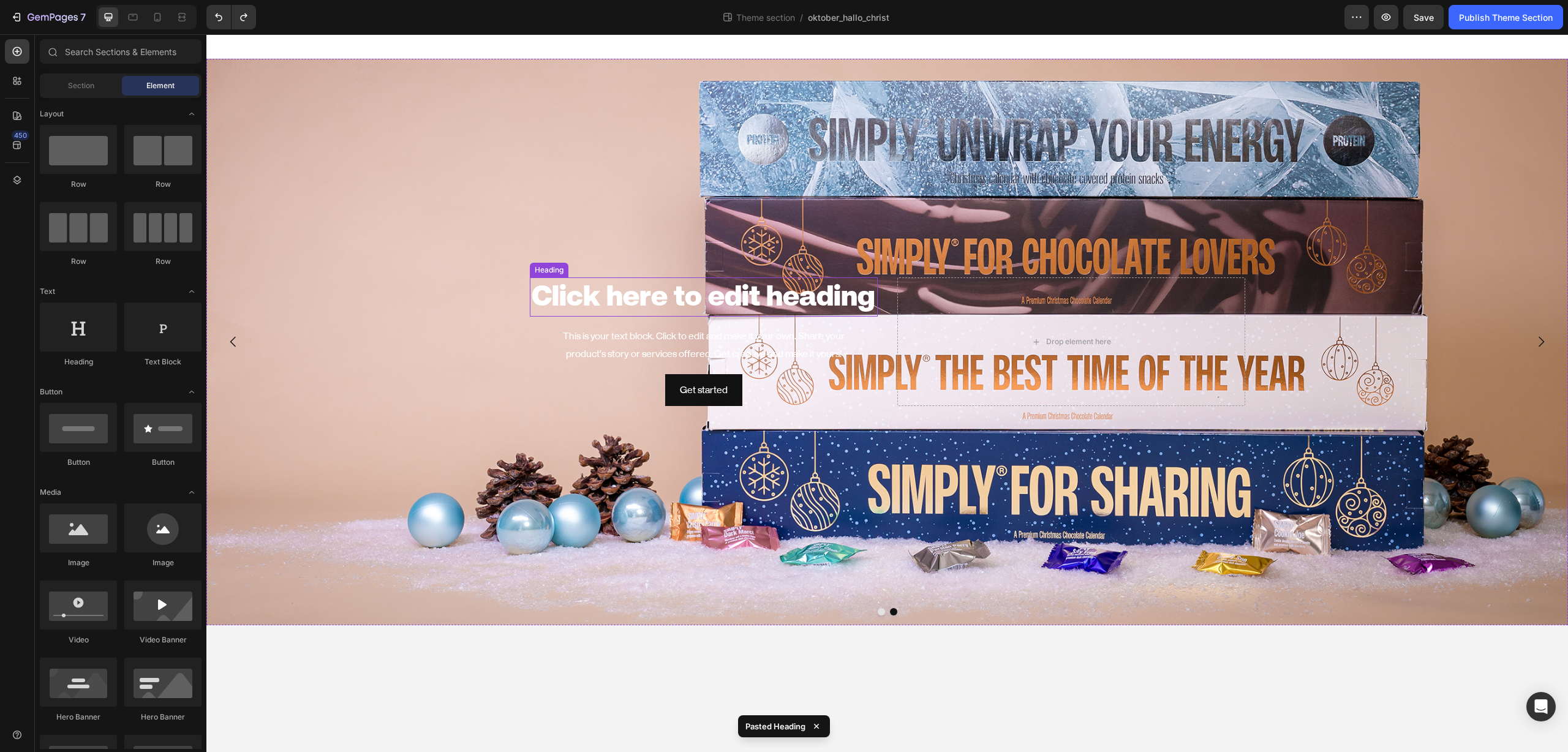
click at [673, 298] on h2 "Click here to edit heading" at bounding box center [704, 297] width 348 height 39
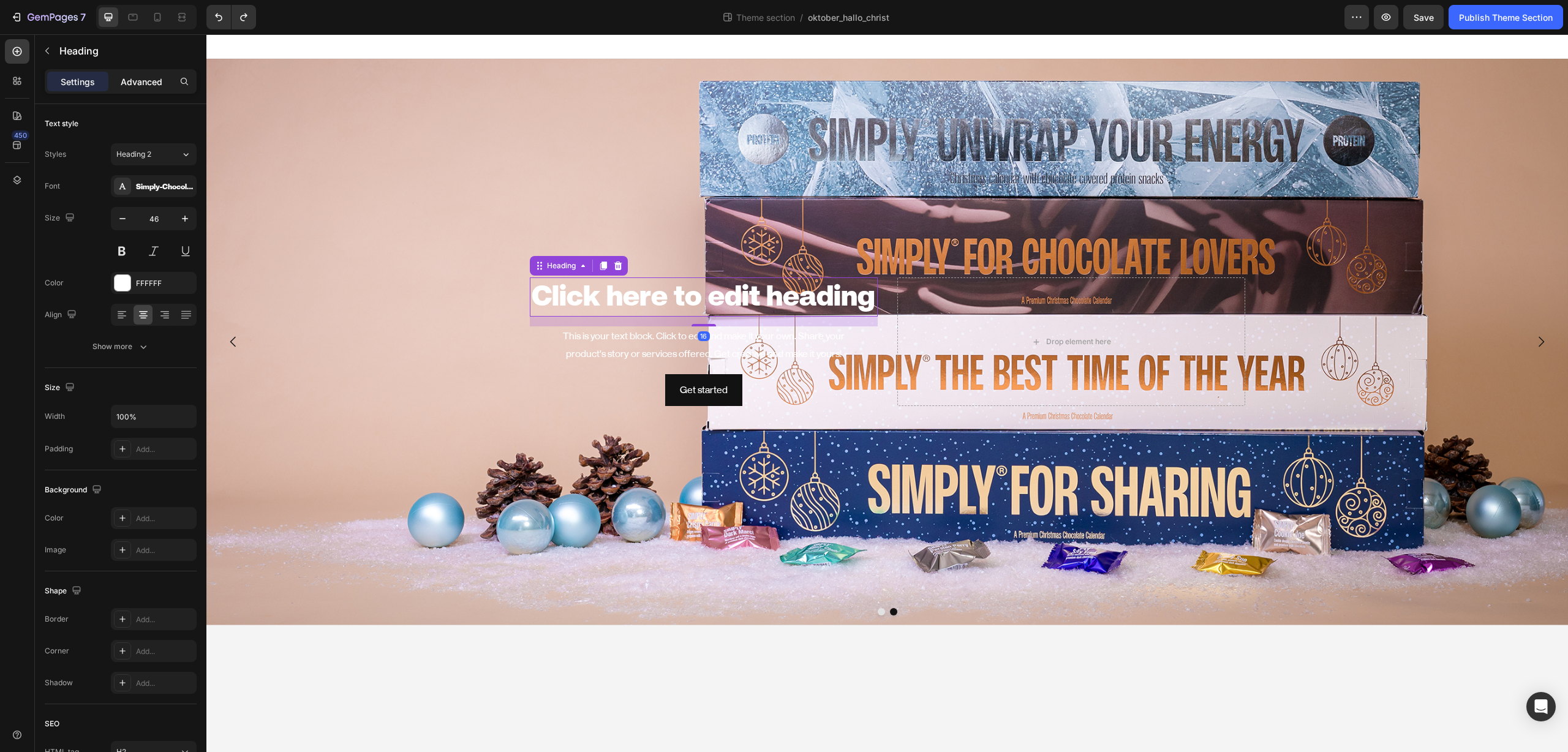
click at [141, 78] on p "Advanced" at bounding box center [141, 82] width 42 height 13
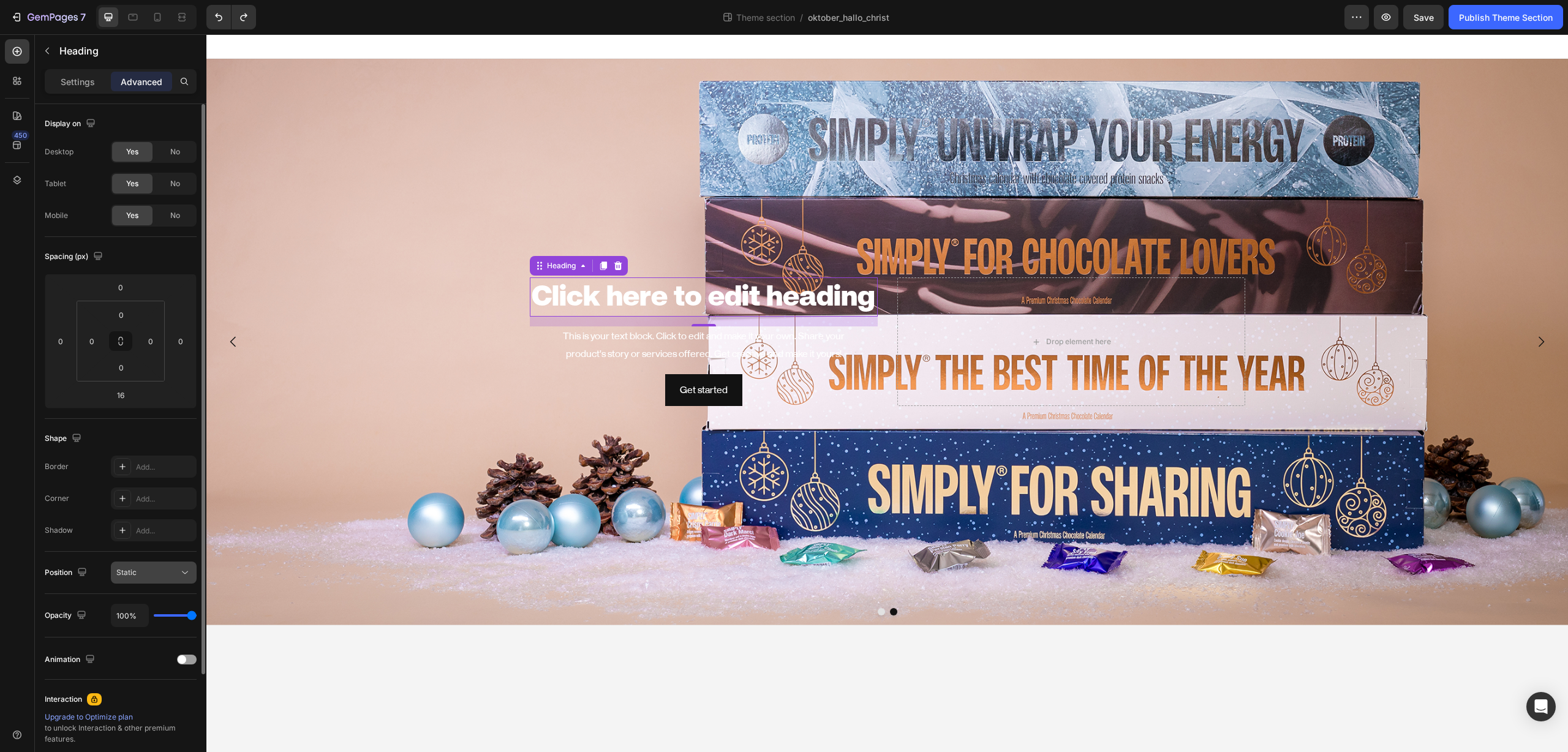
click at [161, 572] on div "Static" at bounding box center [147, 572] width 63 height 11
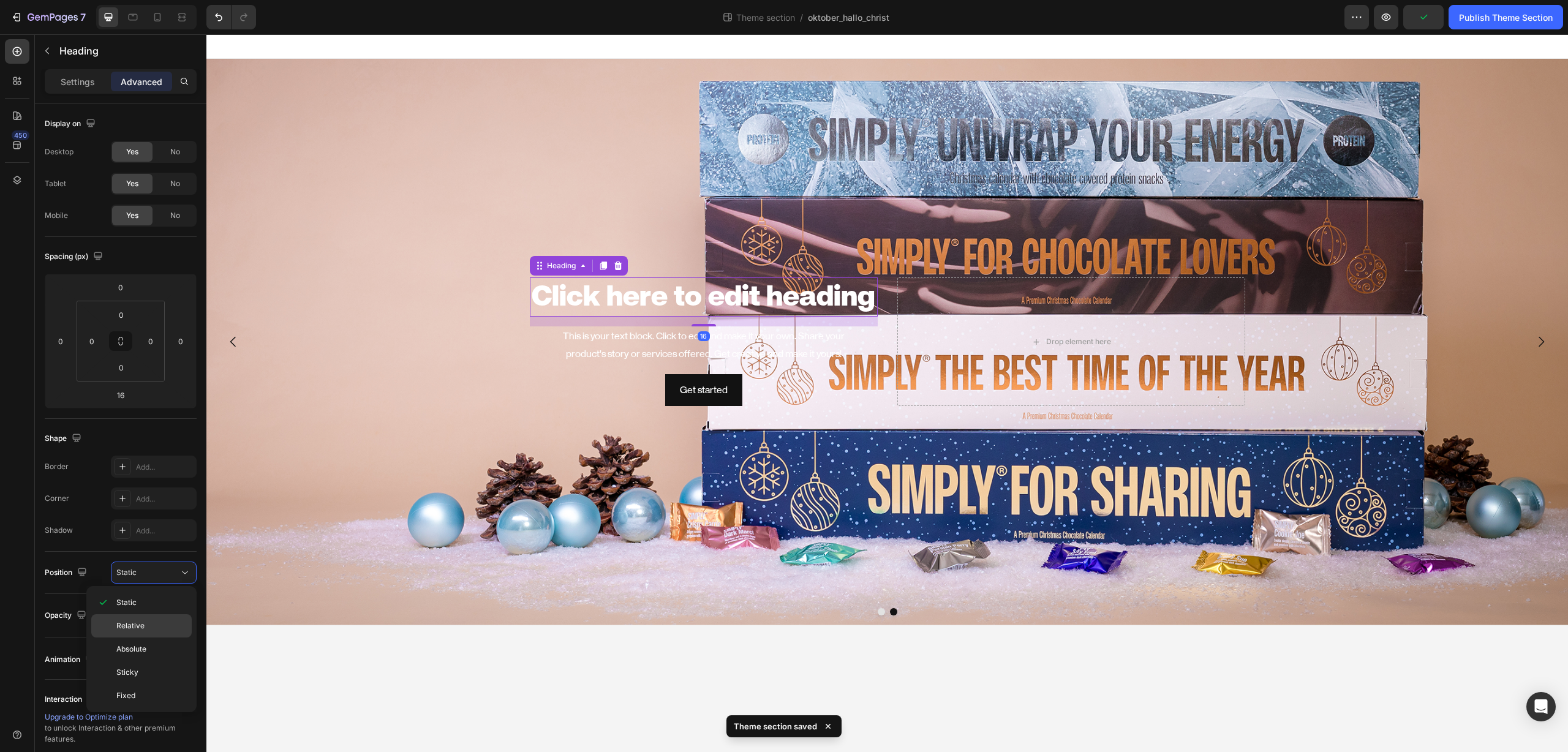
click at [135, 623] on span "Relative" at bounding box center [130, 626] width 28 height 11
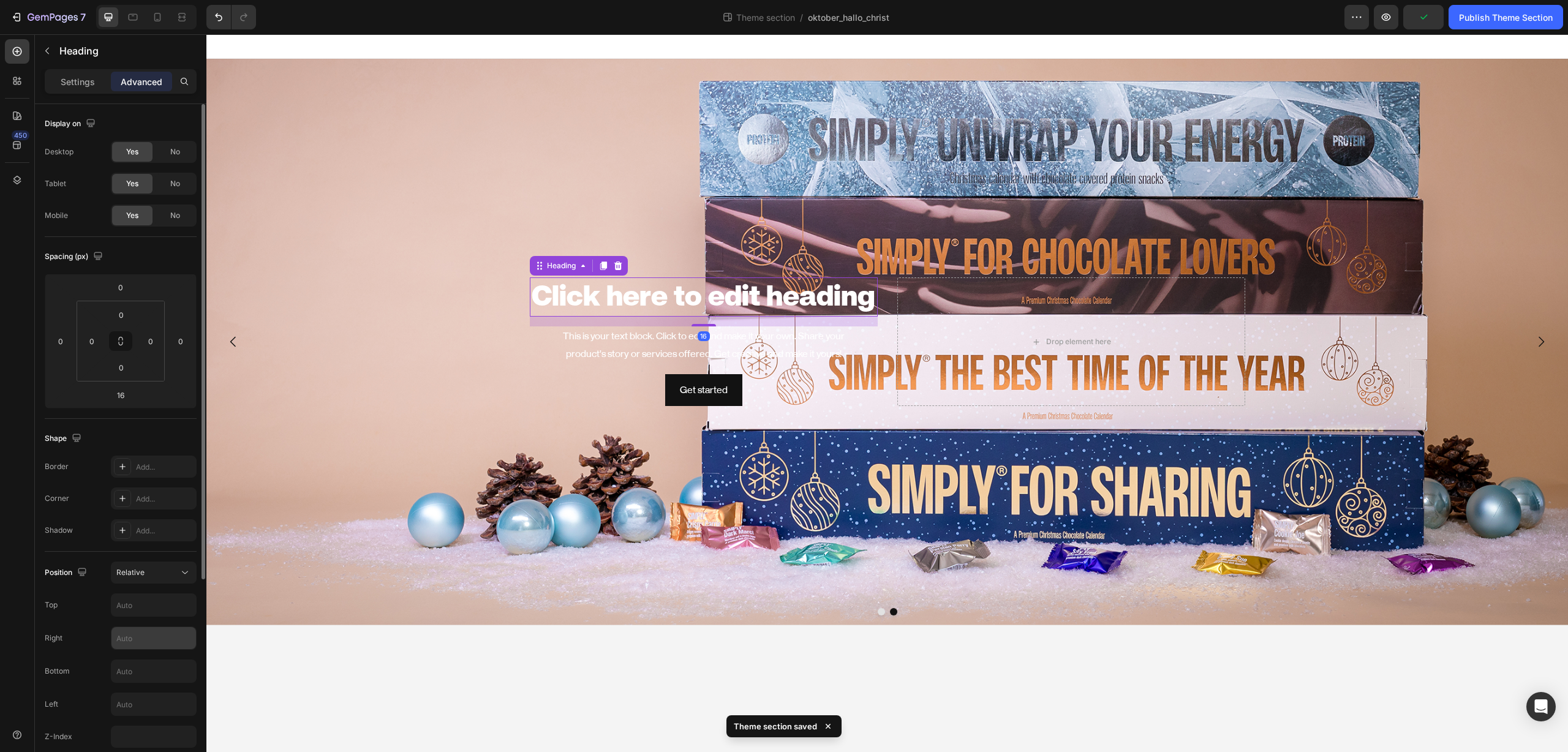
click at [134, 634] on input "text" at bounding box center [154, 638] width 85 height 22
type input "350"
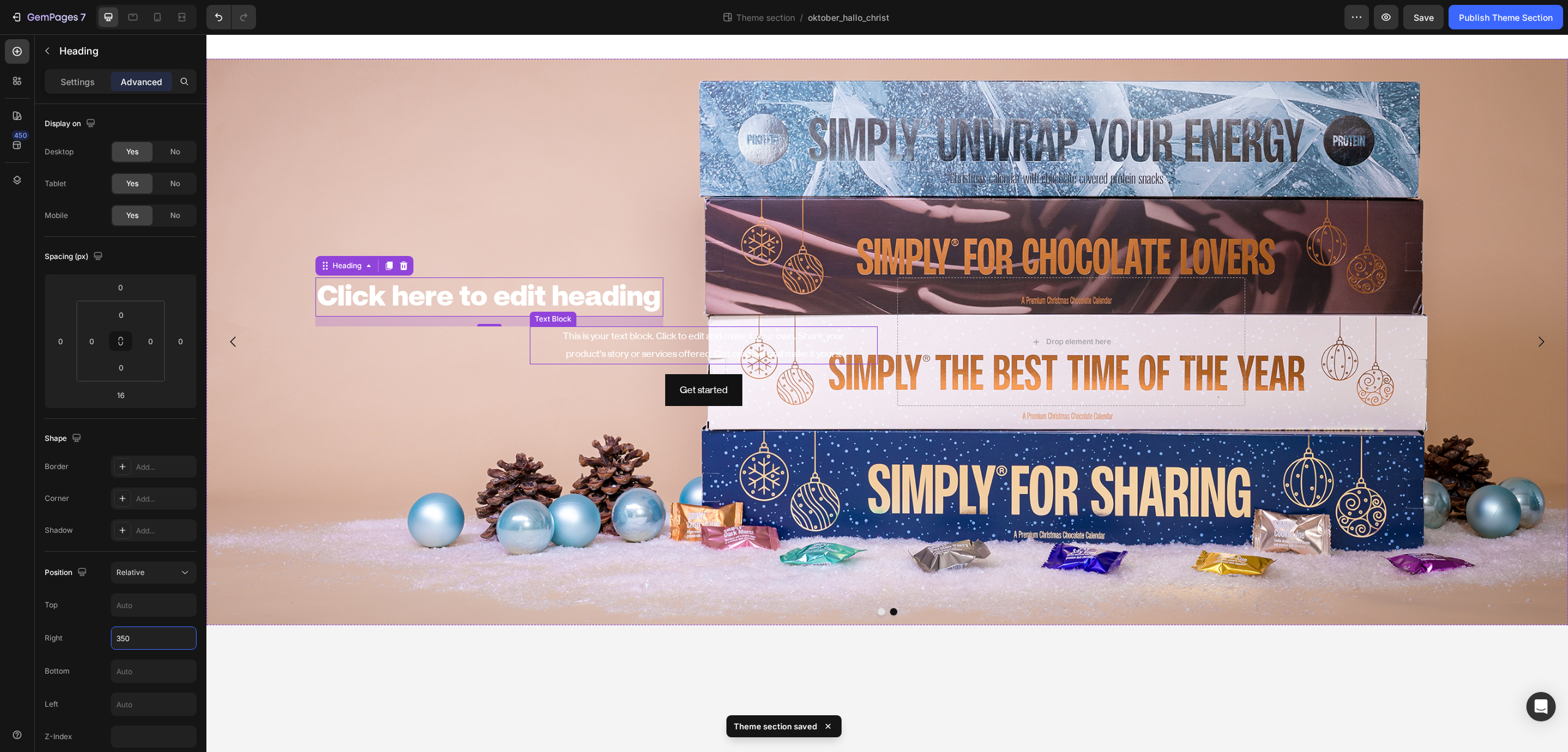
click at [592, 333] on div "This is your text block. Click to edit and make it your own. Share your product…" at bounding box center [704, 345] width 348 height 38
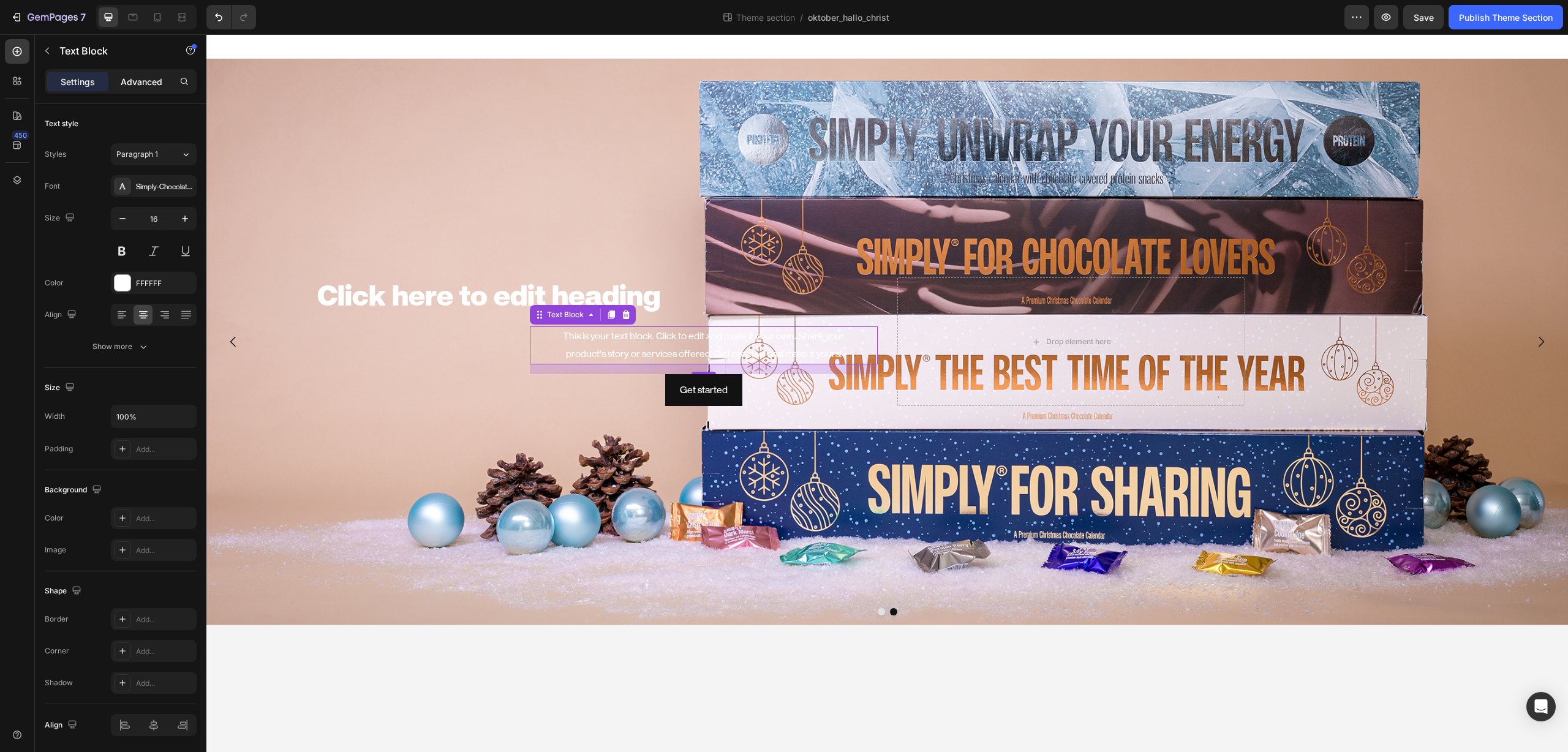
click at [140, 80] on p "Advanced" at bounding box center [141, 82] width 42 height 13
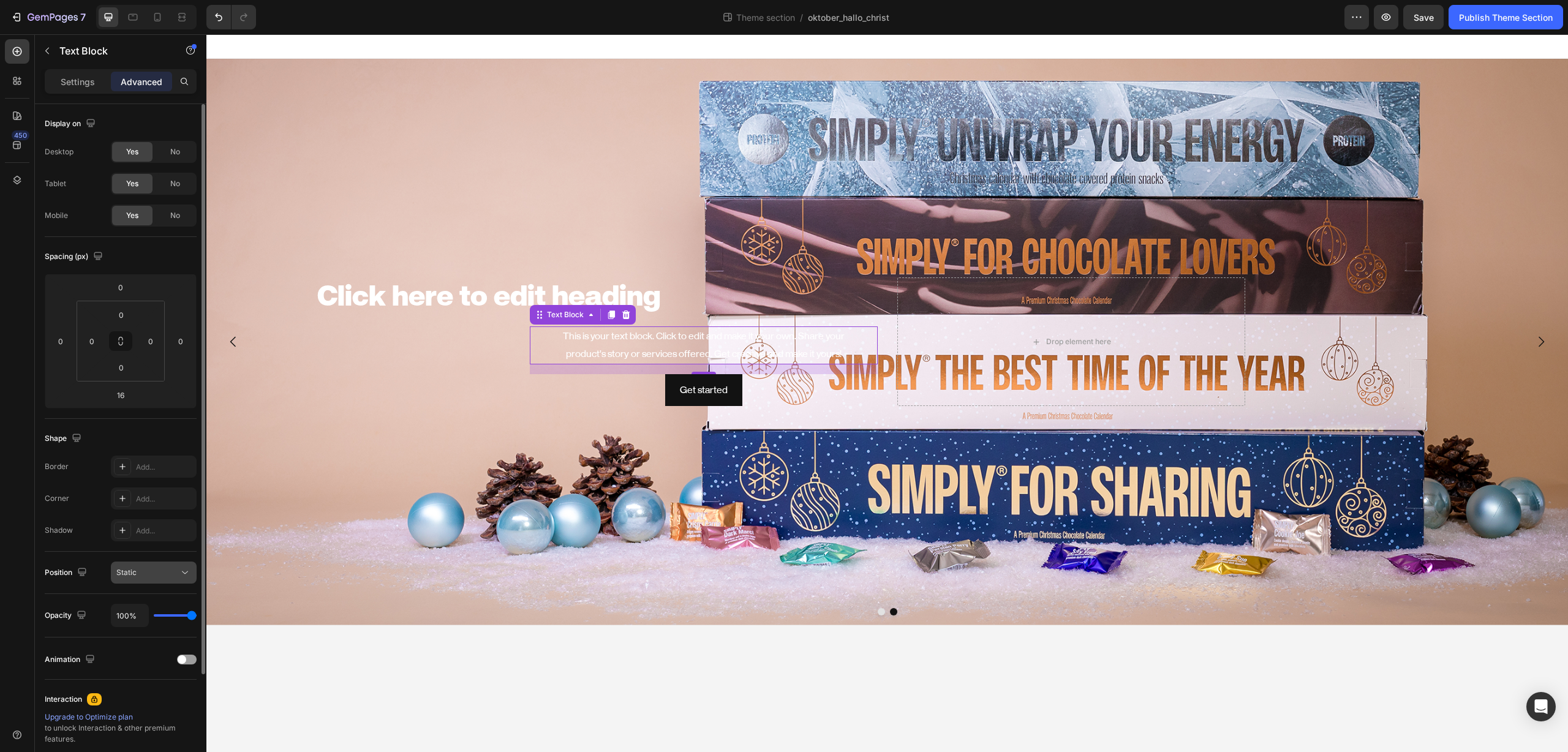
click at [149, 574] on div "Static" at bounding box center [147, 572] width 63 height 11
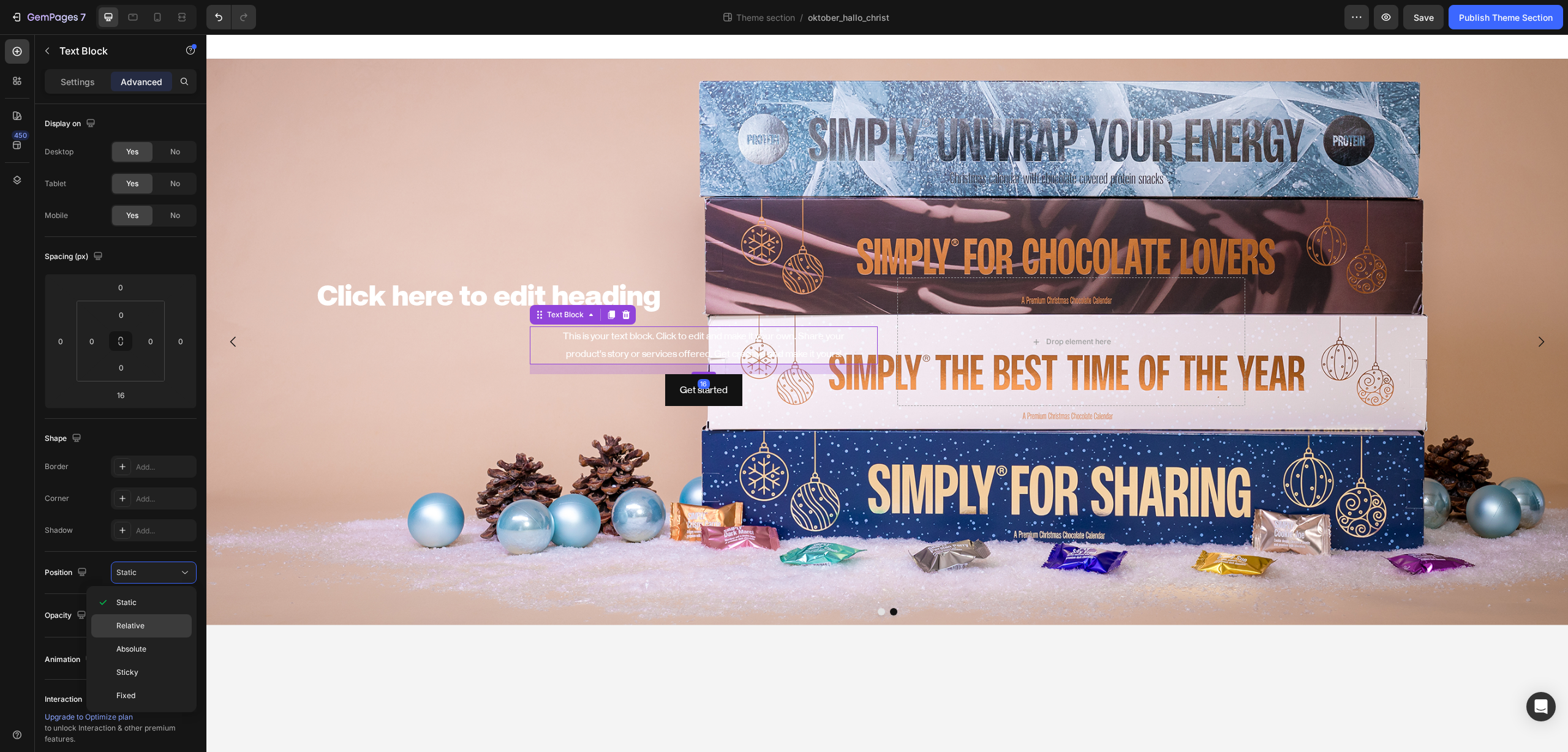
click at [142, 615] on div "Relative" at bounding box center [141, 626] width 100 height 24
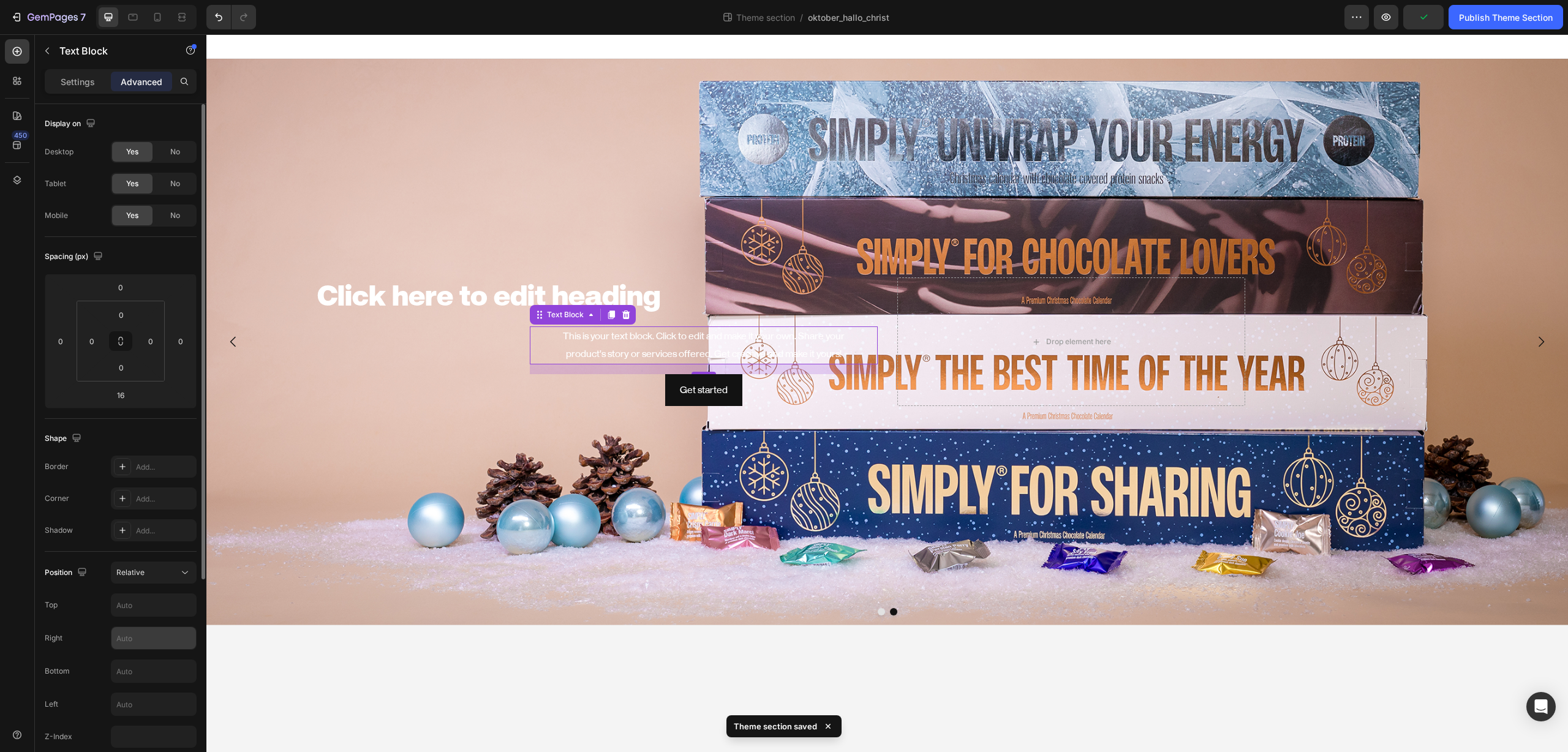
click at [141, 638] on input "text" at bounding box center [154, 638] width 85 height 22
type input "350"
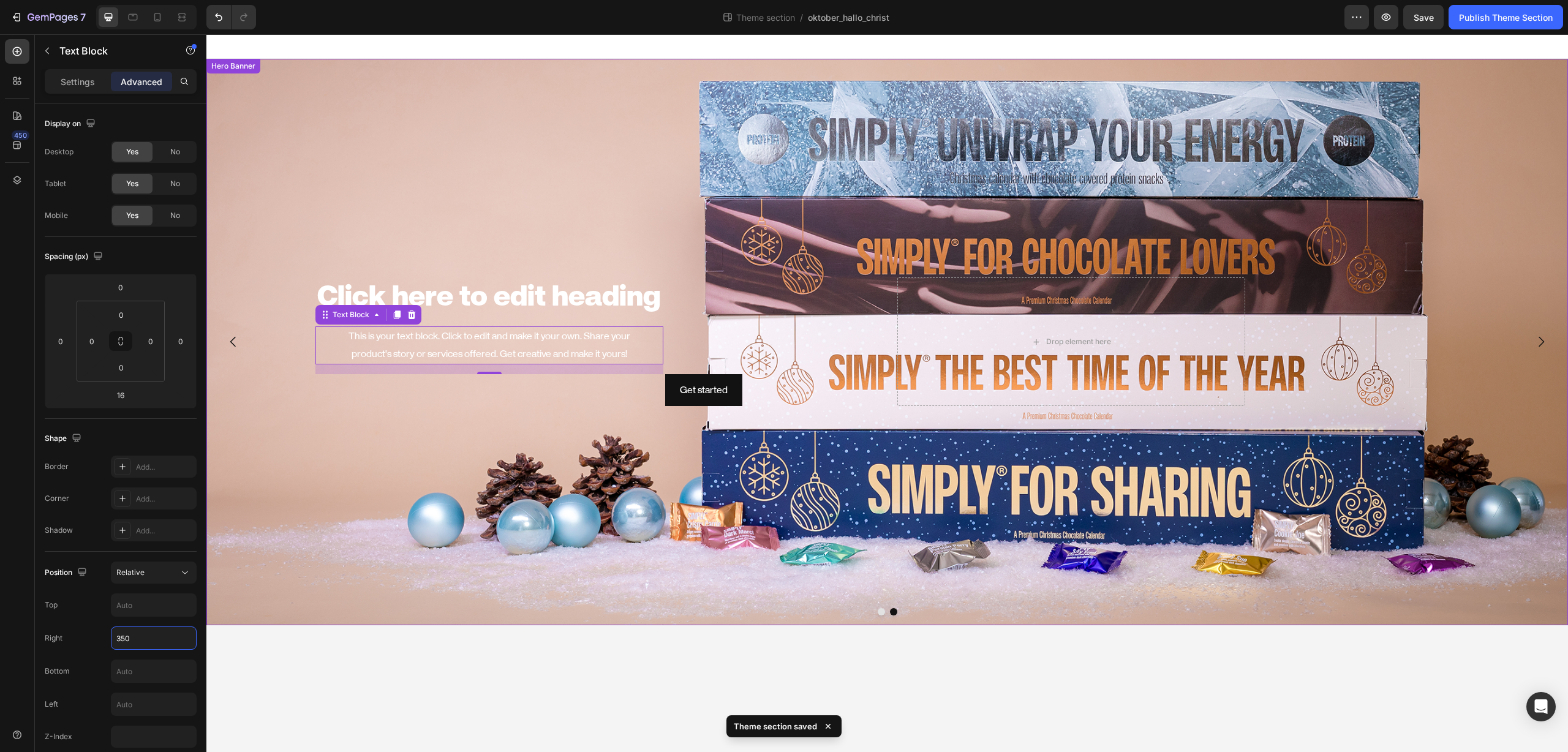
click at [713, 370] on div "Click here to edit heading Heading This is your text block. Click to edit and m…" at bounding box center [704, 342] width 348 height 129
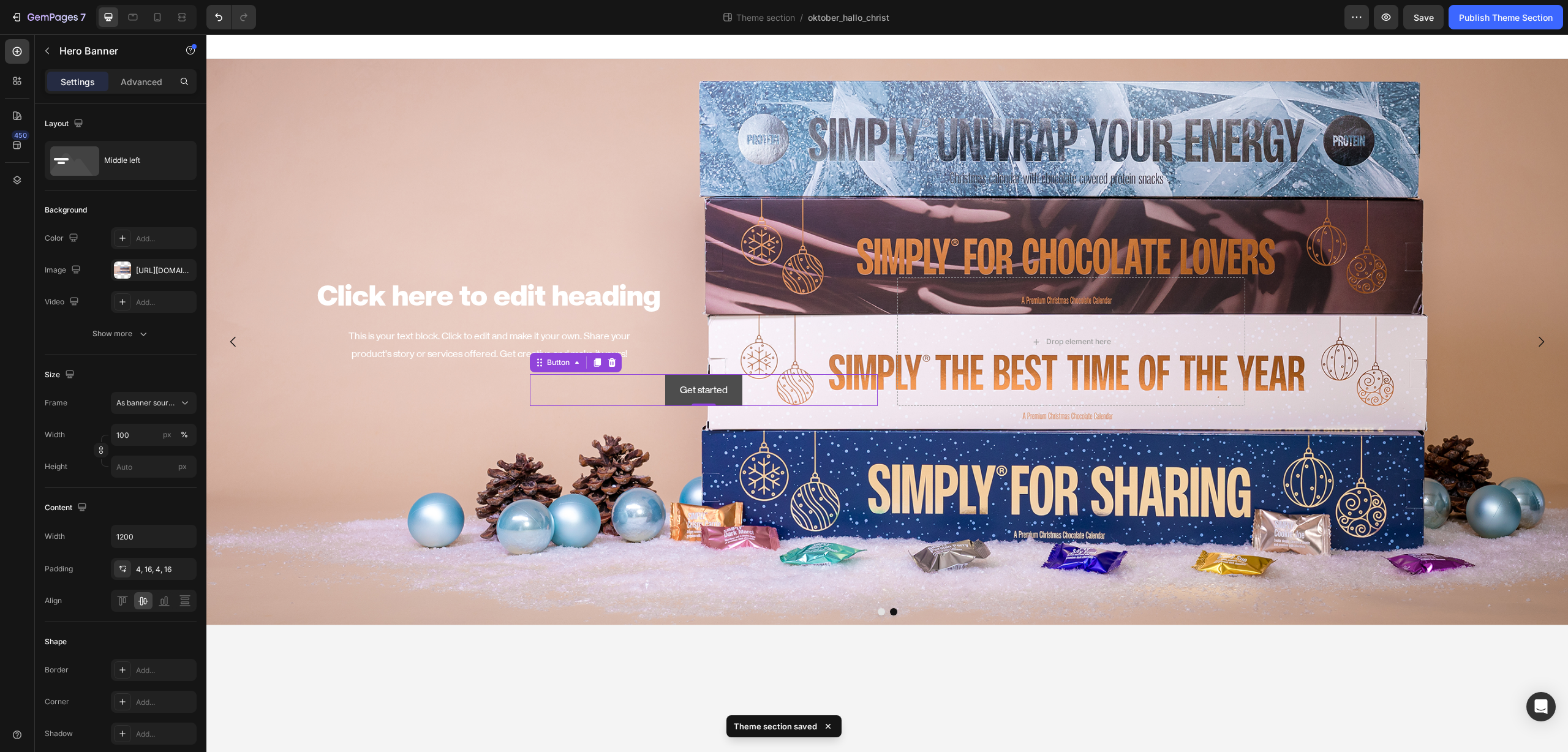
click at [713, 374] on button "Get started" at bounding box center [703, 390] width 77 height 32
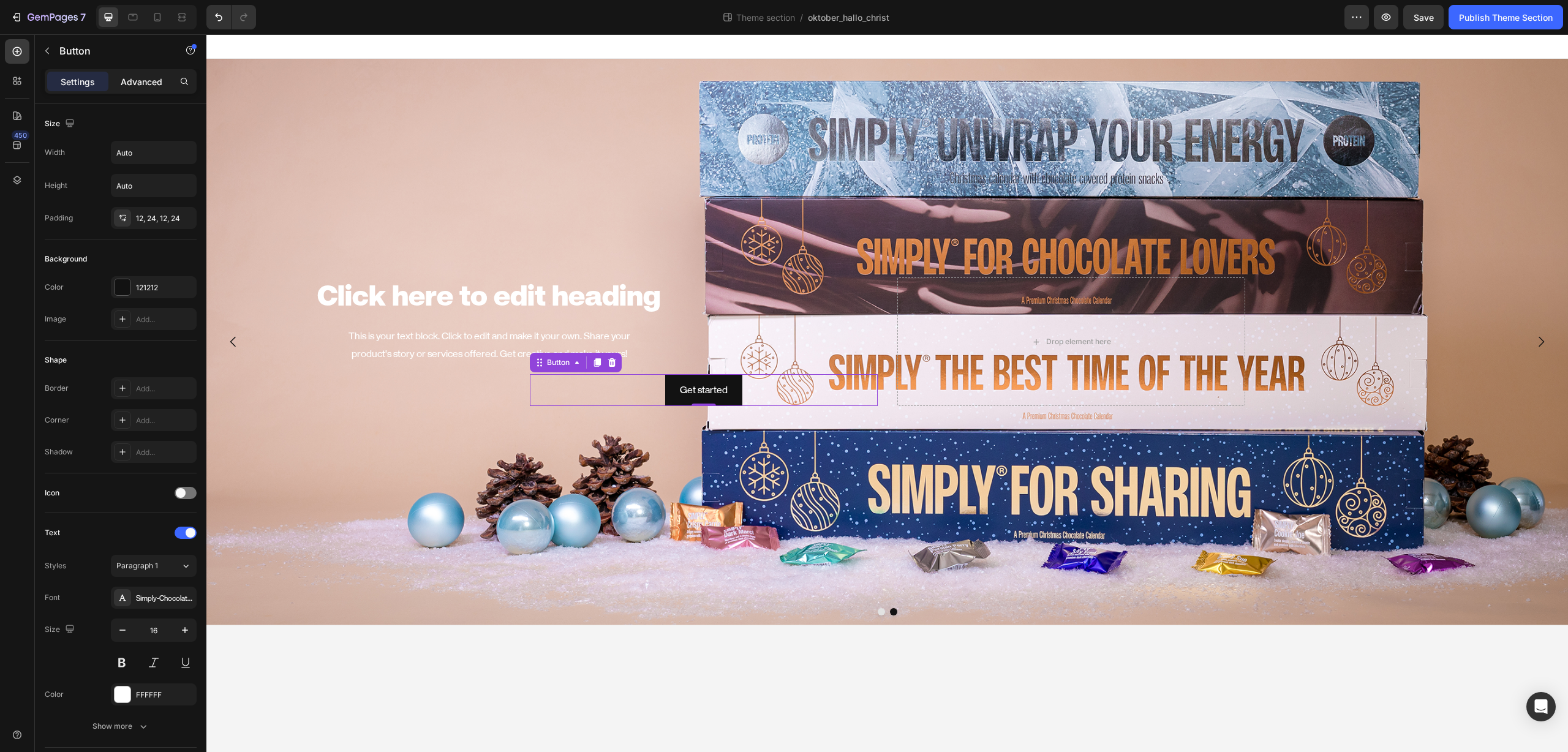
click at [157, 88] on div "Advanced" at bounding box center [141, 81] width 61 height 20
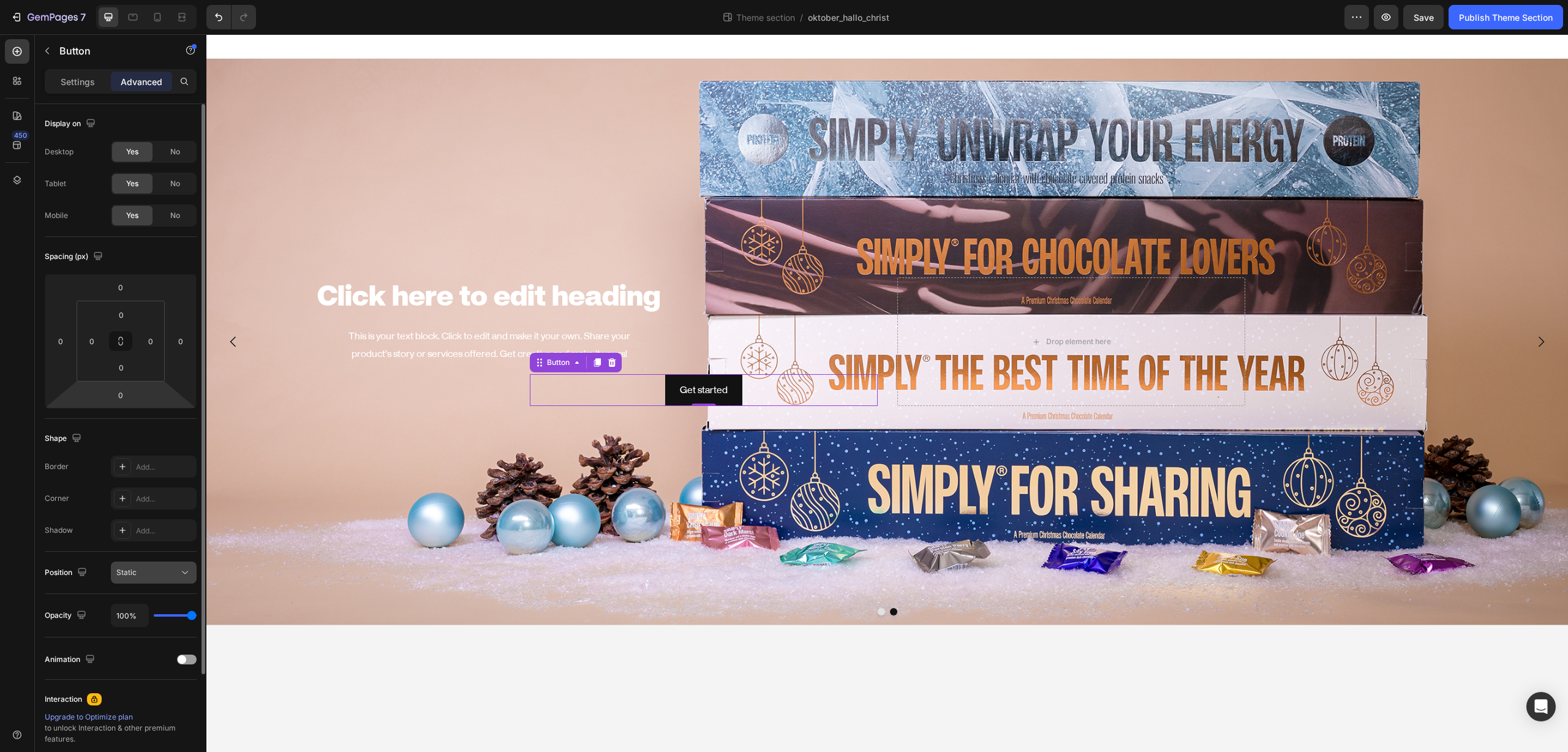
click at [154, 572] on div "Static" at bounding box center [147, 572] width 63 height 11
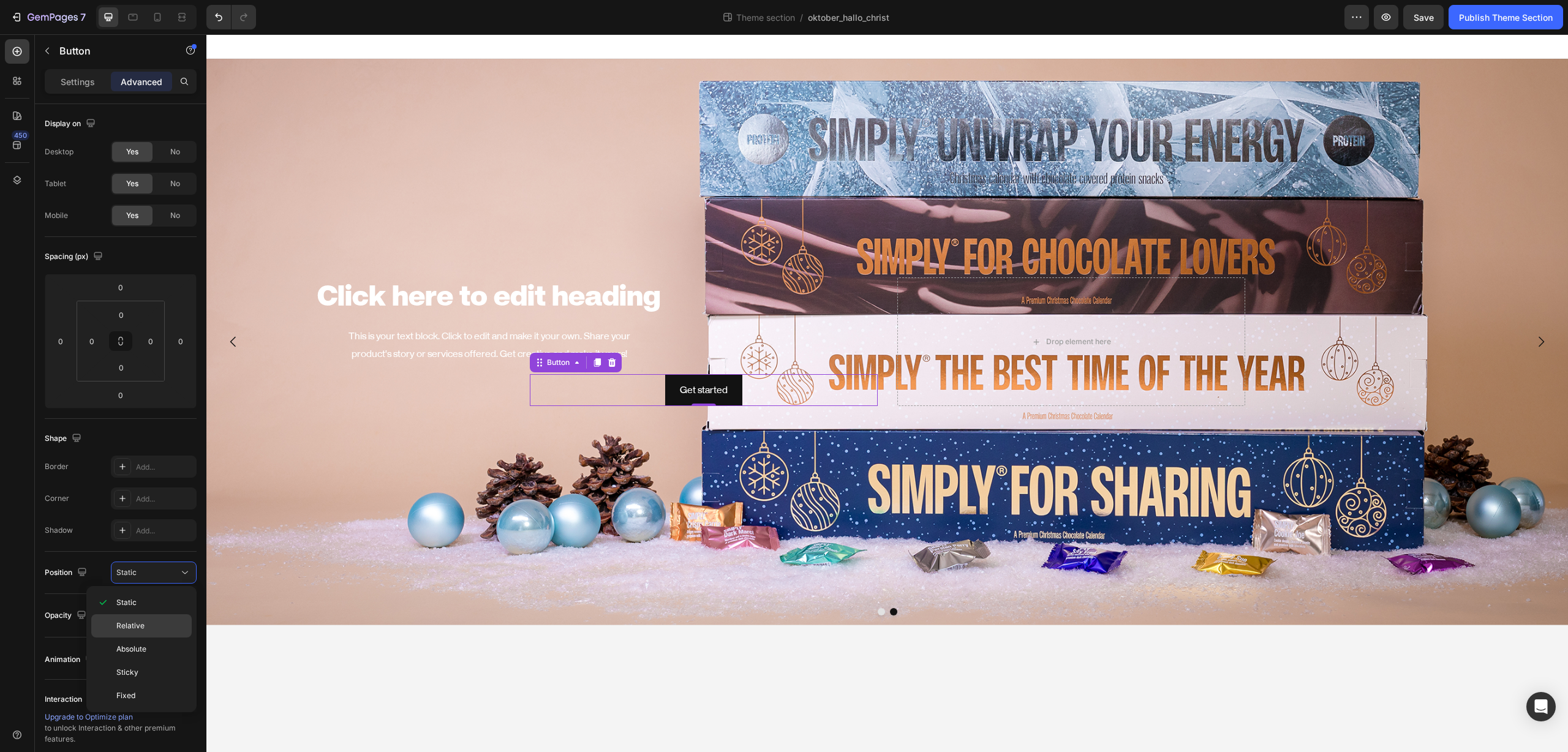
click at [127, 627] on span "Relative" at bounding box center [130, 626] width 28 height 11
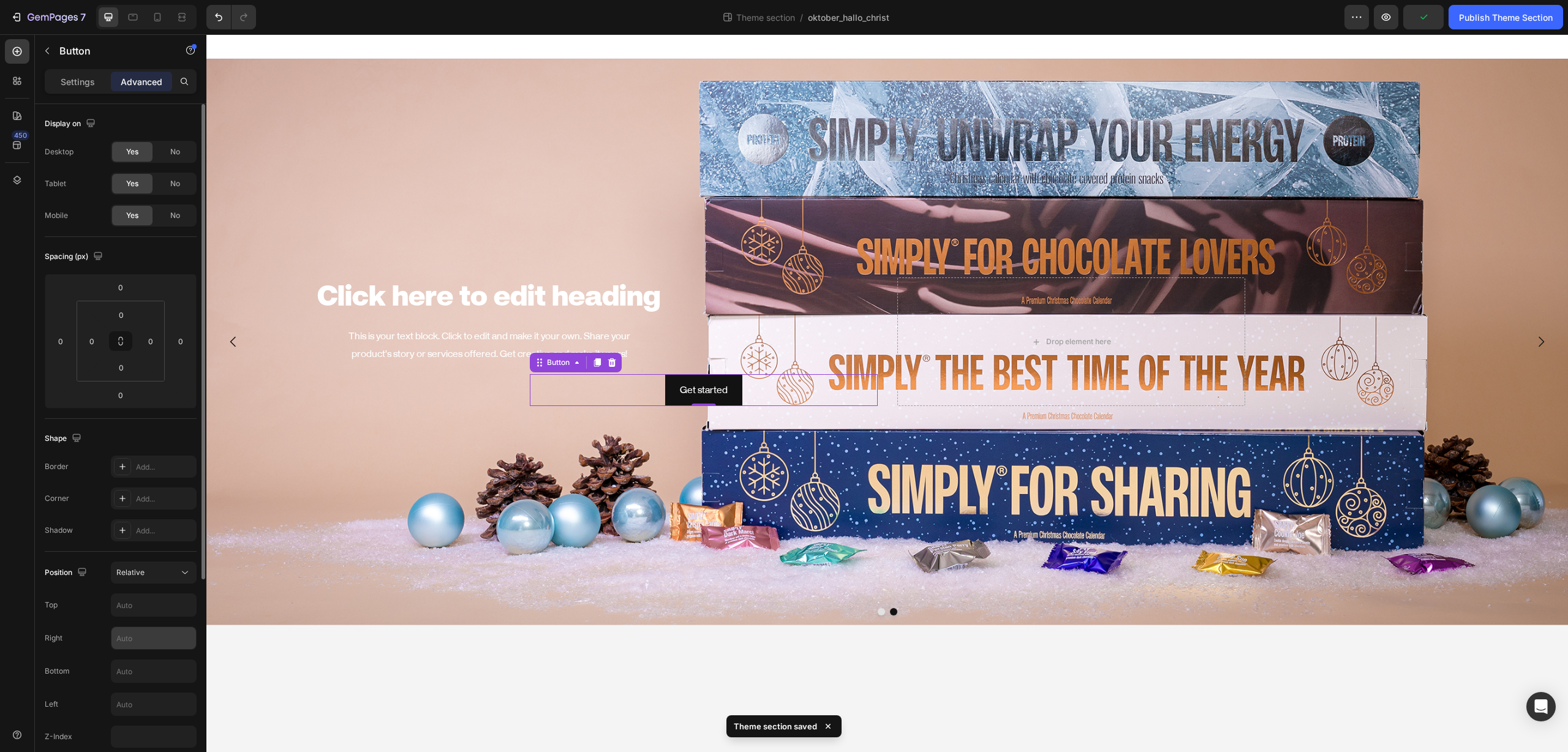
click at [128, 634] on input "text" at bounding box center [154, 638] width 85 height 22
type input "350"
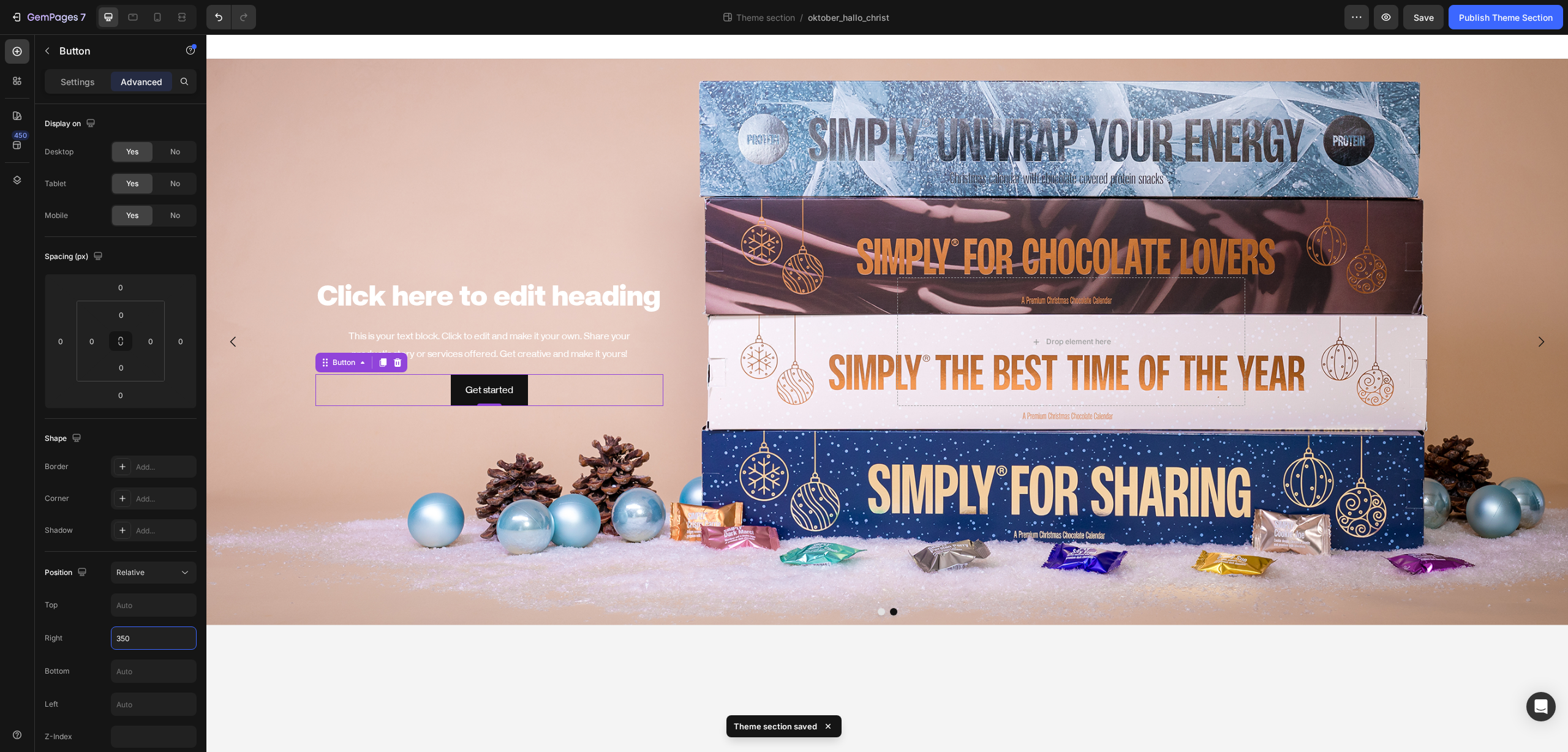
click at [324, 683] on body "Click here to edit heading Heading This is your text block. Click to edit and m…" at bounding box center [887, 393] width 1361 height 717
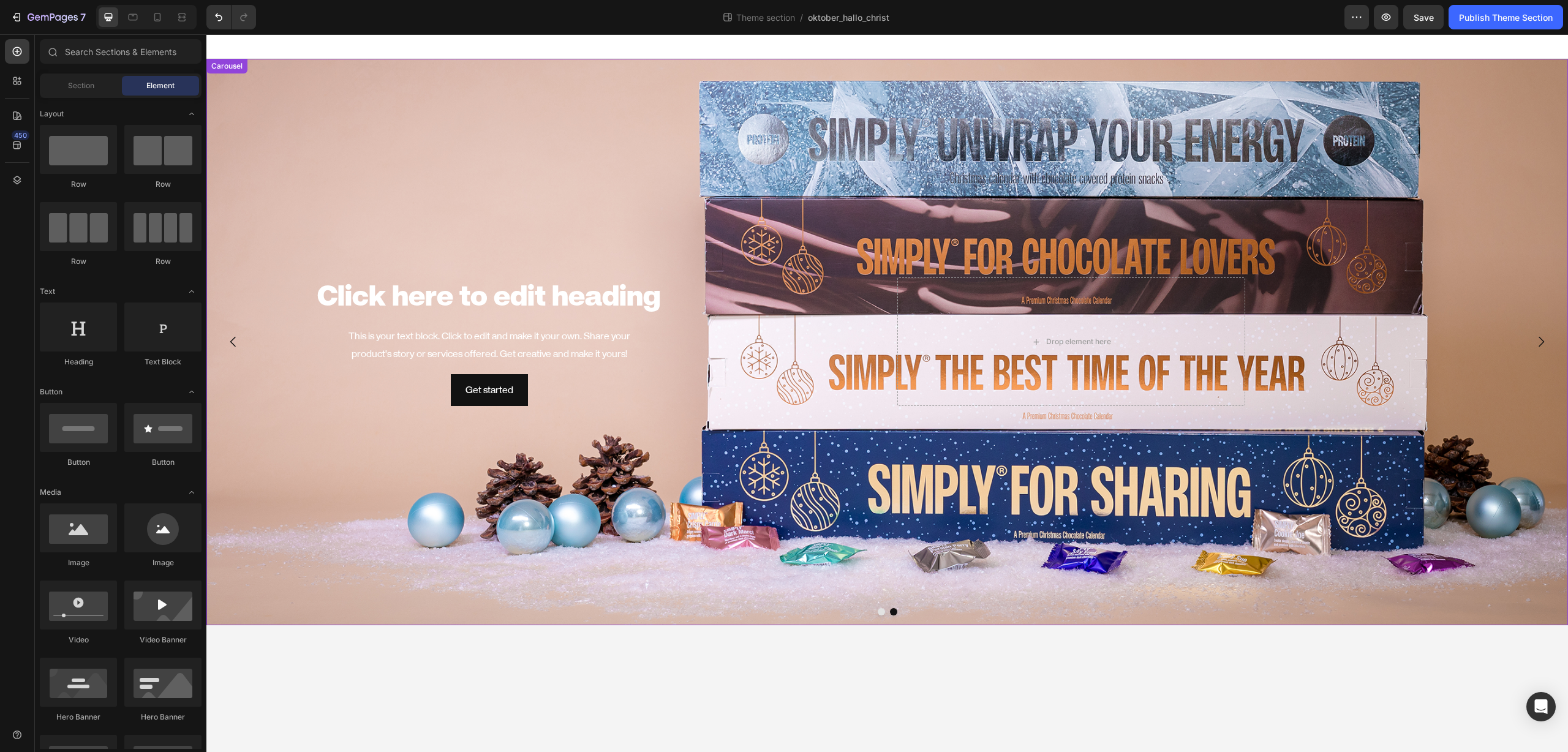
click at [884, 612] on div at bounding box center [887, 612] width 1361 height 7
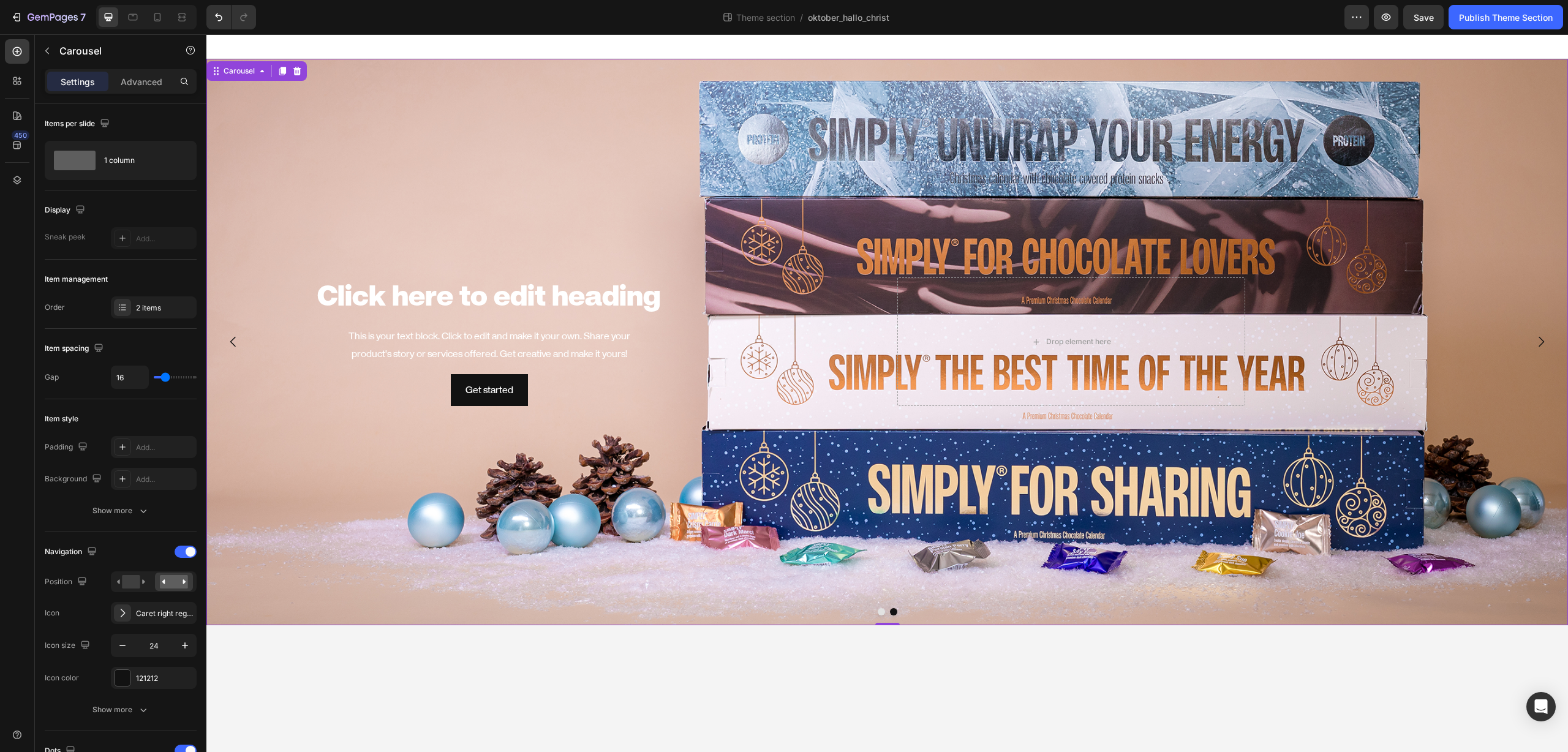
click at [880, 612] on button "Dot" at bounding box center [880, 612] width 7 height 7
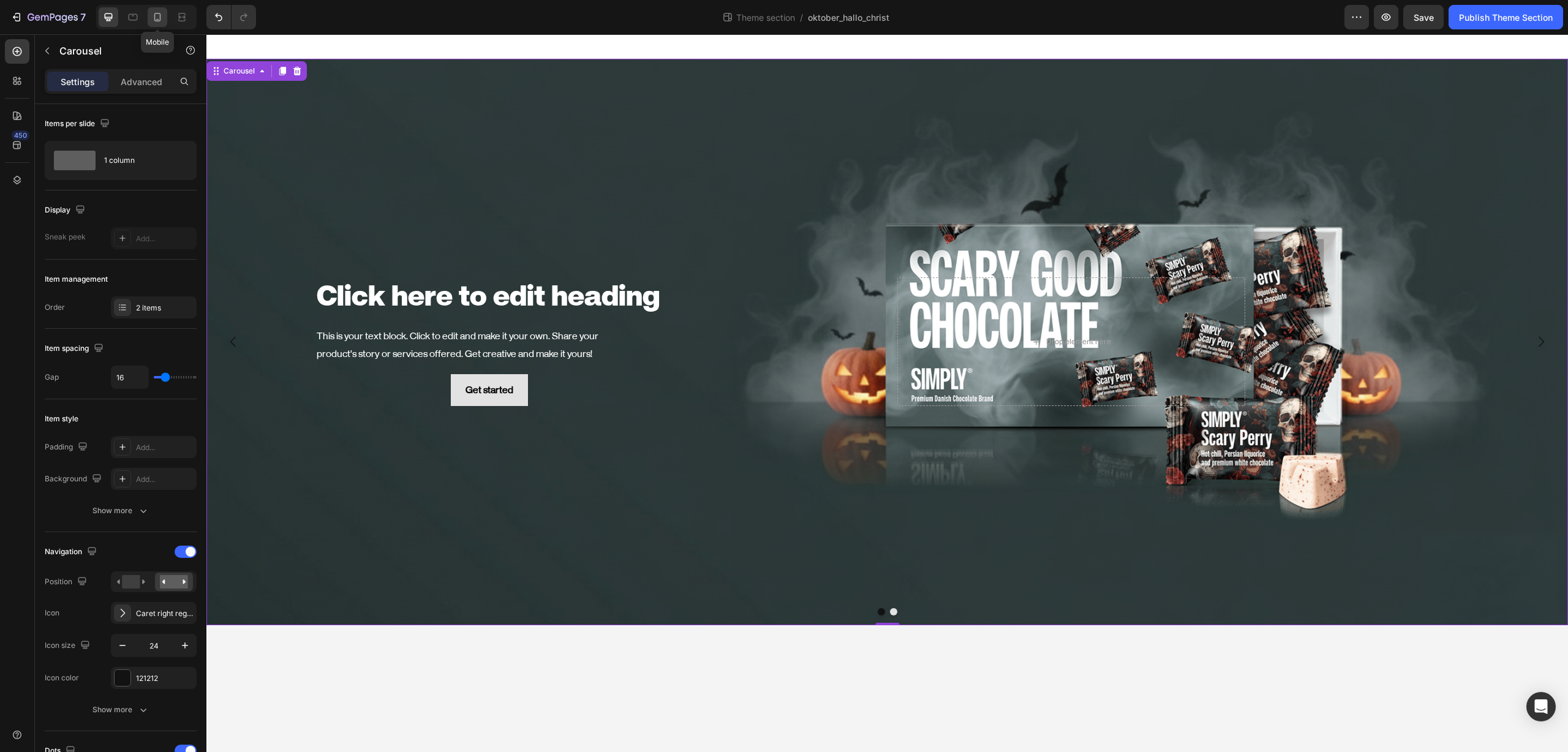
click at [158, 18] on icon at bounding box center [158, 17] width 13 height 13
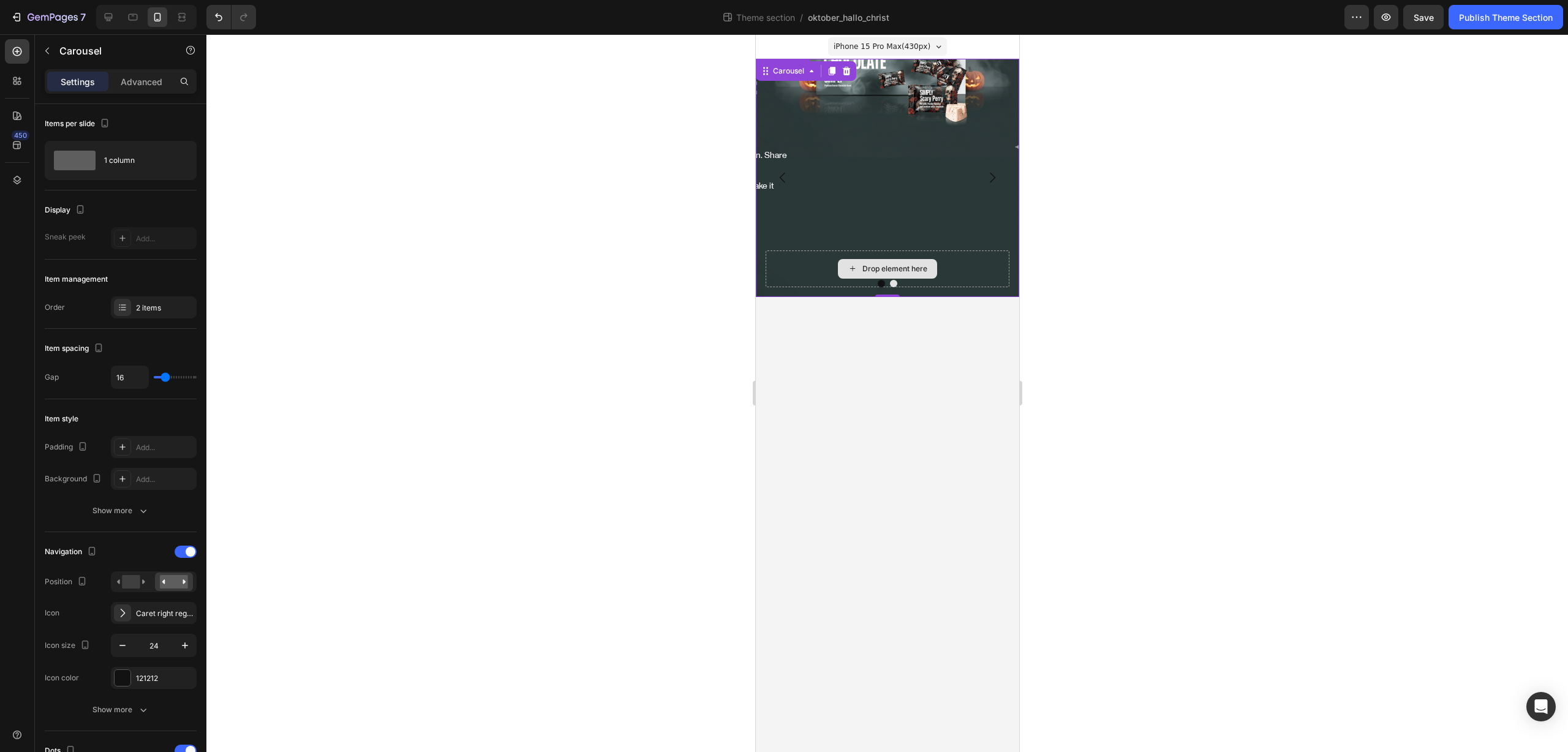
click at [947, 166] on div "Click here to edit heading Heading This is your text block. Click to edit and m…" at bounding box center [887, 159] width 244 height 182
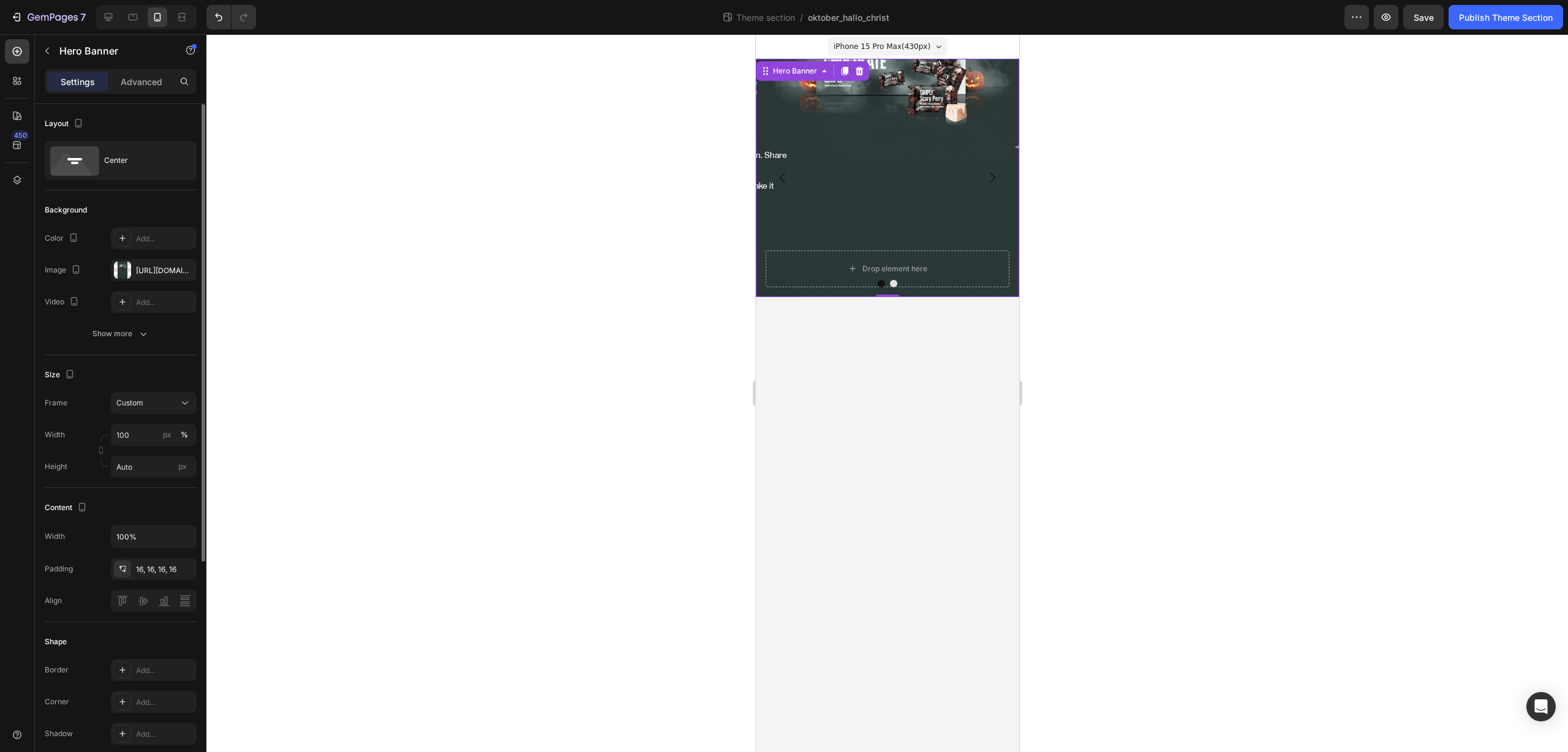
click at [162, 258] on div "The changes might be hidden by the video. Color Add... Image https://cdn.shopif…" at bounding box center [121, 270] width 152 height 85
click at [160, 274] on div "https://cdn.shopify.com/s/files/1/0581/1909/4479/files/gempages_578847762334876…" at bounding box center [153, 271] width 35 height 11
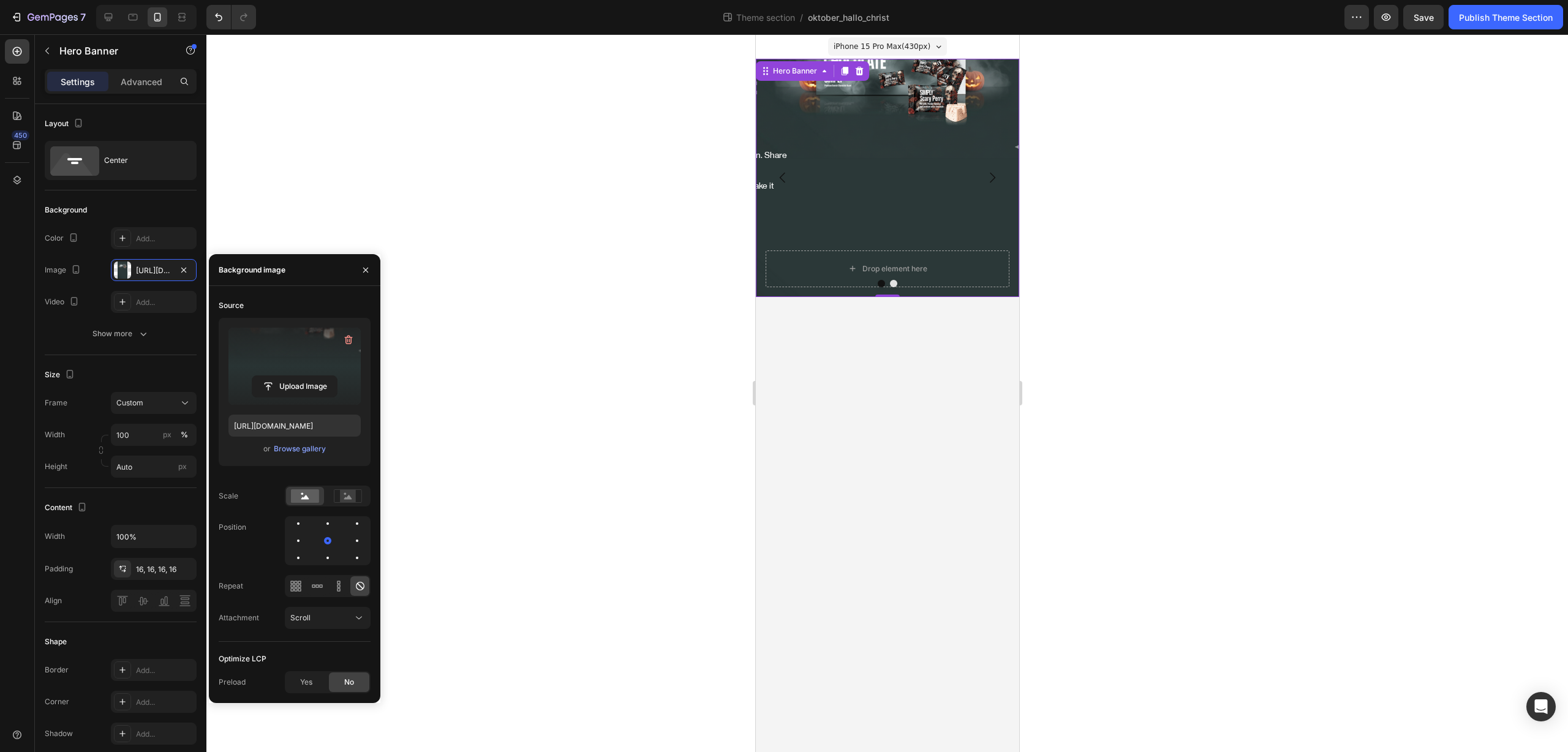
click at [289, 369] on label at bounding box center [294, 366] width 132 height 77
click at [289, 376] on input "file" at bounding box center [295, 387] width 85 height 21
type input "https://cdn.shopify.com/s/files/1/0581/1909/4479/files/gempages_578847762334876…"
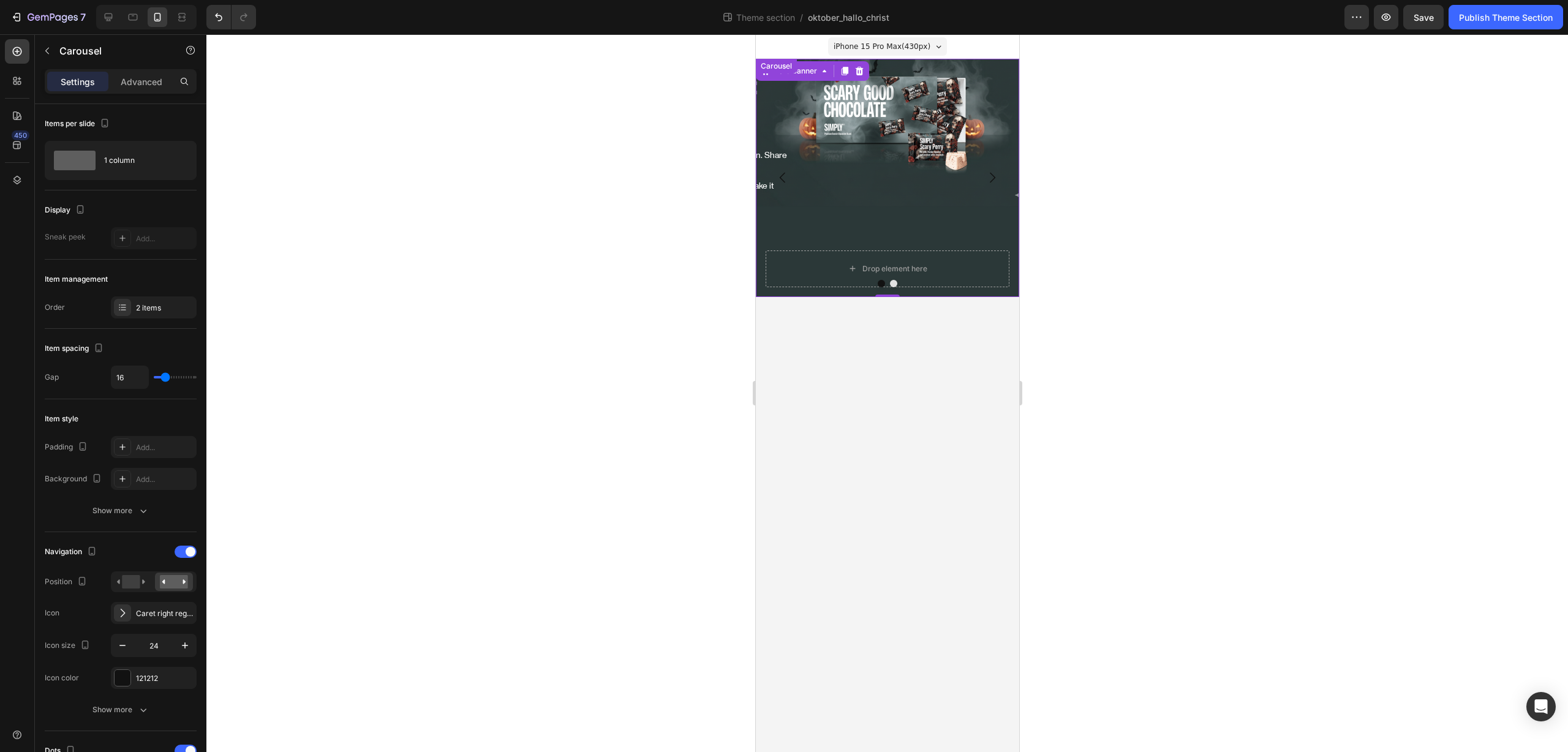
click at [777, 187] on button "Carousel Back Arrow" at bounding box center [782, 178] width 34 height 35
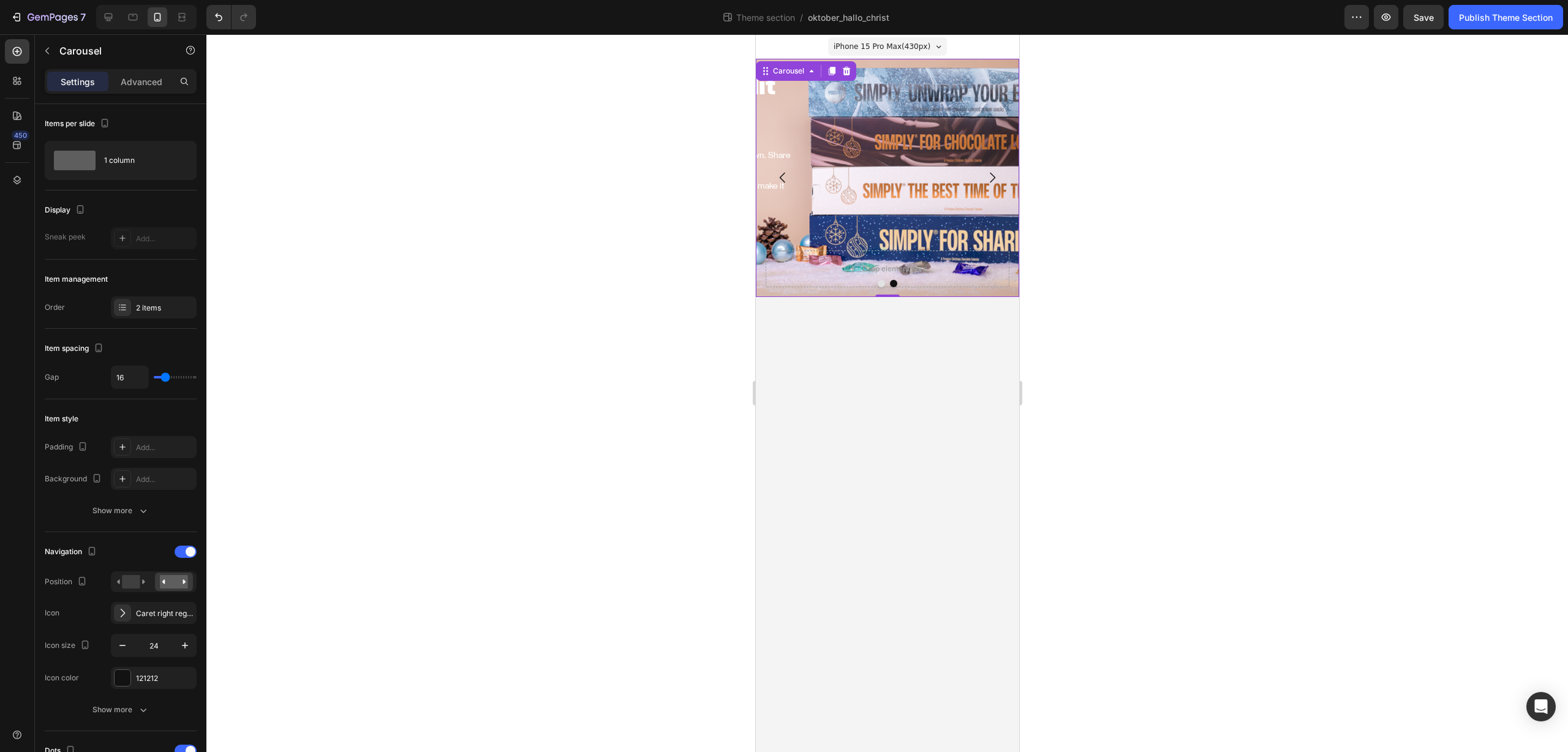
click at [777, 187] on button "Carousel Back Arrow" at bounding box center [782, 178] width 34 height 35
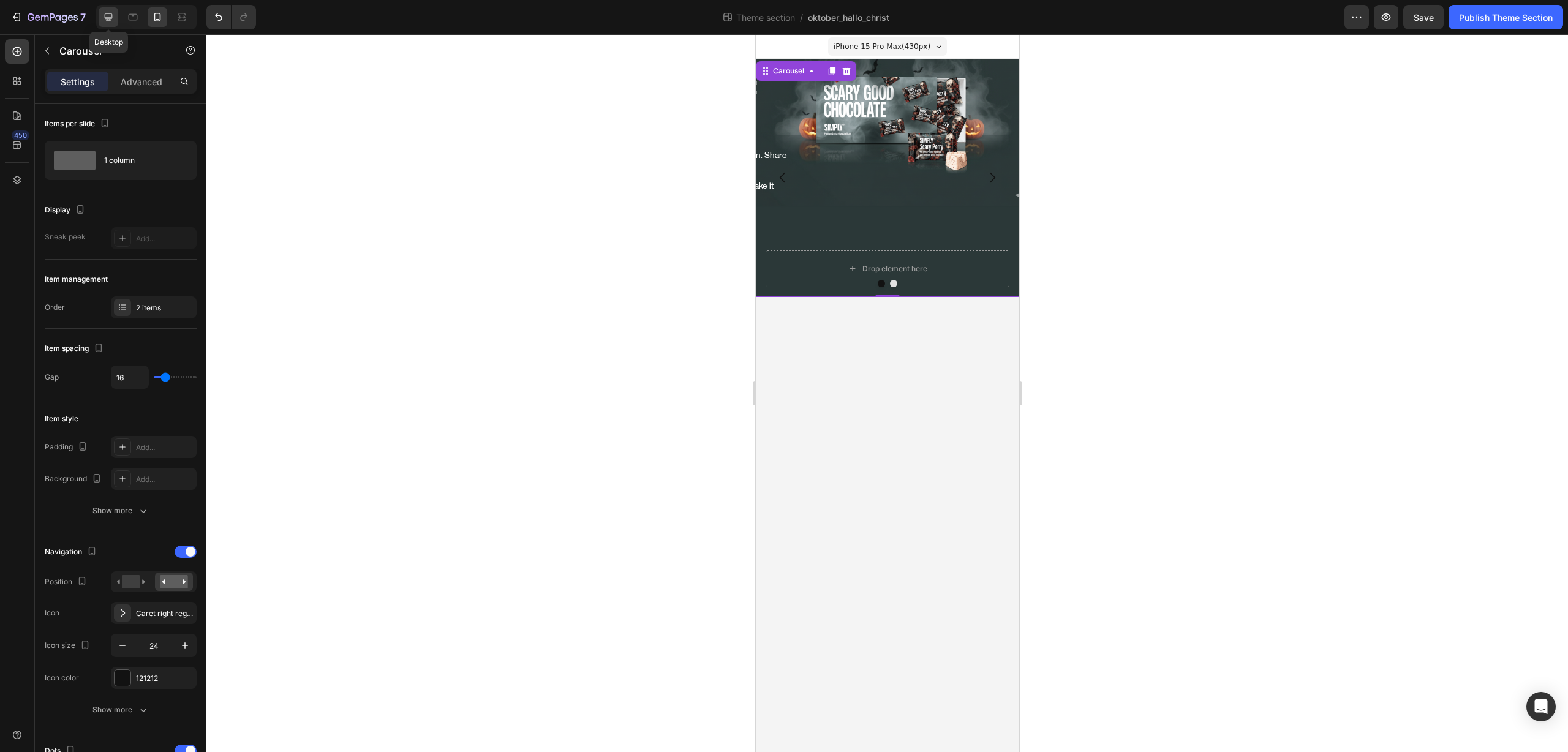
click at [111, 21] on icon at bounding box center [108, 17] width 13 height 13
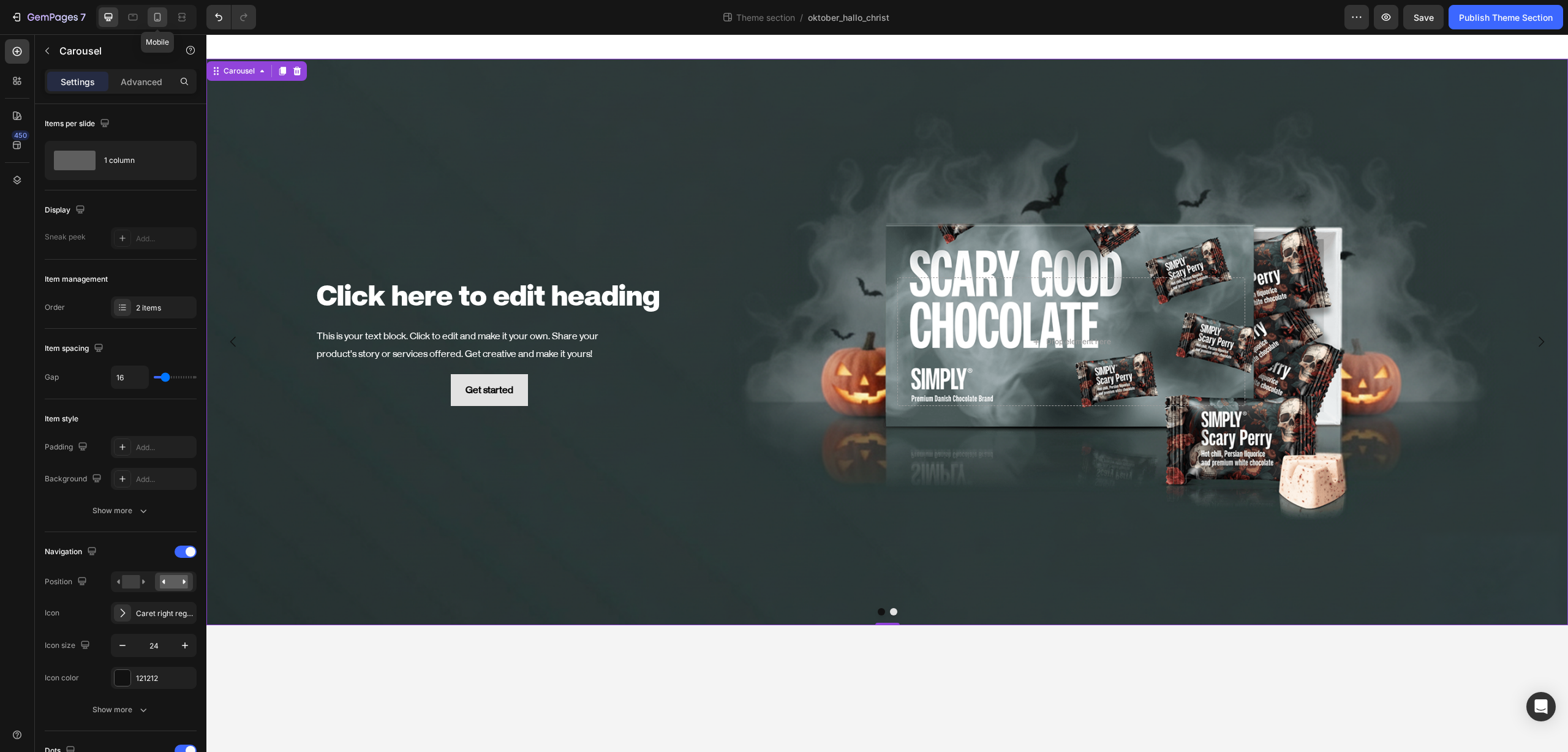
click at [161, 20] on icon at bounding box center [158, 17] width 13 height 13
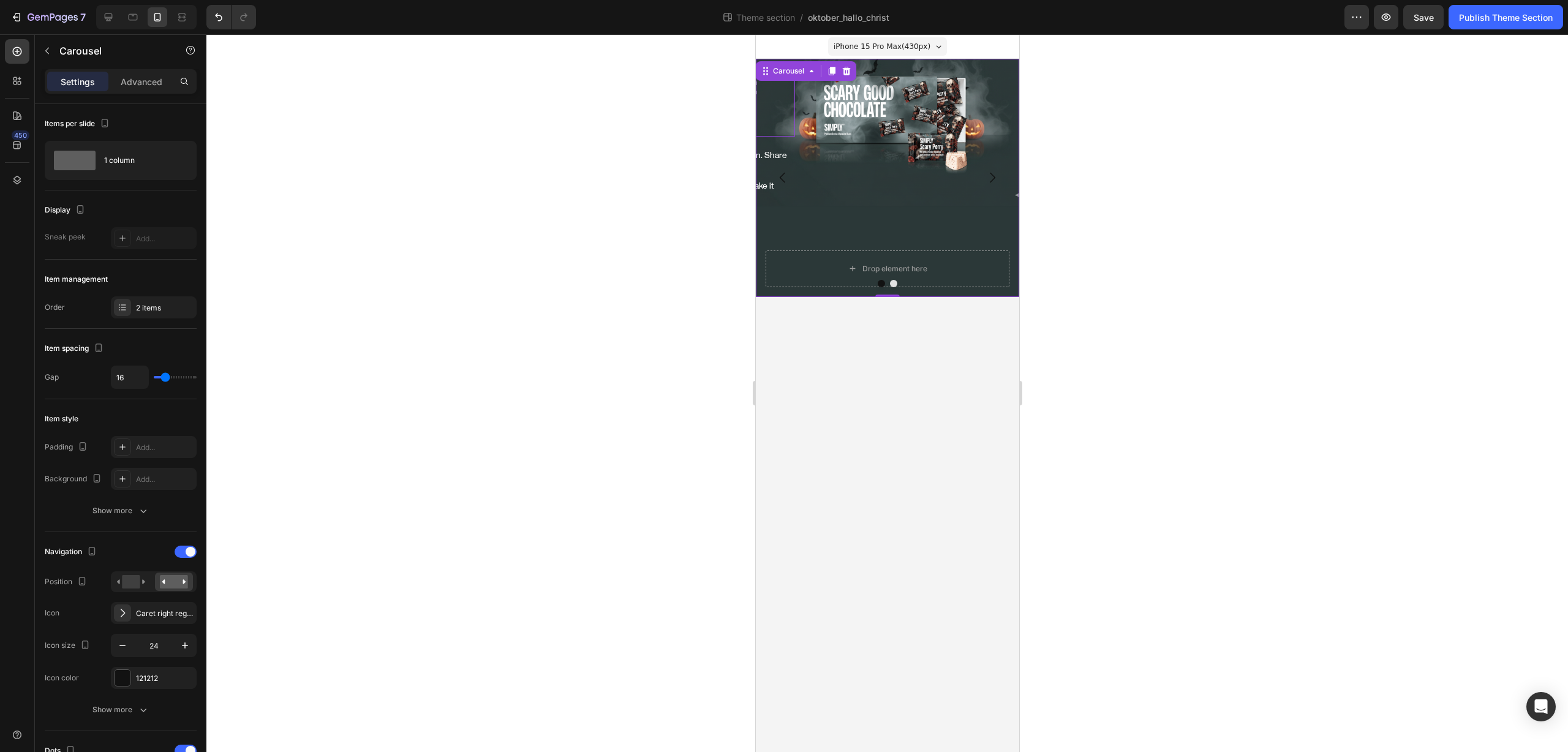
click at [769, 96] on h2 "Click here to edit heading" at bounding box center [672, 102] width 244 height 68
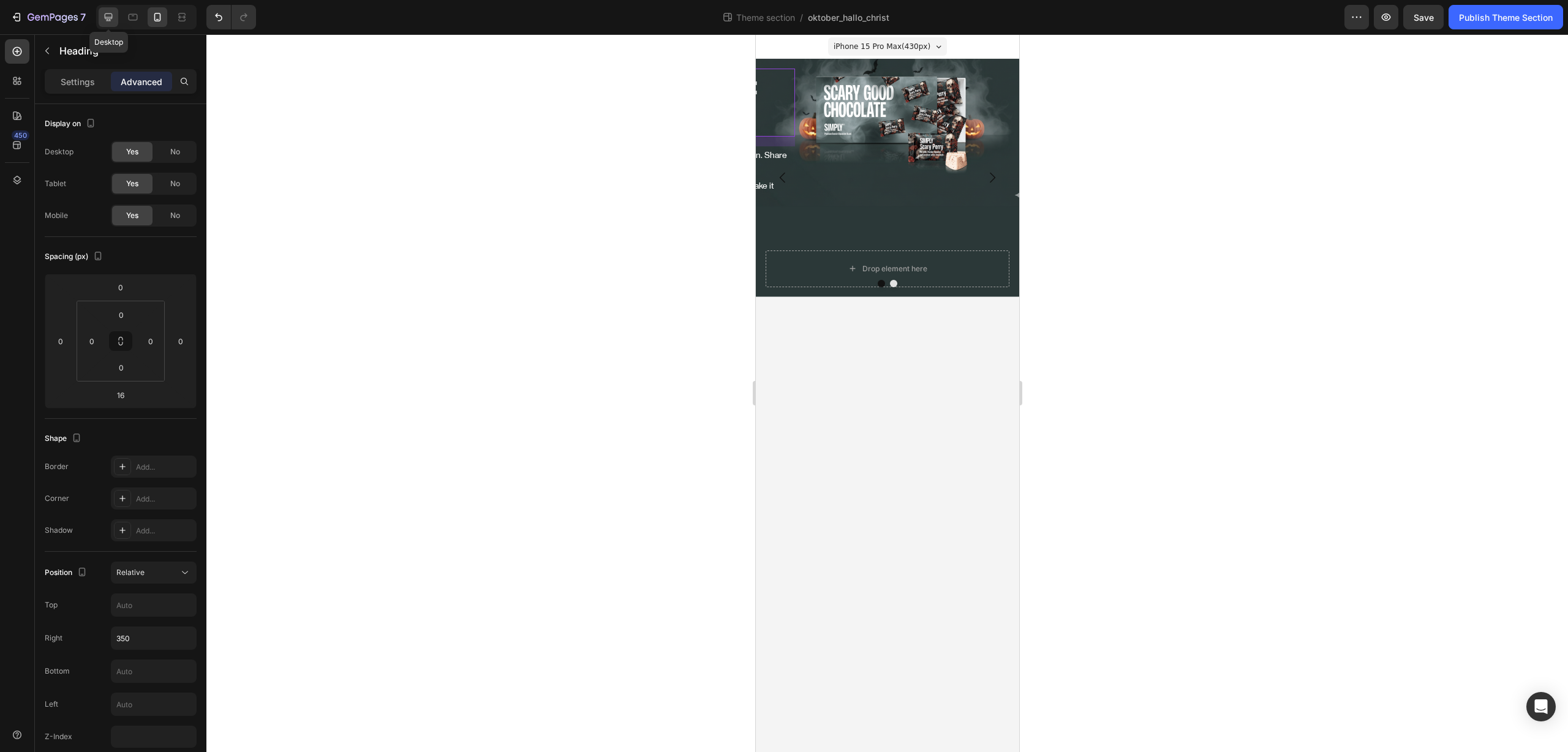
click at [116, 20] on div at bounding box center [108, 16] width 20 height 20
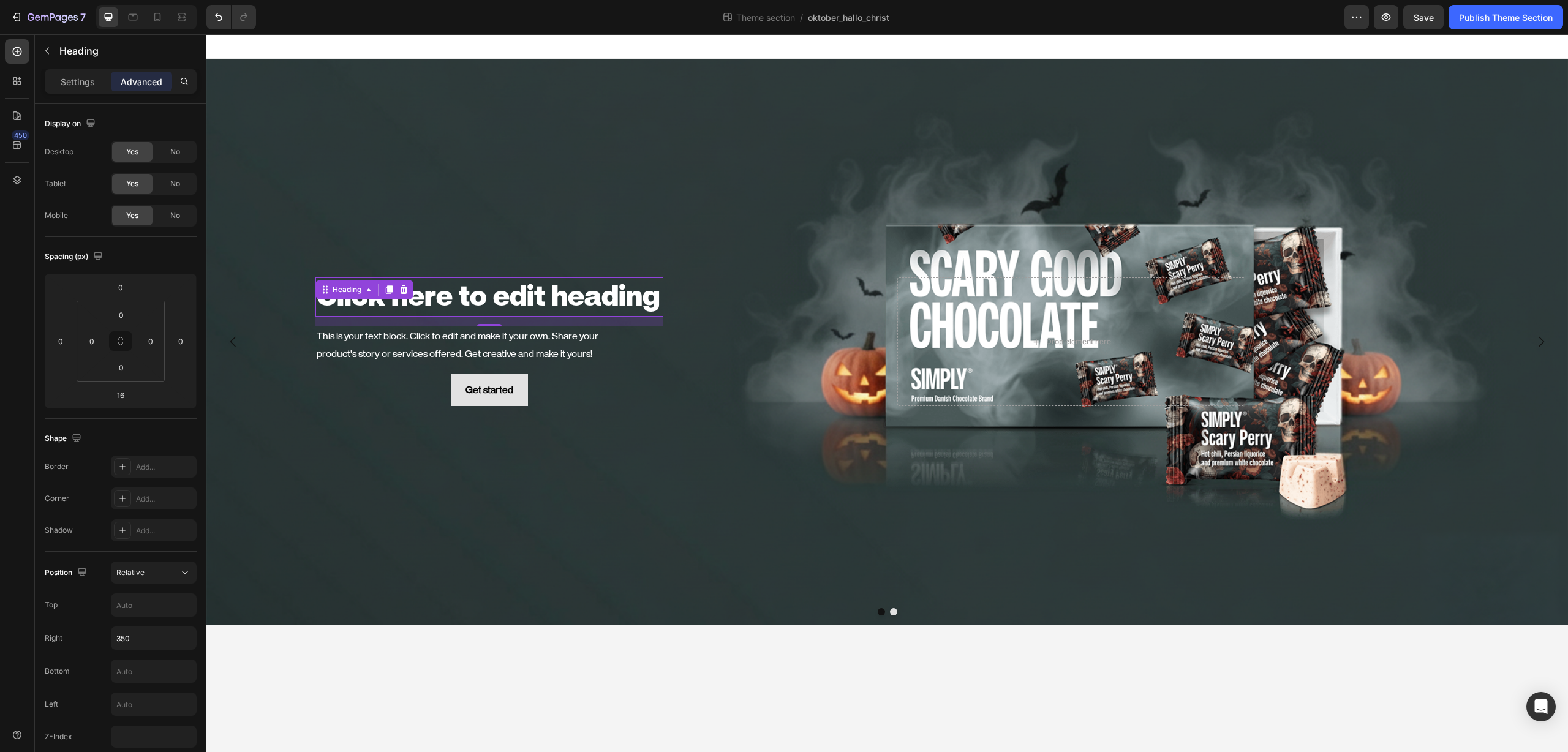
click at [527, 292] on h2 "Click here to edit heading" at bounding box center [489, 297] width 348 height 39
click at [738, 292] on div "Click here to edit heading Heading 16 This is your text block. Click to edit an…" at bounding box center [704, 342] width 348 height 129
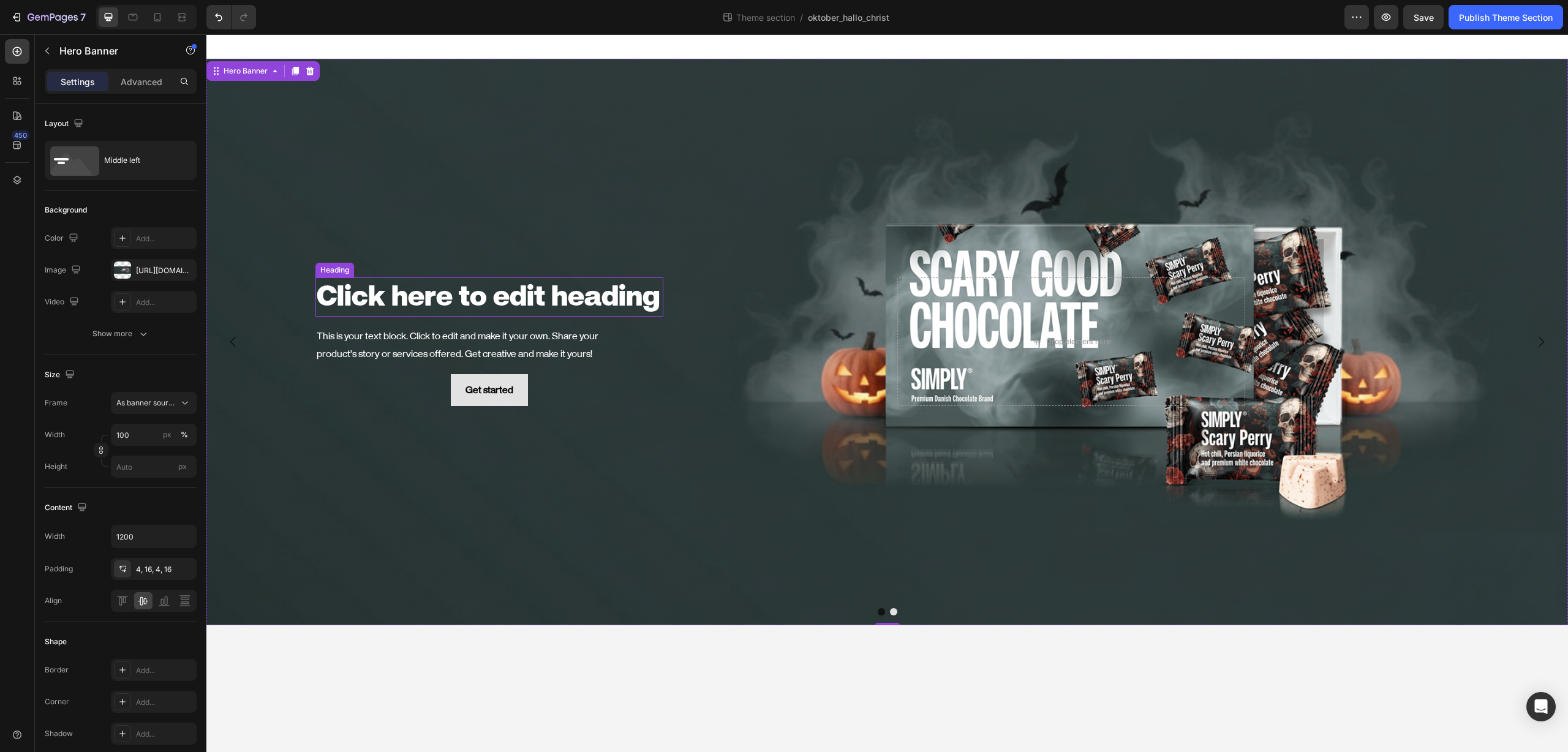
click at [594, 301] on p "Click here to edit heading" at bounding box center [489, 296] width 346 height 37
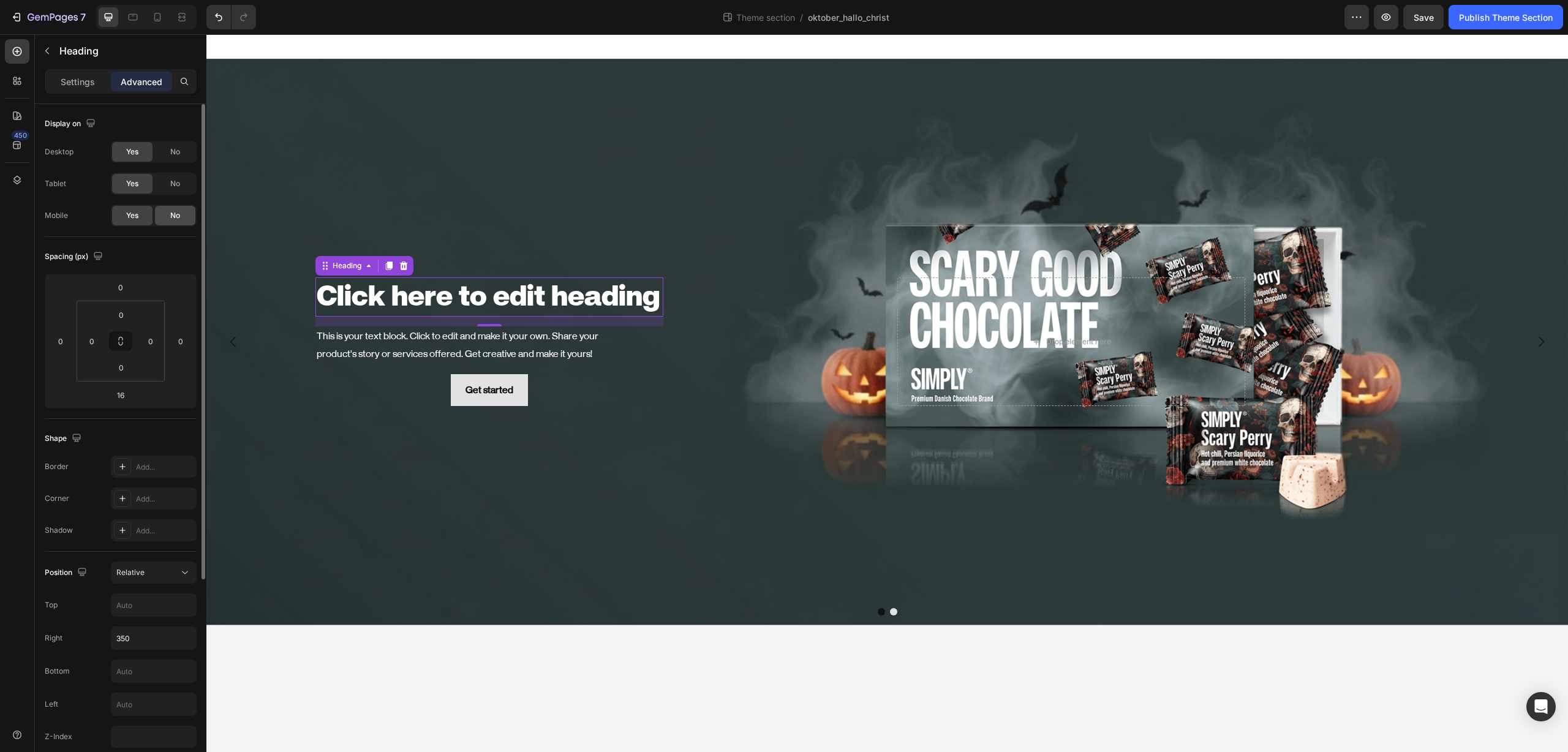
click at [184, 217] on div "No" at bounding box center [176, 215] width 41 height 20
click at [161, 21] on icon at bounding box center [158, 17] width 13 height 13
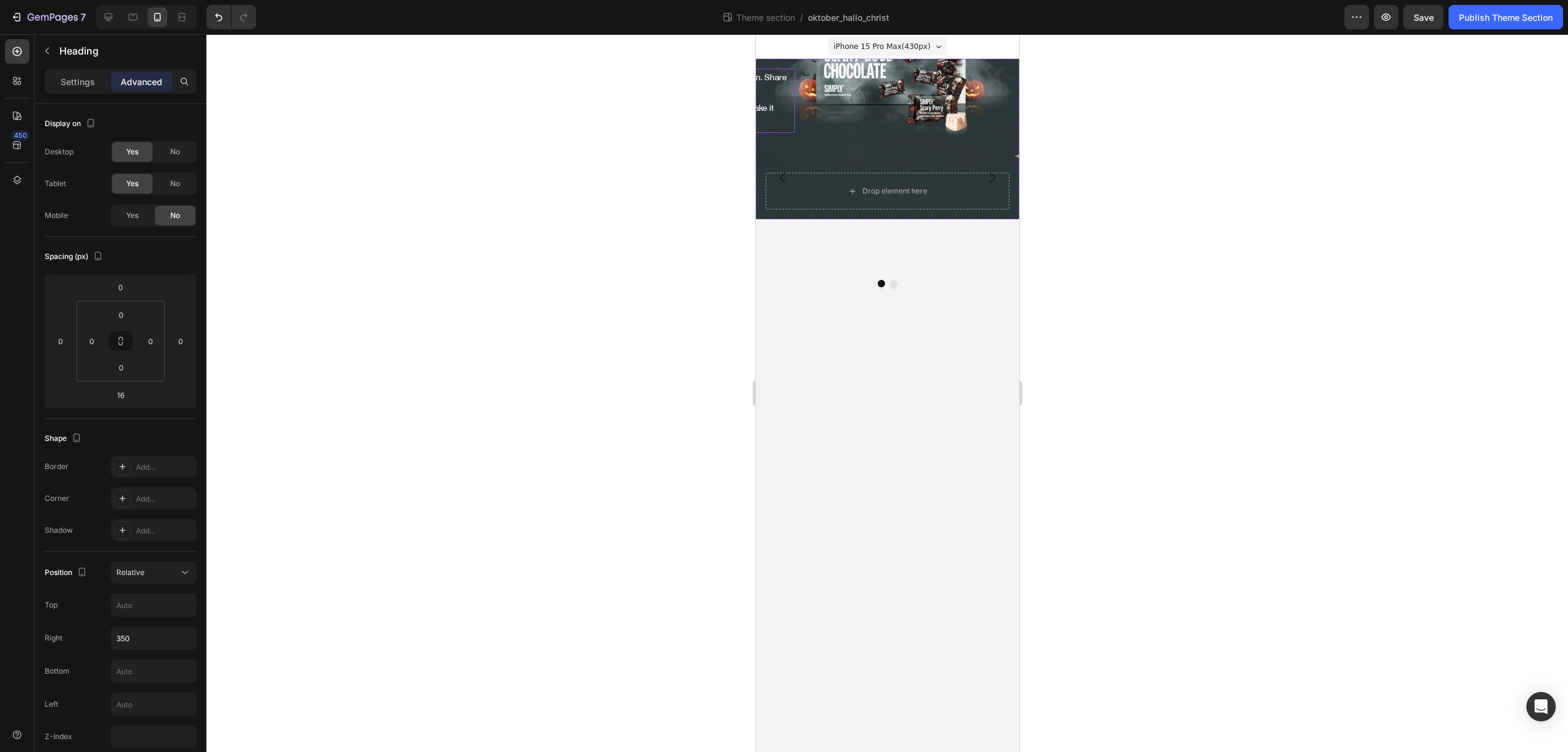
click at [784, 112] on div "This is your text block. Click to edit and make it your own. Share your product…" at bounding box center [672, 100] width 244 height 64
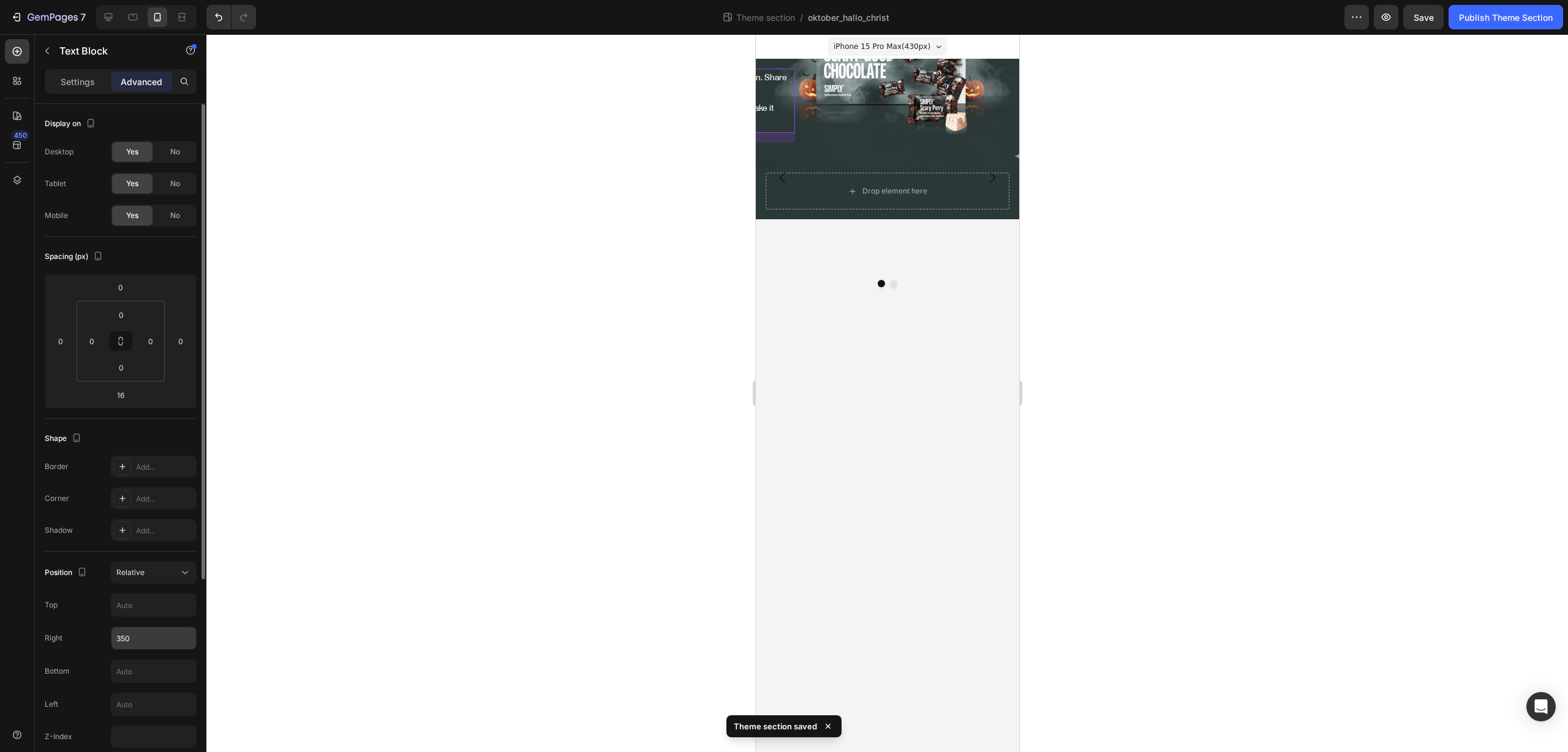
click at [155, 639] on input "350" at bounding box center [154, 638] width 85 height 22
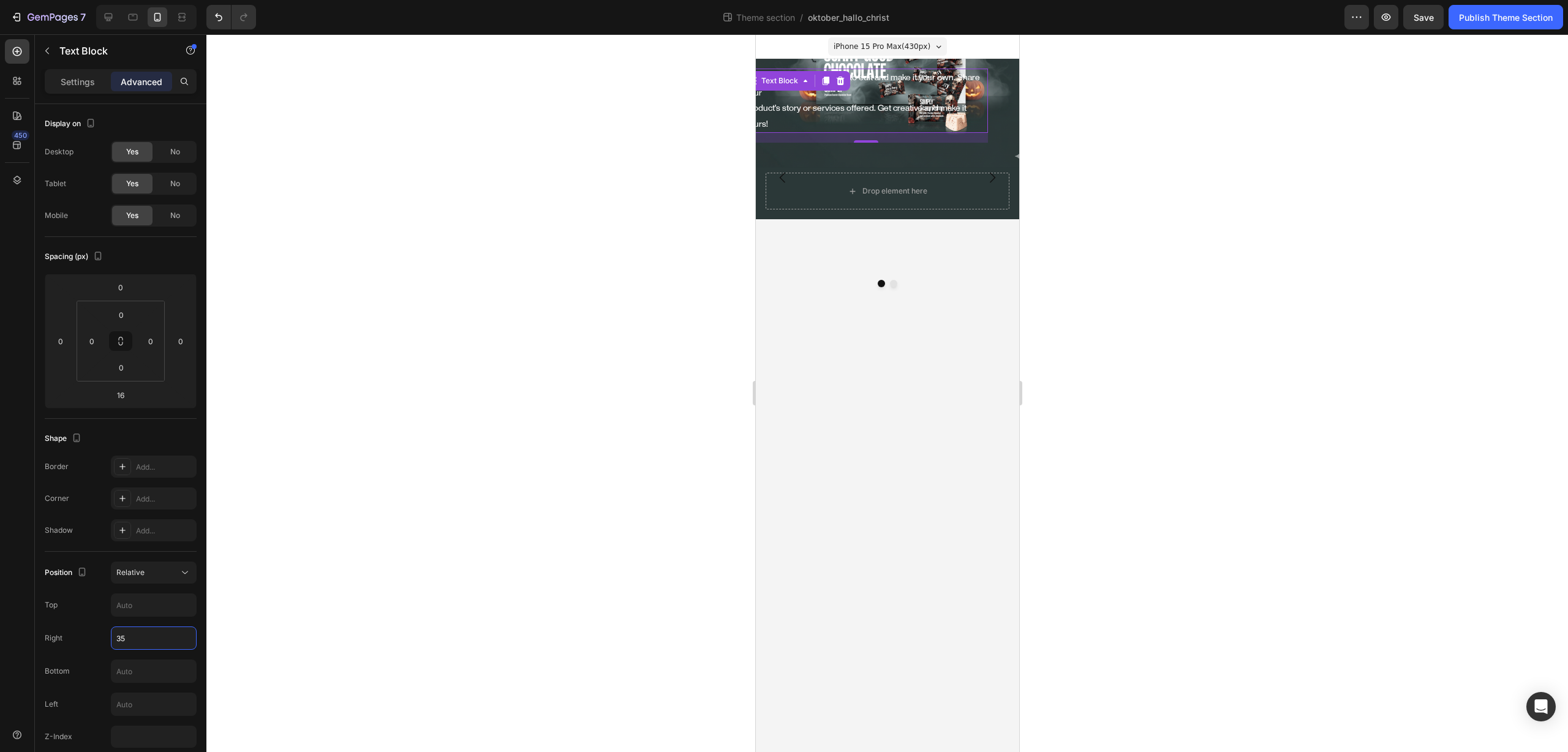
type input "3"
click at [1136, 444] on div at bounding box center [887, 393] width 1361 height 717
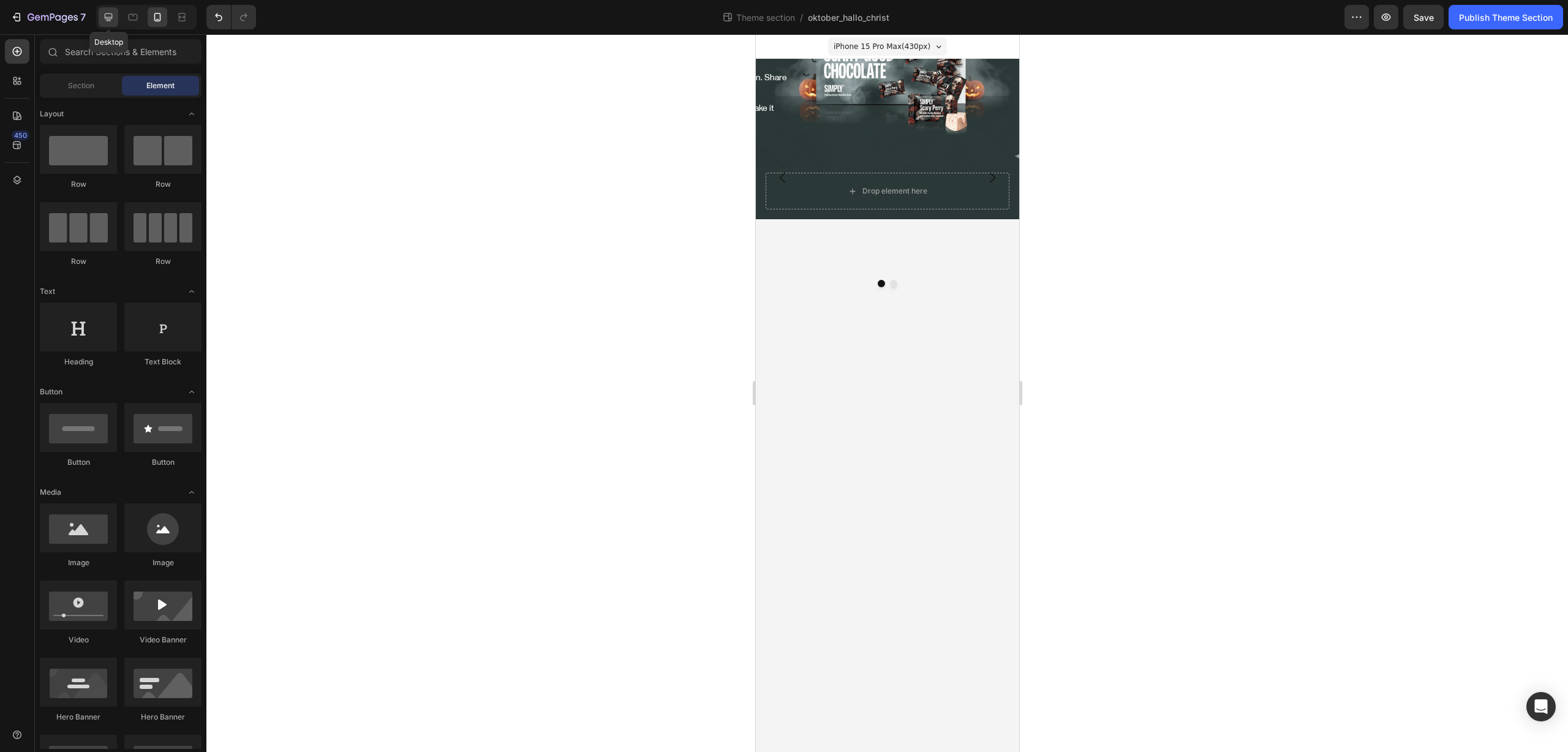
click at [109, 25] on div at bounding box center [108, 16] width 20 height 20
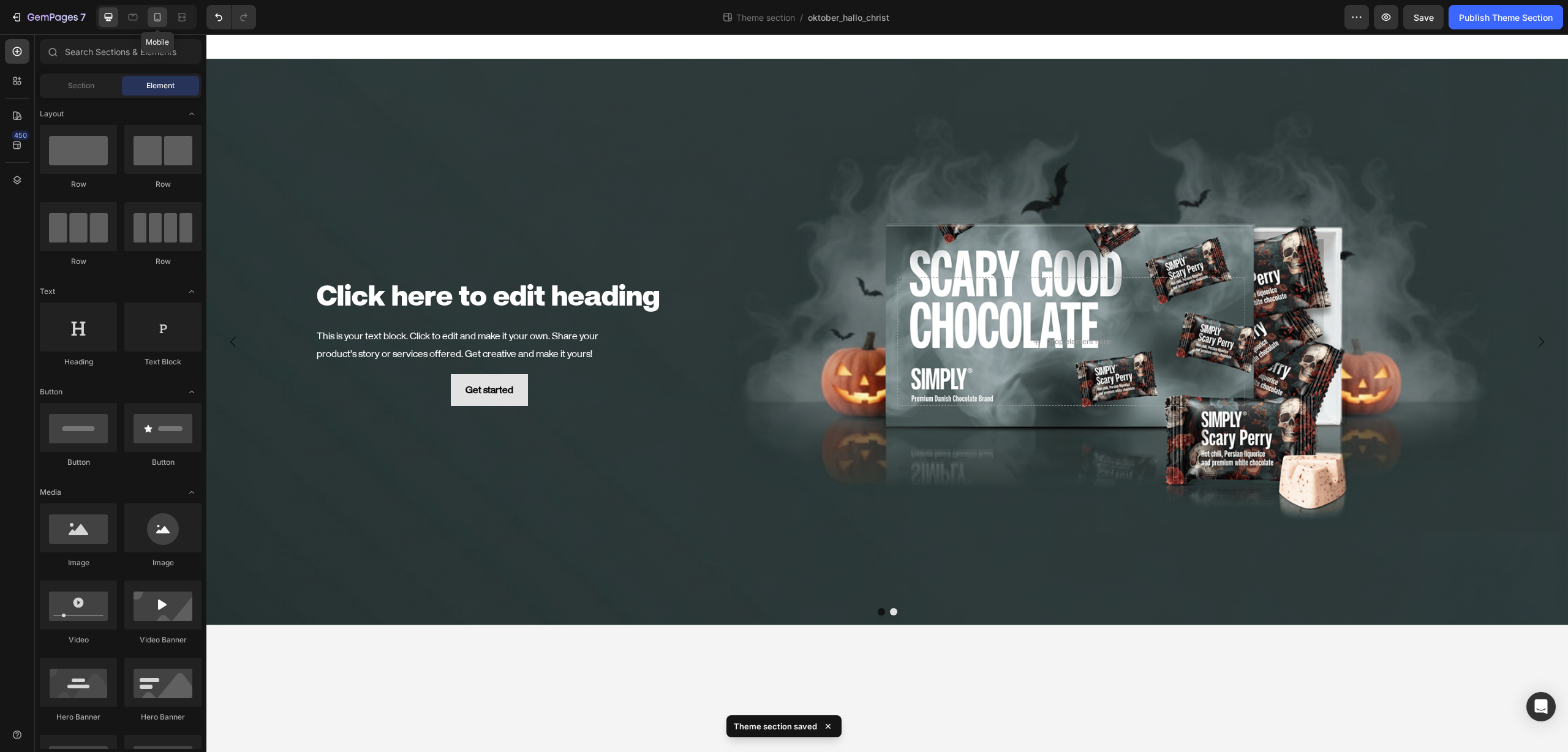
click at [166, 18] on div at bounding box center [157, 16] width 20 height 20
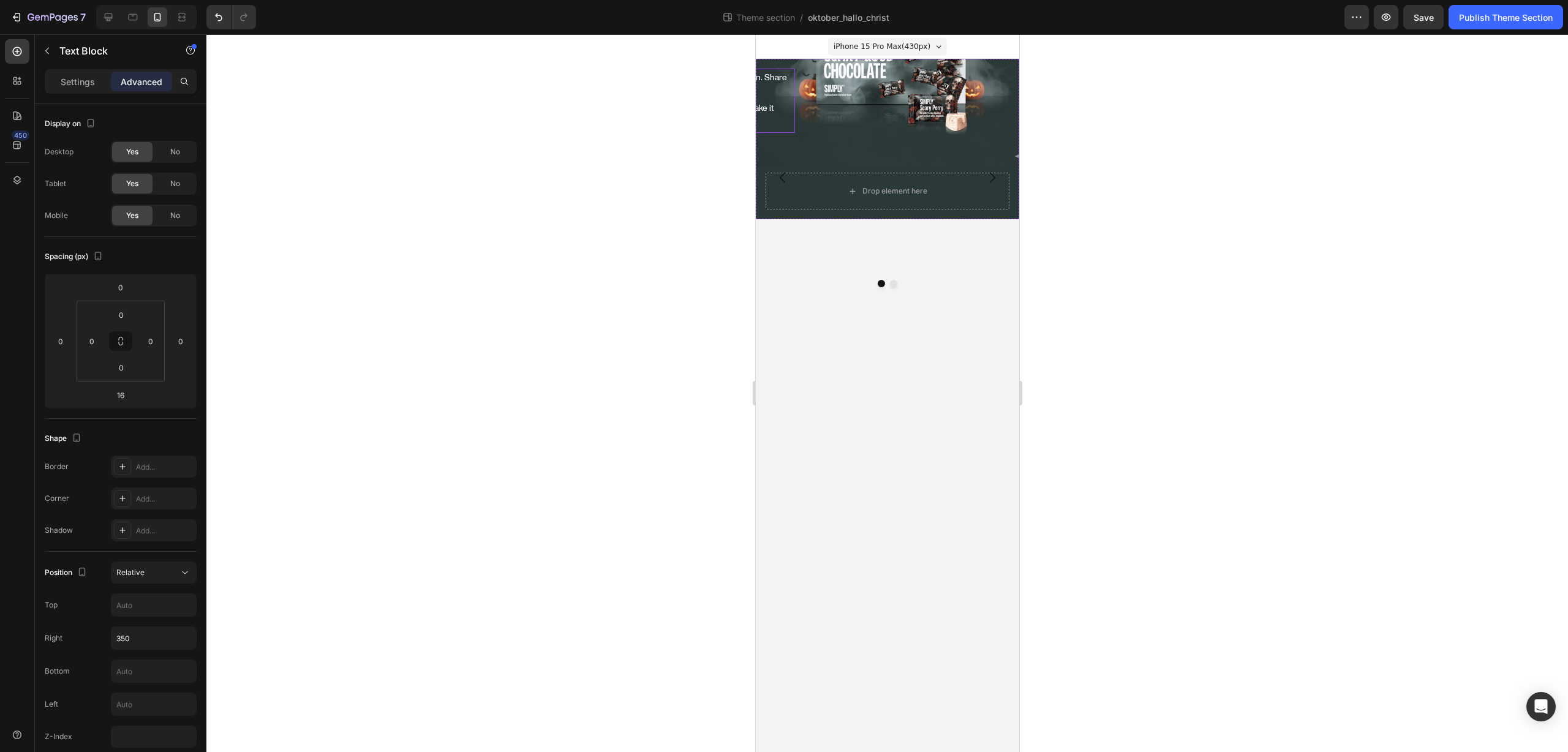
click at [786, 101] on div "This is your text block. Click to edit and make it your own. Share your product…" at bounding box center [672, 100] width 244 height 64
click at [143, 633] on input "350" at bounding box center [154, 638] width 85 height 22
type input "'"
type input "350"
click at [286, 631] on div at bounding box center [887, 393] width 1361 height 717
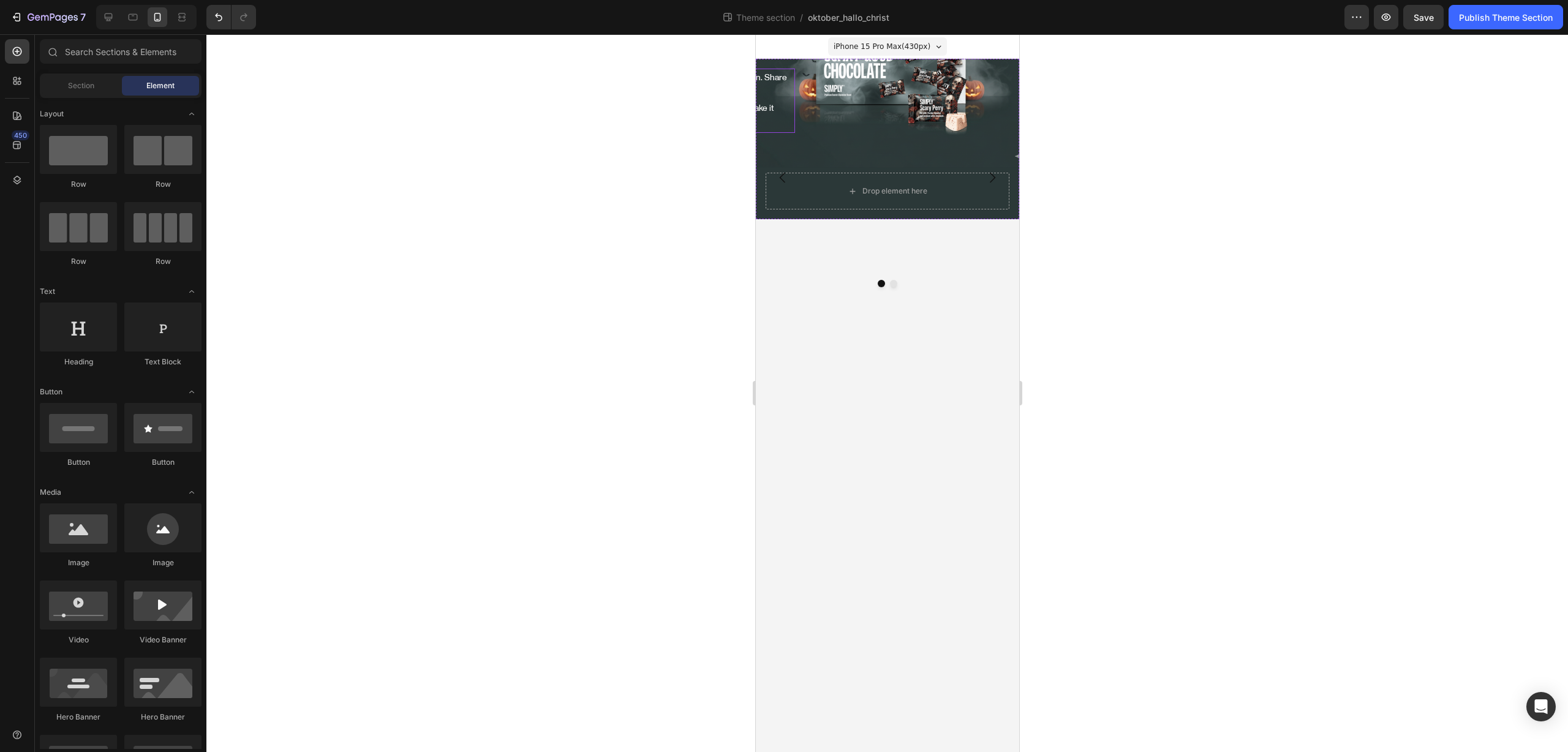
click at [789, 111] on div "This is your text block. Click to edit and make it your own. Share your product…" at bounding box center [672, 100] width 244 height 64
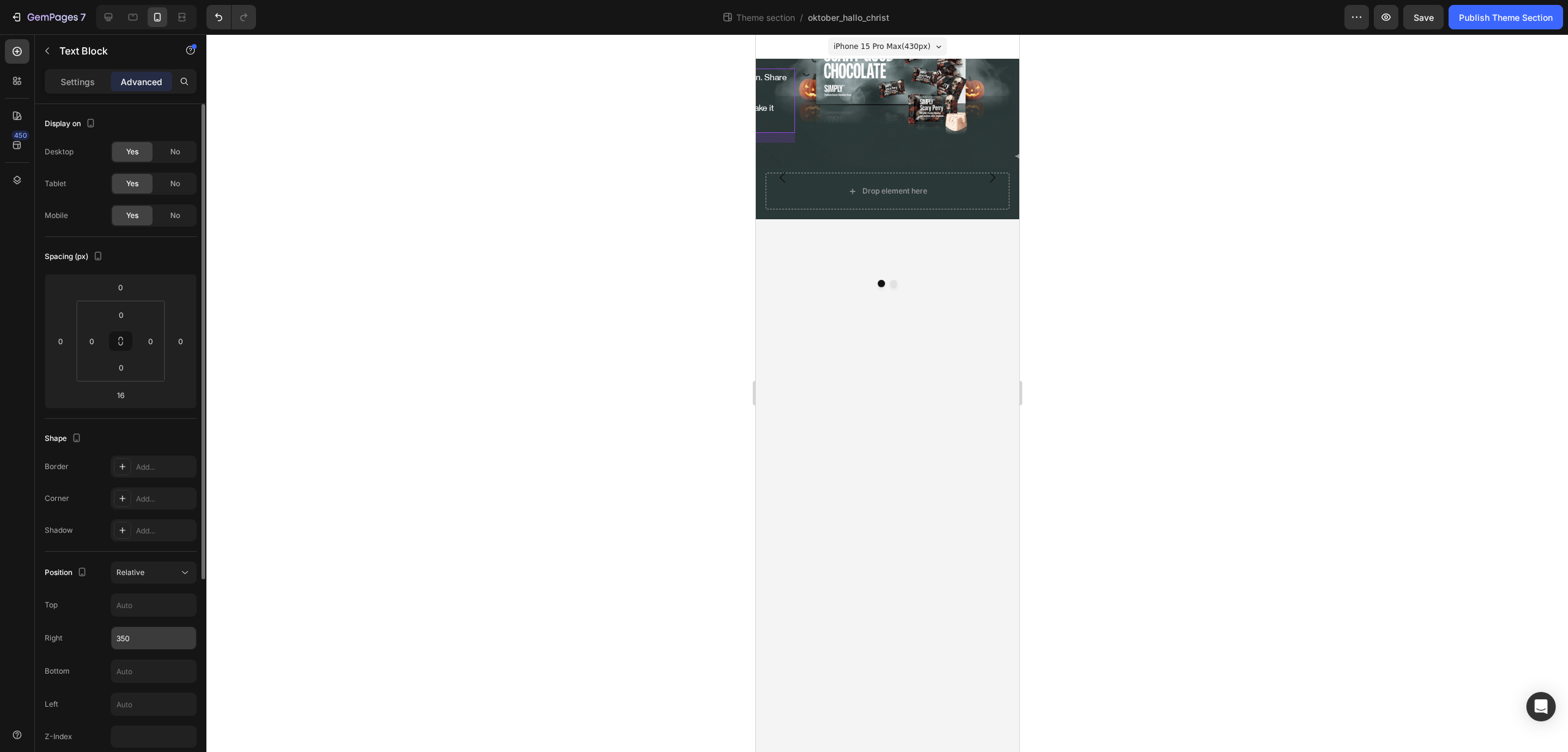
click at [158, 641] on input "350" at bounding box center [154, 638] width 85 height 22
type input "0"
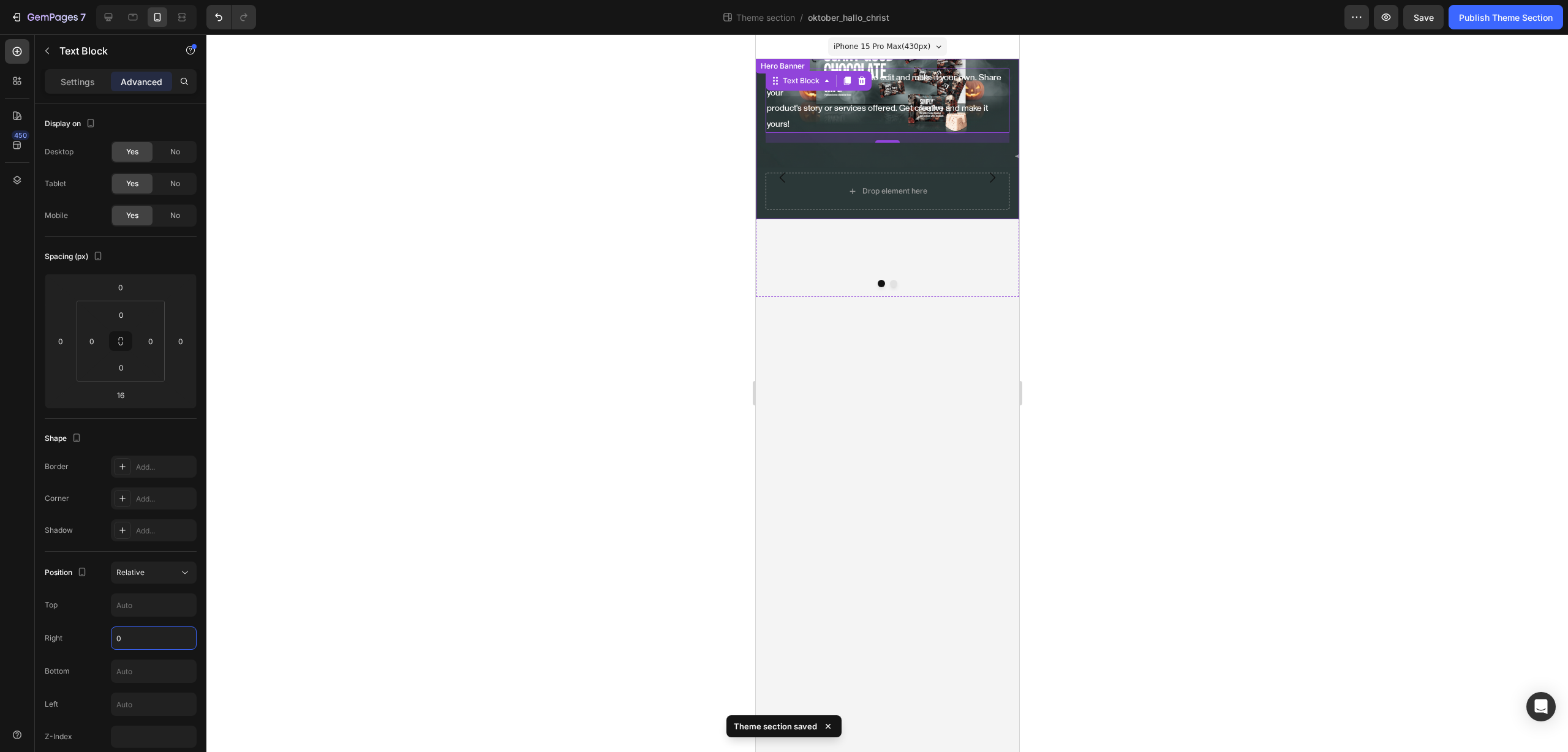
click at [799, 144] on div "Click here to edit heading Heading This is your text block. Click to edit and m…" at bounding box center [887, 120] width 244 height 104
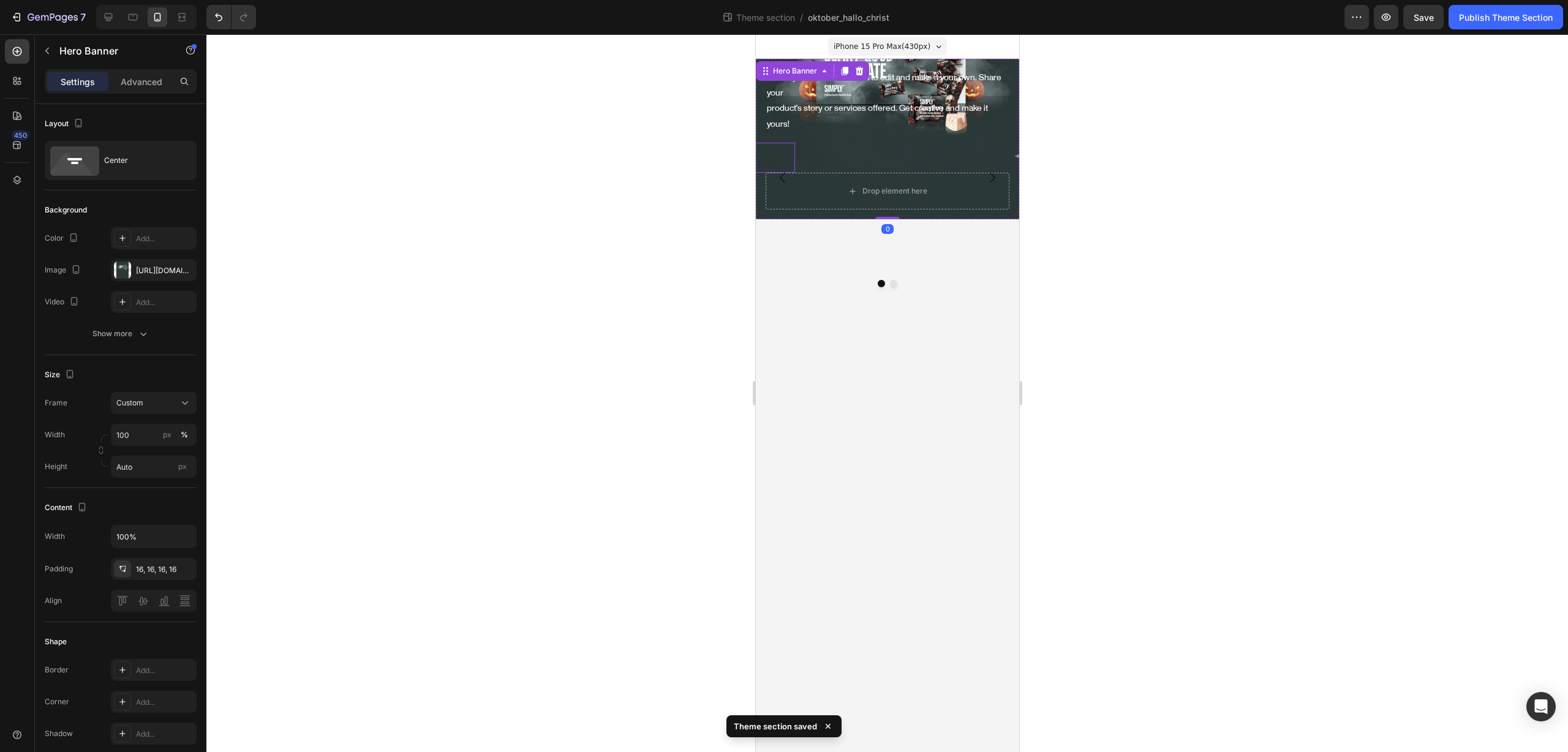
click at [793, 143] on div "Get started Button" at bounding box center [672, 158] width 244 height 30
click at [967, 129] on div "Click here to edit heading Heading This is your text block. Click to edit and m…" at bounding box center [887, 120] width 244 height 104
click at [1009, 231] on div "Click here to edit heading Heading This is your text block. Click to edit and m…" at bounding box center [887, 178] width 263 height 238
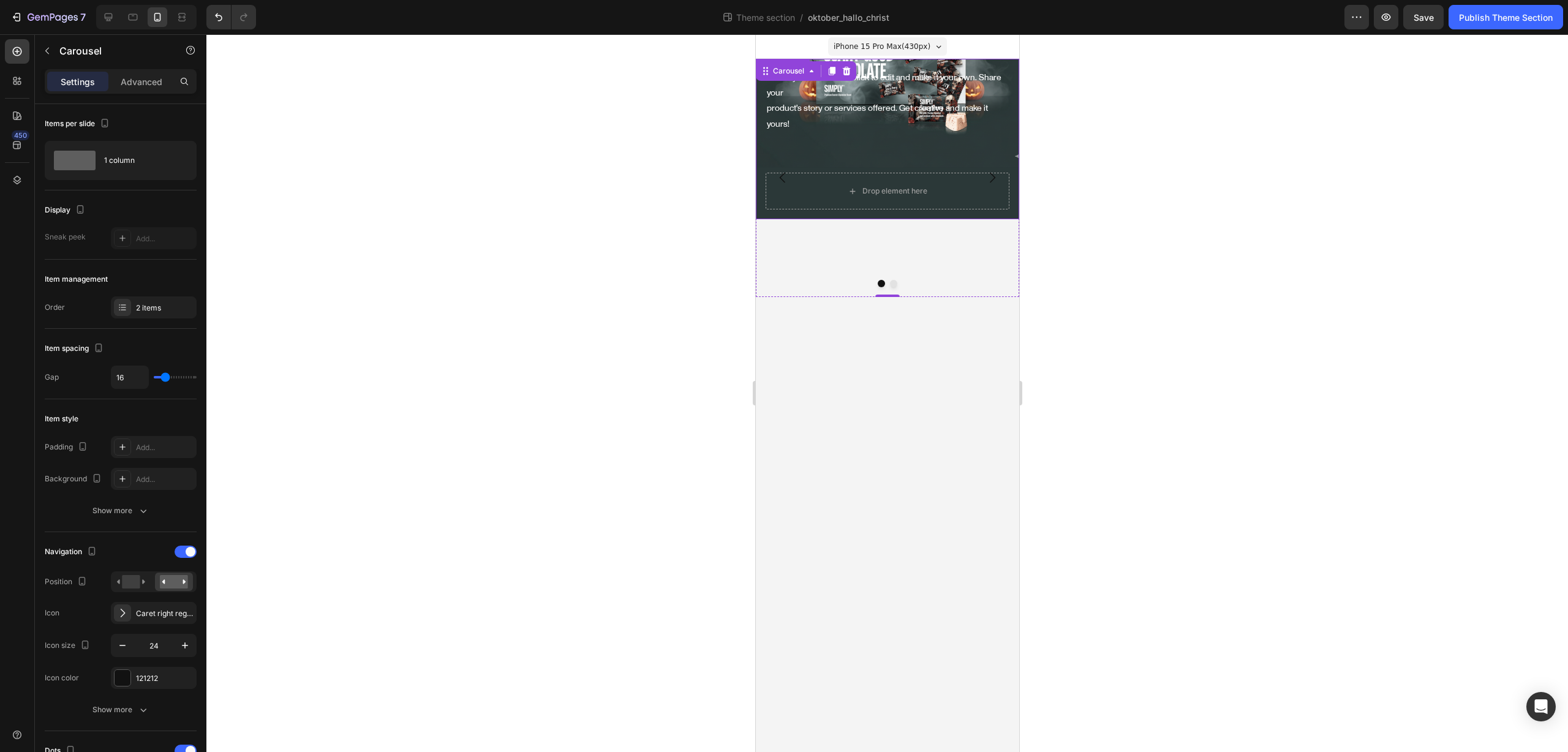
click at [1006, 62] on div "Click here to edit heading Heading This is your text block. Click to edit and m…" at bounding box center [887, 139] width 263 height 161
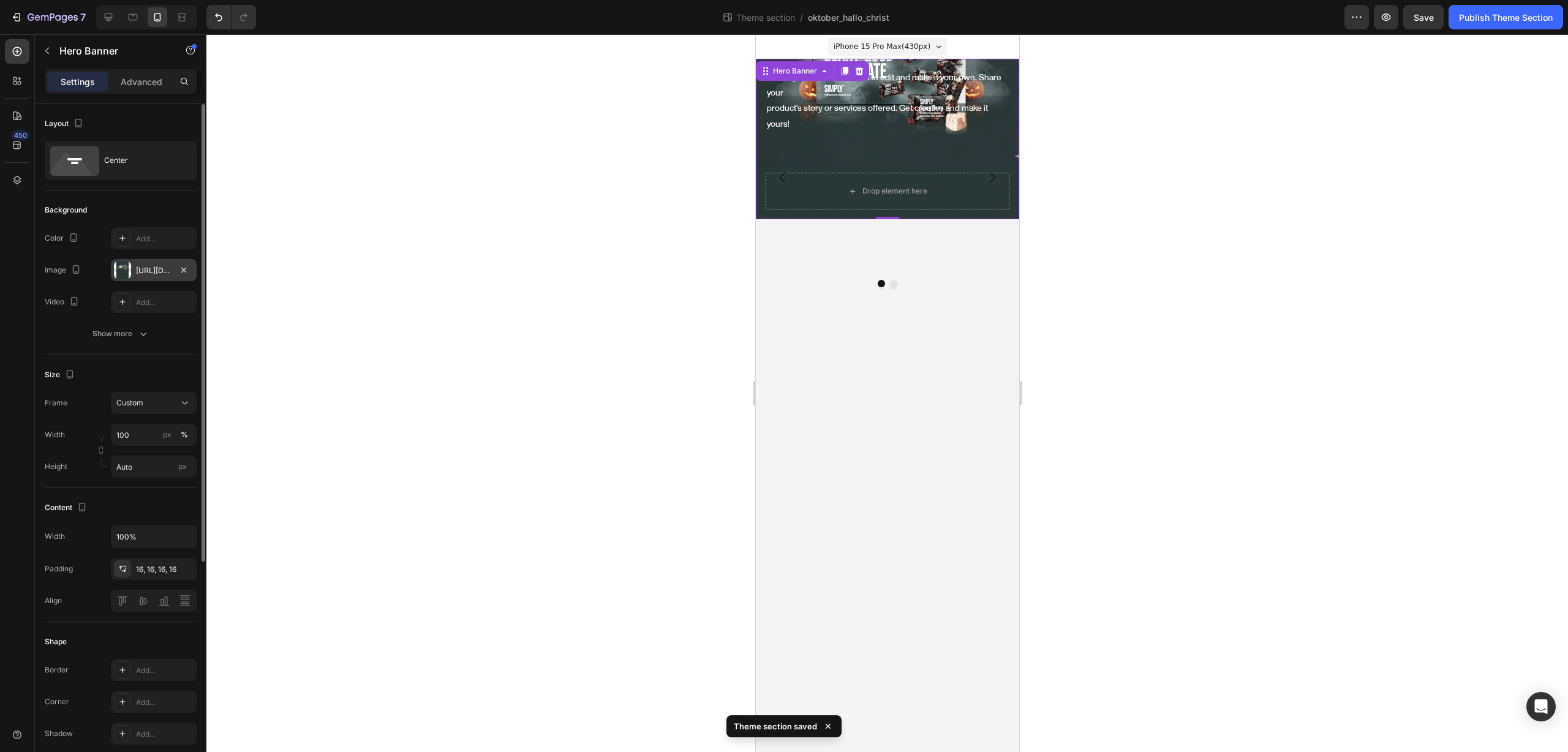
click at [163, 272] on div "https://cdn.shopify.com/s/files/1/0581/1909/4479/files/gempages_578847762334876…" at bounding box center [153, 271] width 35 height 11
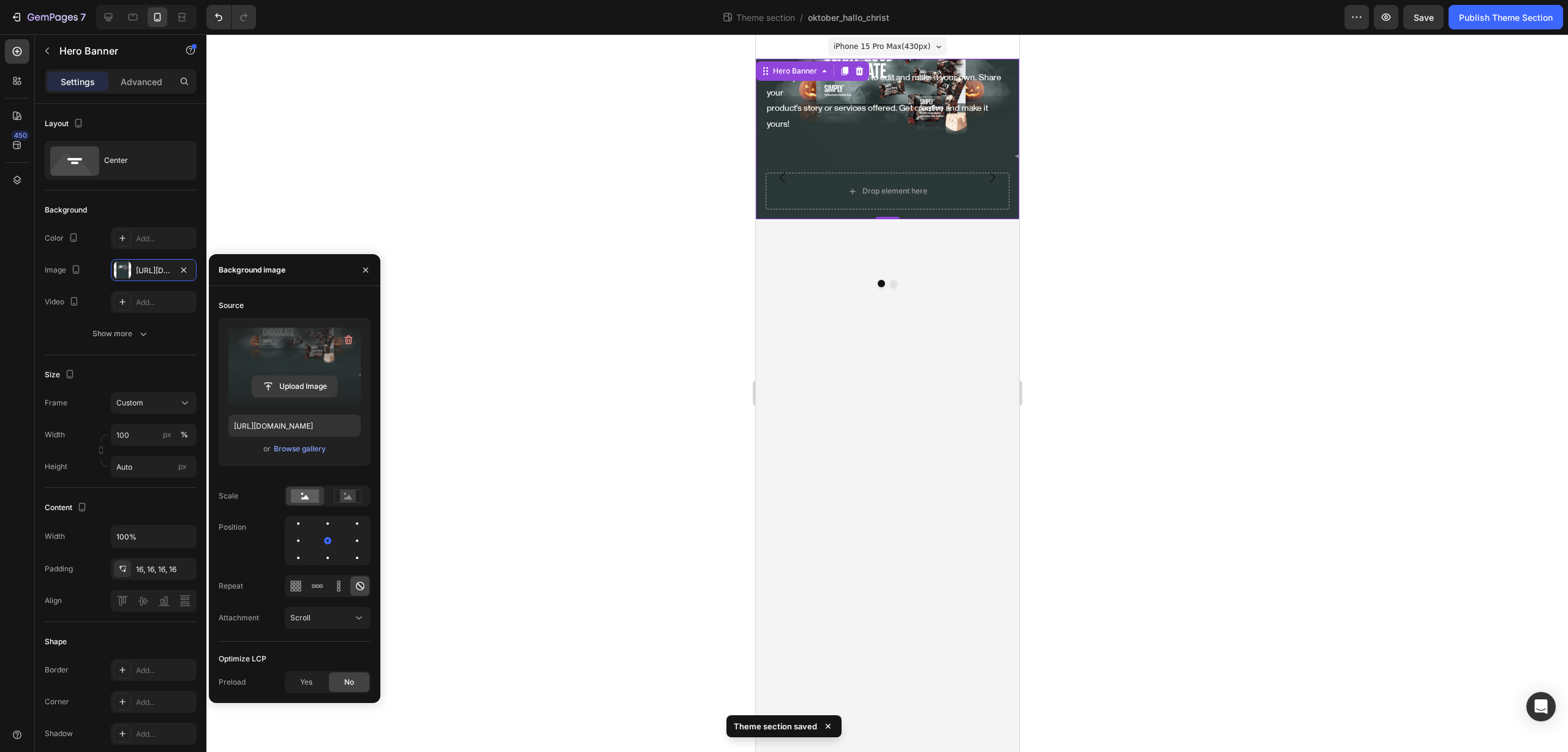
click at [278, 385] on input "file" at bounding box center [295, 387] width 85 height 21
click at [299, 453] on div "Browse gallery" at bounding box center [299, 449] width 52 height 11
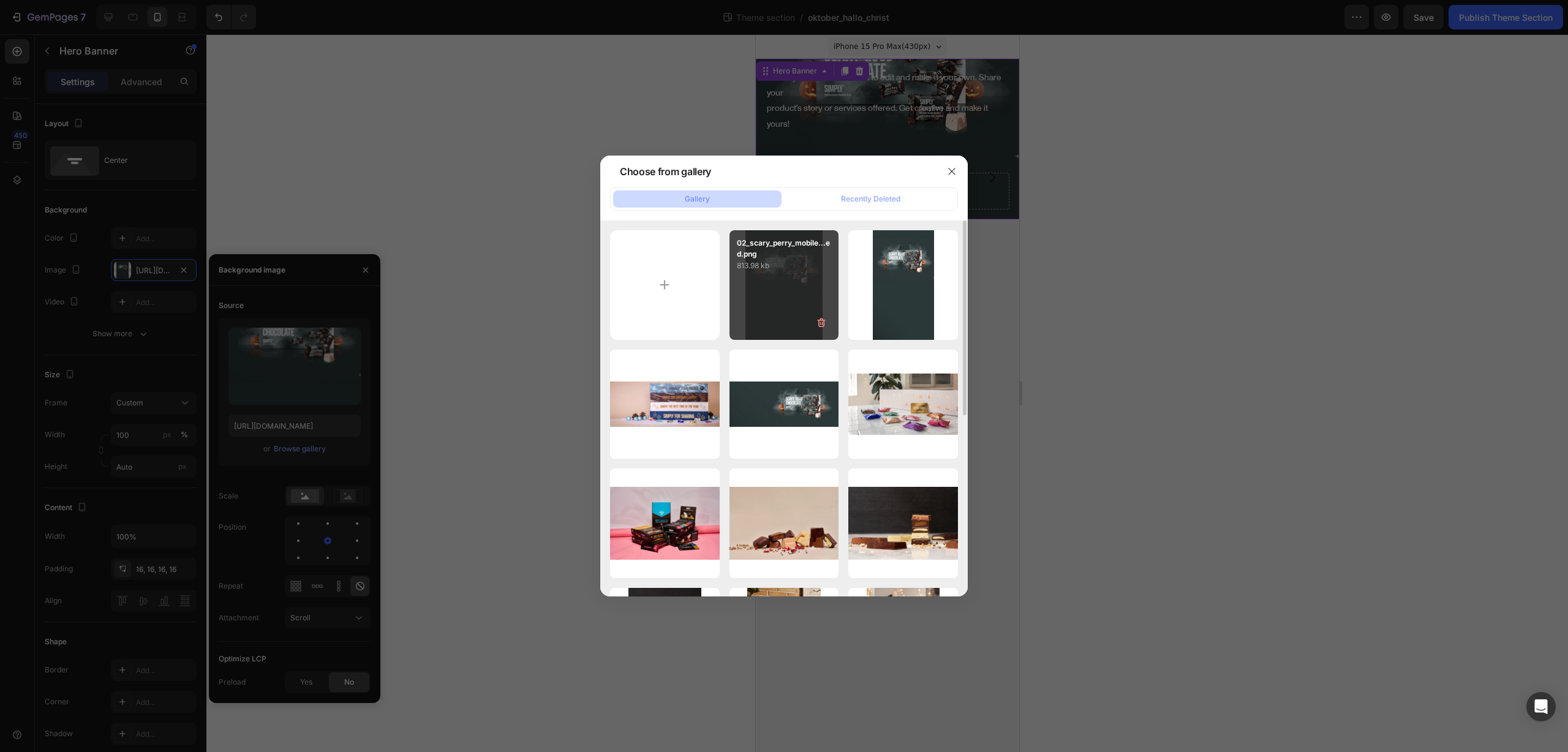
click at [804, 307] on div "02_scary_perry_mobile...ed.png 813.98 kb" at bounding box center [784, 285] width 110 height 110
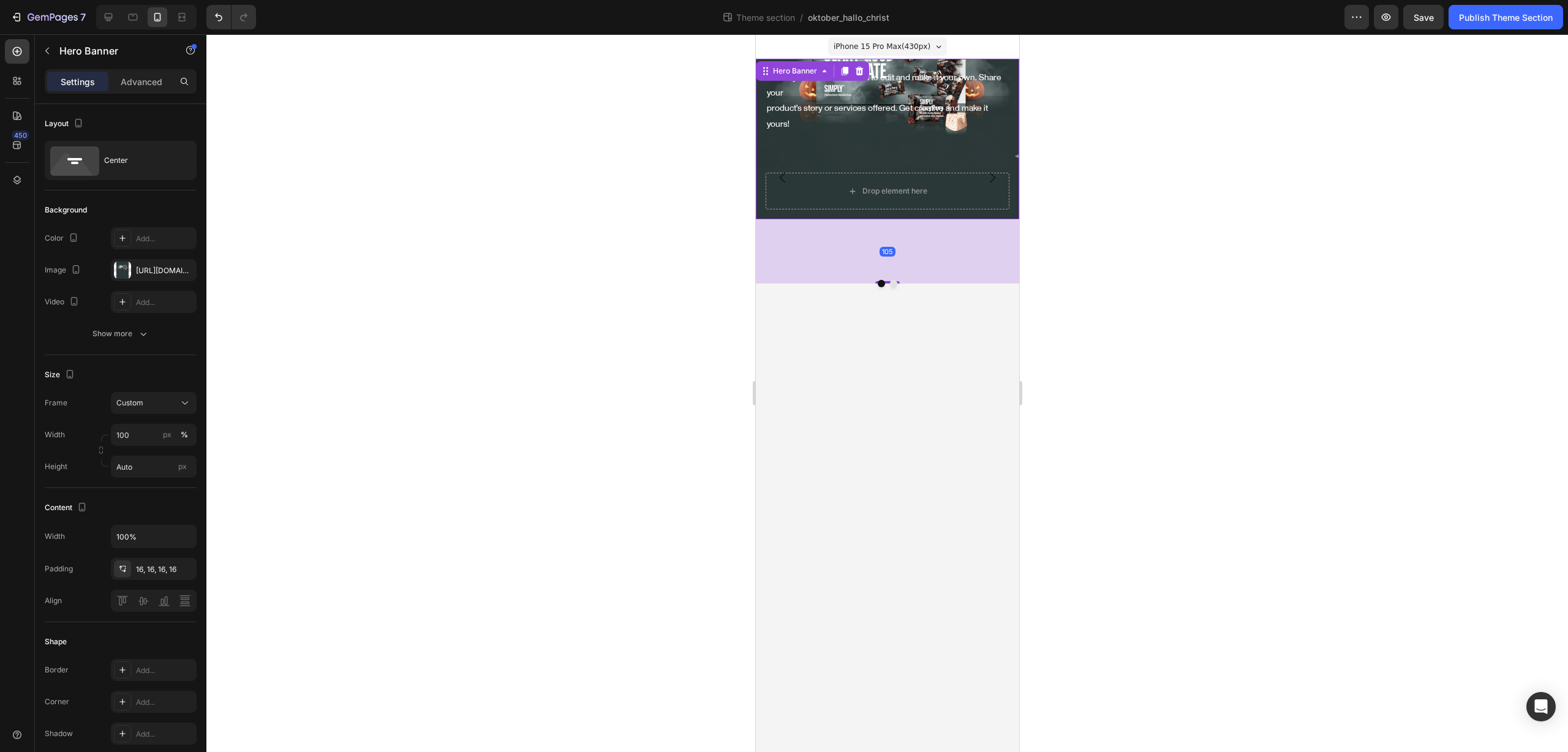
drag, startPoint x: 892, startPoint y: 202, endPoint x: 935, endPoint y: 247, distance: 62.2
click at [935, 220] on div "105" at bounding box center [887, 220] width 263 height 0
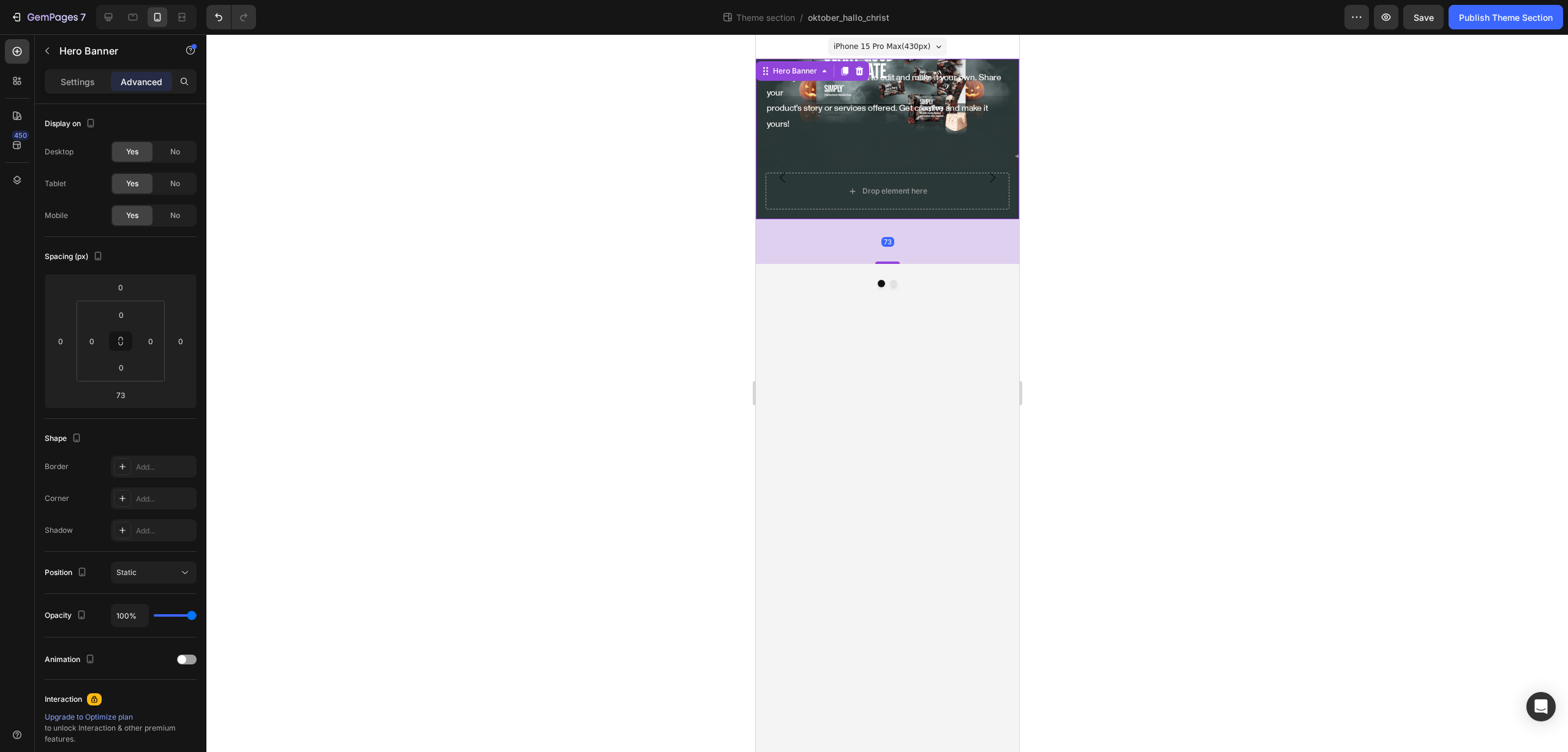
click at [957, 228] on div "73" at bounding box center [887, 242] width 263 height 45
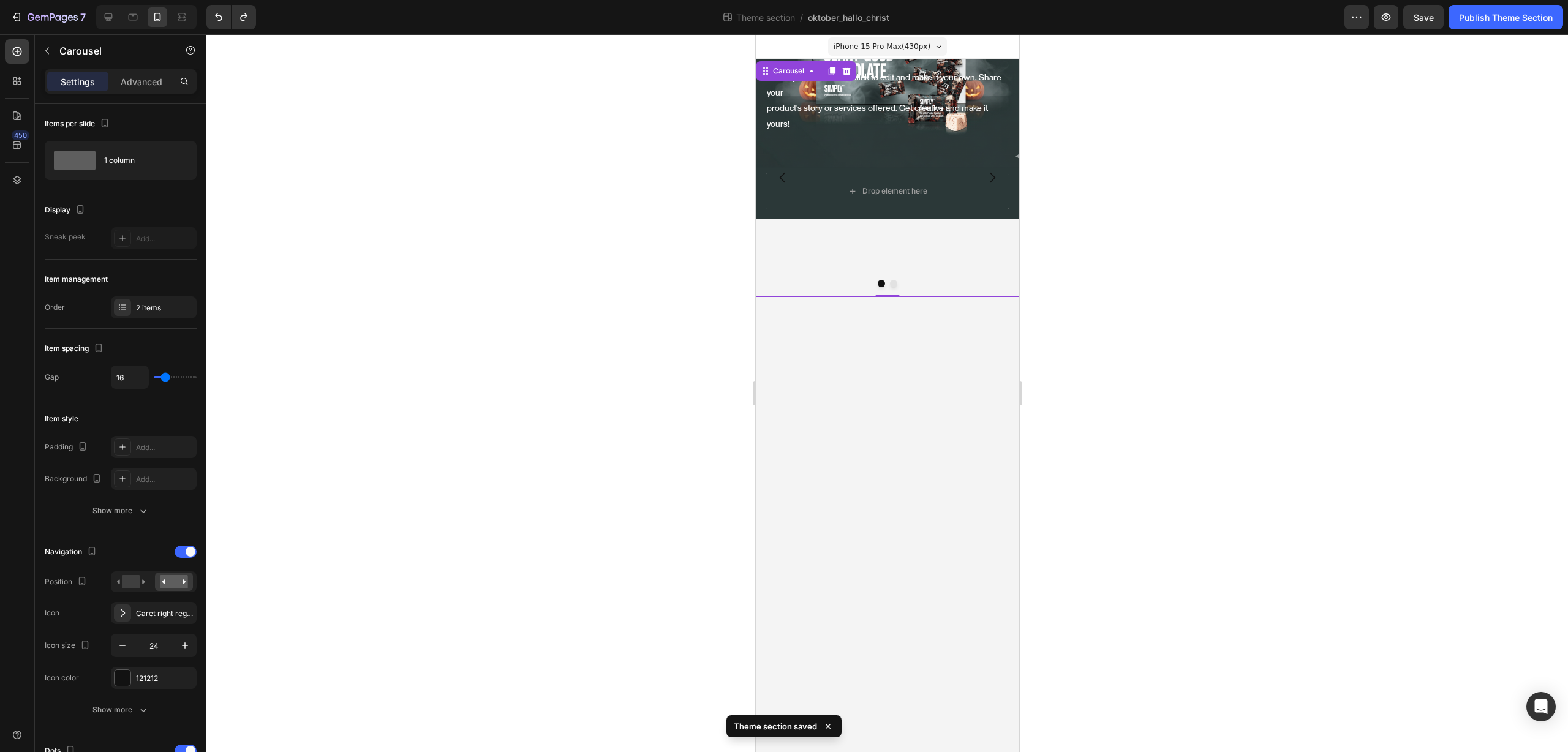
drag, startPoint x: 908, startPoint y: 245, endPoint x: 918, endPoint y: 232, distance: 16.4
click at [908, 245] on div "Click here to edit heading Heading This is your text block. Click to edit and m…" at bounding box center [887, 178] width 263 height 238
click at [1014, 196] on div "Click here to edit heading Heading This is your text block. Click to edit and m…" at bounding box center [887, 139] width 263 height 161
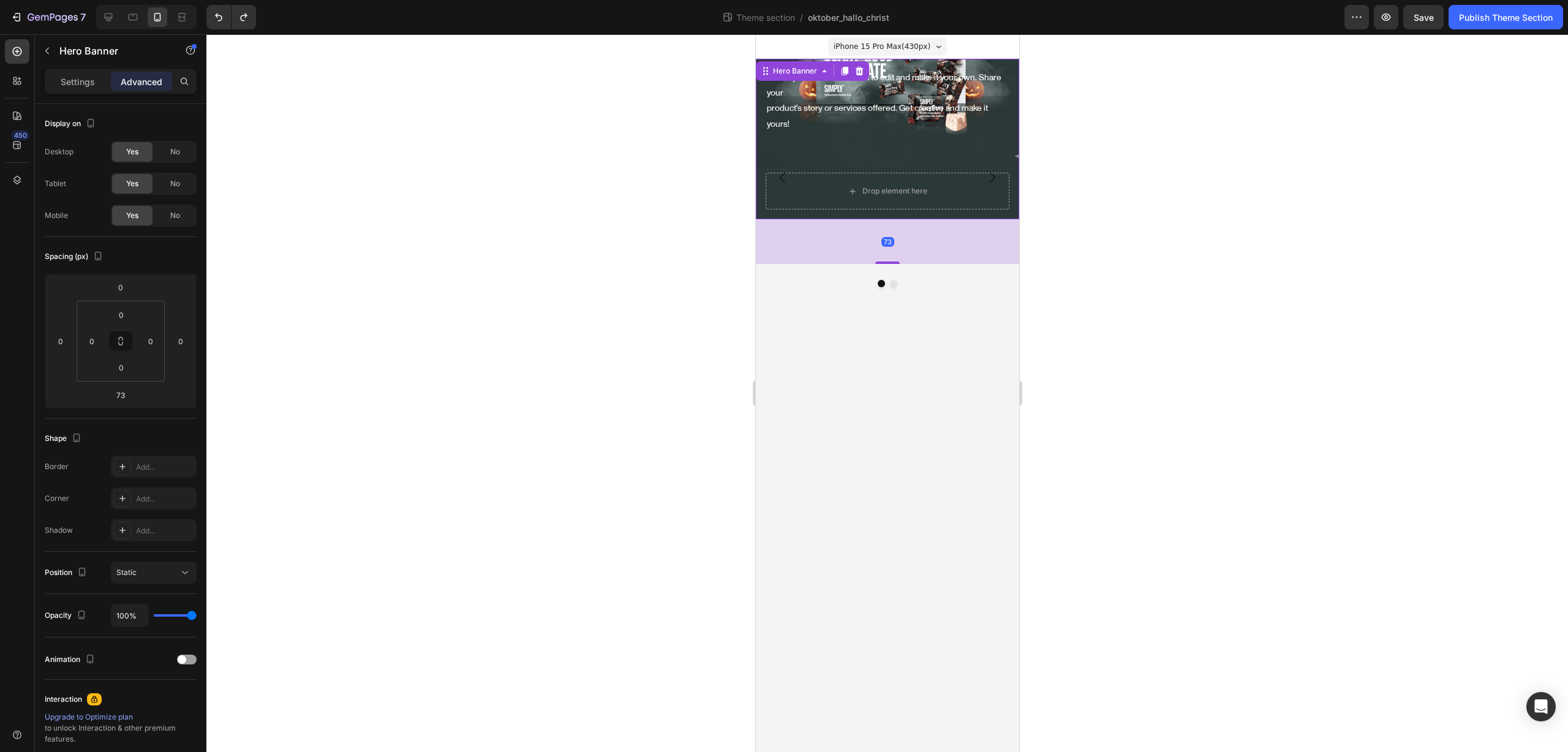
click at [1012, 200] on div "Click here to edit heading Heading This is your text block. Click to edit and m…" at bounding box center [887, 139] width 263 height 161
drag, startPoint x: 888, startPoint y: 246, endPoint x: 895, endPoint y: 171, distance: 75.3
click at [892, 194] on div "Click here to edit heading Heading This is your text block. Click to edit and m…" at bounding box center [887, 139] width 263 height 161
type input "0"
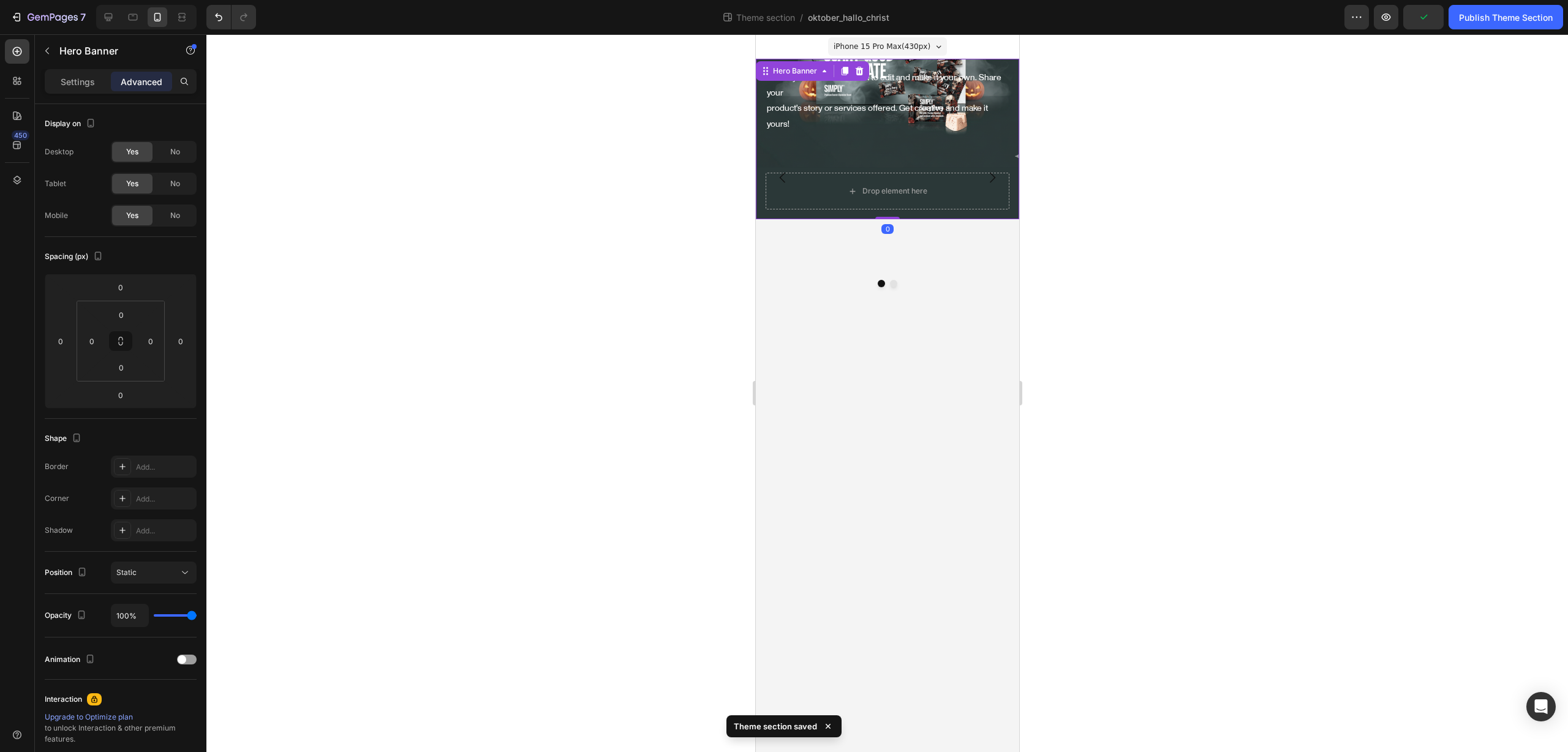
click at [905, 125] on div "Click here to edit heading Heading This is your text block. Click to edit and m…" at bounding box center [887, 120] width 244 height 104
click at [1000, 161] on button "Carousel Next Arrow" at bounding box center [992, 178] width 34 height 35
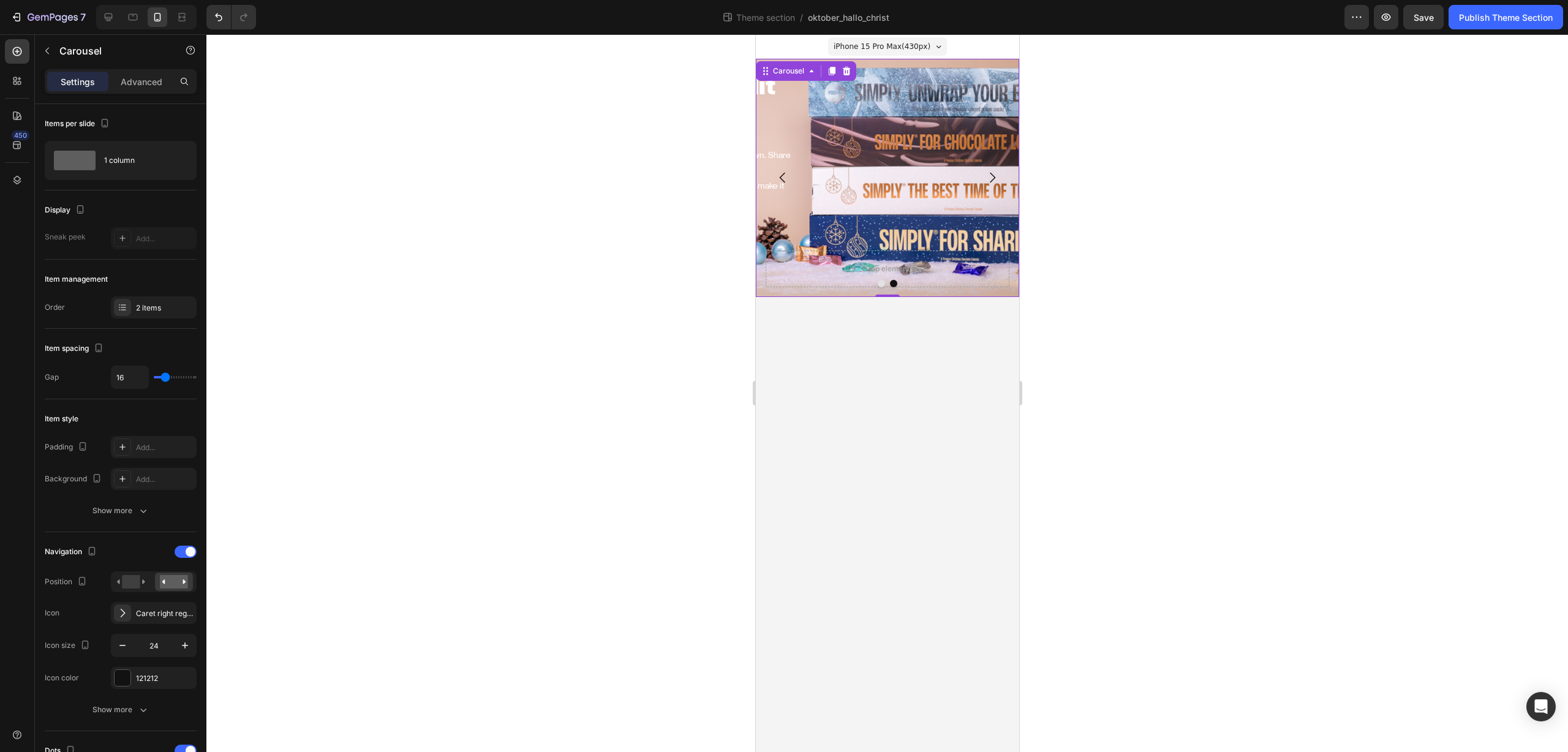
click at [995, 170] on icon "Carousel Next Arrow" at bounding box center [991, 177] width 15 height 15
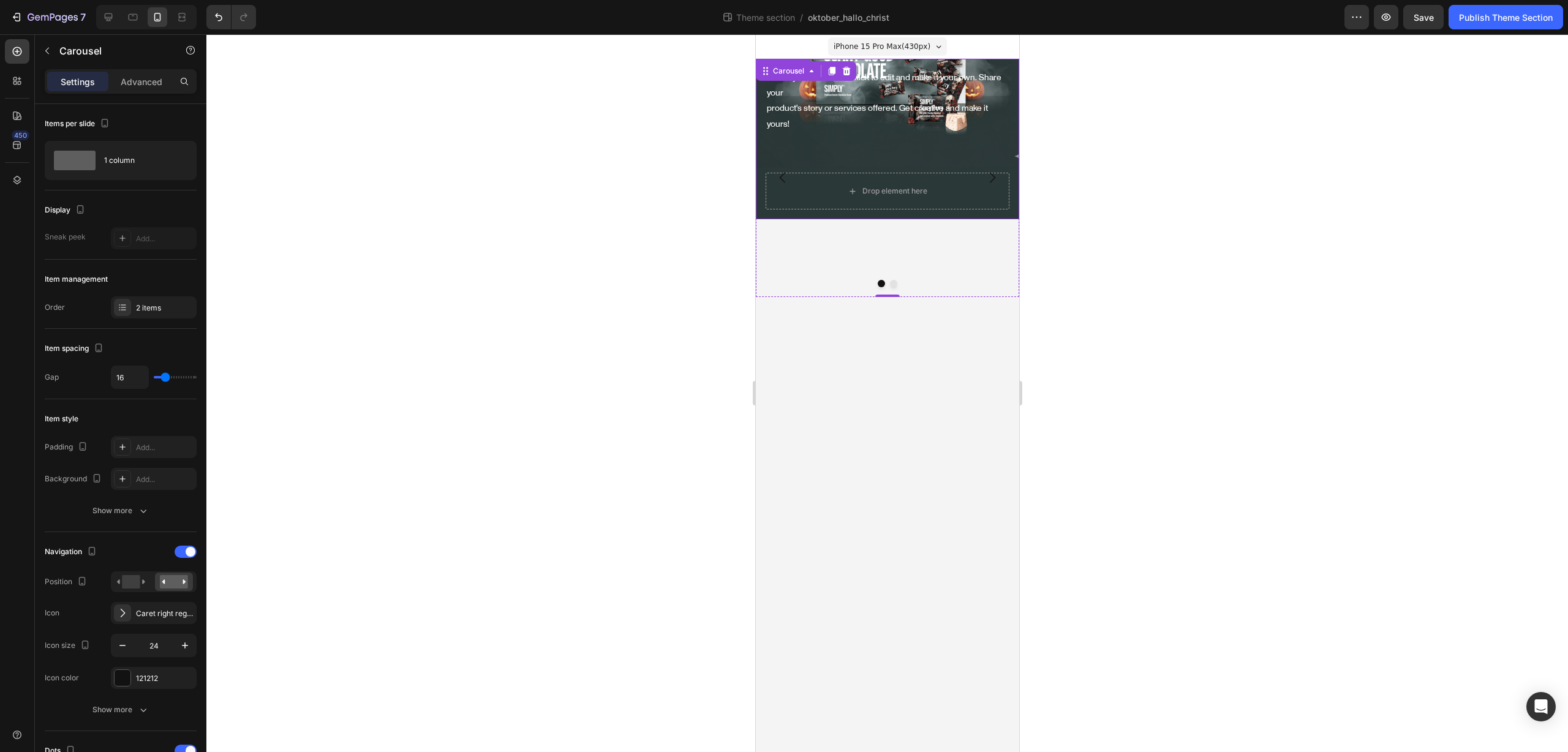
click at [1015, 198] on div "Click here to edit heading Heading This is your text block. Click to edit and m…" at bounding box center [887, 139] width 263 height 161
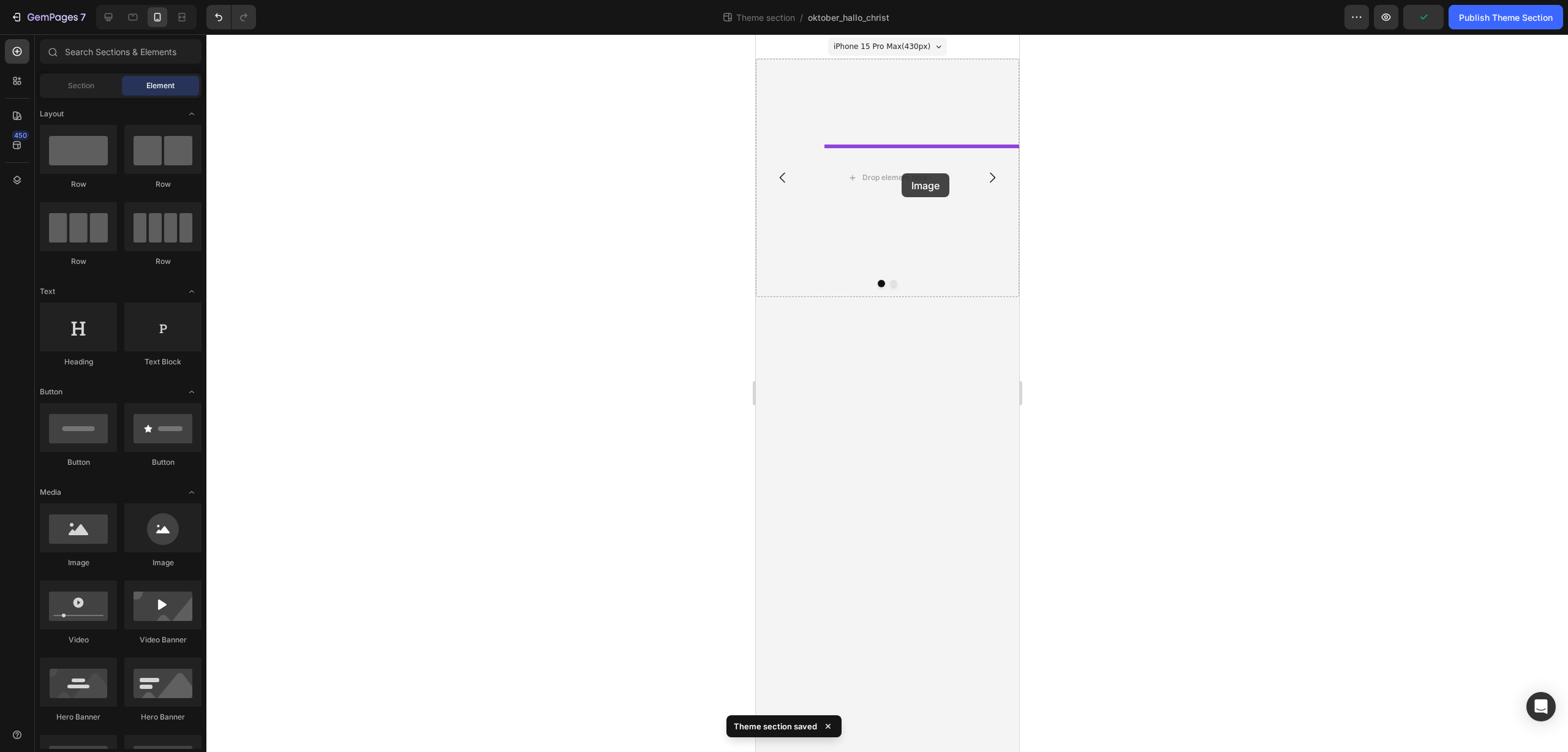
drag, startPoint x: 818, startPoint y: 569, endPoint x: 901, endPoint y: 173, distance: 404.6
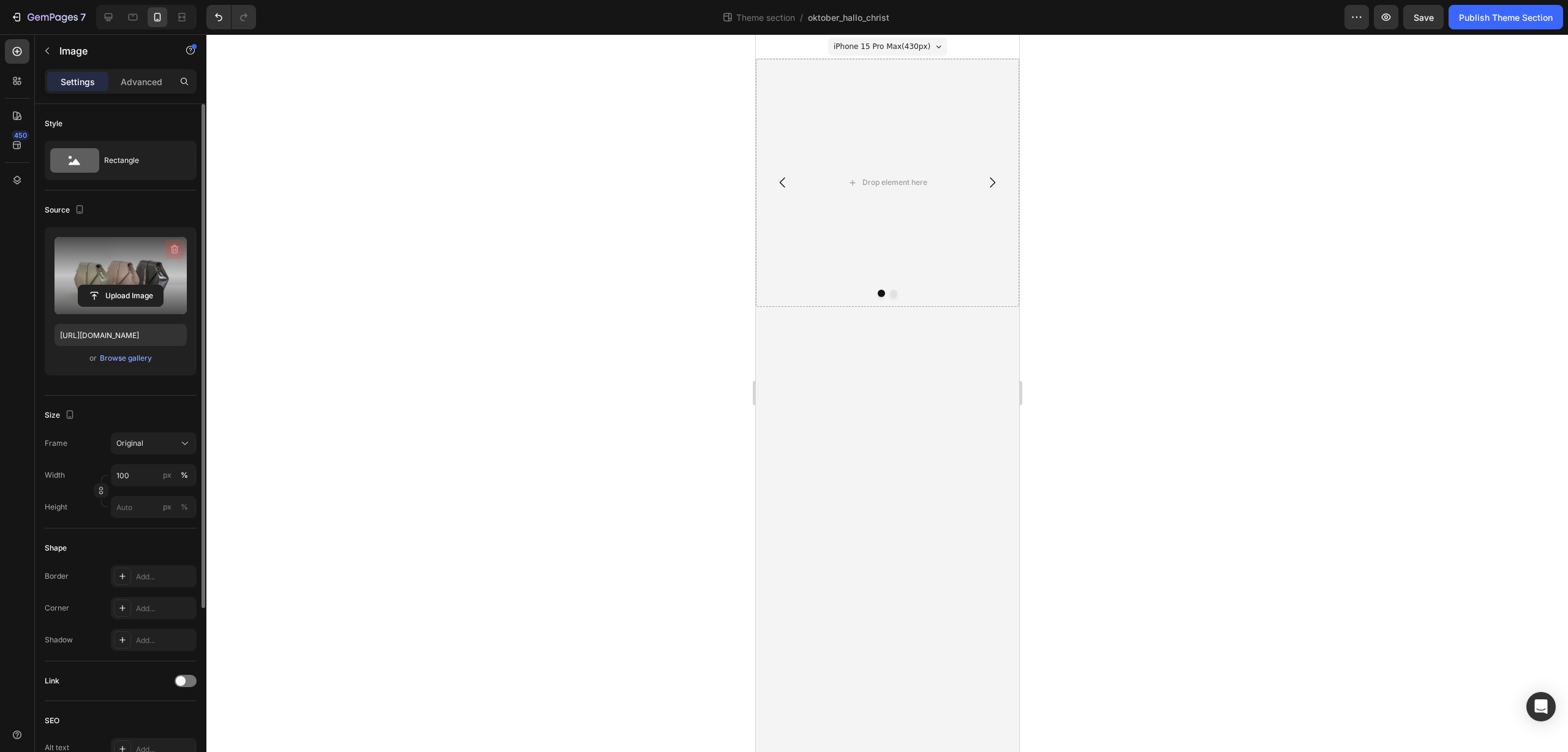
click at [176, 252] on icon "button" at bounding box center [175, 249] width 8 height 9
click at [178, 158] on div "Rectangle" at bounding box center [141, 161] width 74 height 28
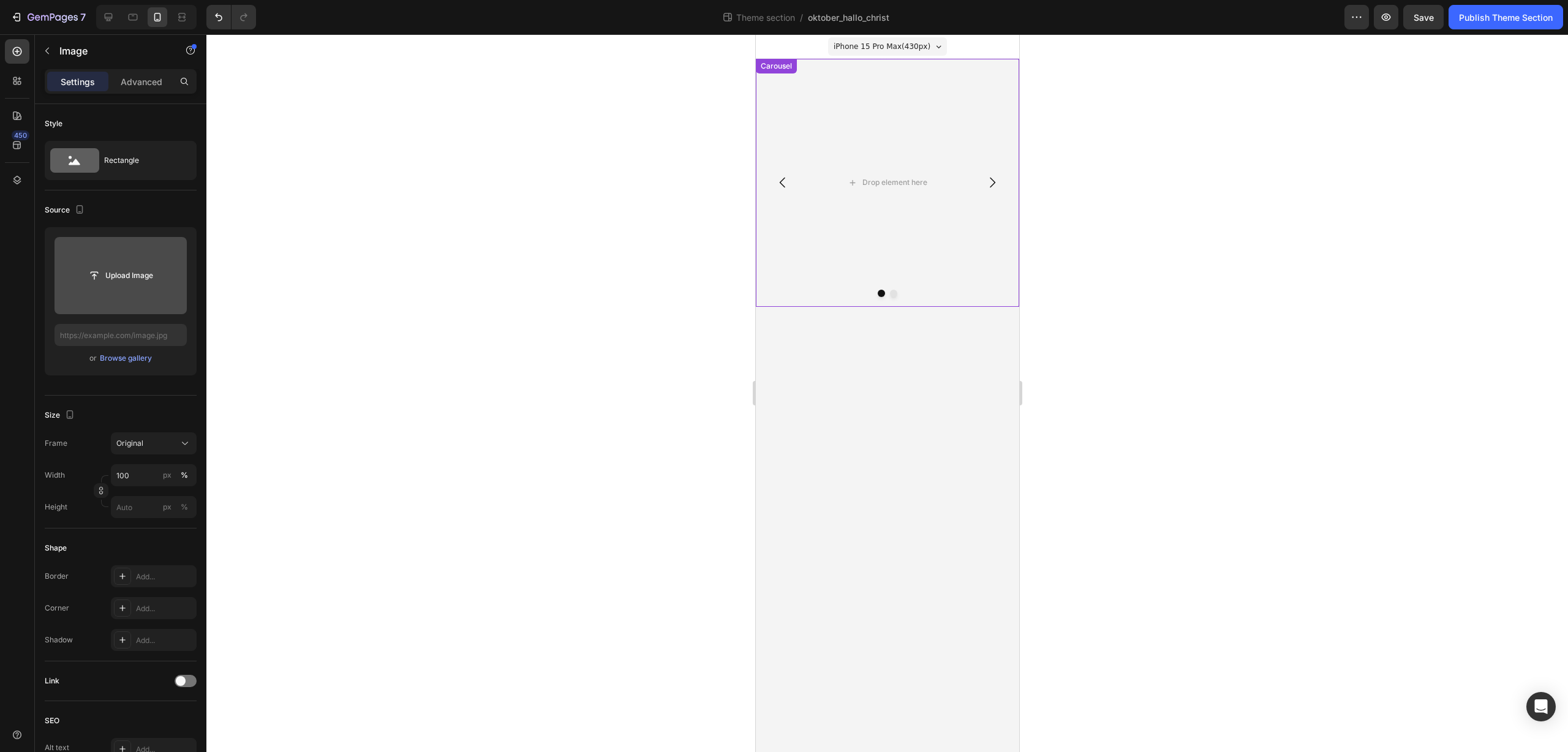
click at [1168, 236] on div at bounding box center [887, 393] width 1361 height 717
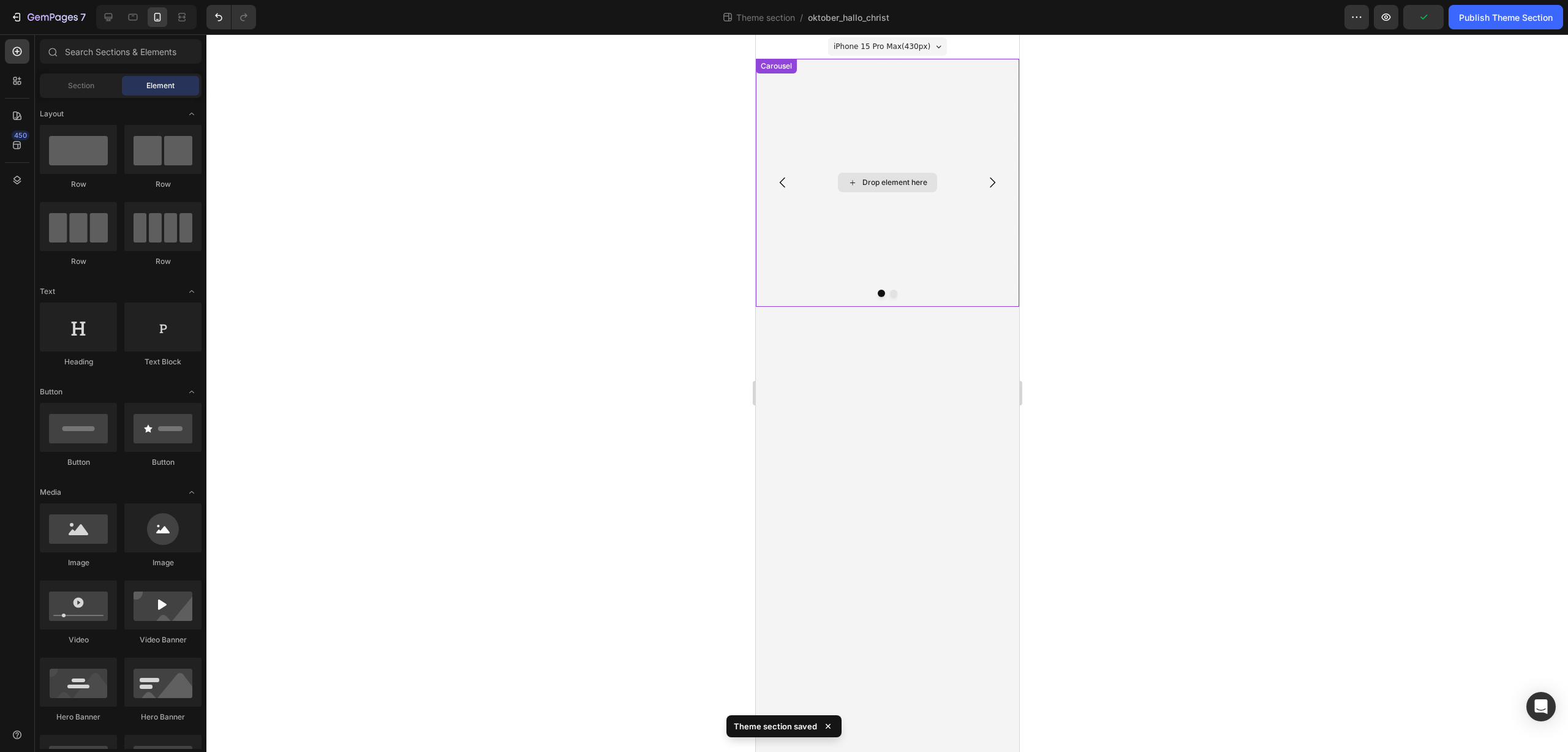
click at [885, 179] on div "Drop element here" at bounding box center [894, 183] width 65 height 9
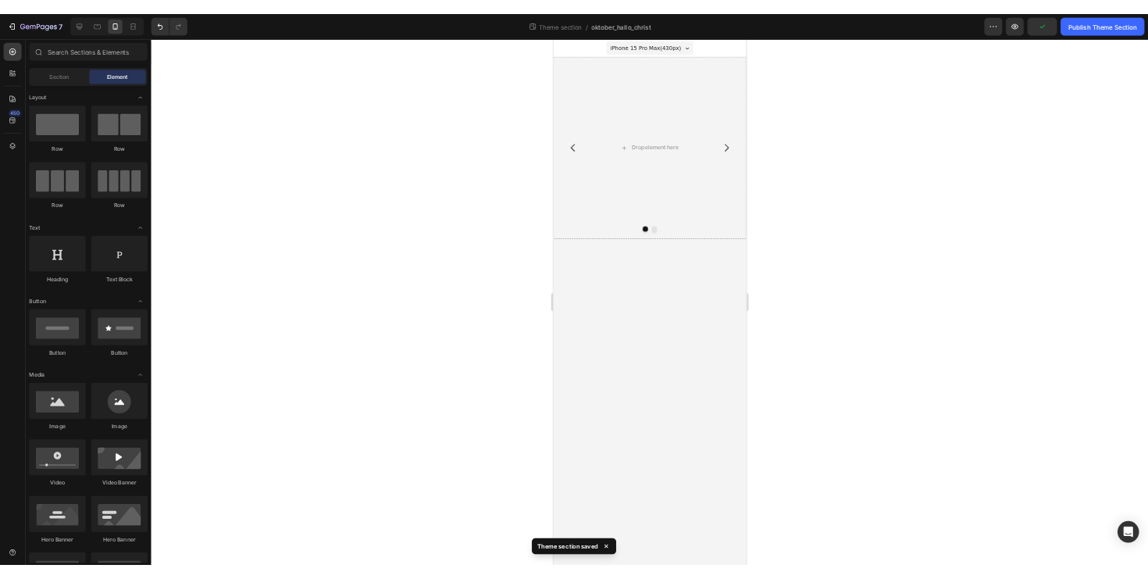
scroll to position [313, 0]
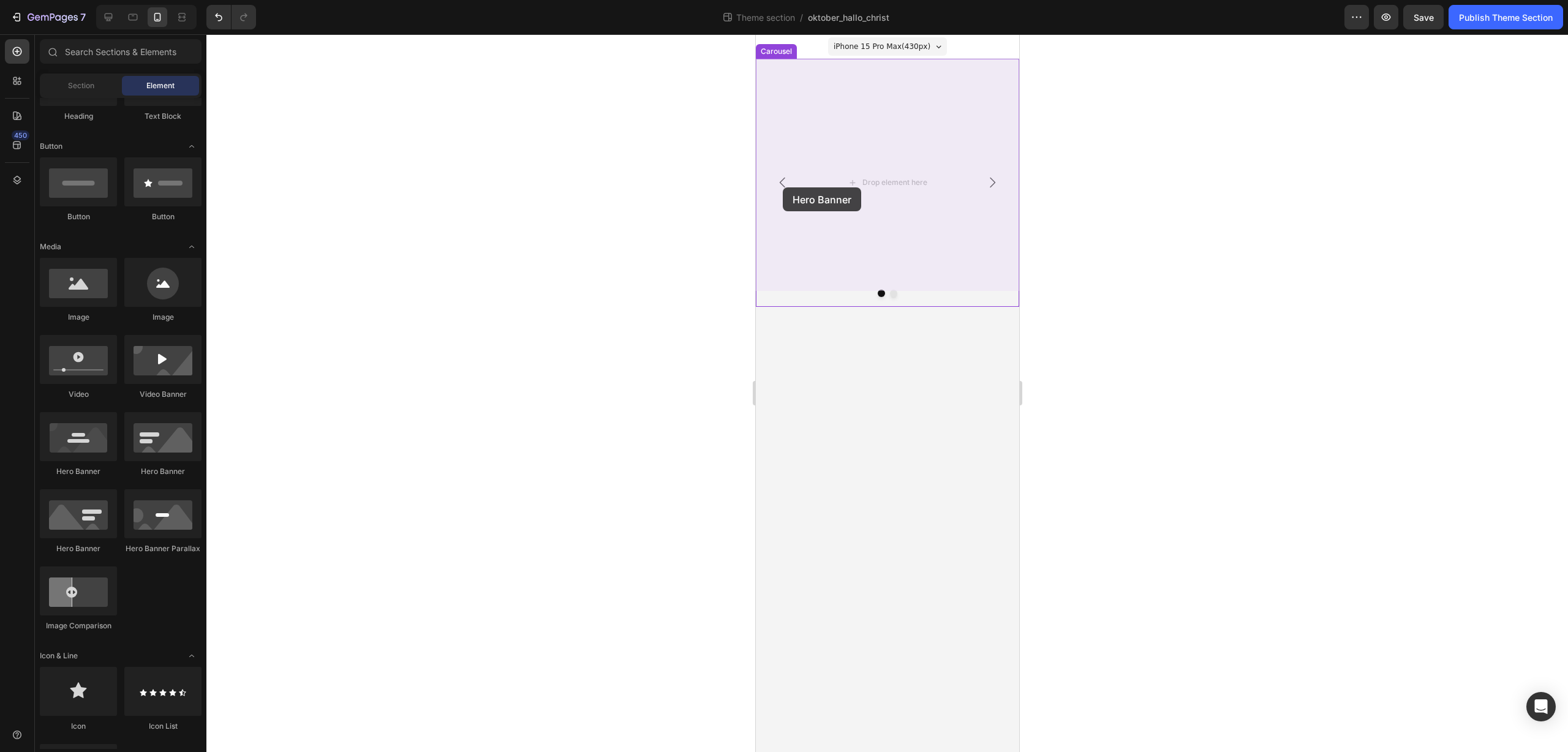
drag, startPoint x: 821, startPoint y: 481, endPoint x: 782, endPoint y: 187, distance: 296.6
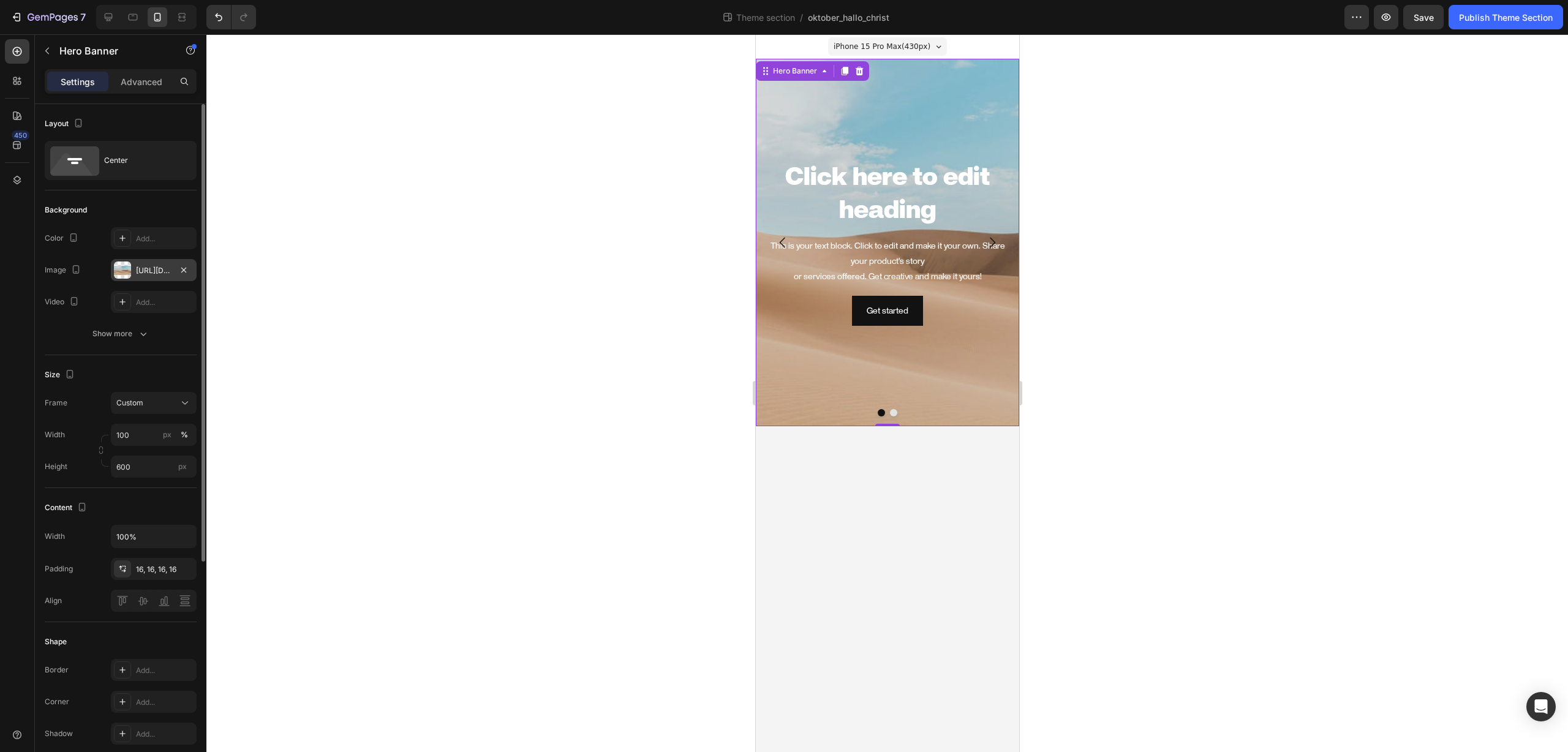
click at [162, 271] on div "[URL][DOMAIN_NAME]" at bounding box center [153, 271] width 35 height 11
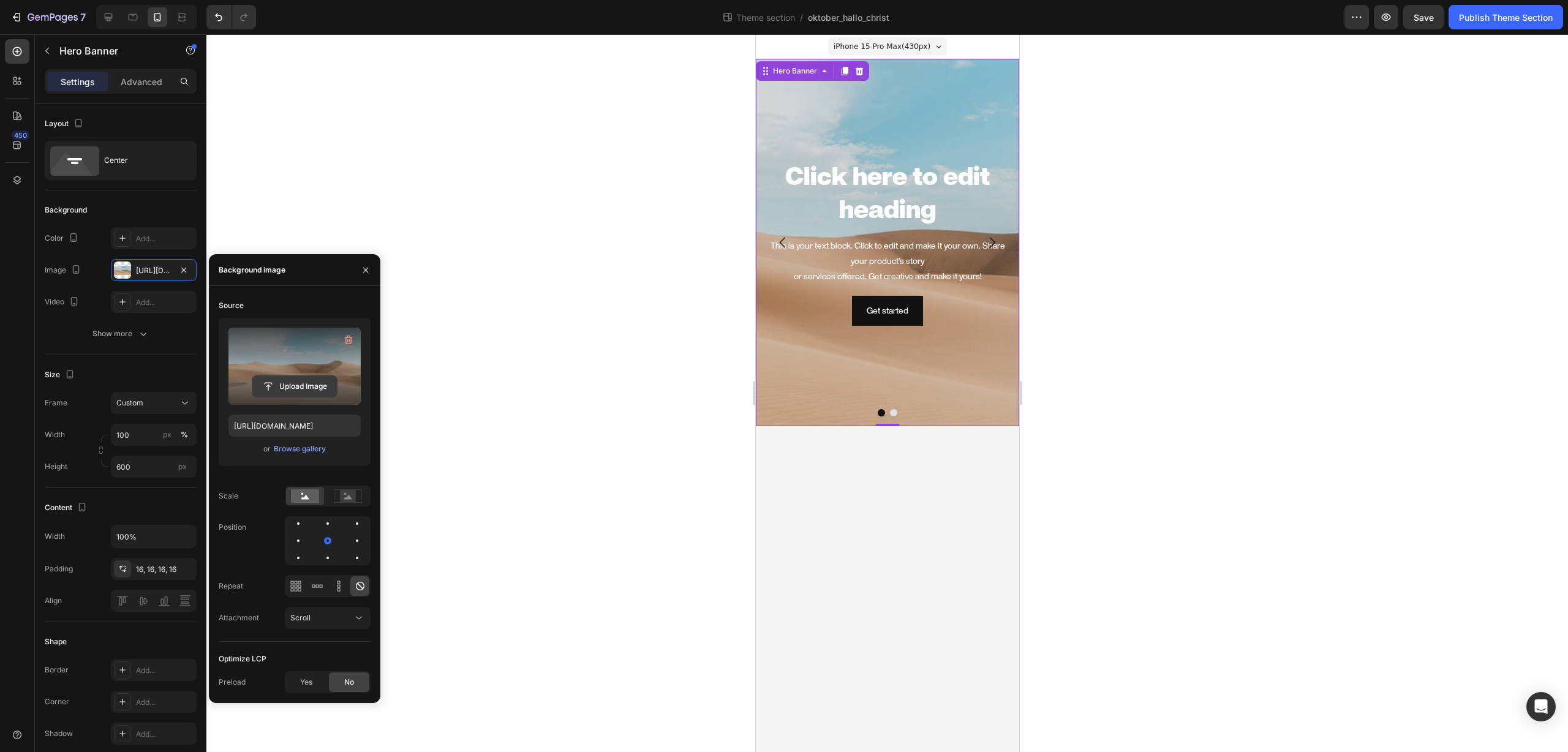
click at [303, 381] on input "file" at bounding box center [295, 387] width 85 height 21
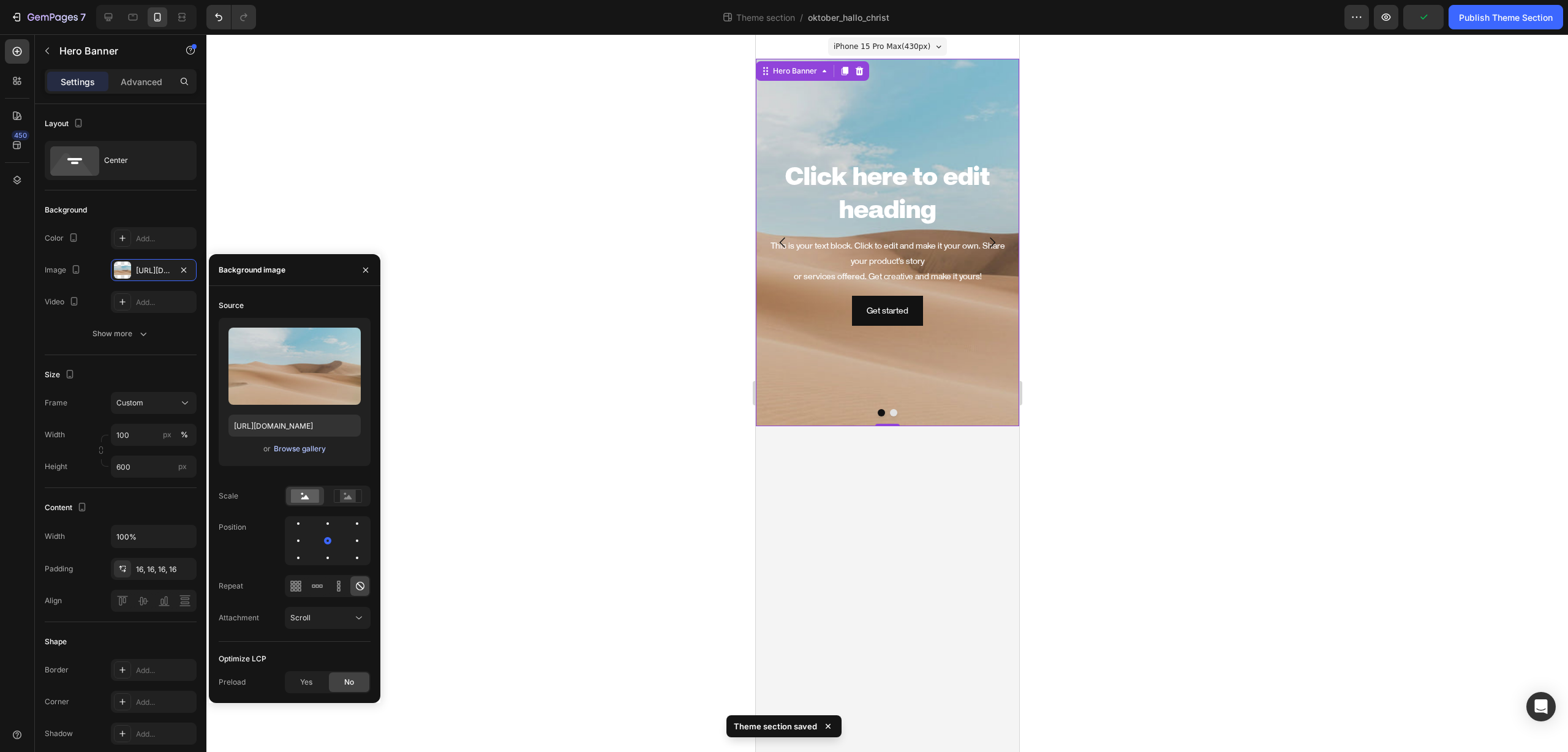
click at [307, 453] on div "Browse gallery" at bounding box center [299, 449] width 52 height 11
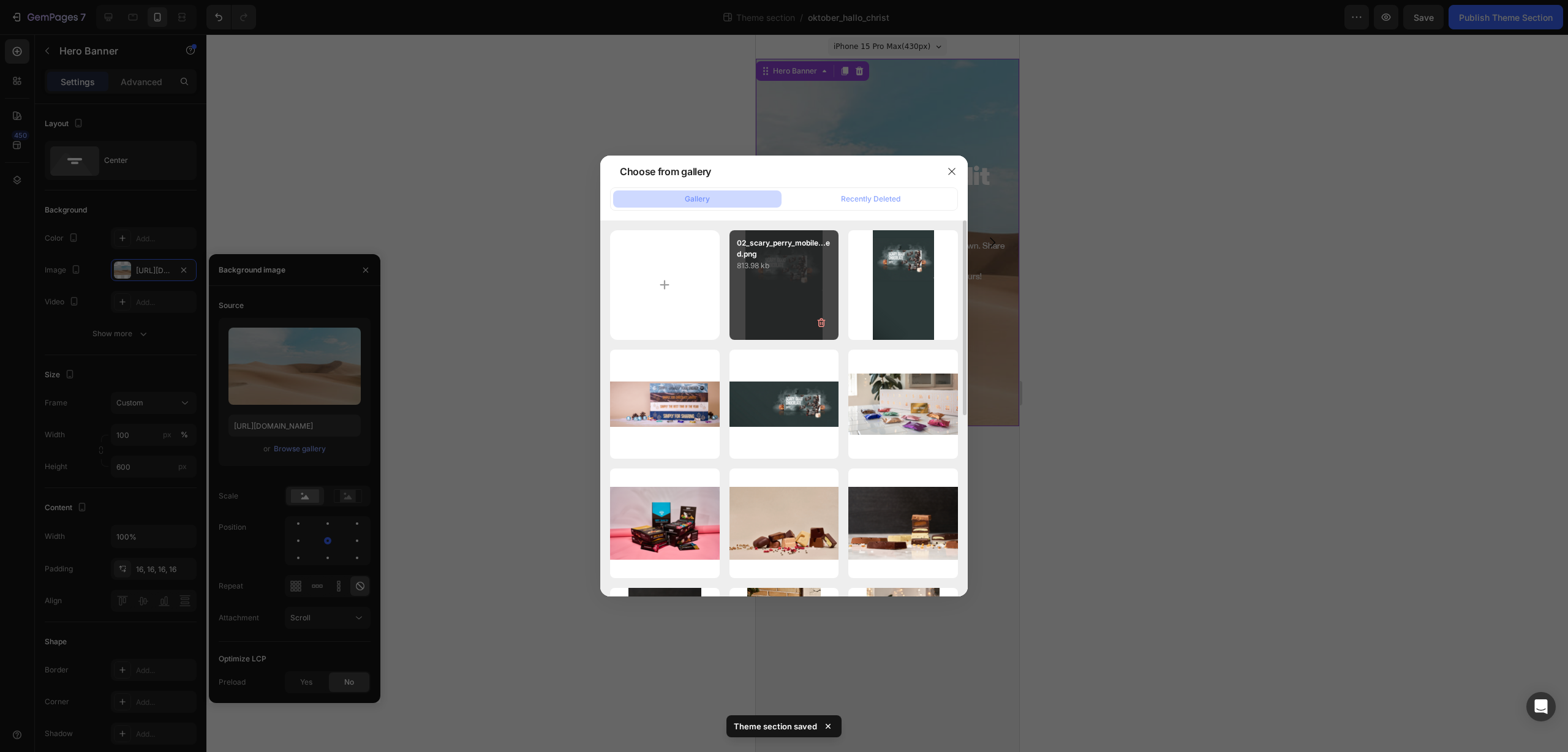
click at [782, 309] on div "02_scary_perry_mobile...ed.png 813.98 kb" at bounding box center [784, 285] width 110 height 110
type input "https://cdn.shopify.com/s/files/1/0581/1909/4479/files/gempages_578847762334876…"
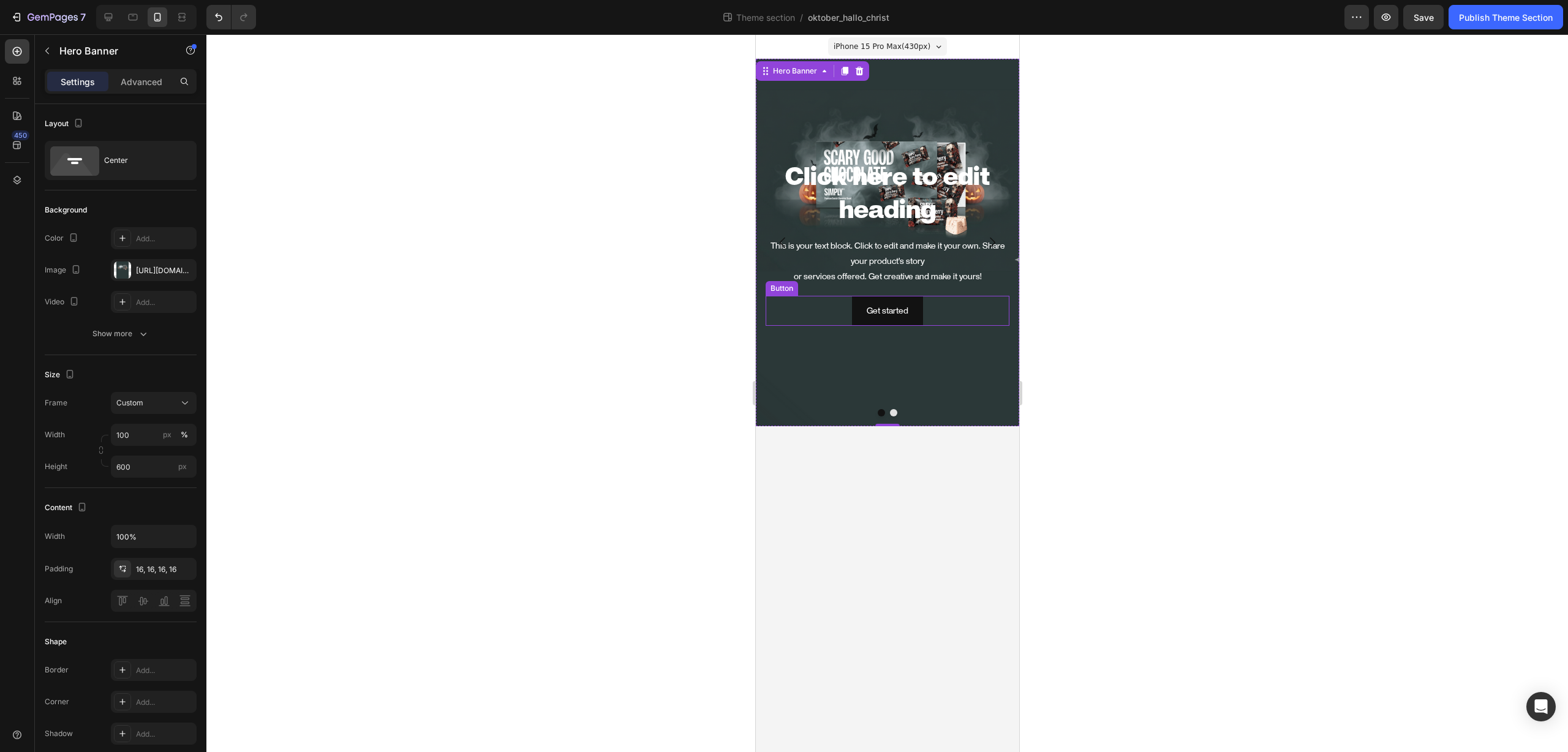
click at [1334, 309] on div at bounding box center [887, 393] width 1361 height 717
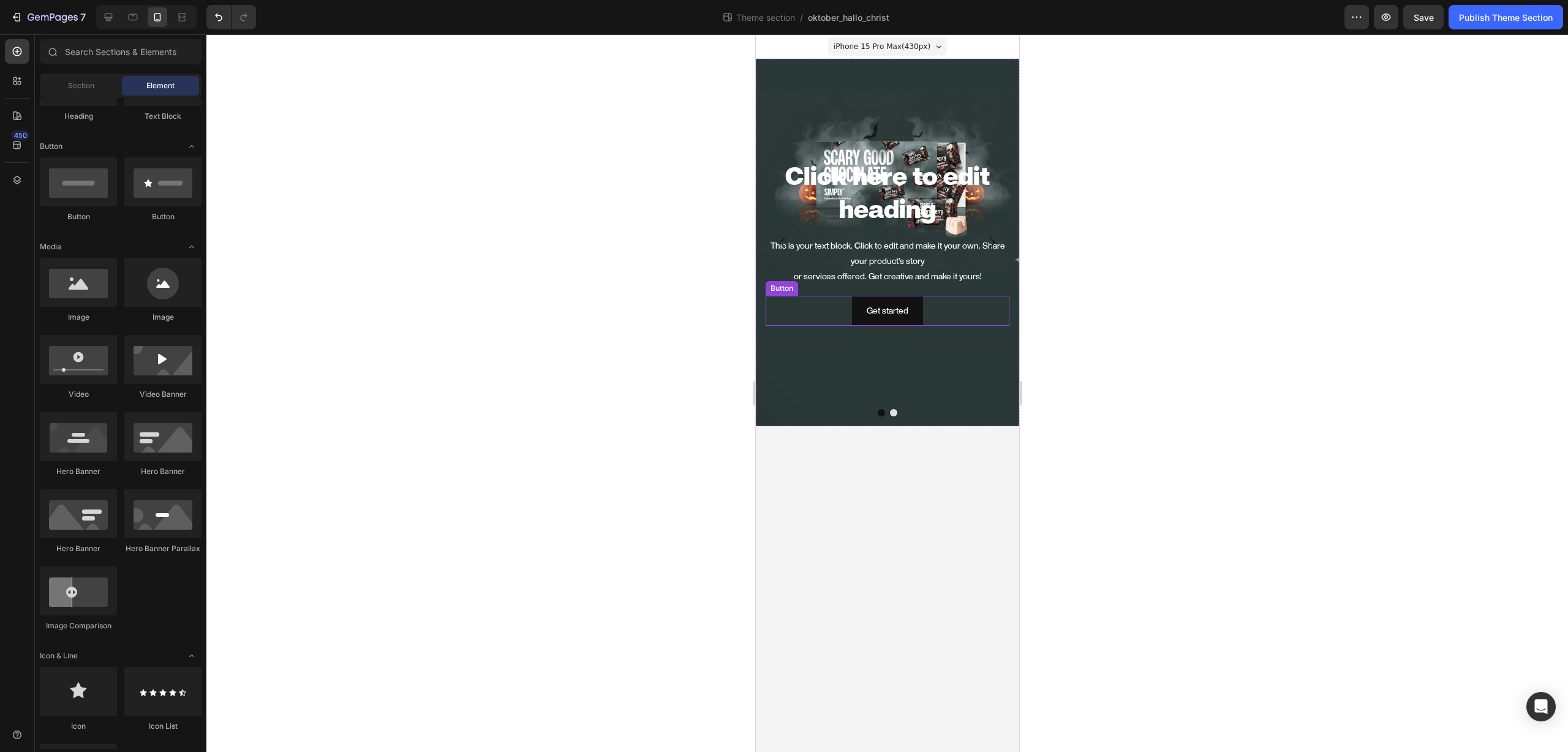
click at [958, 311] on div "Get started Button" at bounding box center [887, 311] width 244 height 30
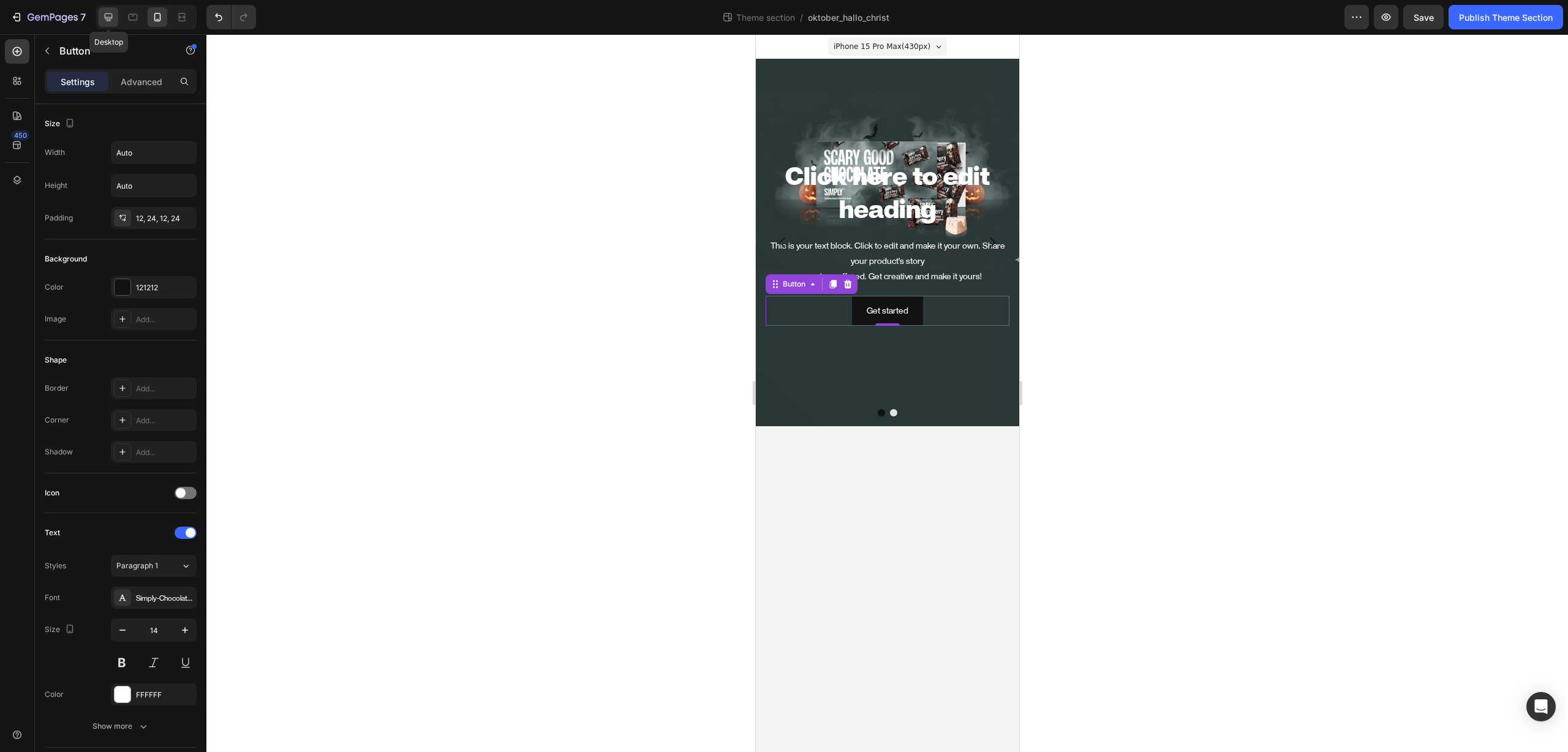
click at [114, 26] on div at bounding box center [108, 16] width 20 height 20
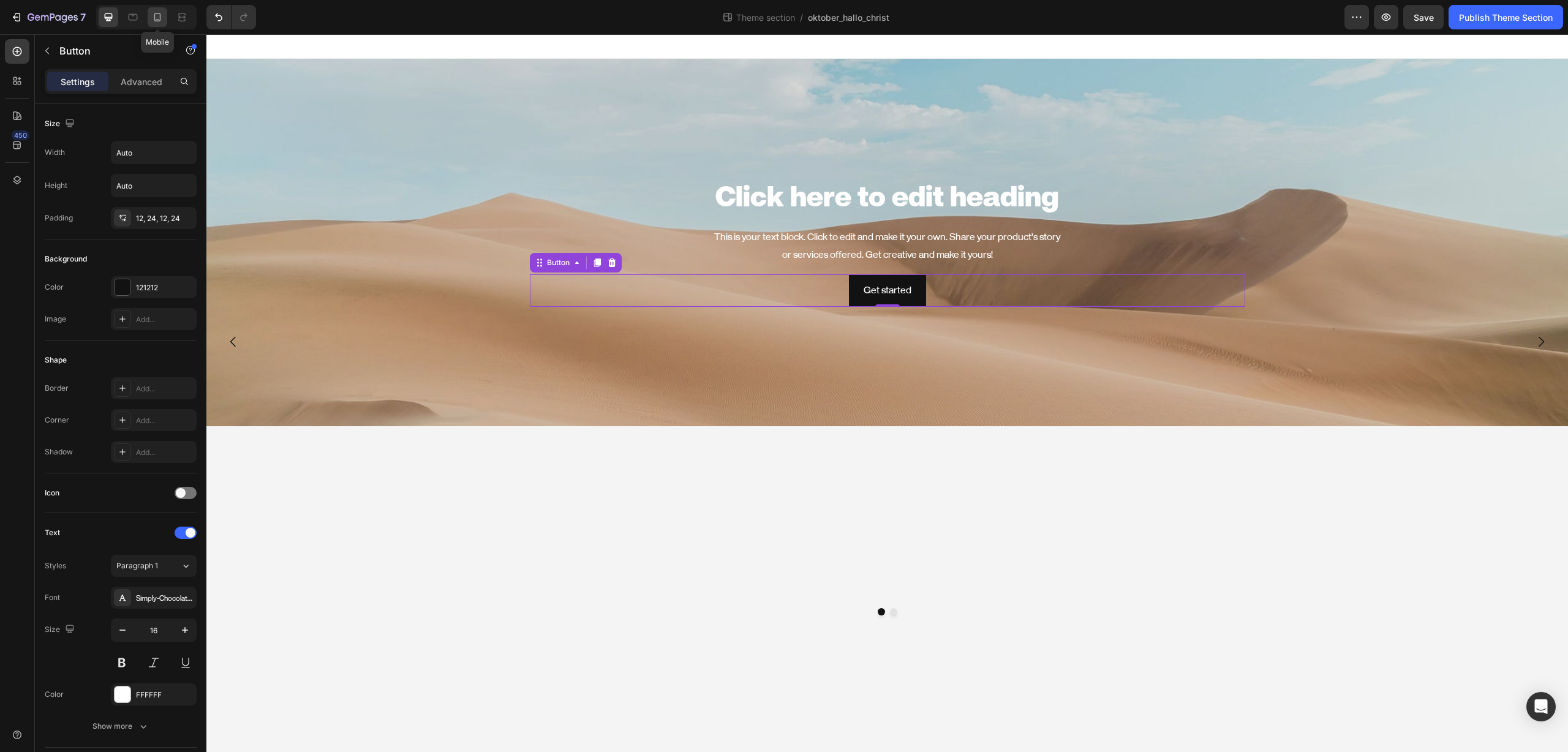
click at [160, 21] on icon at bounding box center [158, 17] width 13 height 13
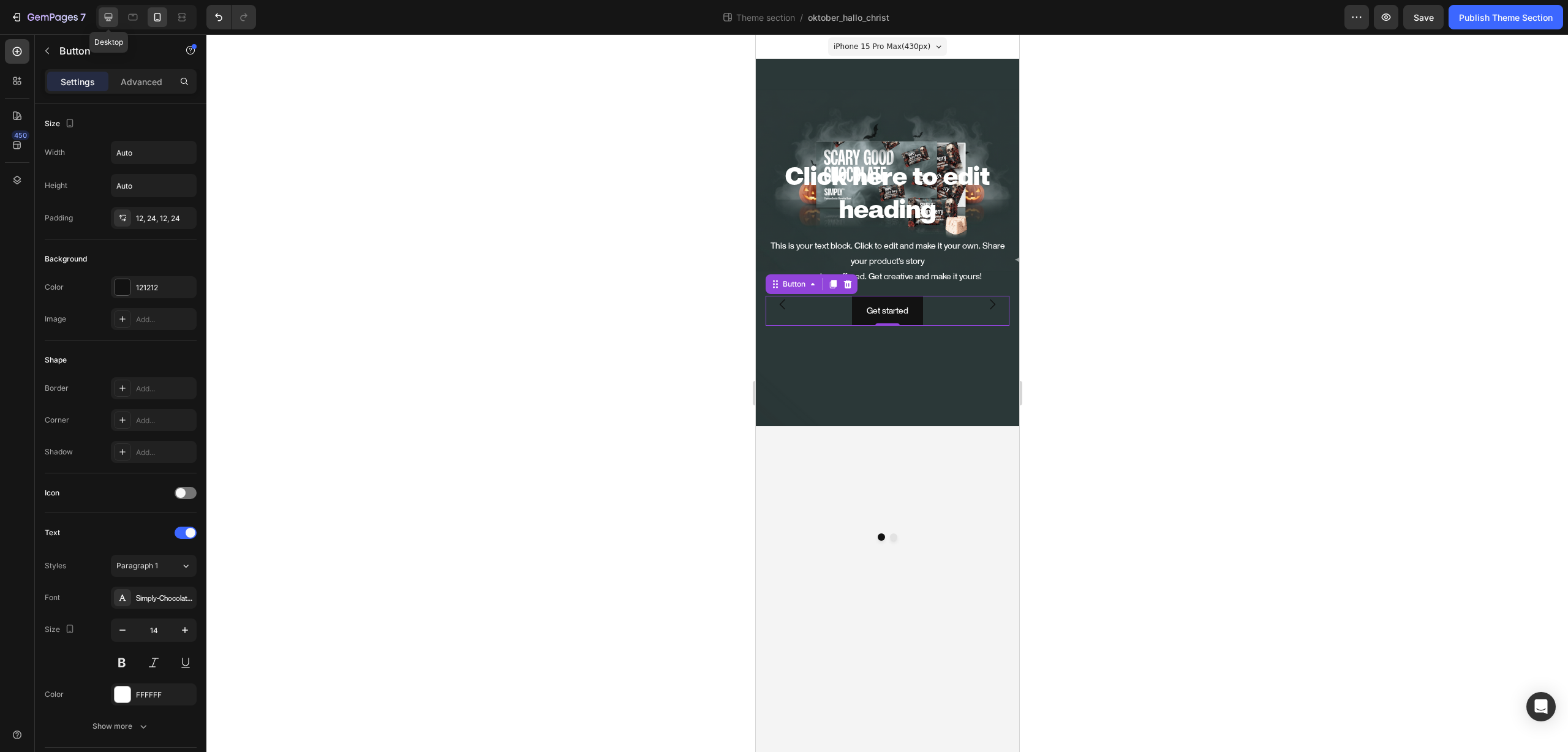
click at [111, 20] on icon at bounding box center [108, 17] width 13 height 13
type input "16"
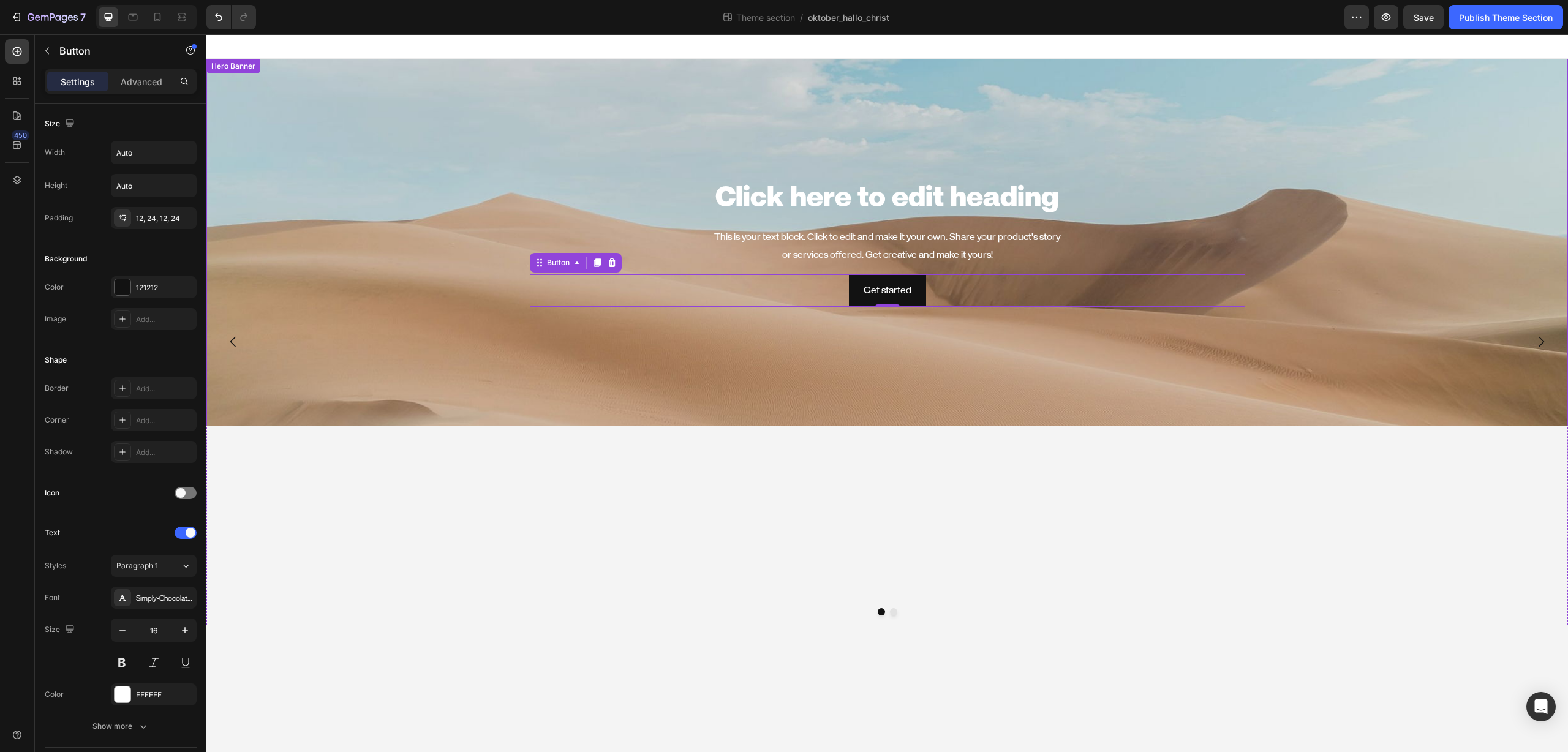
click at [488, 90] on div "Background Image" at bounding box center [887, 242] width 1361 height 368
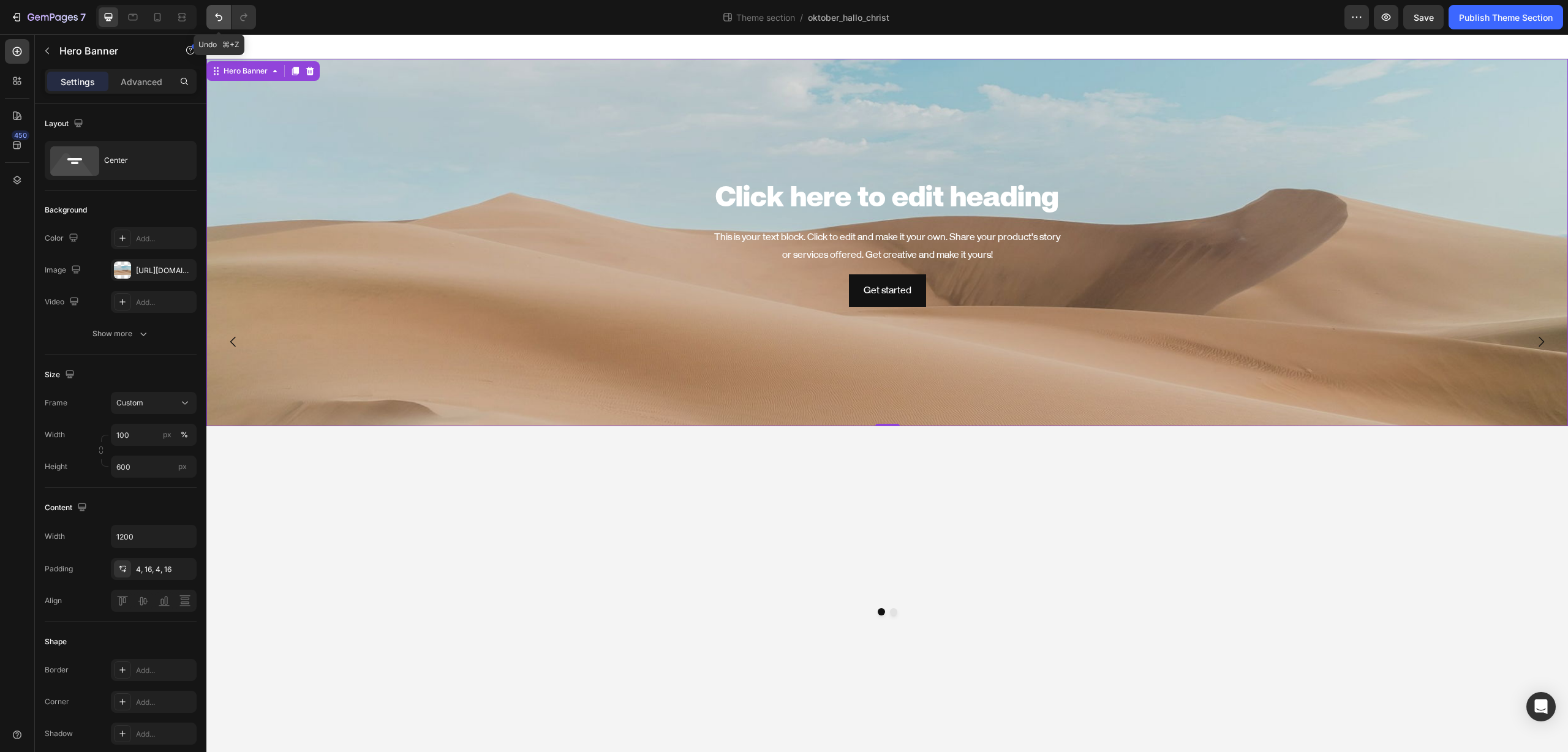
click at [223, 12] on icon "Undo/Redo" at bounding box center [219, 17] width 13 height 13
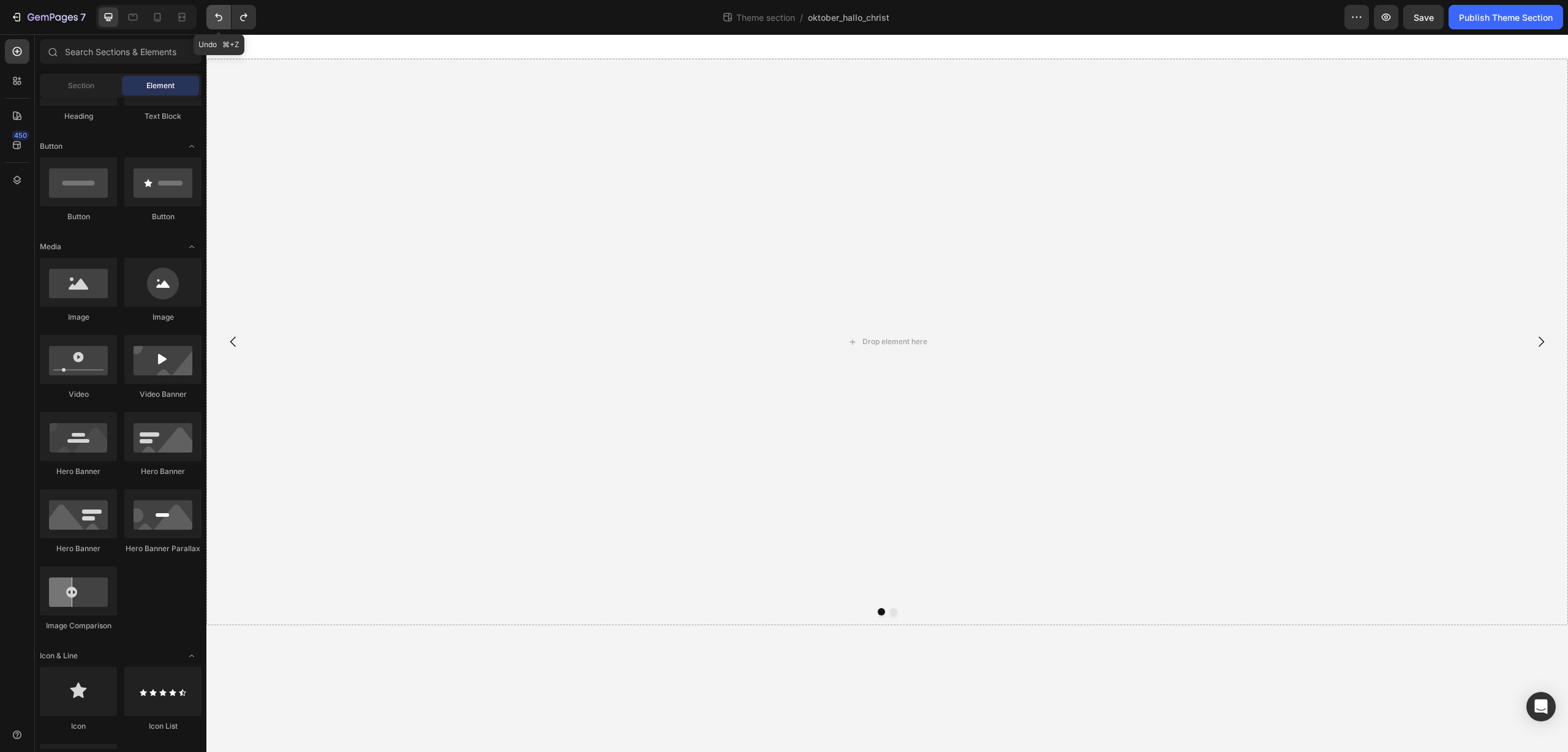
click at [223, 12] on icon "Undo/Redo" at bounding box center [219, 17] width 13 height 13
click at [219, 16] on icon "Undo/Redo" at bounding box center [219, 17] width 13 height 13
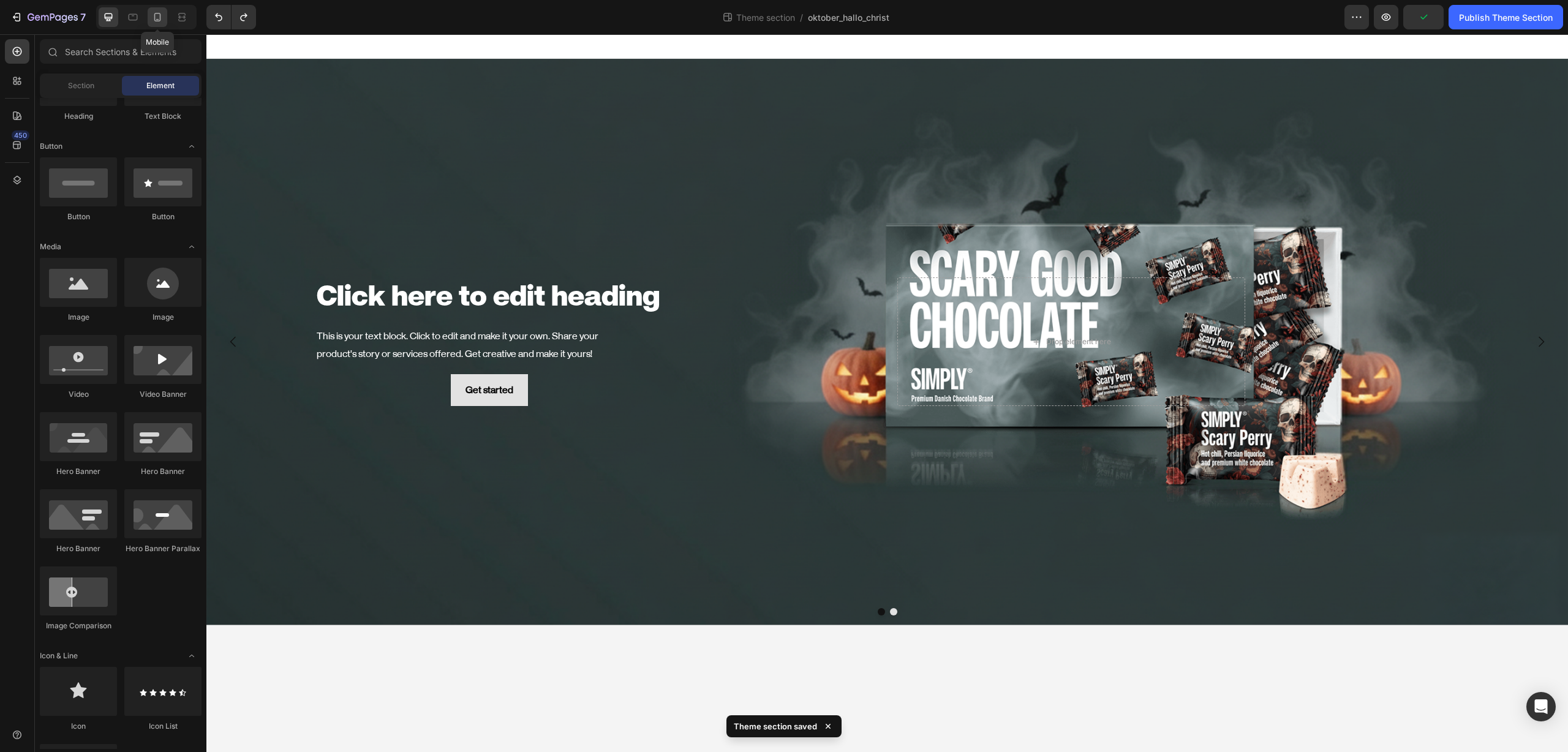
click at [155, 18] on icon at bounding box center [158, 17] width 13 height 13
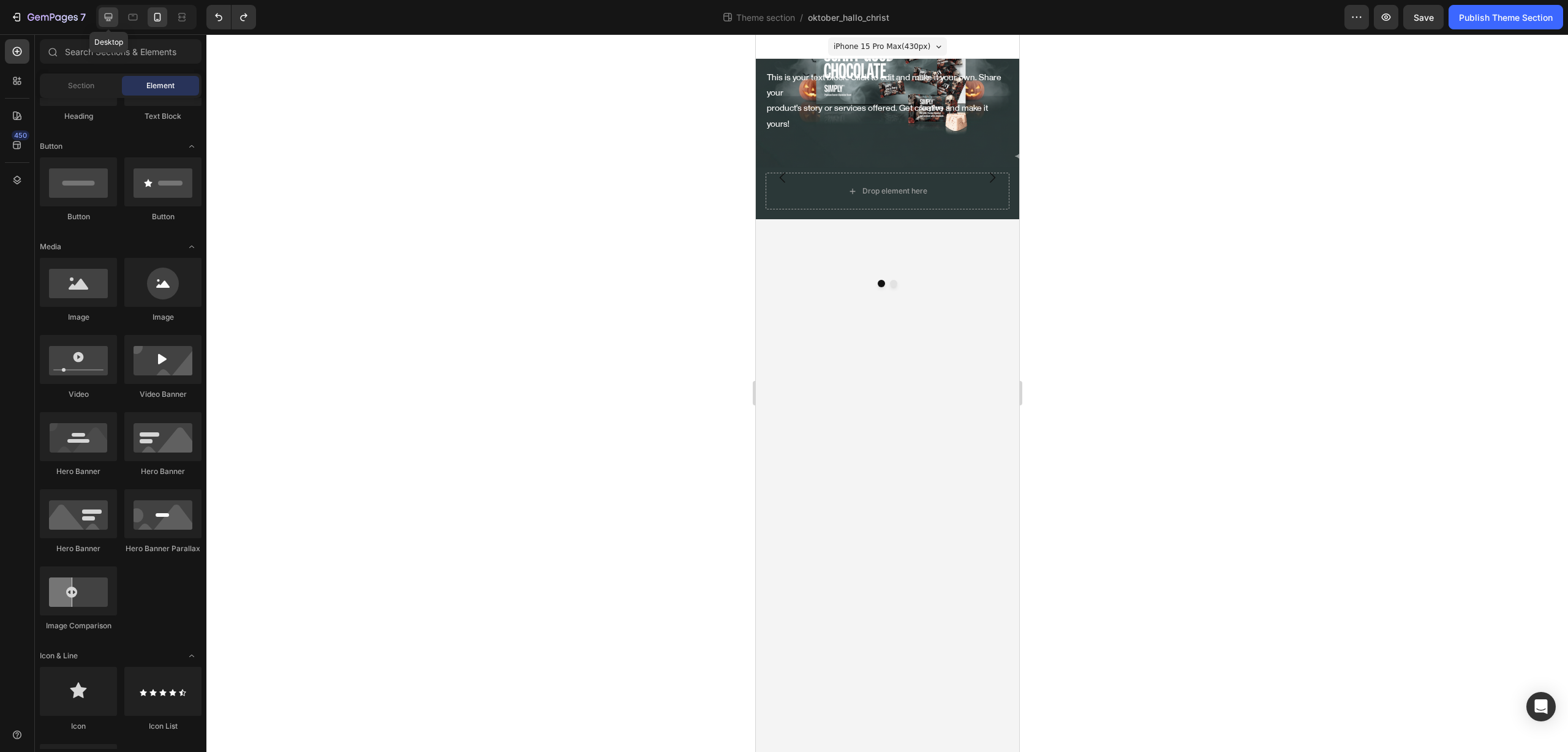
click at [107, 22] on icon at bounding box center [108, 17] width 13 height 13
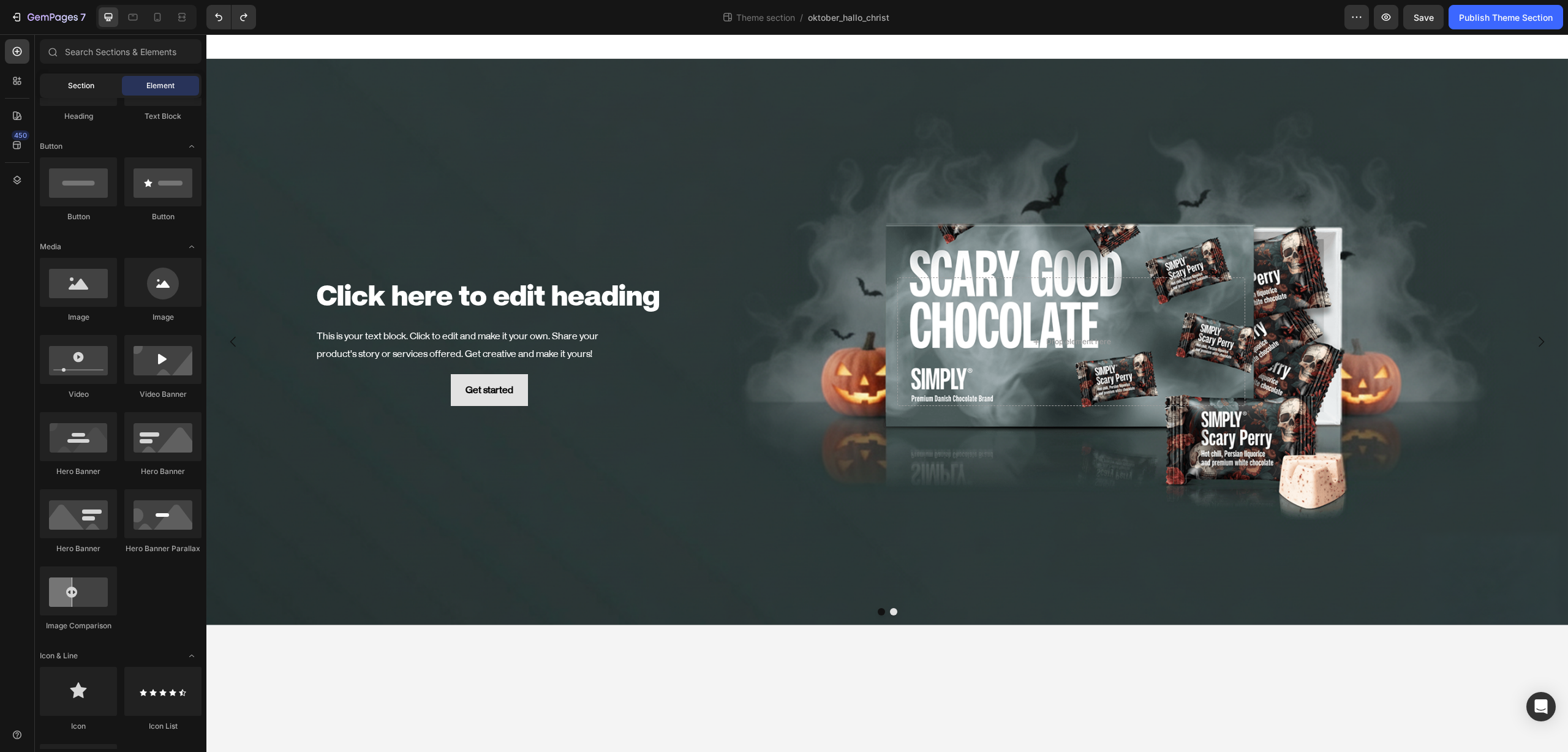
click at [85, 82] on span "Section" at bounding box center [82, 85] width 27 height 11
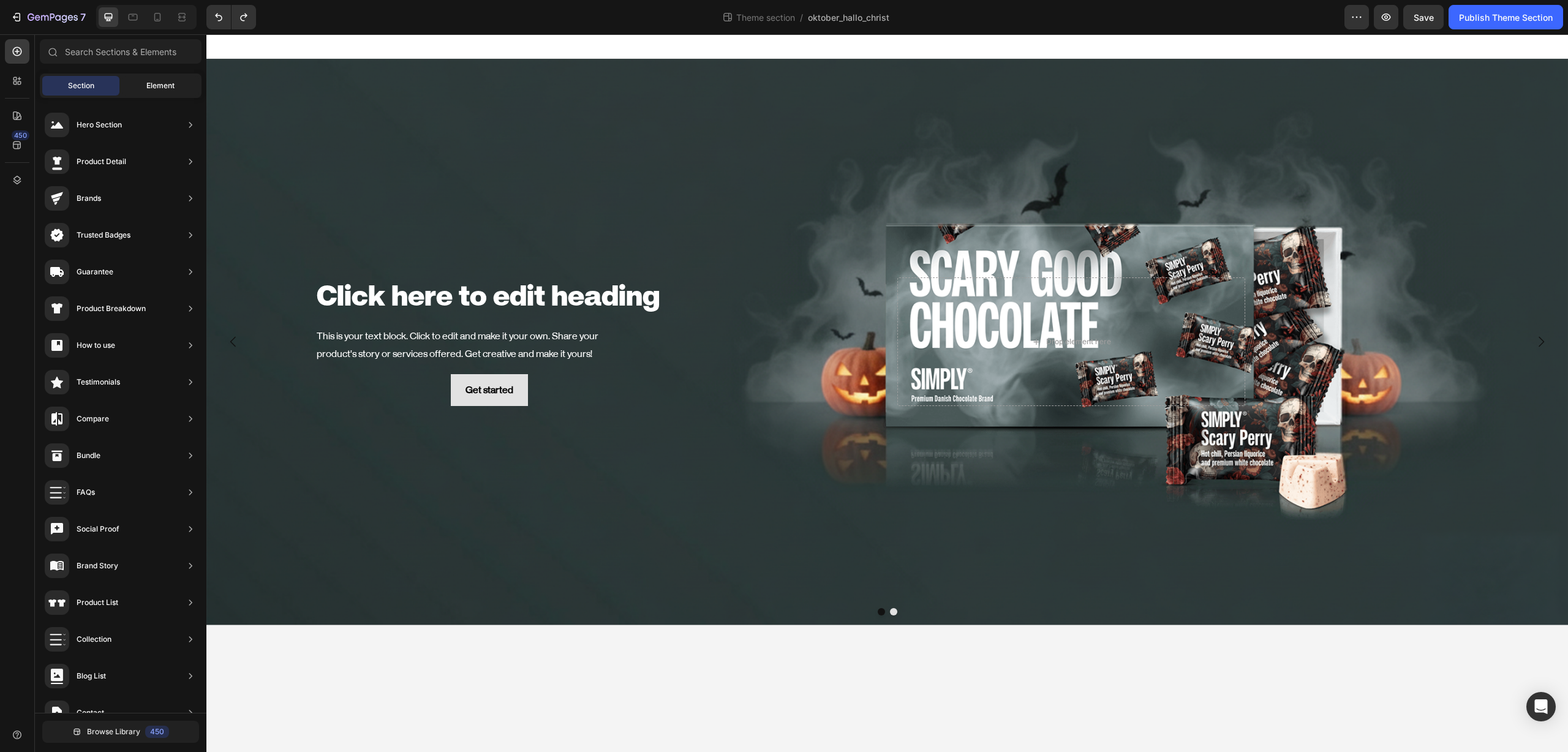
click at [169, 88] on span "Element" at bounding box center [161, 85] width 28 height 11
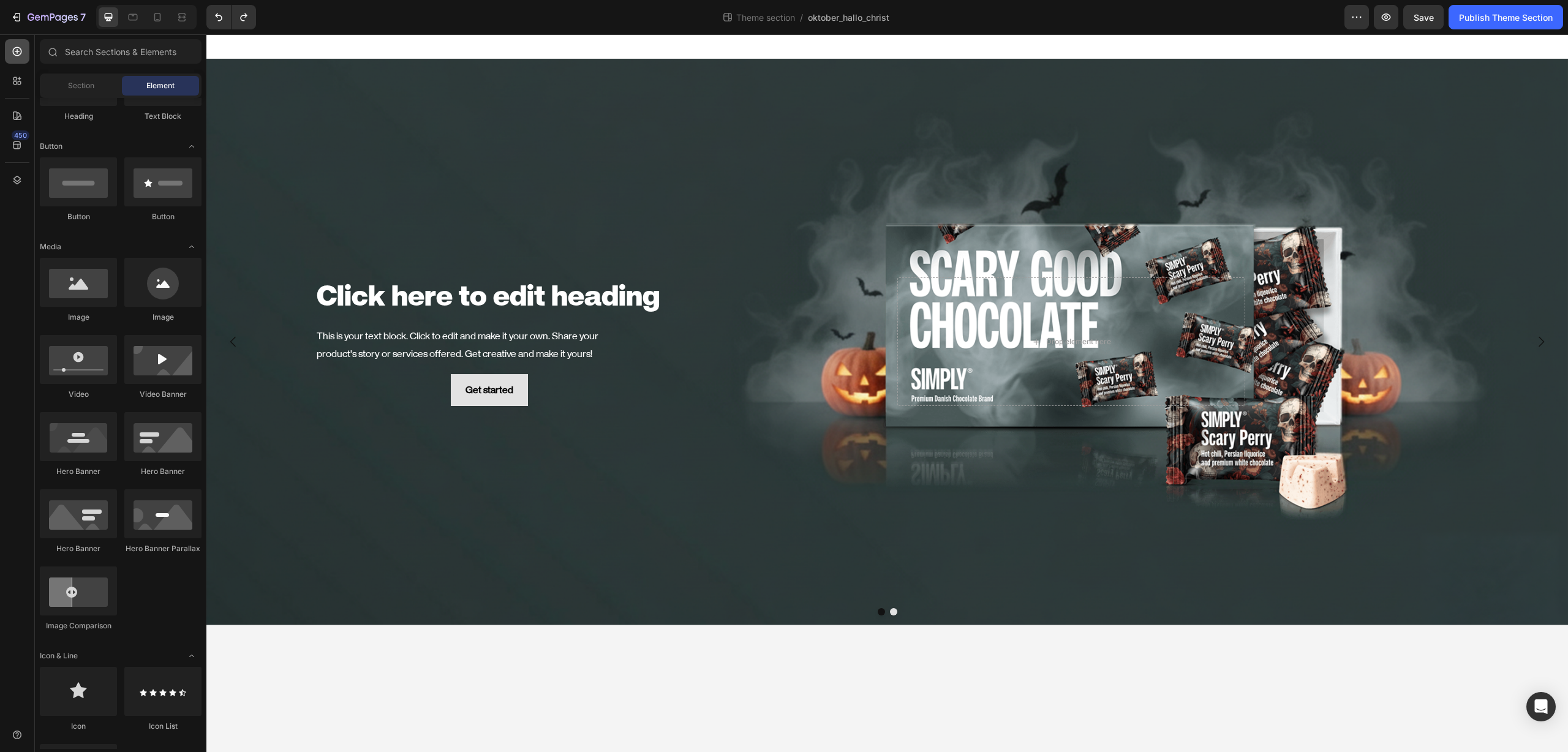
click at [16, 46] on icon at bounding box center [17, 52] width 13 height 13
click at [438, 152] on div "Background Image" at bounding box center [887, 342] width 1361 height 567
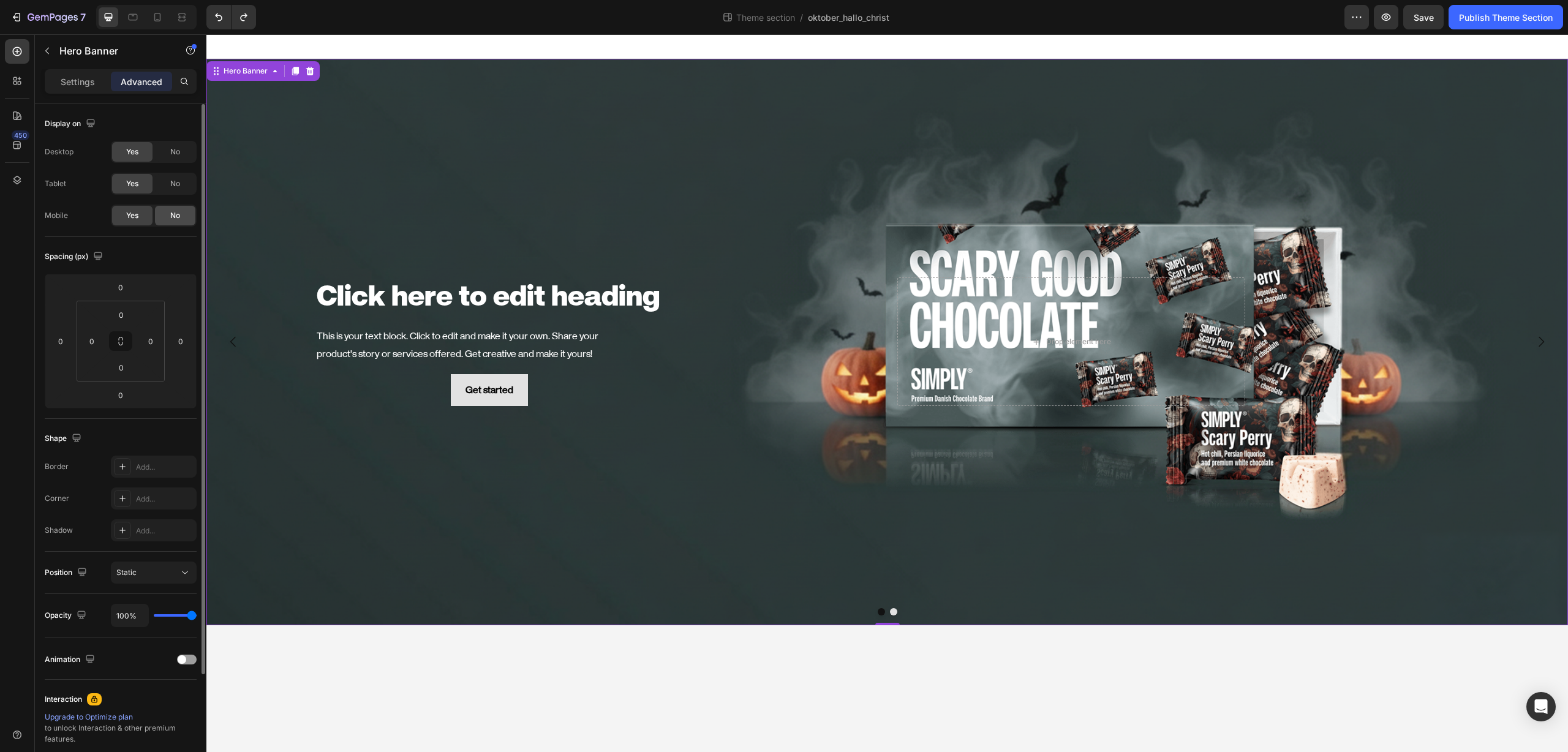
click at [176, 217] on span "No" at bounding box center [175, 216] width 9 height 11
click at [161, 22] on icon at bounding box center [158, 17] width 13 height 13
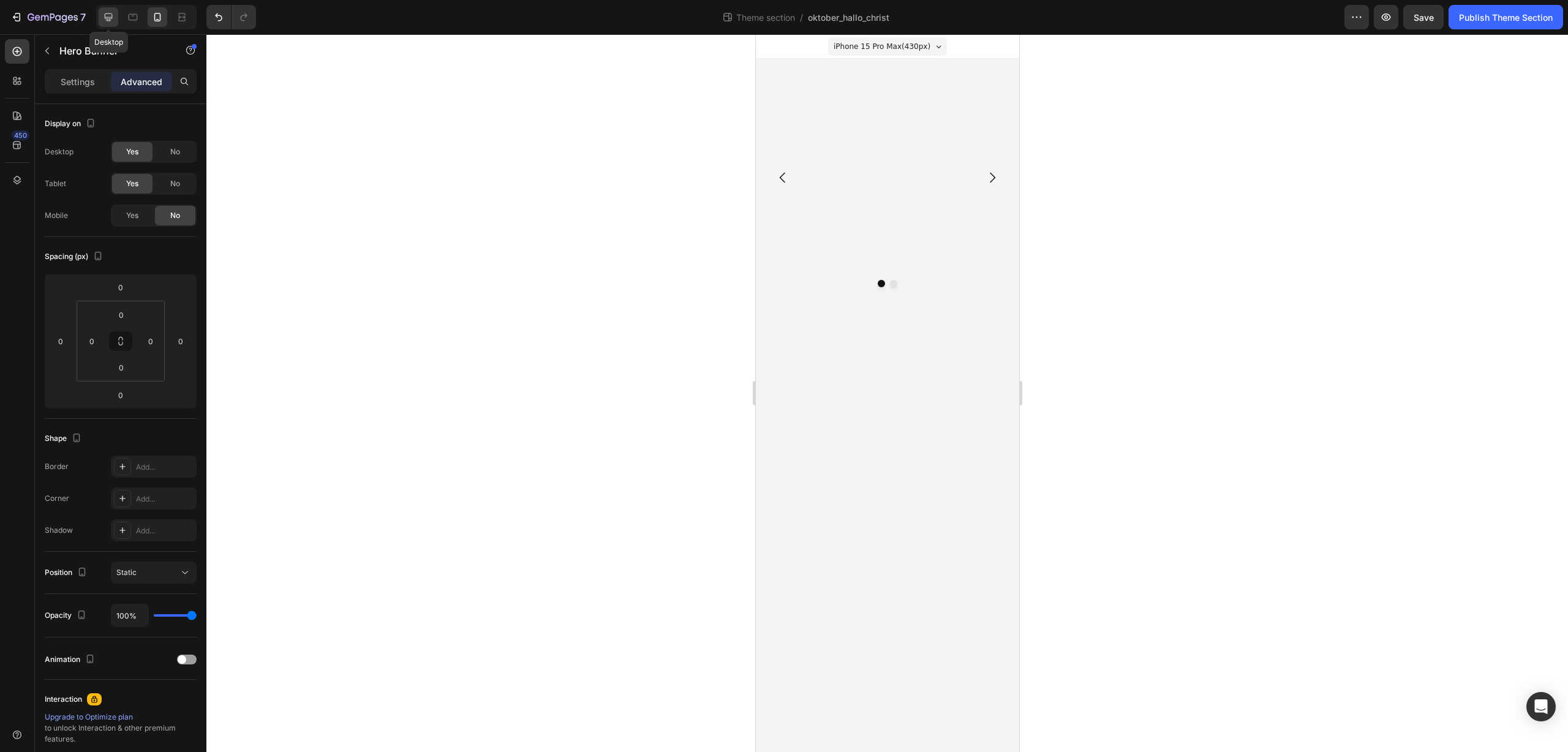
click at [109, 18] on icon at bounding box center [108, 17] width 13 height 13
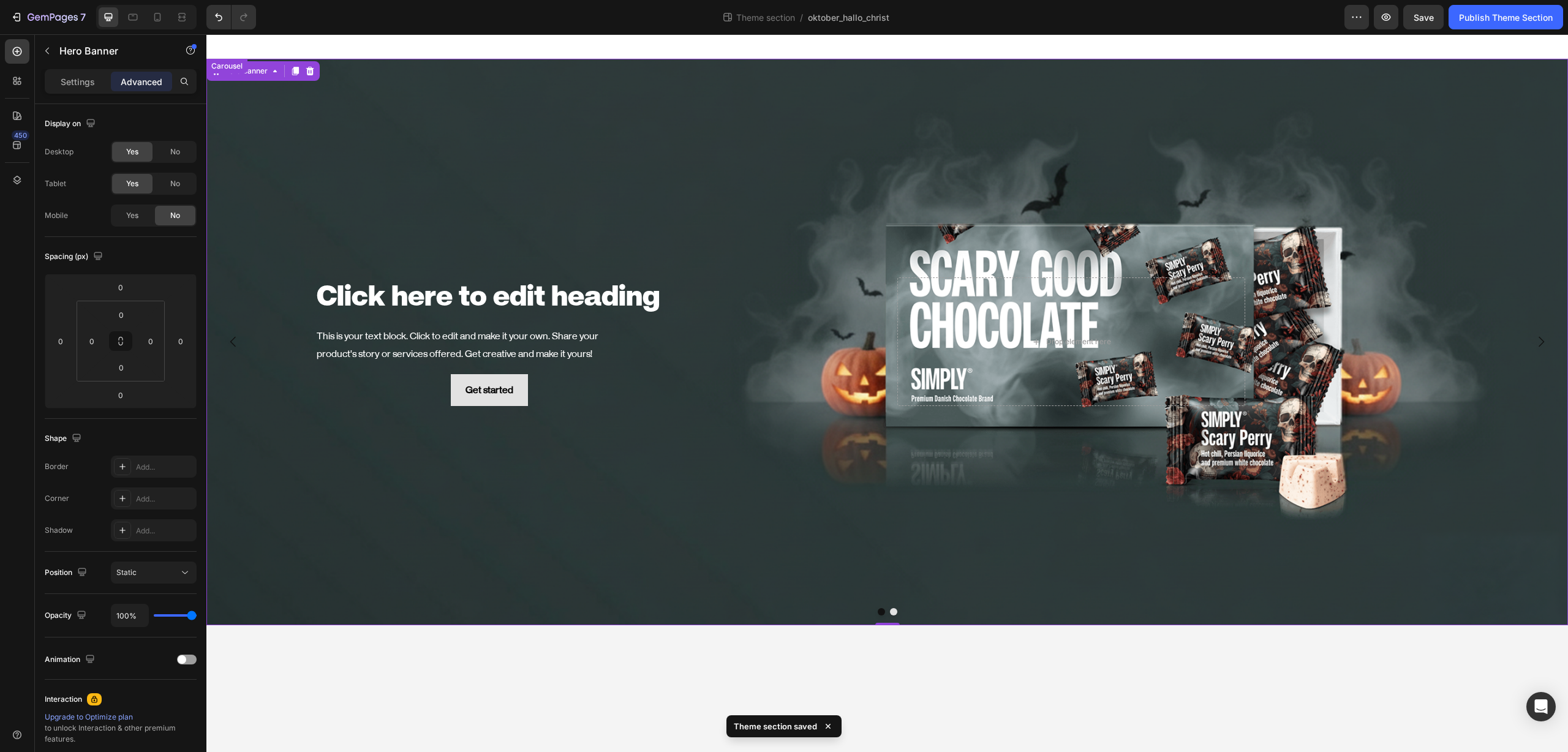
click at [891, 614] on button "Dot" at bounding box center [893, 612] width 7 height 7
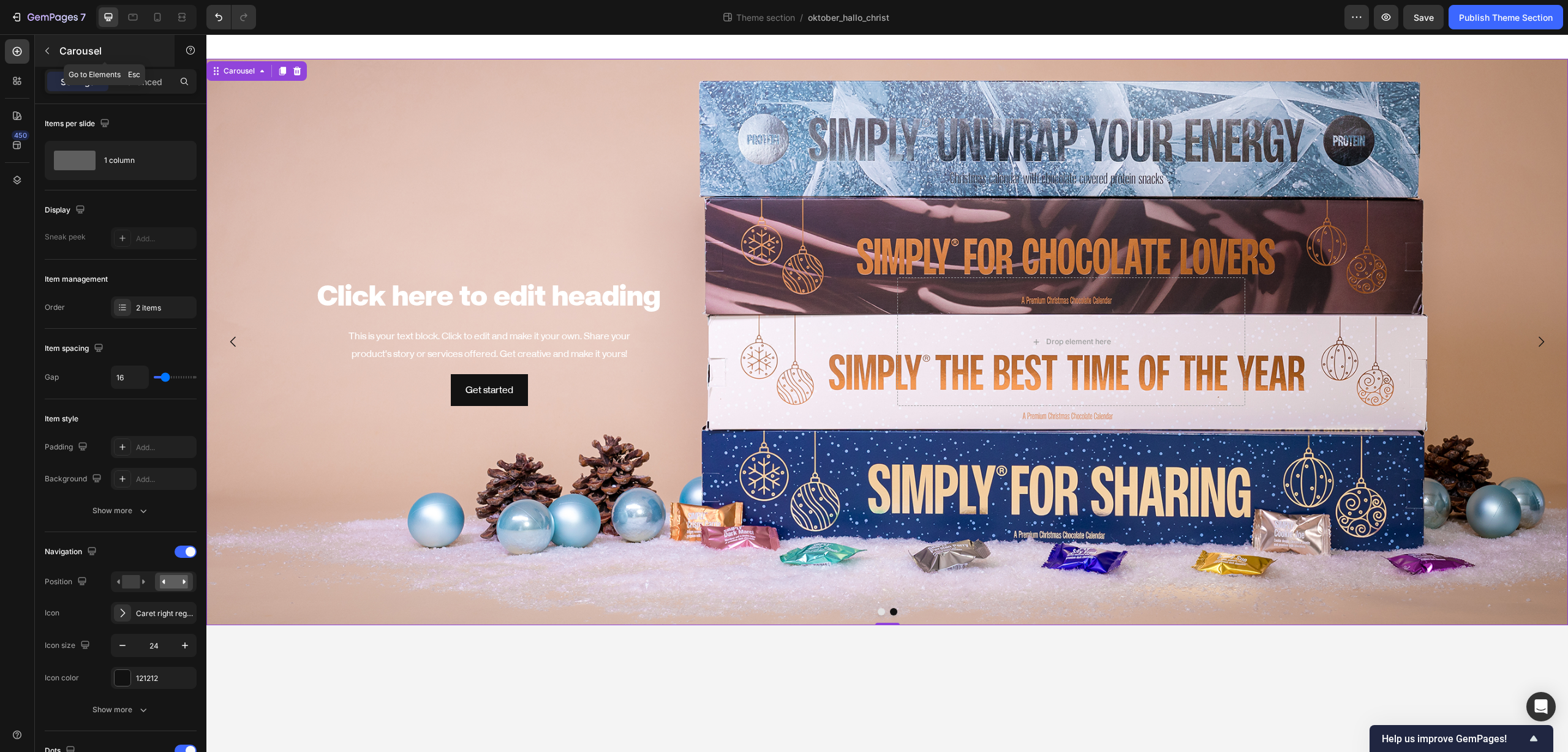
click at [49, 55] on icon "button" at bounding box center [47, 51] width 9 height 9
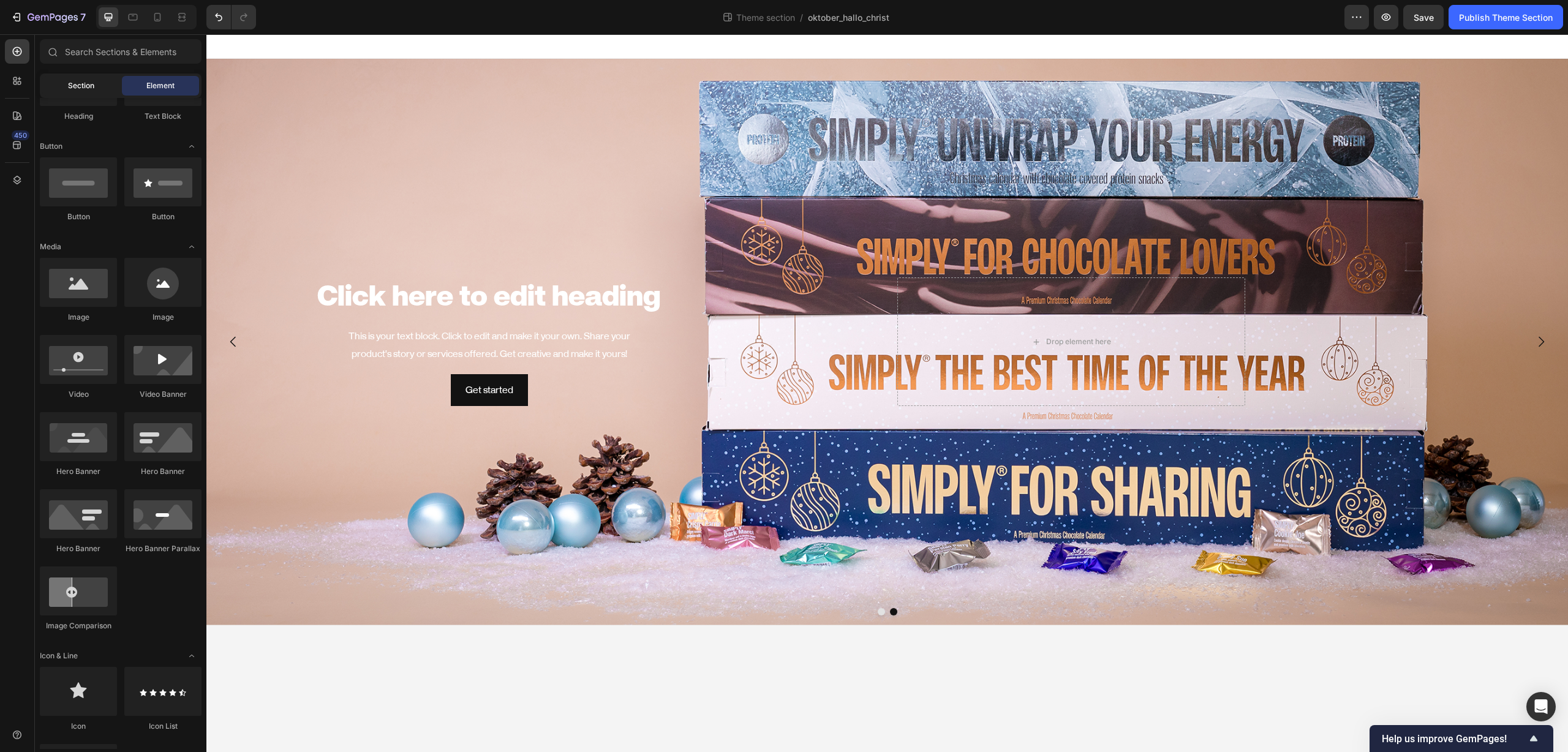
click at [75, 90] on span "Section" at bounding box center [82, 85] width 27 height 11
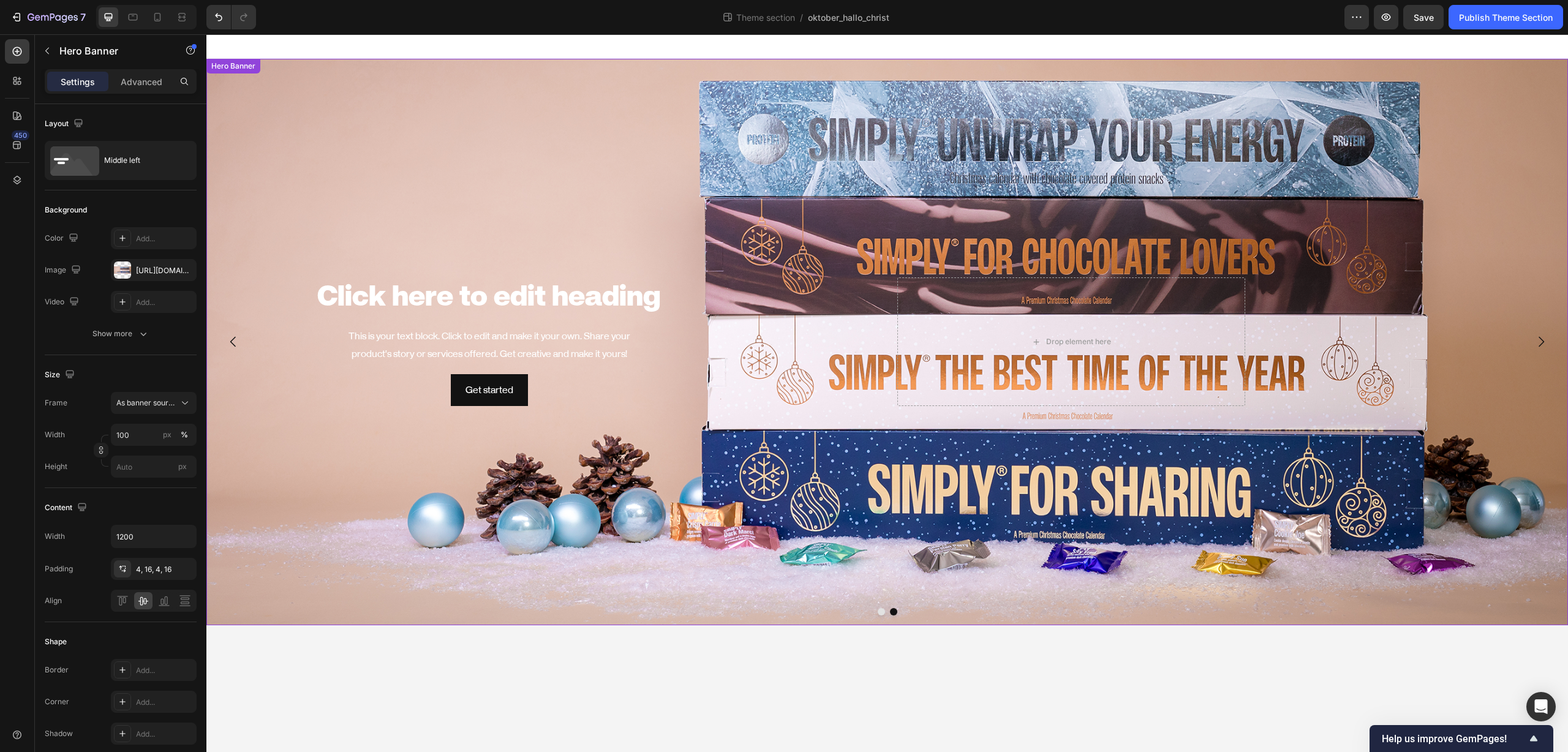
click at [354, 107] on div "Background Image" at bounding box center [887, 342] width 1361 height 567
click at [138, 76] on p "Advanced" at bounding box center [141, 82] width 42 height 13
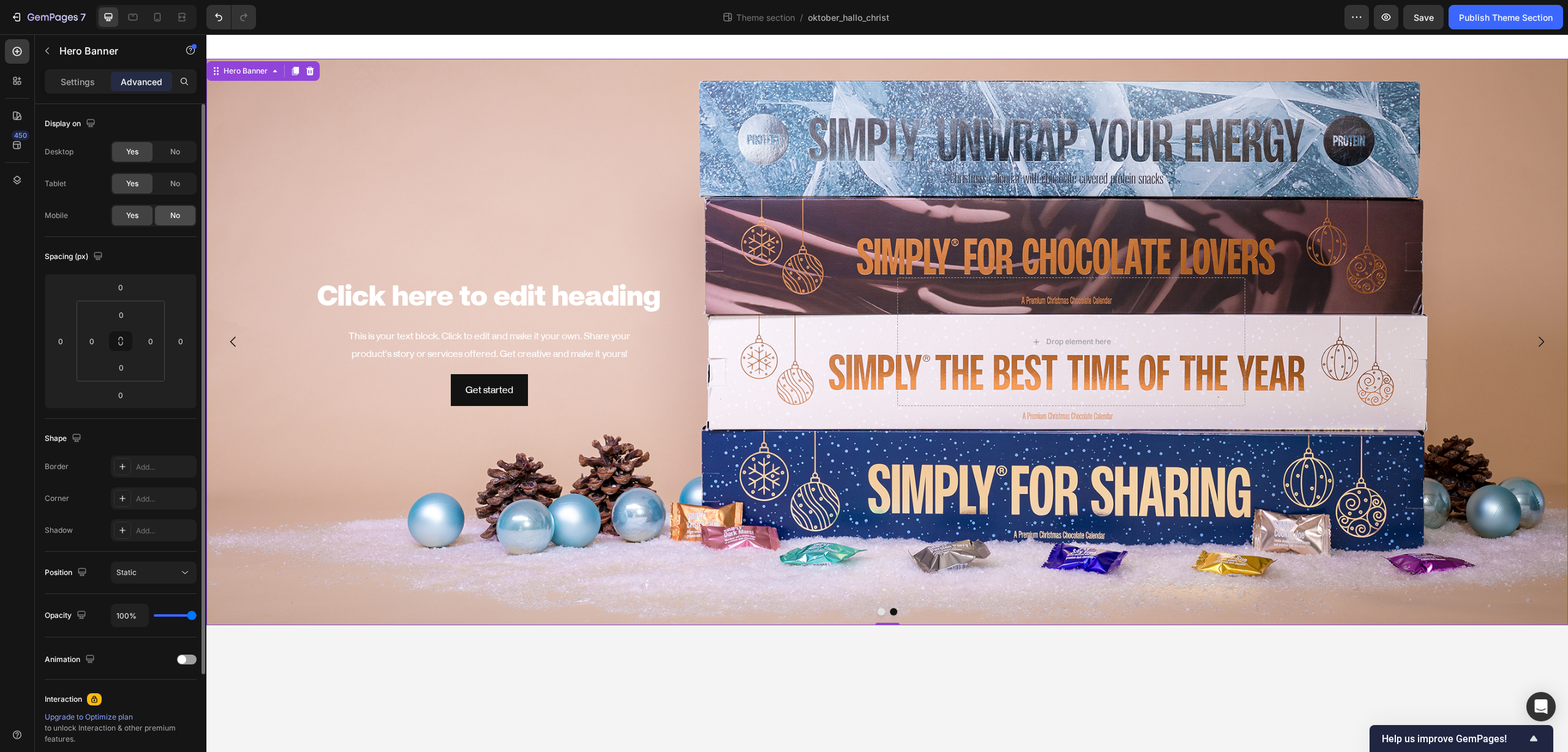
click at [168, 209] on div "No" at bounding box center [176, 215] width 41 height 20
click at [45, 51] on icon "button" at bounding box center [47, 51] width 4 height 7
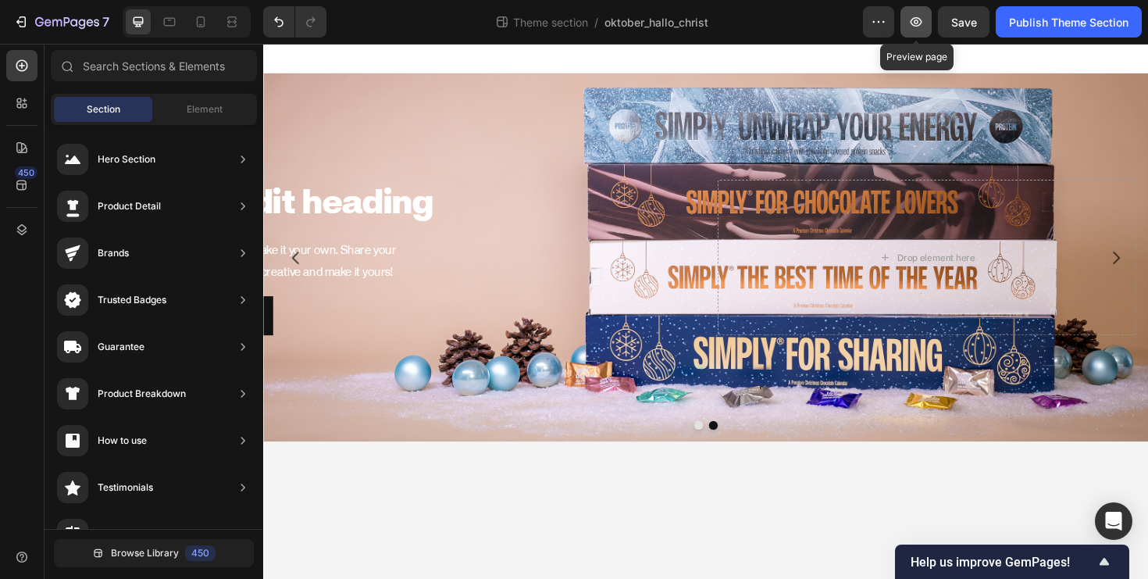
click at [918, 30] on button "button" at bounding box center [916, 21] width 31 height 31
click at [363, 516] on body "Click here to edit heading Heading This is your text block. Click to edit and m…" at bounding box center [731, 327] width 937 height 567
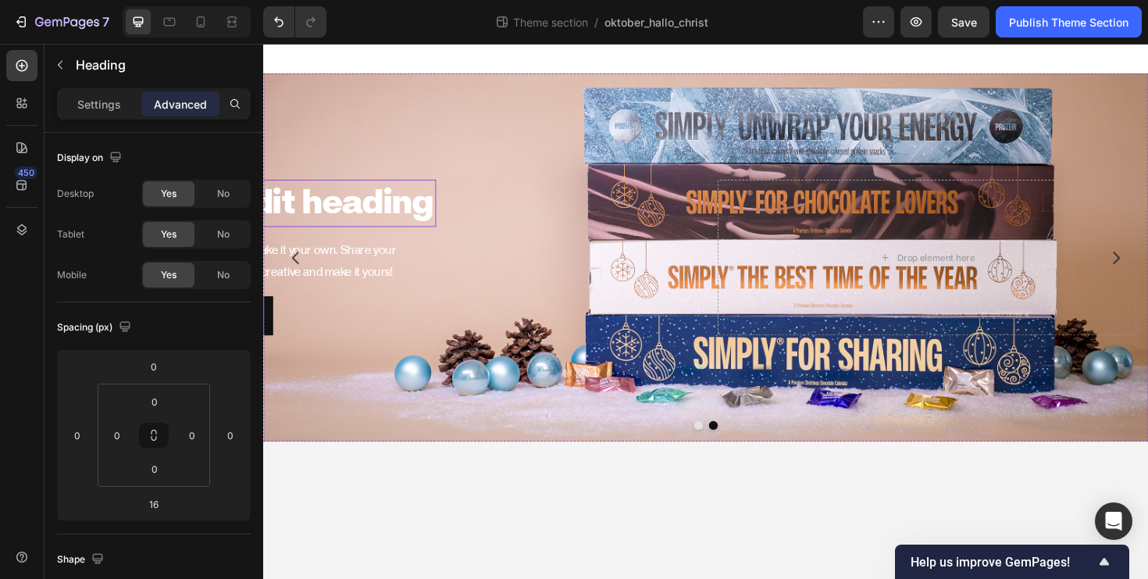
click at [404, 204] on h2 "Click here to edit heading" at bounding box center [224, 212] width 444 height 50
click at [420, 26] on div "Theme section / oktober_hallo_christ" at bounding box center [601, 21] width 524 height 31
